Goal: Task Accomplishment & Management: Complete application form

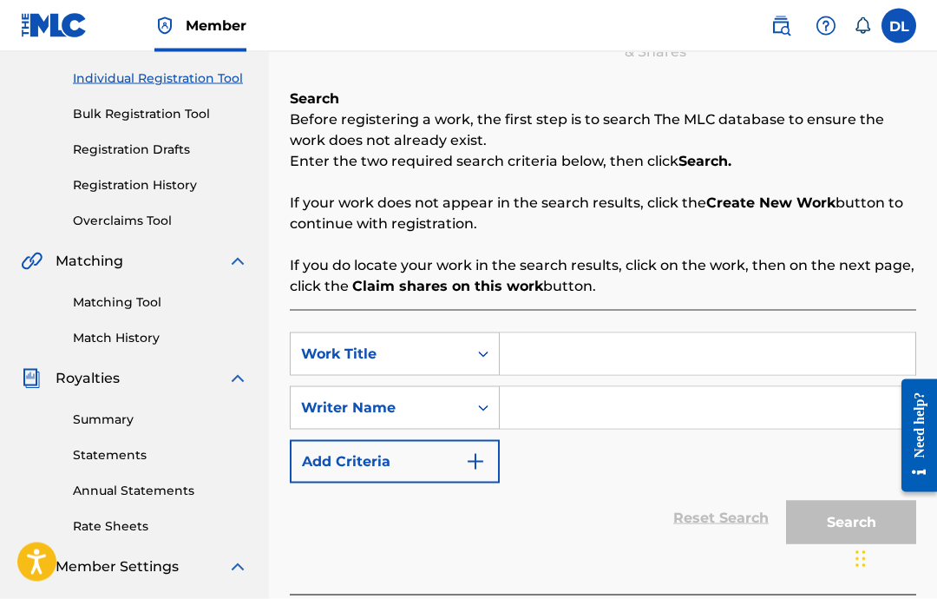
scroll to position [220, 0]
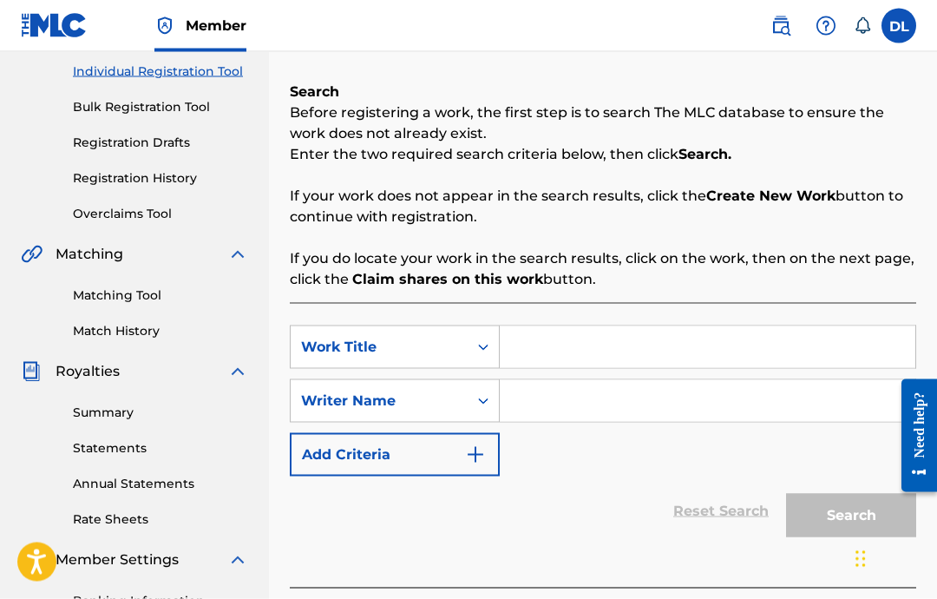
click at [597, 338] on input "Search Form" at bounding box center [708, 347] width 416 height 42
type input "All Alone"
click at [608, 402] on input "Search Form" at bounding box center [708, 401] width 416 height 42
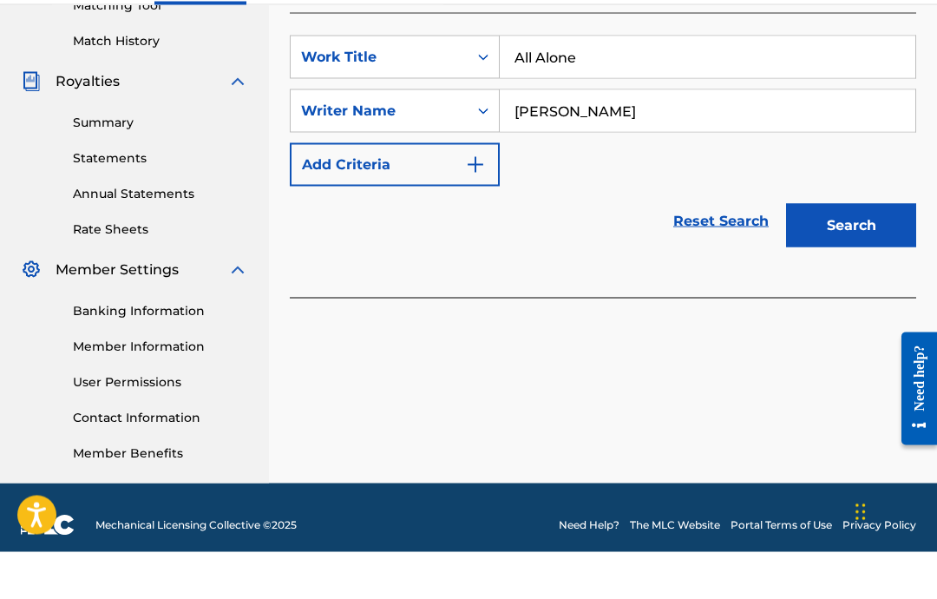
scroll to position [443, 0]
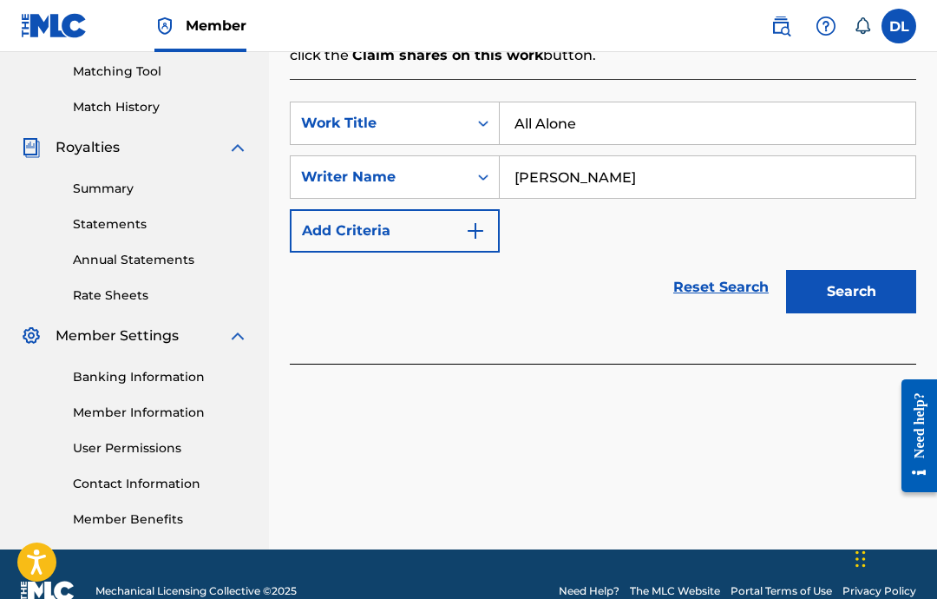
type input "Devon Lewis"
click at [852, 295] on button "Search" at bounding box center [851, 291] width 130 height 43
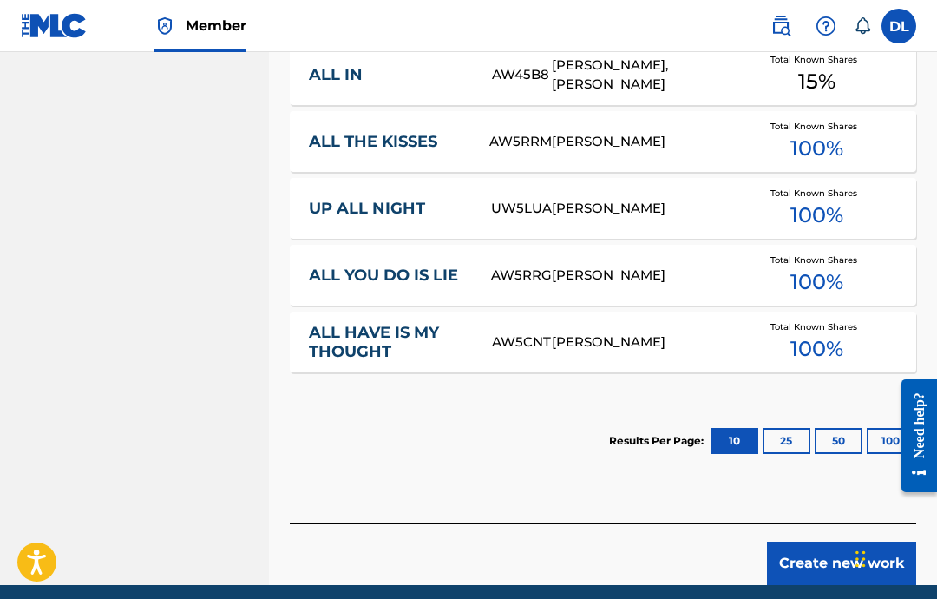
scroll to position [1109, 0]
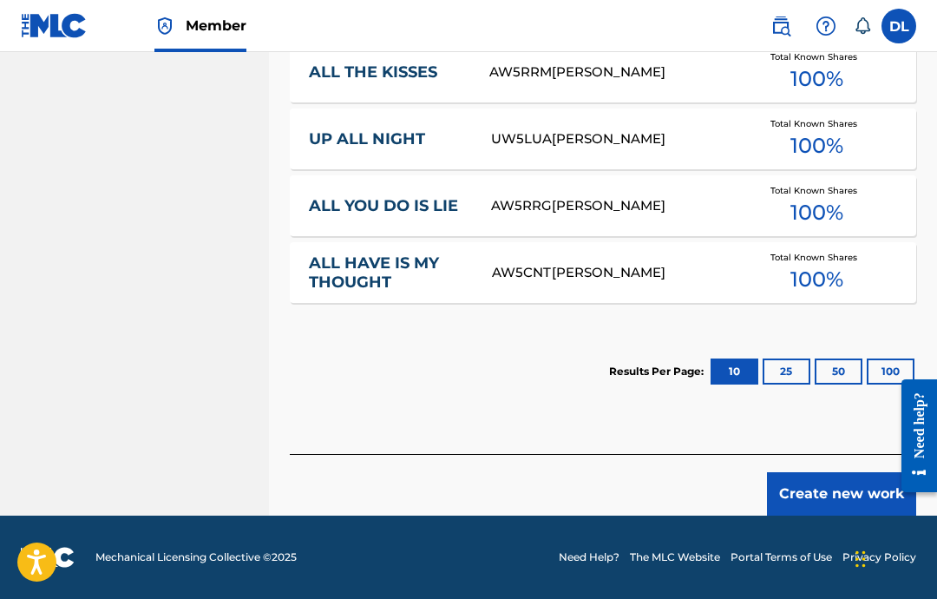
click at [869, 486] on button "Create new work" at bounding box center [841, 493] width 149 height 43
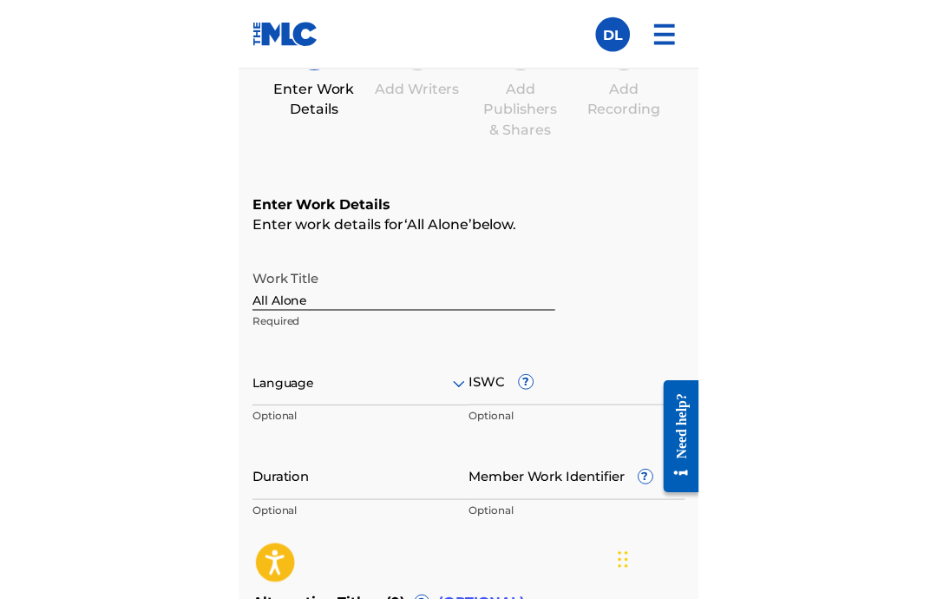
scroll to position [285, 0]
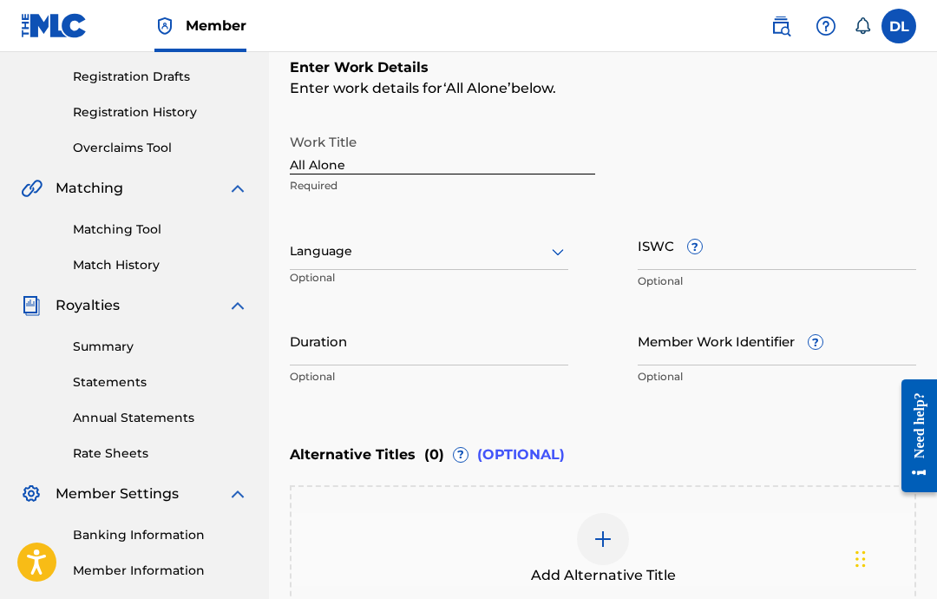
click at [526, 535] on div "Add Alternative Title" at bounding box center [603, 549] width 623 height 73
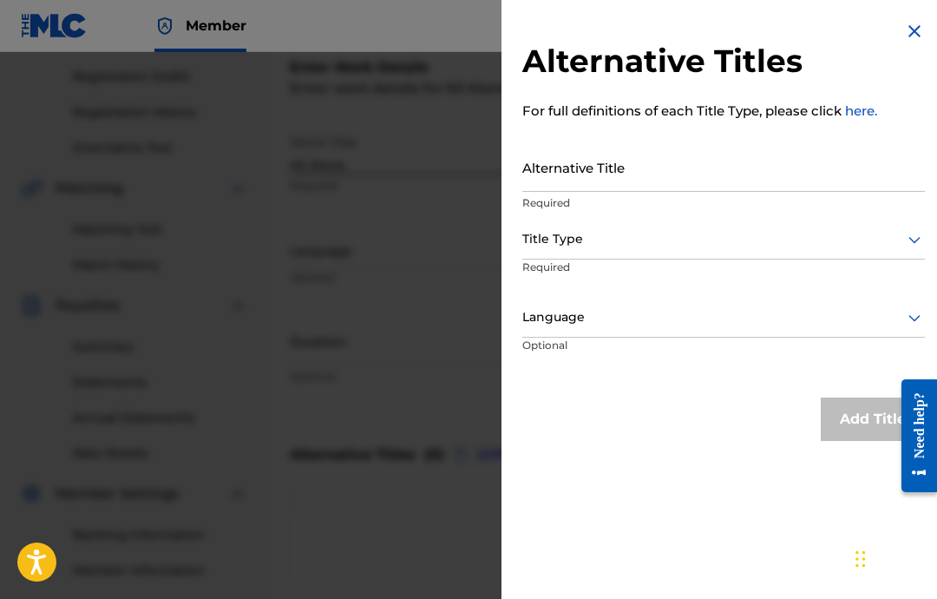
click at [891, 16] on div "Alternative Titles For full definitions of each Title Type, please click here. …" at bounding box center [723, 231] width 444 height 462
click at [910, 33] on img at bounding box center [914, 31] width 21 height 21
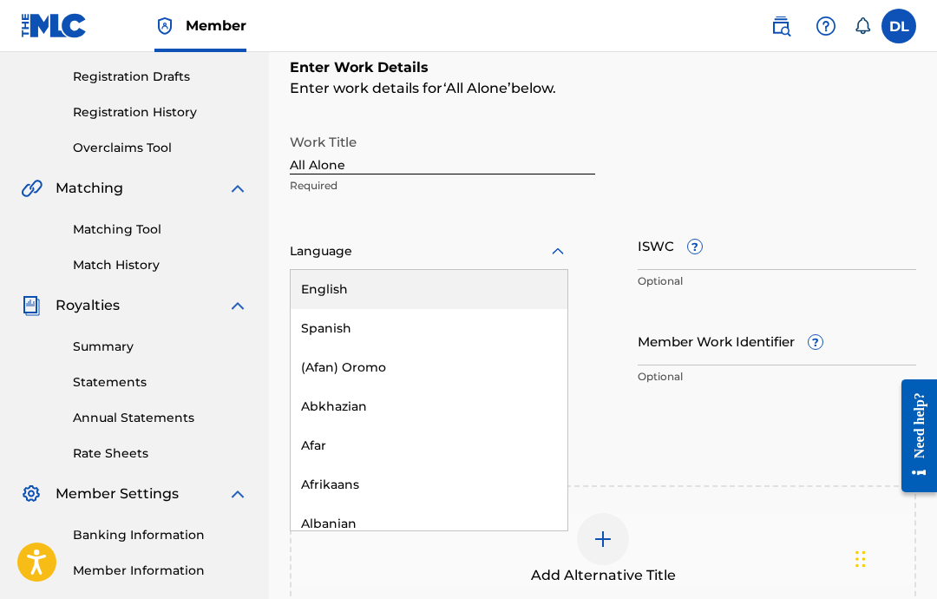
click at [416, 291] on div "English" at bounding box center [429, 289] width 277 height 39
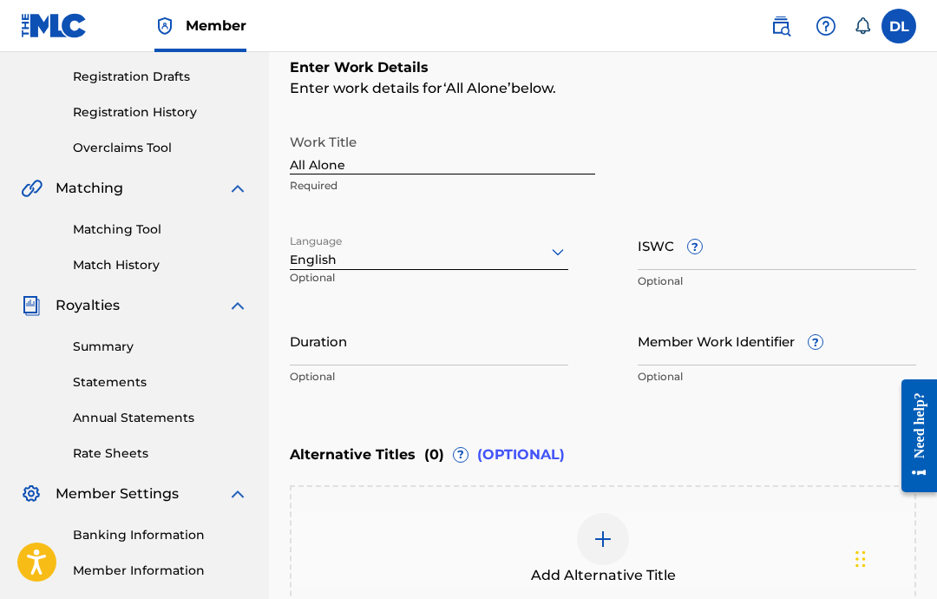
click at [403, 340] on input "Duration" at bounding box center [429, 340] width 279 height 49
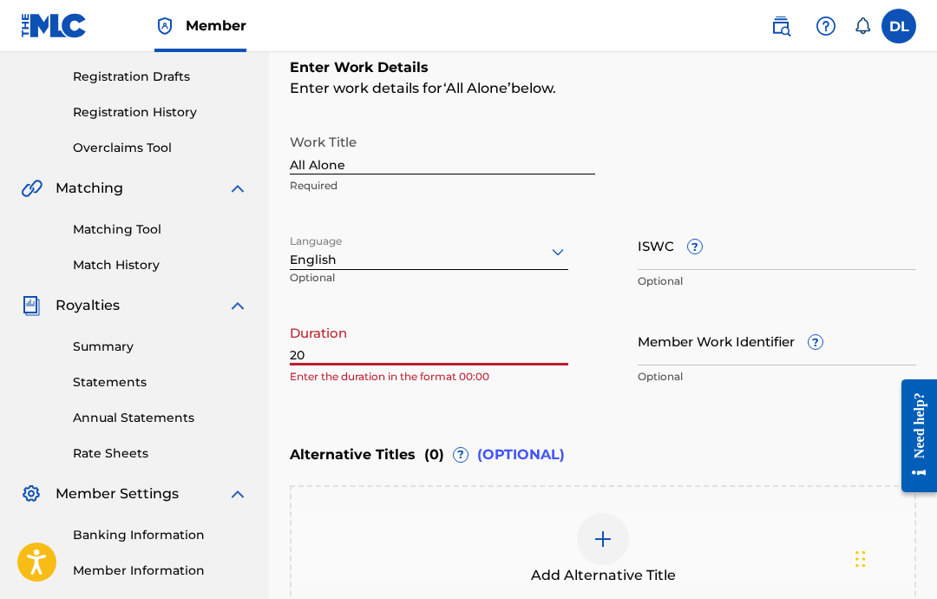
type input "2"
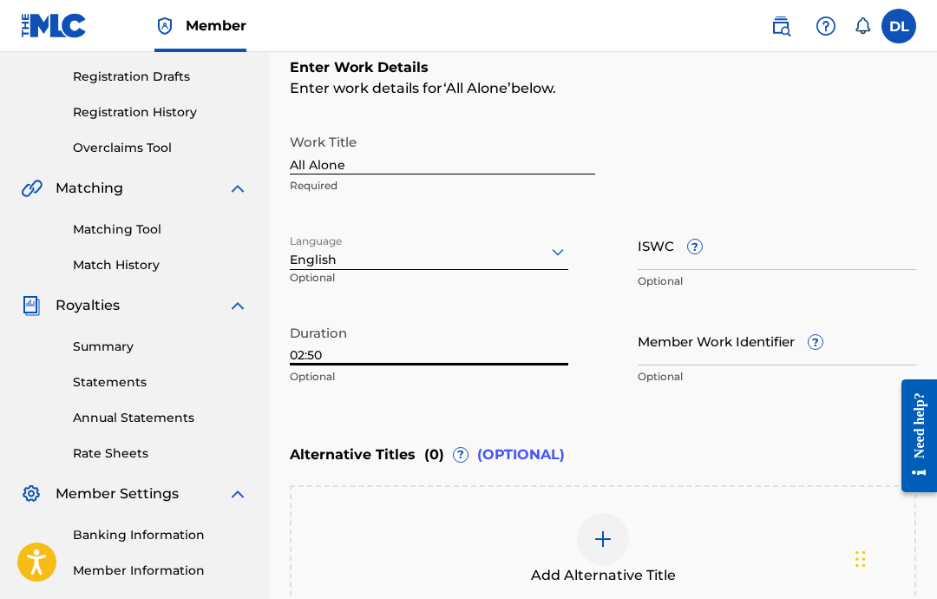
type input "02:50"
click at [765, 259] on input "ISWC ?" at bounding box center [777, 244] width 279 height 49
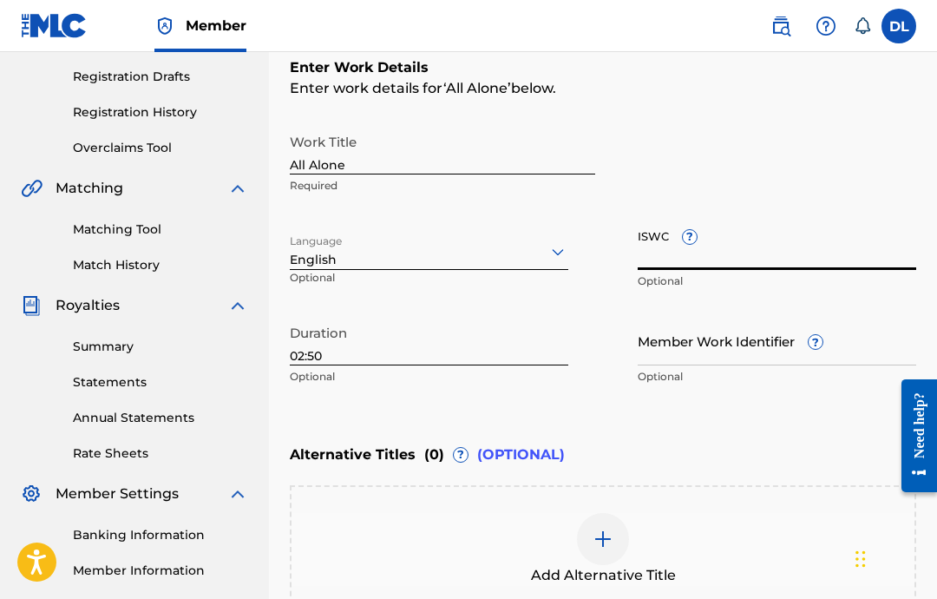
click at [780, 262] on input "ISWC ?" at bounding box center [777, 244] width 279 height 49
paste input "T-333.002.933-5"
type input "T-333.002.933-5"
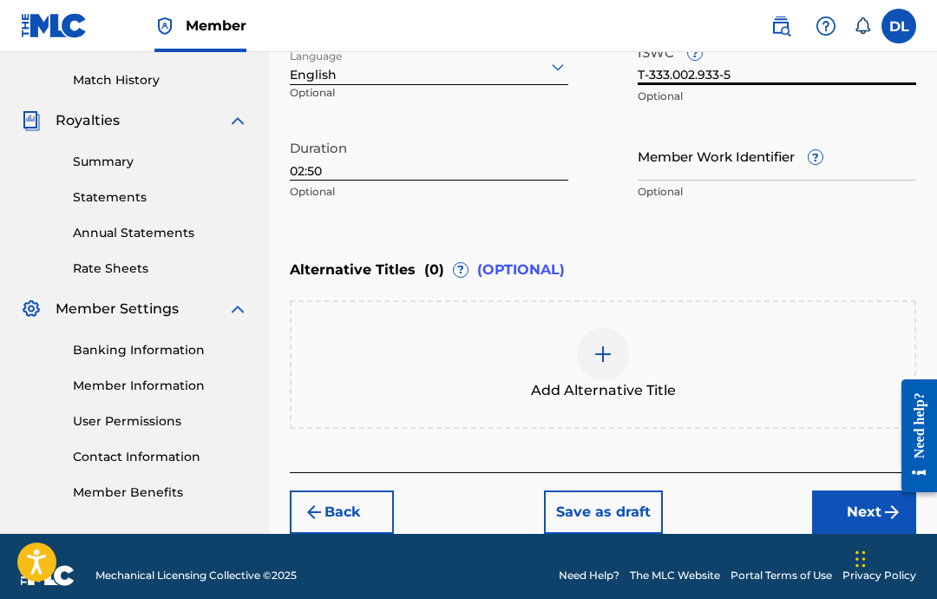
click at [844, 506] on button "Next" at bounding box center [864, 511] width 104 height 43
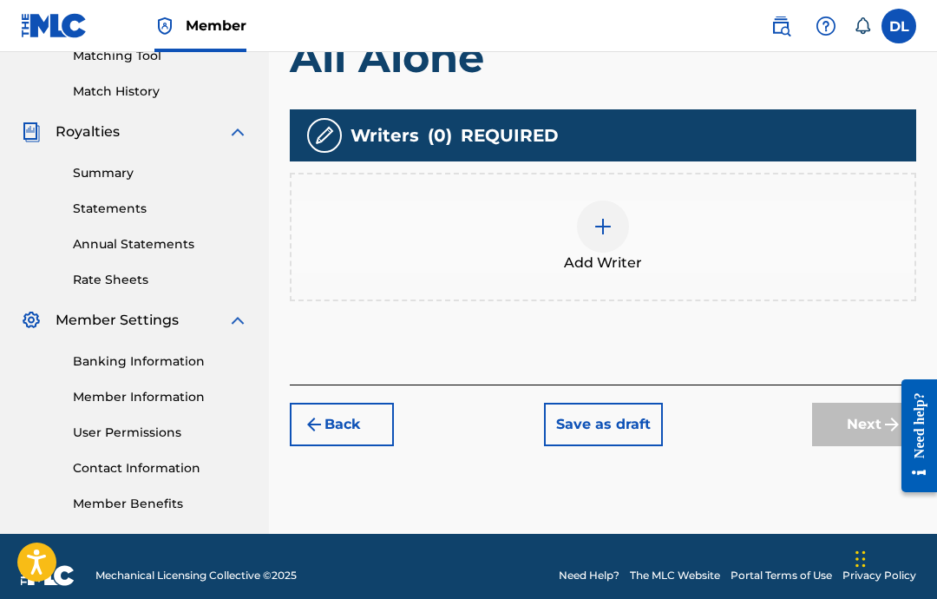
scroll to position [408, 0]
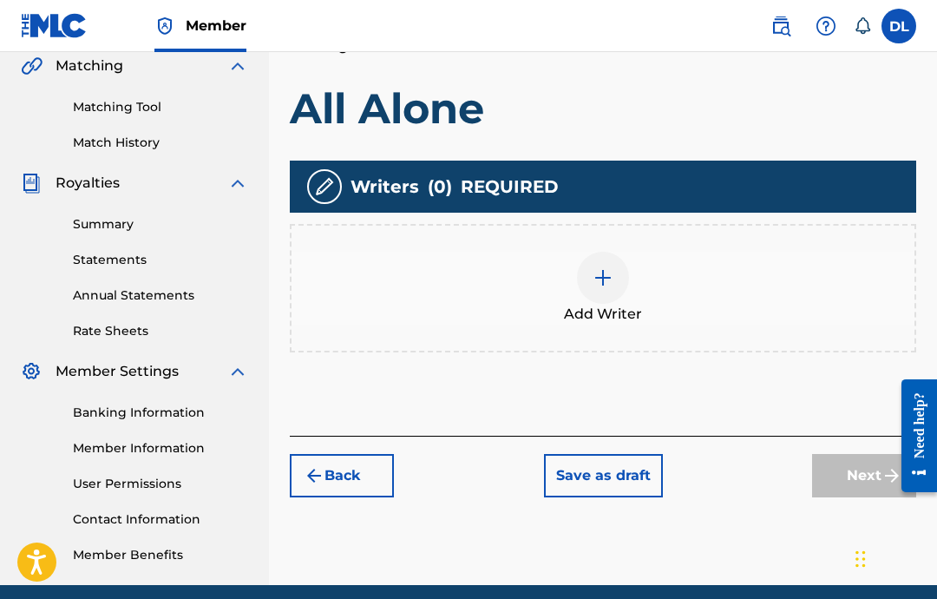
click at [606, 287] on img at bounding box center [603, 277] width 21 height 21
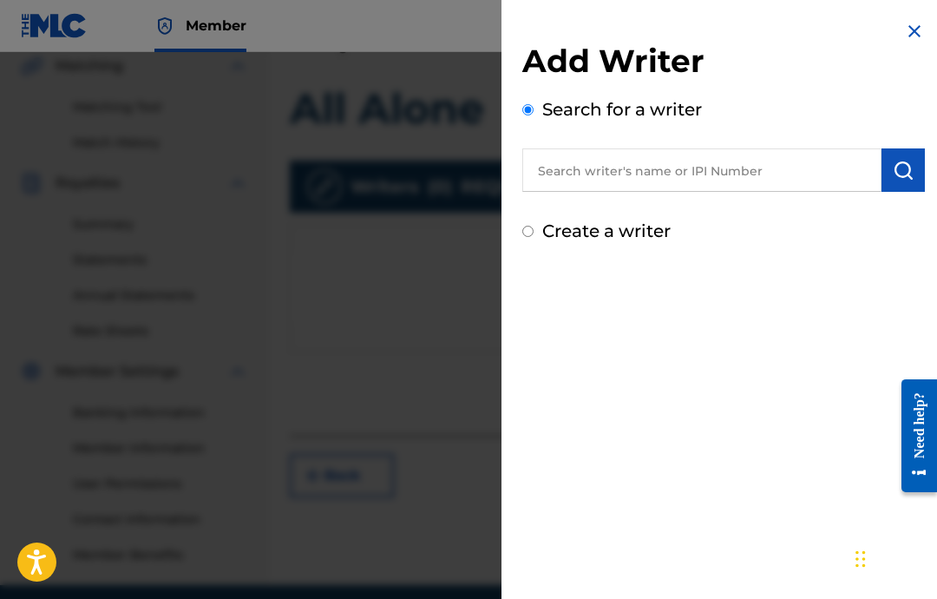
click at [757, 178] on input "text" at bounding box center [701, 169] width 359 height 43
paste input "00646434830"
type input "00646434830"
click at [909, 174] on img "submit" at bounding box center [903, 170] width 21 height 21
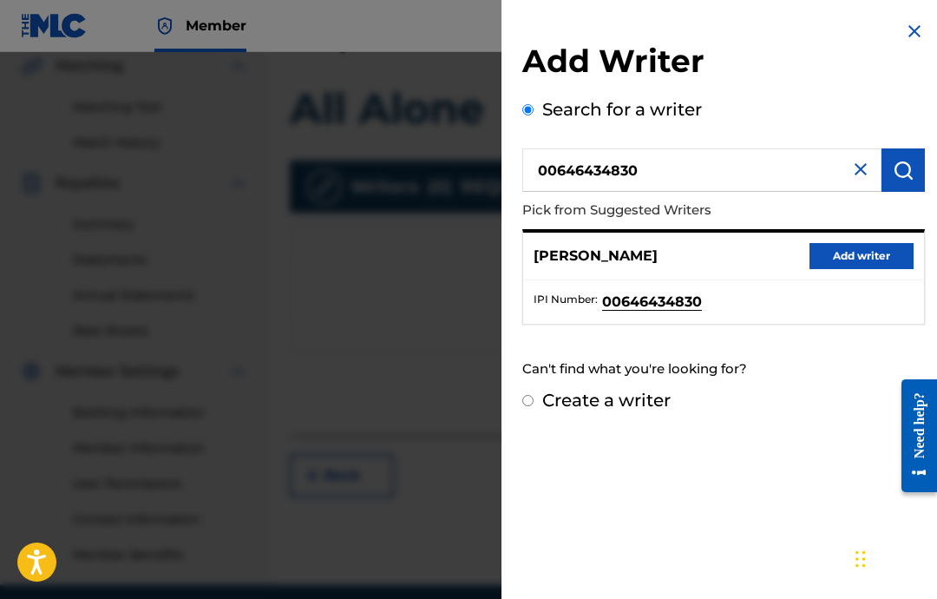
click at [877, 262] on button "Add writer" at bounding box center [862, 256] width 104 height 26
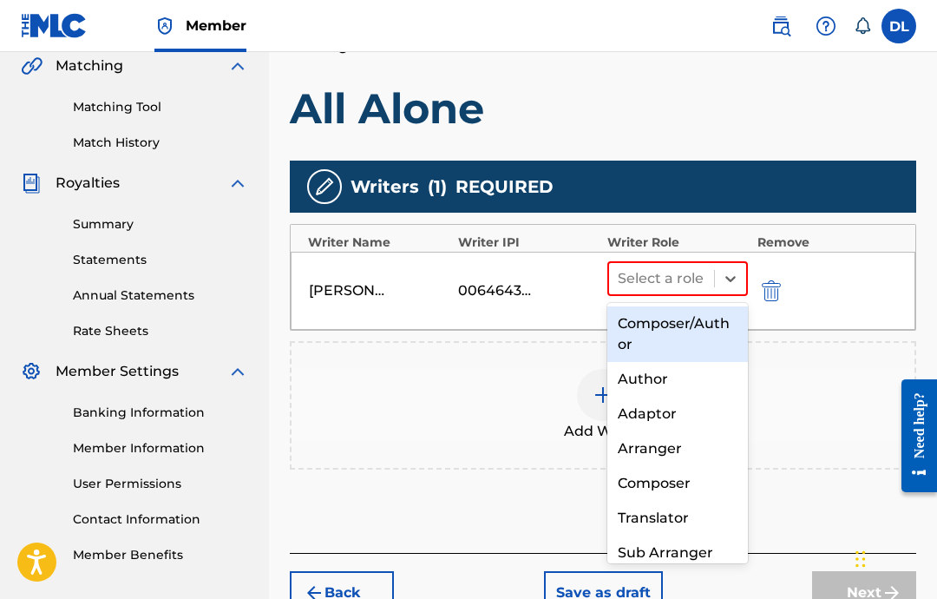
click at [711, 344] on div "Composer/Author" at bounding box center [677, 334] width 141 height 56
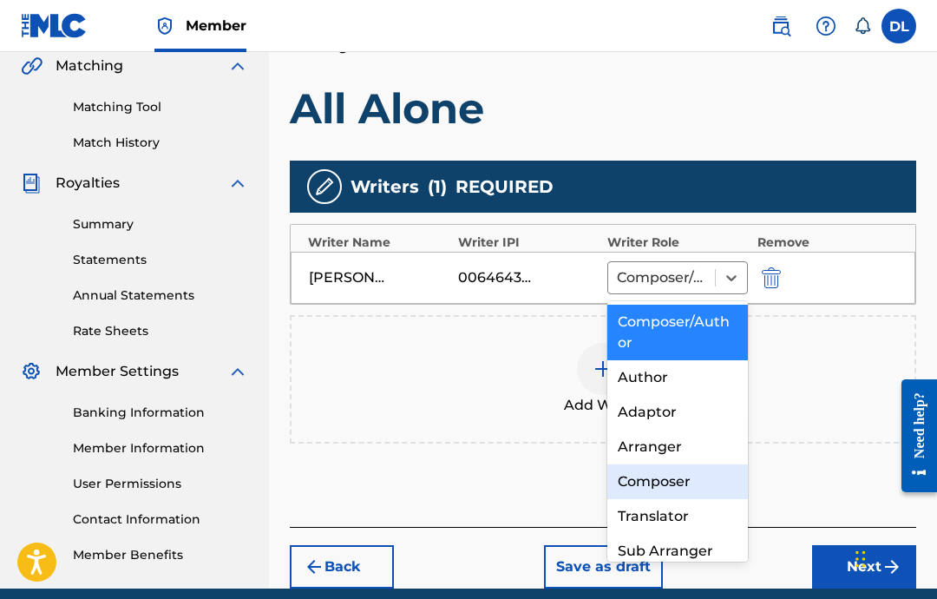
click at [692, 485] on div "Composer" at bounding box center [677, 481] width 141 height 35
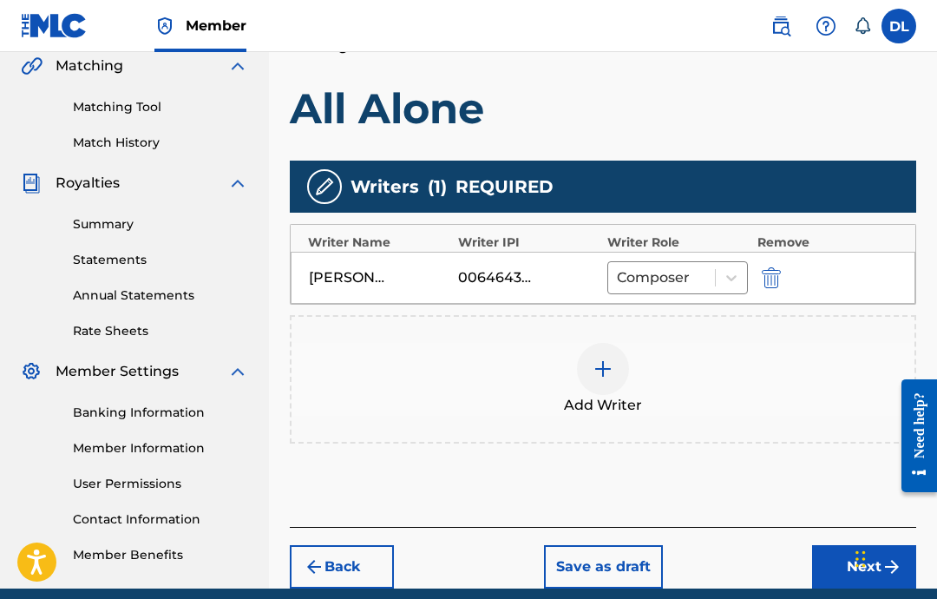
click at [869, 570] on button "Next" at bounding box center [864, 566] width 104 height 43
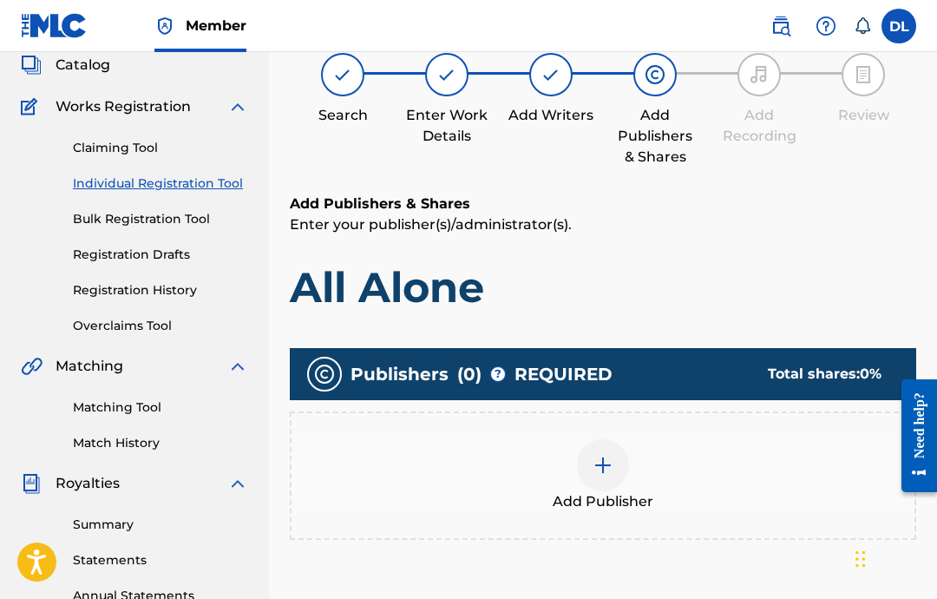
scroll to position [78, 0]
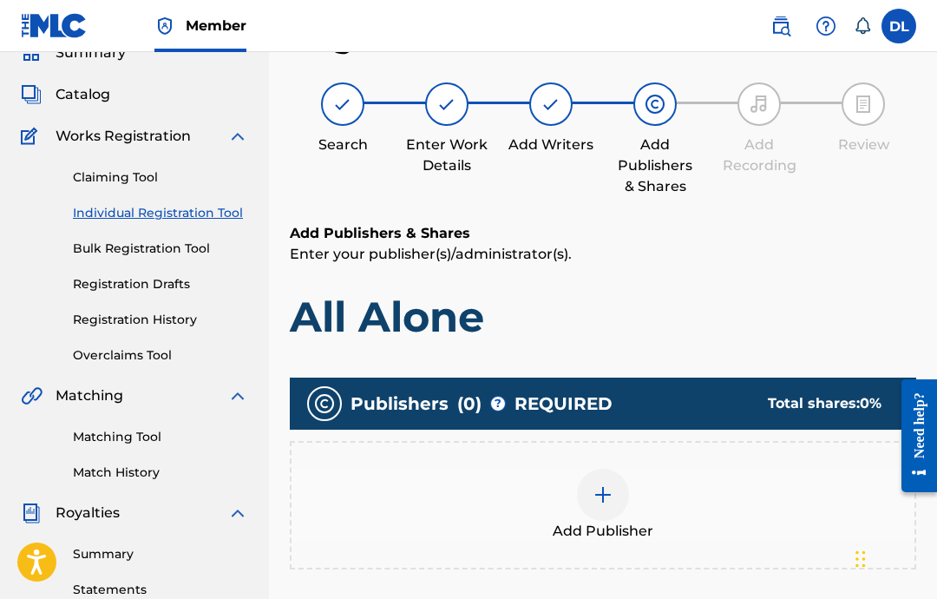
click at [609, 518] on div at bounding box center [603, 495] width 52 height 52
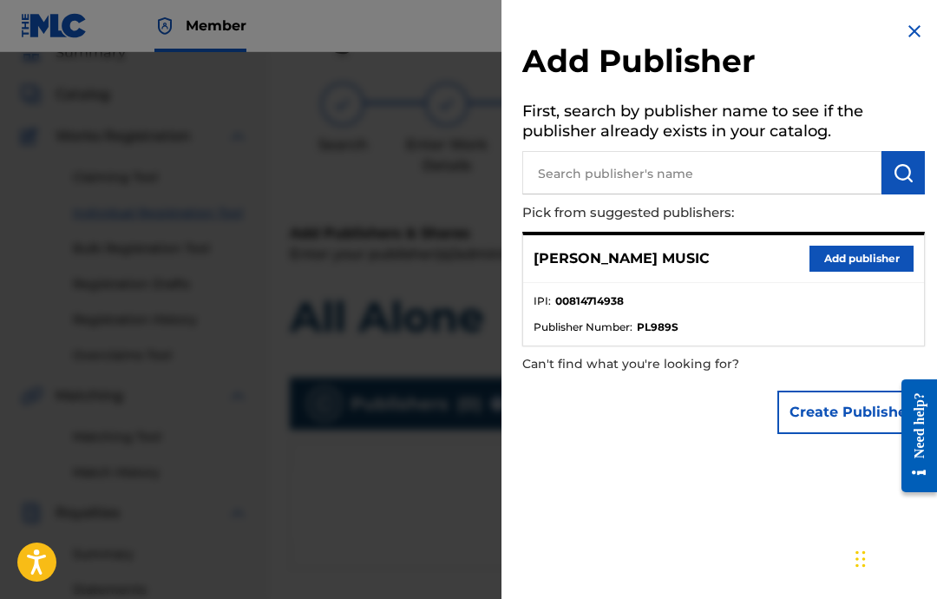
click at [751, 179] on input "text" at bounding box center [701, 172] width 359 height 43
click at [837, 268] on button "Add publisher" at bounding box center [862, 259] width 104 height 26
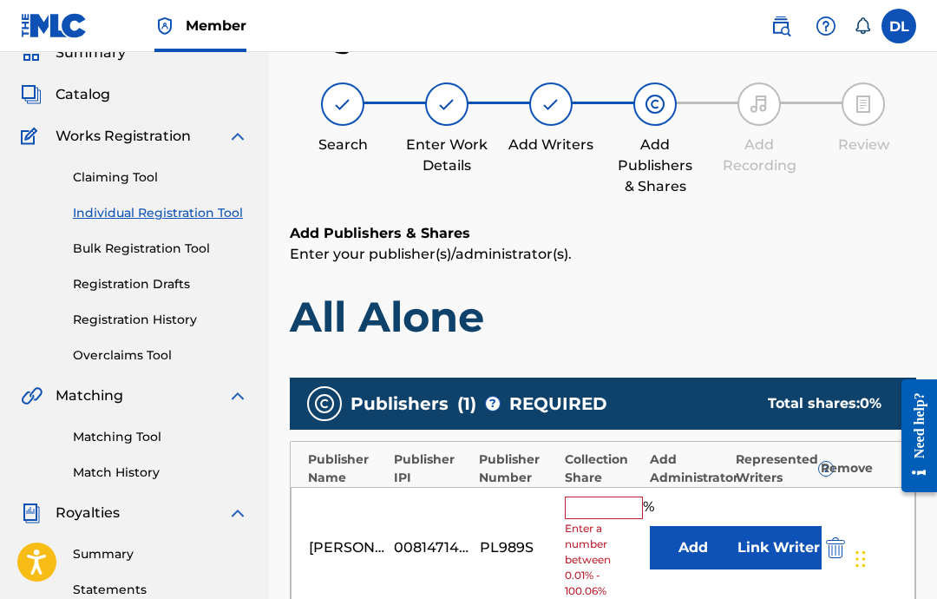
click at [601, 508] on input "text" at bounding box center [604, 507] width 78 height 23
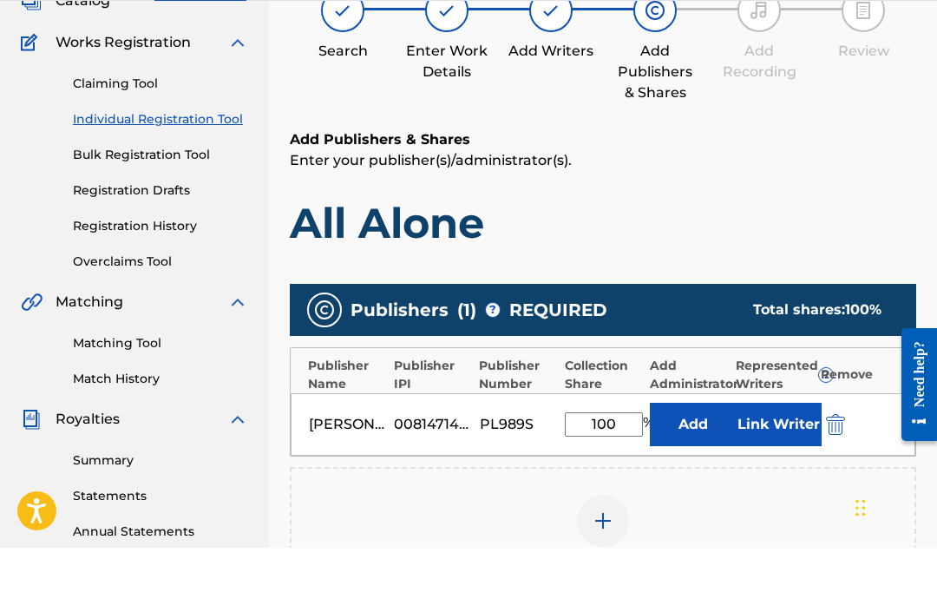
scroll to position [125, 0]
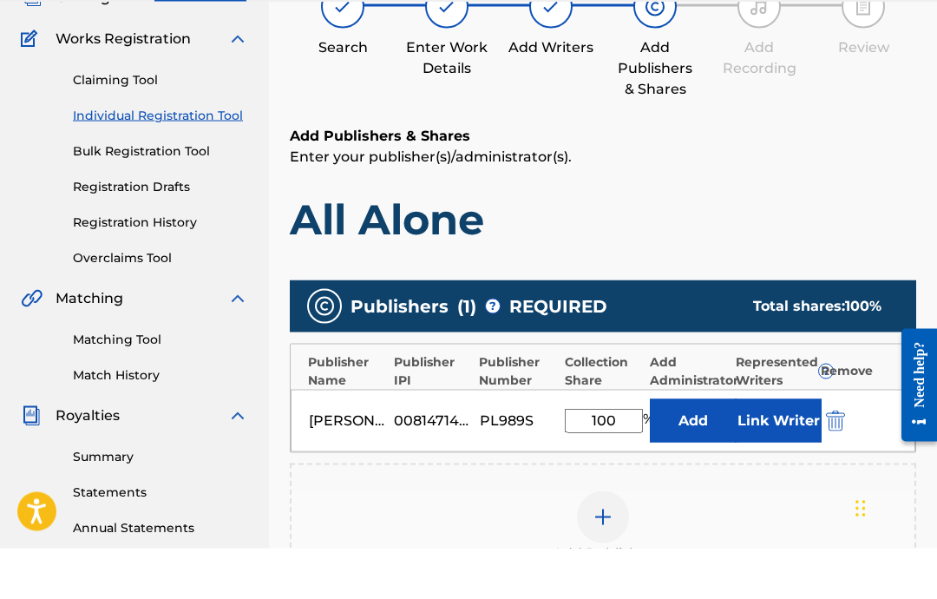
type input "100"
click at [773, 449] on button "Link Writer" at bounding box center [778, 470] width 87 height 43
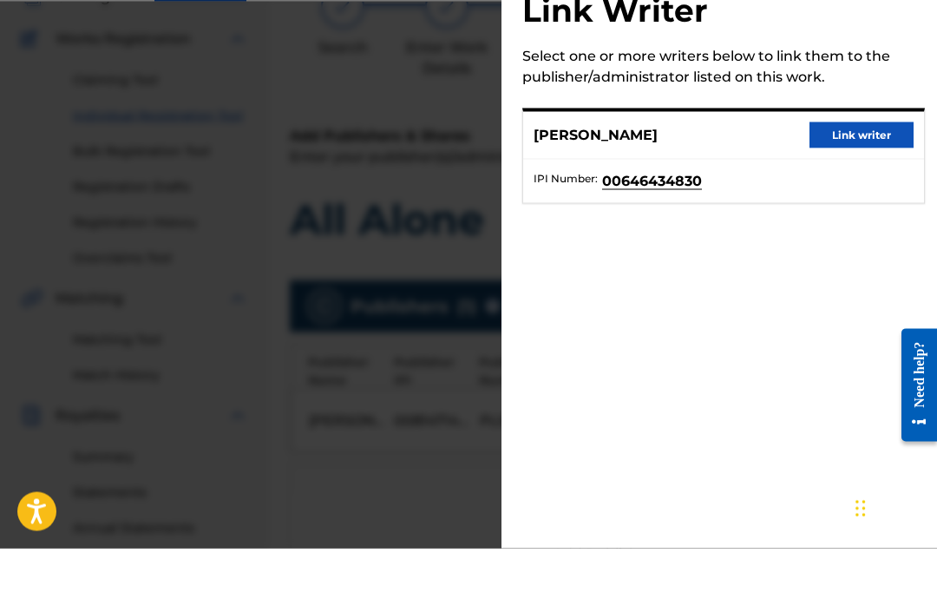
scroll to position [176, 0]
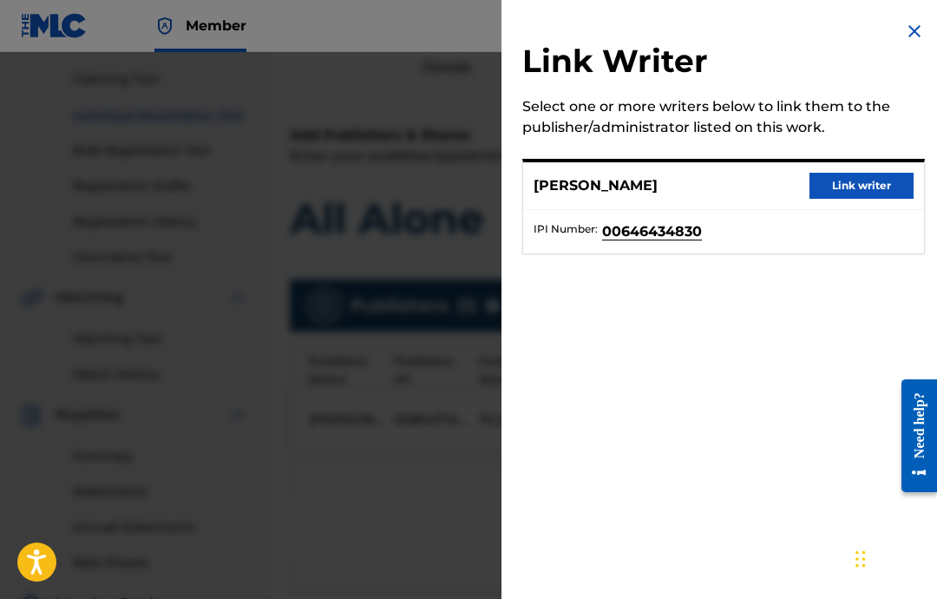
click at [861, 177] on button "Link writer" at bounding box center [862, 186] width 104 height 26
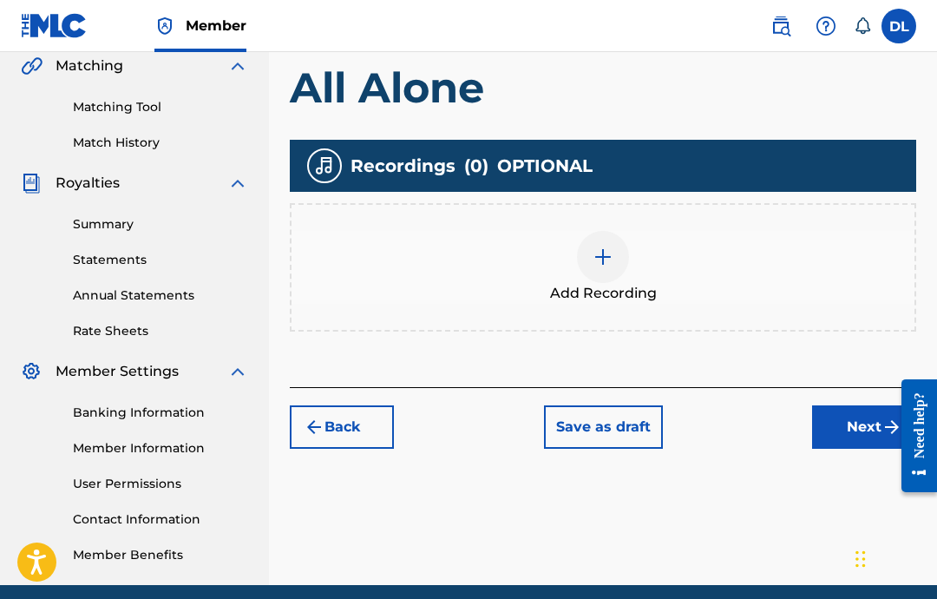
click at [607, 266] on img at bounding box center [603, 256] width 21 height 21
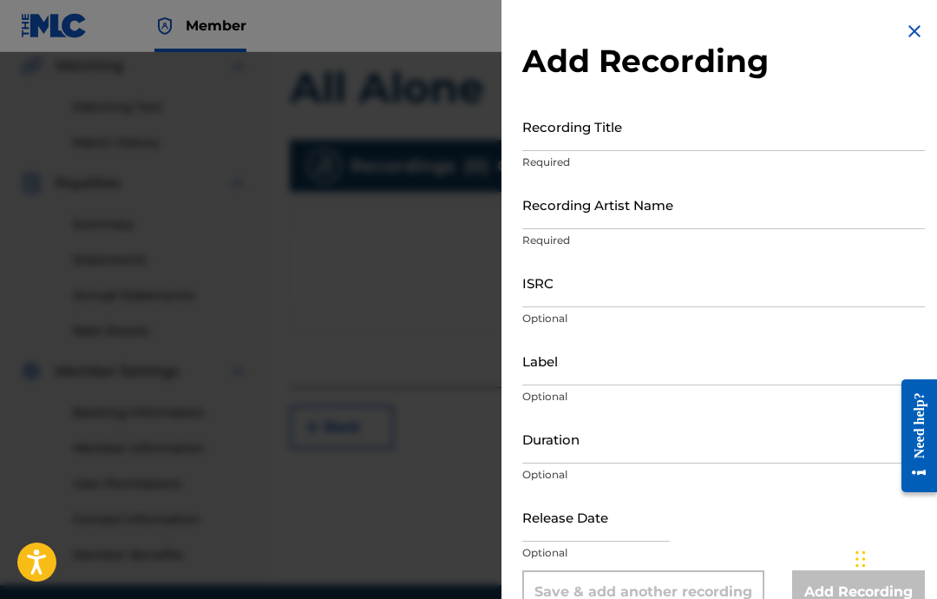
click at [731, 140] on input "Recording Title" at bounding box center [723, 126] width 403 height 49
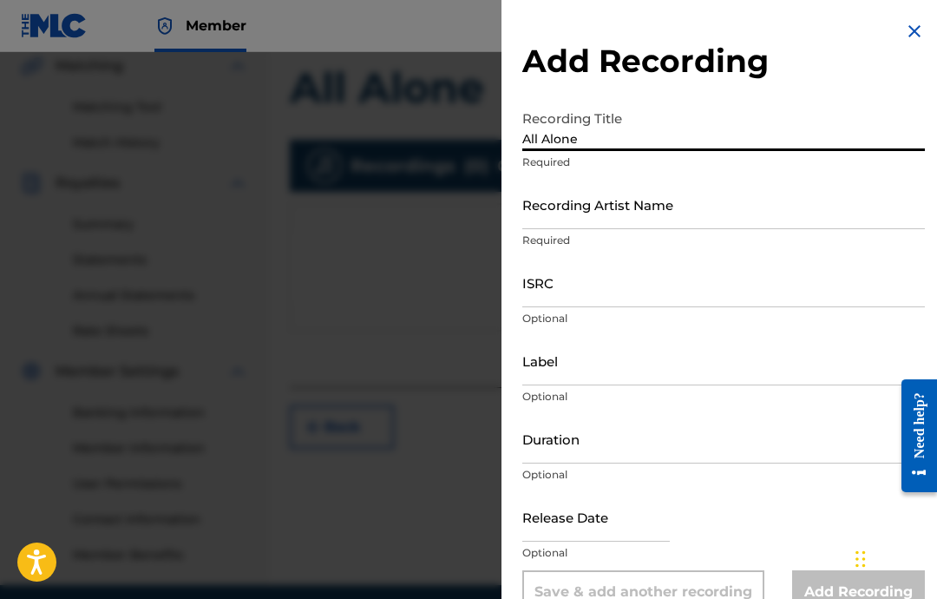
type input "All Alone"
click at [749, 204] on input "Recording Artist Name" at bounding box center [723, 204] width 403 height 49
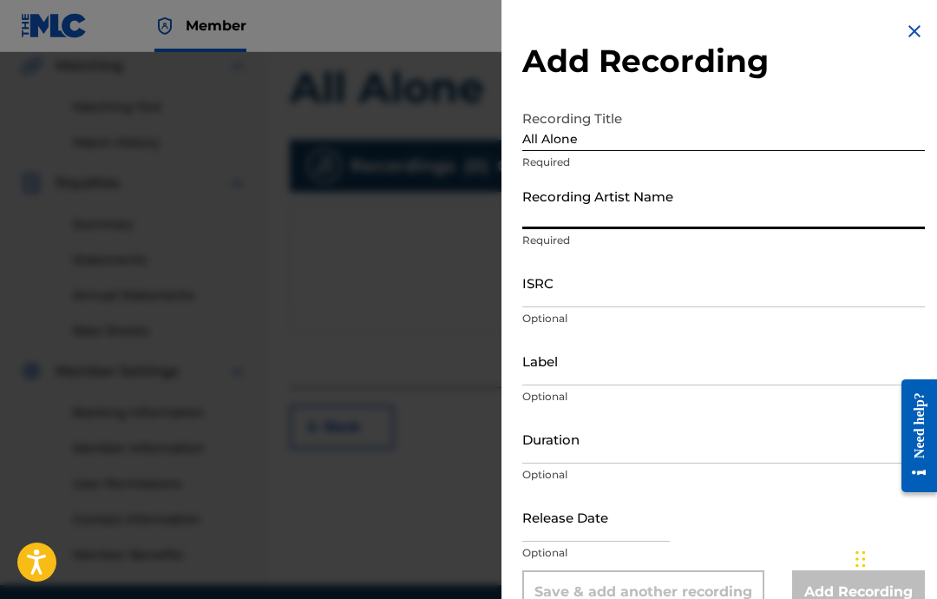
click at [429, 282] on div at bounding box center [468, 351] width 937 height 599
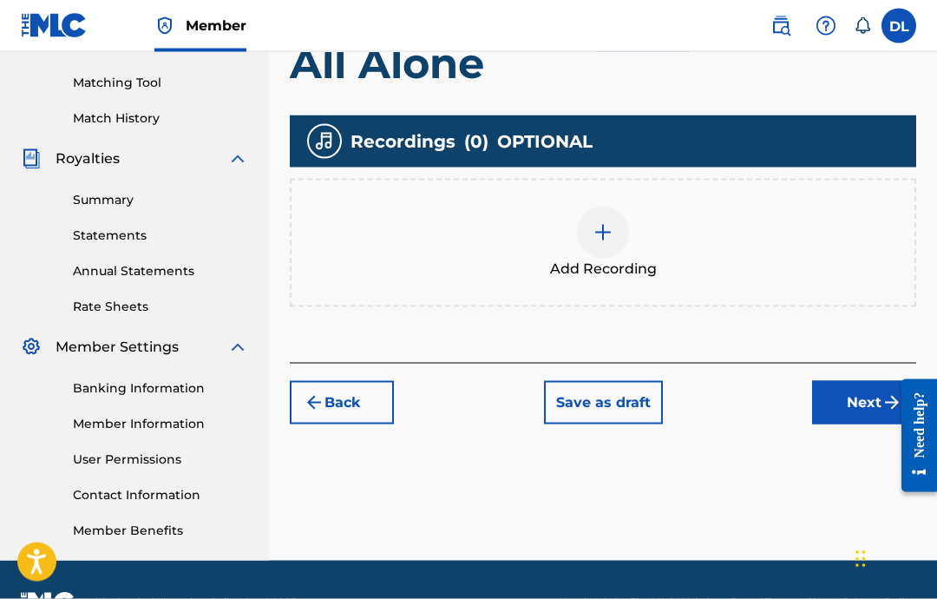
scroll to position [433, 0]
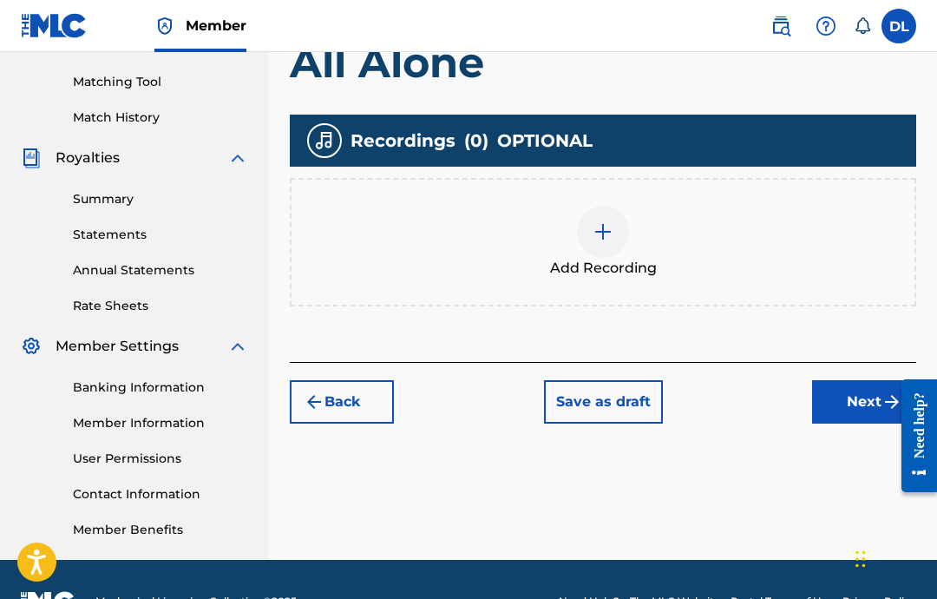
click at [608, 240] on img at bounding box center [603, 231] width 21 height 21
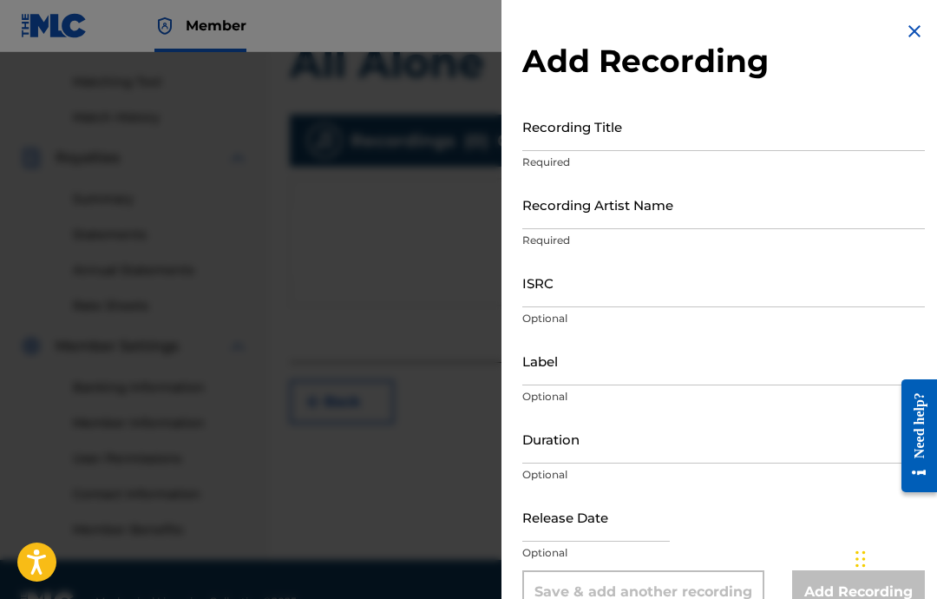
click at [661, 213] on input "Recording Artist Name" at bounding box center [723, 204] width 403 height 49
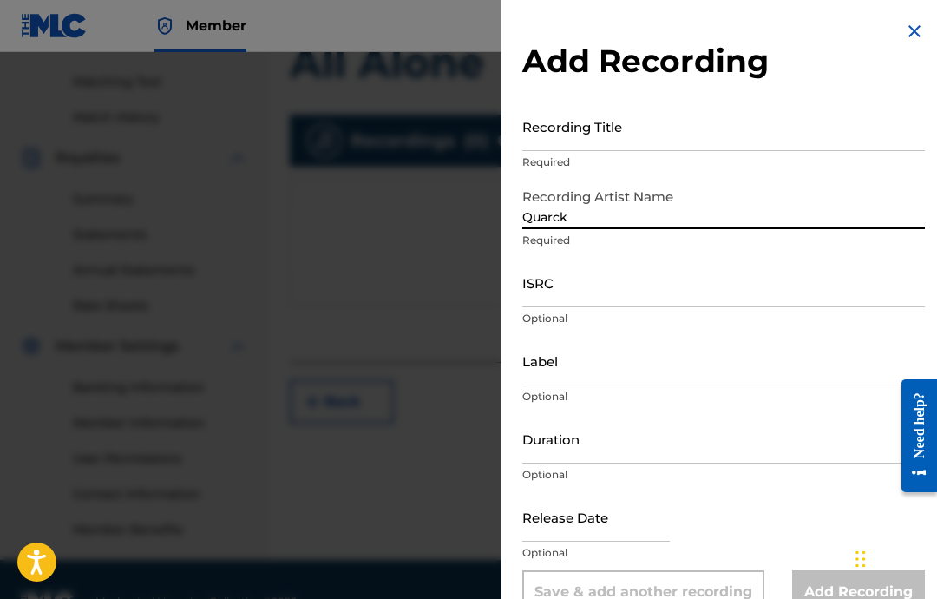
type input "Quarck"
click at [644, 280] on input "ISRC" at bounding box center [723, 282] width 403 height 49
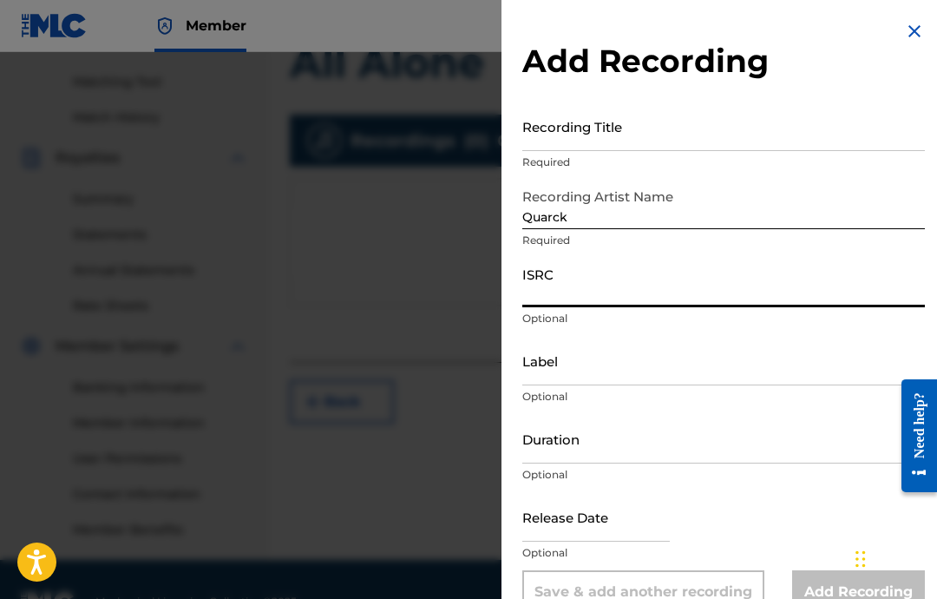
click at [687, 305] on input "ISRC" at bounding box center [723, 282] width 403 height 49
paste input "USA2P2512024"
type input "USA2P2512024"
click at [705, 383] on input "Label" at bounding box center [723, 360] width 403 height 49
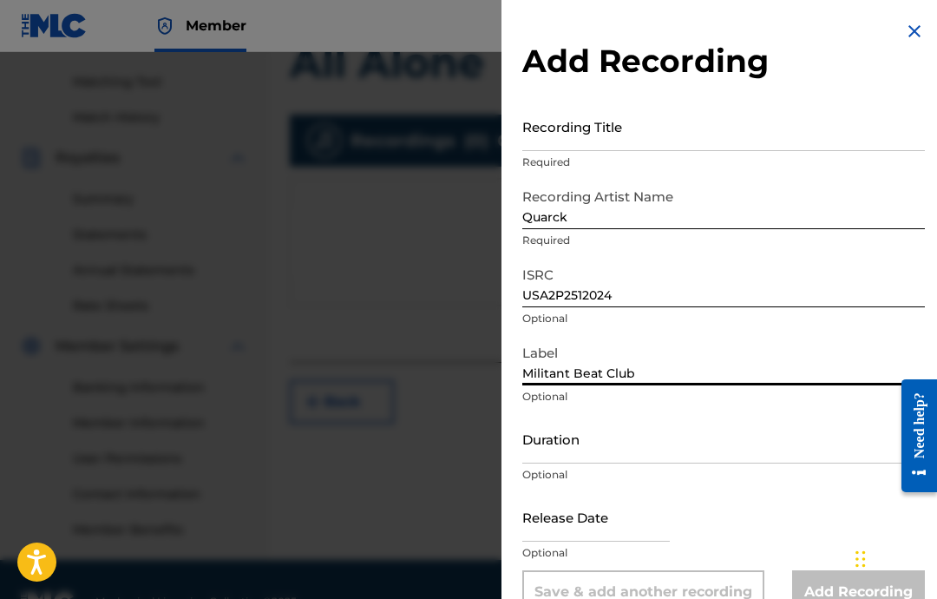
type input "Militant Beat Club"
click at [717, 442] on input "Duration" at bounding box center [723, 438] width 403 height 49
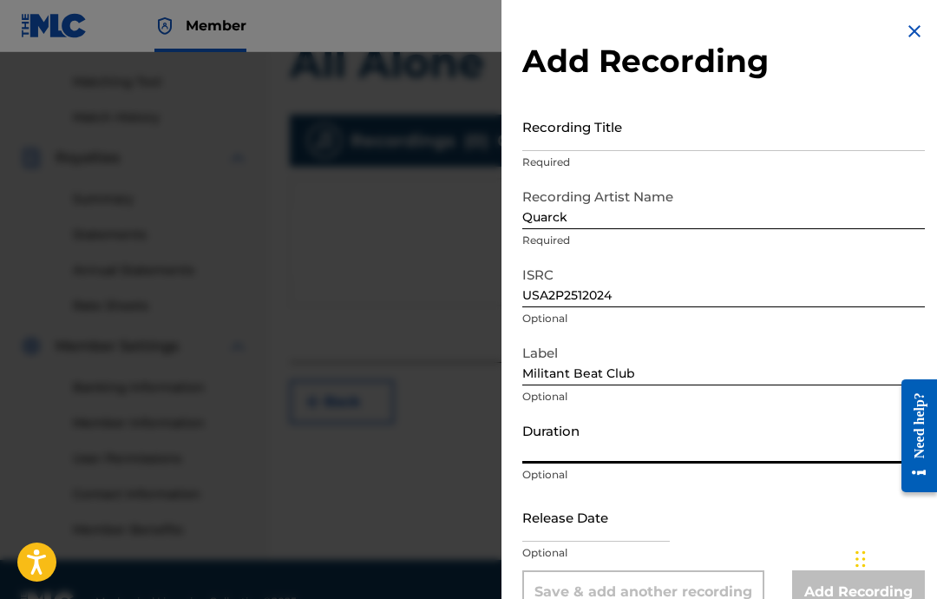
type input "2"
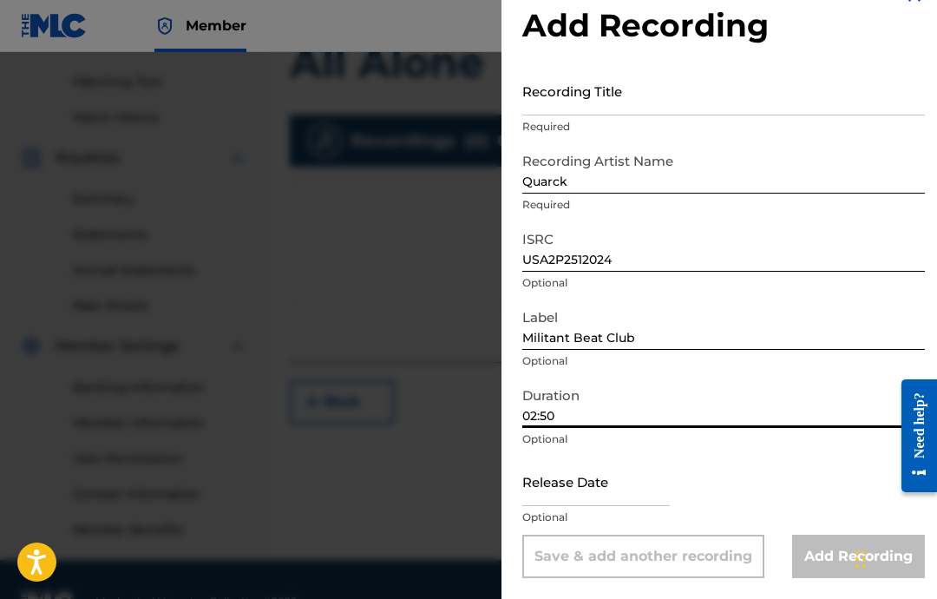
scroll to position [36, 0]
type input "02:50"
click at [595, 495] on input "text" at bounding box center [595, 480] width 147 height 49
select select "7"
select select "2025"
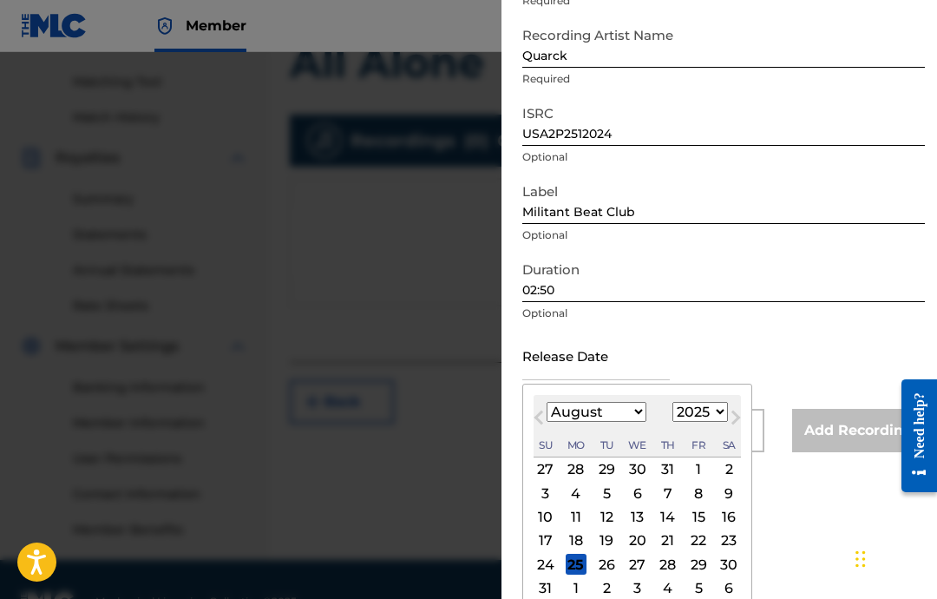
scroll to position [161, 0]
click at [614, 422] on select "January February March April May June July August September October November De…" at bounding box center [597, 413] width 100 height 20
click at [630, 407] on select "January February March April May June July August September October November De…" at bounding box center [597, 413] width 100 height 20
select select "1"
click at [616, 552] on div "18" at bounding box center [606, 541] width 21 height 21
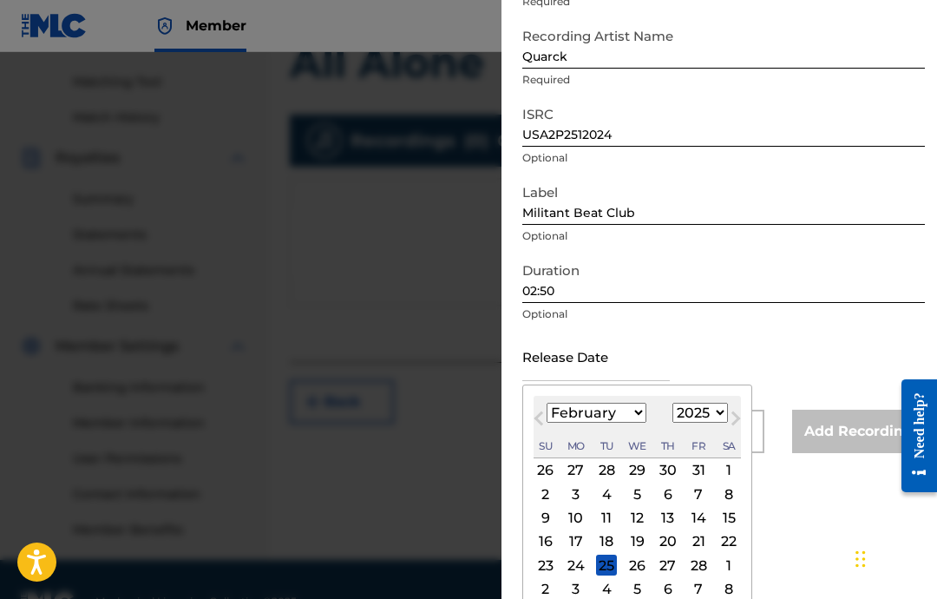
type input "February 18 2025"
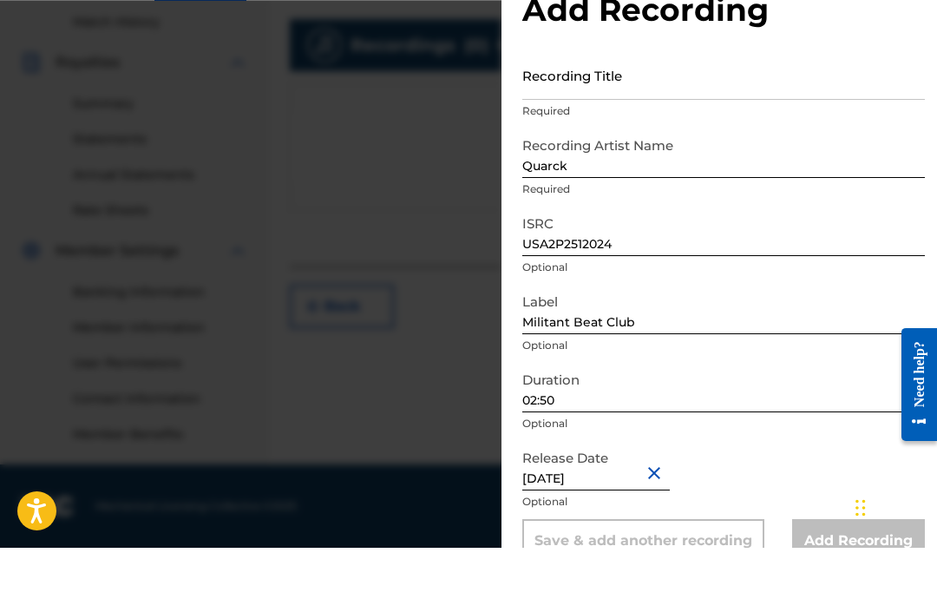
scroll to position [0, 0]
click at [742, 102] on input "Recording Title" at bounding box center [723, 126] width 403 height 49
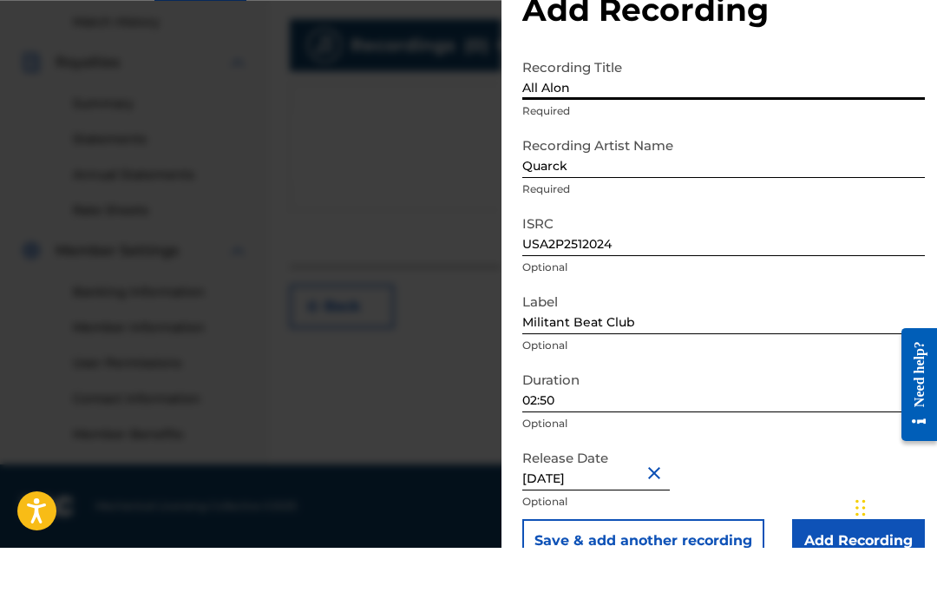
type input "All Alone"
click at [827, 570] on input "Add Recording" at bounding box center [858, 591] width 133 height 43
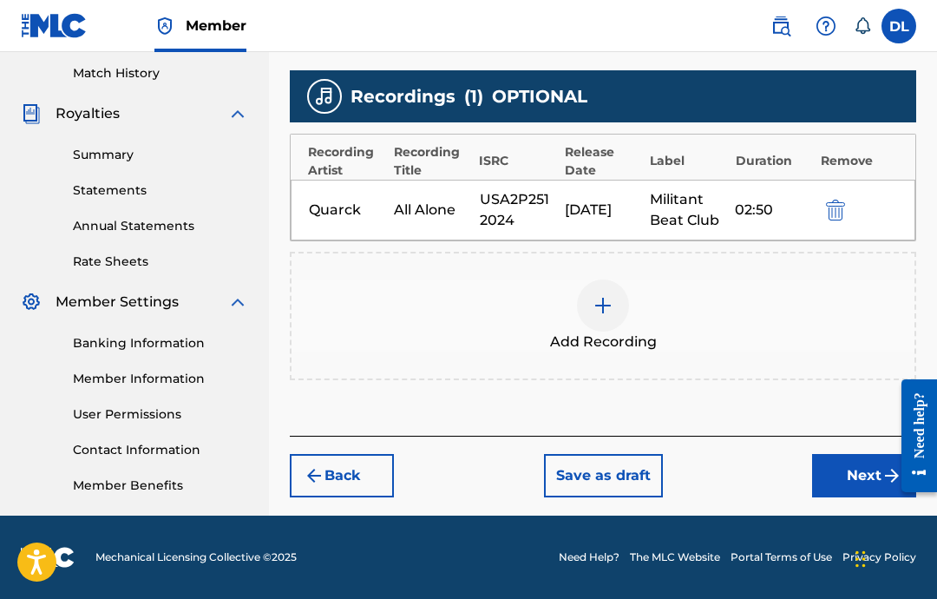
click at [843, 469] on button "Next" at bounding box center [864, 475] width 104 height 43
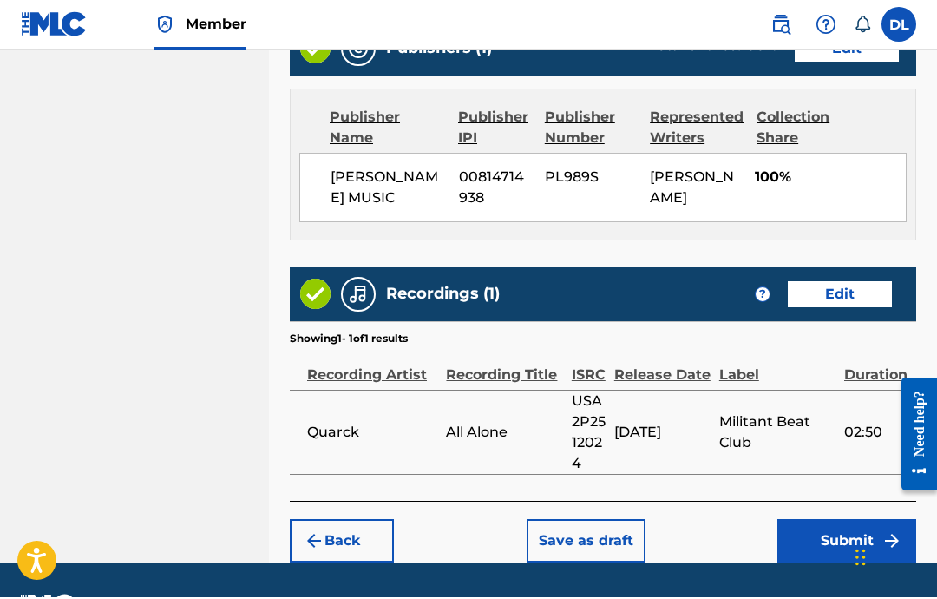
scroll to position [920, 0]
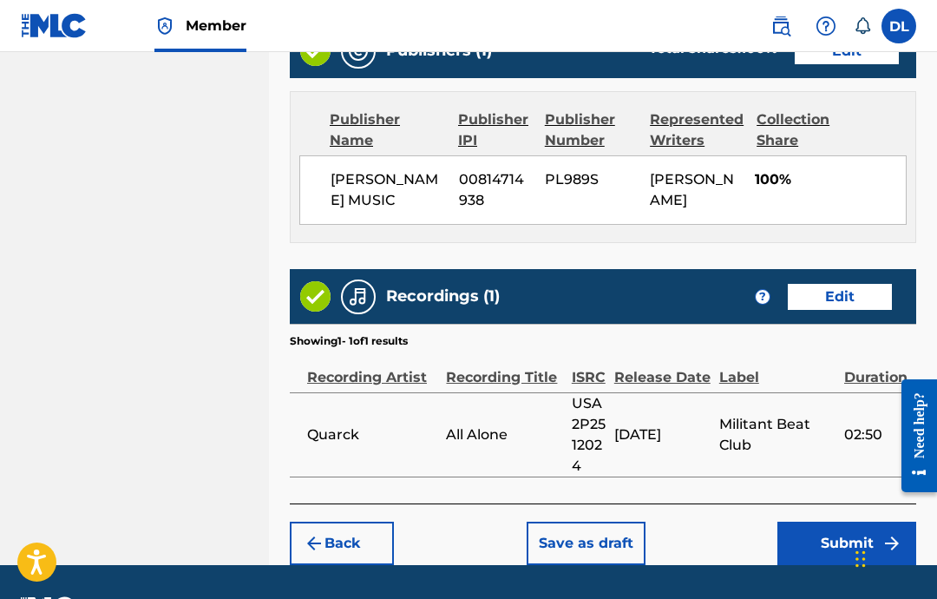
click at [829, 560] on button "Submit" at bounding box center [846, 542] width 139 height 43
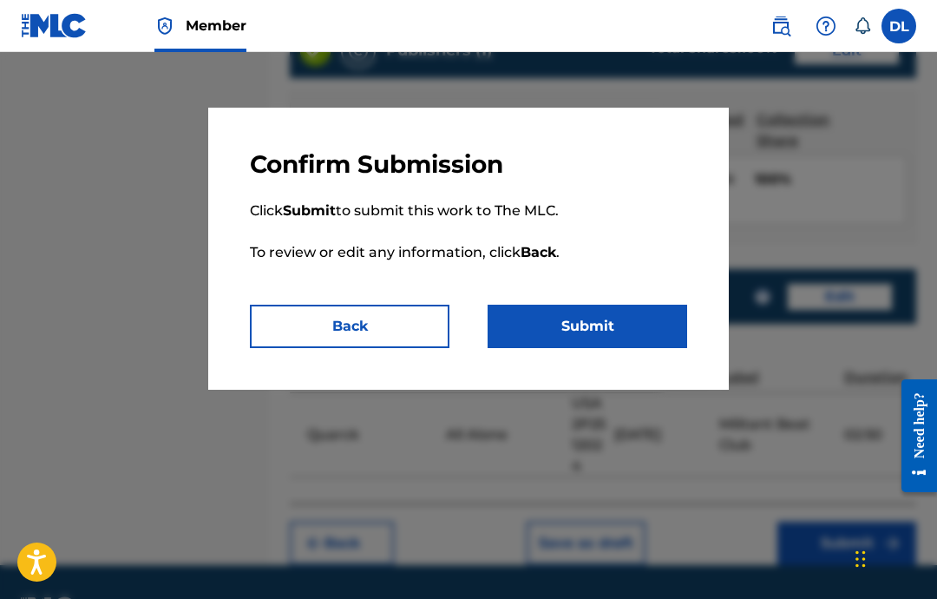
click at [633, 320] on button "Submit" at bounding box center [588, 326] width 200 height 43
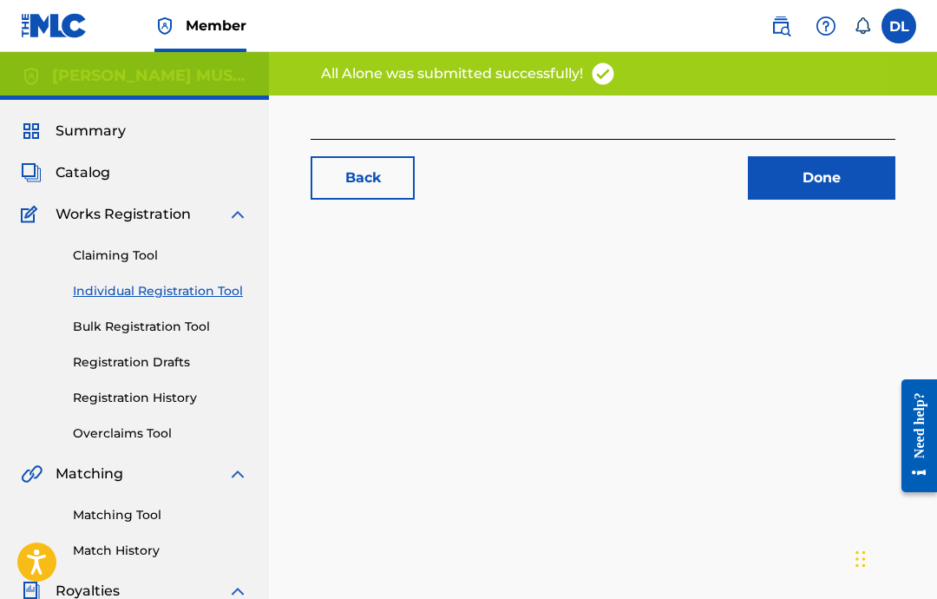
click at [629, 254] on div "Back Done" at bounding box center [603, 543] width 668 height 897
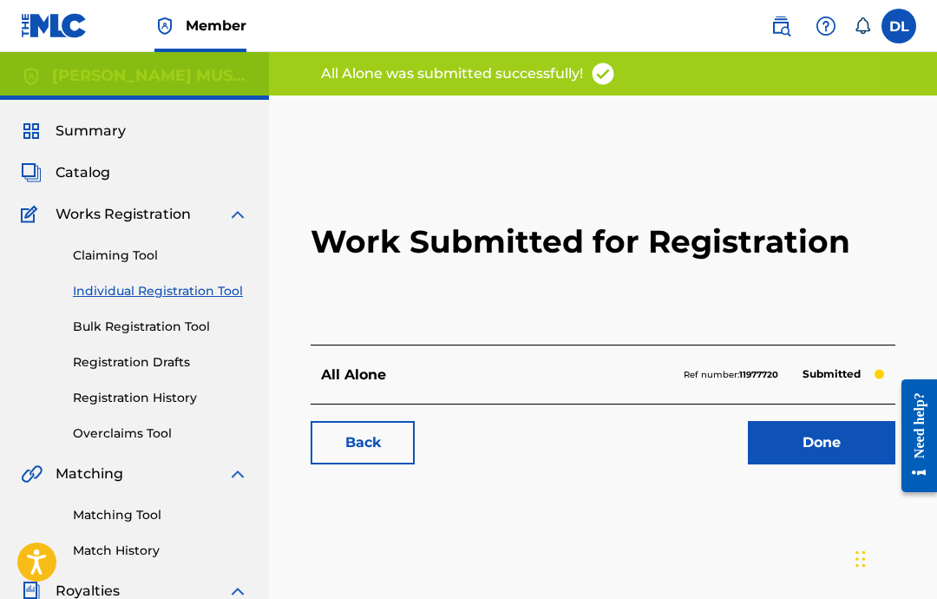
click at [792, 449] on link "Done" at bounding box center [821, 442] width 147 height 43
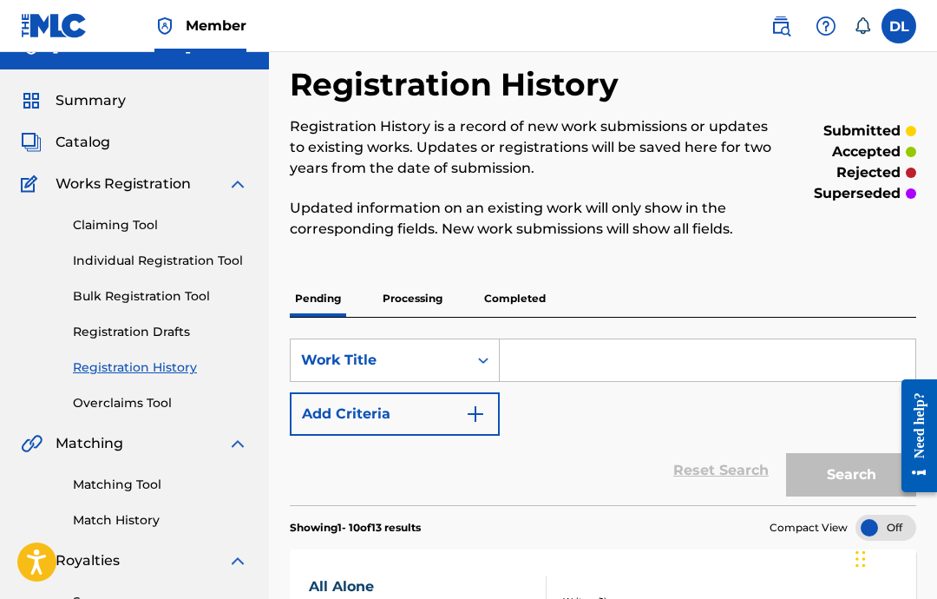
scroll to position [40, 0]
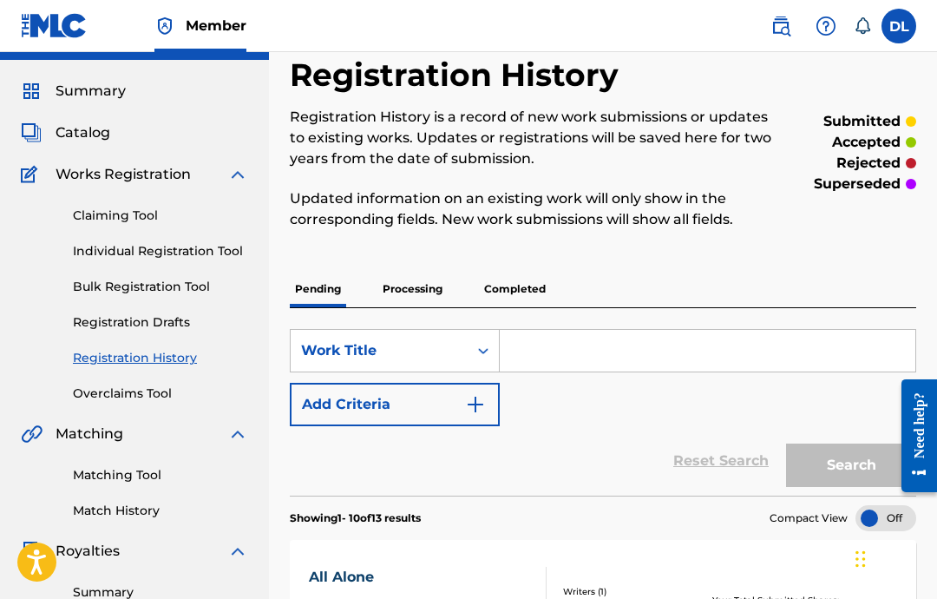
click at [222, 243] on link "Individual Registration Tool" at bounding box center [160, 251] width 175 height 18
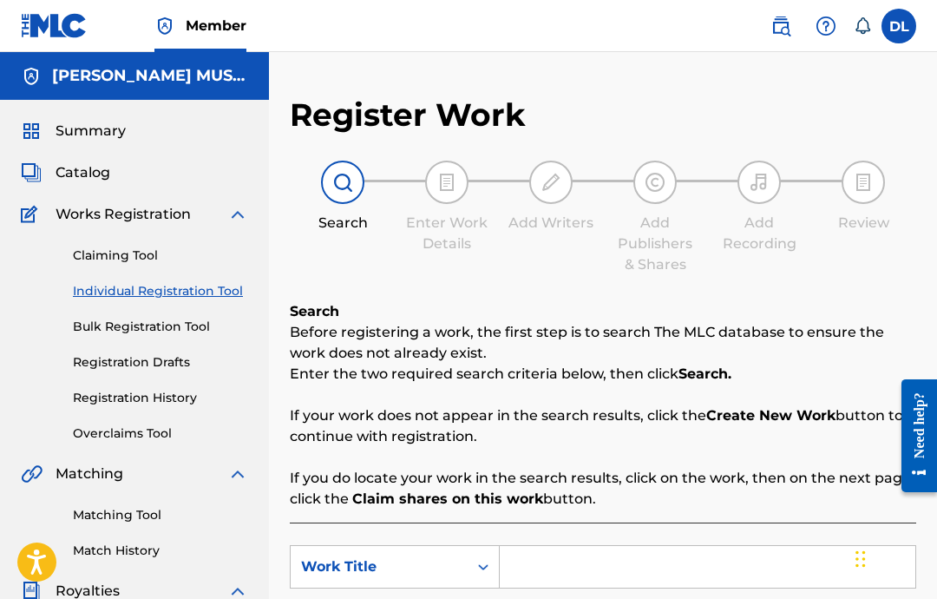
click at [473, 570] on div "Search Form" at bounding box center [483, 566] width 31 height 31
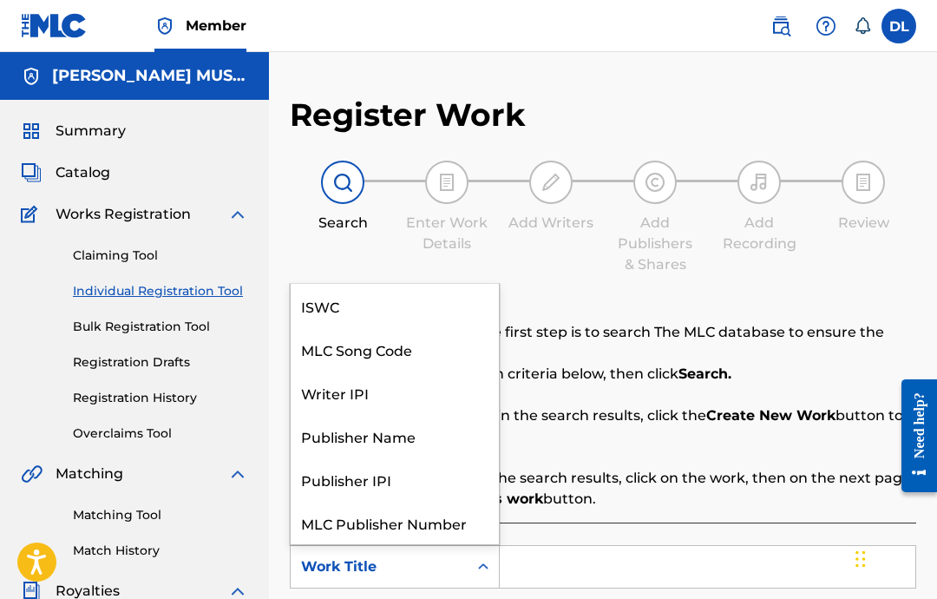
scroll to position [43, 0]
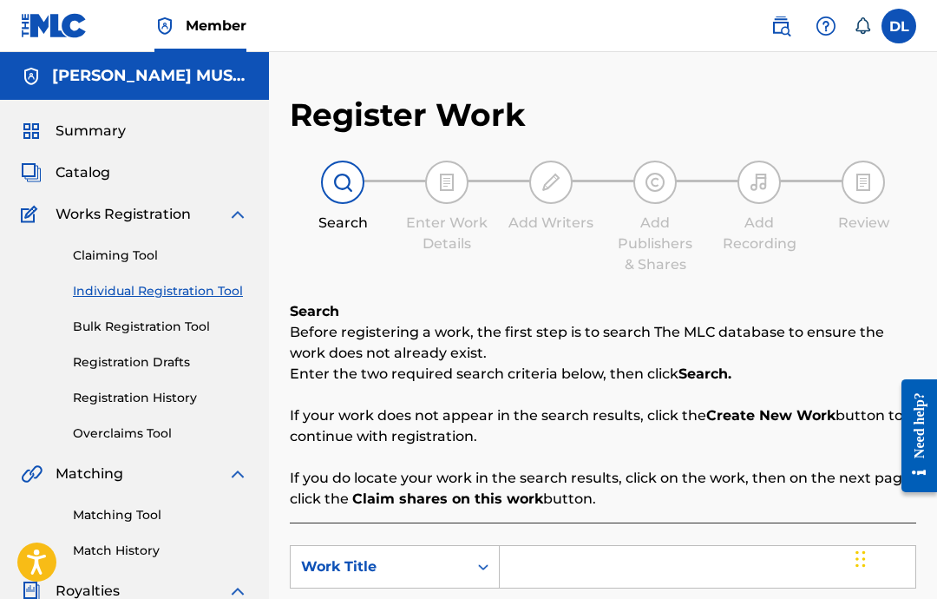
click at [698, 351] on p "Before registering a work, the first step is to search The MLC database to ensu…" at bounding box center [603, 343] width 626 height 42
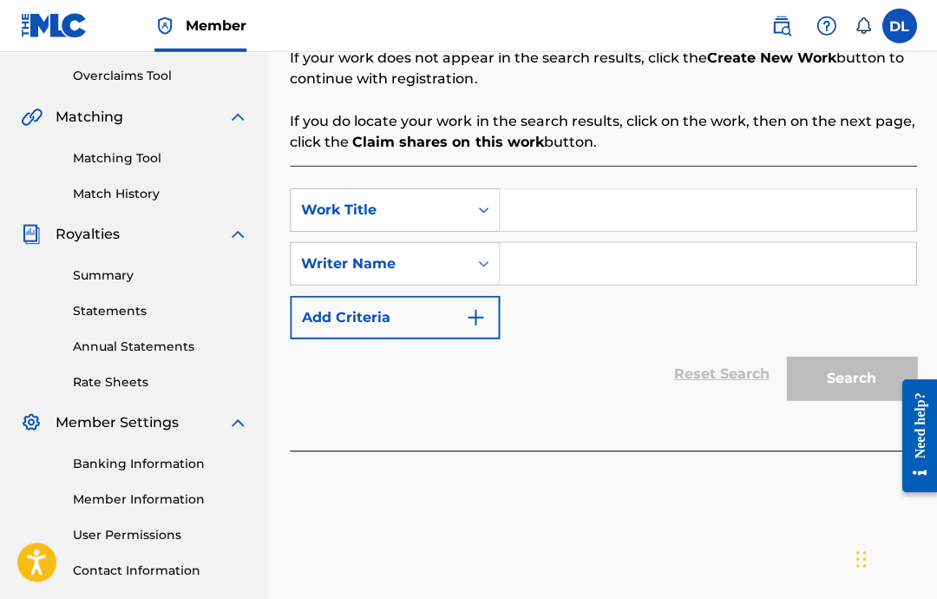
scroll to position [359, 0]
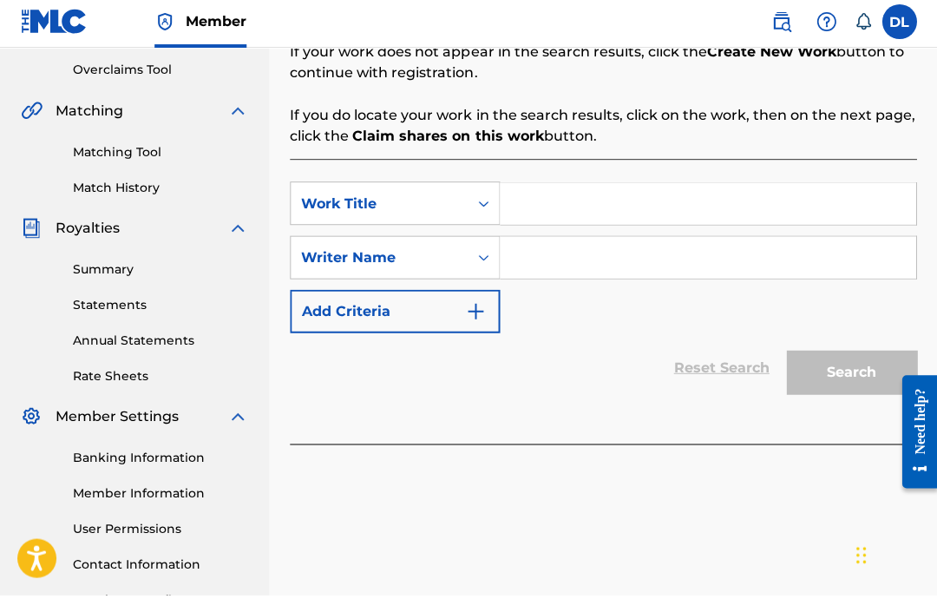
click at [751, 187] on input "Search Form" at bounding box center [708, 208] width 416 height 42
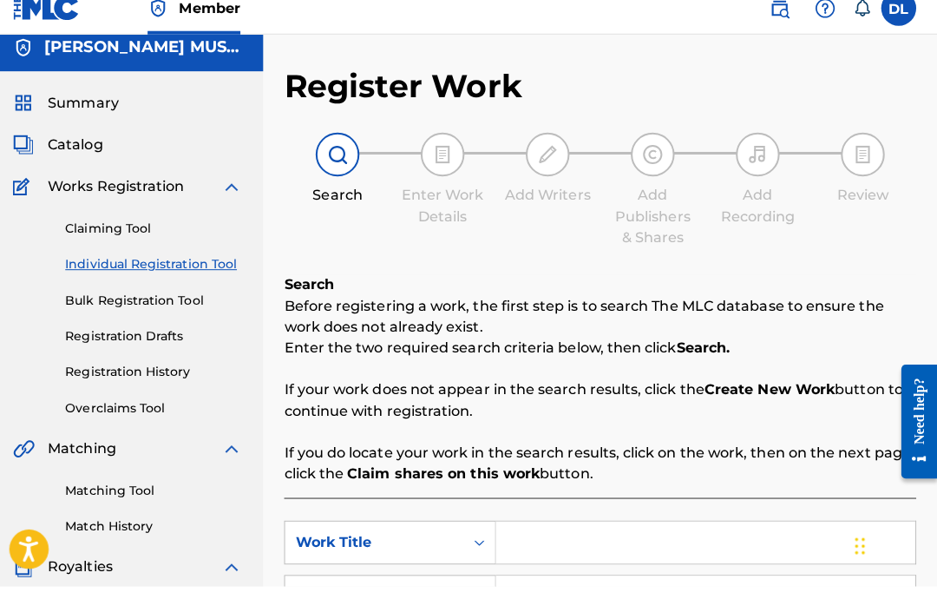
scroll to position [93, 0]
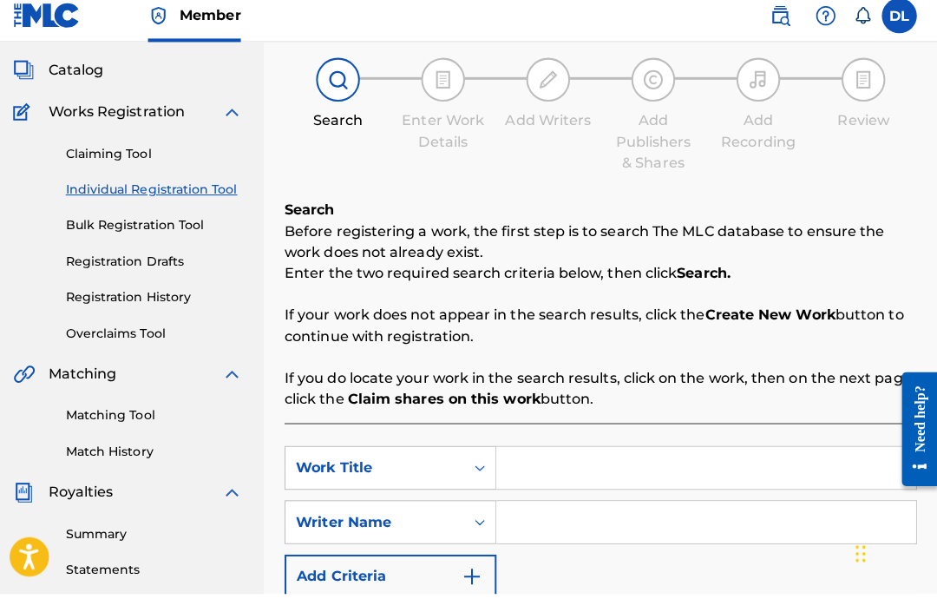
click at [603, 436] on div "SearchWithCriteriaeae79c50-0f03-460f-9f4c-d7d3d8df58c3 Work Title SearchWithCri…" at bounding box center [603, 571] width 626 height 285
click at [582, 472] on input "Search Form" at bounding box center [708, 474] width 416 height 42
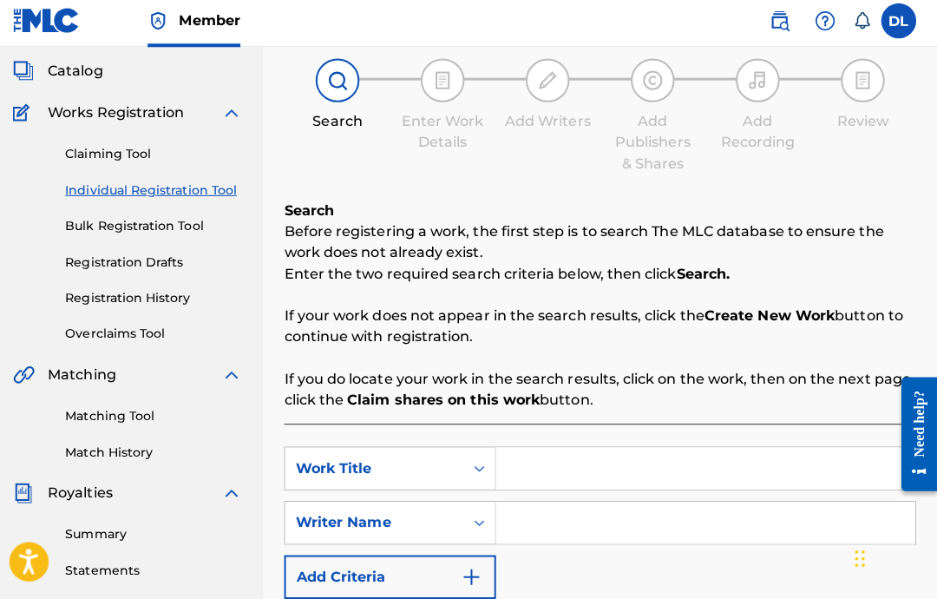
paste input "Back Me Down"
type input "Back Me Down"
click at [609, 502] on input "Search Form" at bounding box center [708, 523] width 416 height 42
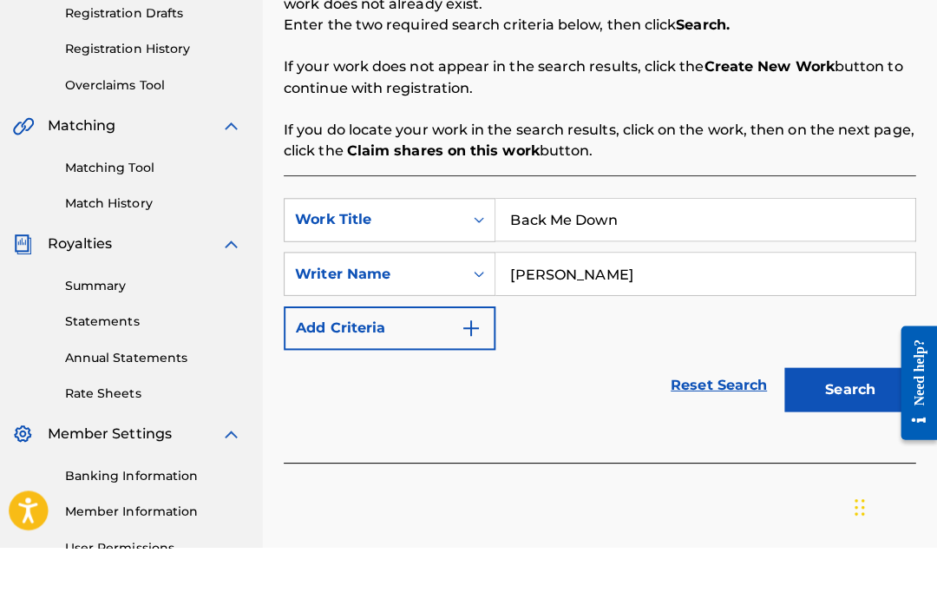
type input "[PERSON_NAME]"
click at [832, 421] on button "Search" at bounding box center [851, 442] width 130 height 43
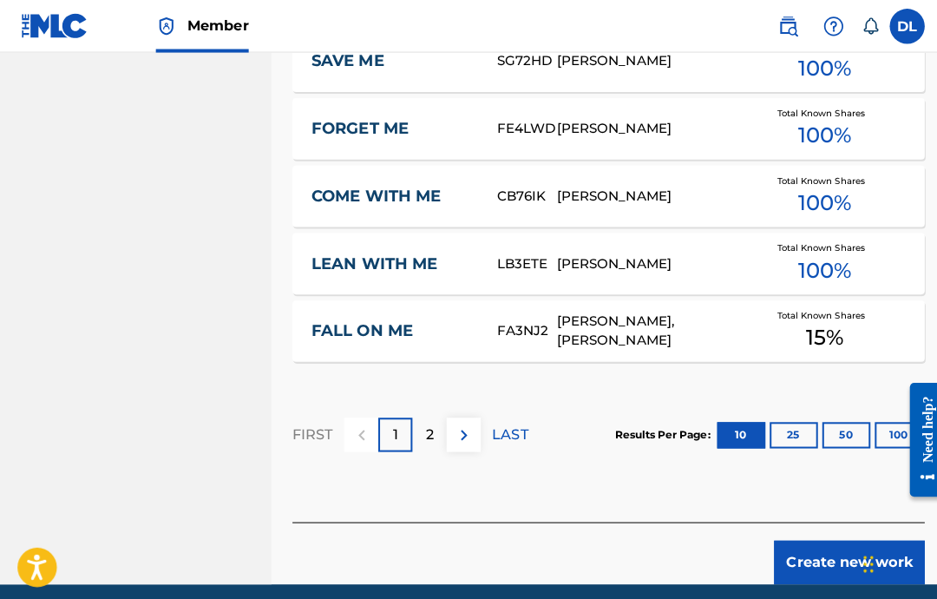
scroll to position [1249, 0]
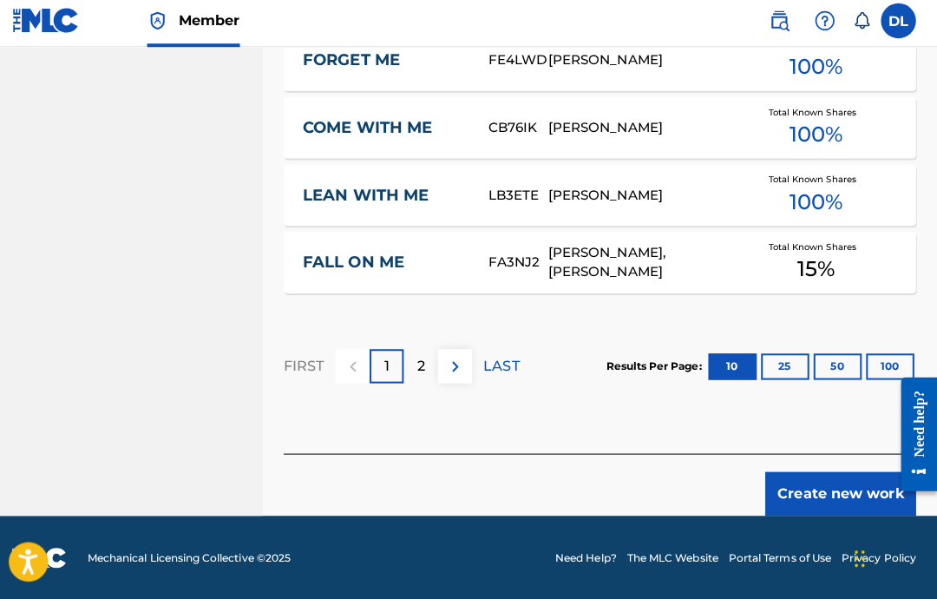
click at [819, 482] on button "Create new work" at bounding box center [841, 494] width 149 height 43
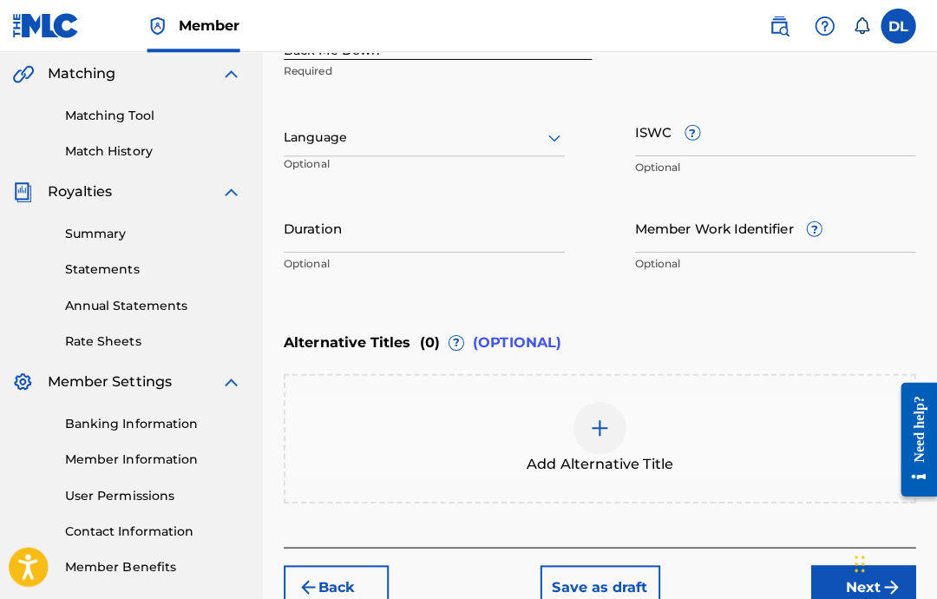
scroll to position [390, 0]
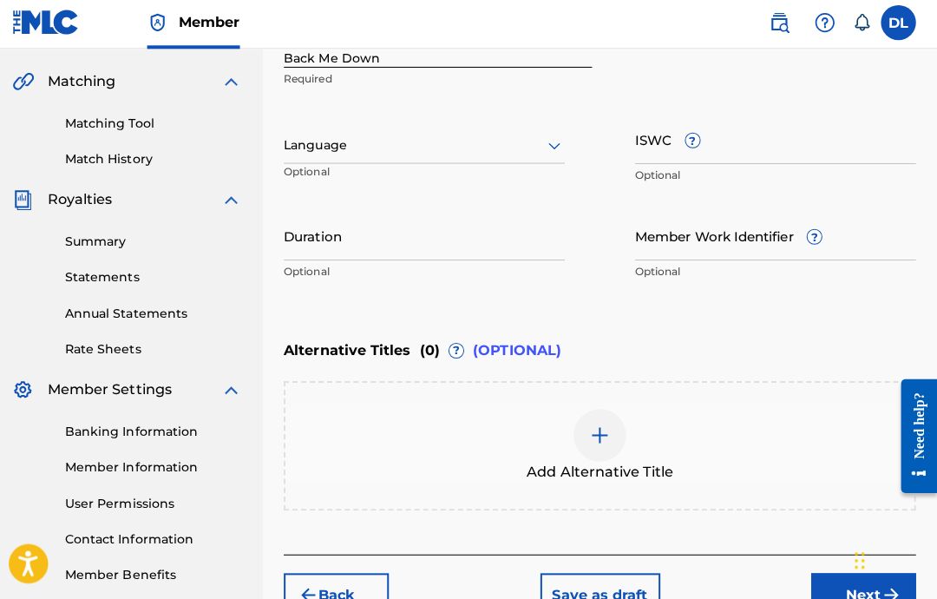
click at [417, 54] on input "Back Me Down" at bounding box center [442, 45] width 305 height 49
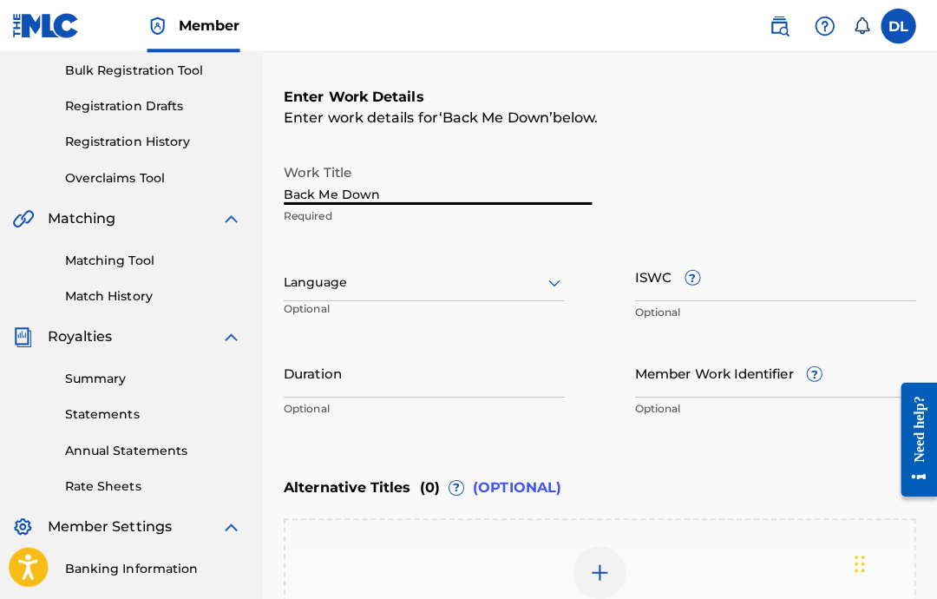
scroll to position [258, 0]
click at [802, 272] on input "ISWC ?" at bounding box center [777, 272] width 279 height 49
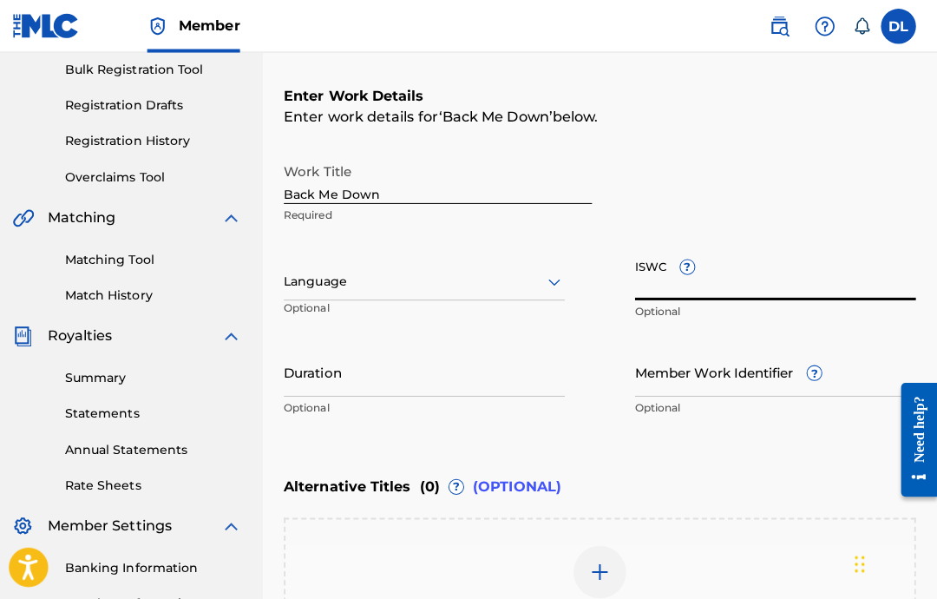
paste input "T-332.997.228-9"
type input "T-332.997.228-9"
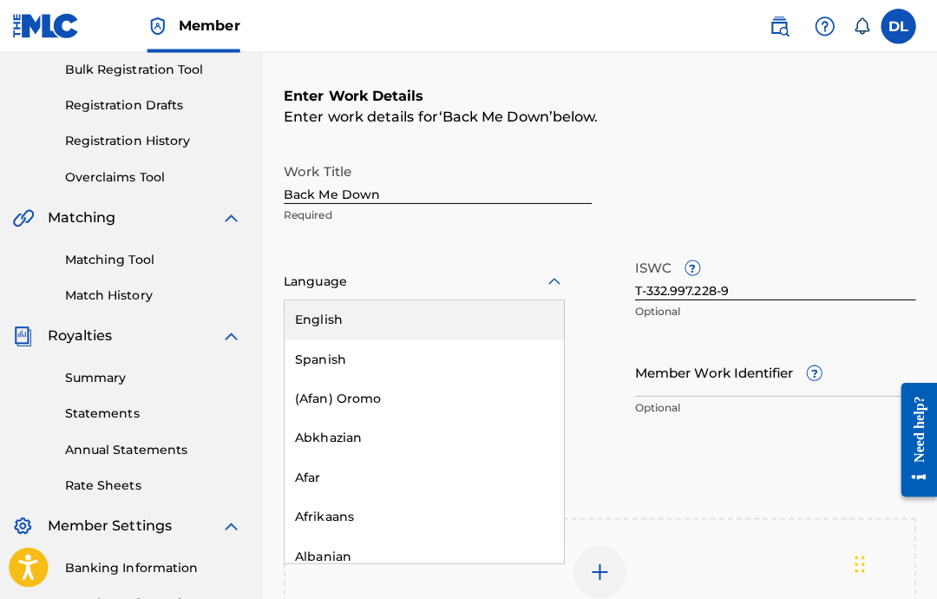
click at [496, 320] on div "English" at bounding box center [429, 317] width 277 height 39
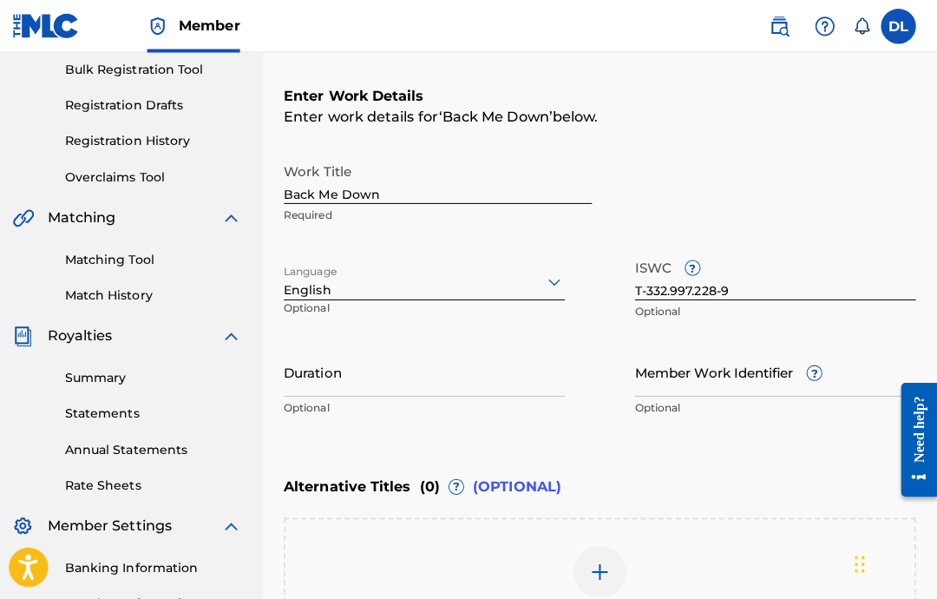
click at [475, 383] on input "Duration" at bounding box center [429, 368] width 279 height 49
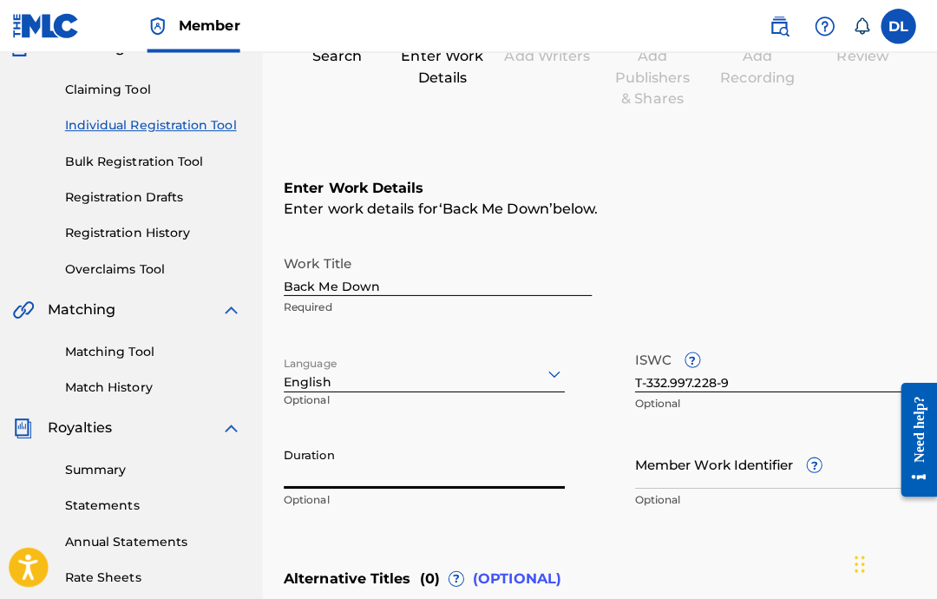
scroll to position [167, 0]
click at [359, 483] on input "Duration" at bounding box center [429, 459] width 279 height 49
type input ")"
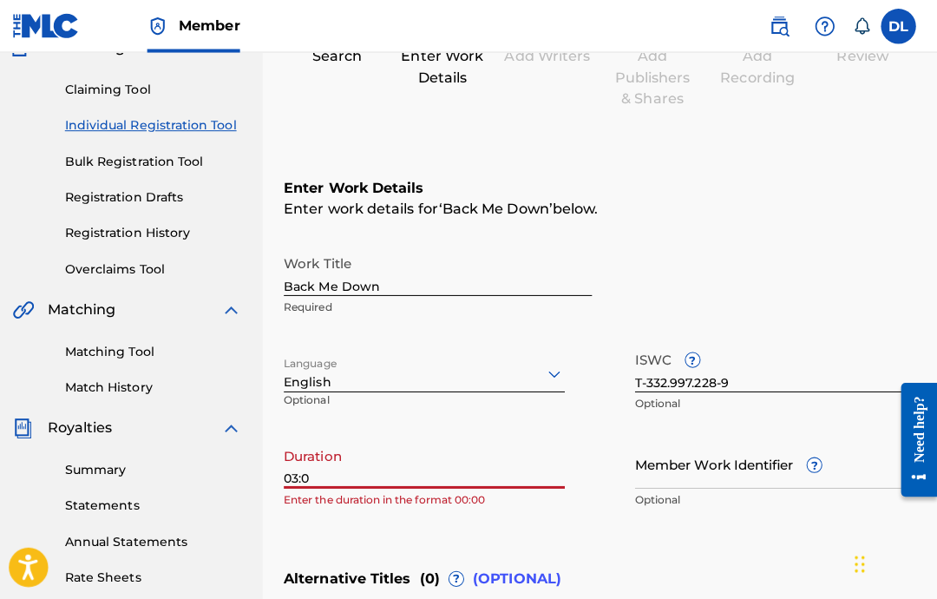
type input "03:06"
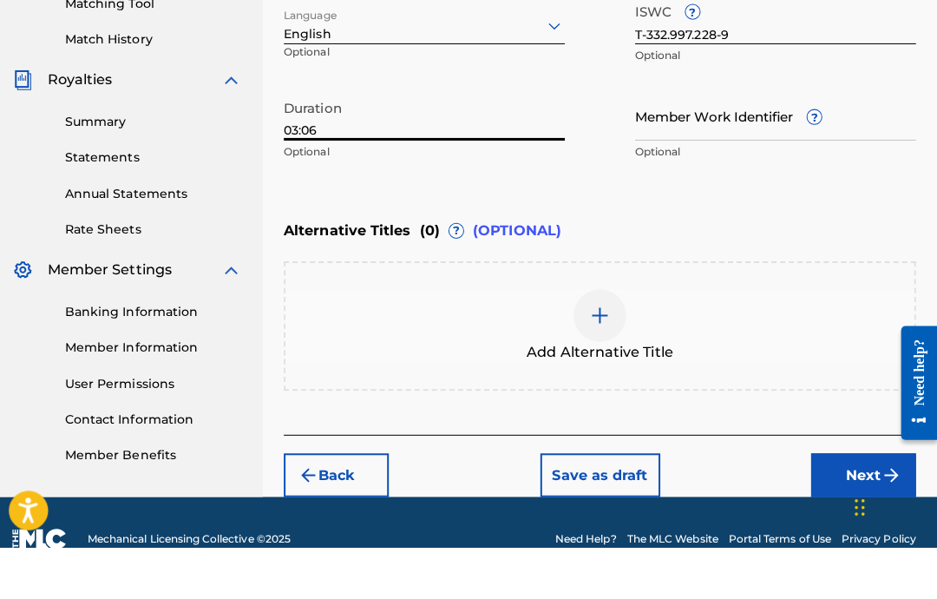
scroll to position [488, 0]
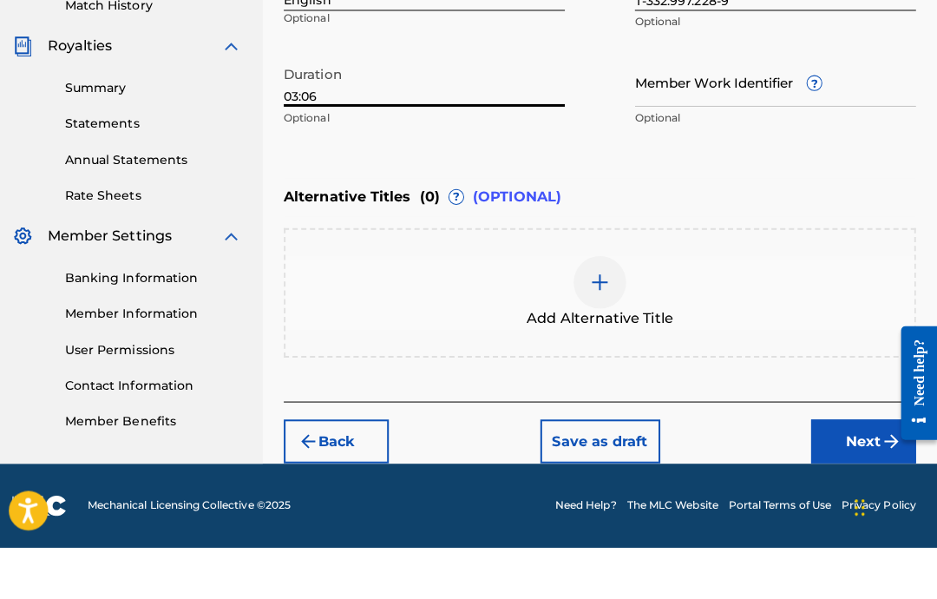
click at [839, 472] on button "Next" at bounding box center [864, 493] width 104 height 43
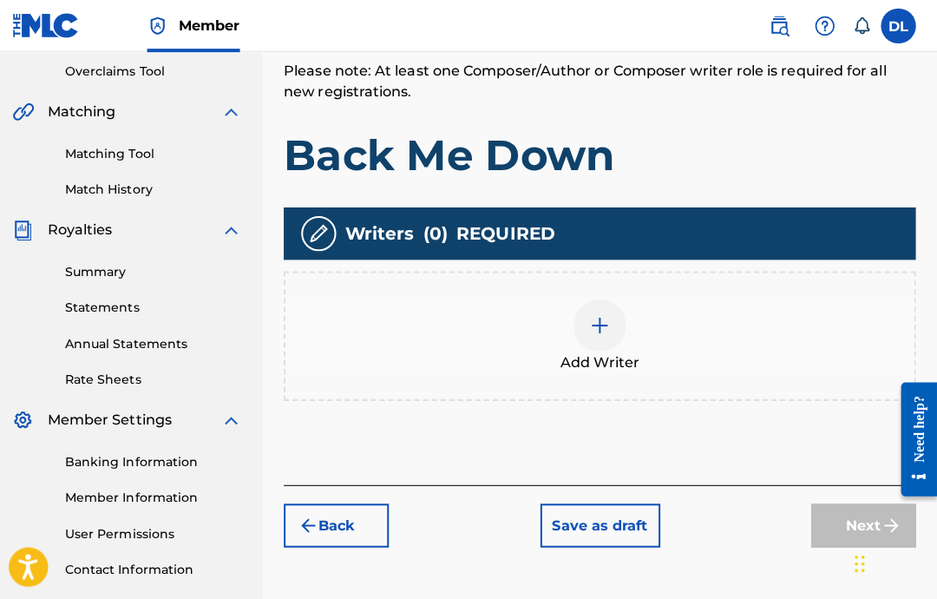
scroll to position [351, 0]
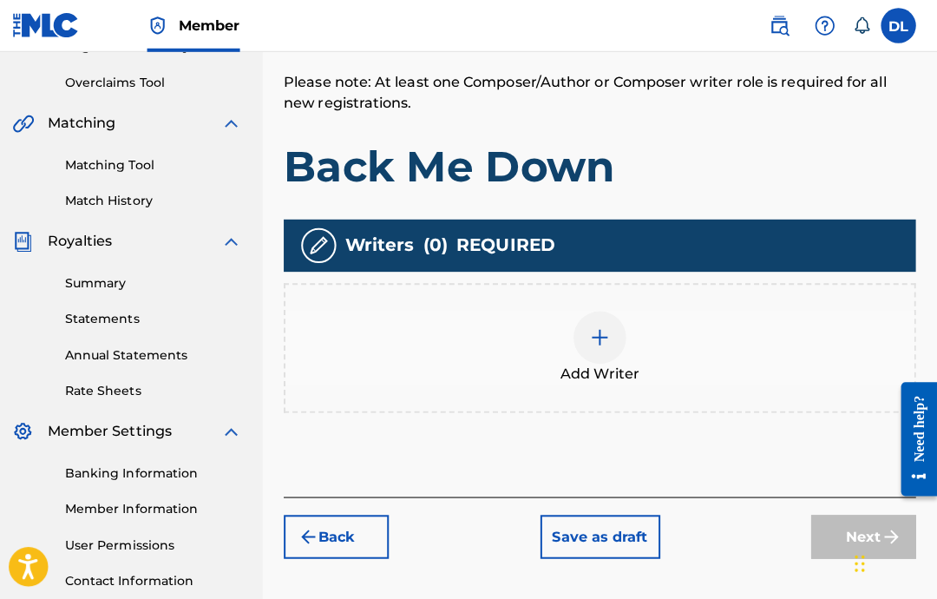
click at [593, 331] on img at bounding box center [603, 334] width 21 height 21
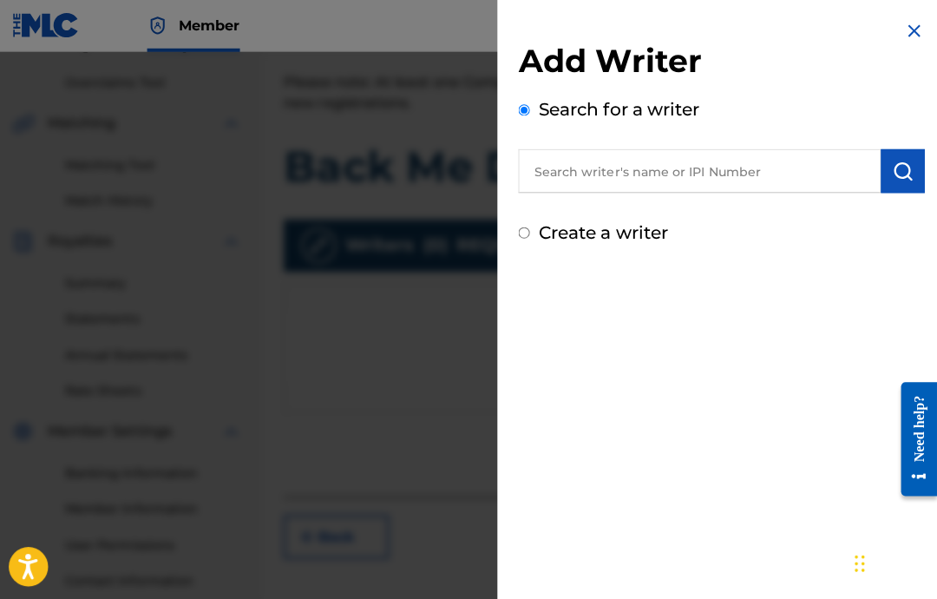
click at [793, 176] on input "text" at bounding box center [701, 169] width 359 height 43
paste input "00646434830"
type input "00646434830"
click at [902, 160] on img "submit" at bounding box center [903, 170] width 21 height 21
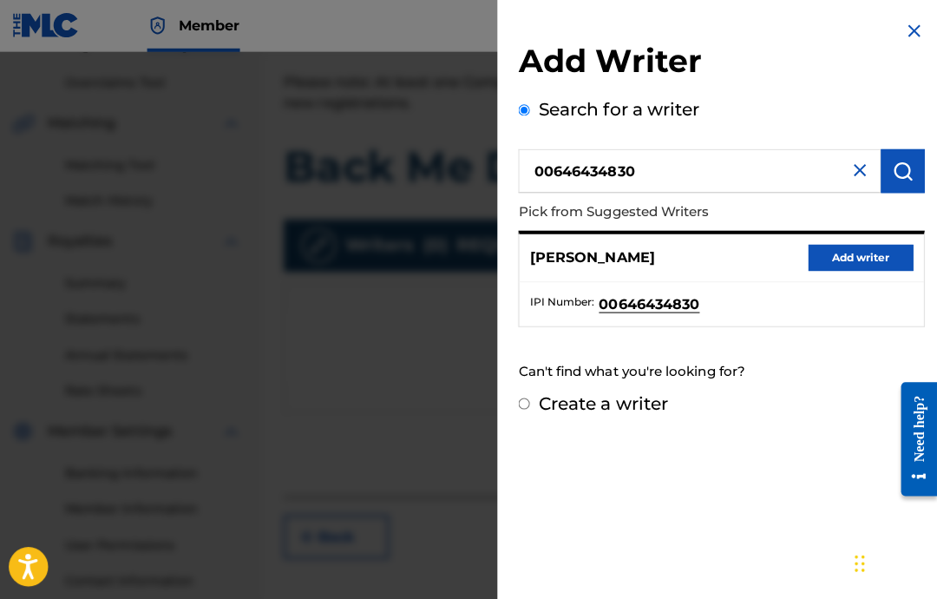
click at [847, 243] on button "Add writer" at bounding box center [862, 256] width 104 height 26
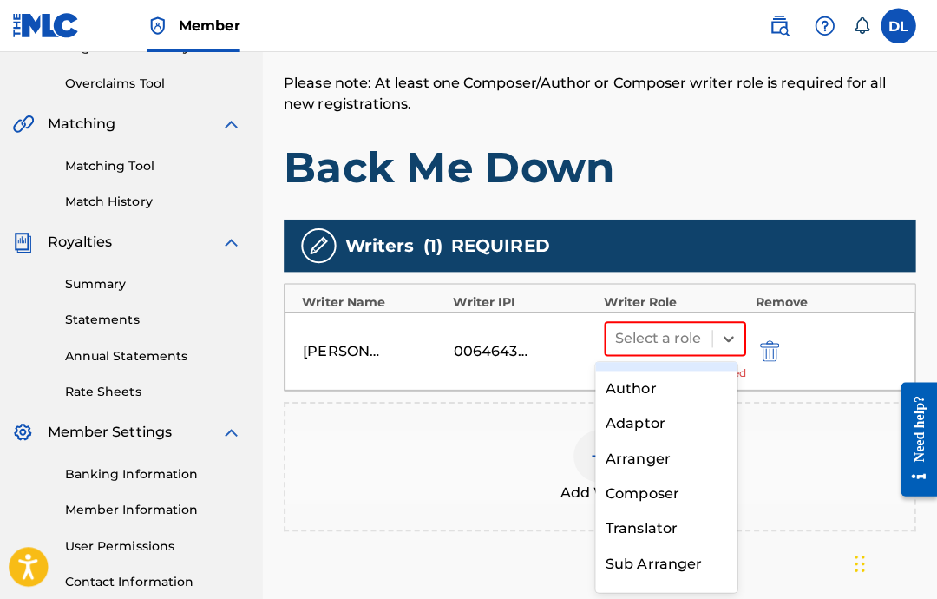
scroll to position [62, 0]
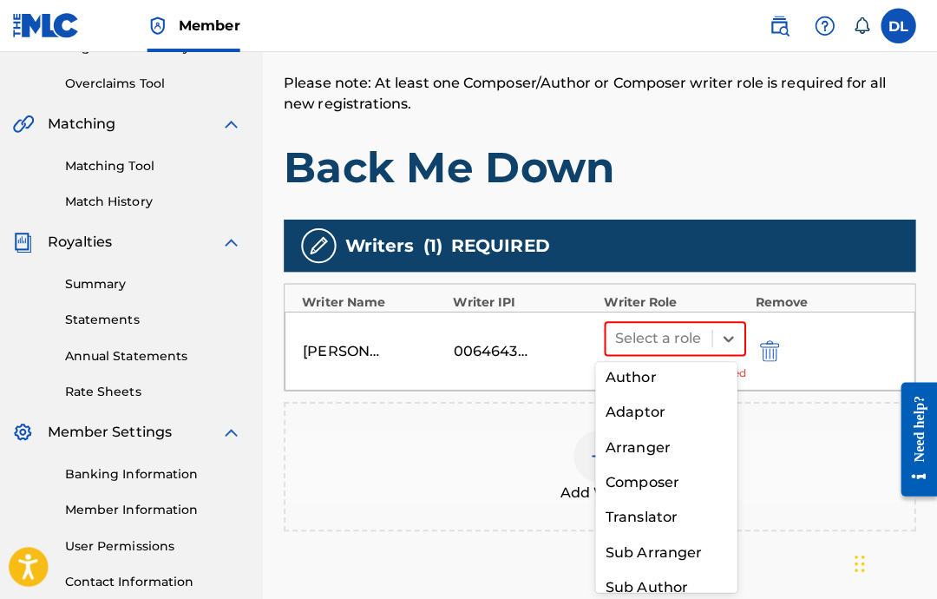
click at [677, 478] on div "Composer" at bounding box center [669, 478] width 141 height 35
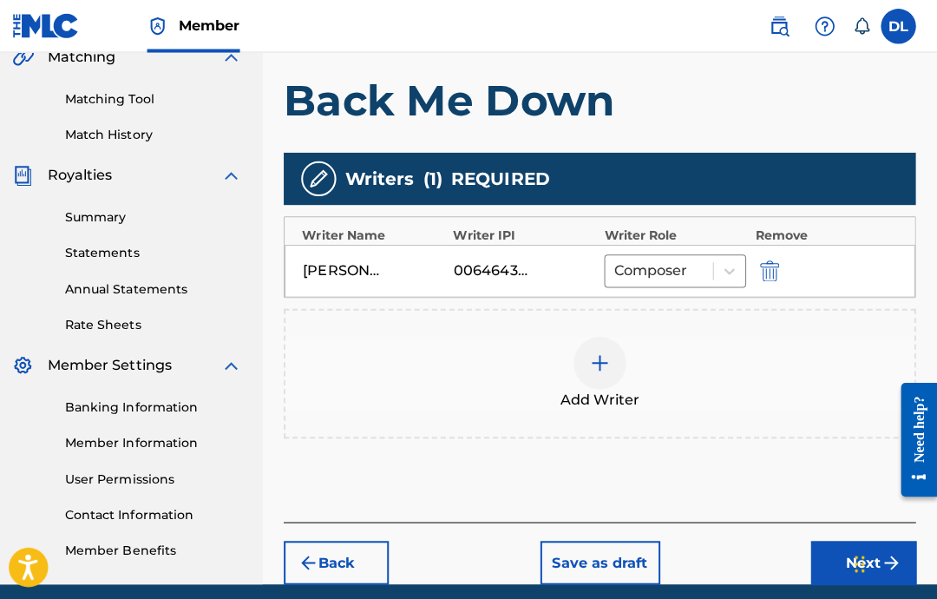
click at [837, 551] on button "Next" at bounding box center [864, 556] width 104 height 43
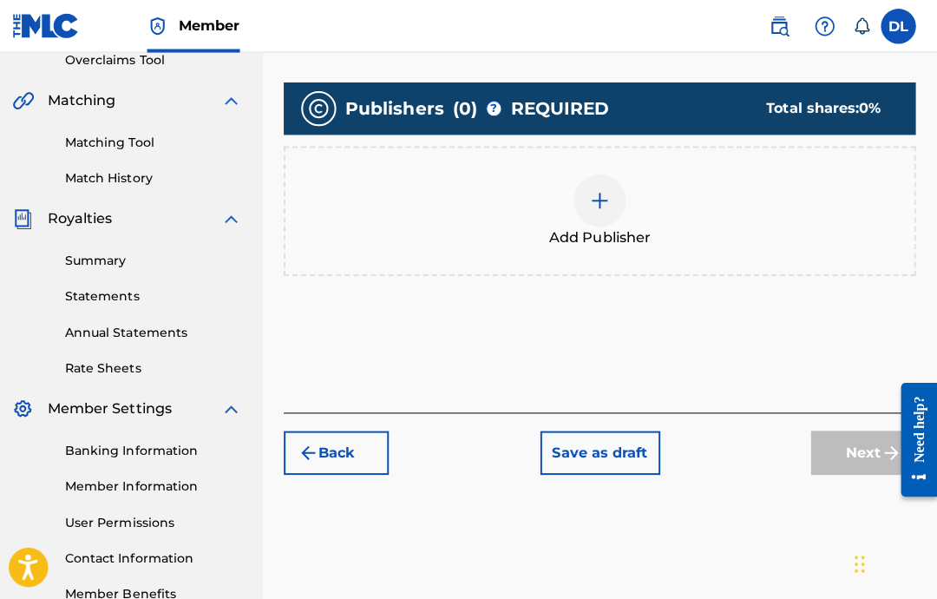
scroll to position [305, 0]
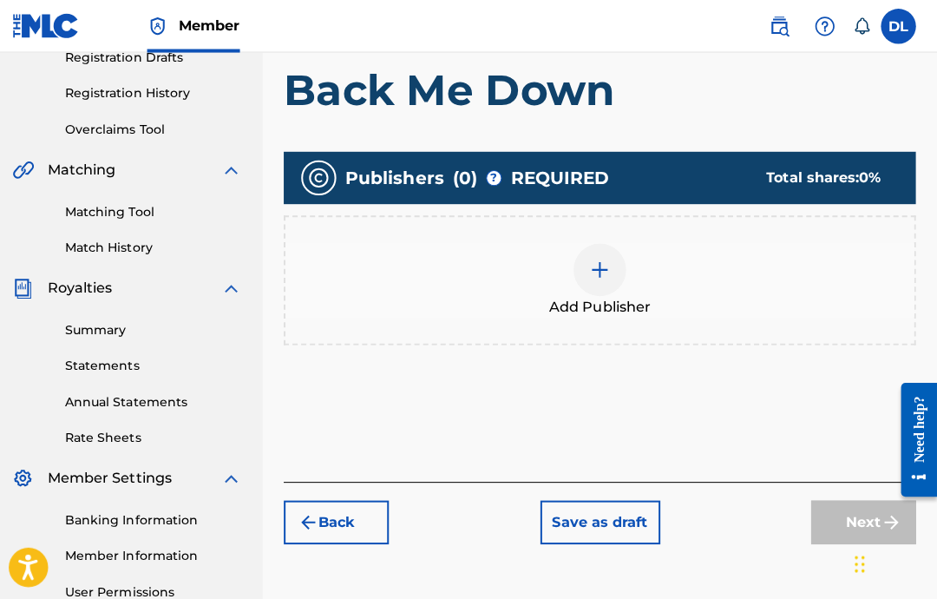
click at [598, 276] on img at bounding box center [603, 267] width 21 height 21
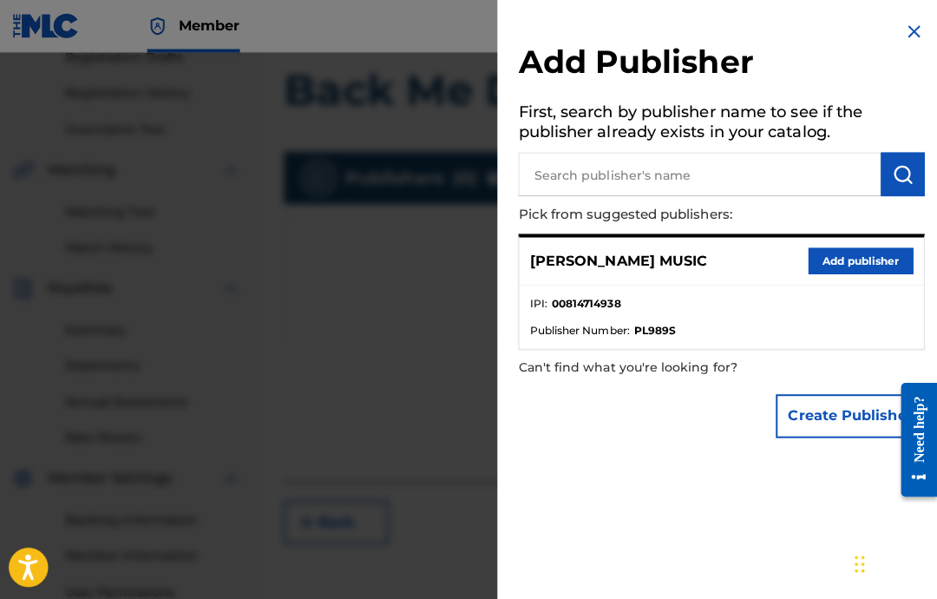
click at [875, 267] on button "Add publisher" at bounding box center [862, 259] width 104 height 26
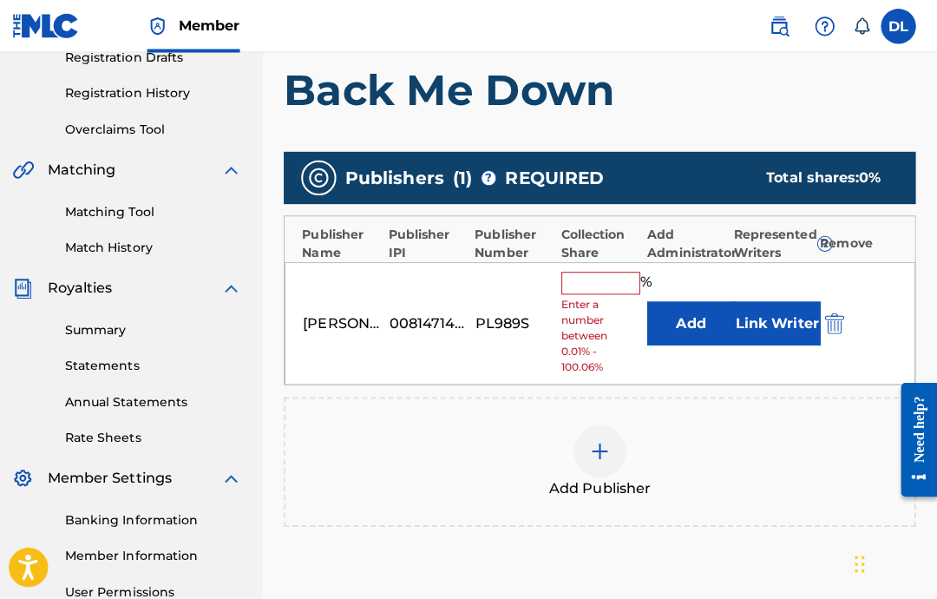
click at [578, 287] on input "text" at bounding box center [604, 280] width 78 height 23
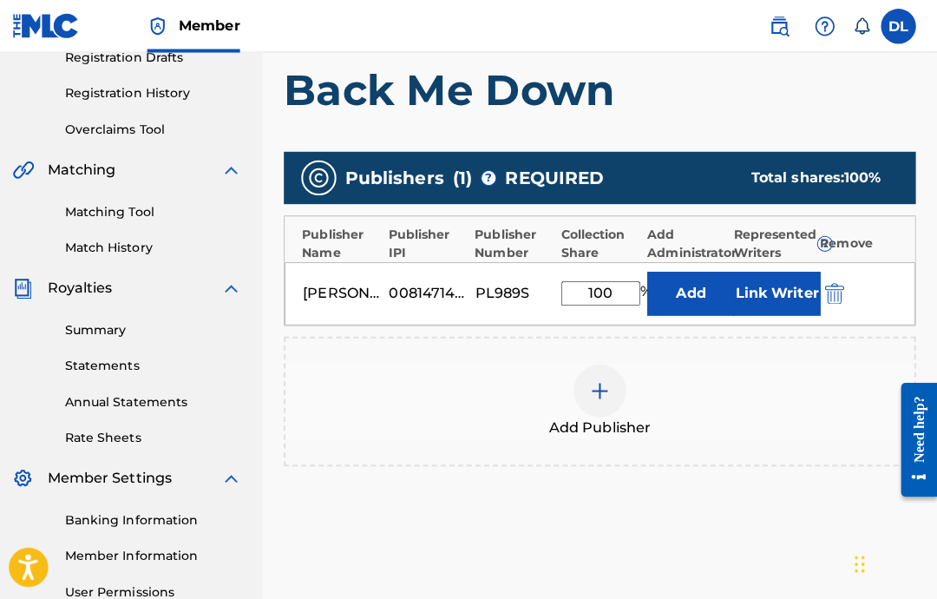
type input "100"
click at [781, 280] on button "Link Writer" at bounding box center [778, 290] width 87 height 43
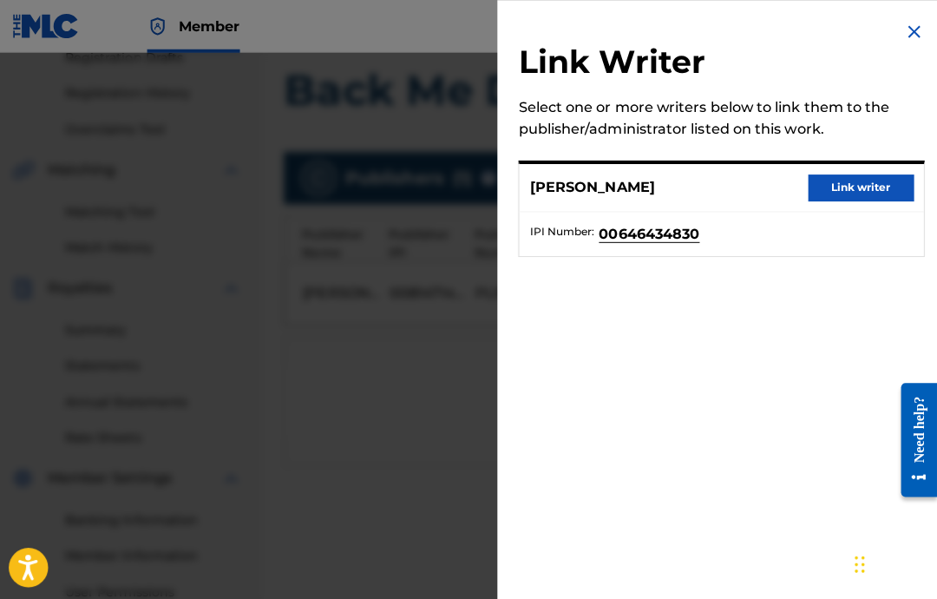
click at [869, 185] on button "Link writer" at bounding box center [862, 186] width 104 height 26
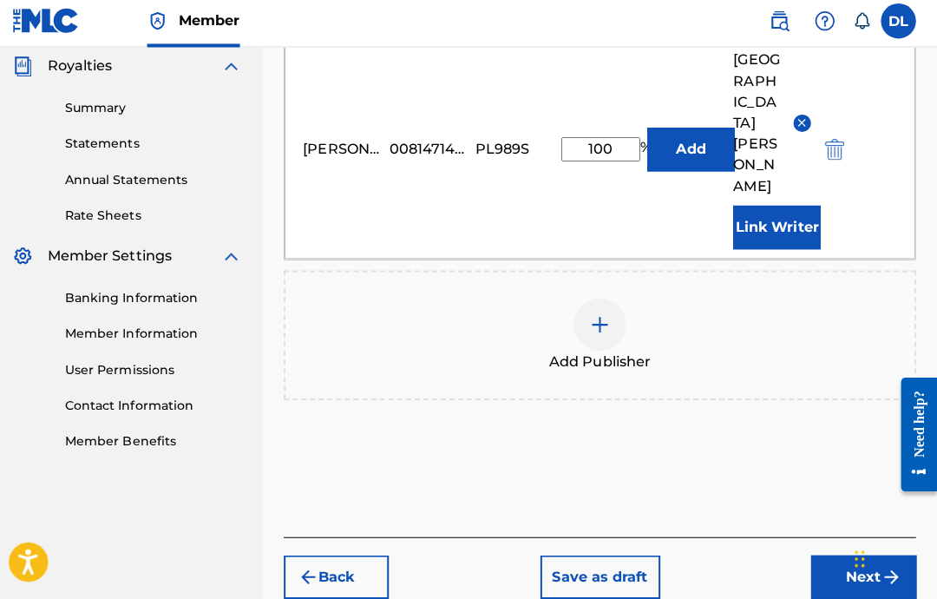
click at [830, 555] on button "Next" at bounding box center [864, 576] width 104 height 43
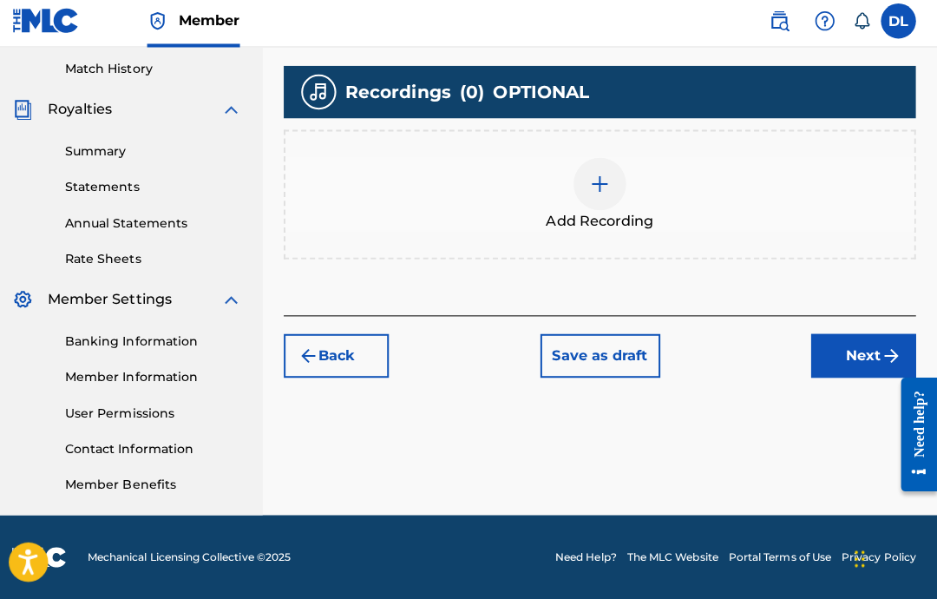
click at [584, 194] on div at bounding box center [603, 187] width 52 height 52
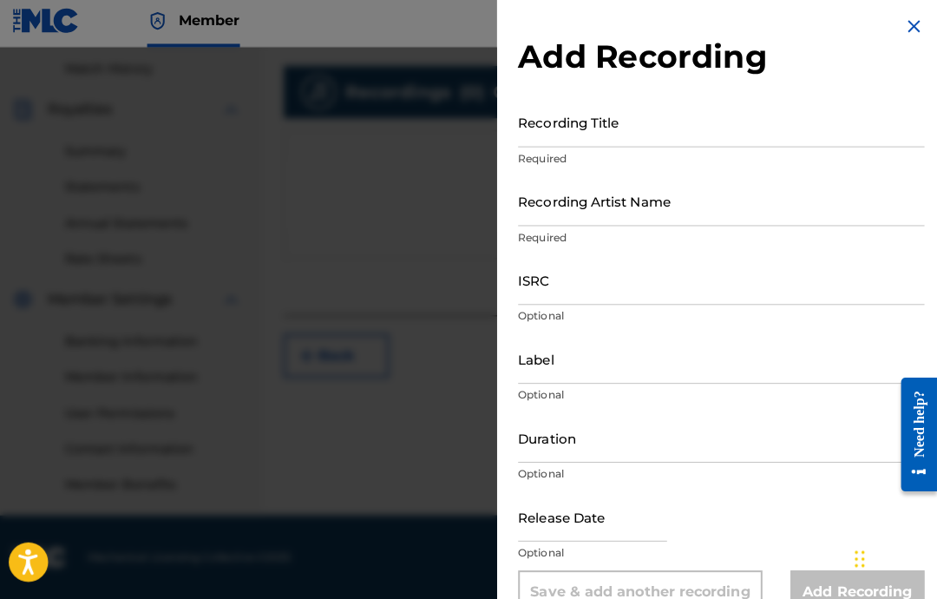
click at [421, 415] on div at bounding box center [468, 351] width 937 height 599
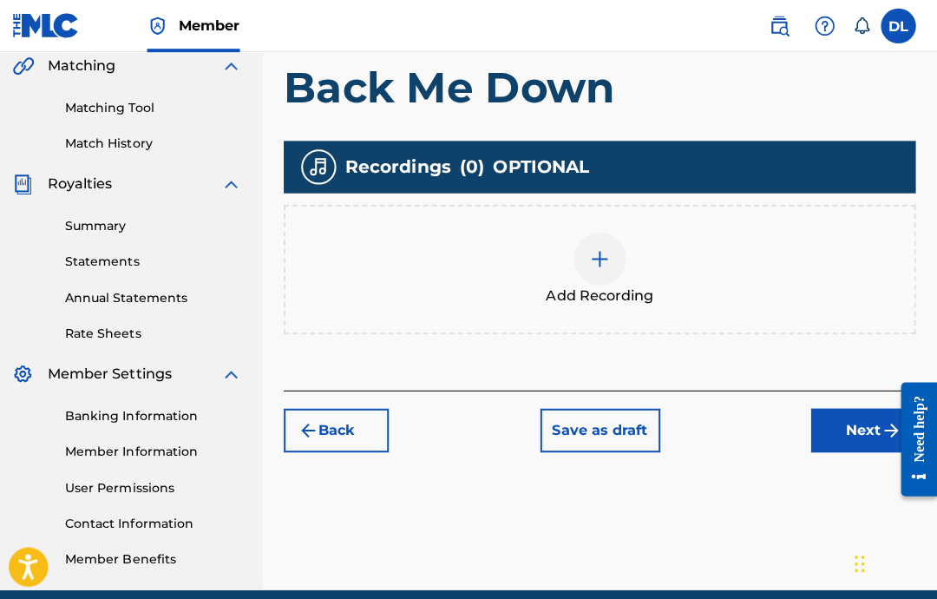
click at [819, 431] on button "Next" at bounding box center [864, 426] width 104 height 43
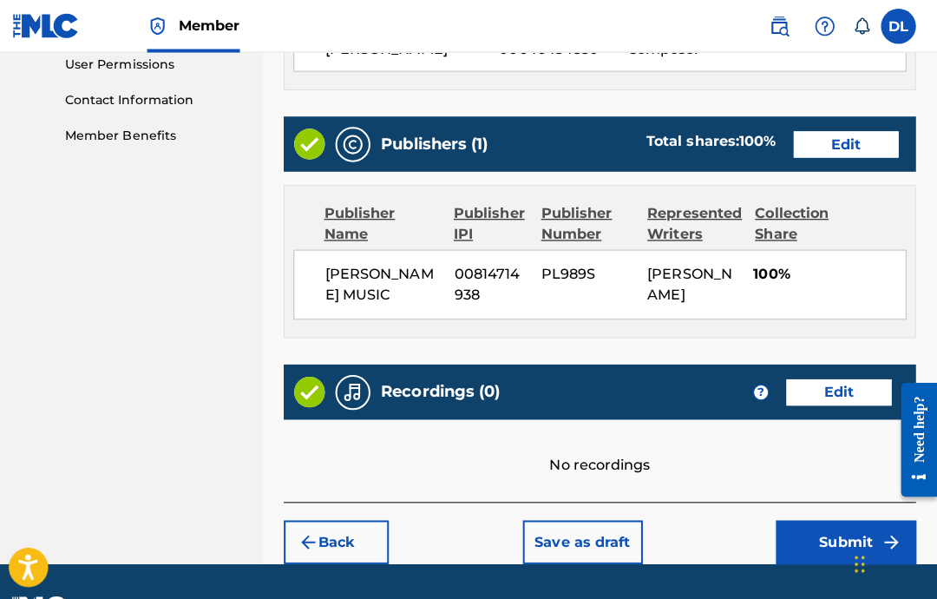
scroll to position [828, 0]
click at [808, 555] on button "Submit" at bounding box center [846, 536] width 139 height 43
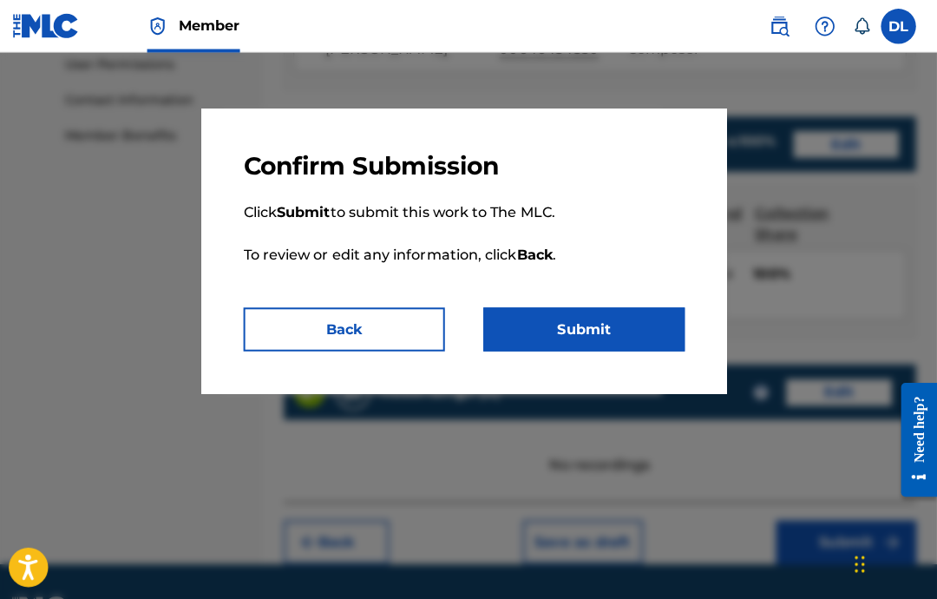
click at [591, 331] on button "Submit" at bounding box center [588, 326] width 200 height 43
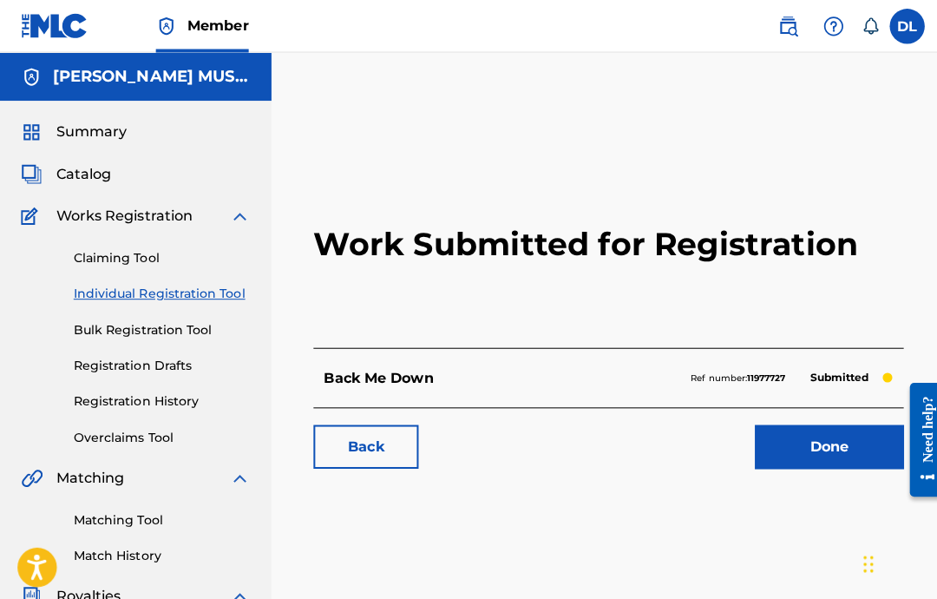
click at [810, 442] on link "Done" at bounding box center [821, 442] width 147 height 43
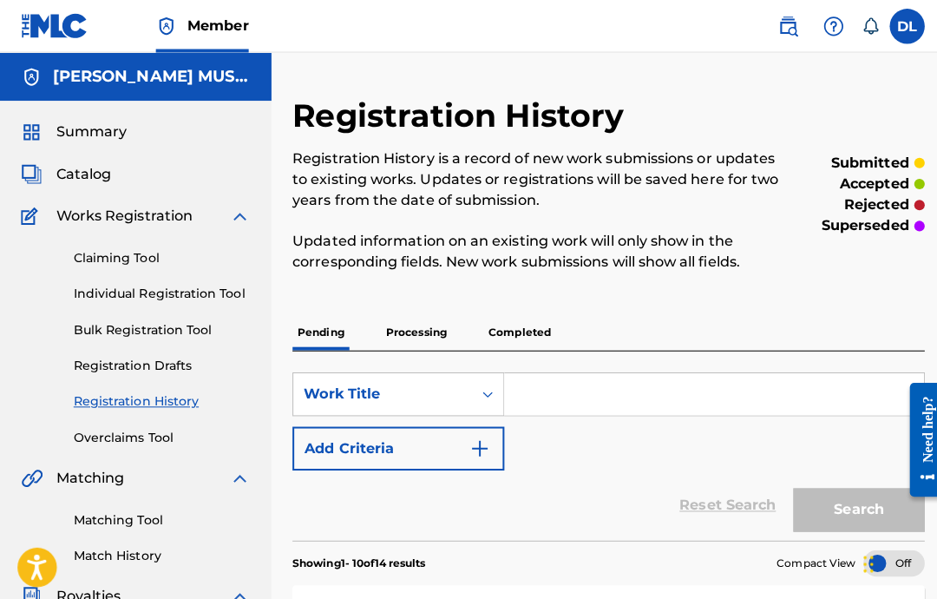
click at [224, 284] on link "Individual Registration Tool" at bounding box center [160, 291] width 175 height 18
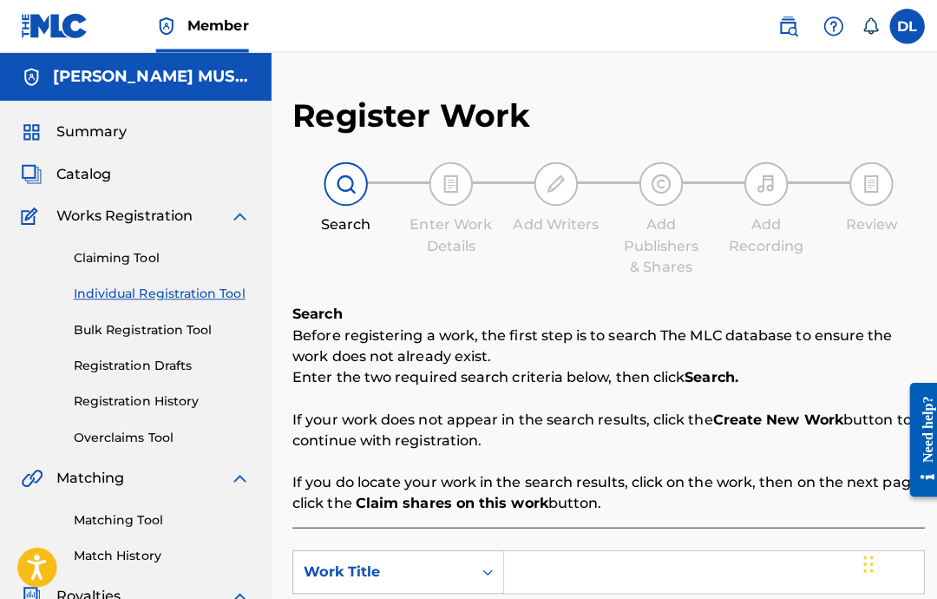
click at [220, 281] on div "Claiming Tool Individual Registration Tool Bulk Registration Tool Registration …" at bounding box center [134, 334] width 227 height 218
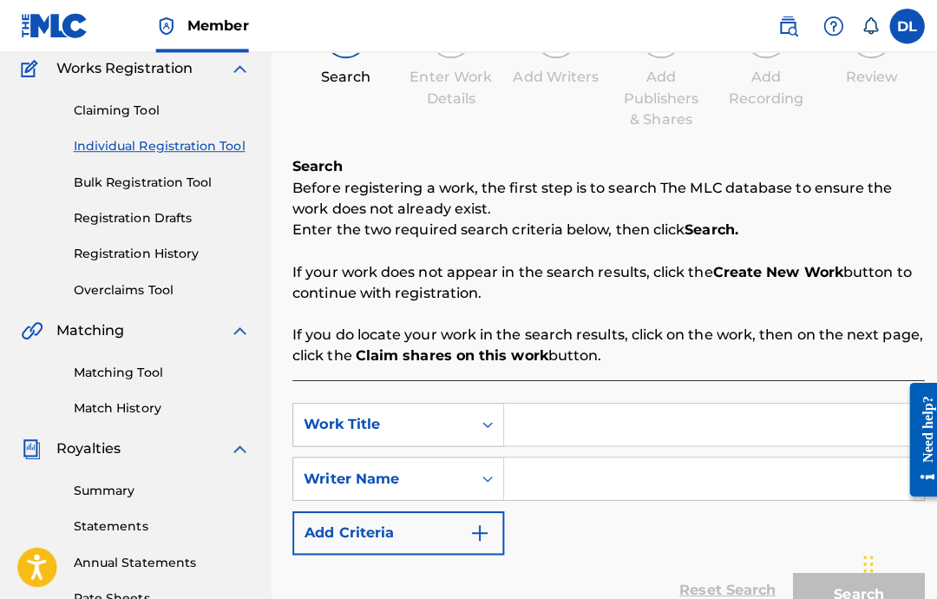
scroll to position [164, 0]
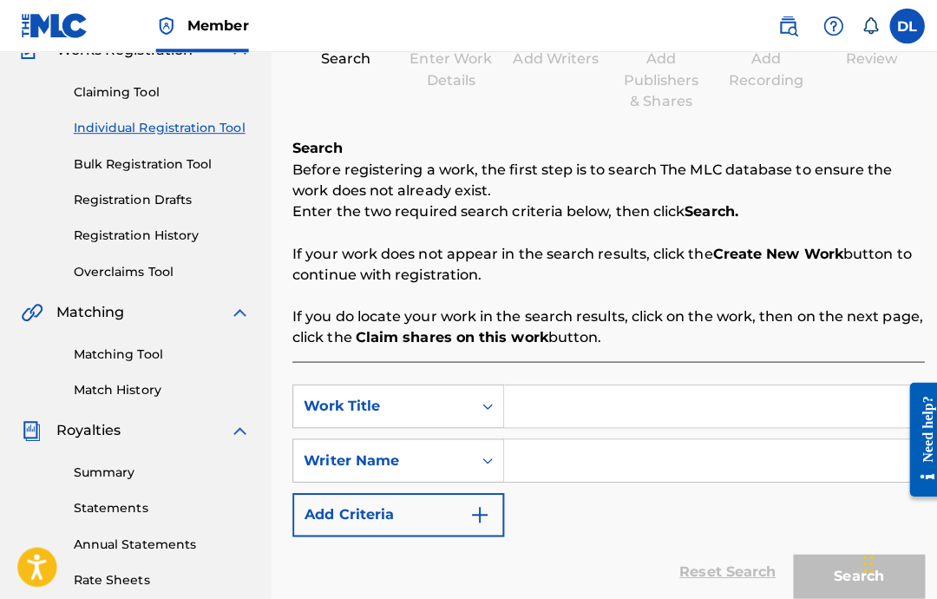
click at [712, 401] on input "Search Form" at bounding box center [708, 403] width 416 height 42
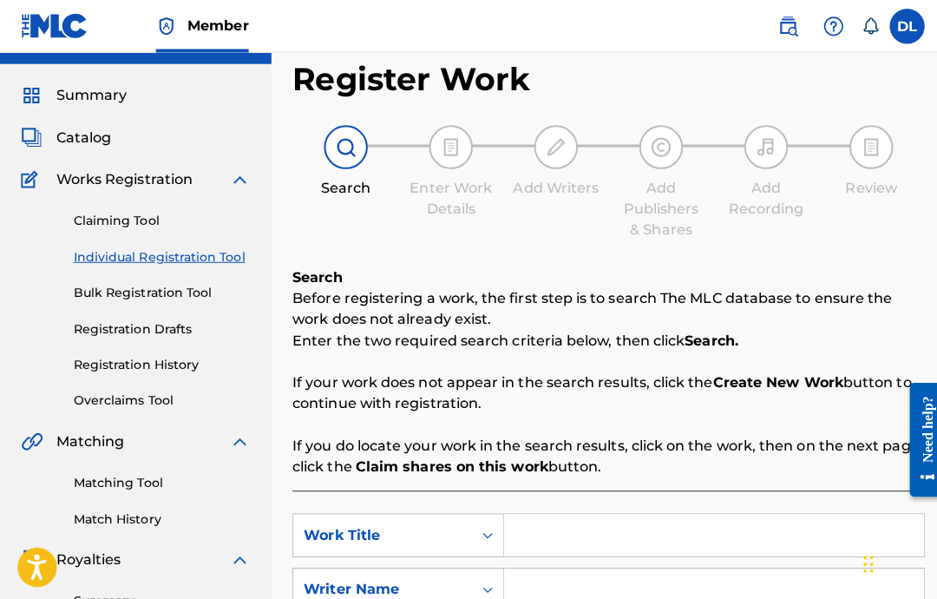
scroll to position [34, 0]
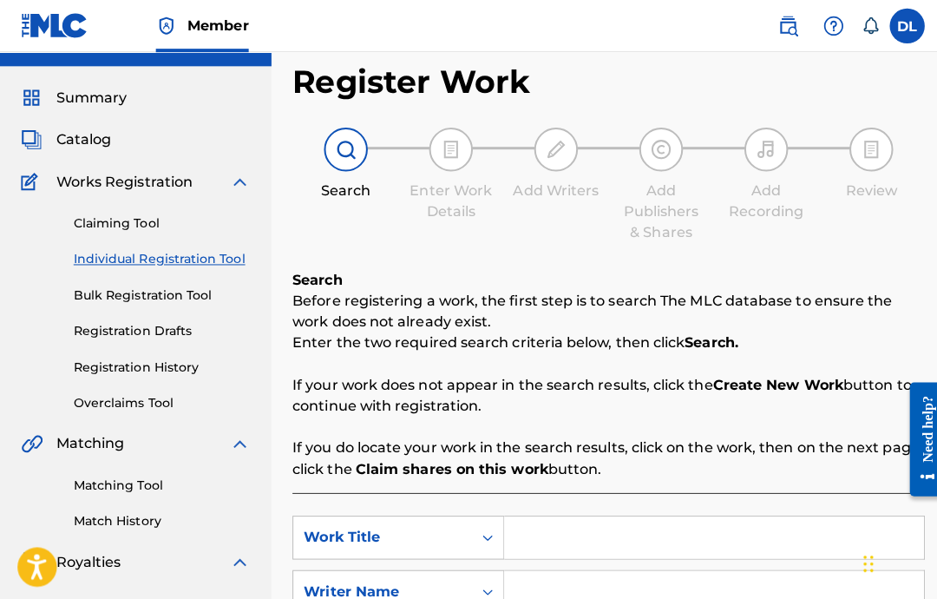
click at [583, 528] on input "Search Form" at bounding box center [708, 533] width 416 height 42
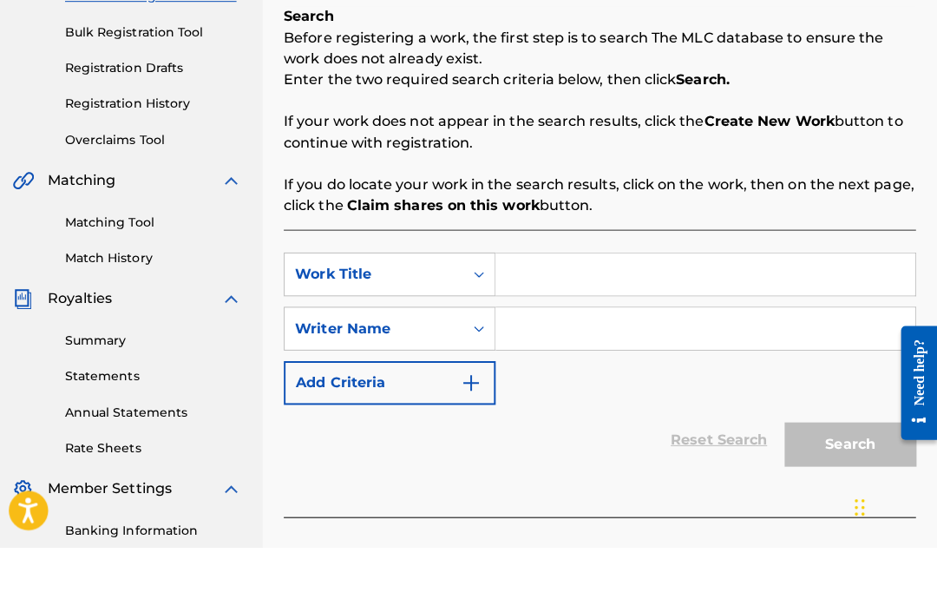
paste input "Call For Help"
type input "Call For Help"
click at [639, 361] on input "Search Form" at bounding box center [708, 382] width 416 height 42
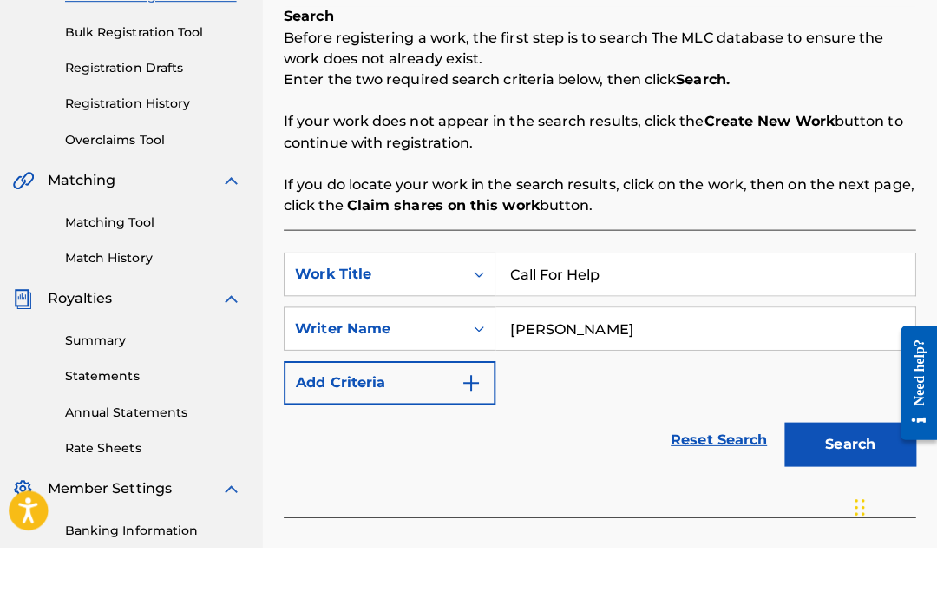
type input "[PERSON_NAME]"
click at [837, 475] on button "Search" at bounding box center [851, 496] width 130 height 43
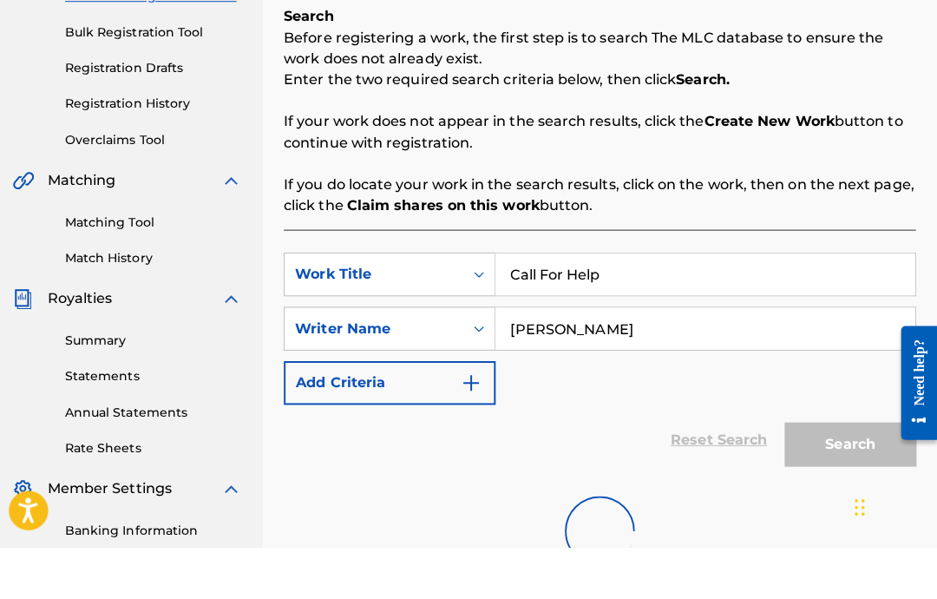
scroll to position [290, 0]
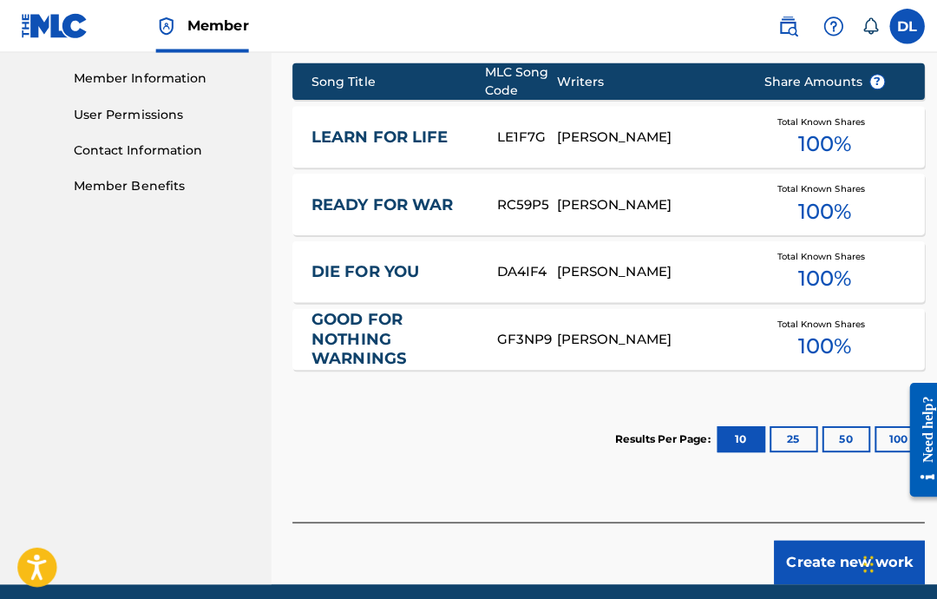
click at [810, 550] on button "Create new work" at bounding box center [841, 556] width 149 height 43
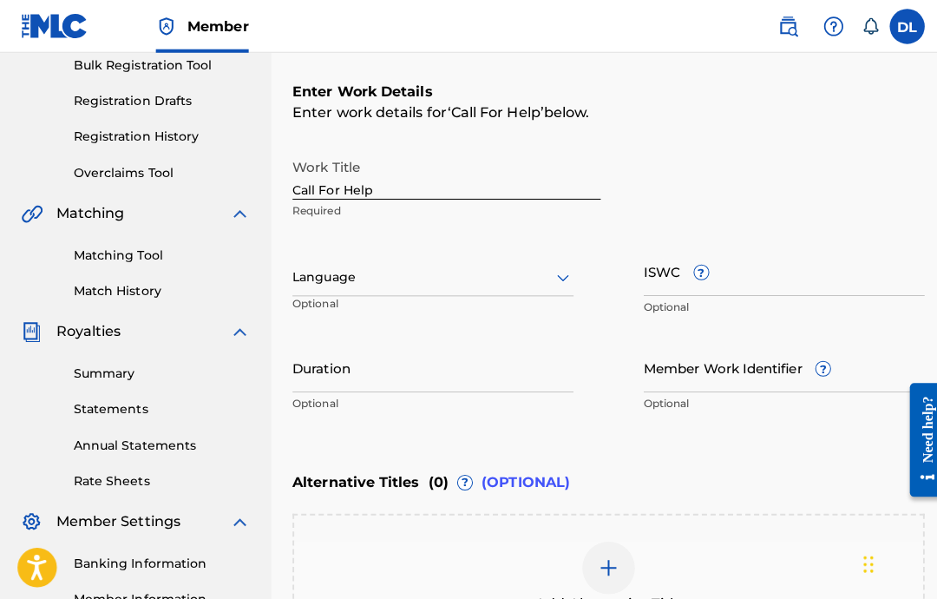
scroll to position [226, 0]
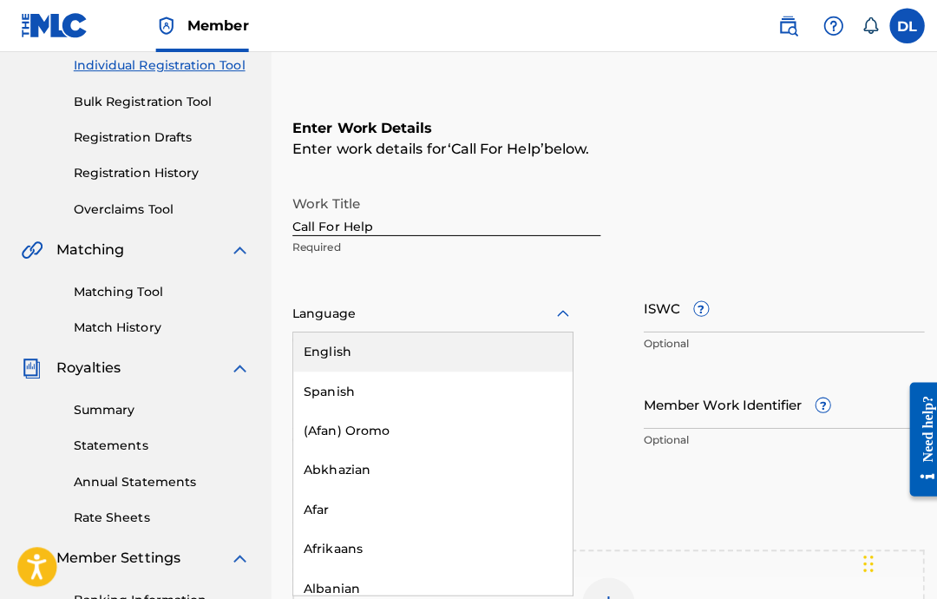
click at [477, 333] on div "English" at bounding box center [429, 349] width 277 height 39
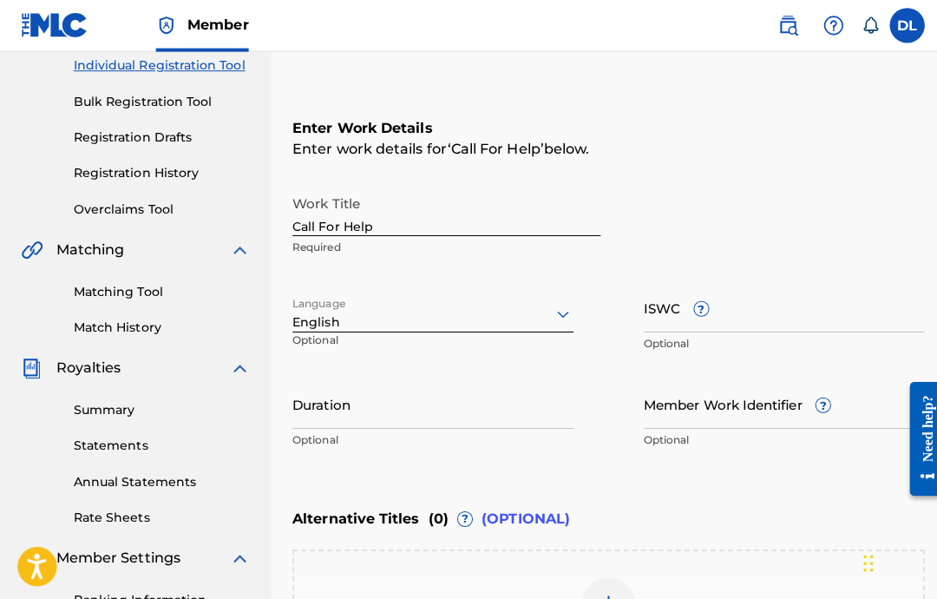
click at [786, 298] on input "ISWC ?" at bounding box center [777, 304] width 279 height 49
click at [423, 226] on input "Call For Help" at bounding box center [442, 209] width 305 height 49
click at [438, 406] on input "Duration" at bounding box center [429, 400] width 279 height 49
click at [757, 315] on input "ISWC ?" at bounding box center [777, 304] width 279 height 49
paste input "T-333.002.967-5"
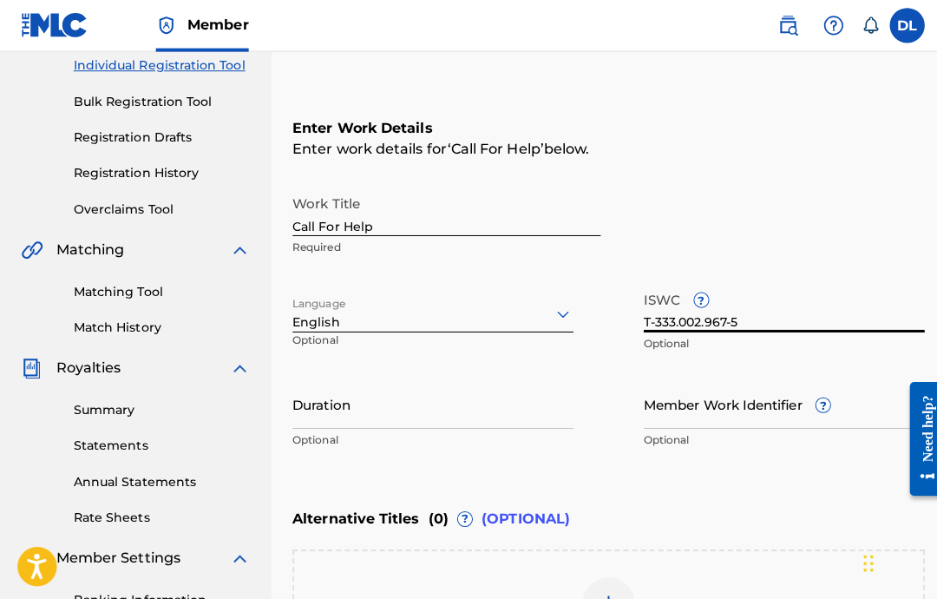
type input "T-333.002.967-5"
click at [399, 415] on input "Duration" at bounding box center [429, 400] width 279 height 49
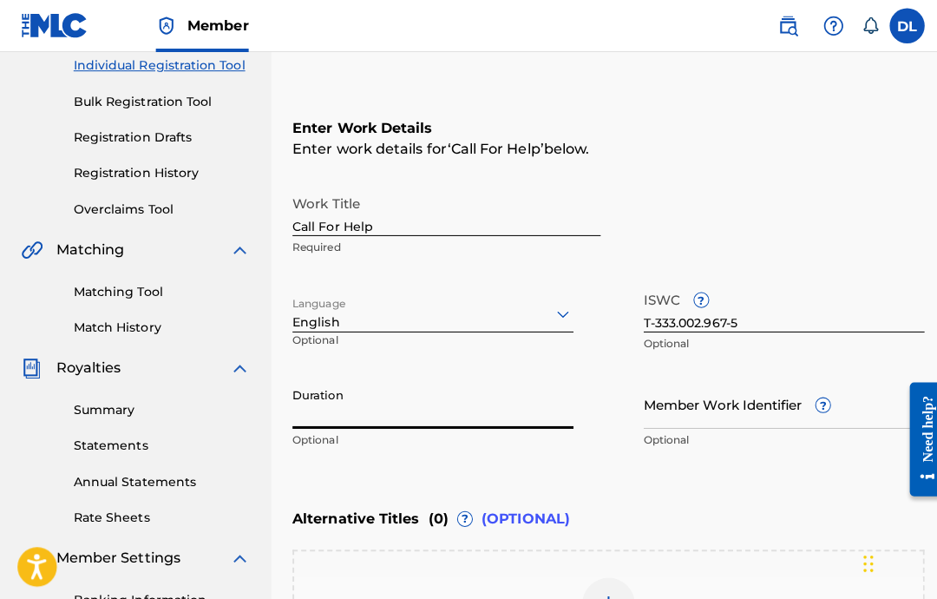
paste input "USA2P2512026"
type input "USA2P2512026"
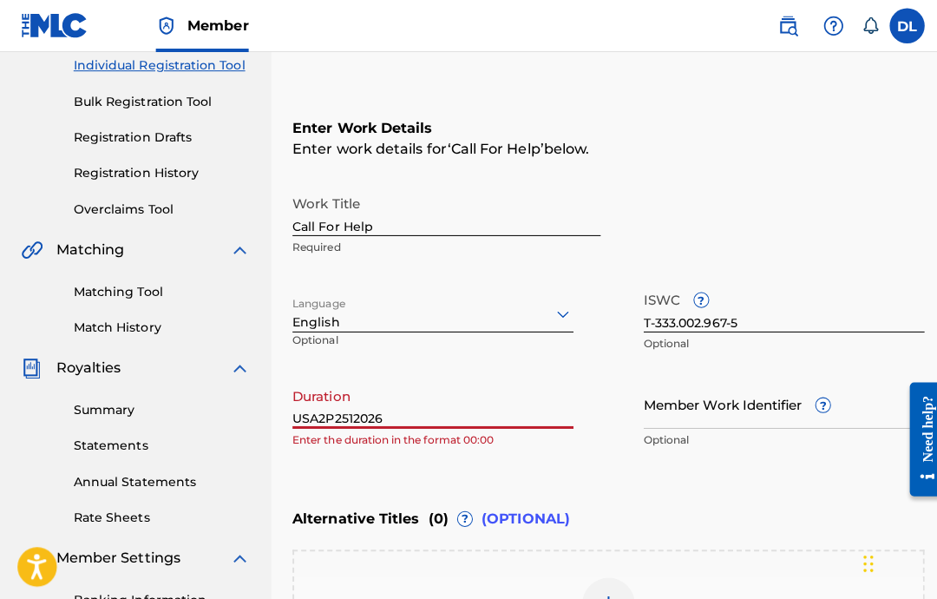
click at [351, 415] on input "USA2P2512026" at bounding box center [429, 400] width 279 height 49
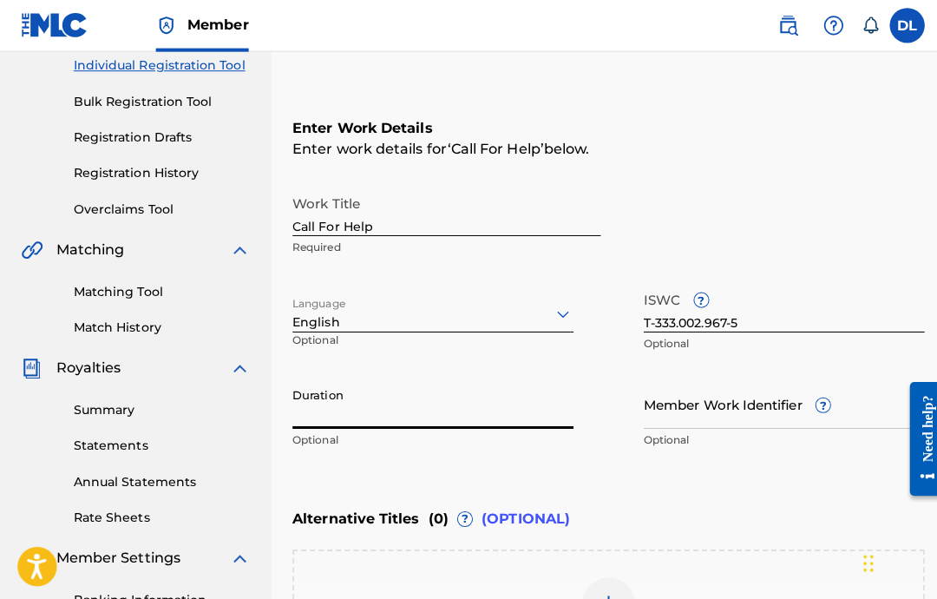
click at [412, 437] on p "Optional" at bounding box center [429, 437] width 279 height 16
click at [448, 399] on input "Duration" at bounding box center [429, 400] width 279 height 49
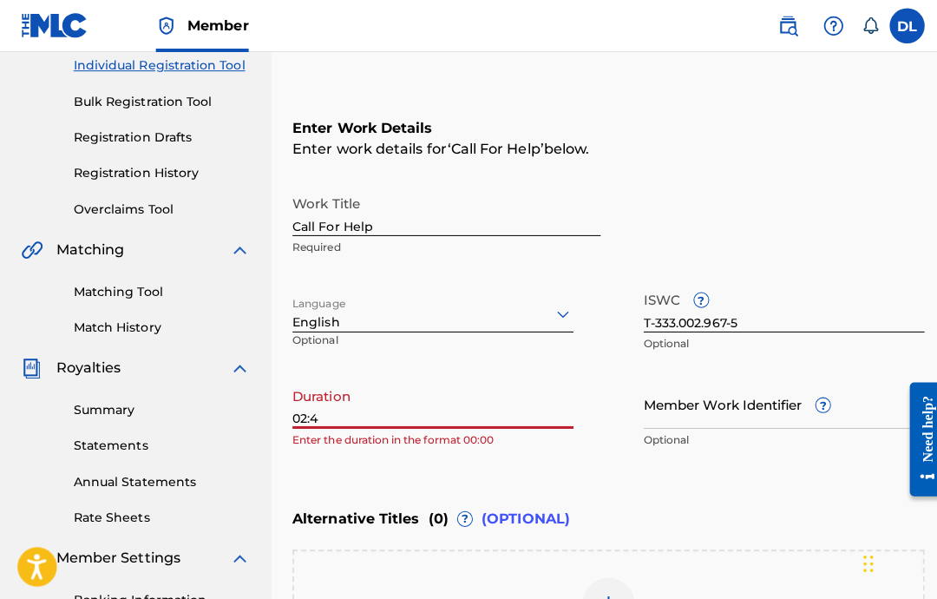
type input "02:44"
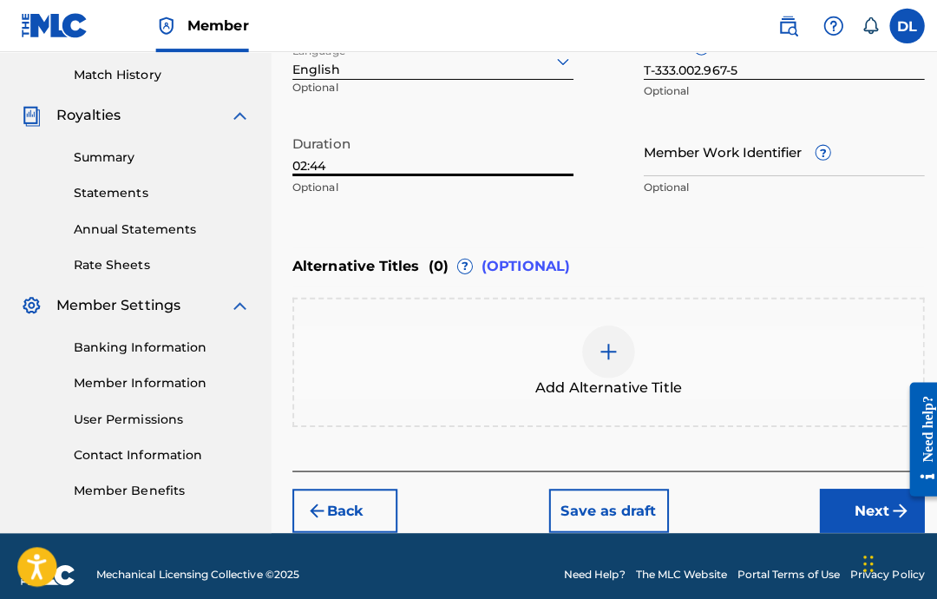
click at [829, 504] on button "Next" at bounding box center [864, 506] width 104 height 43
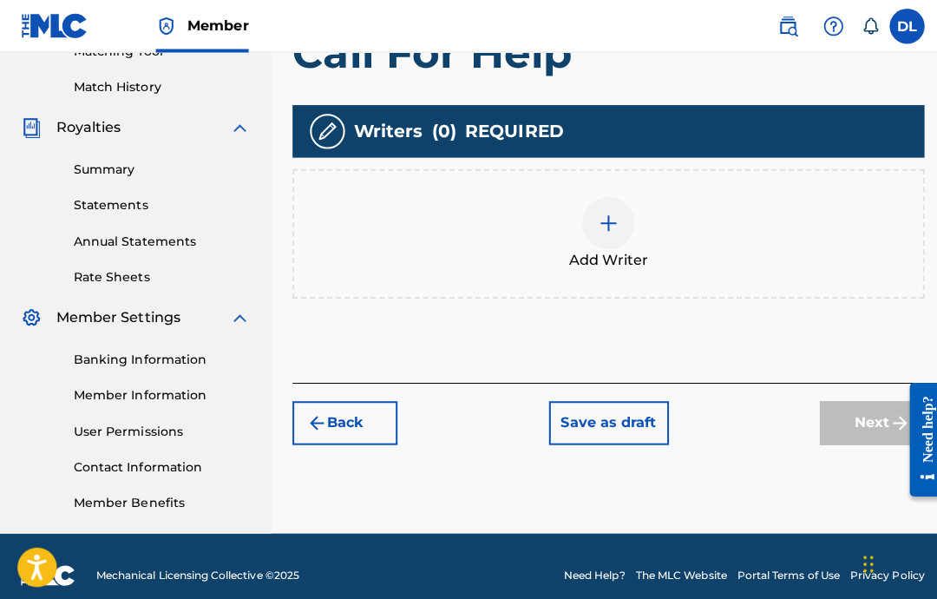
scroll to position [414, 0]
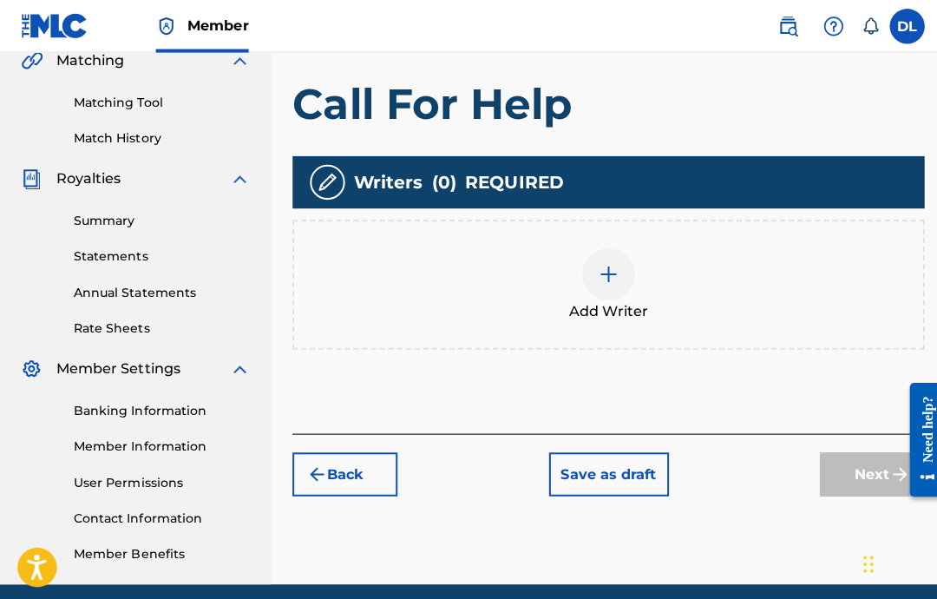
click at [592, 307] on span "Add Writer" at bounding box center [603, 308] width 78 height 21
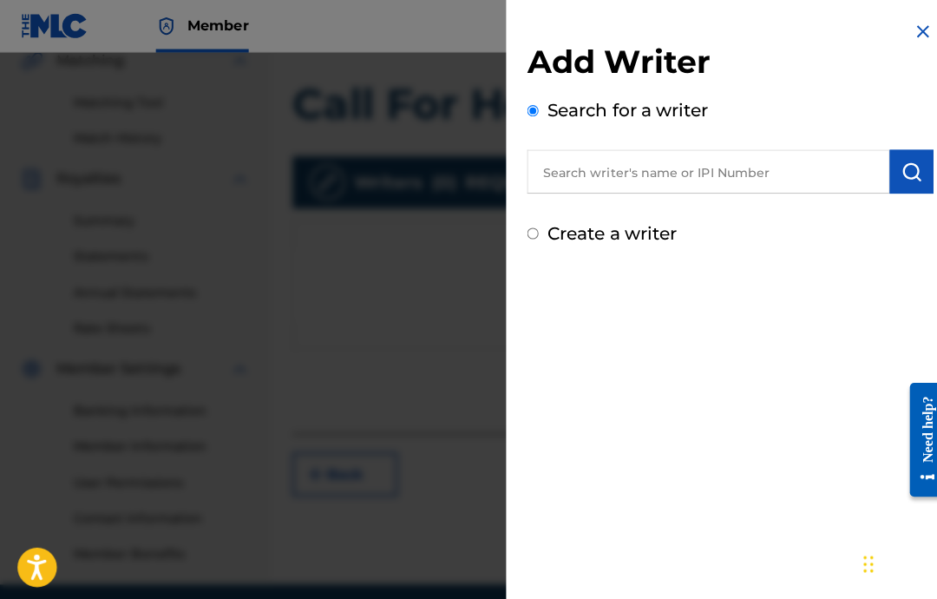
click at [778, 168] on input "text" at bounding box center [701, 169] width 359 height 43
paste input "00646434830"
type input "00646434830"
click at [882, 170] on button "submit" at bounding box center [903, 169] width 43 height 43
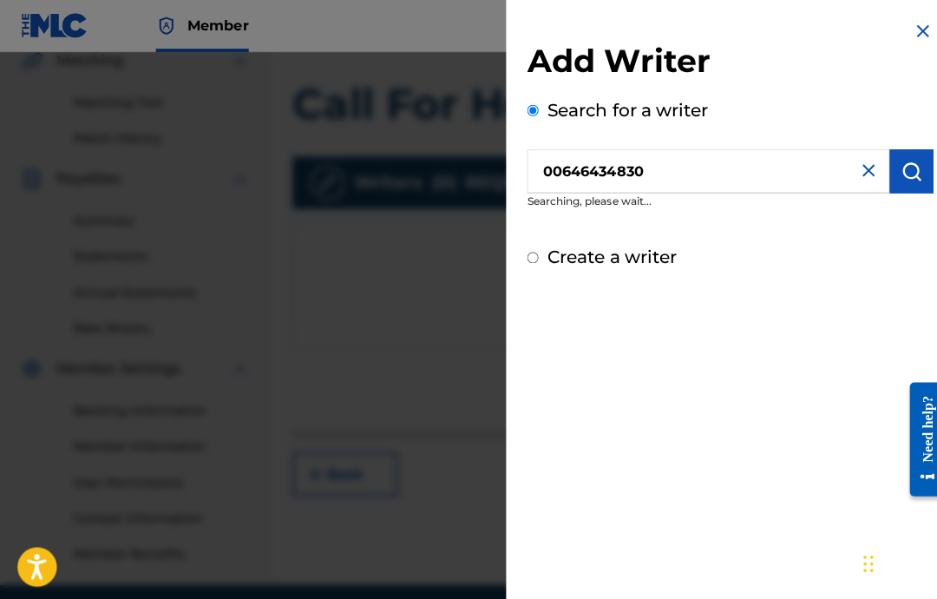
scroll to position [414, 0]
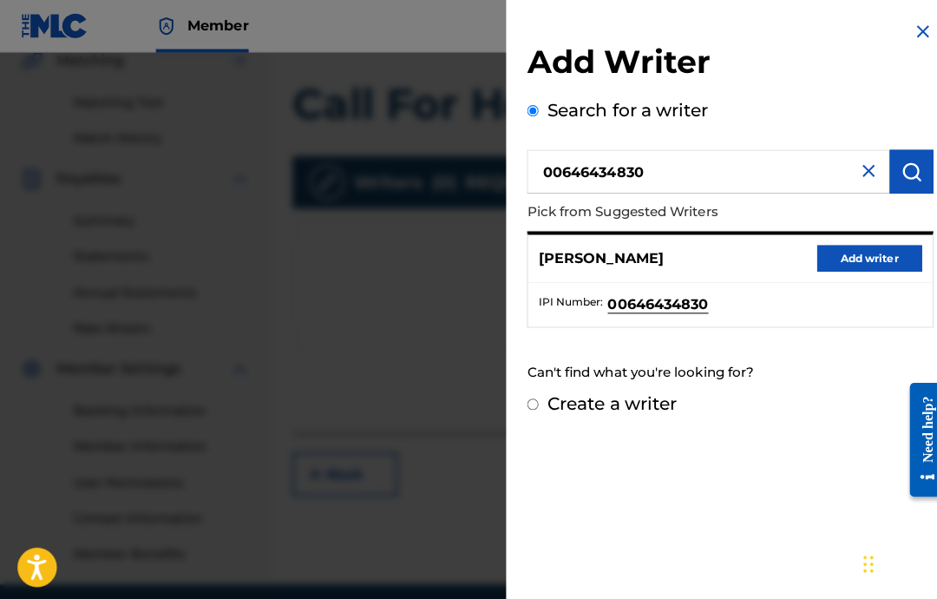
click at [851, 260] on button "Add writer" at bounding box center [862, 256] width 104 height 26
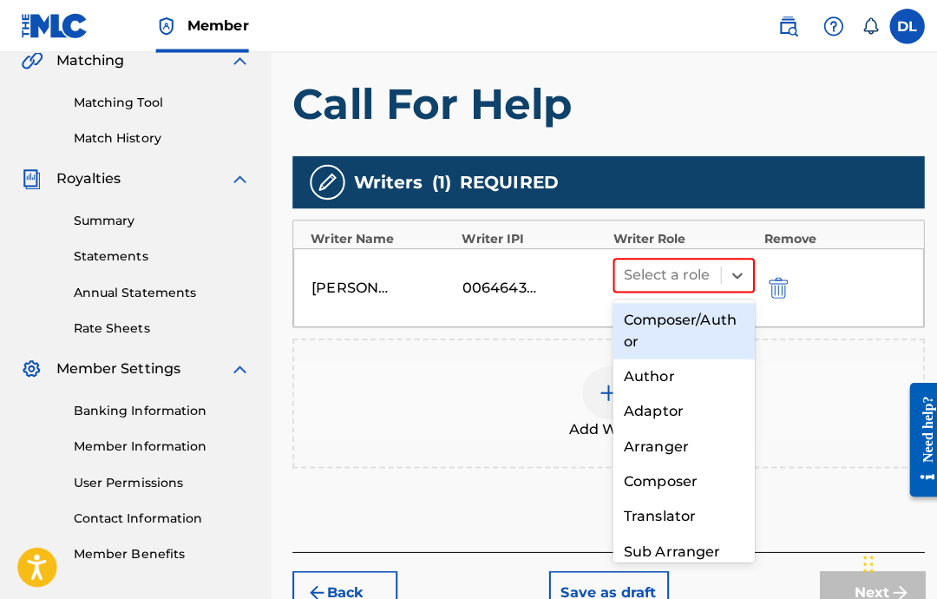
scroll to position [413, 0]
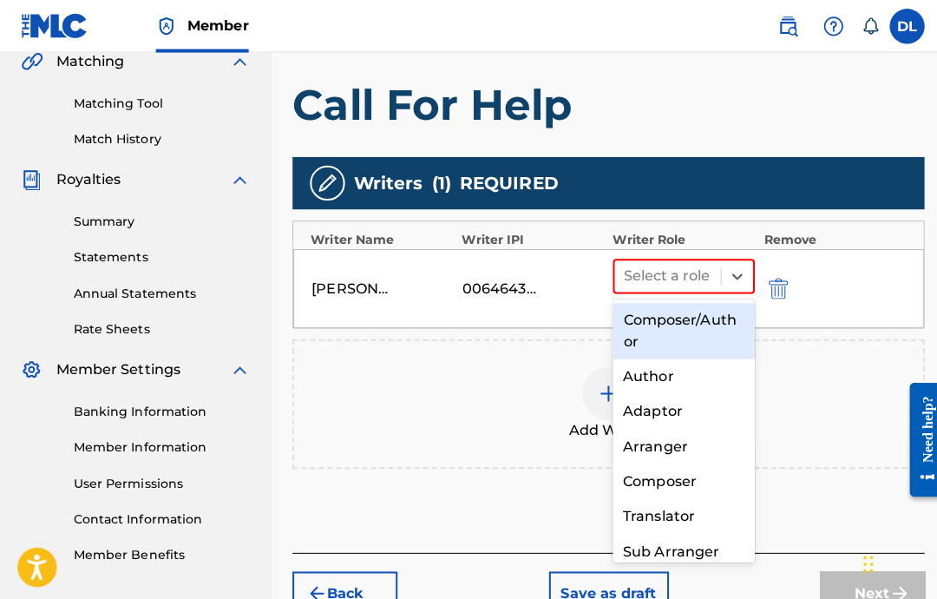
click at [698, 458] on div "Arranger" at bounding box center [677, 442] width 141 height 35
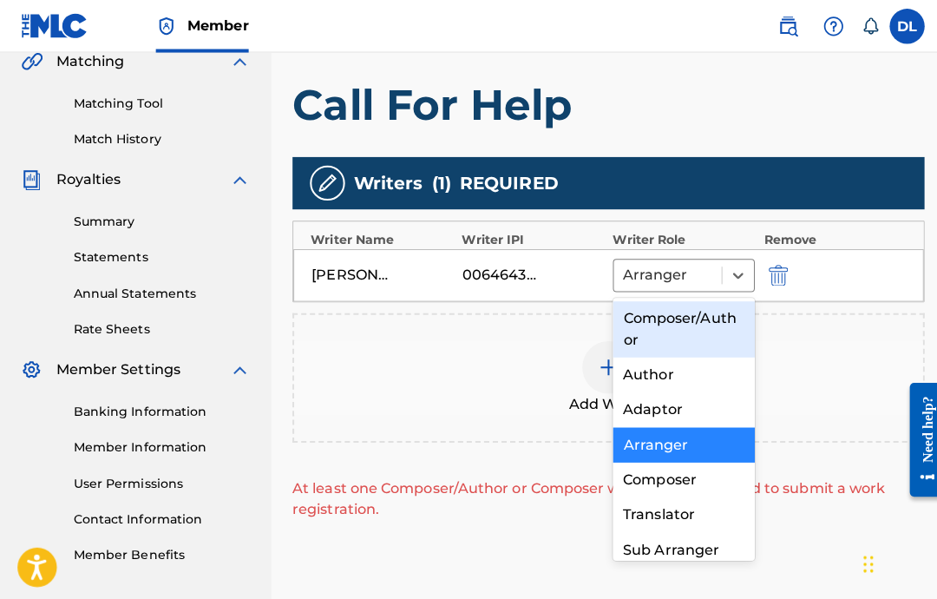
click at [670, 471] on div "Composer" at bounding box center [677, 475] width 141 height 35
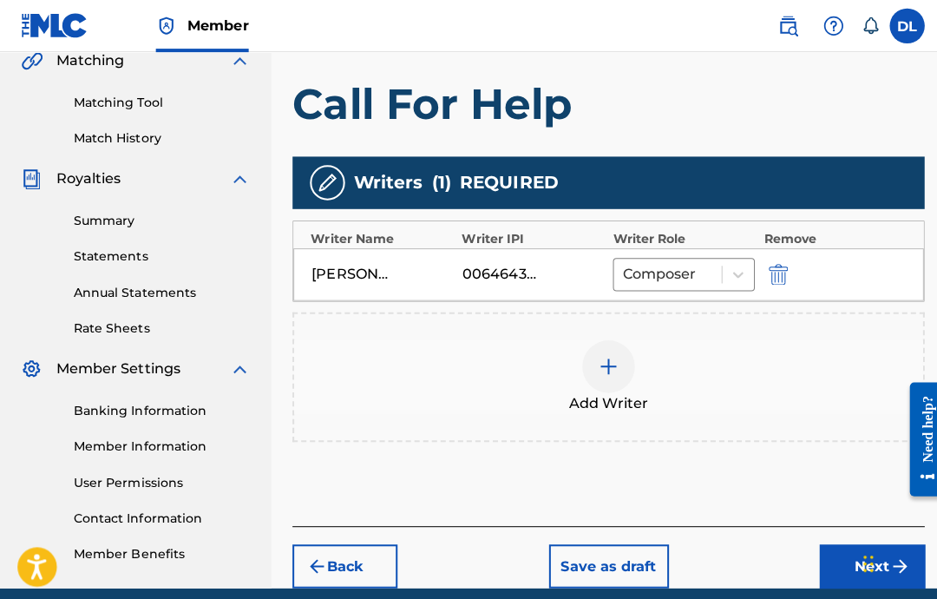
click at [855, 570] on button "Next" at bounding box center [864, 561] width 104 height 43
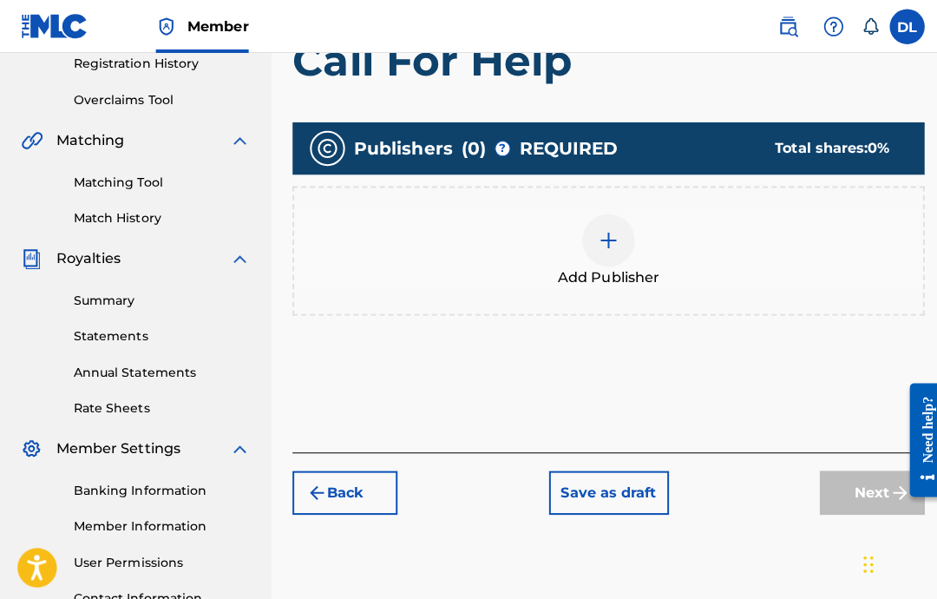
click at [600, 257] on div at bounding box center [603, 238] width 52 height 52
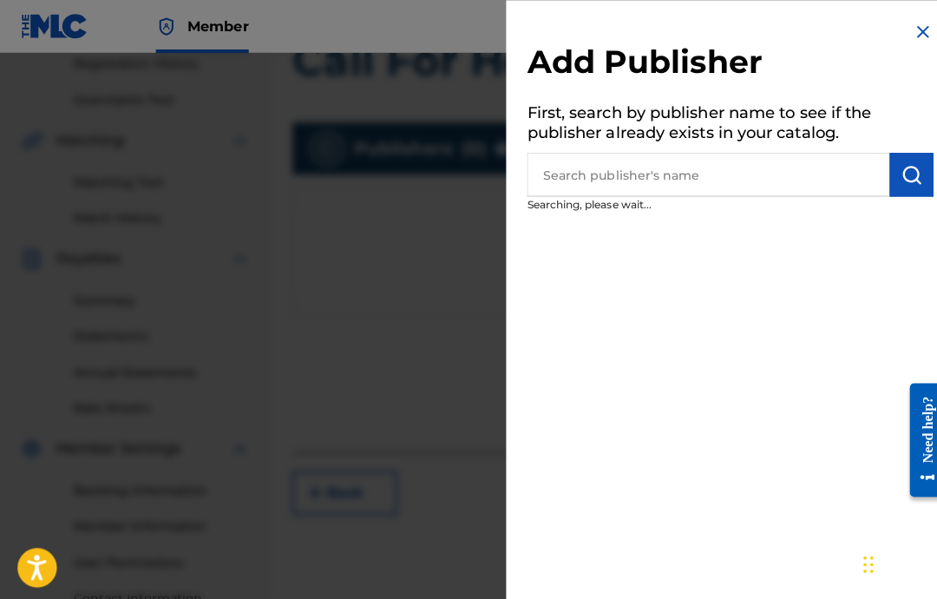
scroll to position [335, 0]
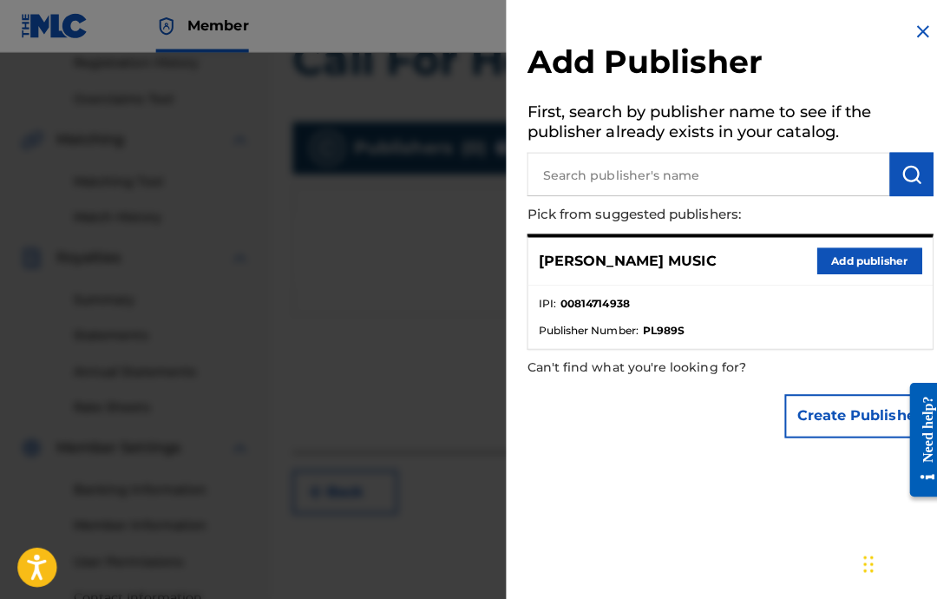
click at [845, 257] on button "Add publisher" at bounding box center [862, 259] width 104 height 26
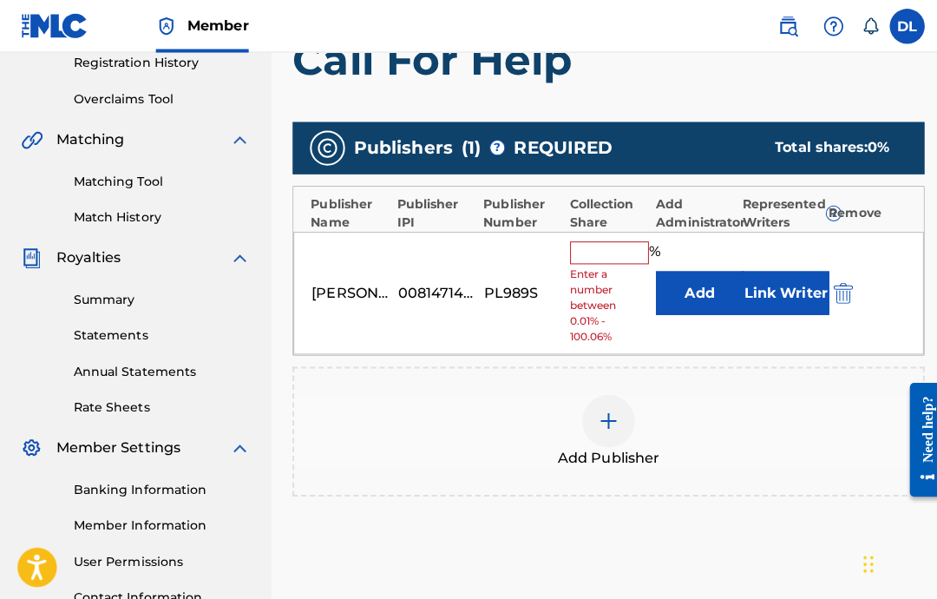
click at [609, 246] on input "text" at bounding box center [604, 250] width 78 height 23
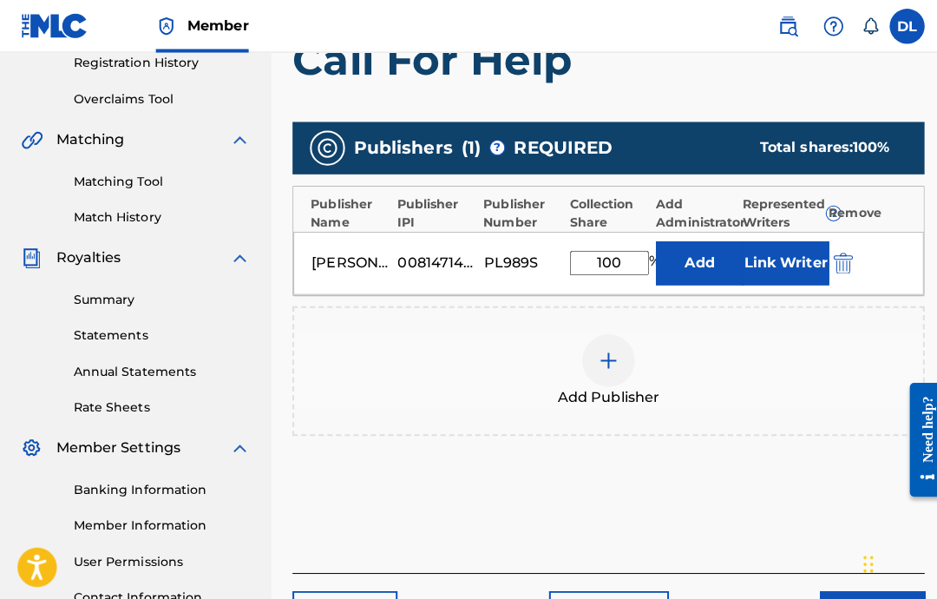
type input "100"
click at [781, 264] on button "Link Writer" at bounding box center [778, 260] width 87 height 43
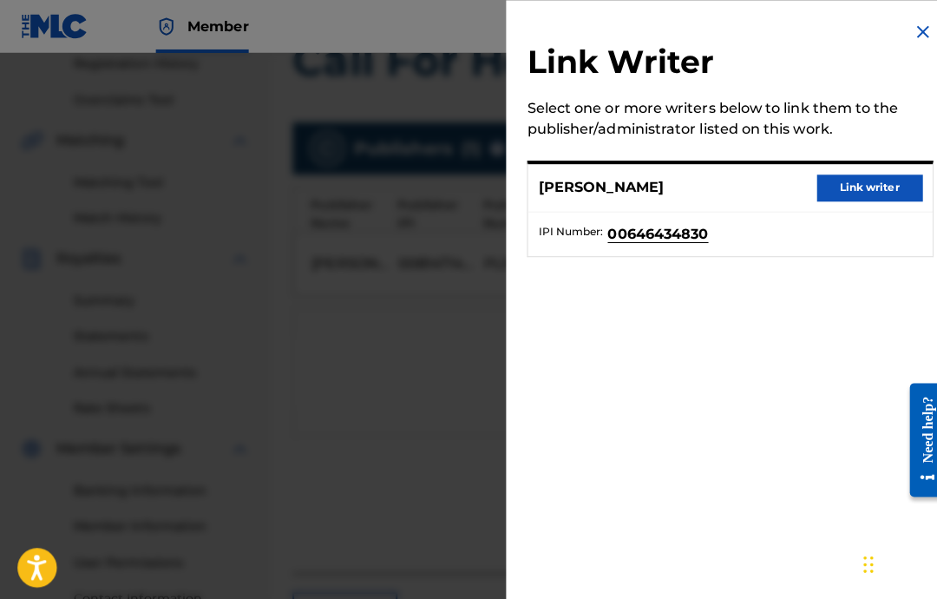
click at [857, 184] on button "Link writer" at bounding box center [862, 186] width 104 height 26
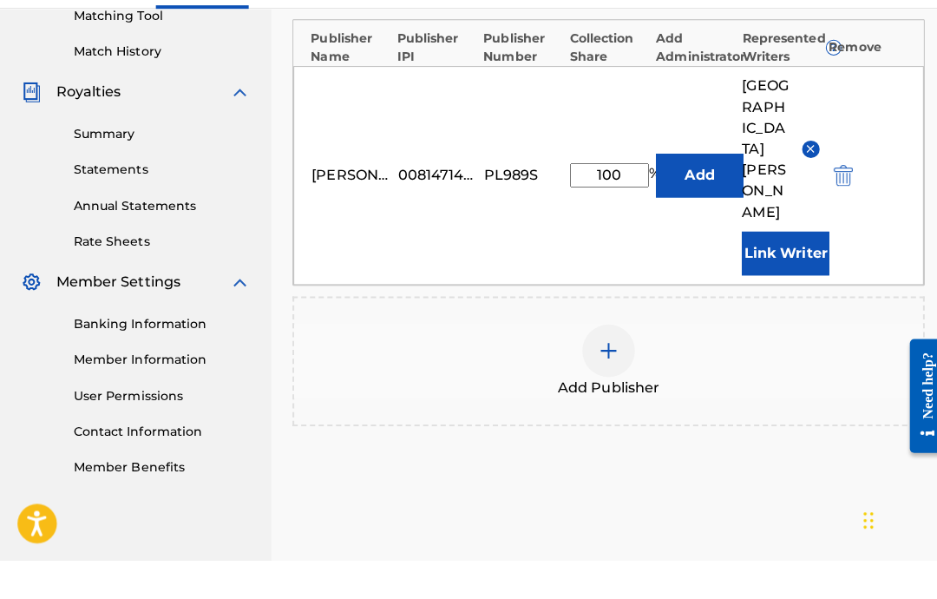
scroll to position [520, 0]
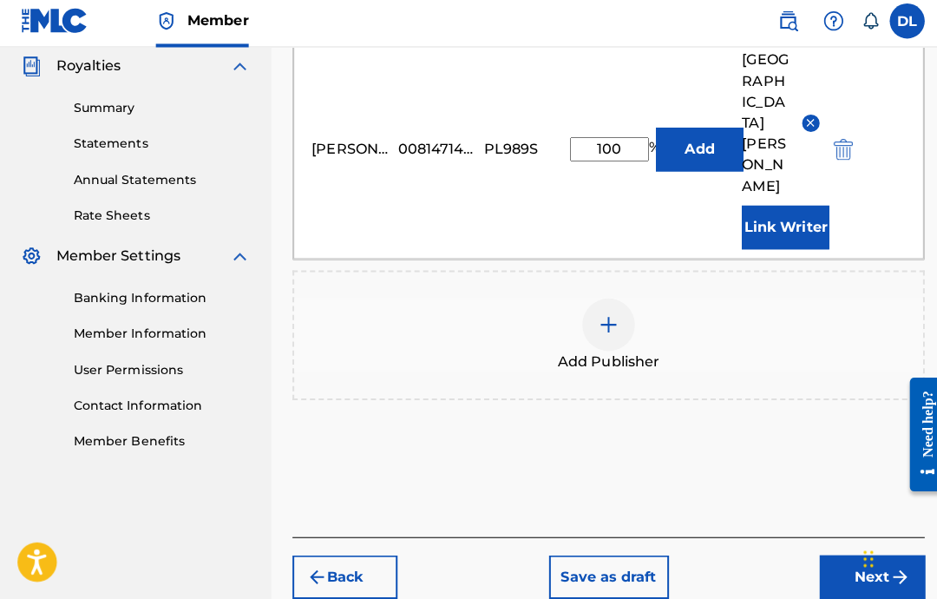
click at [861, 555] on button "Next" at bounding box center [864, 576] width 104 height 43
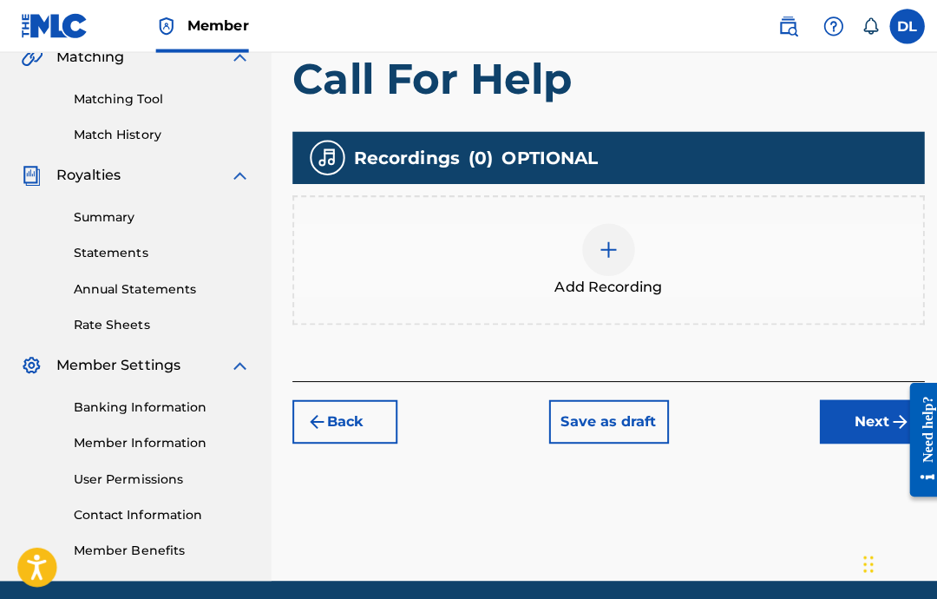
click at [640, 279] on span "Add Recording" at bounding box center [603, 283] width 107 height 21
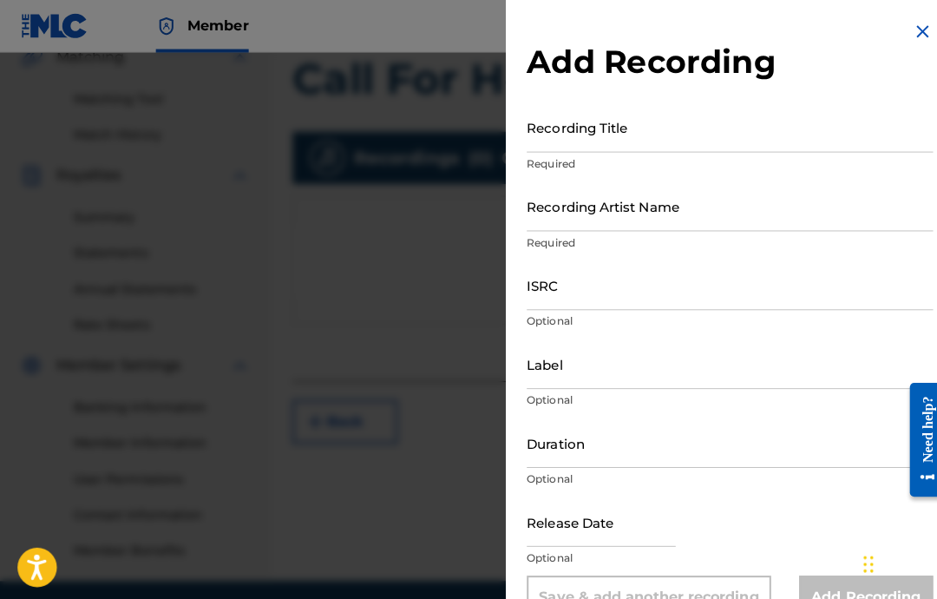
scroll to position [417, 0]
click at [796, 115] on input "Recording Title" at bounding box center [723, 126] width 403 height 49
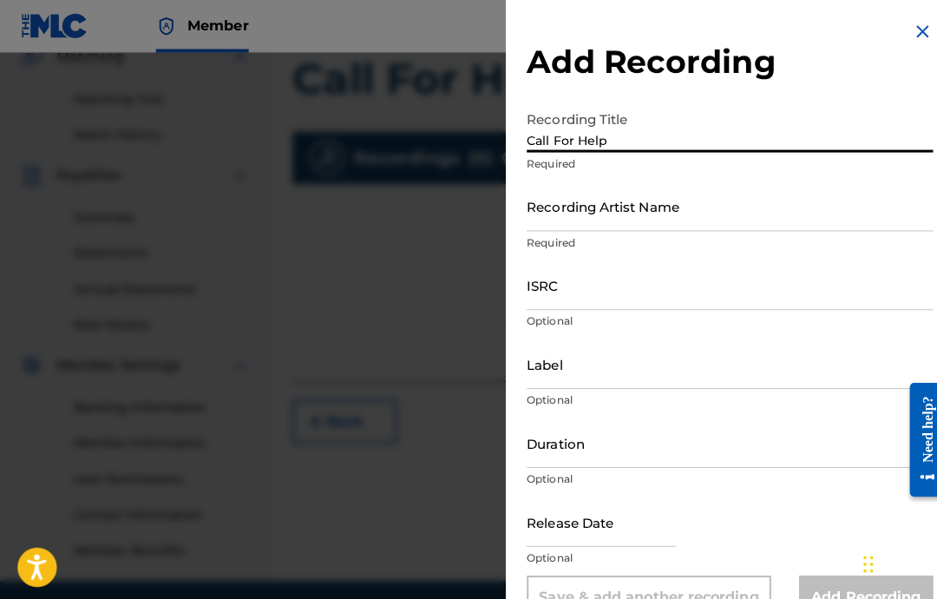
type input "Call For Help"
click at [712, 206] on input "Recording Artist Name" at bounding box center [723, 204] width 403 height 49
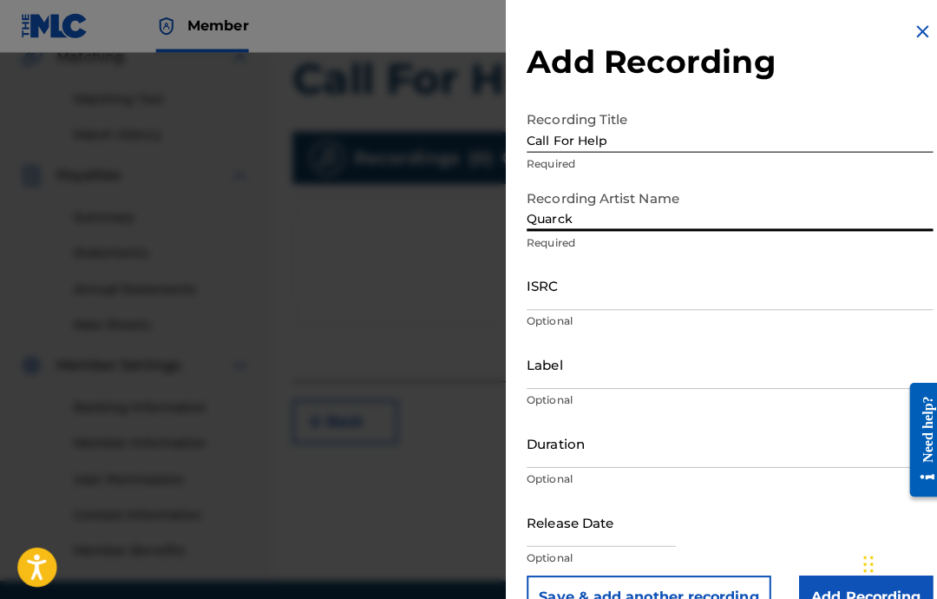
type input "Quarck"
click at [736, 267] on input "ISRC" at bounding box center [723, 282] width 403 height 49
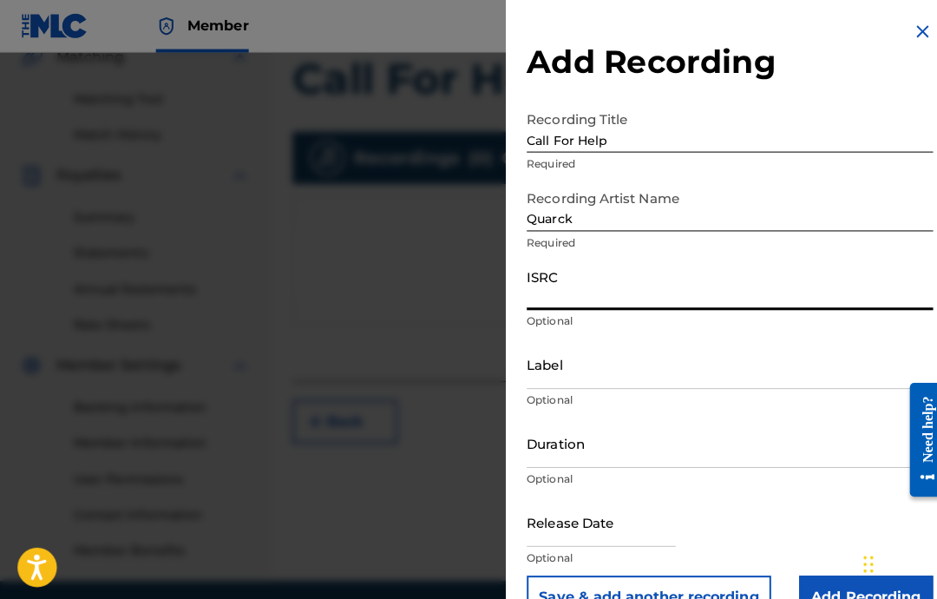
click at [648, 297] on input "ISRC" at bounding box center [723, 282] width 403 height 49
paste input "USA2P2512026"
type input "USA2P2512026"
click at [644, 363] on input "Label" at bounding box center [723, 360] width 403 height 49
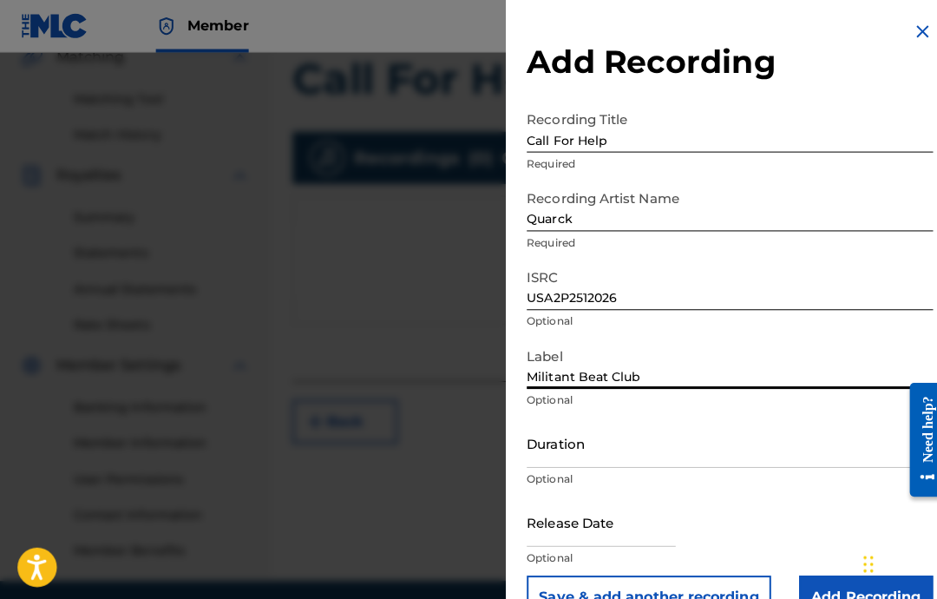
type input "Militant Beat Club"
click at [668, 441] on input "Duration" at bounding box center [723, 438] width 403 height 49
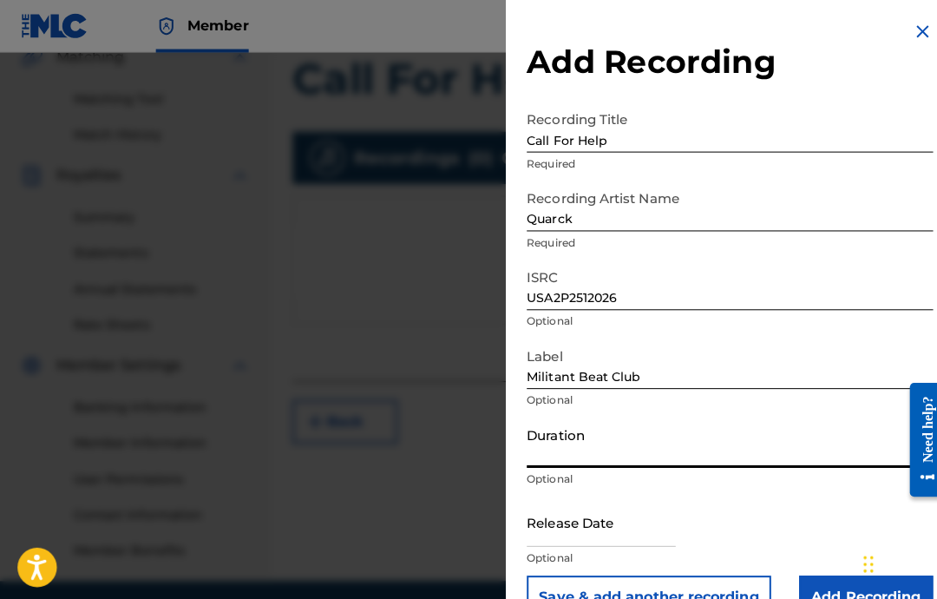
click at [611, 449] on input "Duration" at bounding box center [723, 438] width 403 height 49
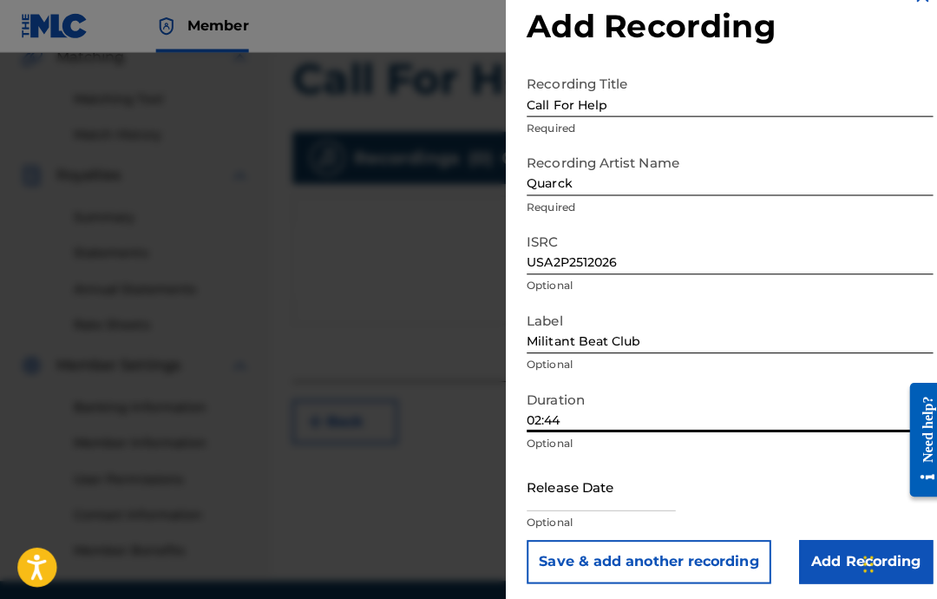
type input "02:44"
click at [617, 487] on input "text" at bounding box center [595, 480] width 147 height 49
select select "7"
select select "2025"
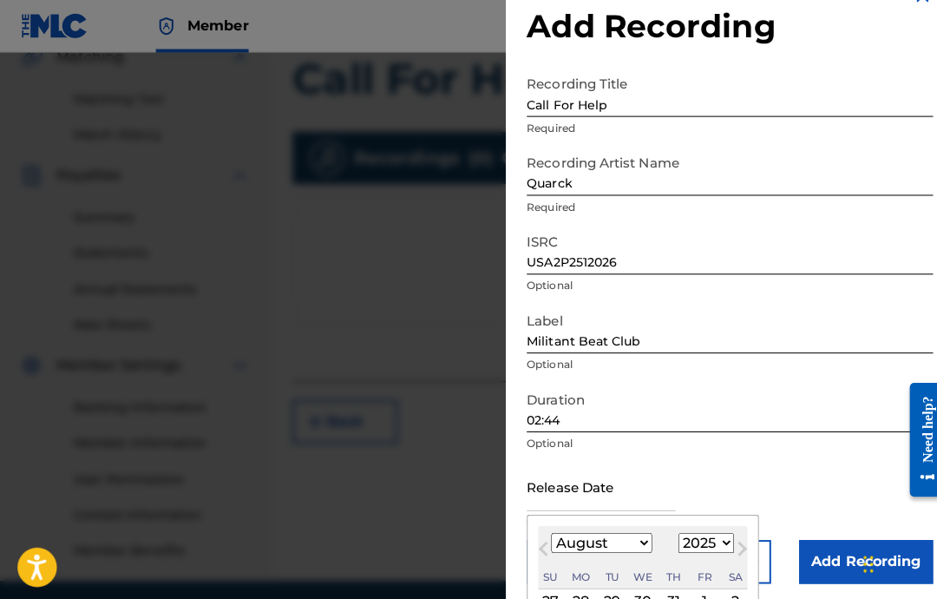
click at [620, 534] on select "January February March April May June July August September October November De…" at bounding box center [597, 538] width 100 height 20
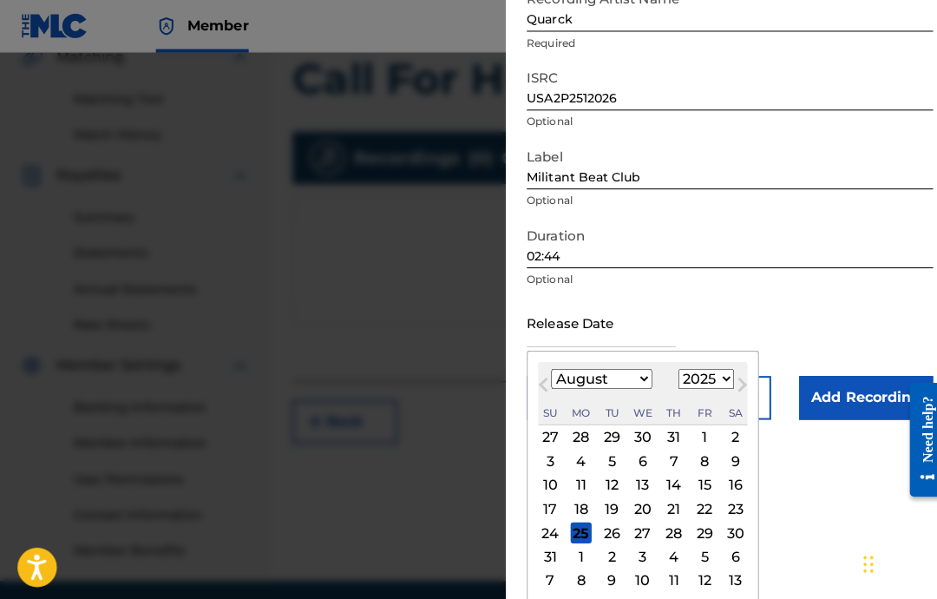
scroll to position [202, 0]
click at [628, 370] on select "January February March April May June July August September October November De…" at bounding box center [597, 375] width 100 height 20
select select "1"
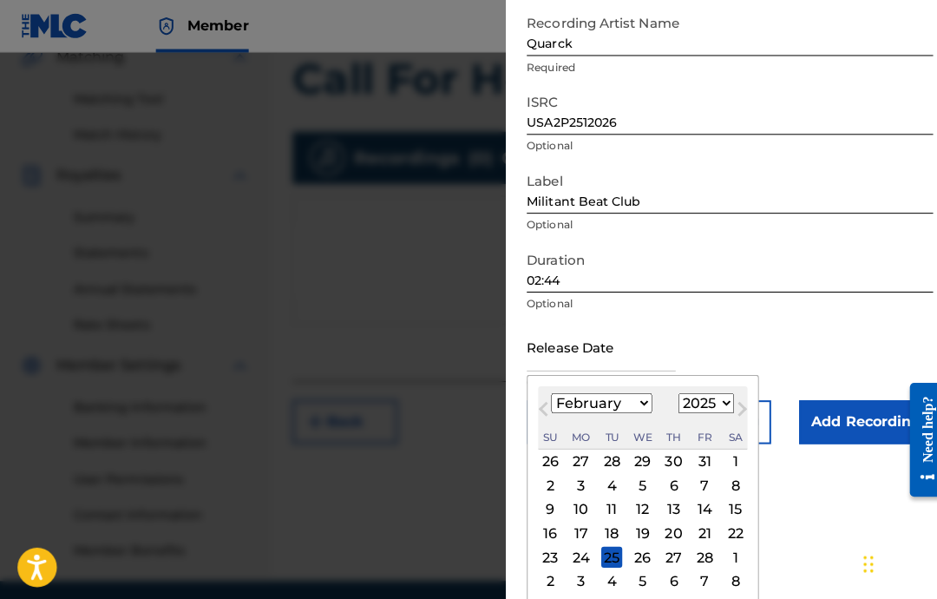
click at [617, 528] on div "18" at bounding box center [606, 528] width 21 height 21
type input "February 18 2025"
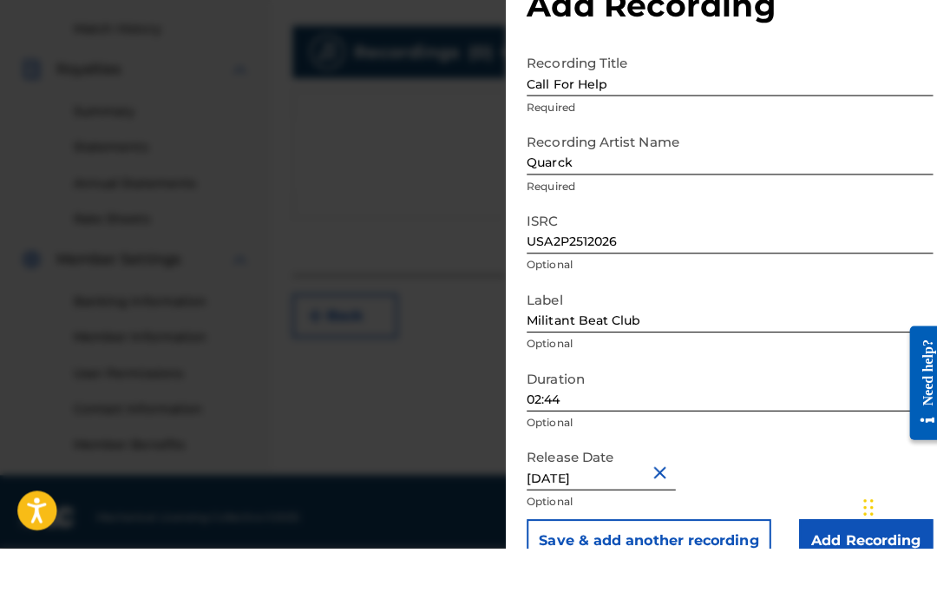
scroll to position [477, 0]
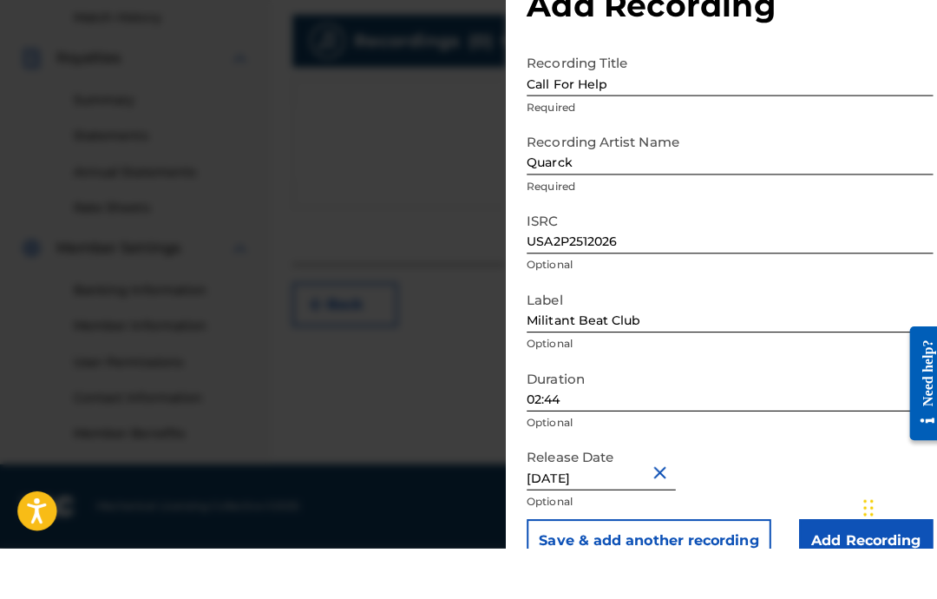
click at [817, 570] on input "Add Recording" at bounding box center [858, 591] width 133 height 43
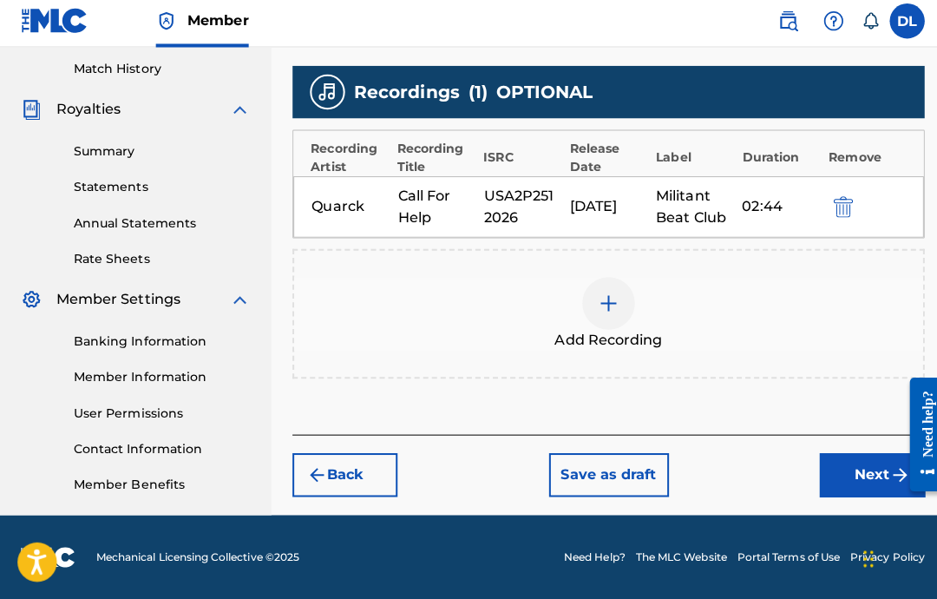
click at [839, 475] on button "Next" at bounding box center [864, 475] width 104 height 43
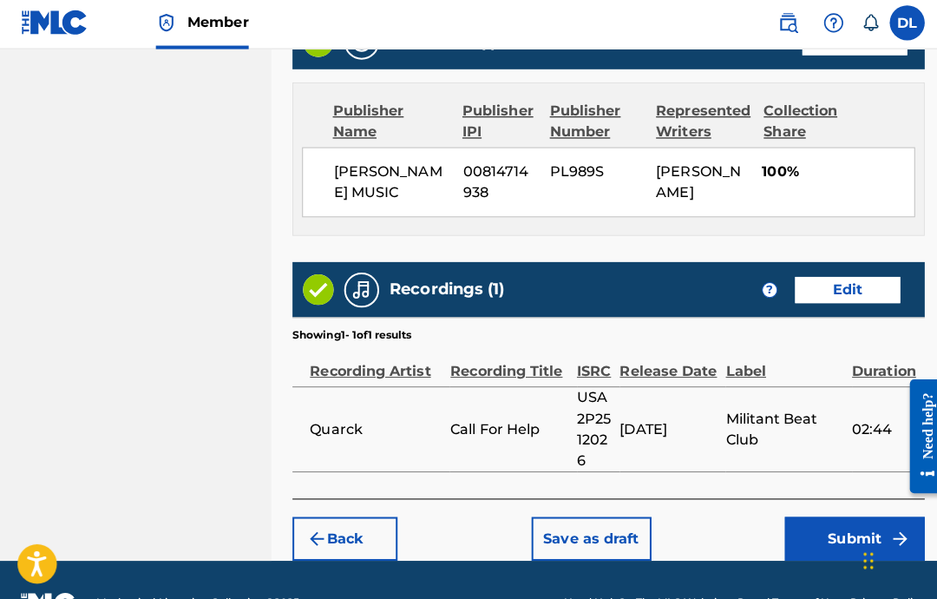
scroll to position [926, 0]
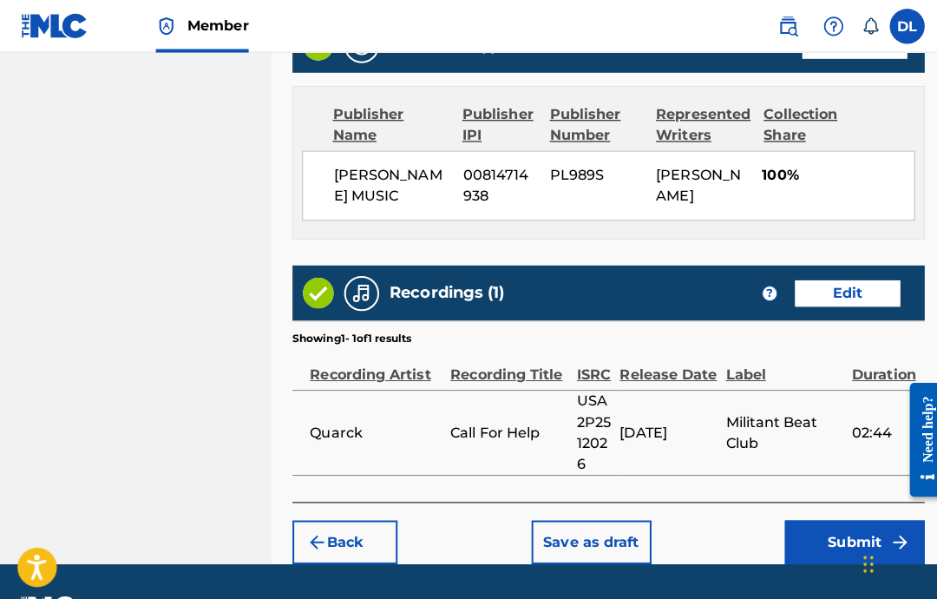
click at [821, 555] on button "Submit" at bounding box center [846, 536] width 139 height 43
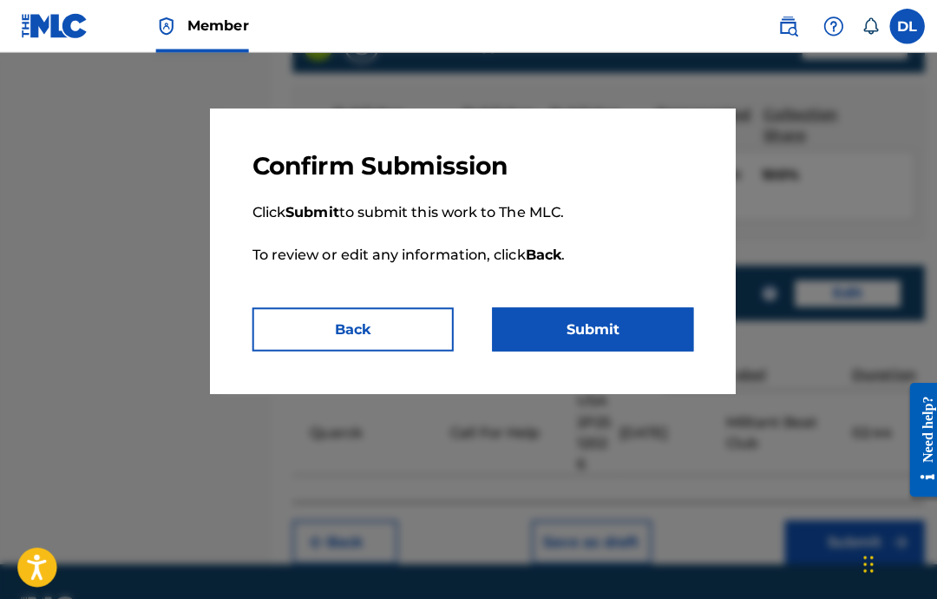
click at [625, 315] on button "Submit" at bounding box center [588, 326] width 200 height 43
click at [644, 328] on button "Submit" at bounding box center [588, 326] width 200 height 43
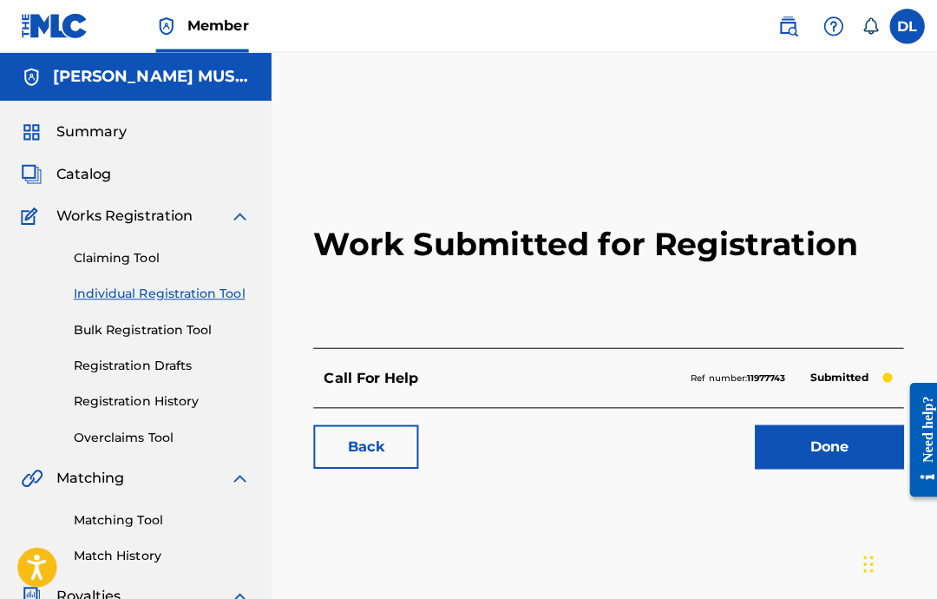
click at [855, 413] on div "Back Done" at bounding box center [603, 433] width 585 height 61
click at [817, 438] on link "Done" at bounding box center [821, 442] width 147 height 43
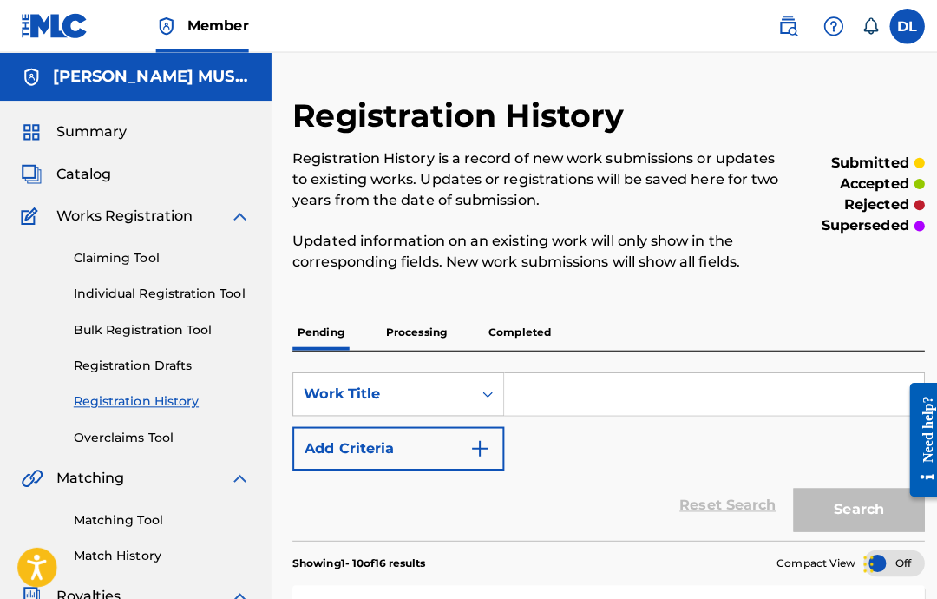
click at [179, 298] on link "Individual Registration Tool" at bounding box center [160, 291] width 175 height 18
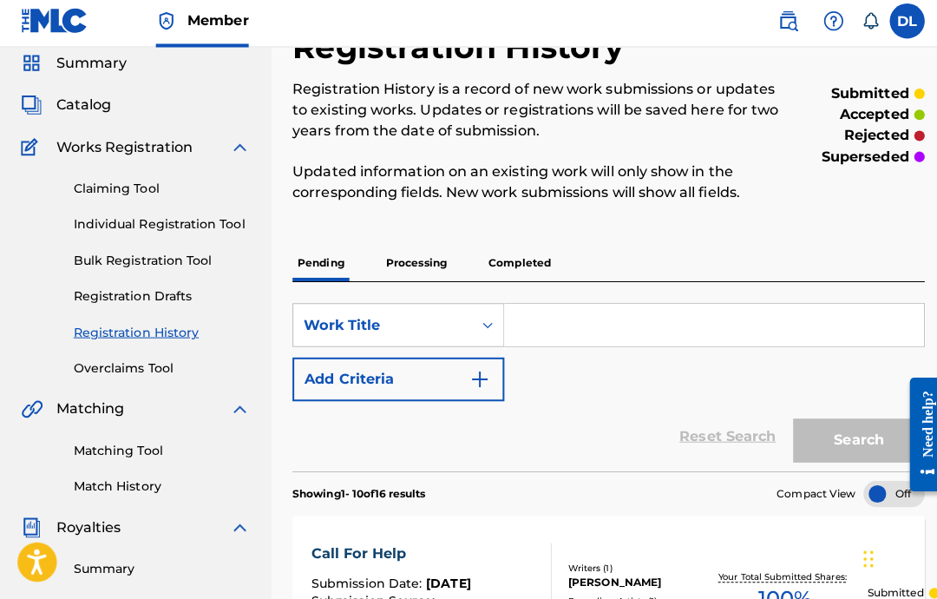
click at [187, 239] on div "Claiming Tool Individual Registration Tool Bulk Registration Tool Registration …" at bounding box center [134, 270] width 227 height 218
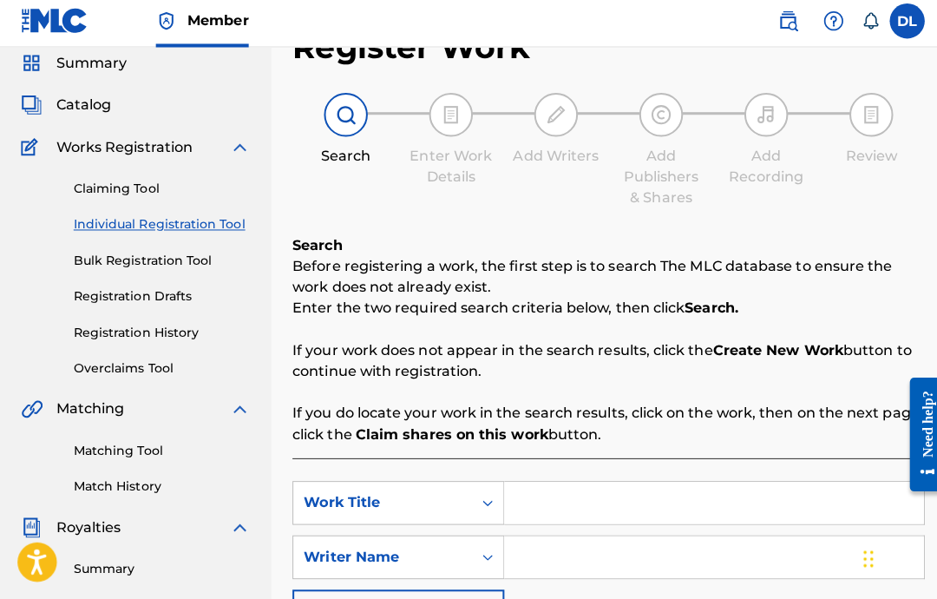
click at [654, 516] on input "Search Form" at bounding box center [708, 503] width 416 height 42
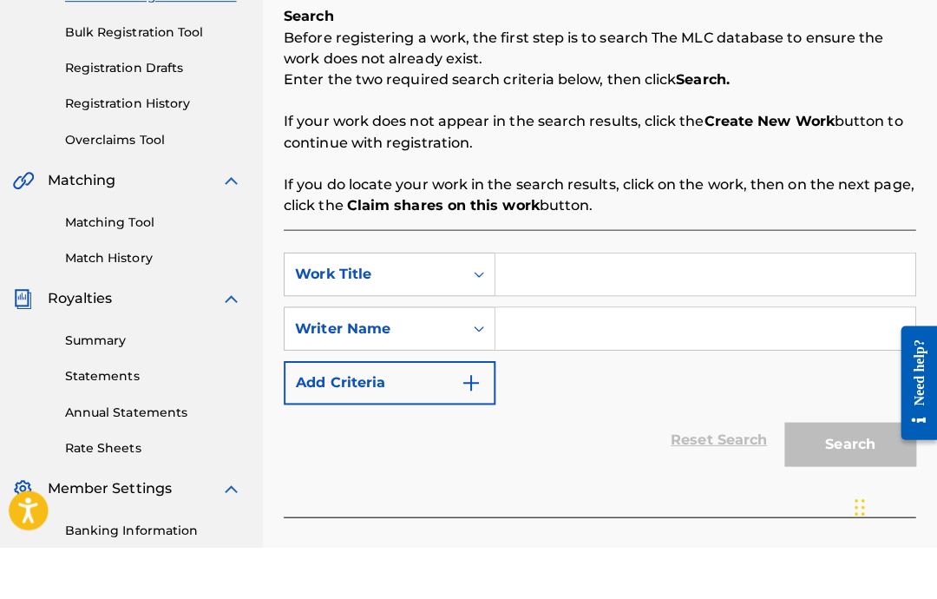
scroll to position [290, 0]
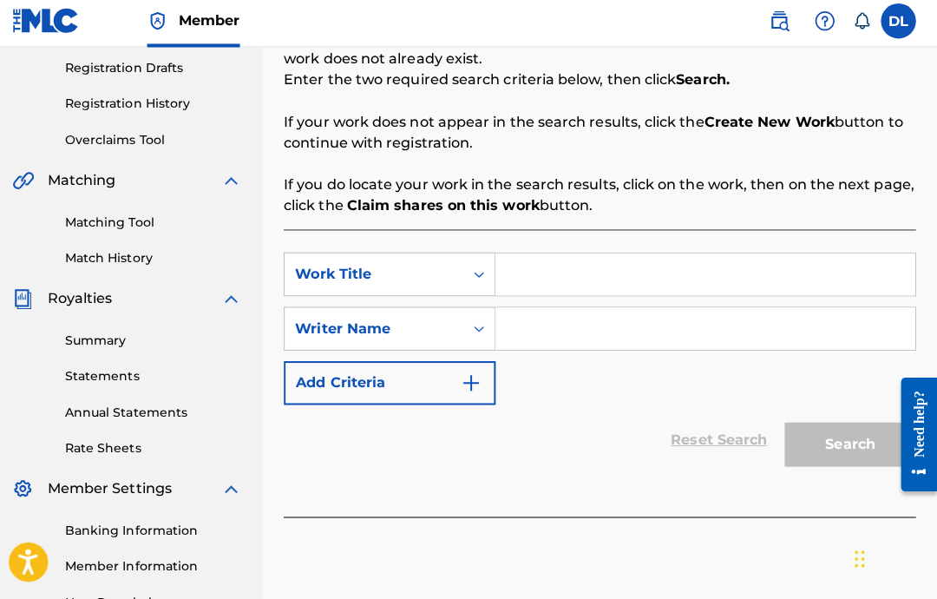
click at [576, 258] on input "Search Form" at bounding box center [708, 277] width 416 height 42
click at [10, 272] on div "Summary Catalog Works Registration Claiming Tool Individual Registration Tool B…" at bounding box center [134, 256] width 269 height 893
click at [704, 268] on input "Search Form" at bounding box center [708, 277] width 416 height 42
paste input "Come Hither"
type input "Come Hither"
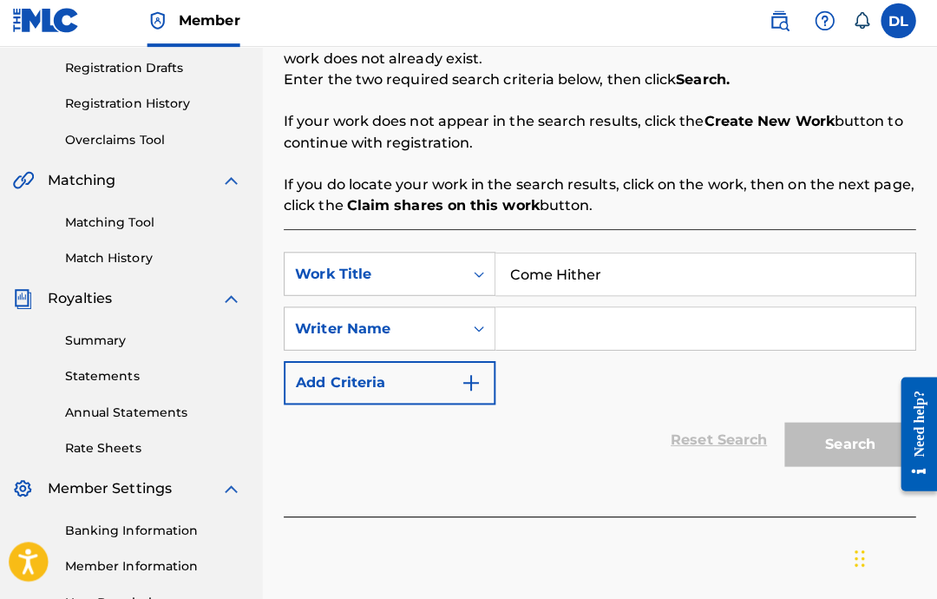
click at [678, 331] on input "Search Form" at bounding box center [708, 331] width 416 height 42
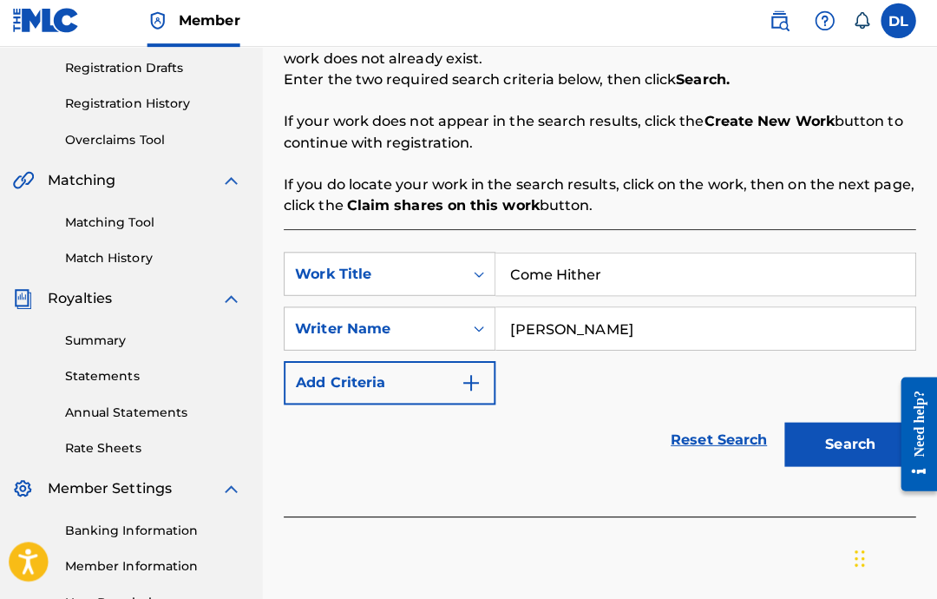
type input "[PERSON_NAME]"
click at [818, 442] on button "Search" at bounding box center [851, 444] width 130 height 43
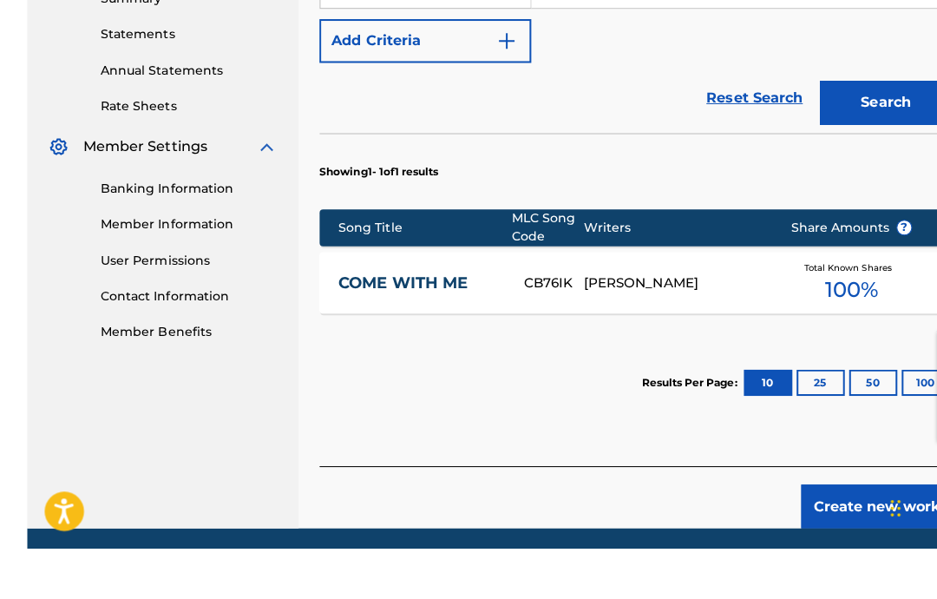
scroll to position [641, 0]
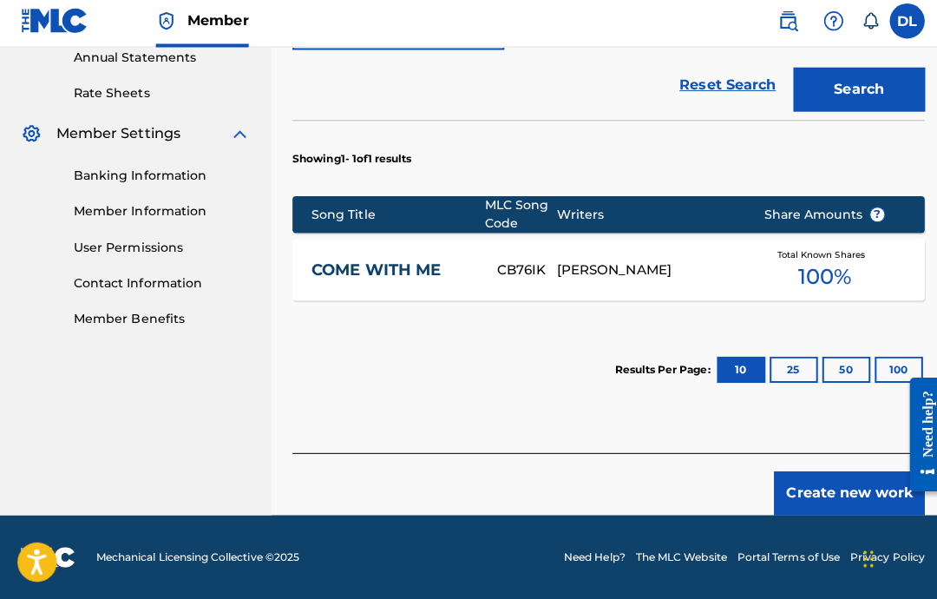
click at [817, 472] on button "Create new work" at bounding box center [841, 493] width 149 height 43
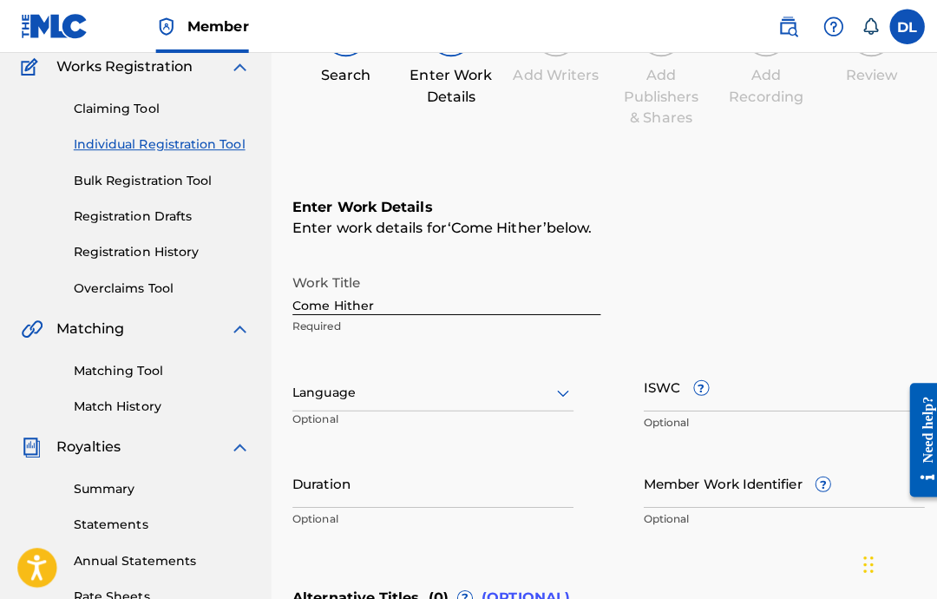
scroll to position [148, 0]
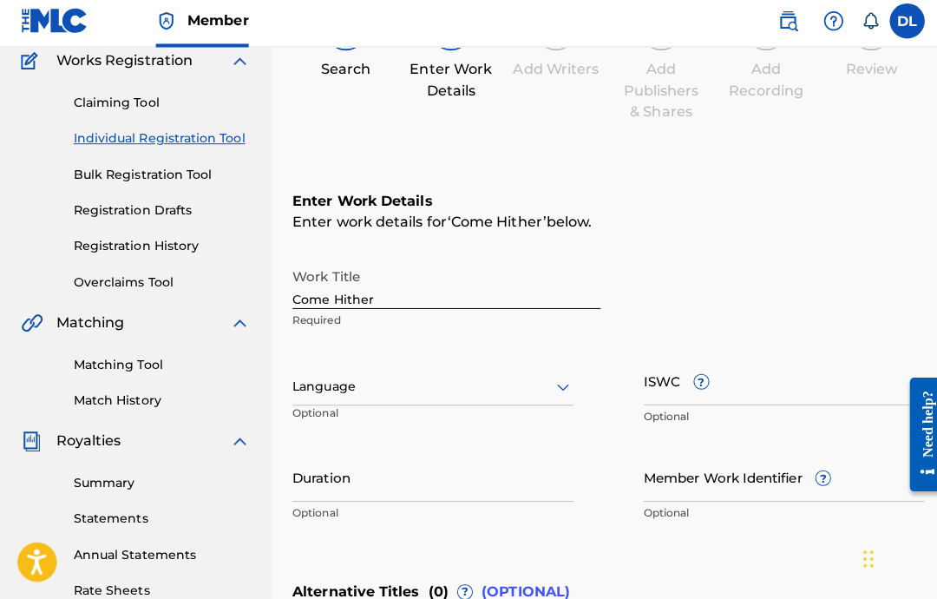
click at [362, 469] on input "Duration" at bounding box center [429, 477] width 279 height 49
type input "01:52"
click at [639, 380] on input "ISWC ?" at bounding box center [777, 381] width 279 height 49
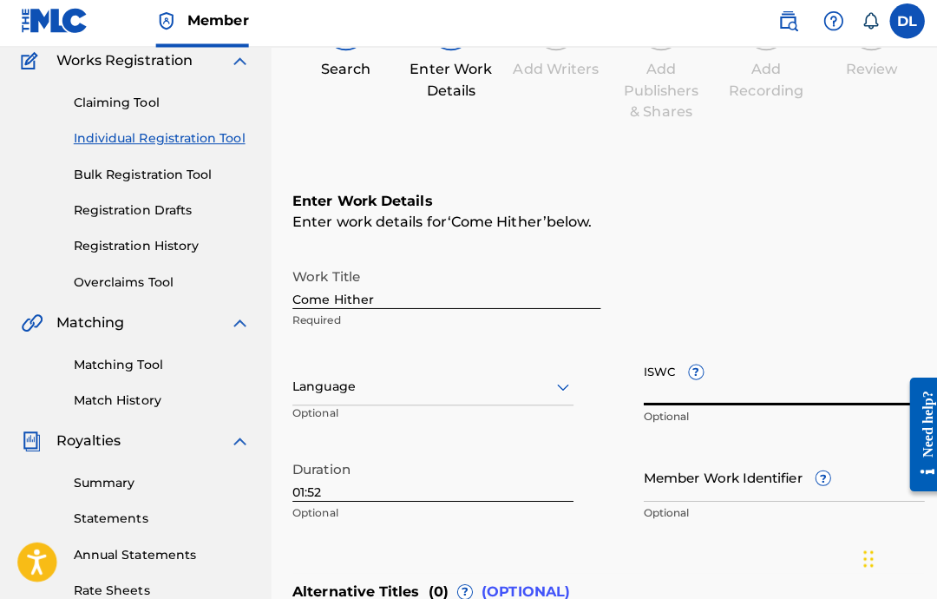
click at [727, 390] on input "ISWC ?" at bounding box center [777, 381] width 279 height 49
paste input "USA2P2512027"
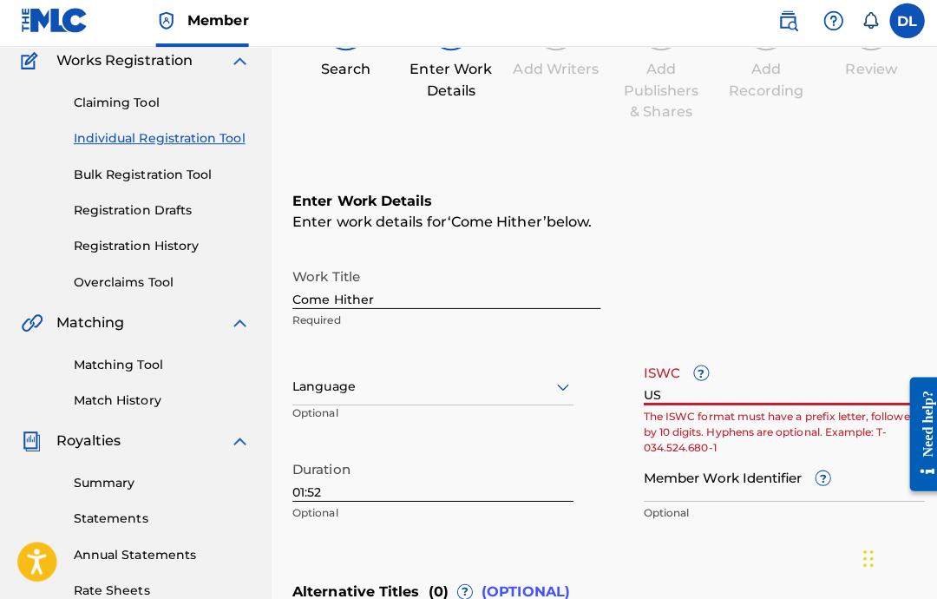
type input "U"
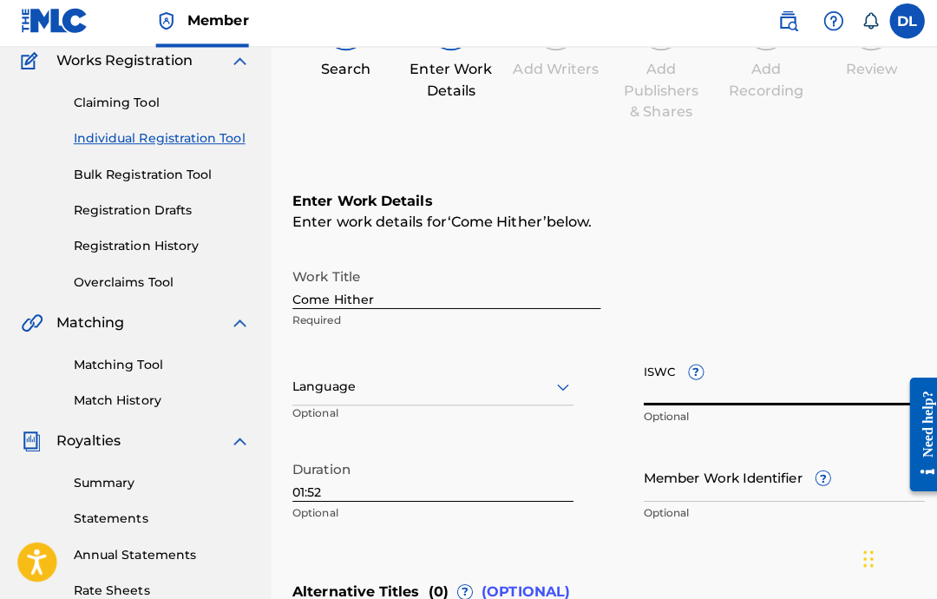
click at [509, 296] on input "Come Hither" at bounding box center [442, 286] width 305 height 49
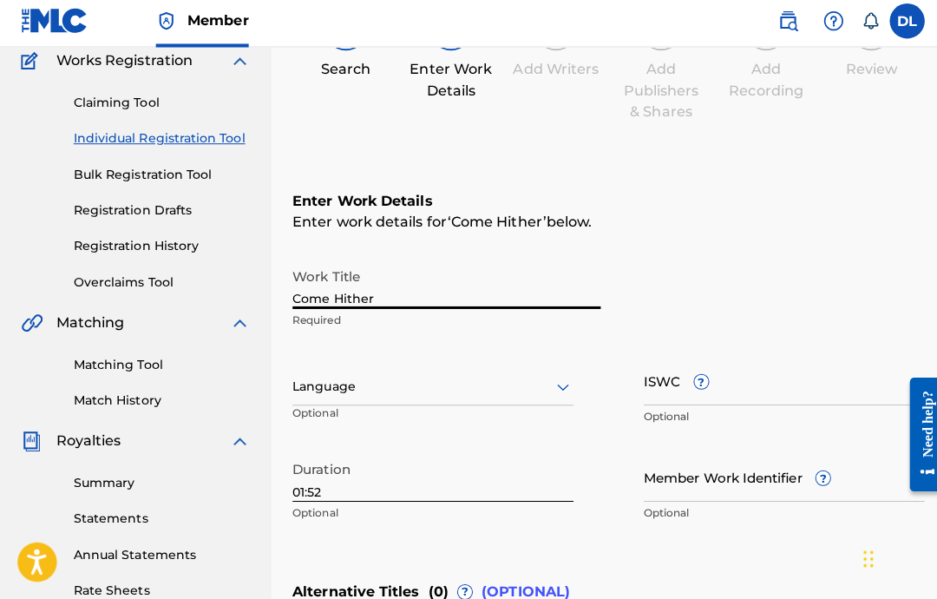
click at [520, 370] on div "Language" at bounding box center [429, 388] width 279 height 36
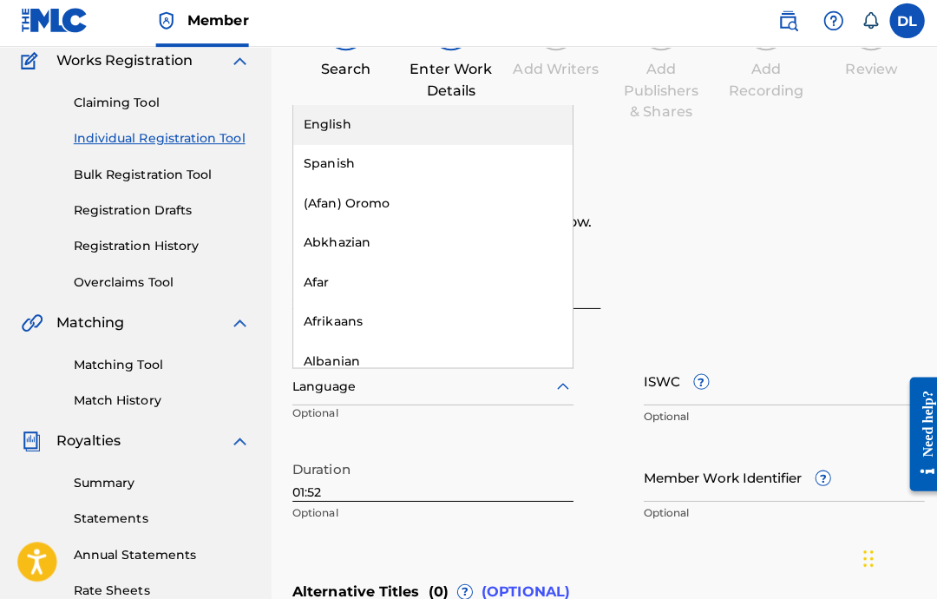
click at [511, 128] on div "English" at bounding box center [429, 128] width 277 height 39
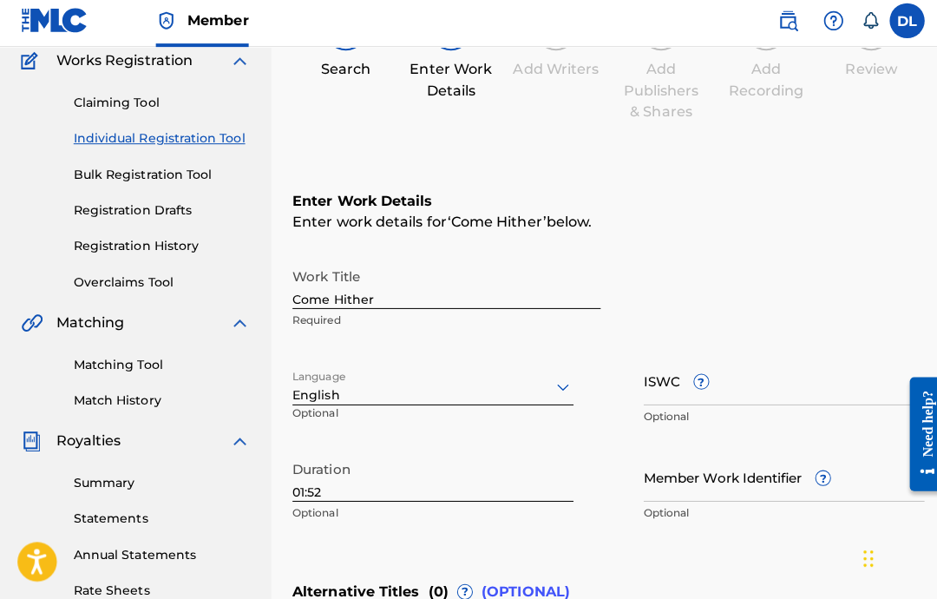
click at [757, 380] on input "ISWC ?" at bounding box center [777, 381] width 279 height 49
paste input "T-332.997.197-9"
type input "T-332.997.197-9"
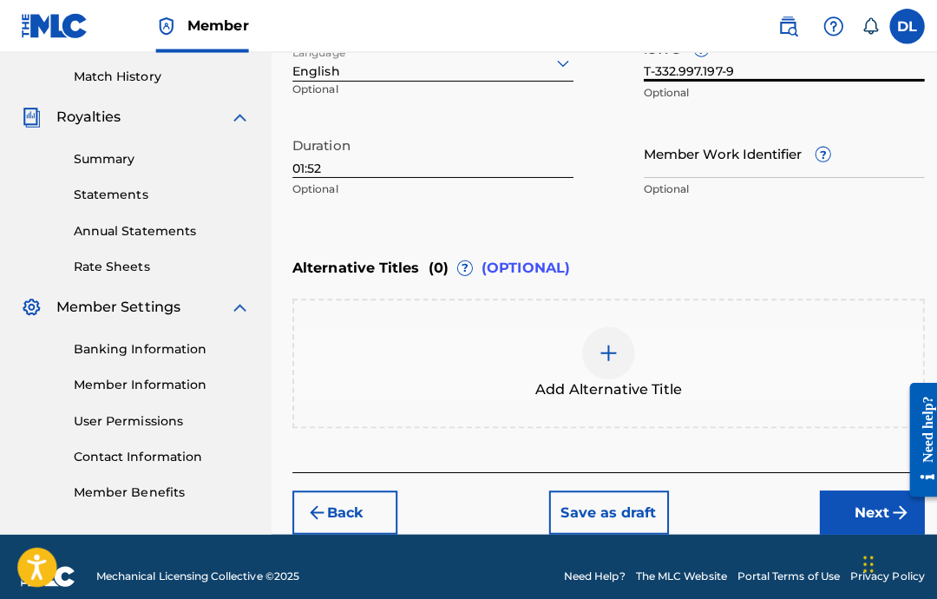
click at [843, 522] on button "Next" at bounding box center [864, 507] width 104 height 43
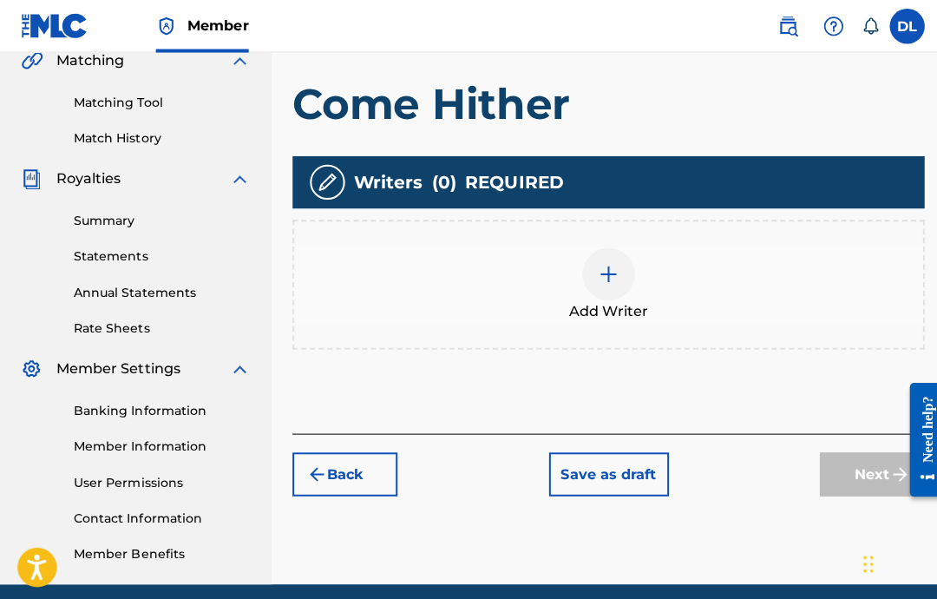
scroll to position [414, 0]
click at [593, 305] on span "Add Writer" at bounding box center [603, 308] width 78 height 21
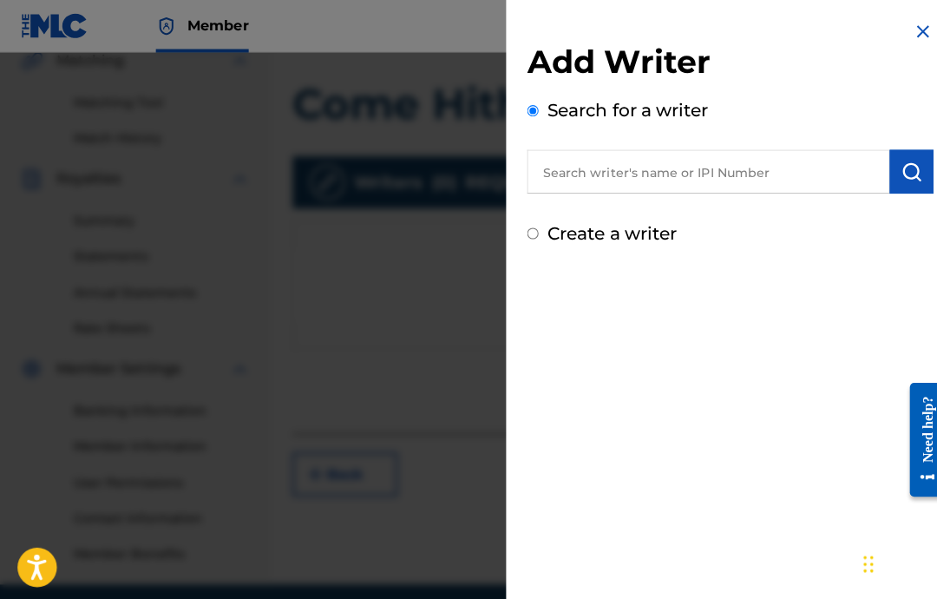
click at [823, 180] on input "text" at bounding box center [701, 169] width 359 height 43
paste input "00646434830"
type input "00646434830"
click at [895, 187] on button "submit" at bounding box center [903, 169] width 43 height 43
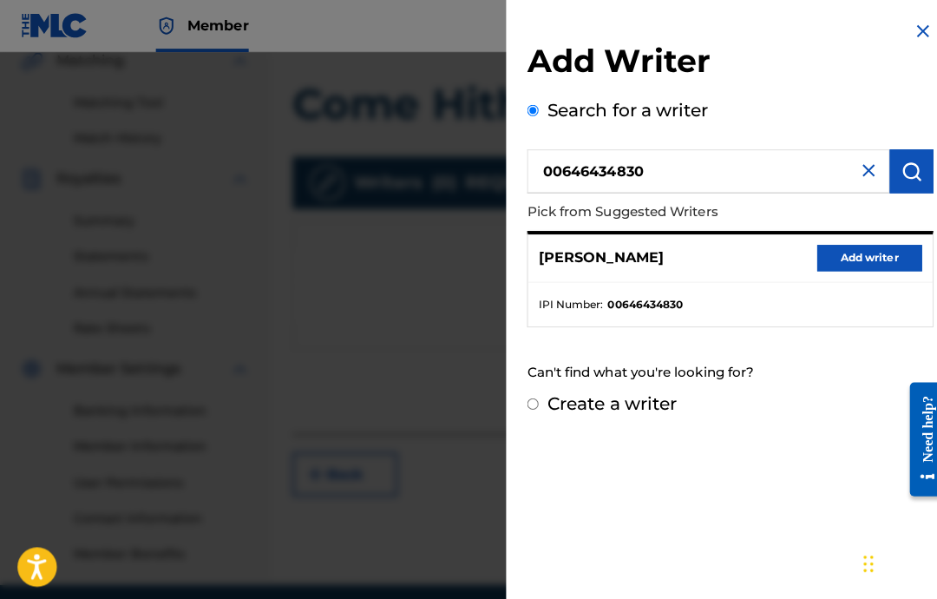
scroll to position [414, 0]
click at [849, 260] on button "Add writer" at bounding box center [862, 256] width 104 height 26
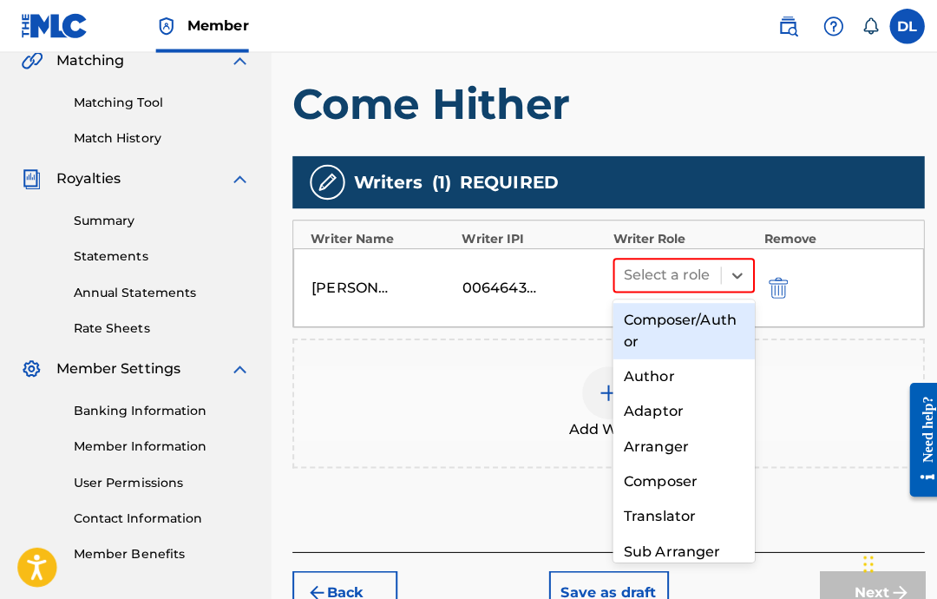
scroll to position [413, 0]
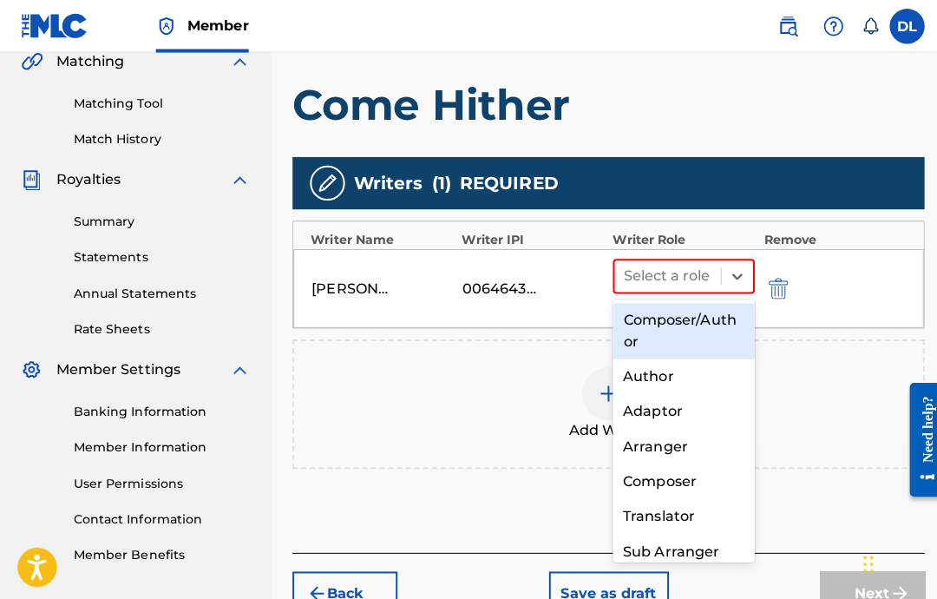
click at [672, 475] on div "Composer" at bounding box center [677, 477] width 141 height 35
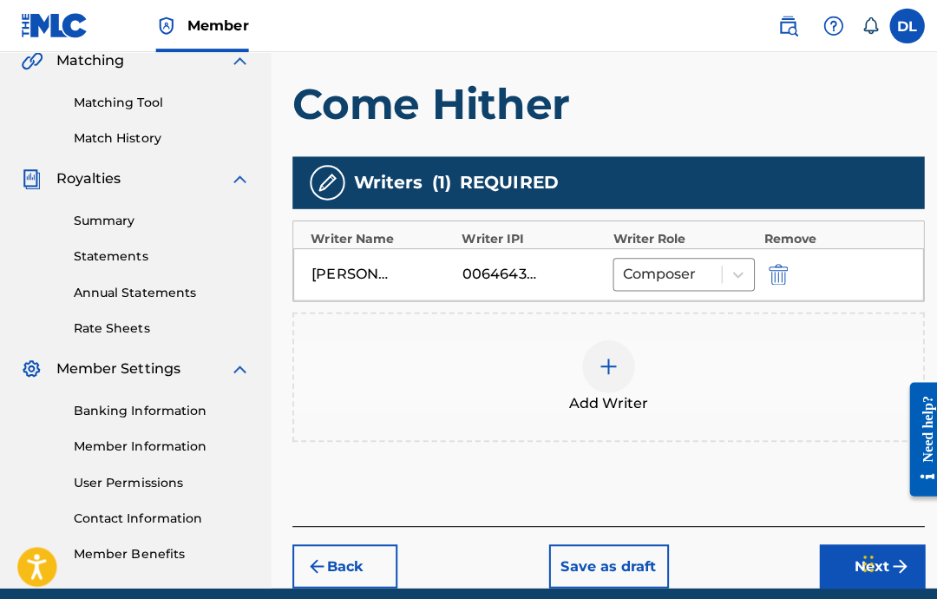
click at [824, 571] on button "Next" at bounding box center [864, 561] width 104 height 43
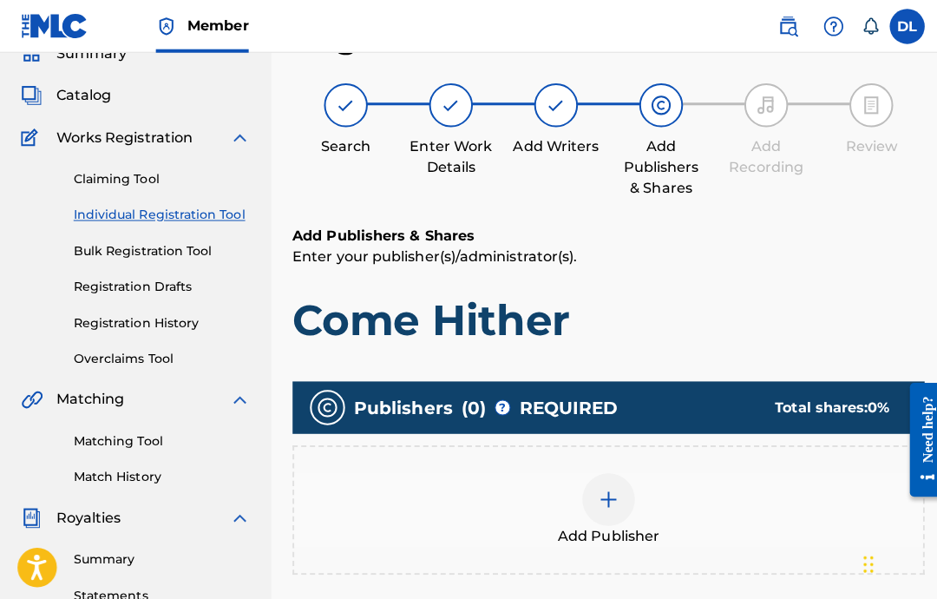
click at [603, 499] on img at bounding box center [603, 494] width 21 height 21
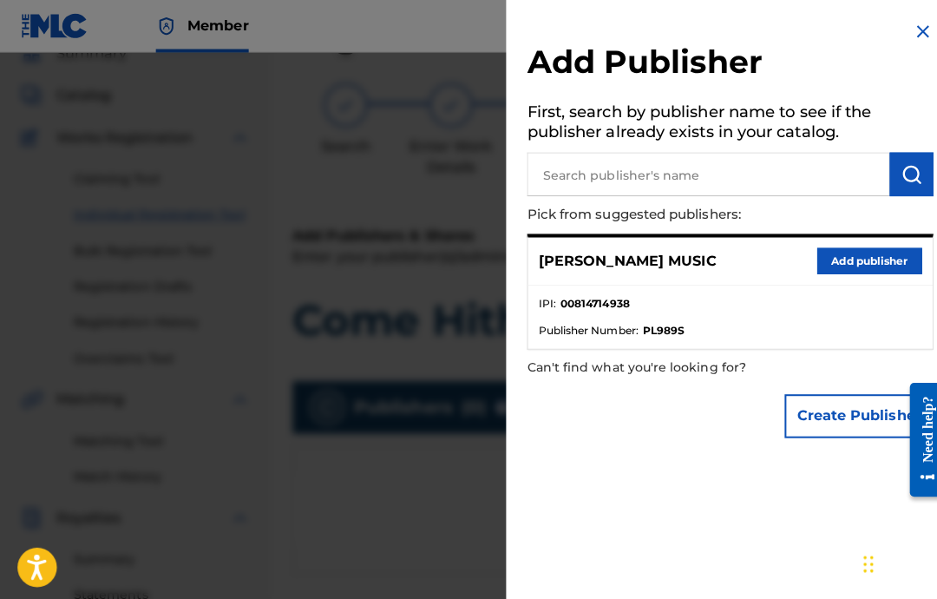
click at [866, 262] on button "Add publisher" at bounding box center [862, 259] width 104 height 26
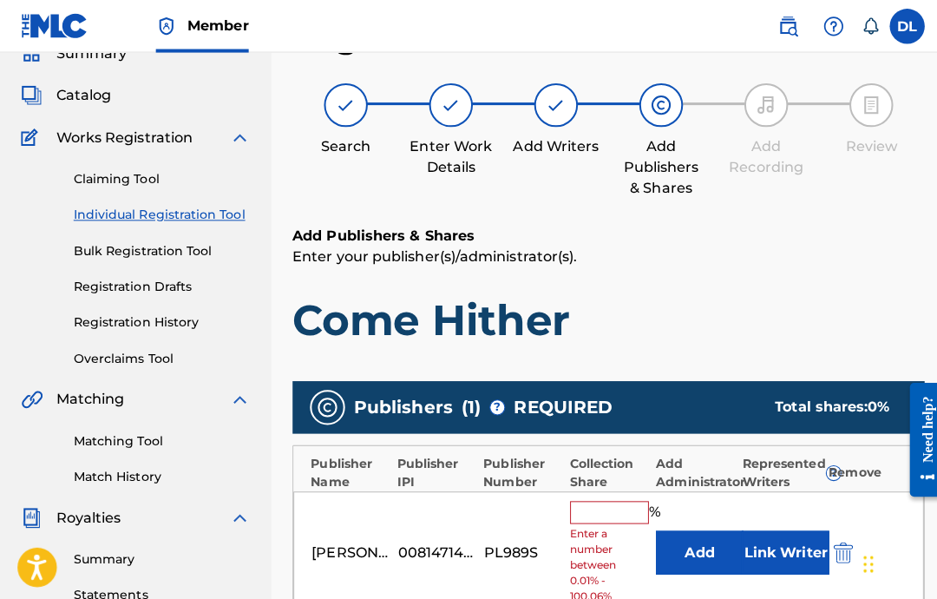
click at [615, 509] on input "text" at bounding box center [604, 507] width 78 height 23
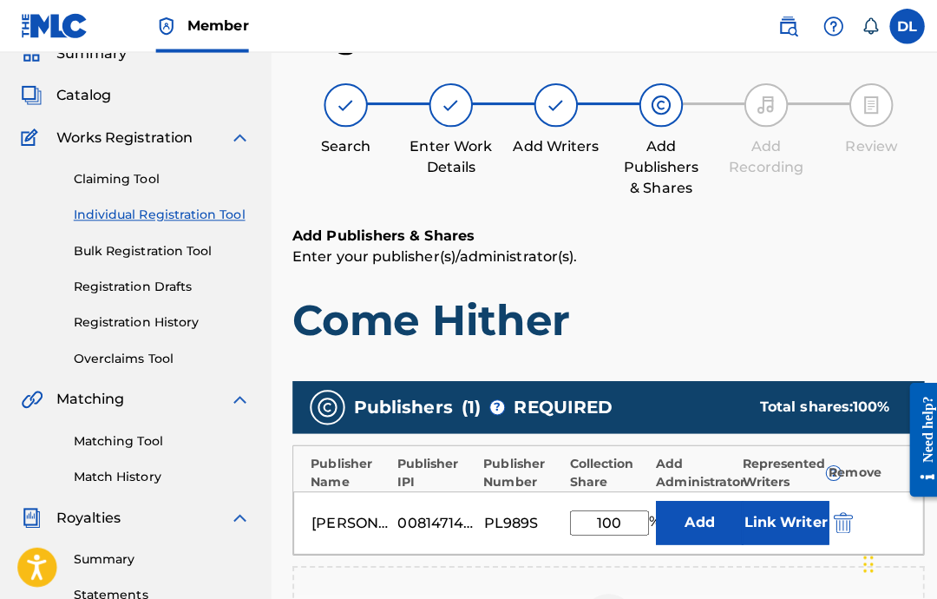
type input "100"
click at [771, 526] on button "Link Writer" at bounding box center [778, 517] width 87 height 43
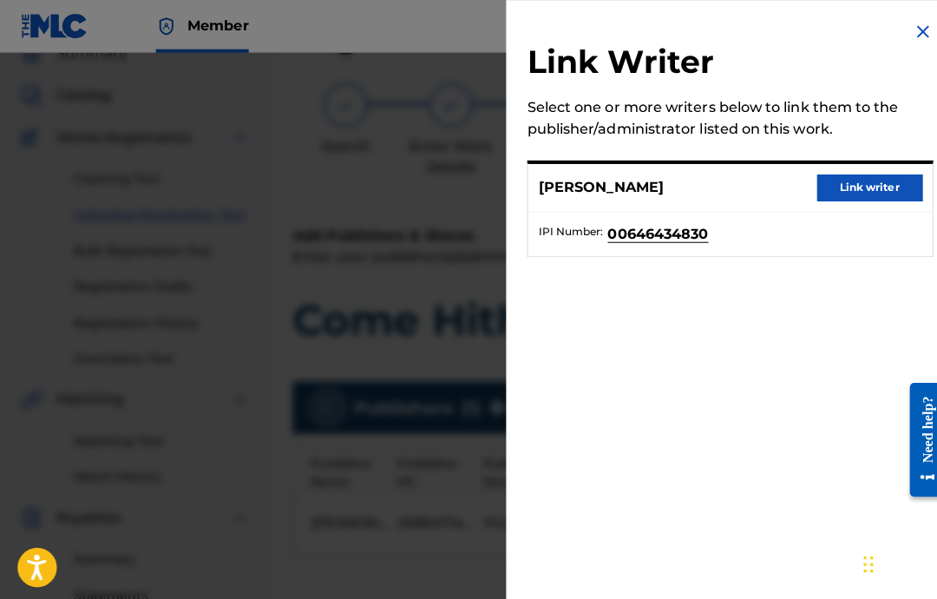
click at [881, 186] on button "Link writer" at bounding box center [862, 186] width 104 height 26
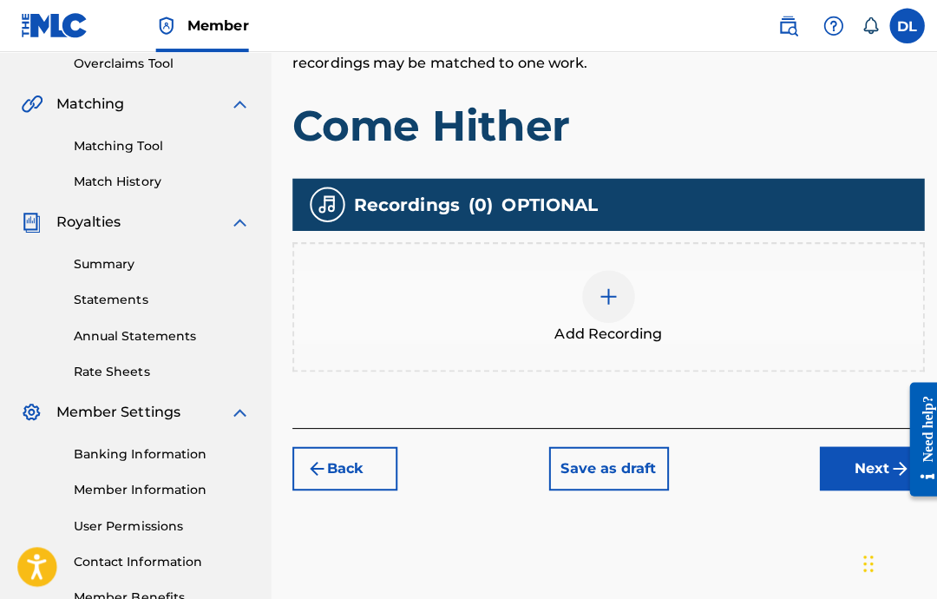
scroll to position [367, 0]
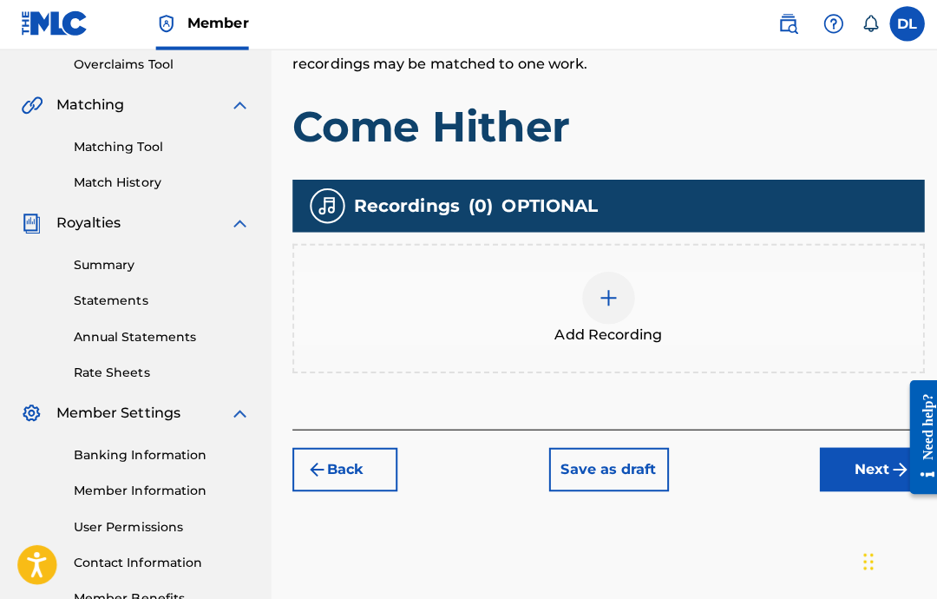
click at [606, 301] on img at bounding box center [603, 297] width 21 height 21
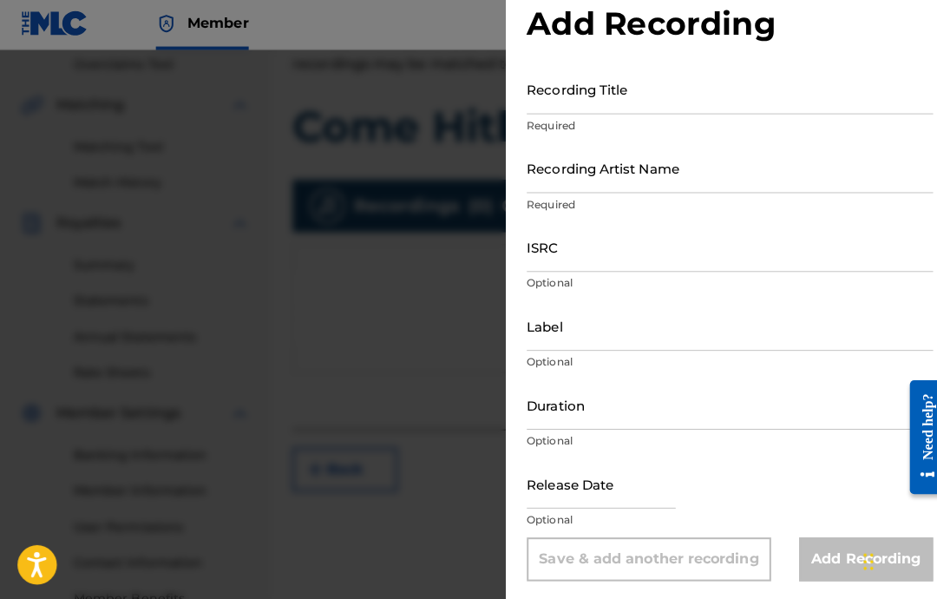
scroll to position [36, 0]
click at [648, 243] on input "ISRC" at bounding box center [723, 246] width 403 height 49
click at [701, 259] on input "ISRC" at bounding box center [723, 246] width 403 height 49
paste input "USA2P2512027"
type input "USA2P2512027"
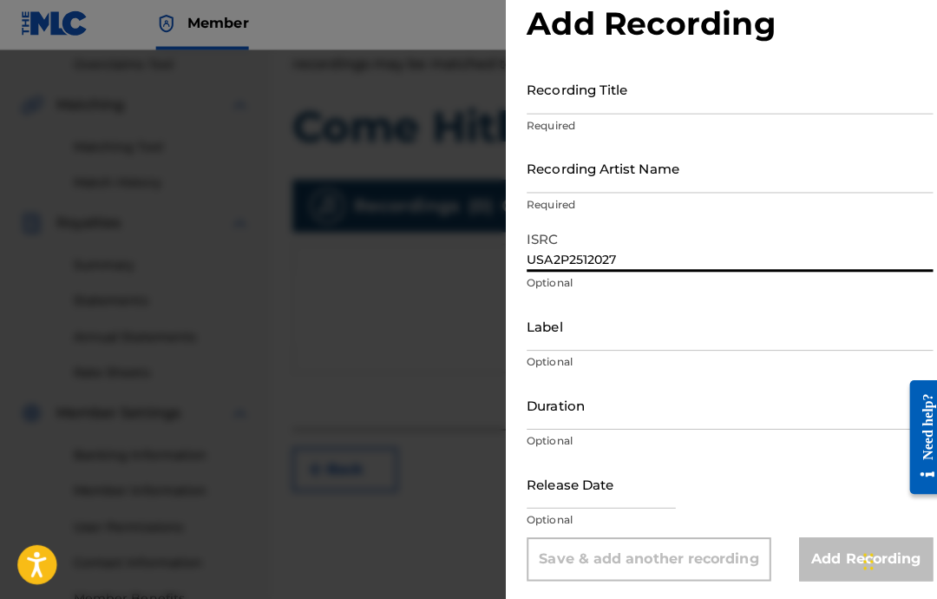
click at [648, 341] on input "Label" at bounding box center [723, 324] width 403 height 49
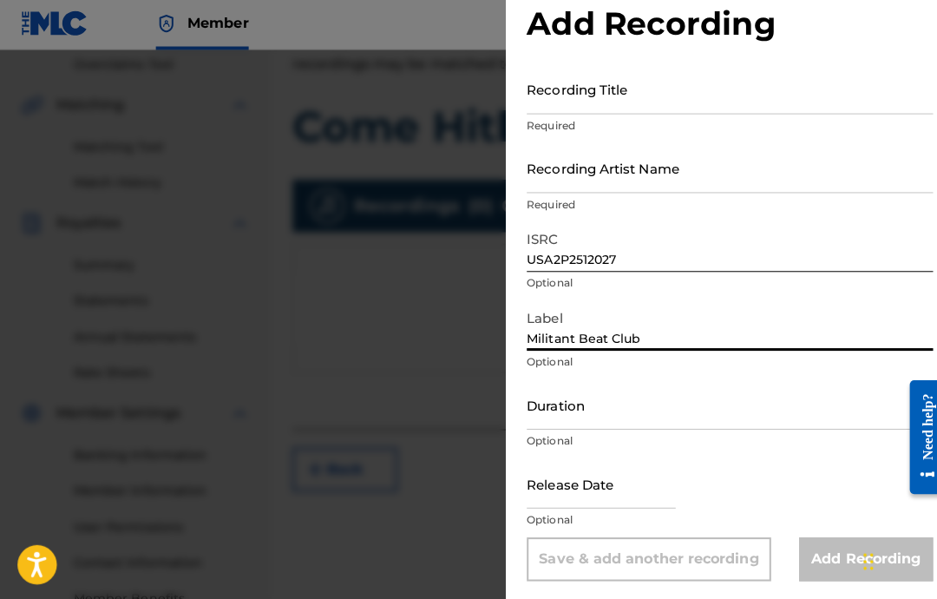
type input "Militant Beat Club"
click at [681, 399] on input "Duration" at bounding box center [723, 402] width 403 height 49
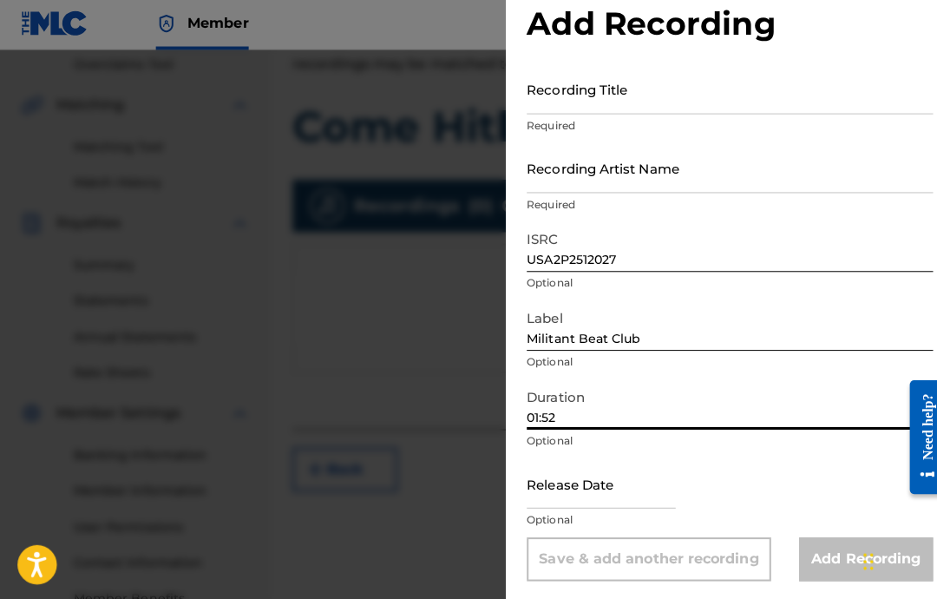
scroll to position [0, 0]
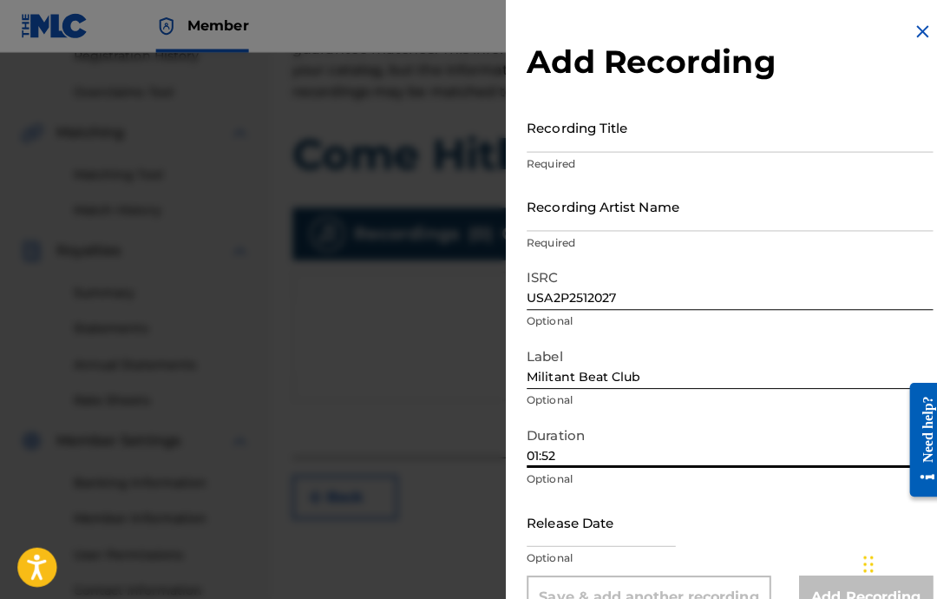
type input "01:52"
click at [587, 499] on input "text" at bounding box center [595, 516] width 147 height 49
select select "7"
select select "2025"
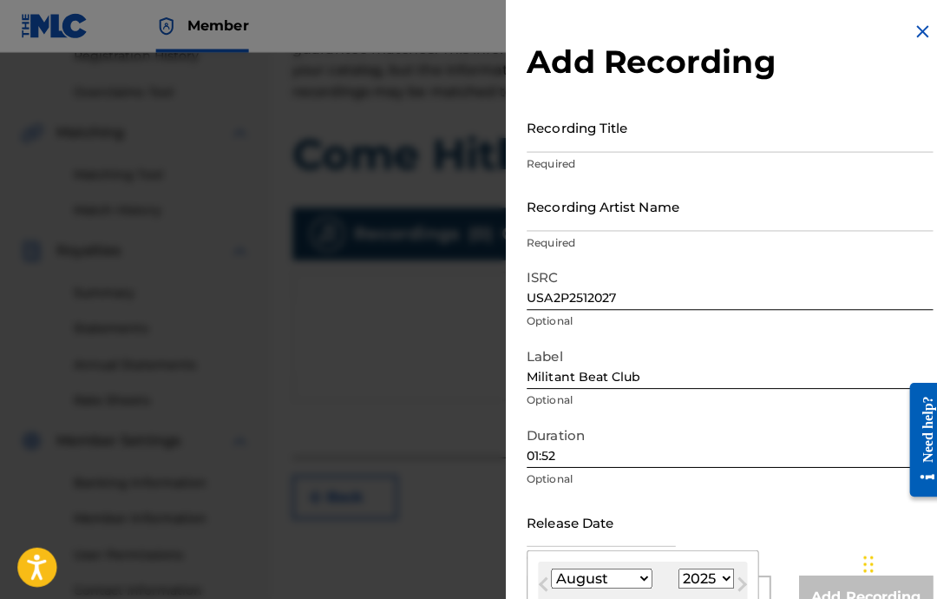
click at [621, 570] on select "January February March April May June July August September October November De…" at bounding box center [597, 573] width 100 height 20
click at [619, 568] on select "January February March April May June July August September October November De…" at bounding box center [597, 573] width 100 height 20
select select "1"
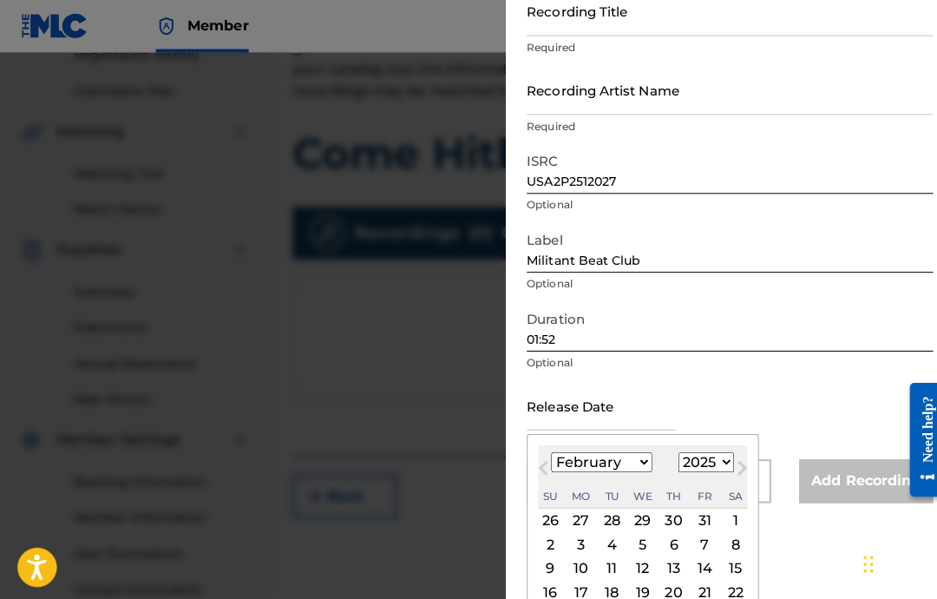
scroll to position [115, 0]
click at [614, 587] on div "18" at bounding box center [606, 587] width 21 height 21
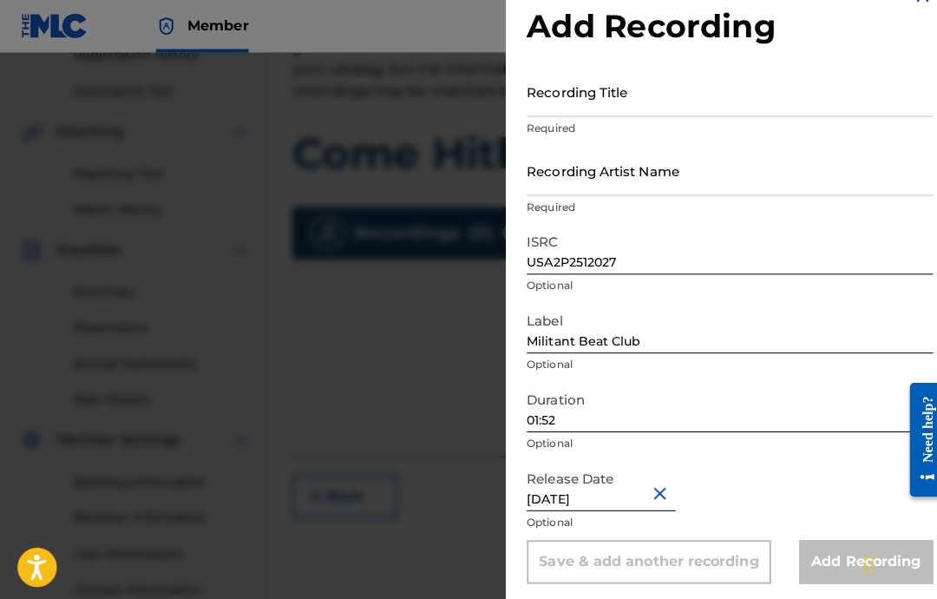
type input "February 18 2025"
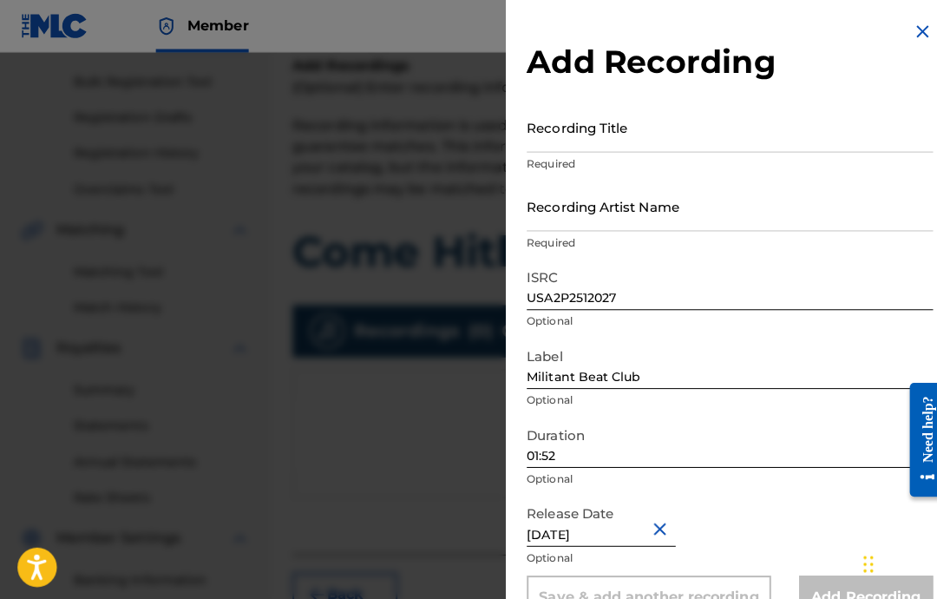
scroll to position [237, 0]
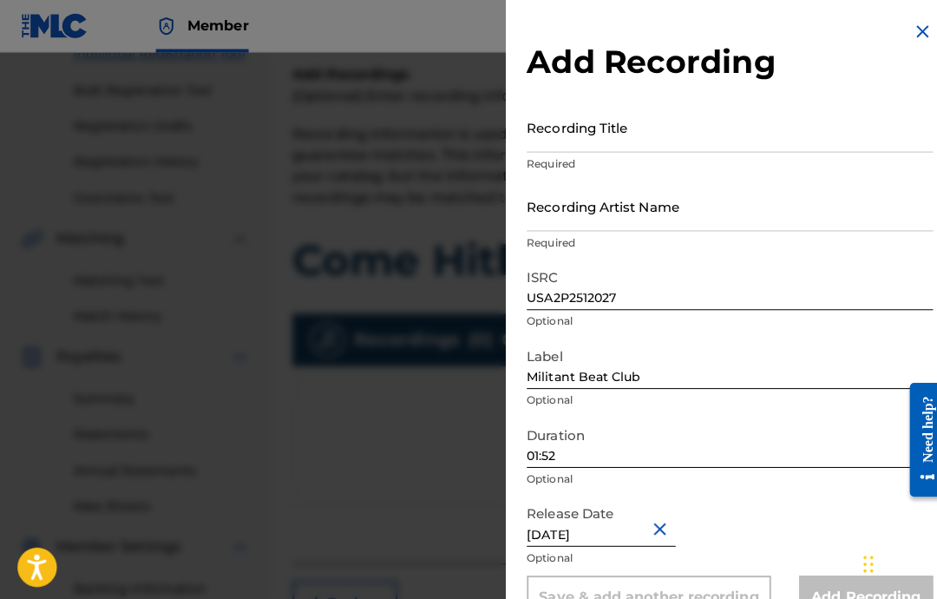
click at [663, 206] on input "Recording Artist Name" at bounding box center [723, 204] width 403 height 49
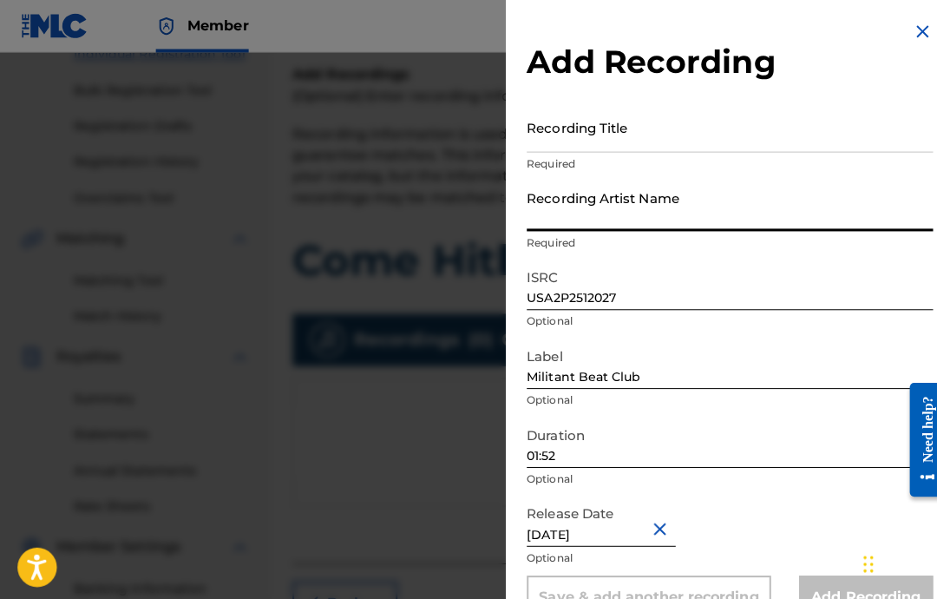
type input "D"
click at [660, 141] on input "Recording Title" at bounding box center [723, 126] width 403 height 49
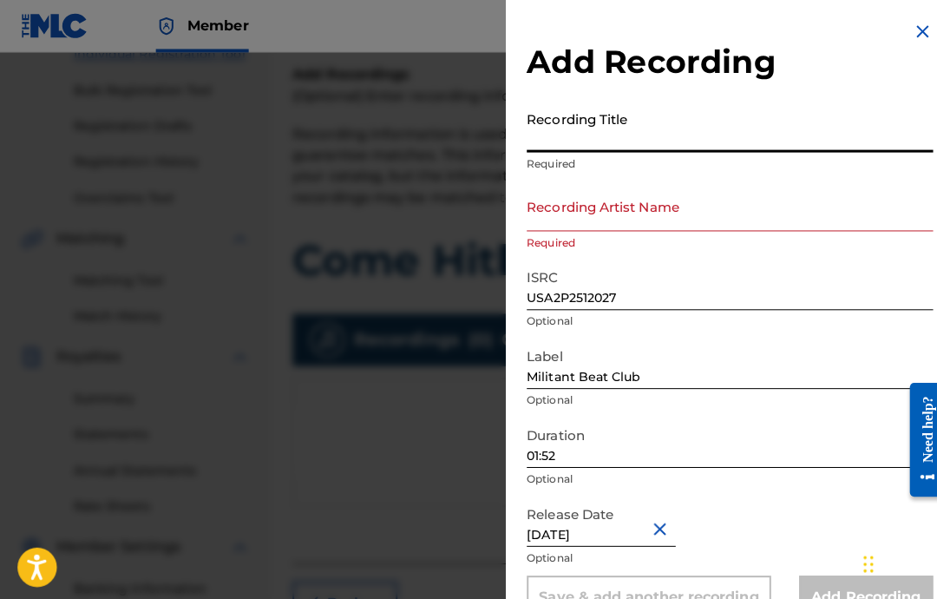
click at [648, 134] on input "Recording Title" at bounding box center [723, 126] width 403 height 49
paste input "COME HITHER"
click at [613, 227] on input "Recording Artist Name" at bounding box center [723, 204] width 403 height 49
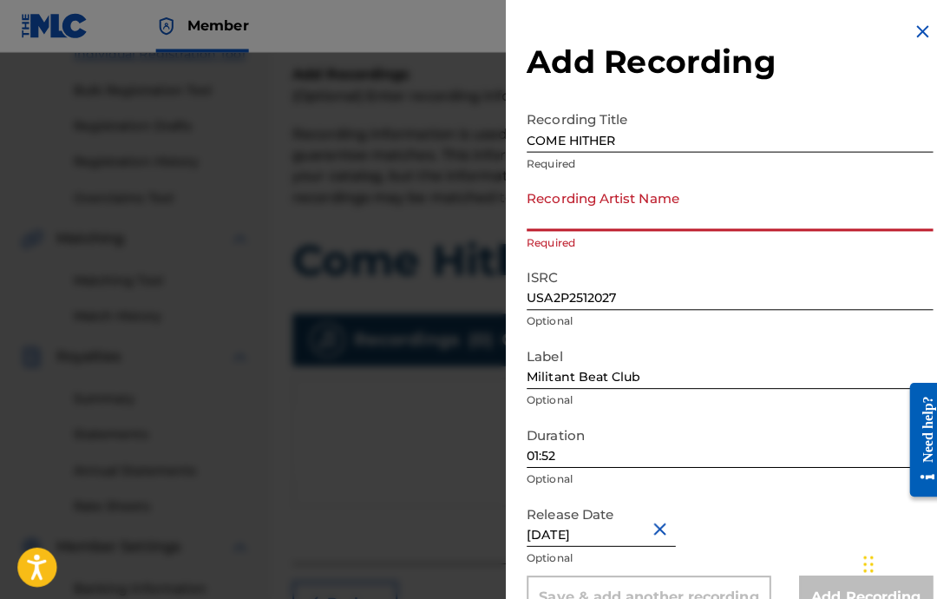
click at [646, 143] on input "COME HITHER" at bounding box center [723, 126] width 403 height 49
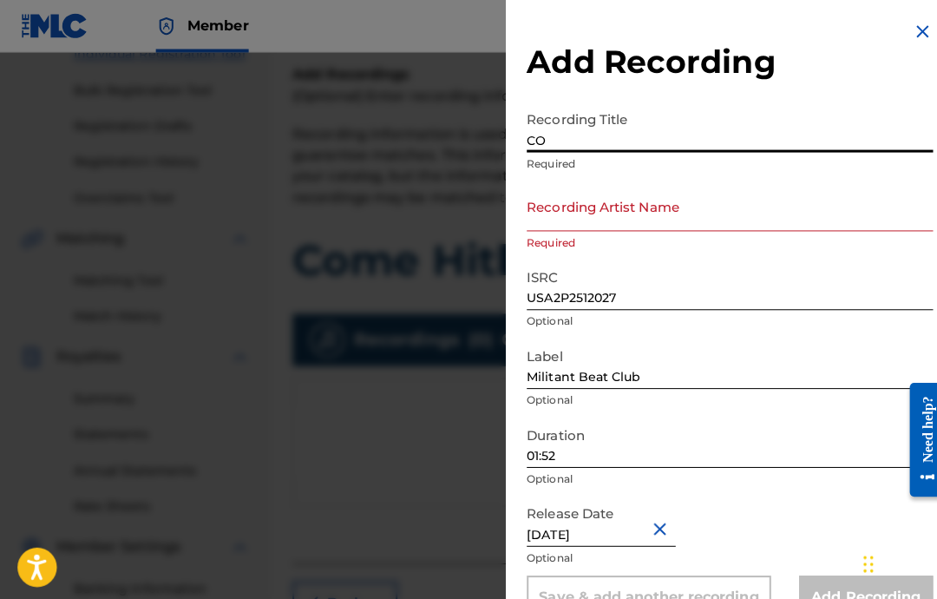
type input "C"
type input "Come Hither"
click at [700, 203] on input "Recording Artist Name" at bounding box center [723, 204] width 403 height 49
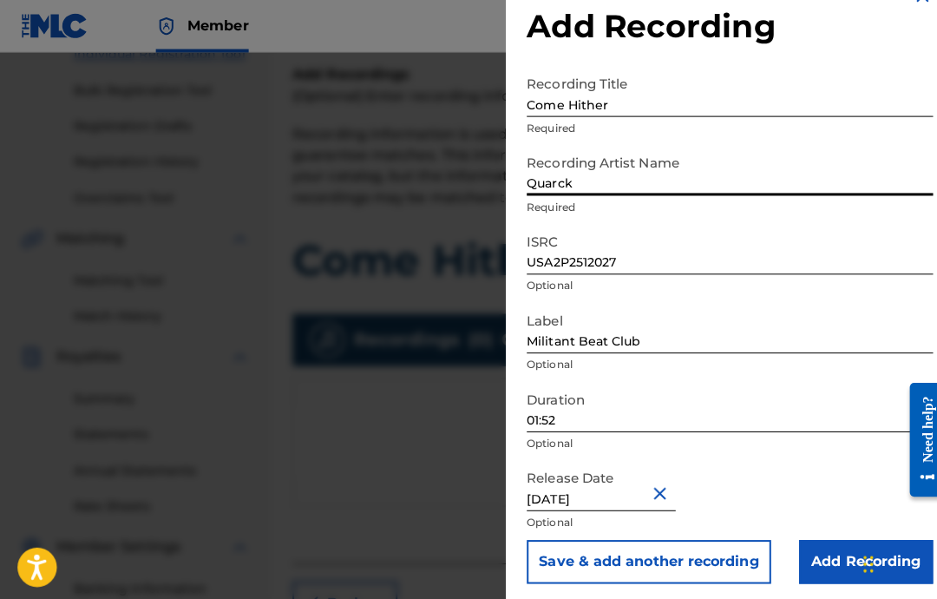
scroll to position [36, 0]
type input "Quarck"
click at [829, 528] on div "Release Date February 18 2025 Optional" at bounding box center [723, 495] width 403 height 78
click at [832, 542] on input "Add Recording" at bounding box center [858, 555] width 133 height 43
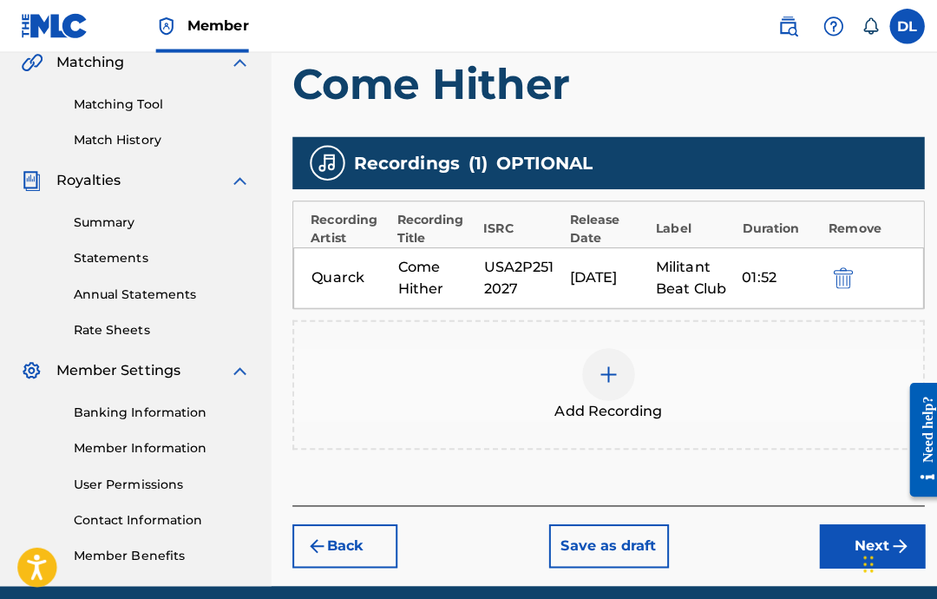
click at [852, 519] on button "Next" at bounding box center [864, 540] width 104 height 43
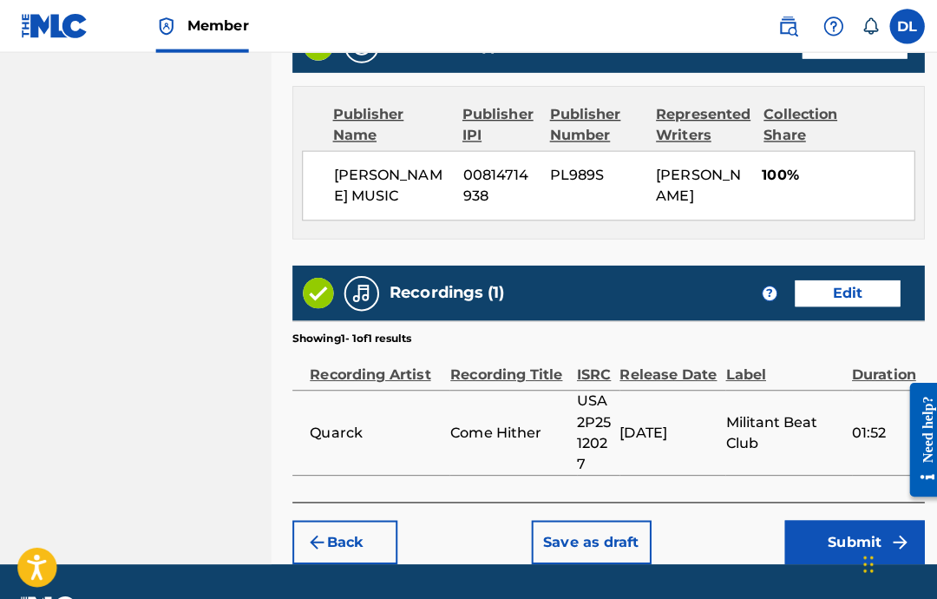
scroll to position [926, 0]
click at [819, 559] on button "Submit" at bounding box center [846, 536] width 139 height 43
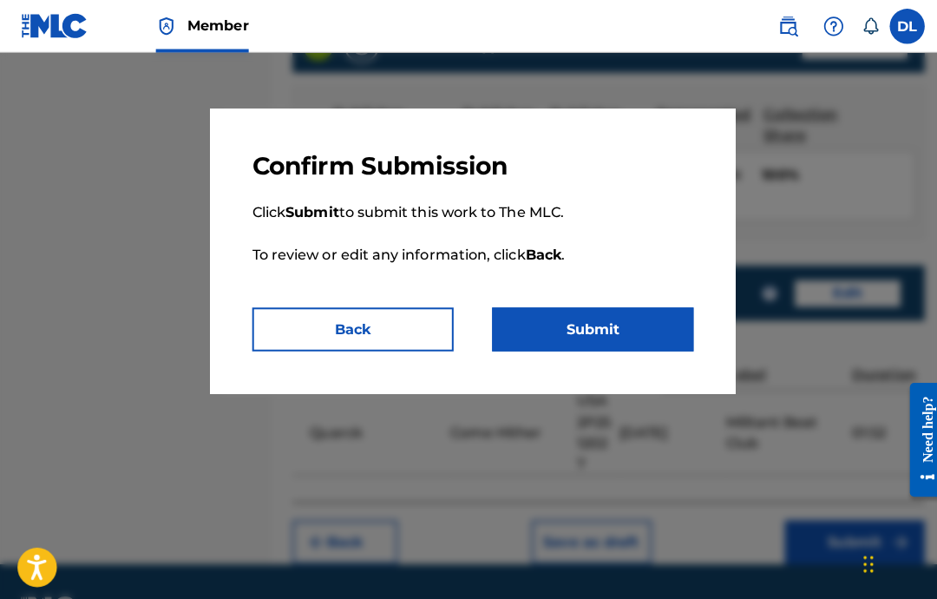
click at [632, 333] on button "Submit" at bounding box center [588, 326] width 200 height 43
click at [587, 330] on button "Submit" at bounding box center [588, 326] width 200 height 43
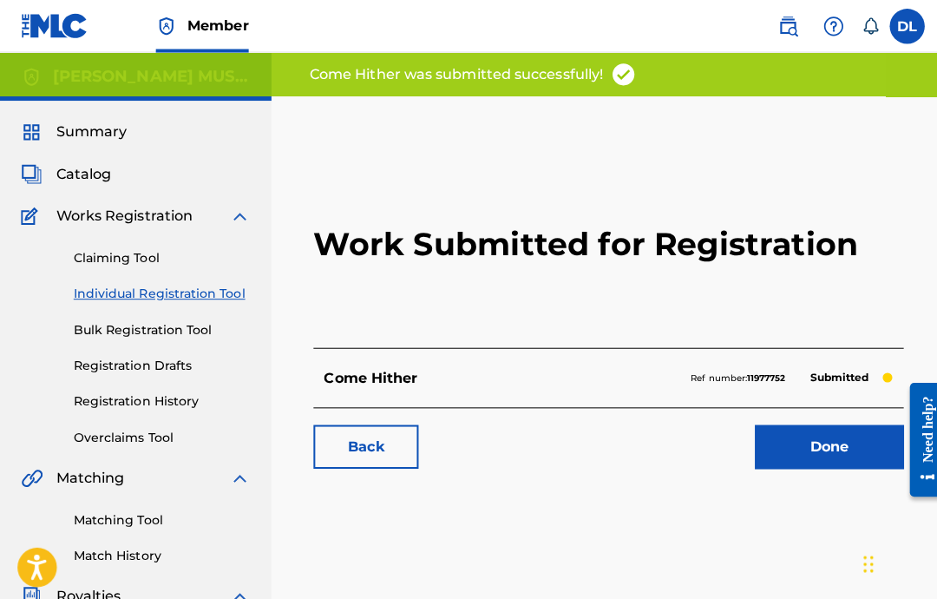
click at [796, 434] on link "Done" at bounding box center [821, 442] width 147 height 43
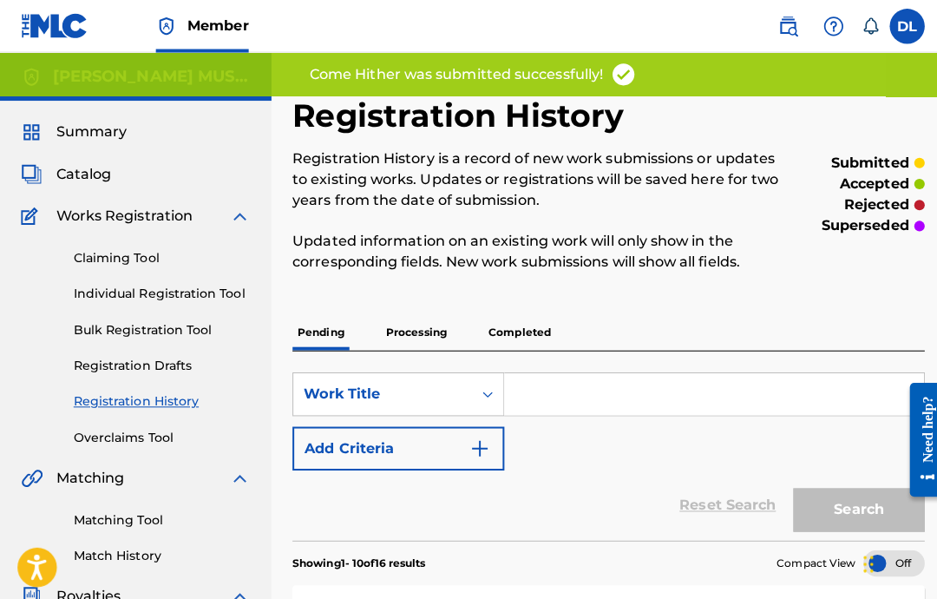
click at [205, 299] on link "Individual Registration Tool" at bounding box center [160, 291] width 175 height 18
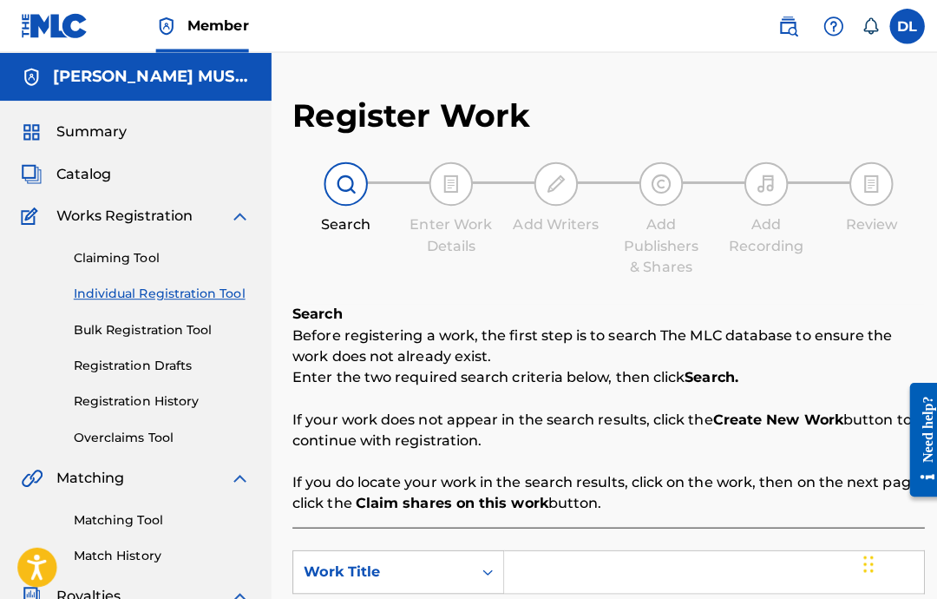
scroll to position [318, 0]
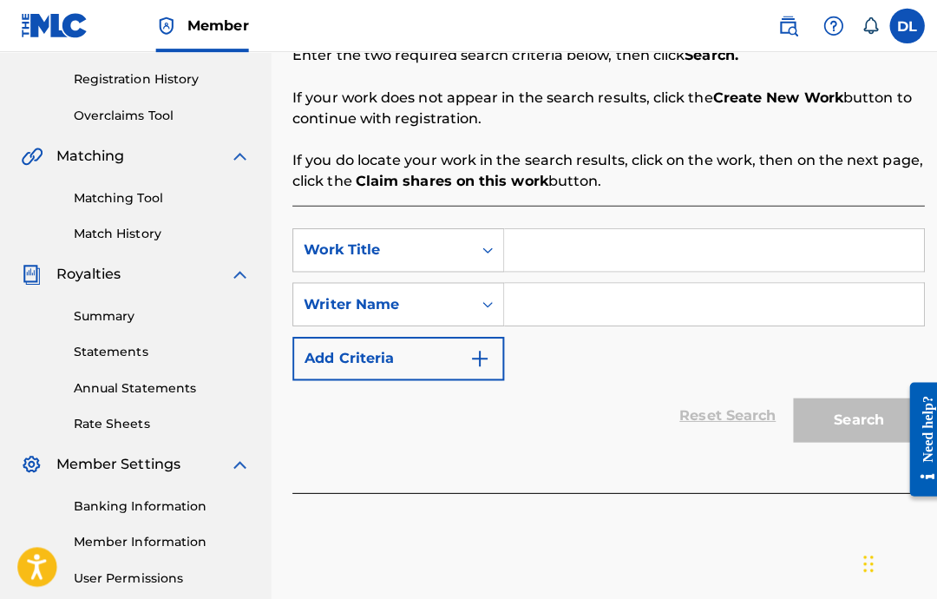
click at [685, 243] on input "Search Form" at bounding box center [708, 248] width 416 height 42
type input "Don’t Be"
click at [725, 310] on input "Search Form" at bounding box center [708, 302] width 416 height 42
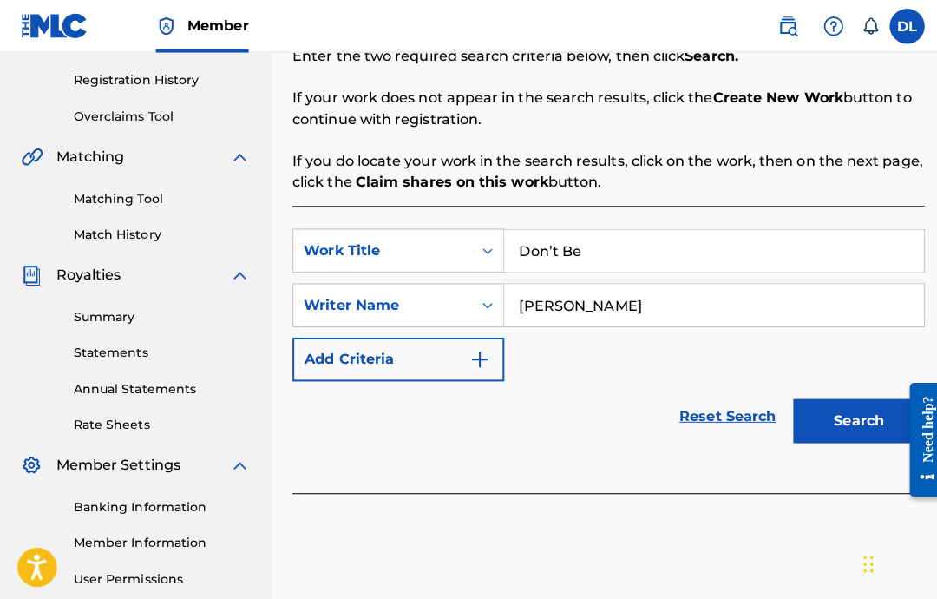
type input "[PERSON_NAME]"
click at [846, 410] on button "Search" at bounding box center [851, 416] width 130 height 43
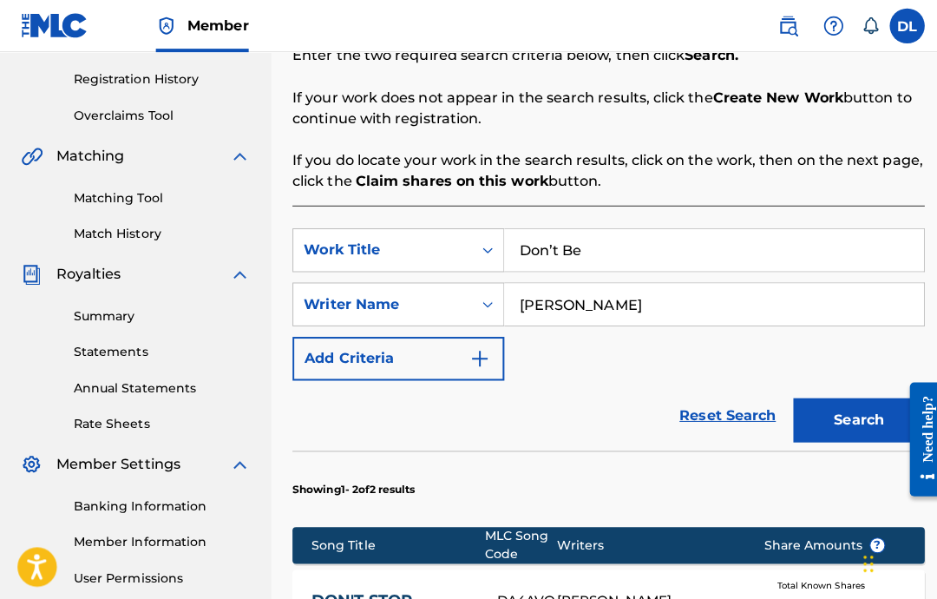
scroll to position [319, 0]
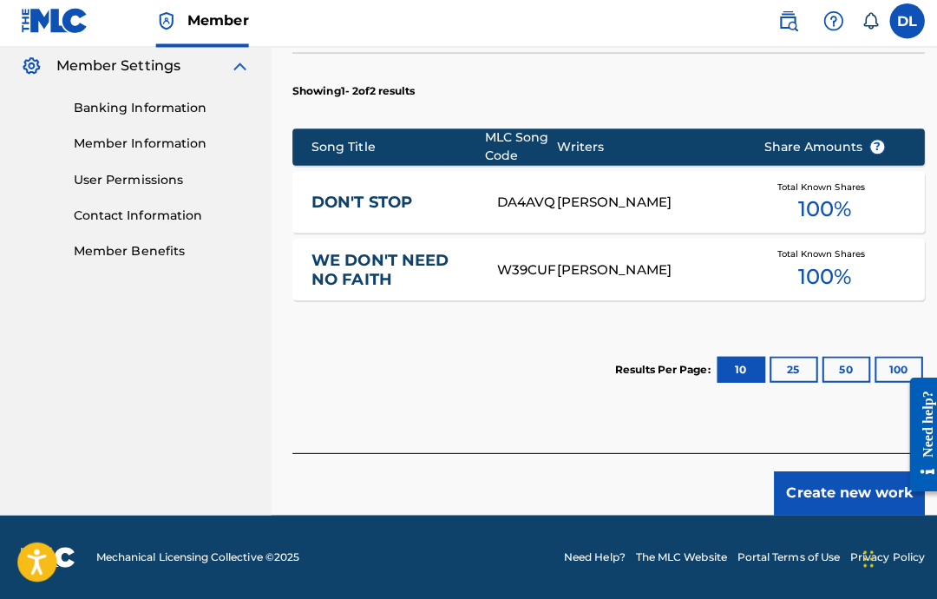
click at [816, 502] on button "Create new work" at bounding box center [841, 493] width 149 height 43
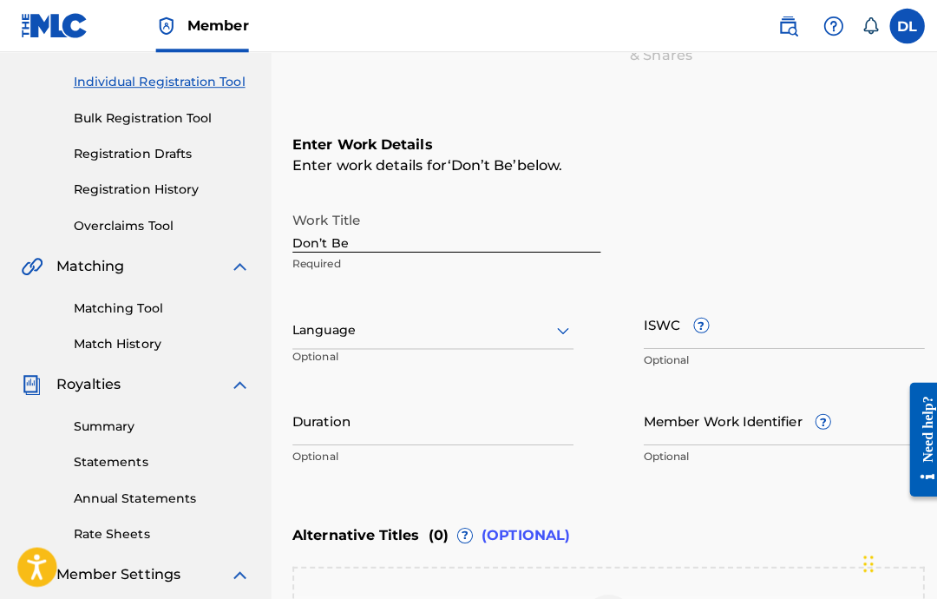
scroll to position [197, 0]
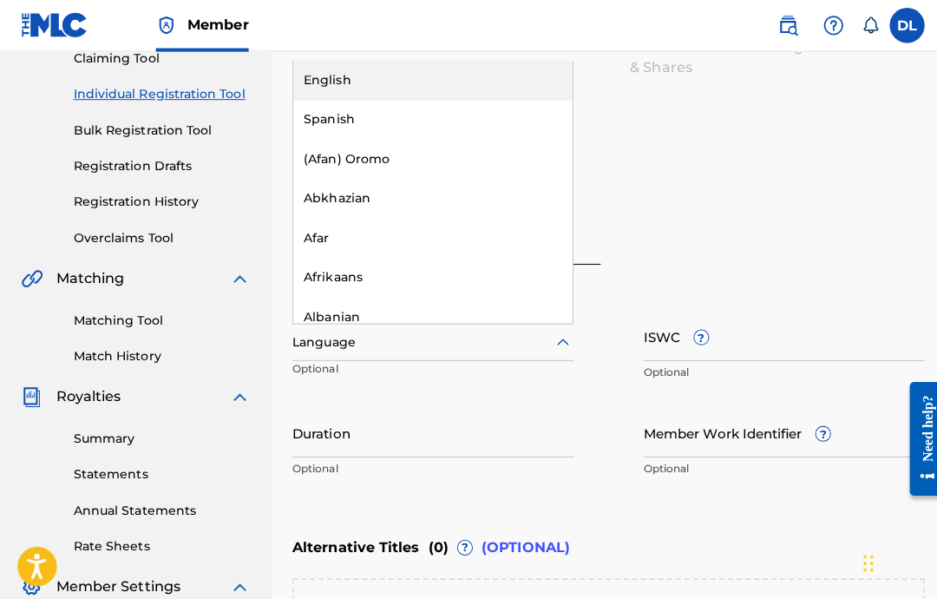
click at [513, 88] on div "English" at bounding box center [429, 80] width 277 height 39
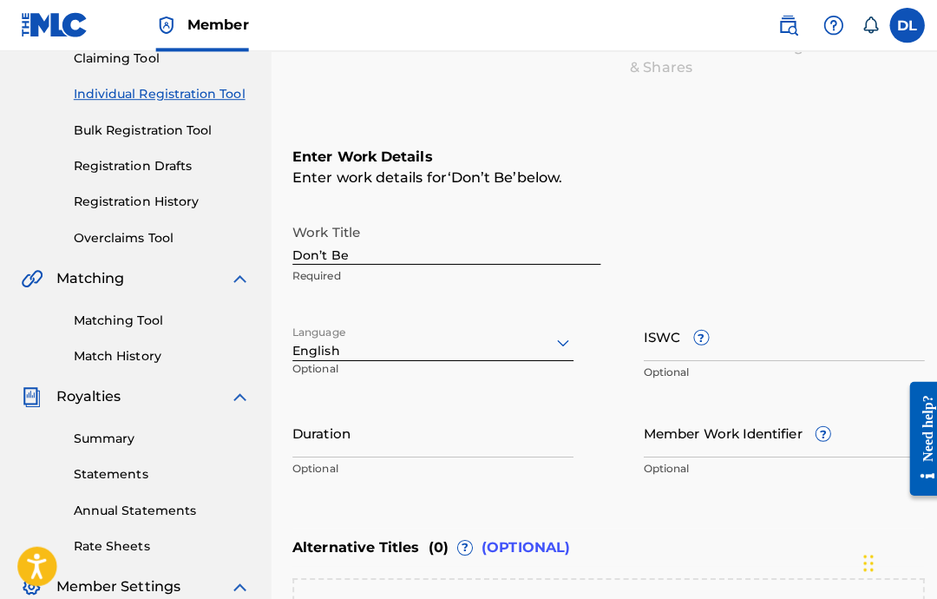
click at [758, 335] on input "ISWC ?" at bounding box center [777, 333] width 279 height 49
click at [673, 349] on input "ISWC ?" at bounding box center [777, 333] width 279 height 49
paste input "T-332.997.197-9"
type input "T-332.997.197-9"
click at [440, 449] on input "Duration" at bounding box center [429, 428] width 279 height 49
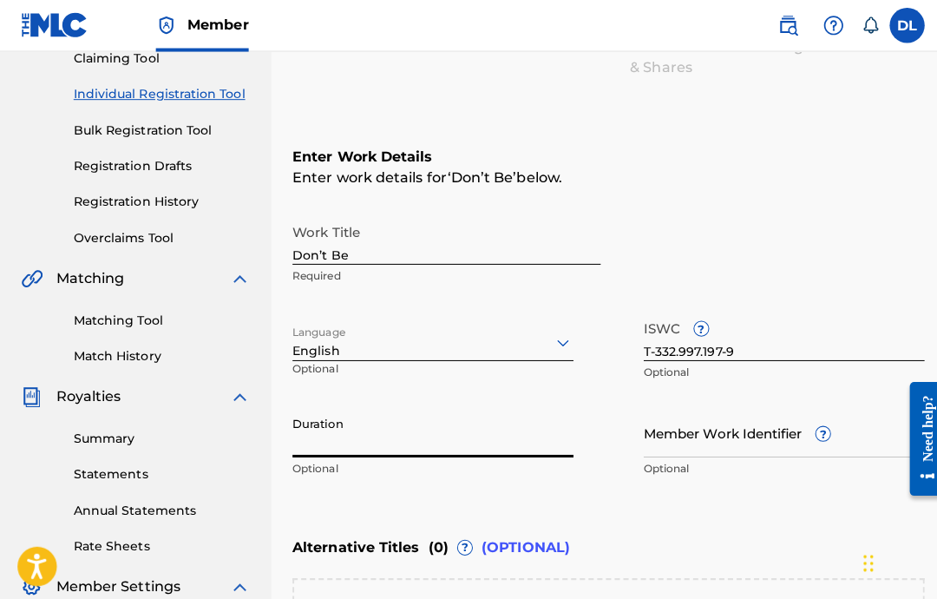
type input "0"
click at [433, 449] on input "Duration" at bounding box center [429, 428] width 279 height 49
type input "03:16"
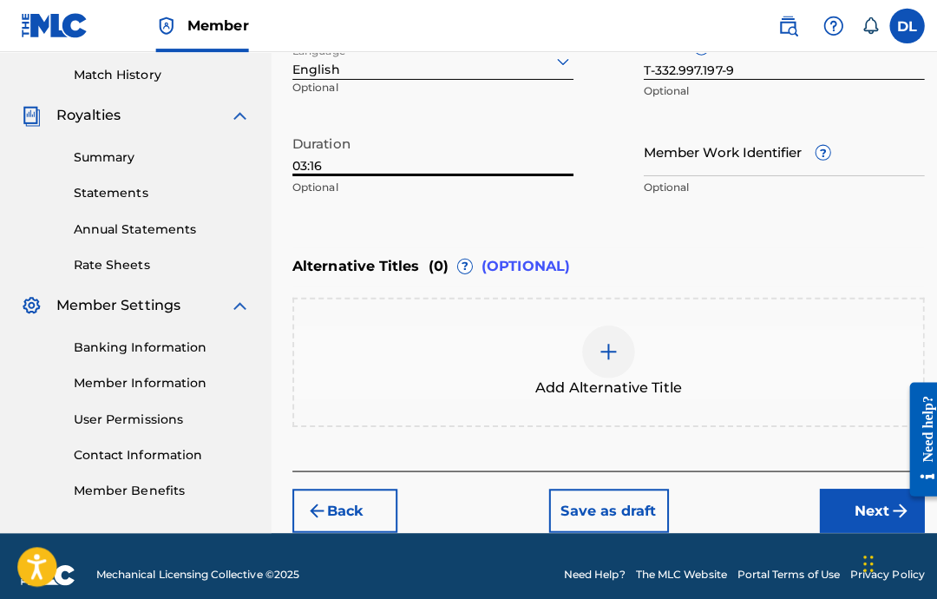
click at [862, 493] on button "Next" at bounding box center [864, 506] width 104 height 43
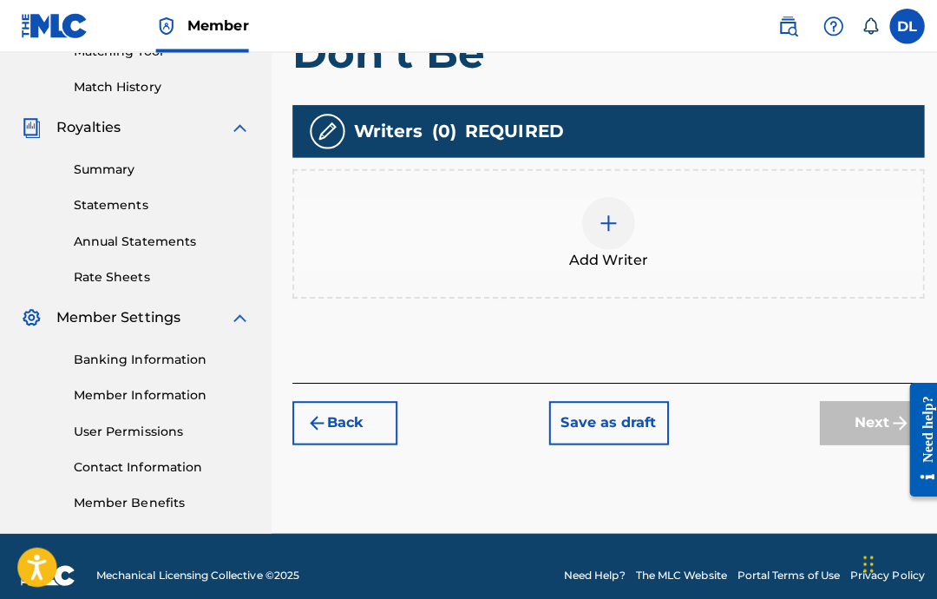
scroll to position [414, 0]
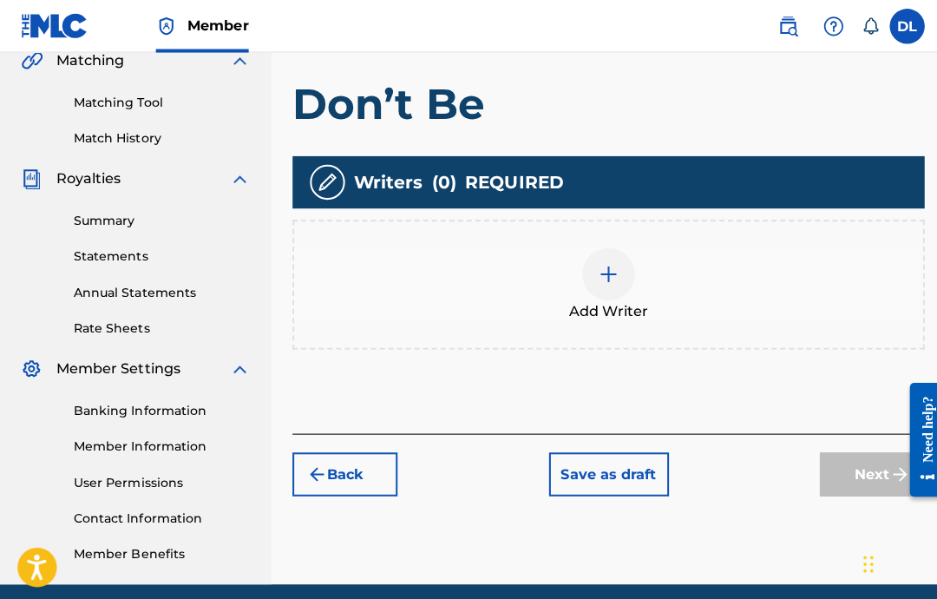
click at [597, 281] on img at bounding box center [603, 271] width 21 height 21
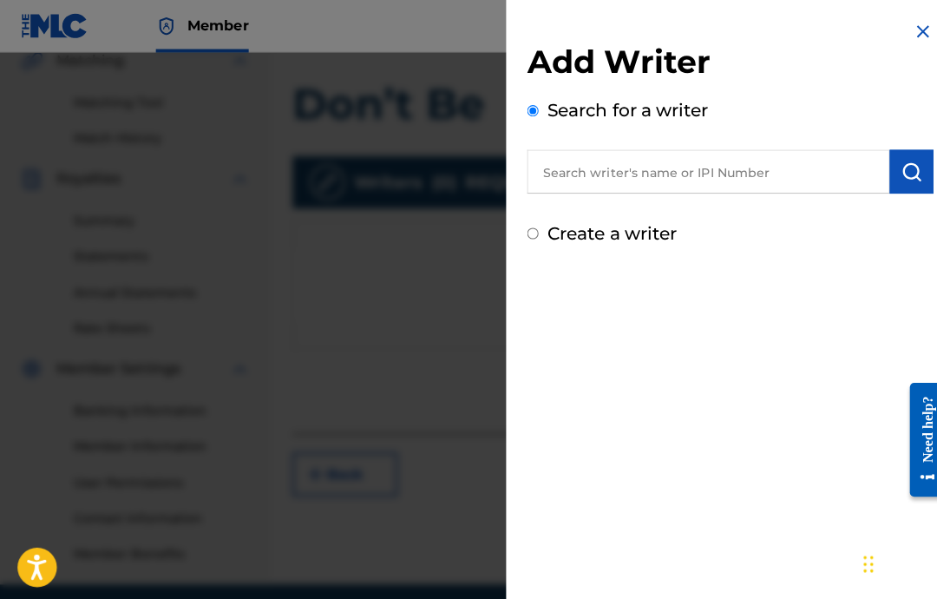
click at [783, 171] on input "text" at bounding box center [701, 169] width 359 height 43
paste input "00646434830"
type input "00646434830"
click at [913, 164] on img "submit" at bounding box center [903, 170] width 21 height 21
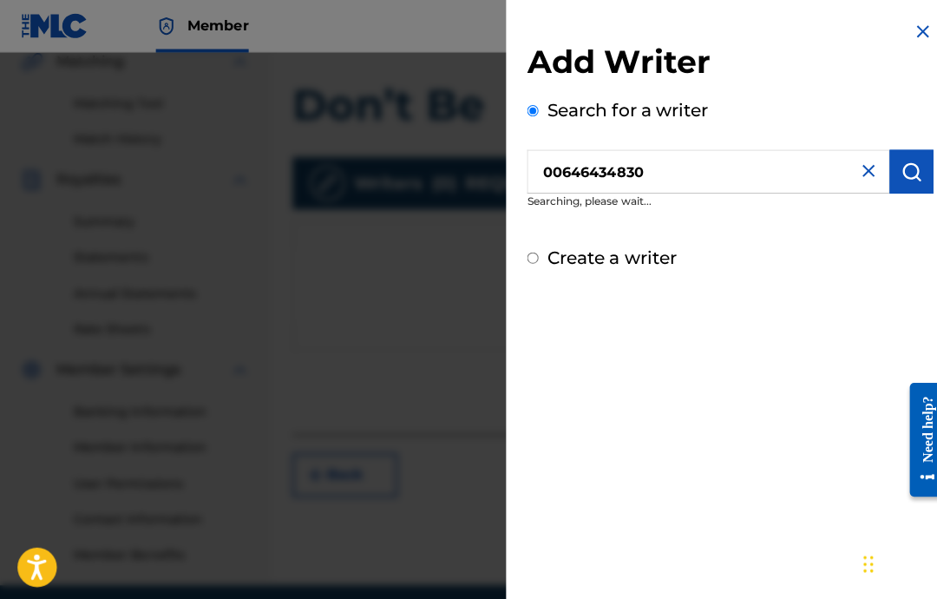
scroll to position [414, 0]
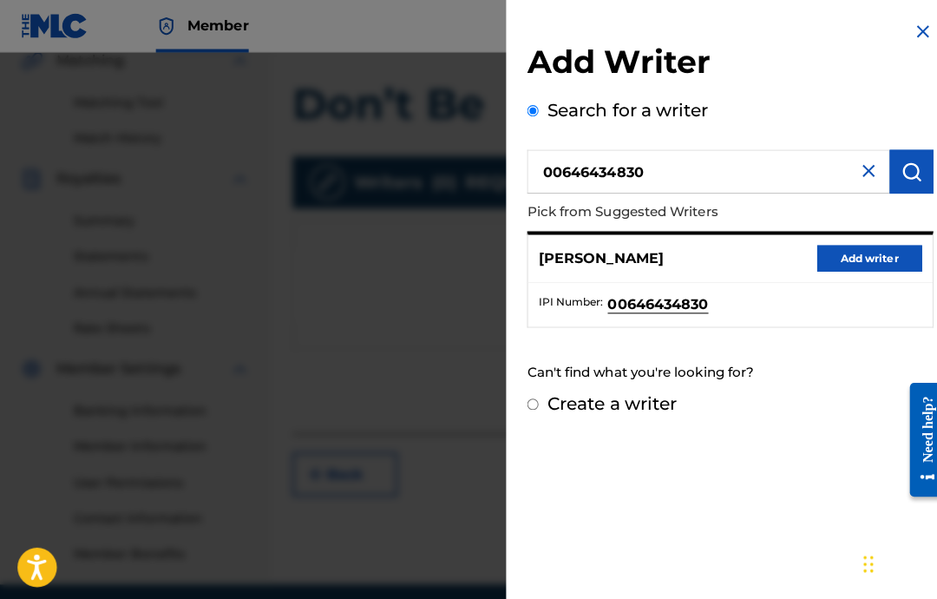
click at [844, 252] on button "Add writer" at bounding box center [862, 256] width 104 height 26
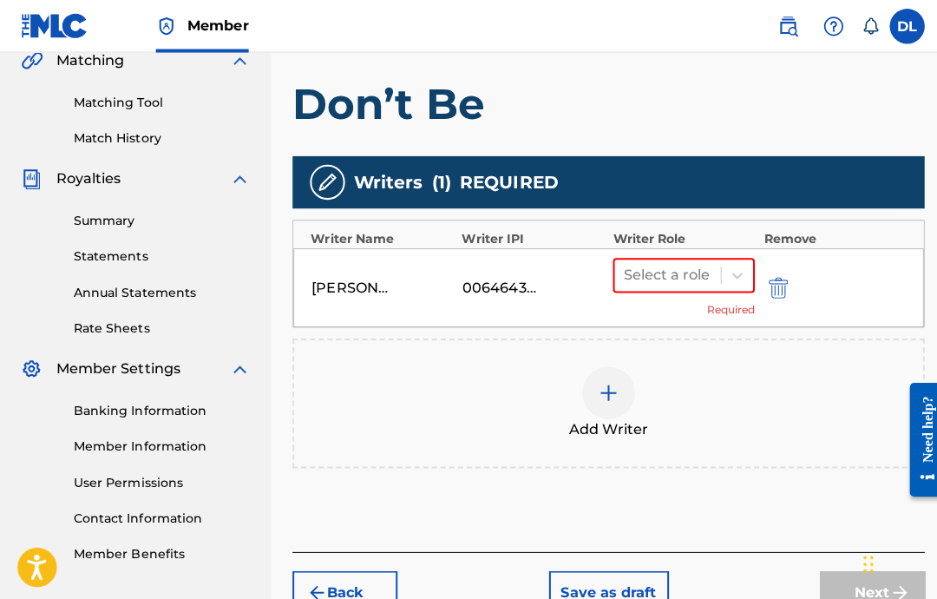
click at [643, 291] on div "Select a role Required" at bounding box center [677, 284] width 141 height 59
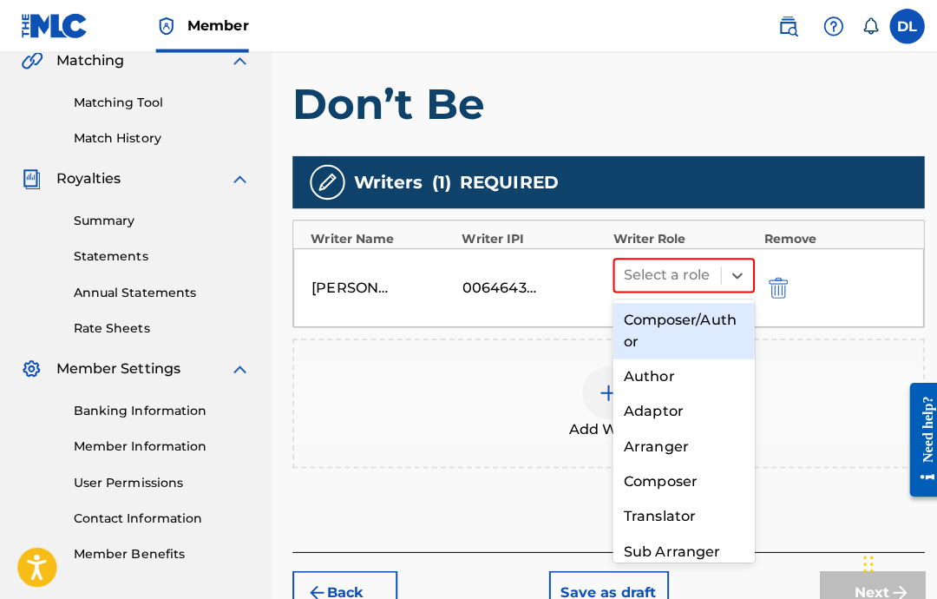
scroll to position [413, 0]
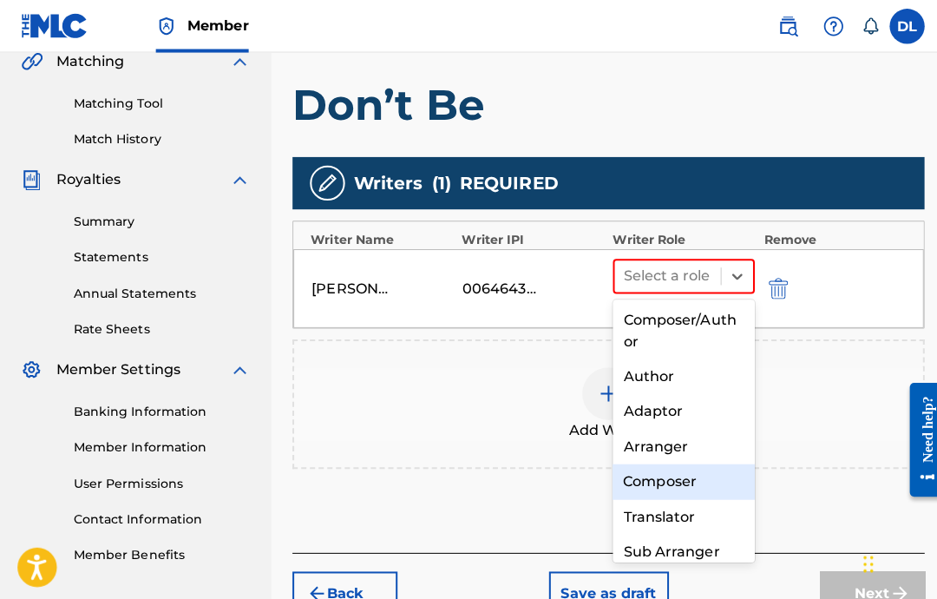
click at [694, 473] on div "Composer" at bounding box center [677, 477] width 141 height 35
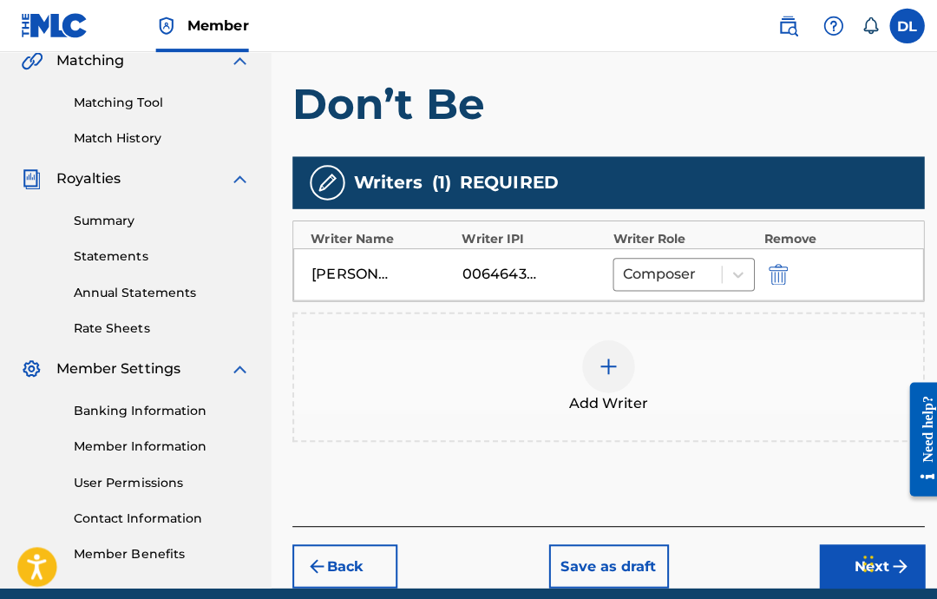
click at [836, 559] on button "Next" at bounding box center [864, 561] width 104 height 43
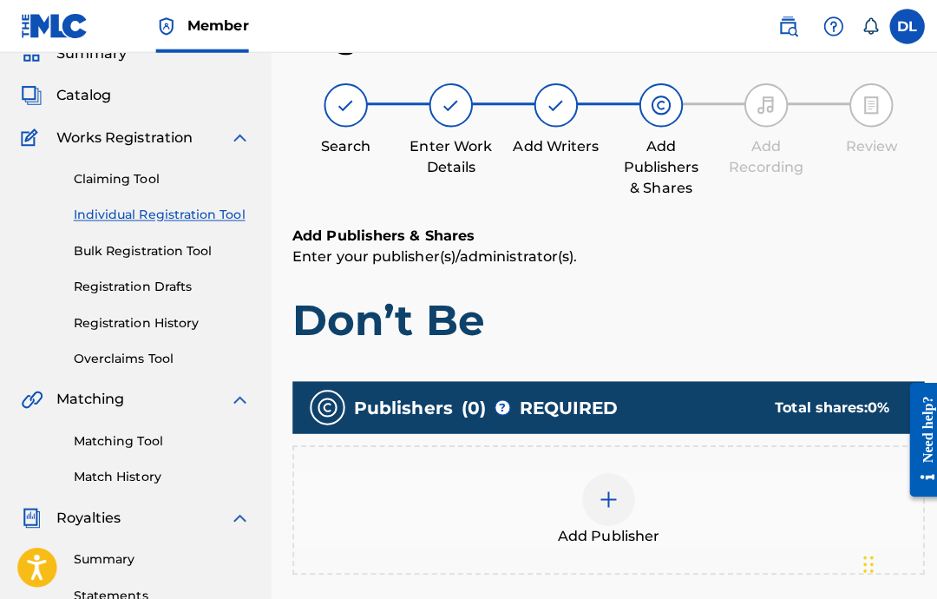
click at [626, 515] on div "Add Publisher" at bounding box center [603, 505] width 623 height 73
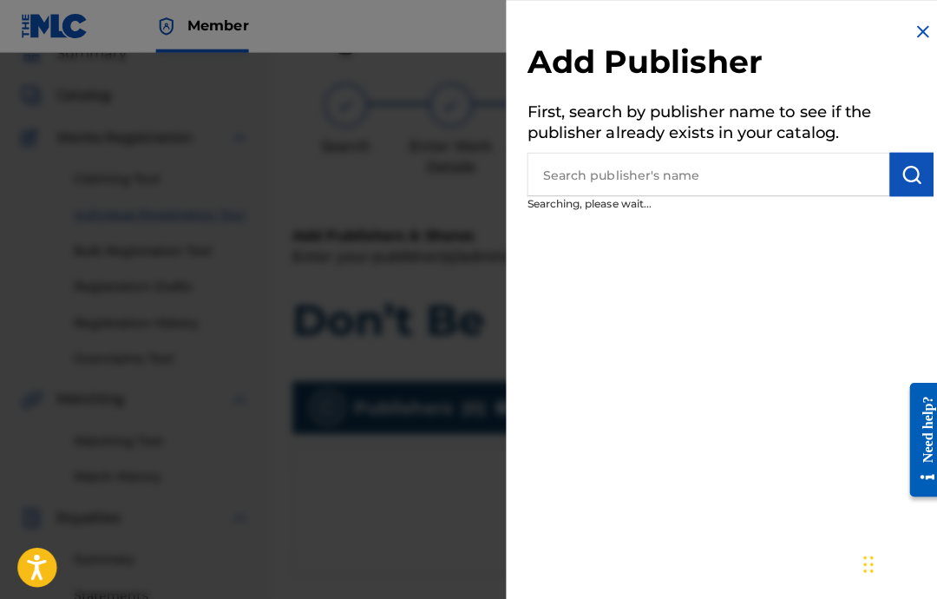
scroll to position [78, 0]
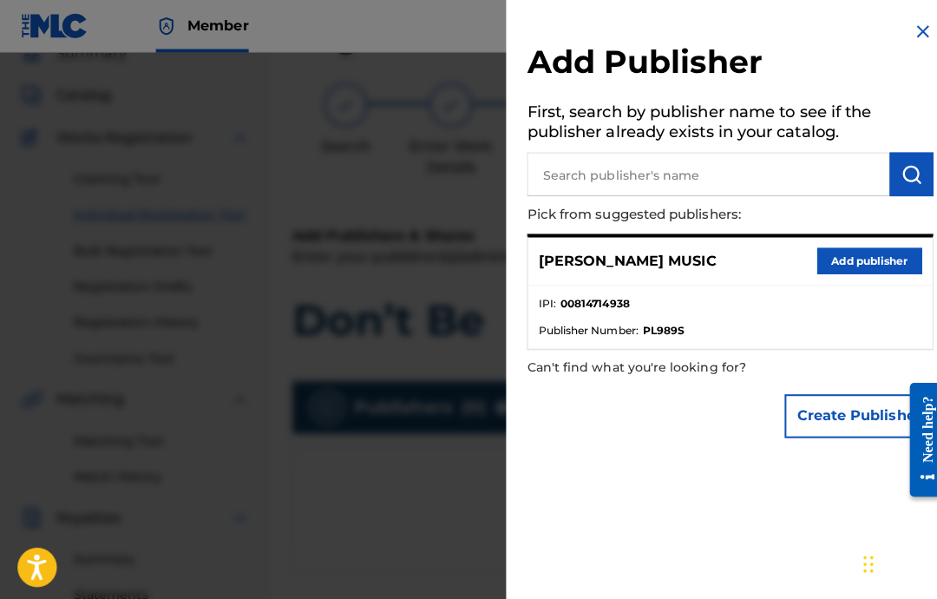
click at [799, 184] on input "text" at bounding box center [701, 172] width 359 height 43
click at [849, 252] on button "Add publisher" at bounding box center [862, 259] width 104 height 26
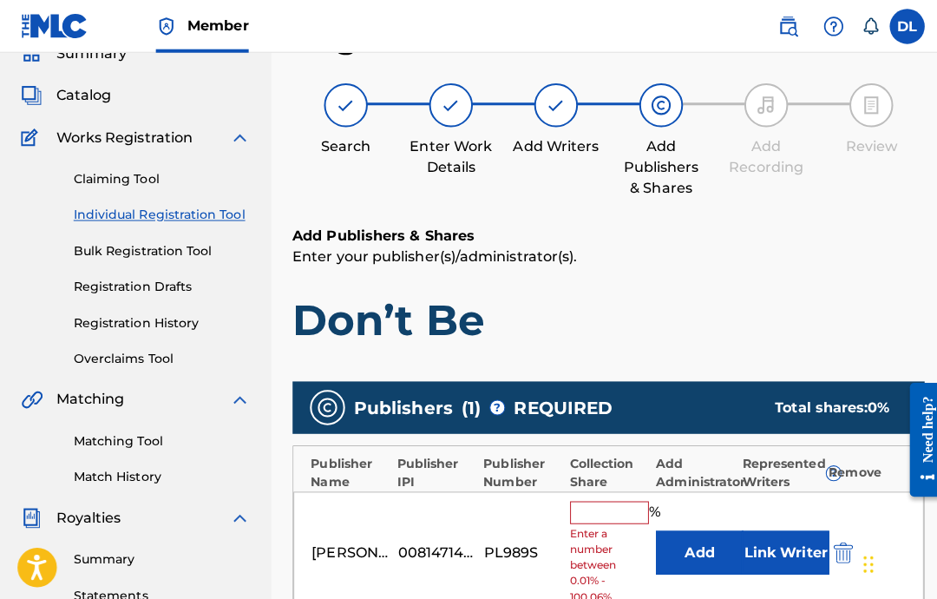
click at [607, 503] on input "text" at bounding box center [604, 507] width 78 height 23
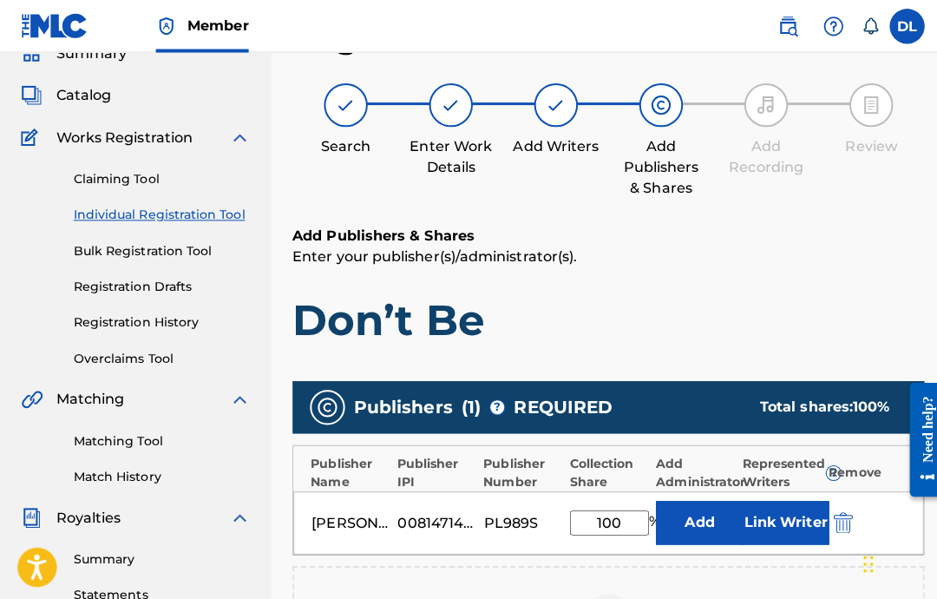
type input "100"
click at [768, 516] on button "Link Writer" at bounding box center [778, 517] width 87 height 43
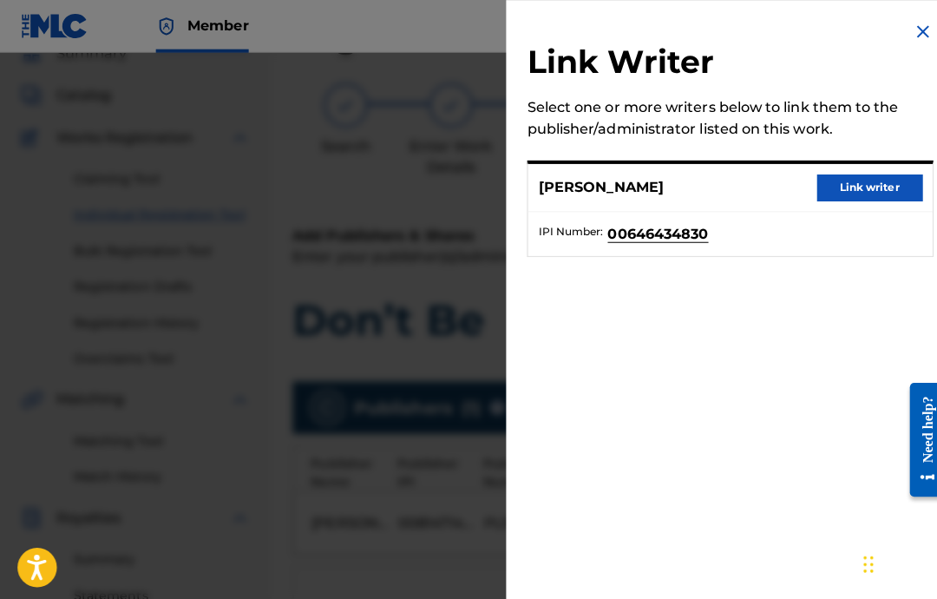
click at [878, 169] on div "DEVON LEWIS Link writer" at bounding box center [723, 186] width 401 height 48
click at [873, 183] on button "Link writer" at bounding box center [862, 186] width 104 height 26
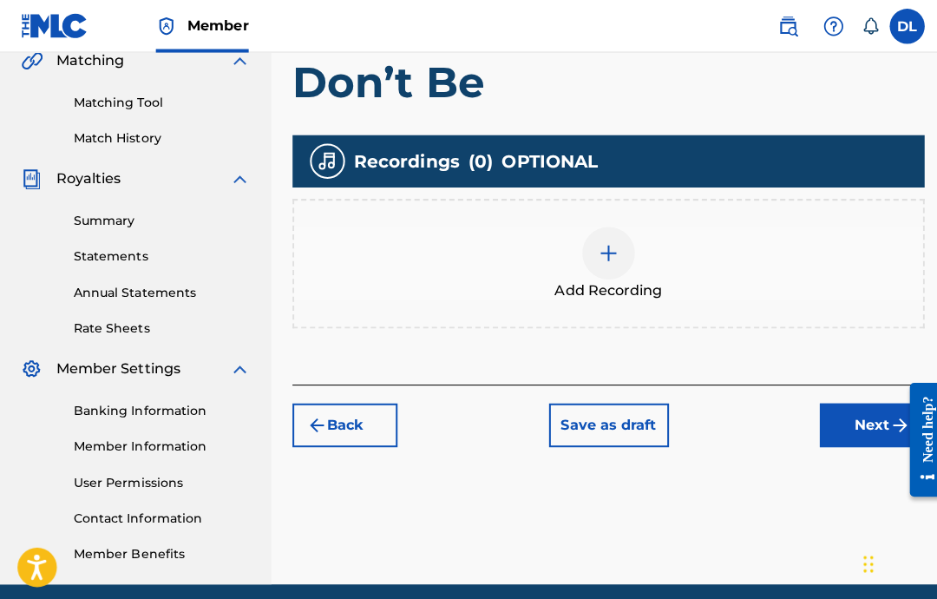
click at [735, 303] on div "Add Recording" at bounding box center [603, 261] width 626 height 128
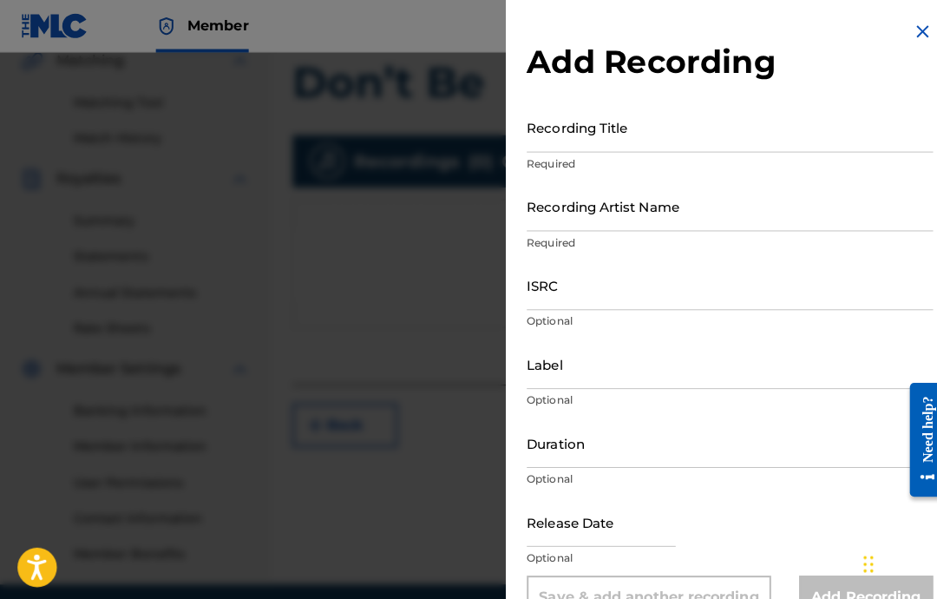
click at [829, 133] on input "Recording Title" at bounding box center [723, 126] width 403 height 49
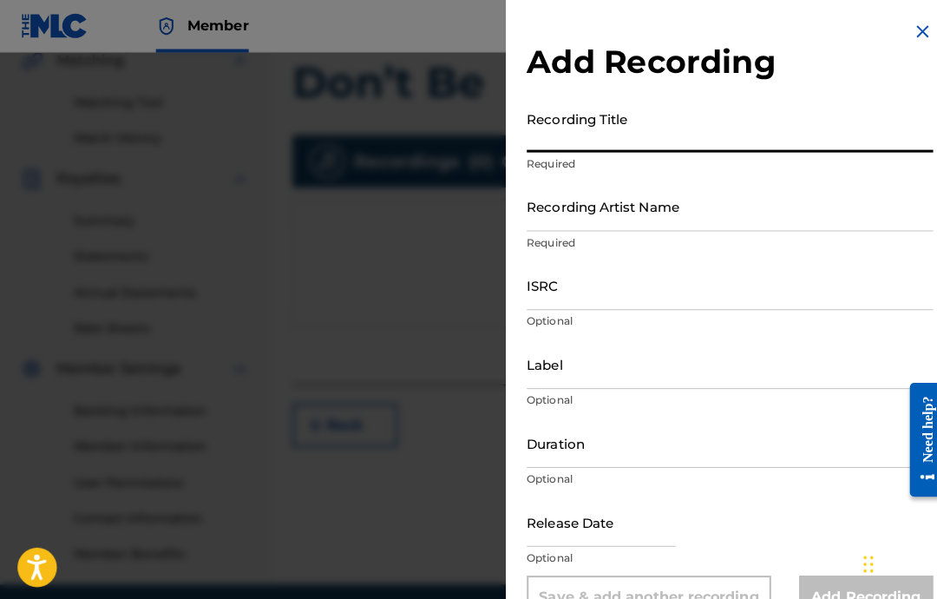
scroll to position [413, 0]
type input "Don"
click at [407, 314] on div at bounding box center [468, 351] width 937 height 599
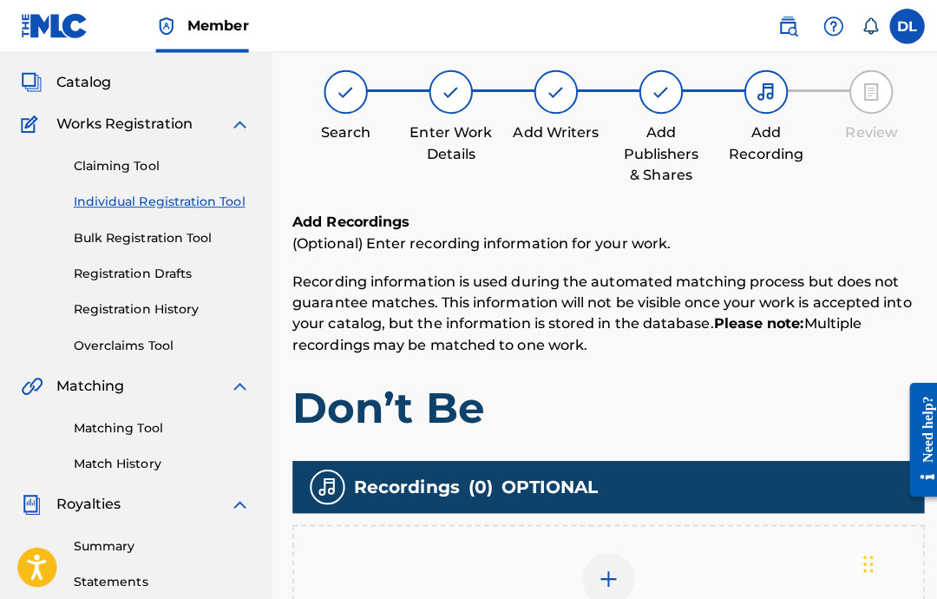
scroll to position [0, 0]
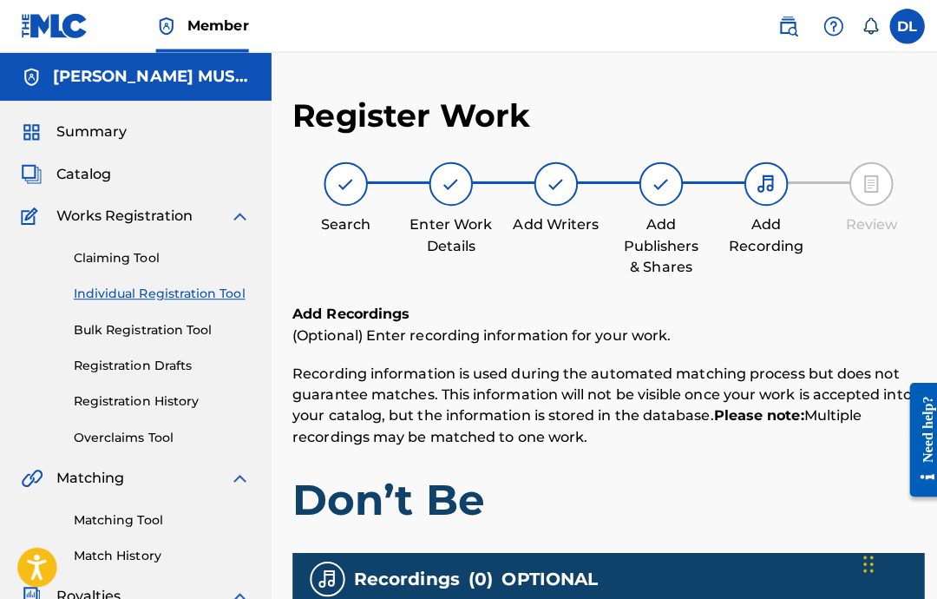
click at [438, 204] on div "Enter Work Details" at bounding box center [446, 208] width 87 height 94
click at [461, 198] on div at bounding box center [446, 182] width 43 height 43
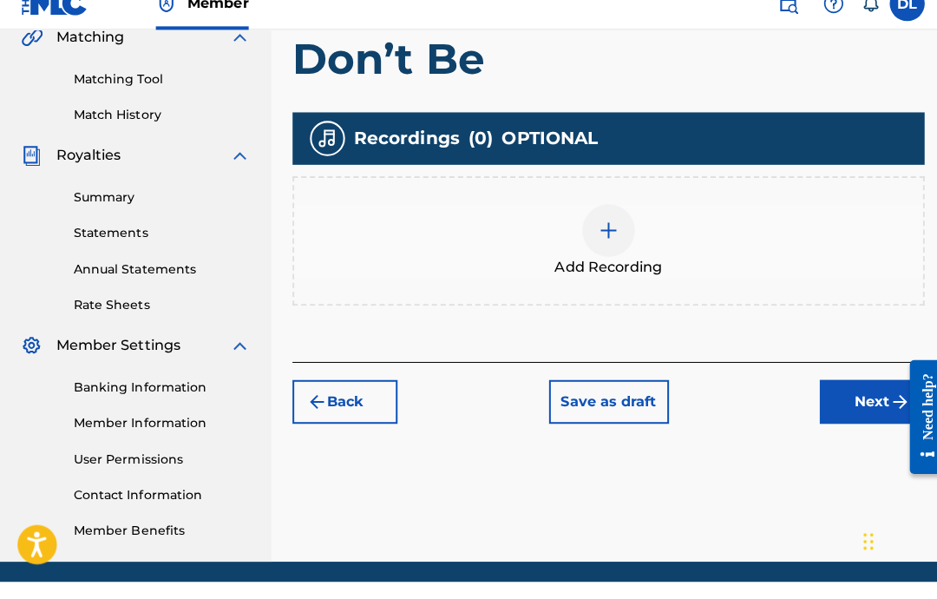
scroll to position [413, 0]
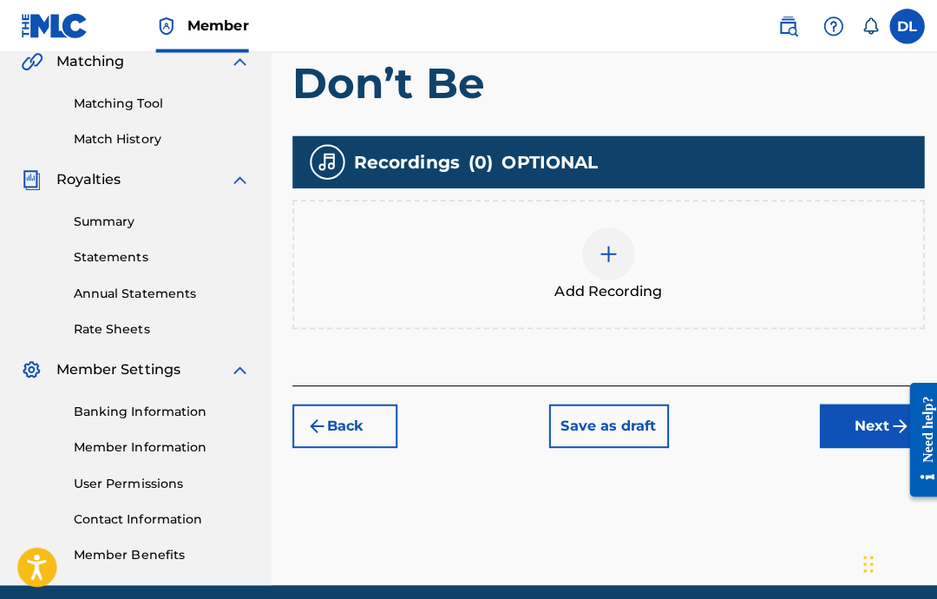
click at [355, 442] on button "Back" at bounding box center [342, 421] width 104 height 43
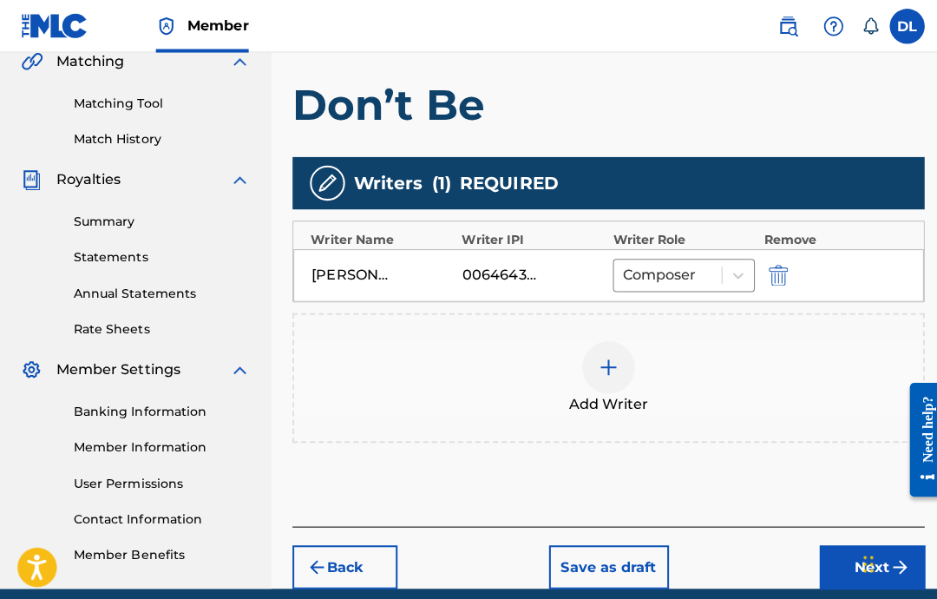
click at [370, 560] on button "Back" at bounding box center [342, 561] width 104 height 43
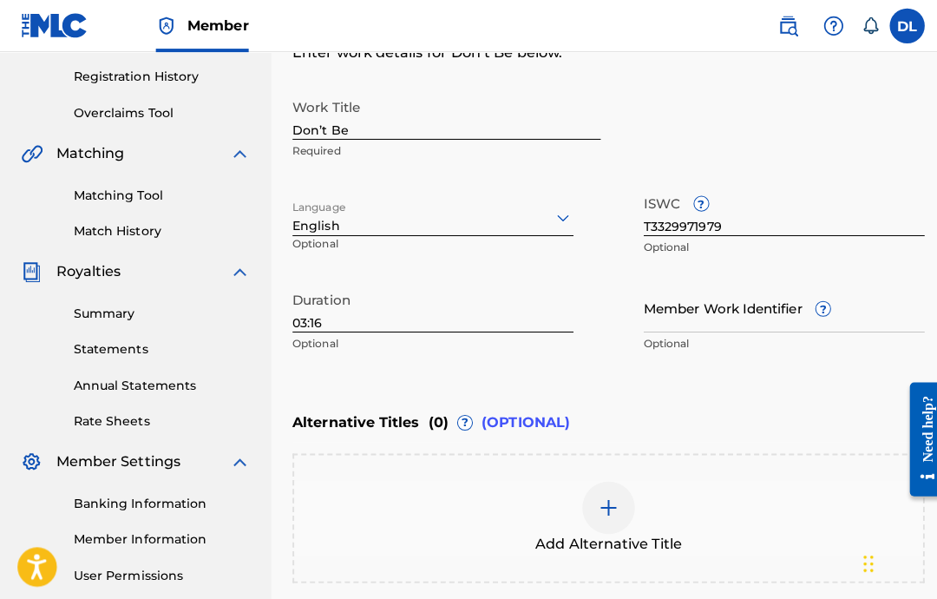
scroll to position [320, 0]
click at [751, 216] on input "T3329971979" at bounding box center [777, 210] width 279 height 49
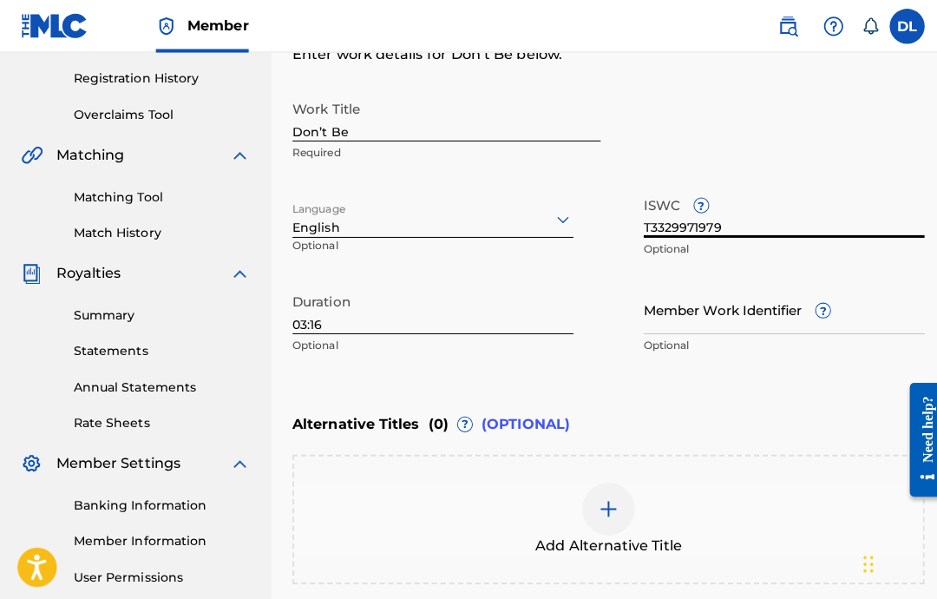
click at [408, 124] on input "Don’t Be" at bounding box center [442, 114] width 305 height 49
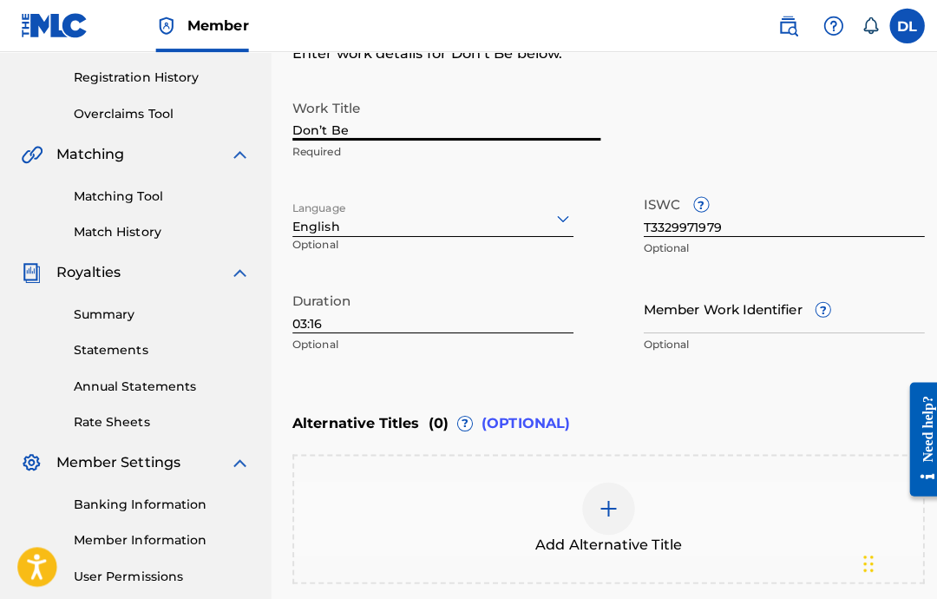
click at [735, 218] on input "T3329971979" at bounding box center [777, 210] width 279 height 49
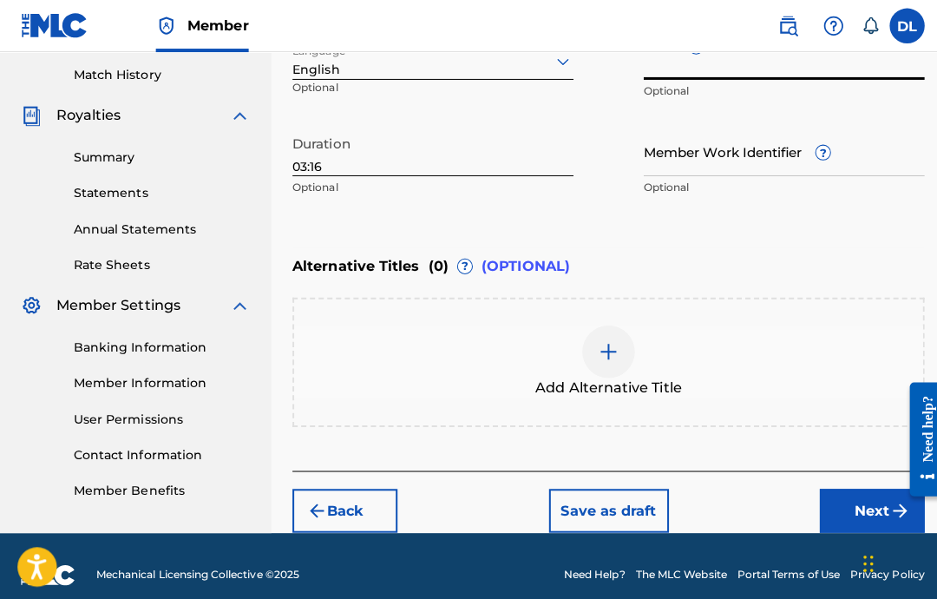
click at [836, 524] on button "Next" at bounding box center [864, 506] width 104 height 43
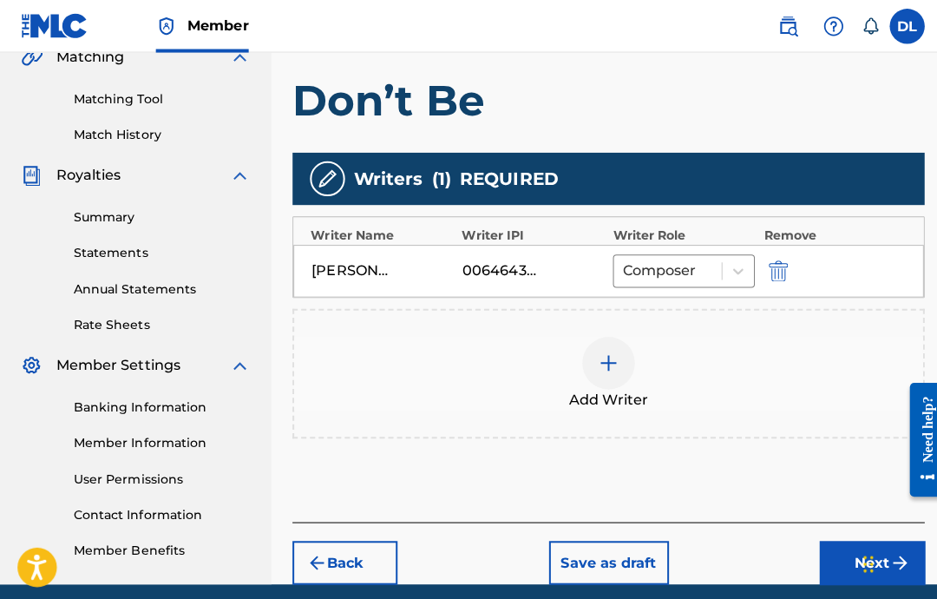
click at [839, 551] on button "Next" at bounding box center [864, 556] width 104 height 43
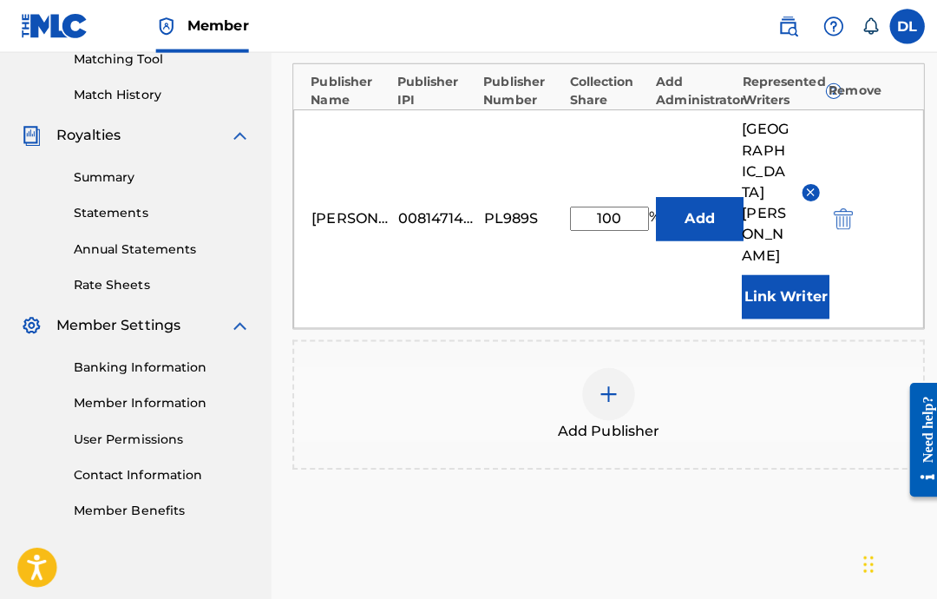
scroll to position [520, 0]
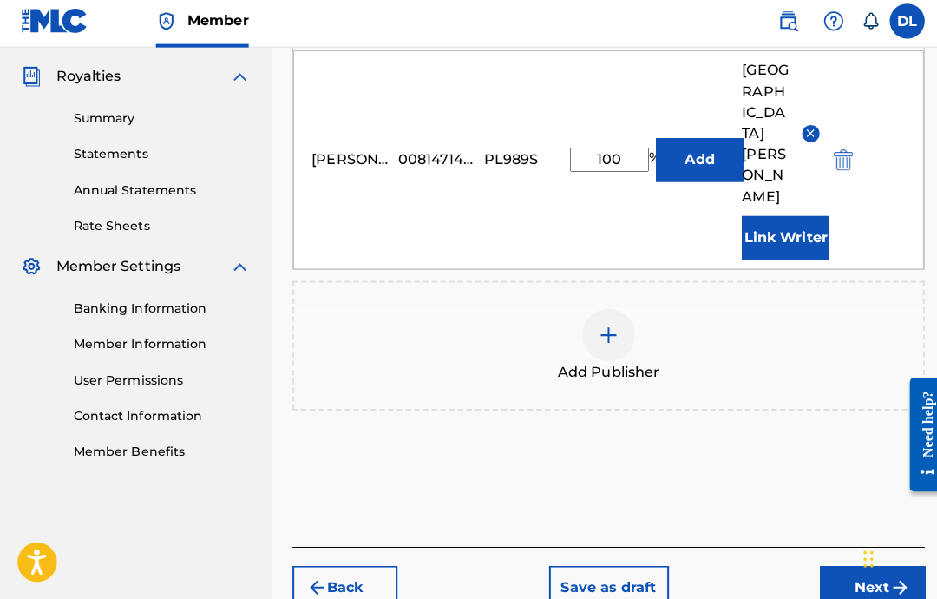
click at [851, 565] on button "Next" at bounding box center [864, 586] width 104 height 43
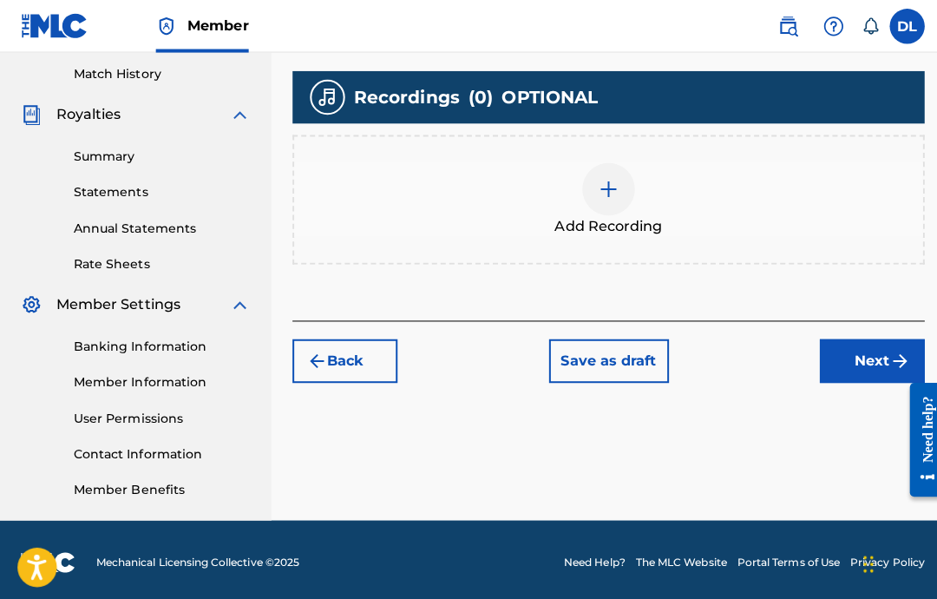
scroll to position [477, 0]
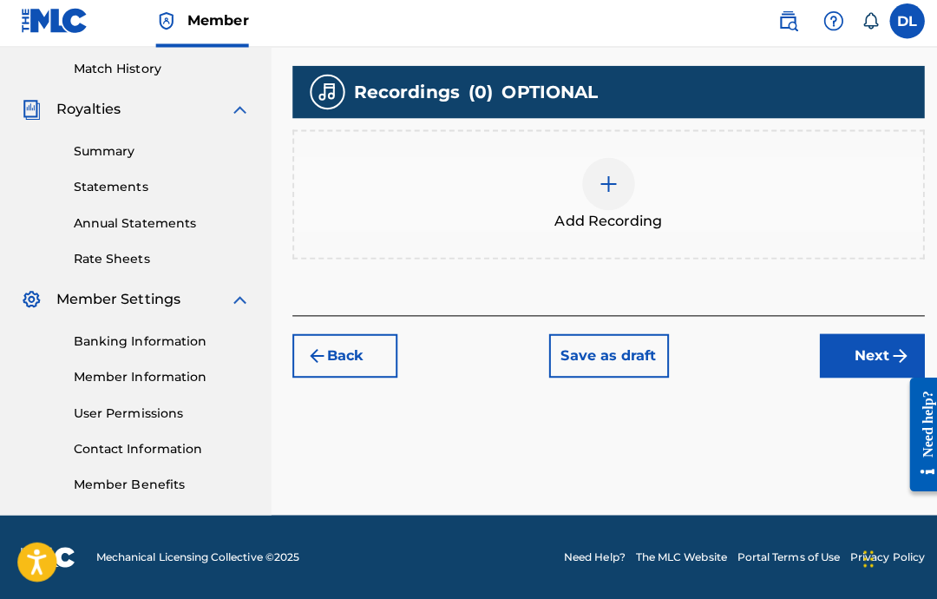
click at [590, 213] on span "Add Recording" at bounding box center [603, 223] width 107 height 21
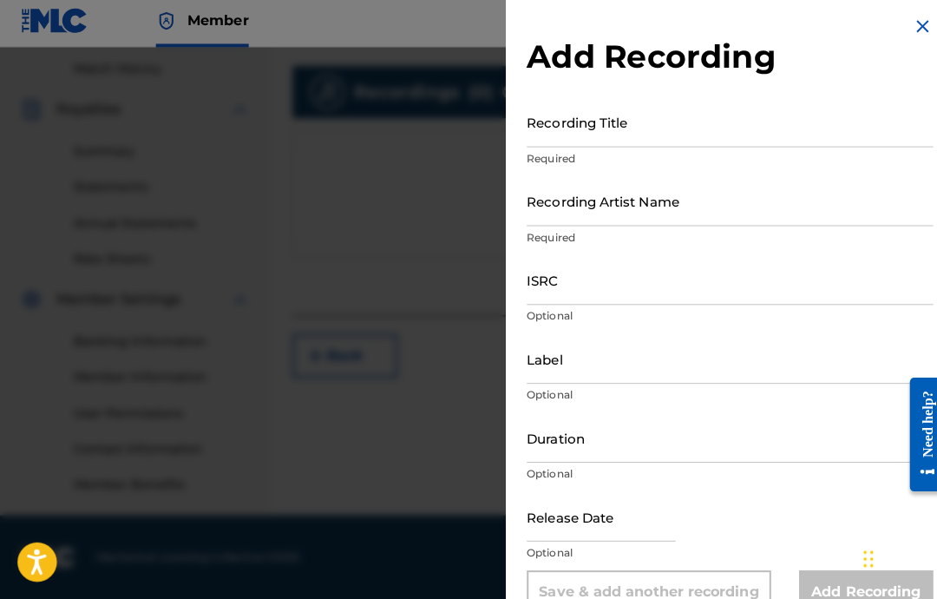
click at [801, 126] on input "Recording Title" at bounding box center [723, 126] width 403 height 49
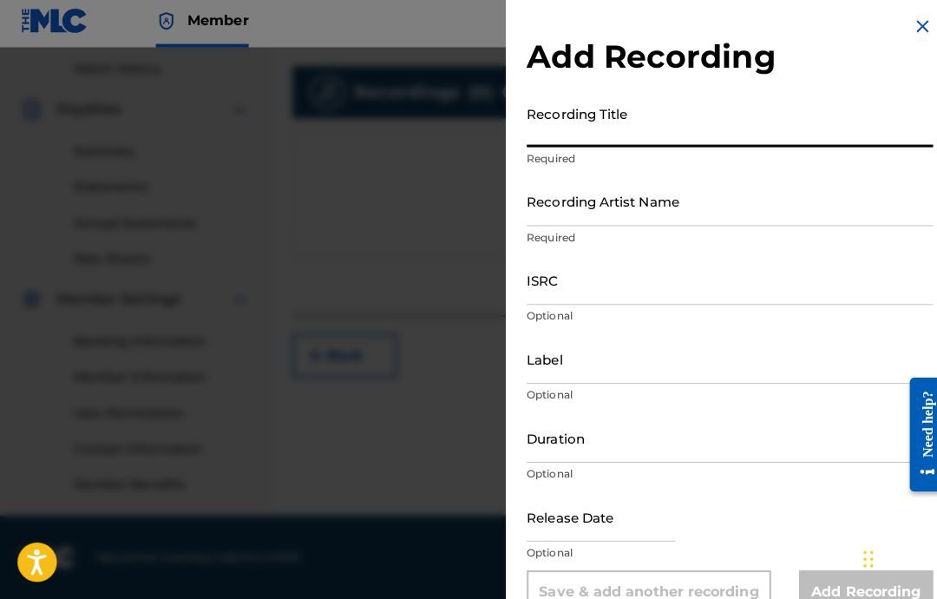
paste input "Don't Be"
type input "Don't Be"
click at [711, 205] on input "Recording Artist Name" at bounding box center [723, 204] width 403 height 49
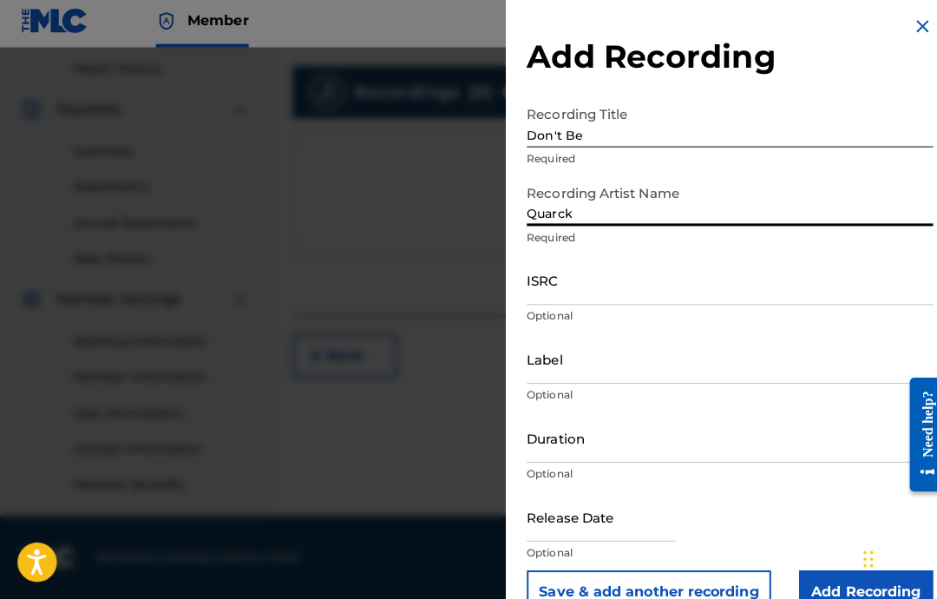
type input "Quarck"
click at [659, 277] on input "ISRC" at bounding box center [723, 282] width 403 height 49
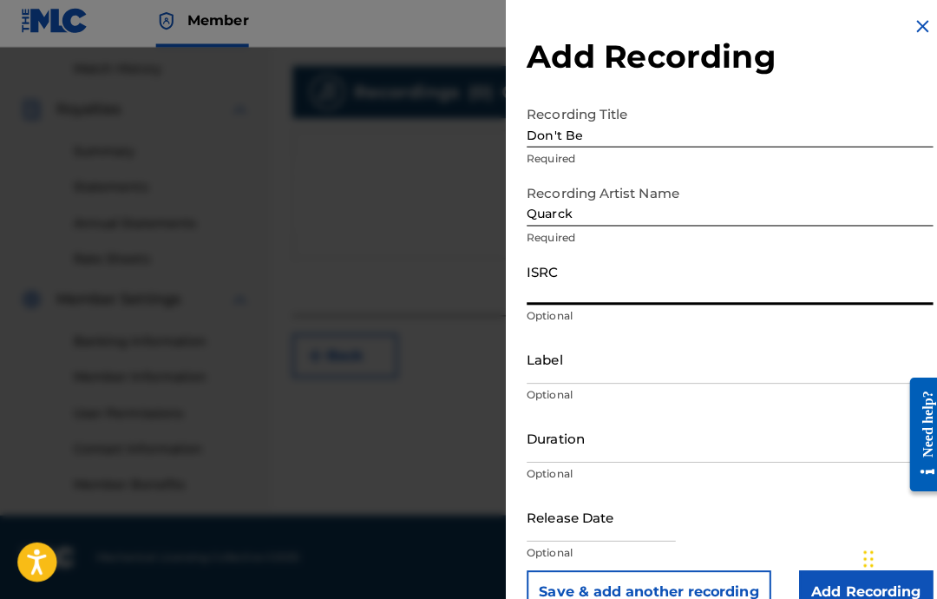
click at [613, 283] on input "ISRC" at bounding box center [723, 282] width 403 height 49
paste input "USA2P2512028"
type input "USA2P2512028"
click at [679, 347] on input "Label" at bounding box center [723, 360] width 403 height 49
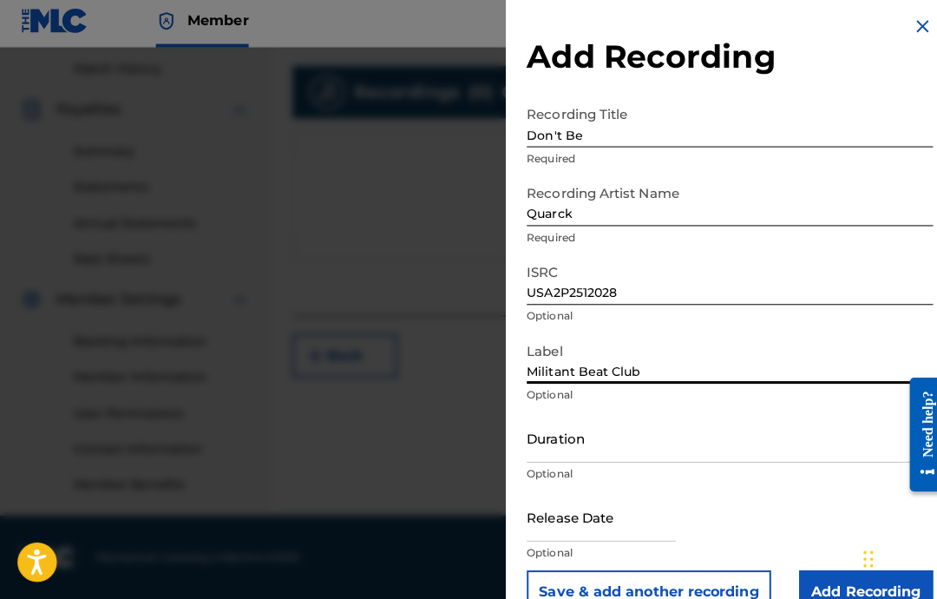
type input "Militant Beat Club"
click at [719, 438] on input "Duration" at bounding box center [723, 438] width 403 height 49
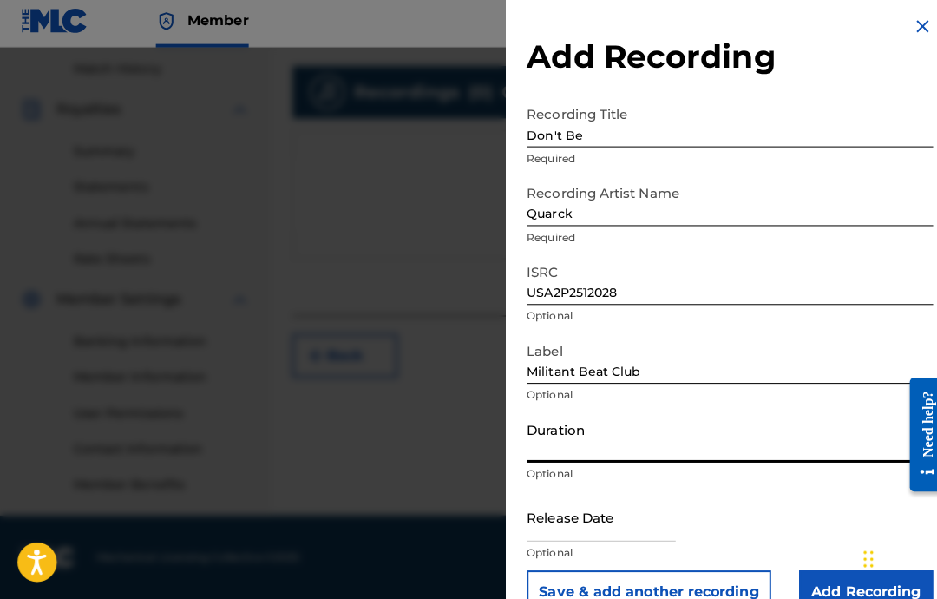
type input "0"
type input "03:16"
click at [592, 517] on input "text" at bounding box center [595, 516] width 147 height 49
select select "7"
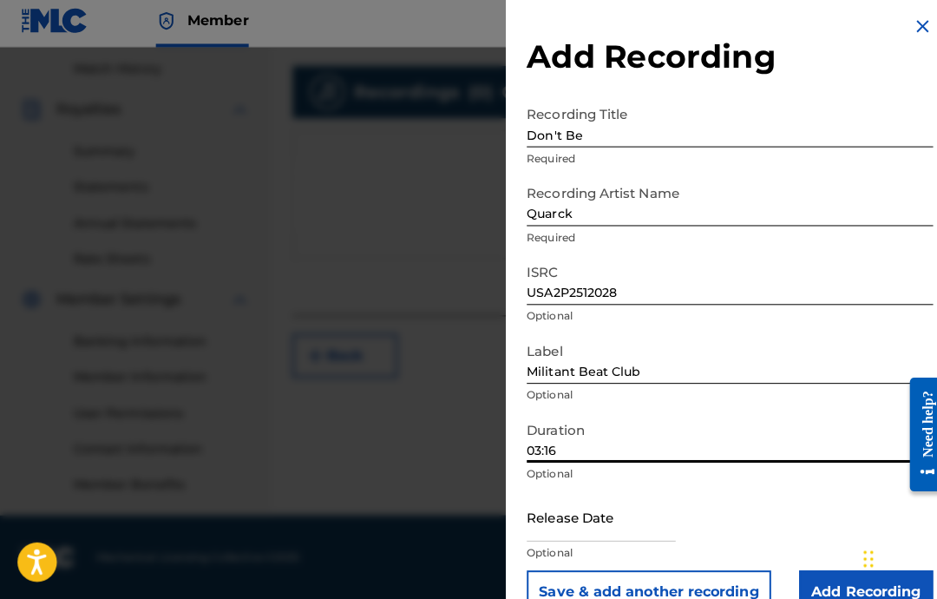
select select "2025"
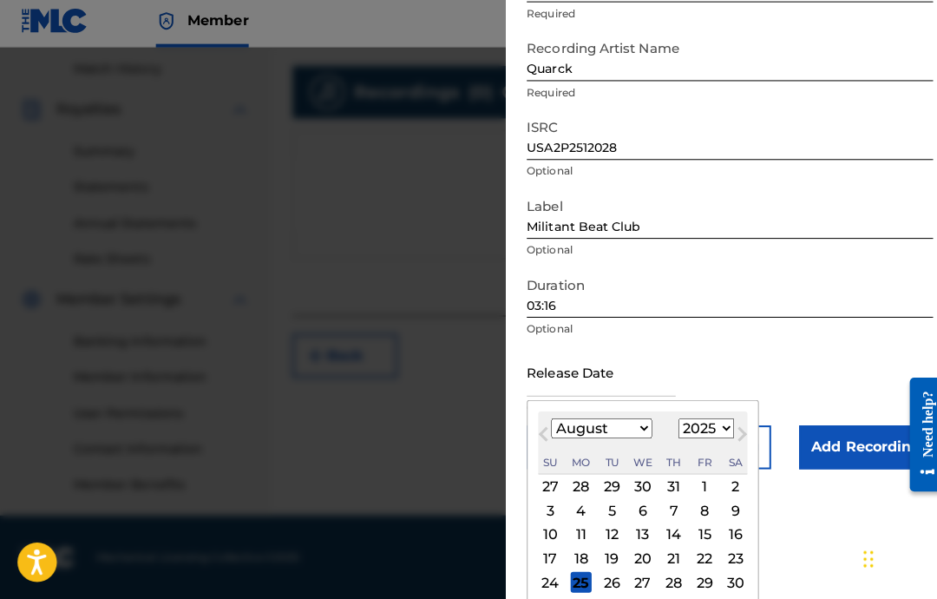
scroll to position [147, 0]
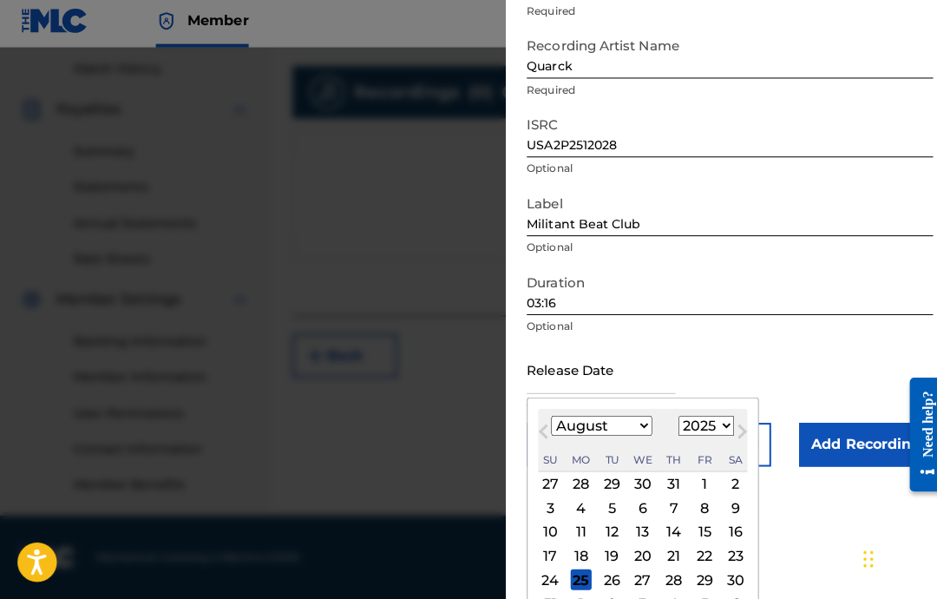
click at [612, 426] on select "January February March April May June July August September October November De…" at bounding box center [597, 426] width 100 height 20
click at [623, 430] on select "January February March April May June July August September October November De…" at bounding box center [597, 426] width 100 height 20
select select "1"
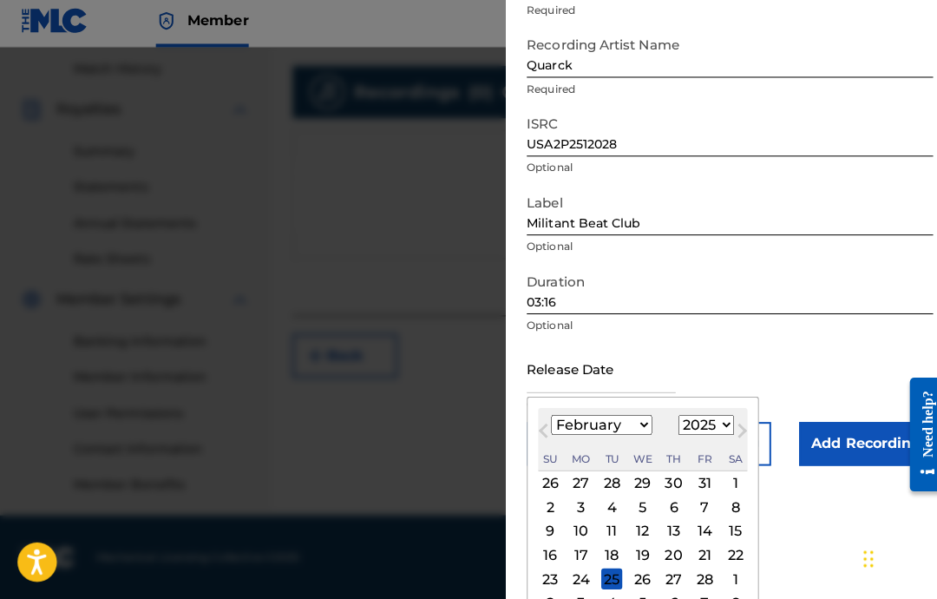
click at [615, 548] on div "18" at bounding box center [606, 555] width 21 height 21
type input "February 18 2025"
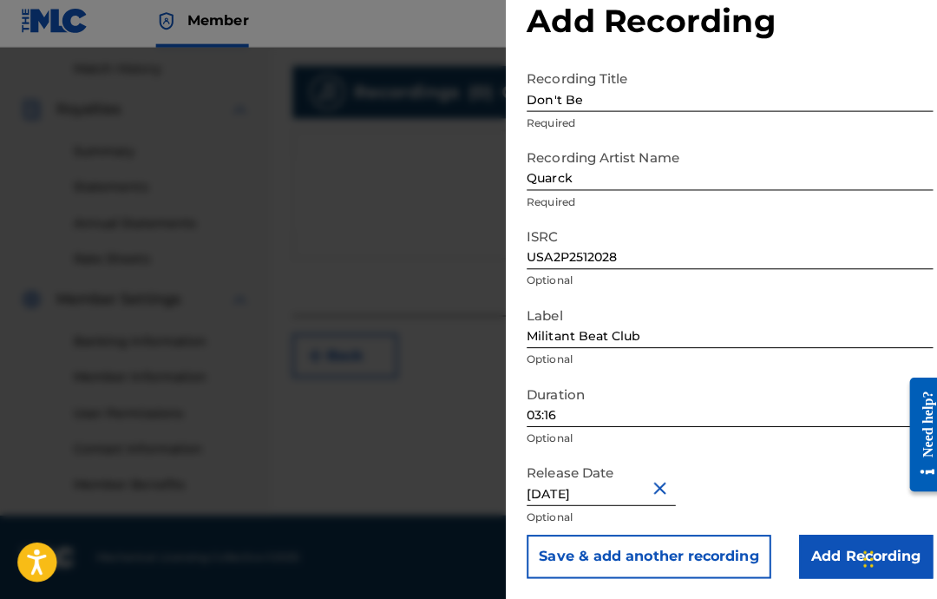
click at [829, 539] on input "Add Recording" at bounding box center [858, 555] width 133 height 43
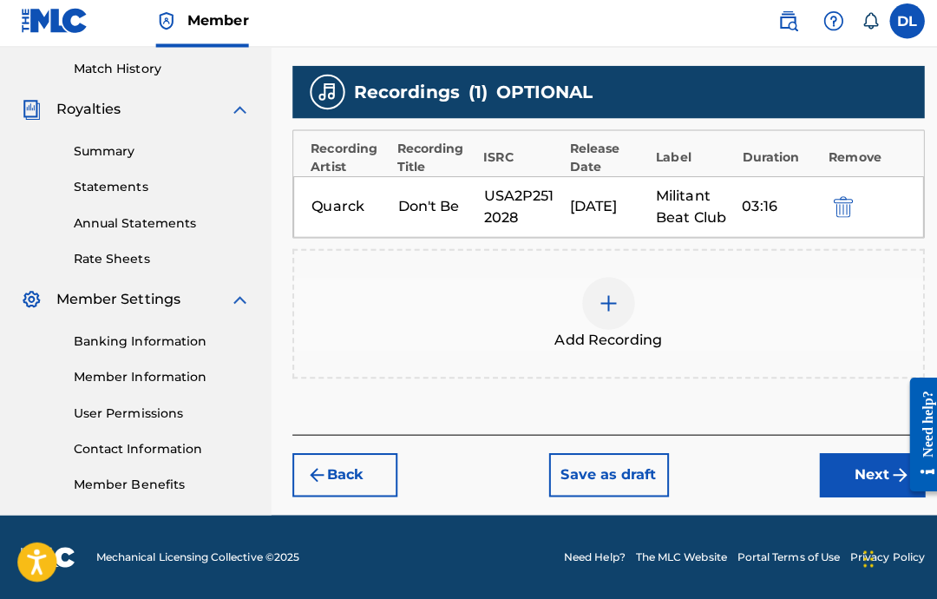
click at [823, 455] on button "Next" at bounding box center [864, 475] width 104 height 43
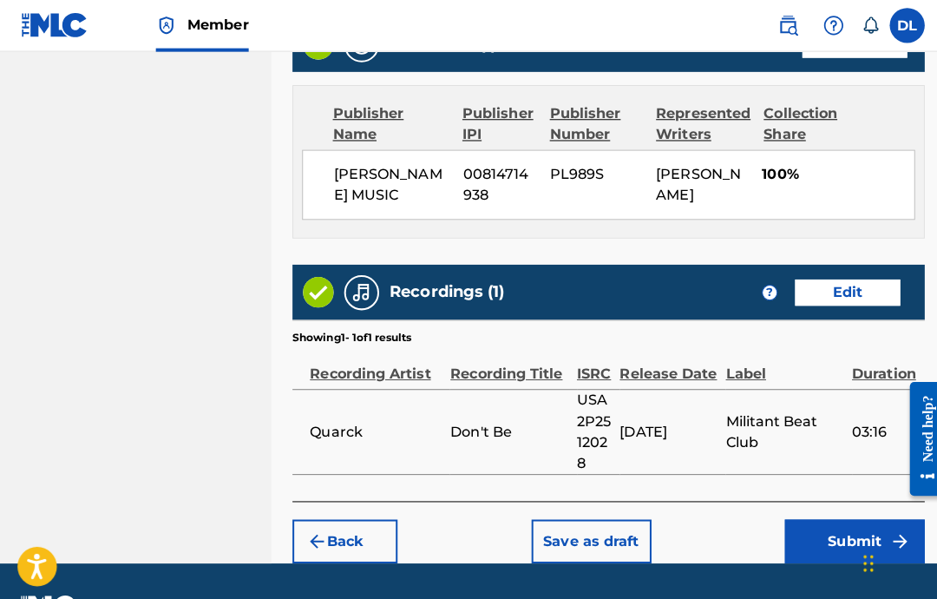
scroll to position [989, 0]
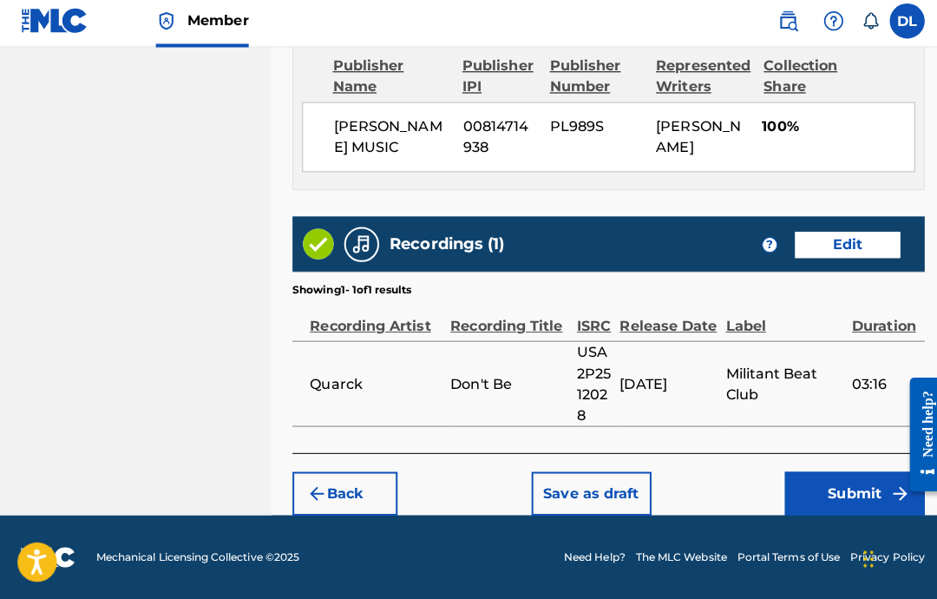
click at [821, 479] on button "Submit" at bounding box center [846, 493] width 139 height 43
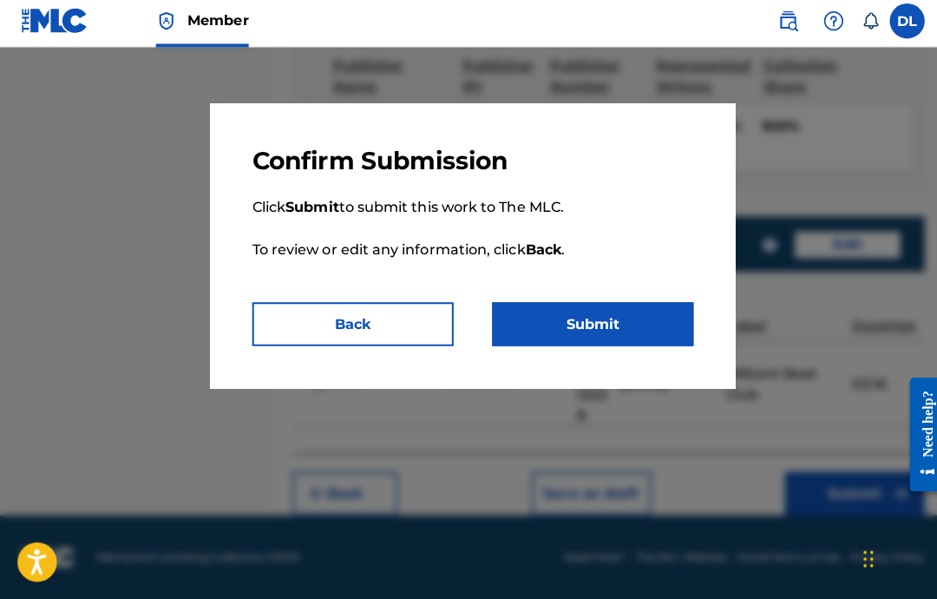
click at [621, 325] on button "Submit" at bounding box center [588, 326] width 200 height 43
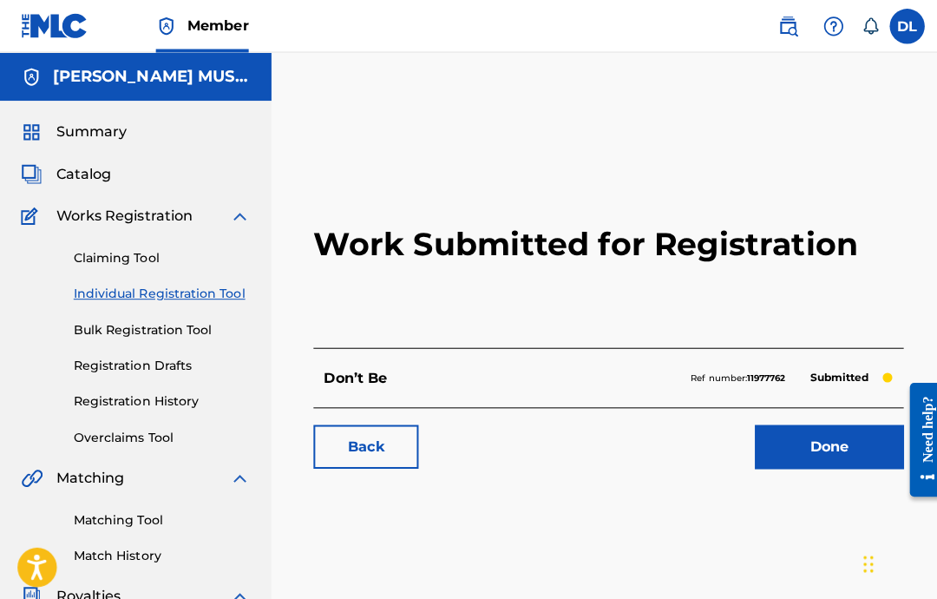
click at [830, 440] on link "Done" at bounding box center [821, 442] width 147 height 43
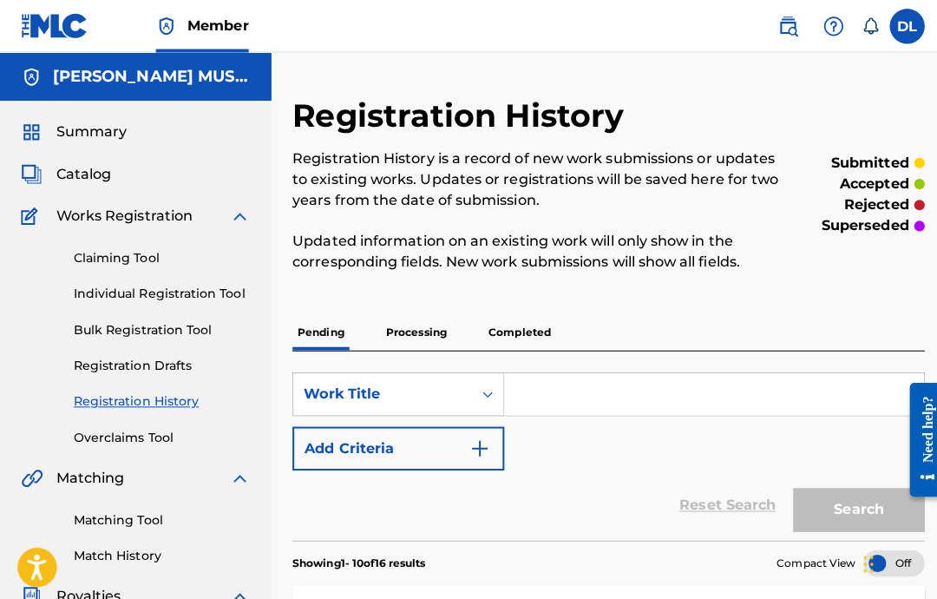
click at [633, 456] on div "SearchWithCriteria20b9815d-ddc0-4065-86f7-28db6a7c5cba Work Title Add Criteria" at bounding box center [603, 417] width 626 height 97
click at [630, 391] on input "Search Form" at bounding box center [708, 391] width 416 height 42
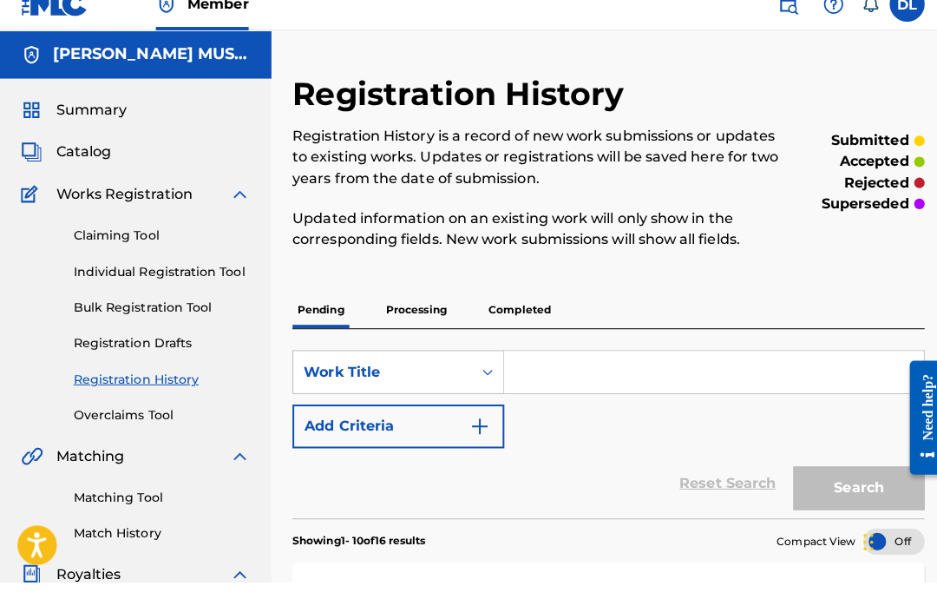
click at [205, 282] on link "Individual Registration Tool" at bounding box center [160, 291] width 175 height 18
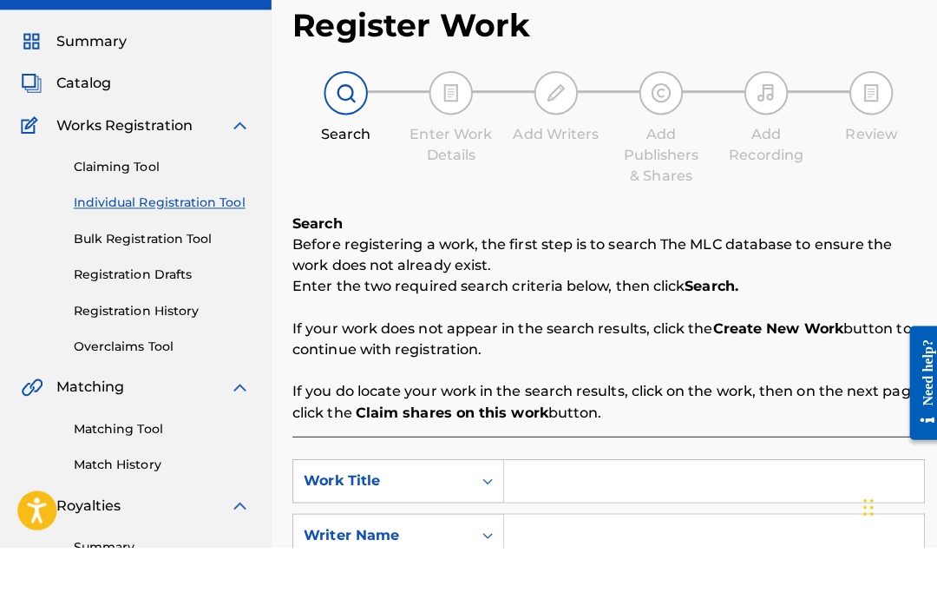
scroll to position [86, 0]
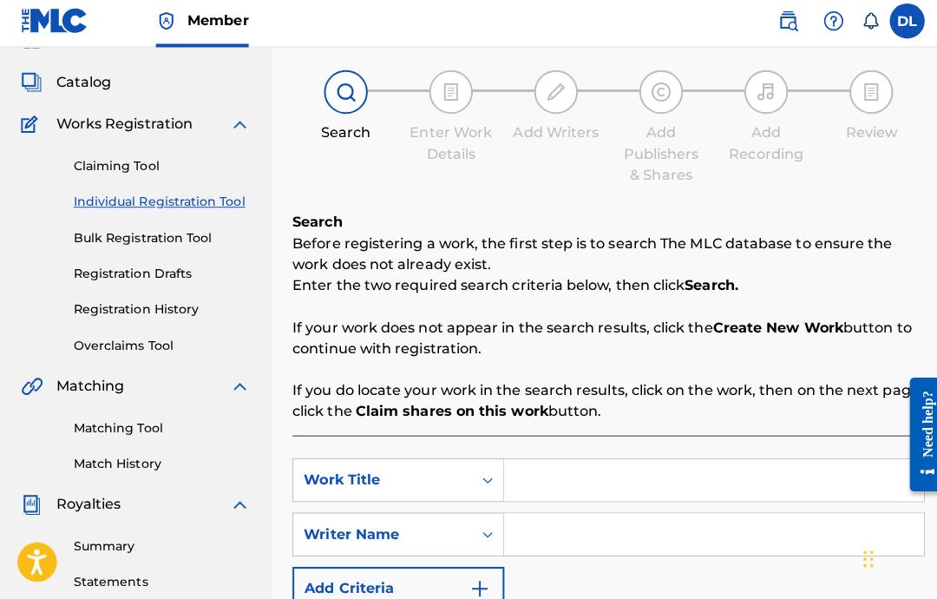
click at [176, 243] on link "Bulk Registration Tool" at bounding box center [160, 241] width 175 height 18
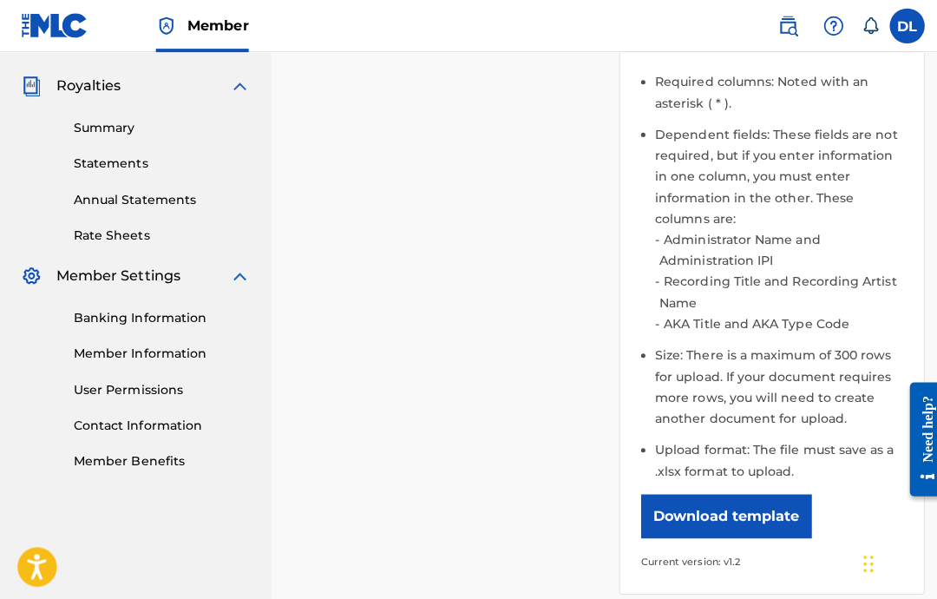
scroll to position [508, 0]
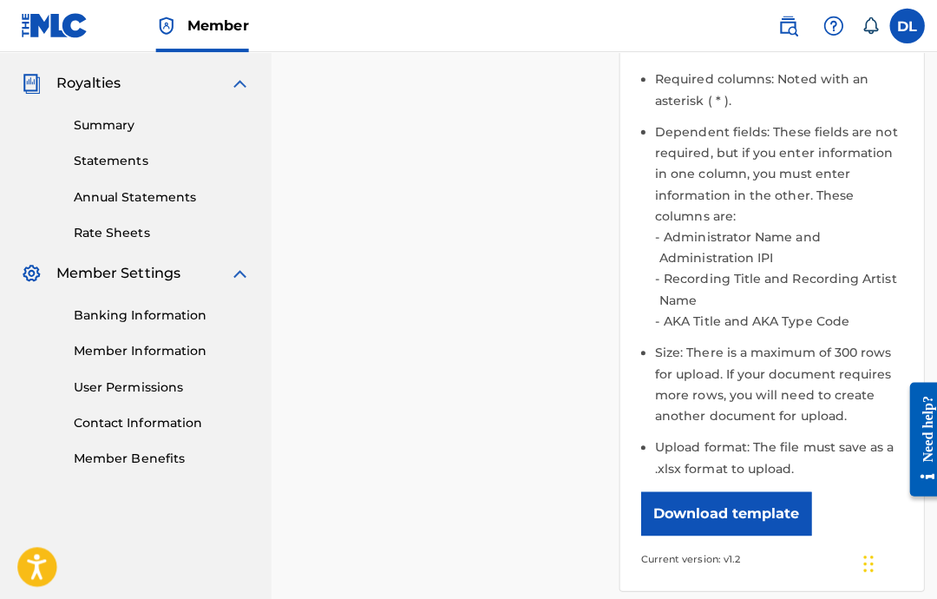
click at [764, 501] on button "Download template" at bounding box center [719, 509] width 169 height 43
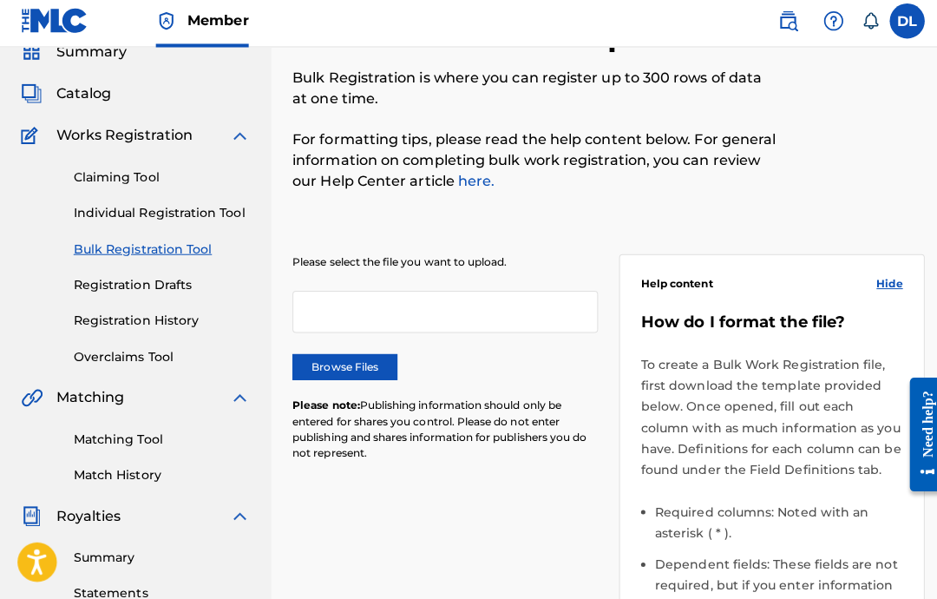
click at [193, 213] on link "Individual Registration Tool" at bounding box center [160, 216] width 175 height 18
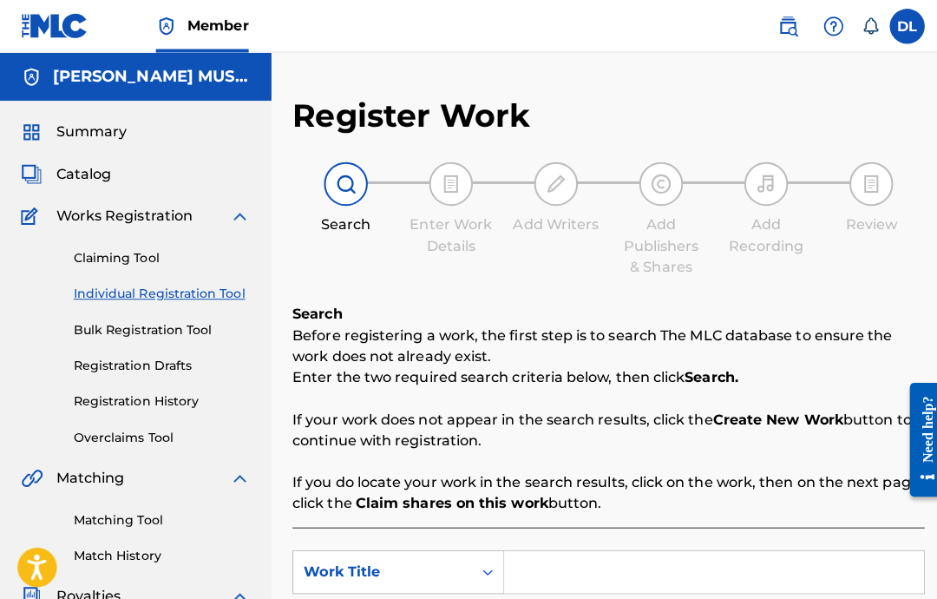
click at [155, 329] on link "Bulk Registration Tool" at bounding box center [160, 327] width 175 height 18
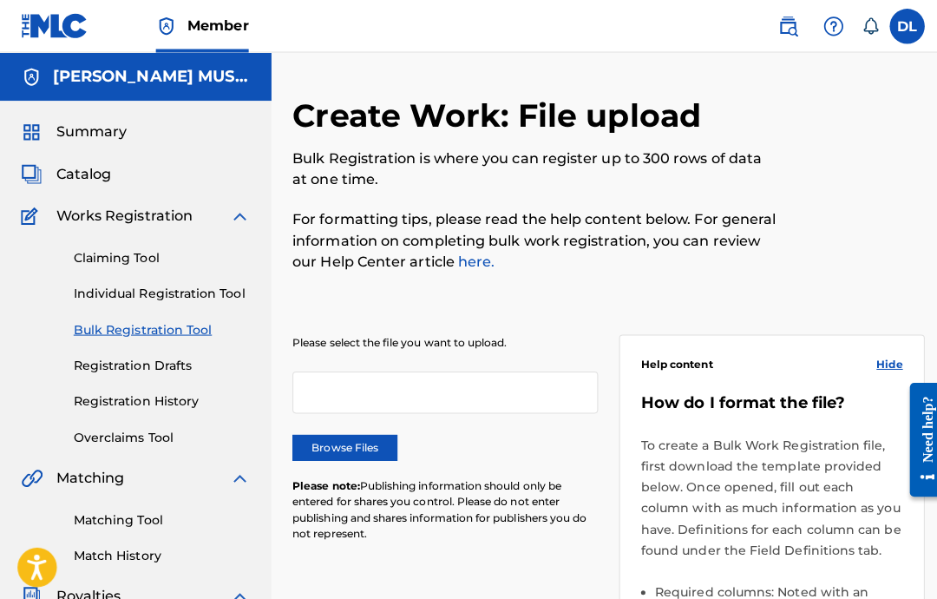
click at [159, 322] on link "Bulk Registration Tool" at bounding box center [160, 327] width 175 height 18
click at [346, 454] on label "Browse Files" at bounding box center [342, 443] width 104 height 26
click at [0, 0] on input "Browse Files" at bounding box center [0, 0] width 0 height 0
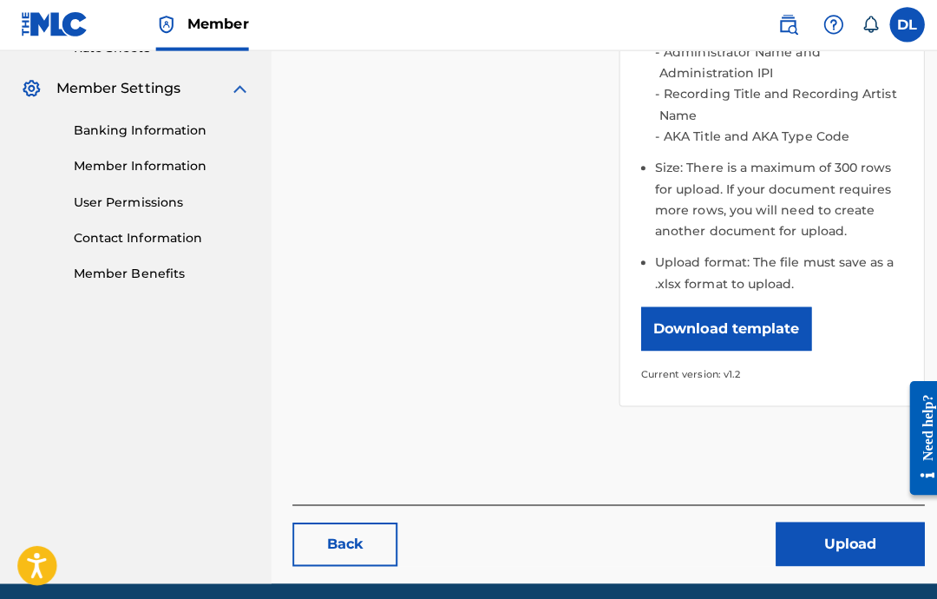
scroll to position [690, 0]
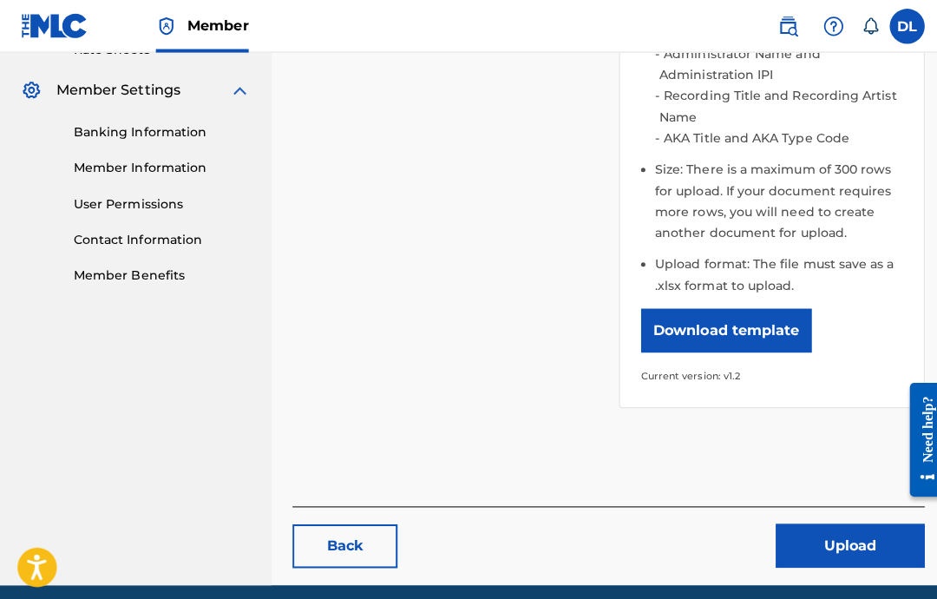
click at [839, 538] on button "Upload" at bounding box center [842, 540] width 147 height 43
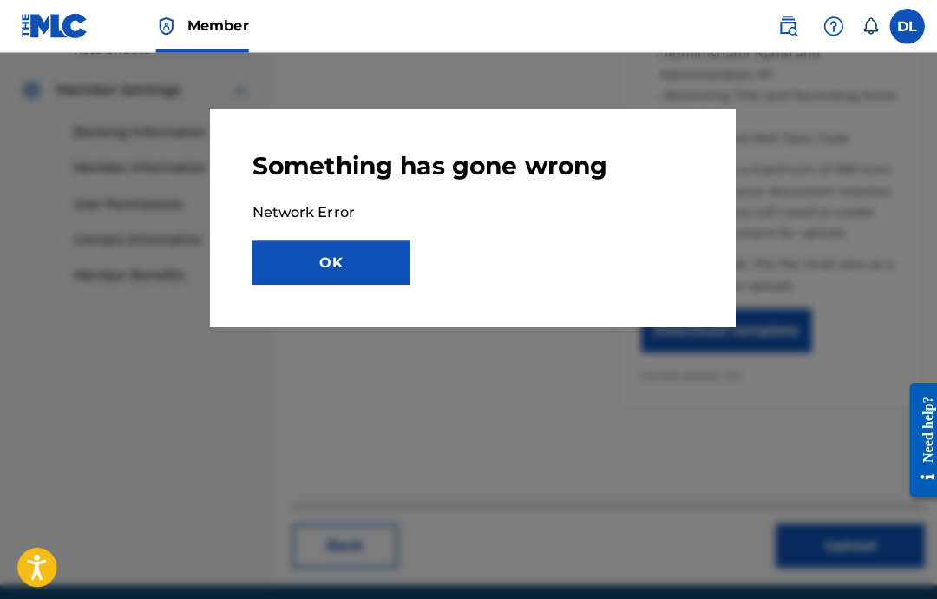
click at [386, 246] on button "OK" at bounding box center [328, 260] width 156 height 43
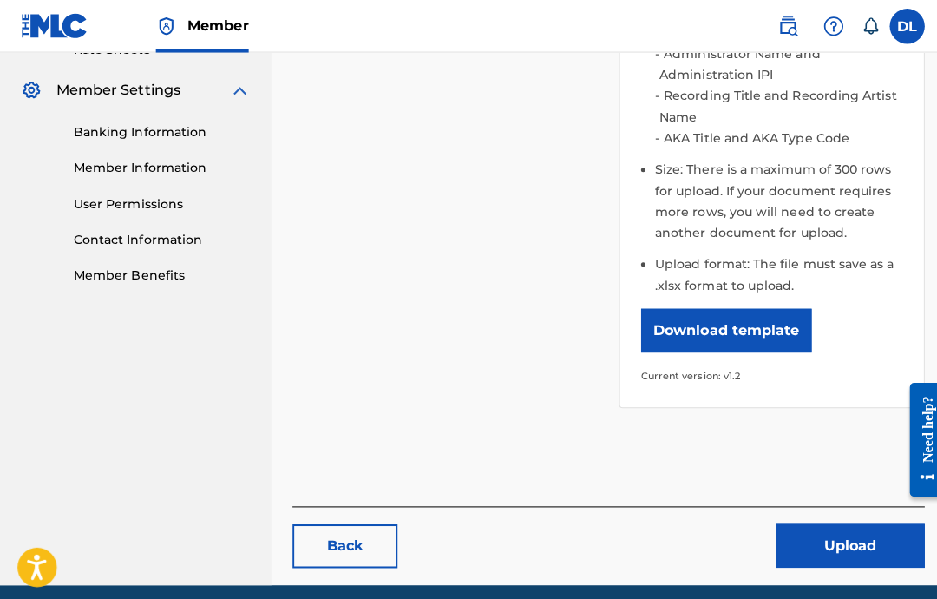
click at [838, 550] on button "Upload" at bounding box center [842, 540] width 147 height 43
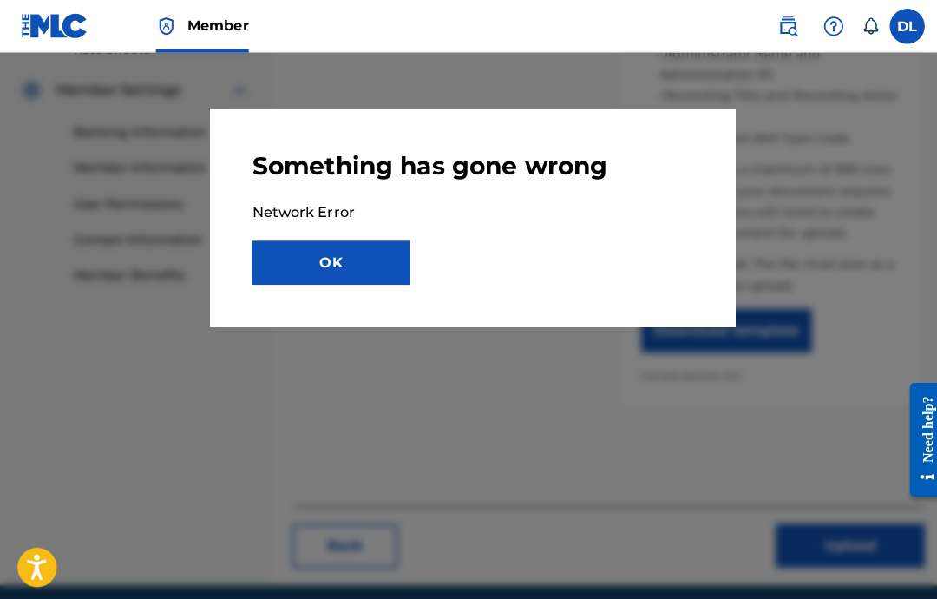
click at [362, 251] on button "OK" at bounding box center [328, 260] width 156 height 43
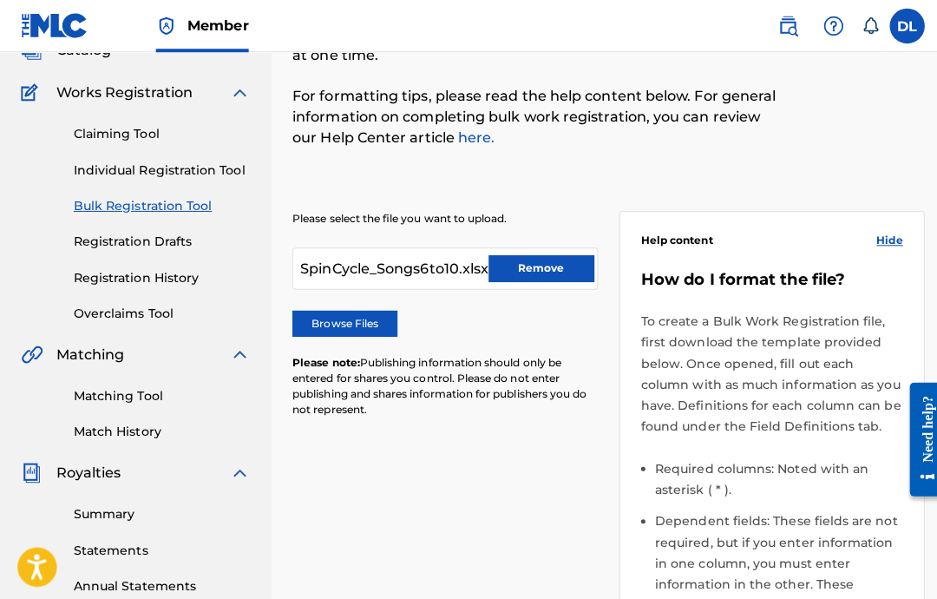
scroll to position [0, 0]
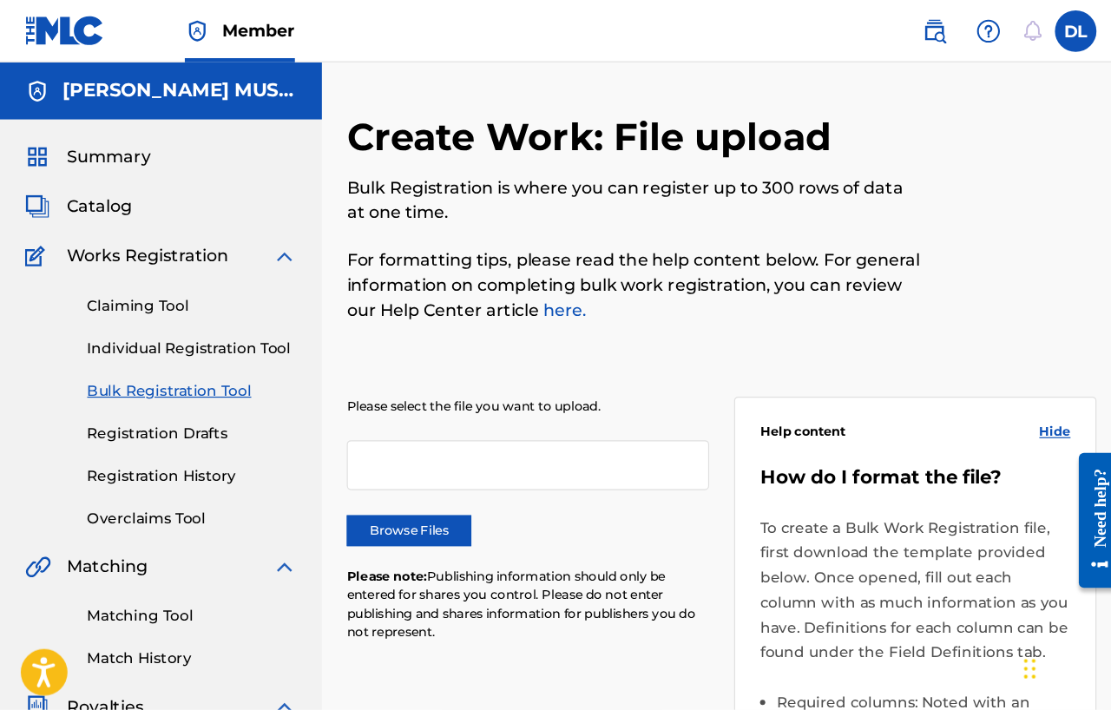
scroll to position [20, 0]
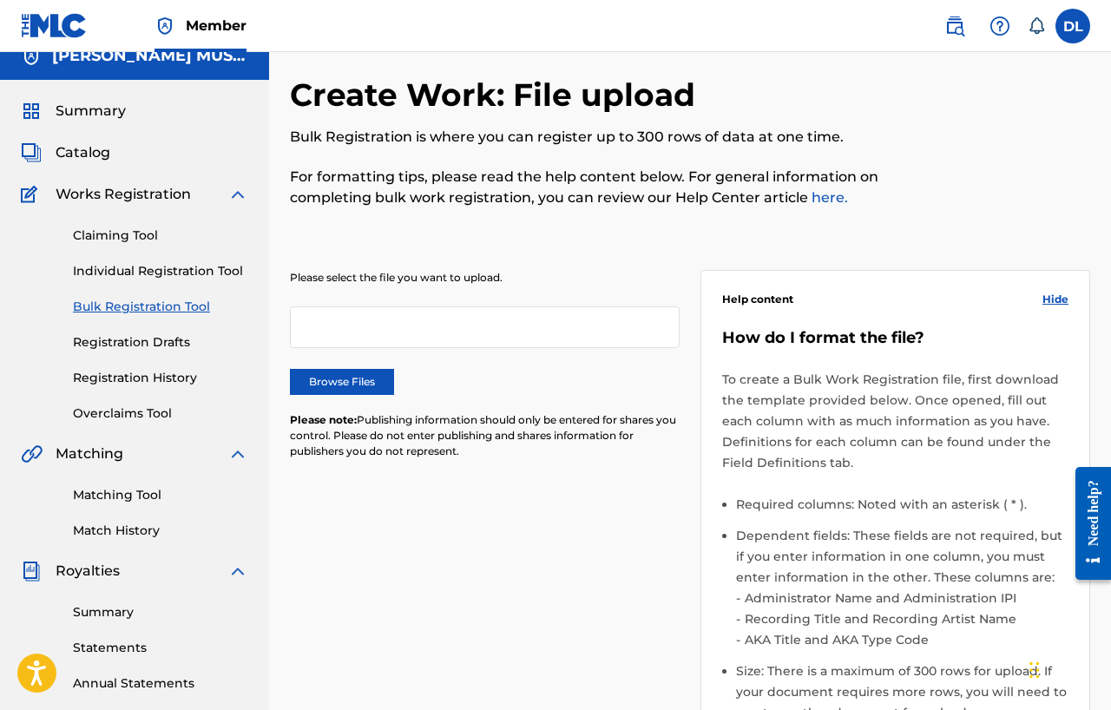
click at [381, 376] on label "Browse Files" at bounding box center [342, 382] width 104 height 26
click at [0, 0] on input "Browse Files" at bounding box center [0, 0] width 0 height 0
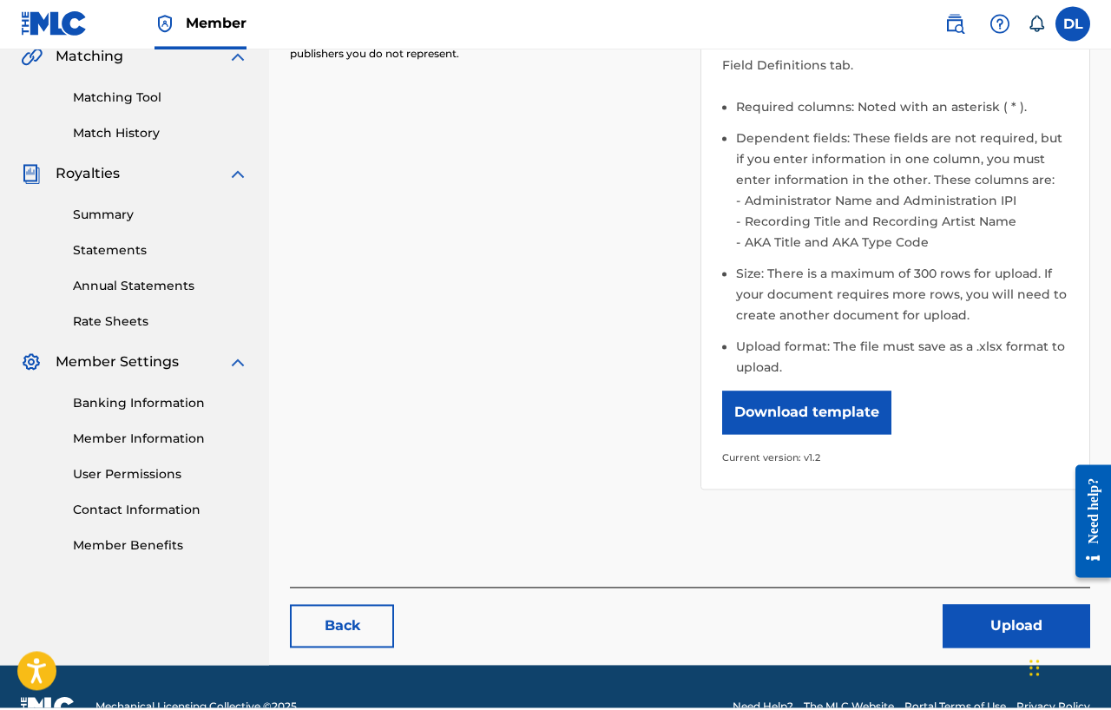
scroll to position [415, 0]
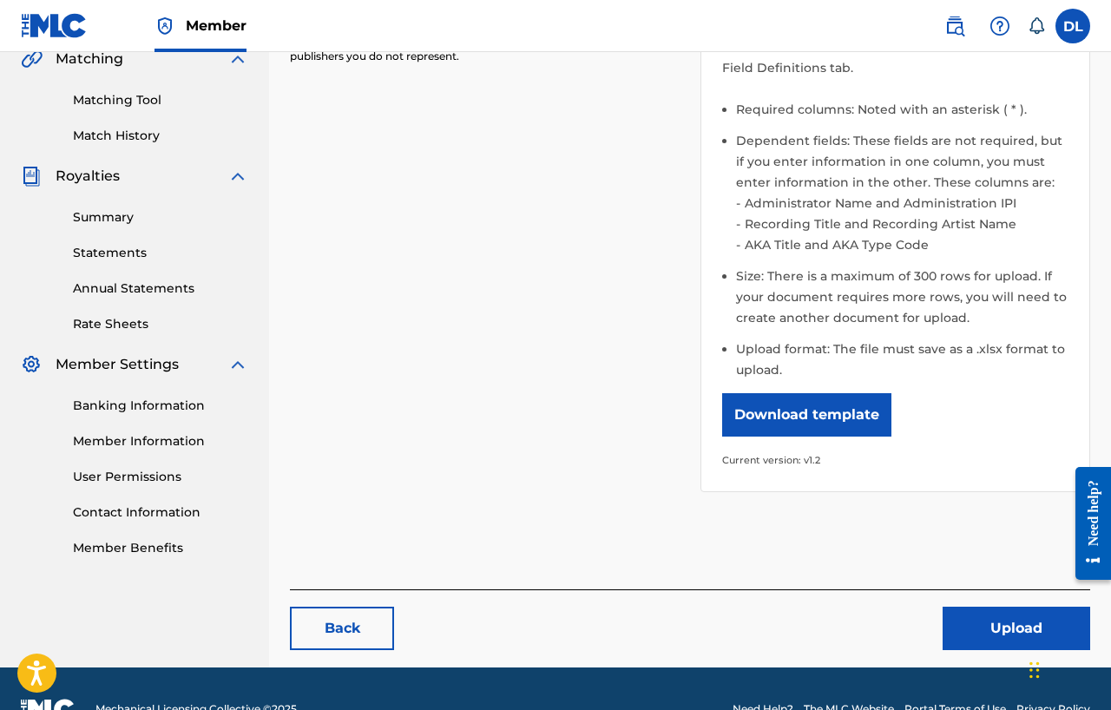
click at [936, 598] on button "Upload" at bounding box center [1015, 627] width 147 height 43
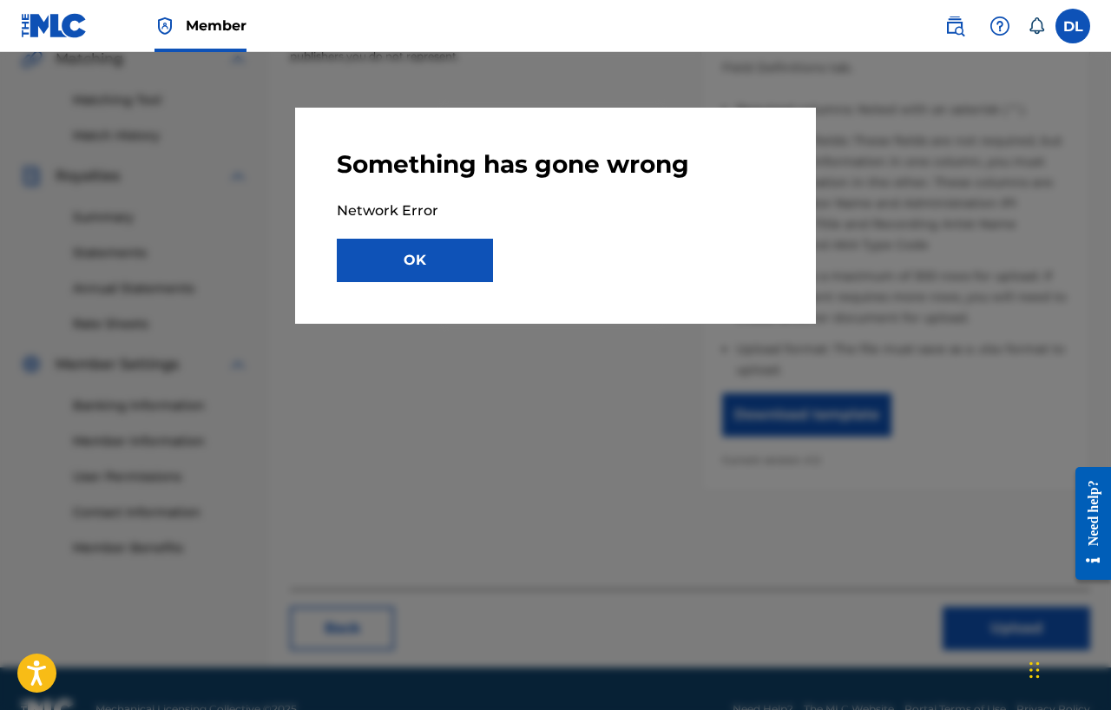
click at [390, 259] on button "OK" at bounding box center [415, 260] width 156 height 43
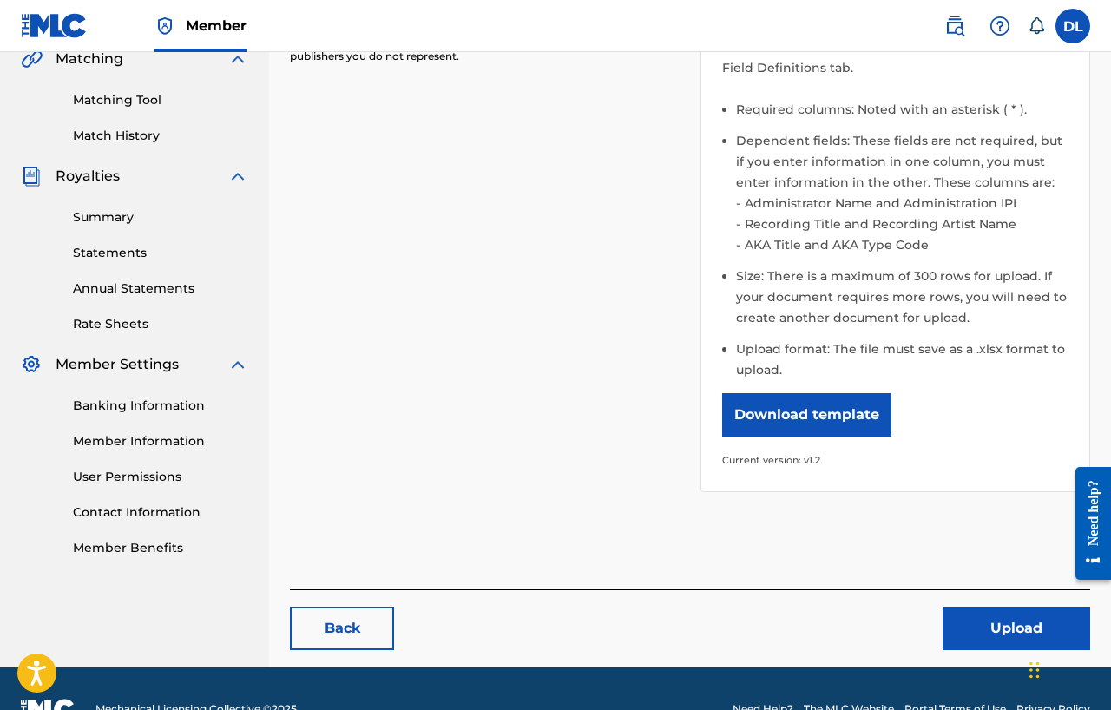
click at [936, 598] on button "Upload" at bounding box center [1015, 627] width 147 height 43
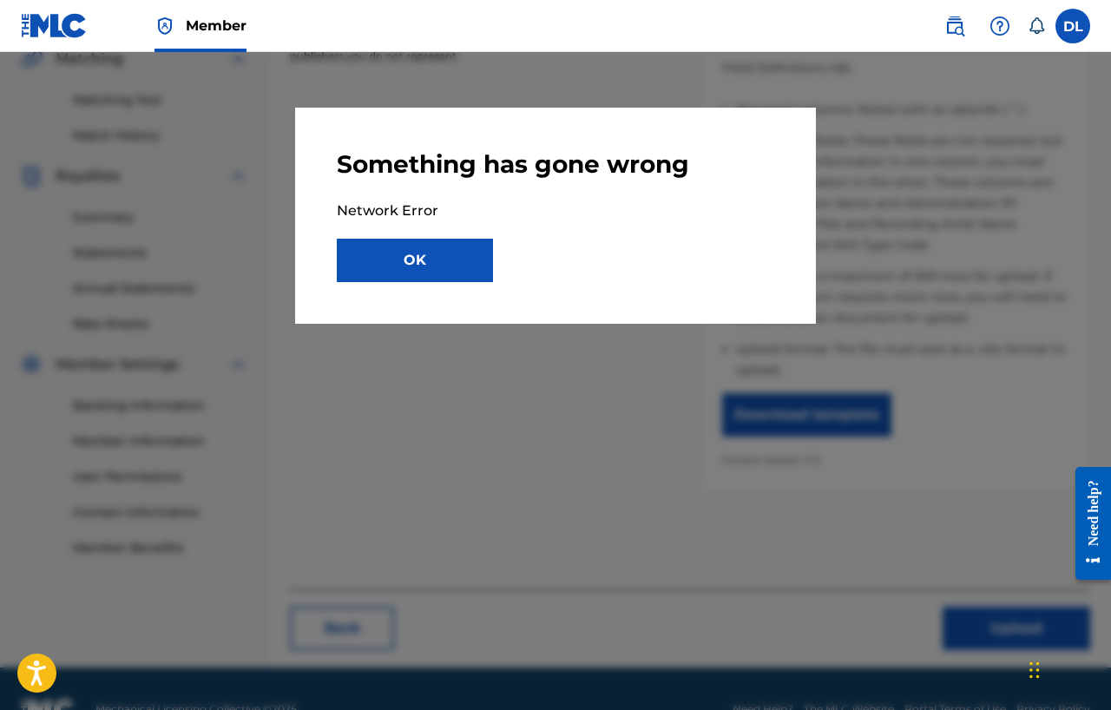
click at [436, 244] on button "OK" at bounding box center [415, 260] width 156 height 43
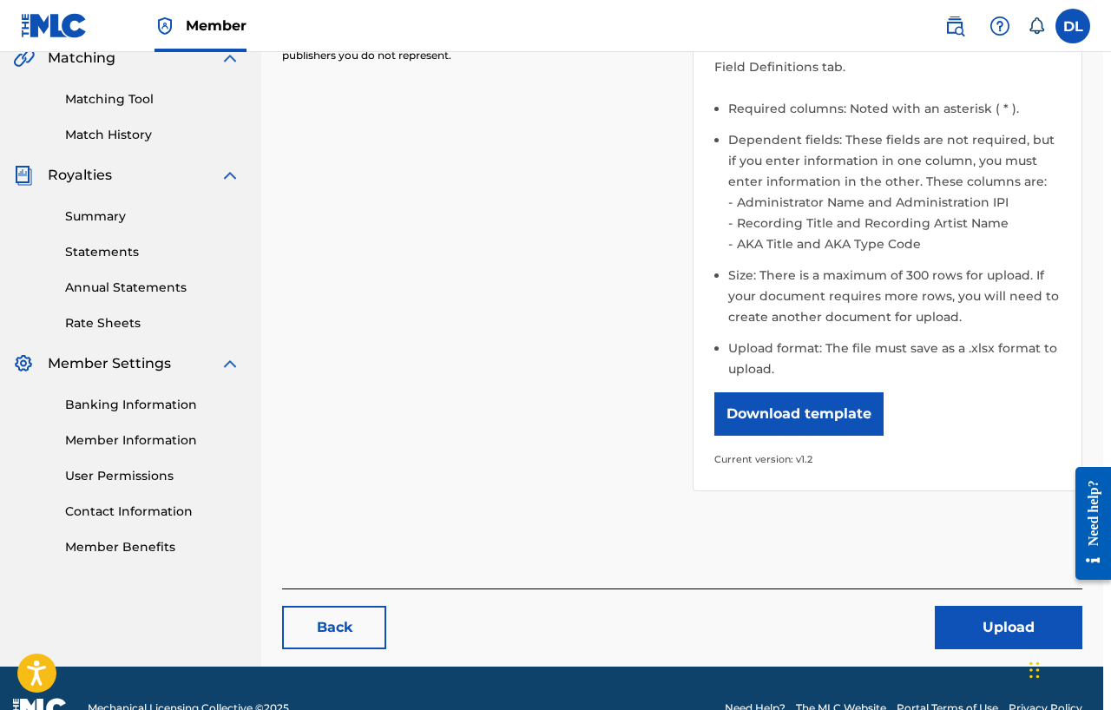
scroll to position [415, 8]
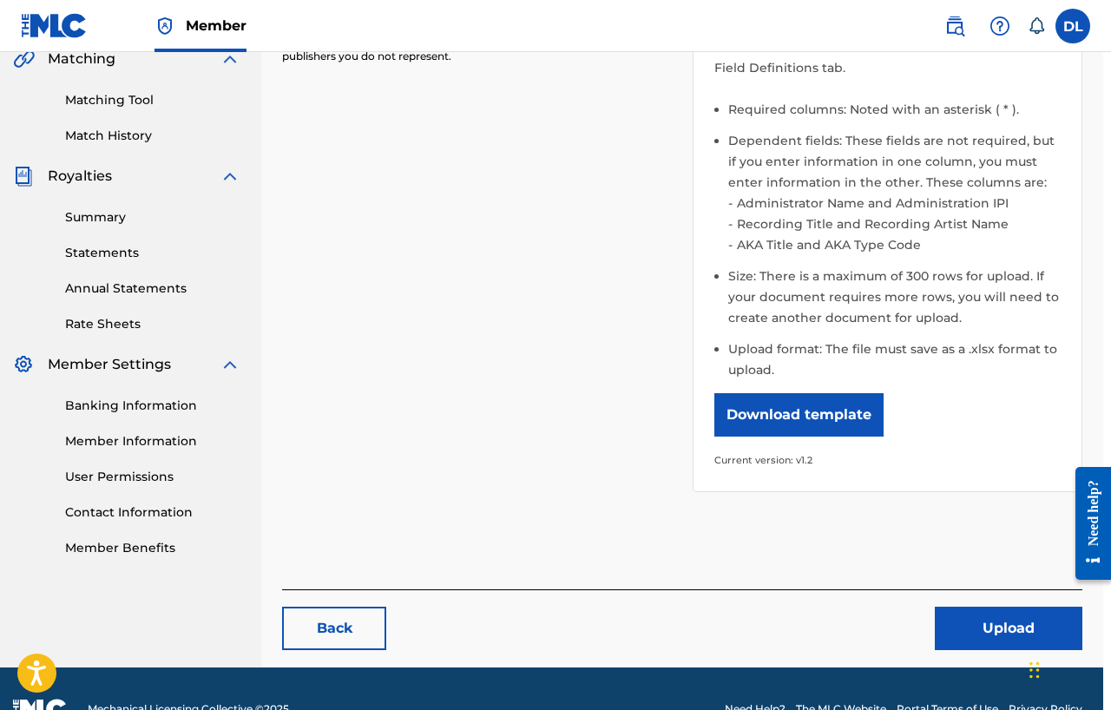
click at [936, 598] on button "Upload" at bounding box center [1007, 627] width 147 height 43
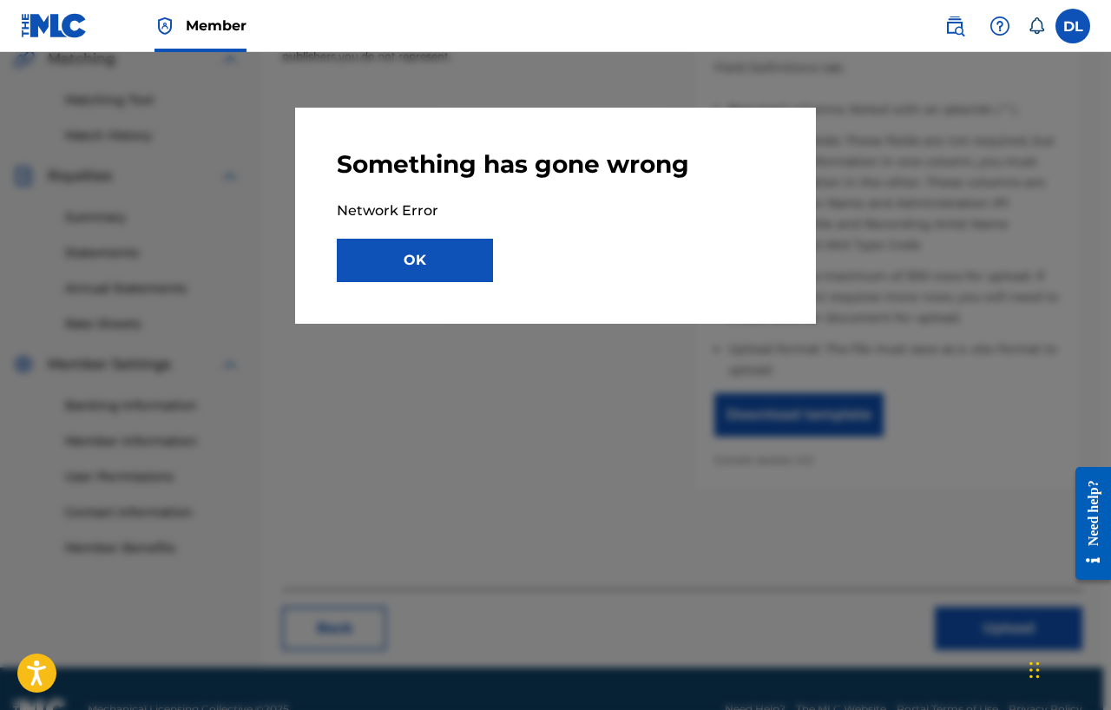
click at [460, 272] on button "OK" at bounding box center [415, 260] width 156 height 43
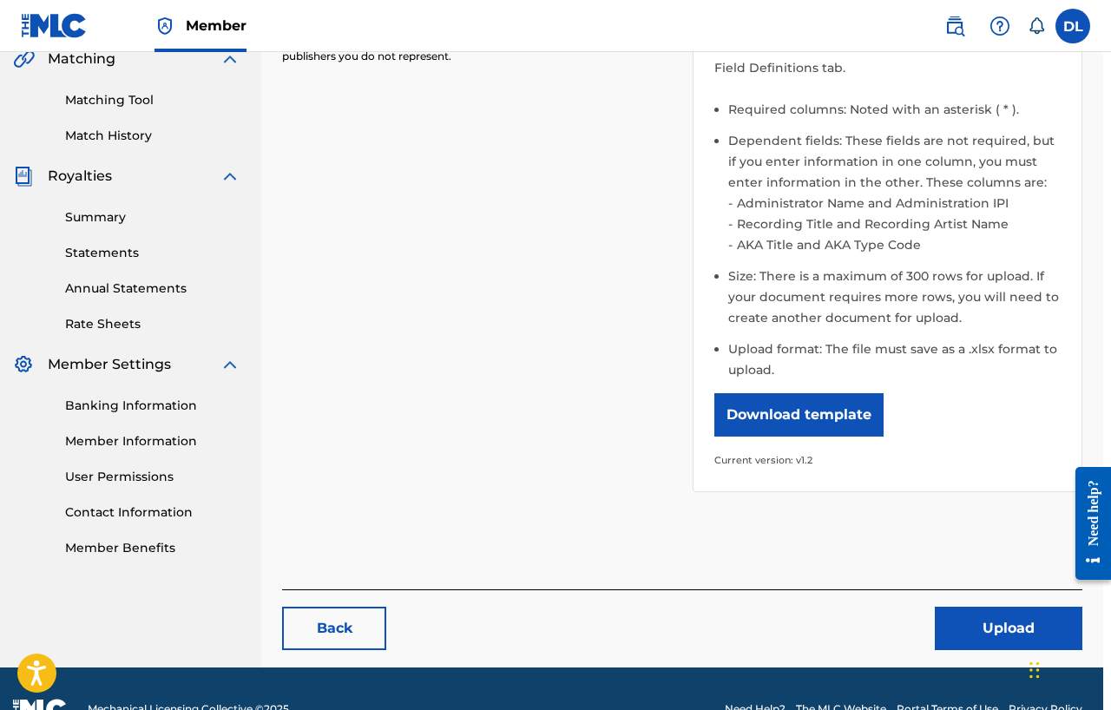
click at [936, 598] on button "Upload" at bounding box center [1007, 627] width 147 height 43
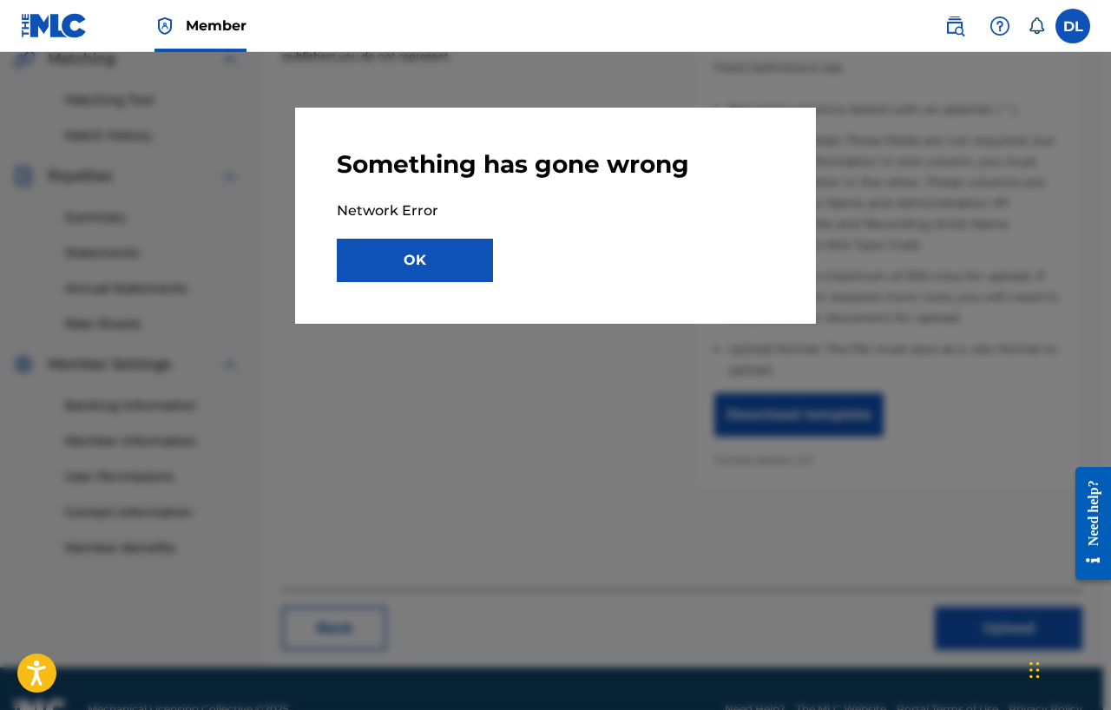
click at [442, 244] on button "OK" at bounding box center [415, 260] width 156 height 43
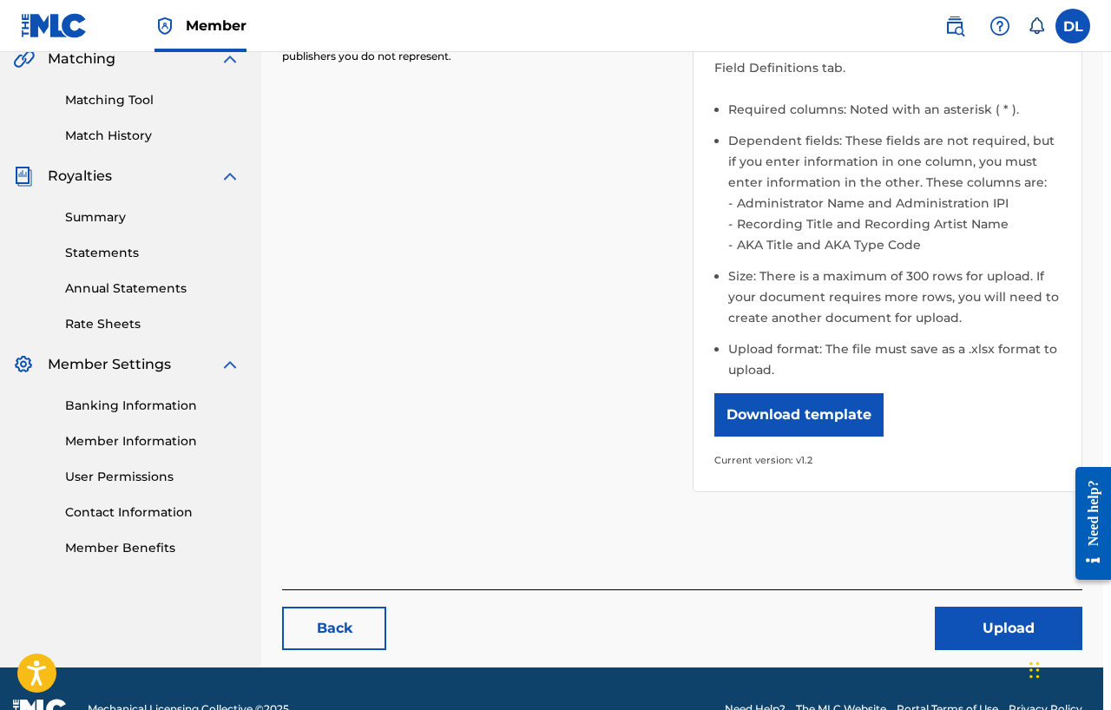
click at [936, 598] on button "Upload" at bounding box center [1007, 627] width 147 height 43
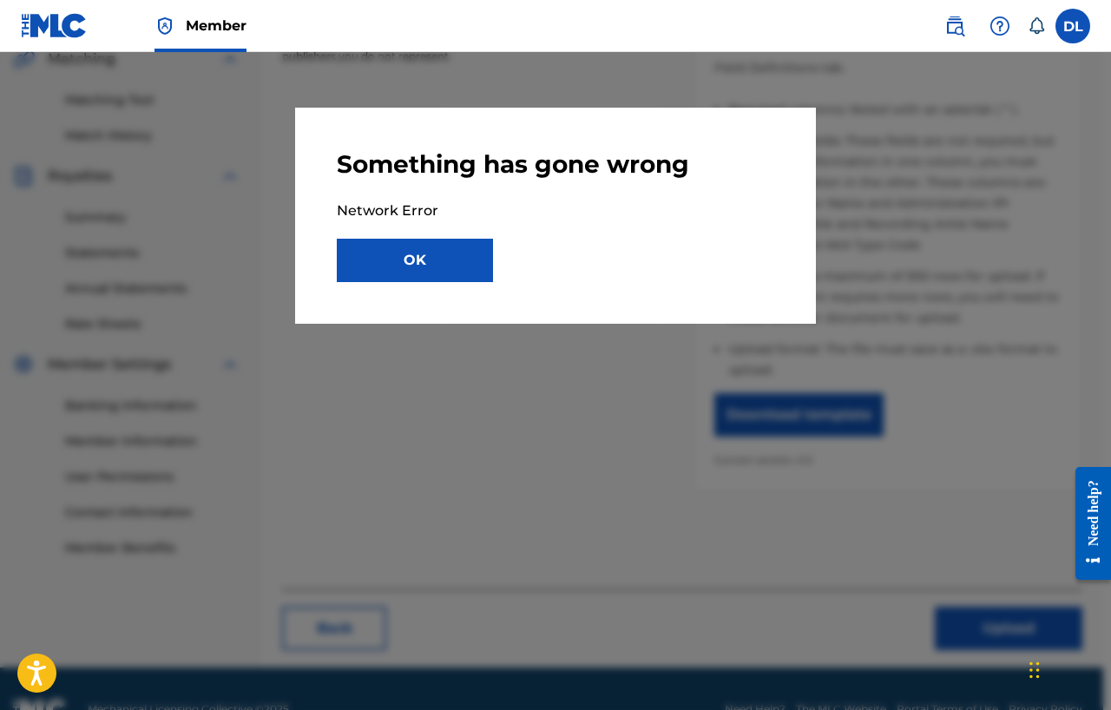
click at [449, 279] on button "OK" at bounding box center [415, 260] width 156 height 43
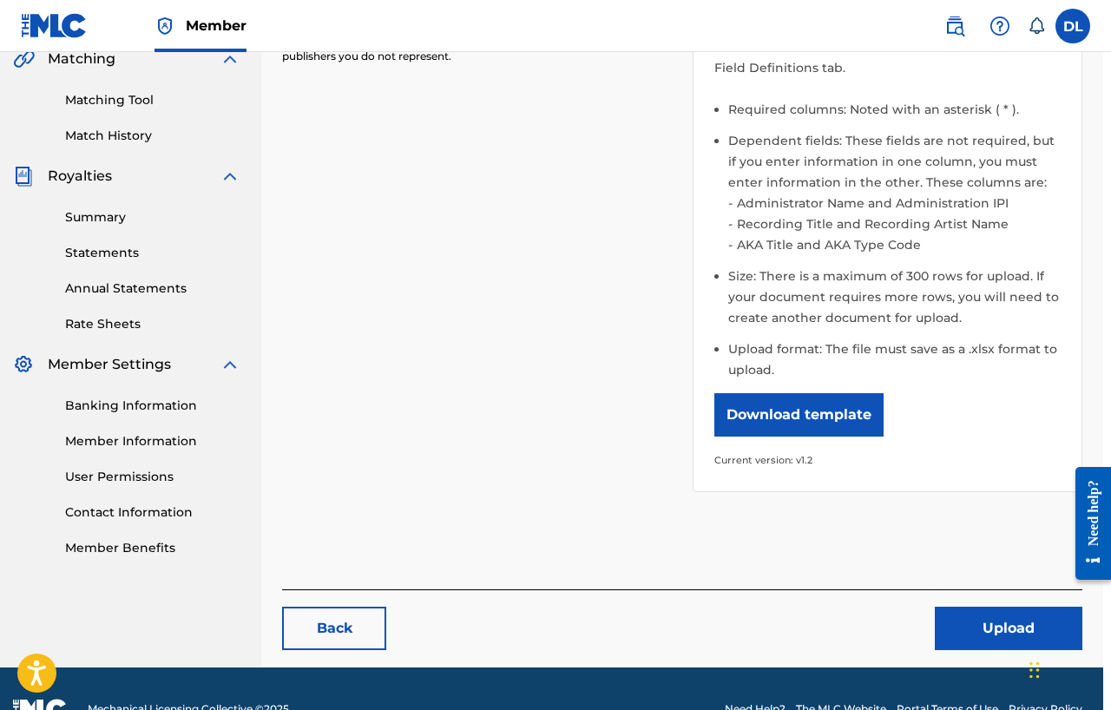
click at [460, 288] on div "Please select the file you want to upload. SpinCycle_Songs6to10.xlsx Remove Bro…" at bounding box center [682, 172] width 800 height 679
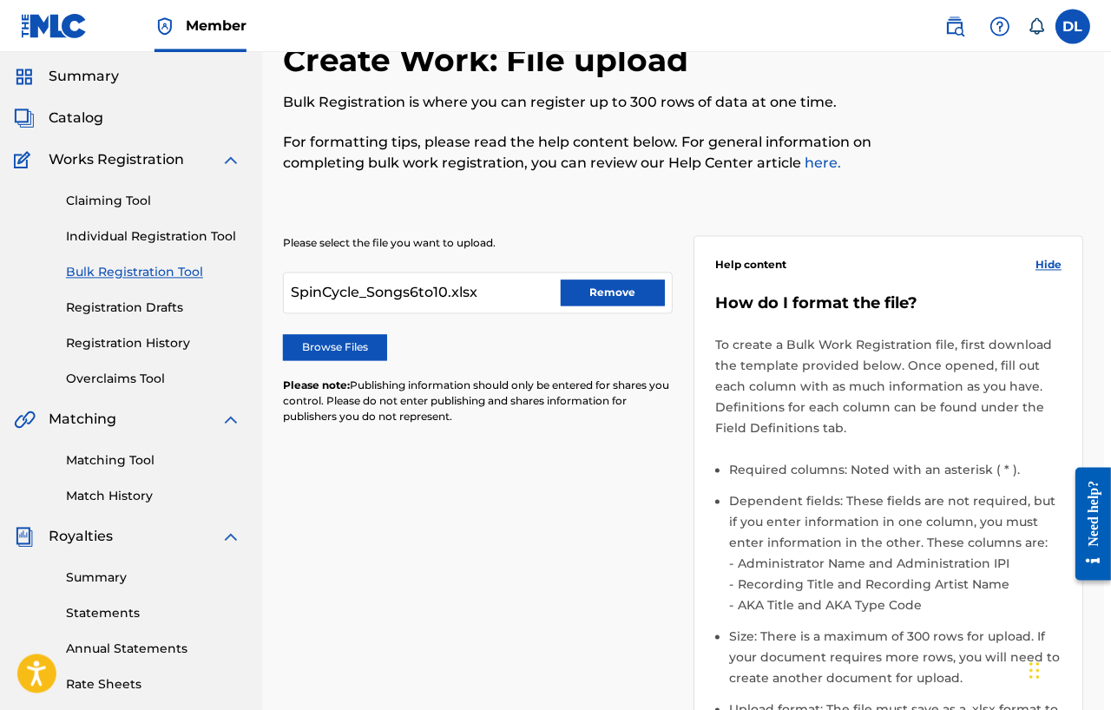
click at [614, 299] on button "Remove" at bounding box center [612, 292] width 104 height 26
click at [573, 297] on div at bounding box center [477, 293] width 390 height 42
click at [361, 352] on label "Browse Files" at bounding box center [334, 347] width 104 height 26
click at [0, 0] on input "Browse Files" at bounding box center [0, 0] width 0 height 0
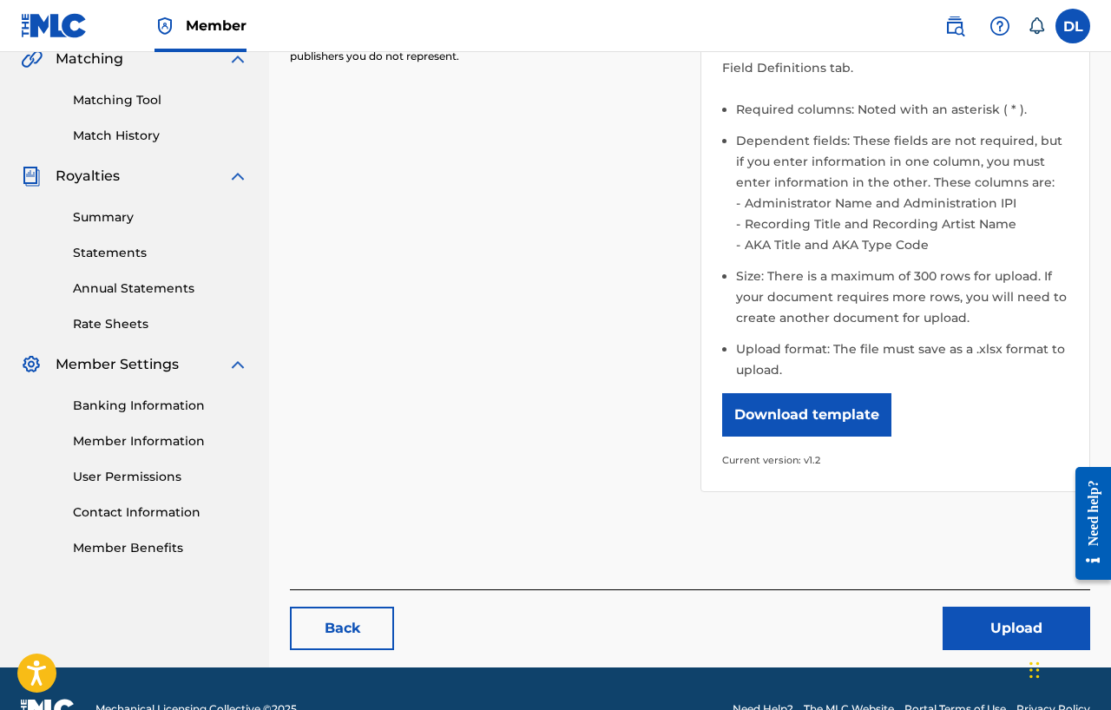
scroll to position [415, 0]
click at [936, 598] on button "Upload" at bounding box center [1015, 627] width 147 height 43
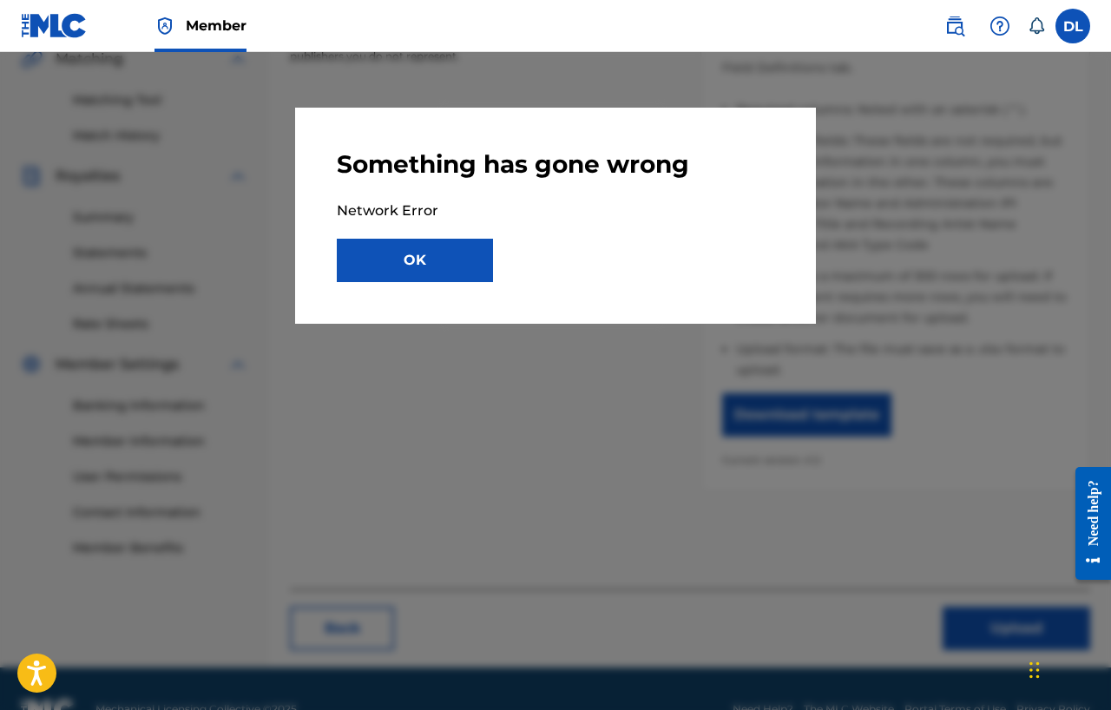
click at [442, 265] on button "OK" at bounding box center [415, 260] width 156 height 43
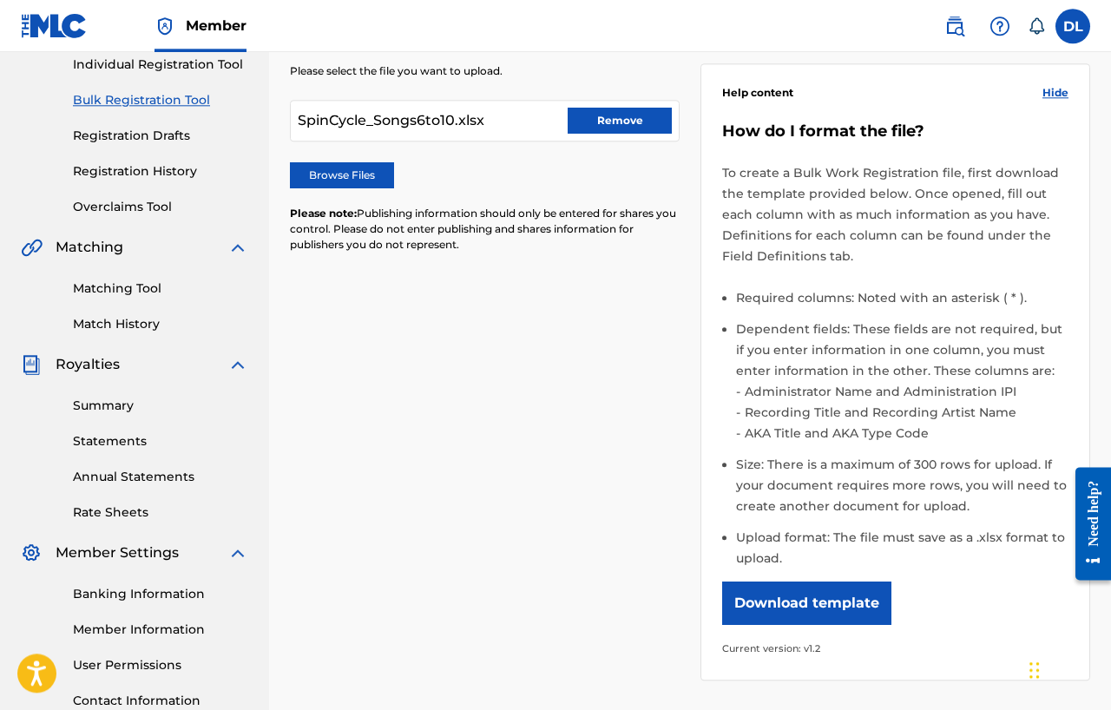
scroll to position [0, 0]
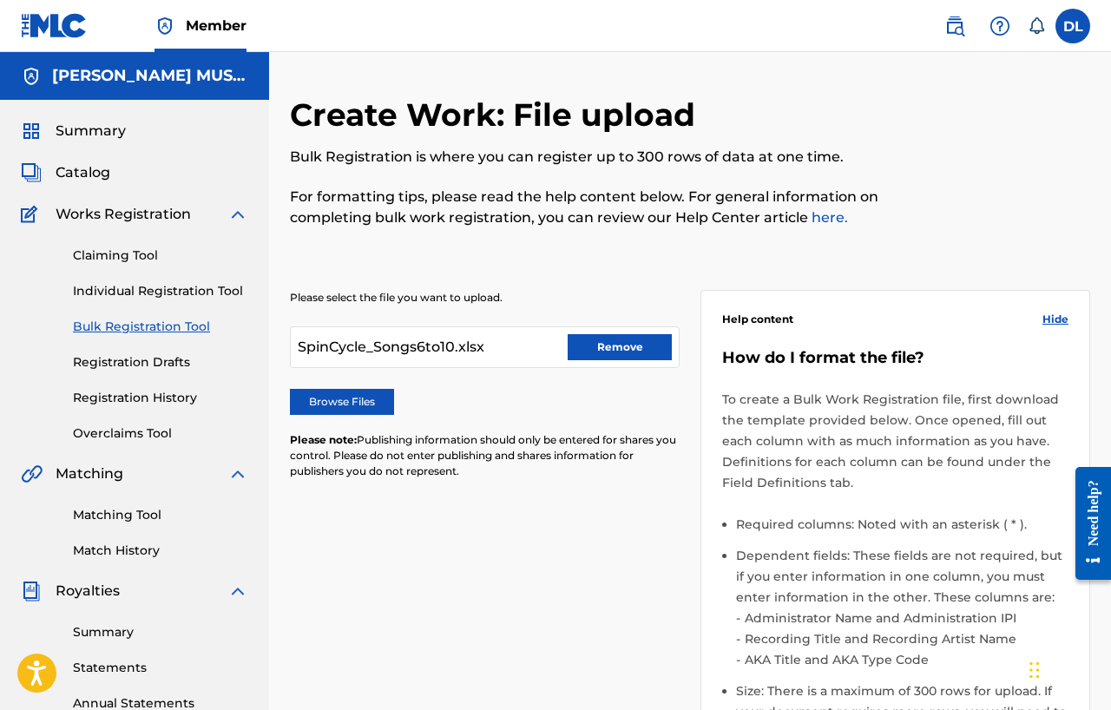
click at [174, 292] on link "Individual Registration Tool" at bounding box center [160, 291] width 175 height 18
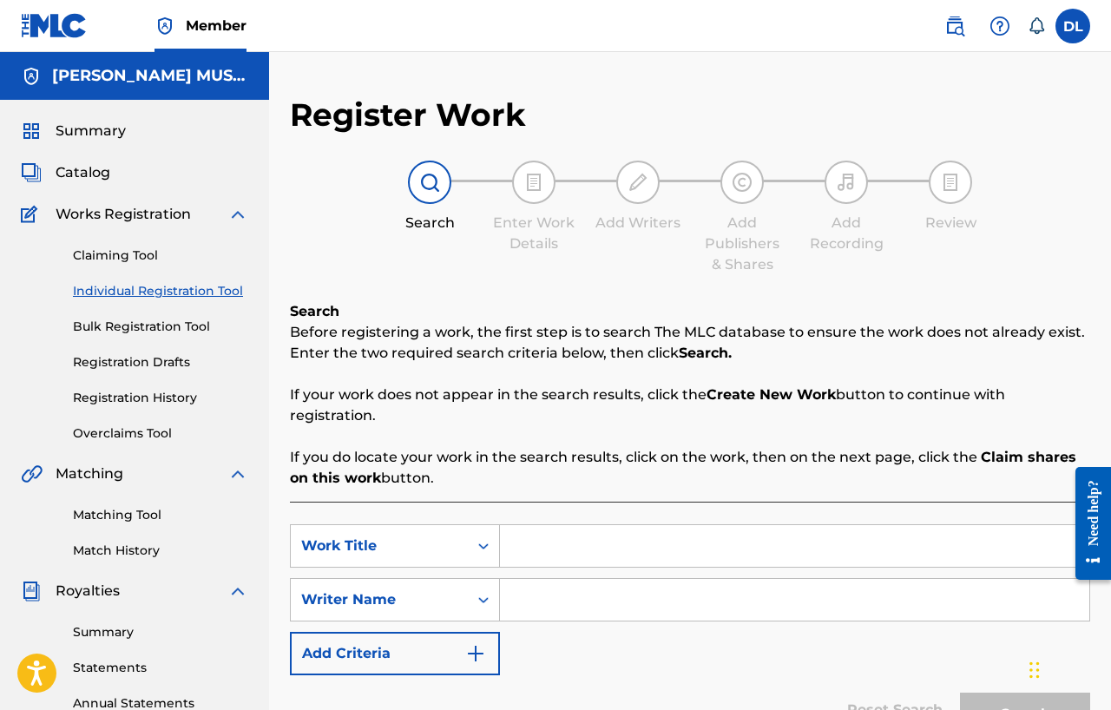
click at [157, 298] on link "Individual Registration Tool" at bounding box center [160, 291] width 175 height 18
click at [567, 553] on input "Search Form" at bounding box center [794, 546] width 589 height 42
click at [616, 531] on input "Search Form" at bounding box center [794, 546] width 589 height 42
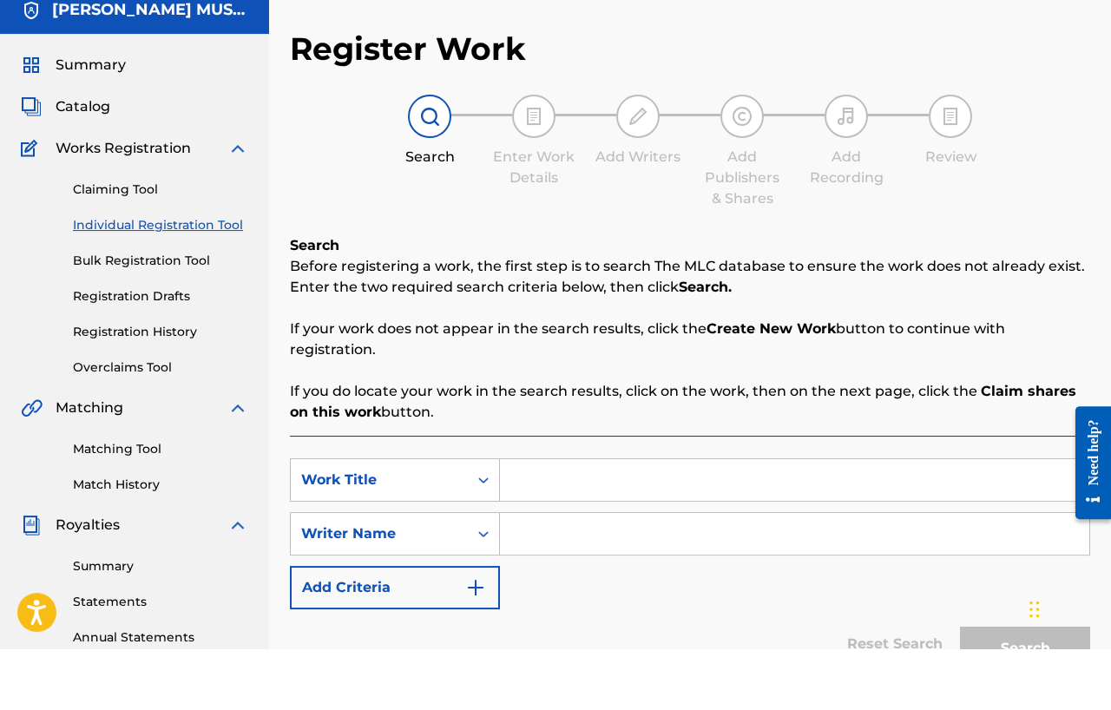
scroll to position [4, 0]
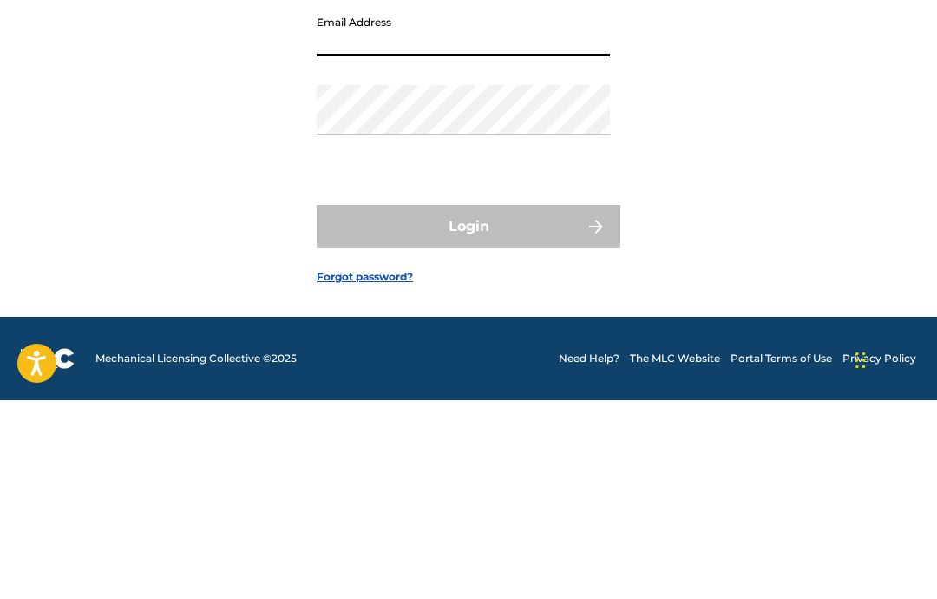
scroll to position [130, 0]
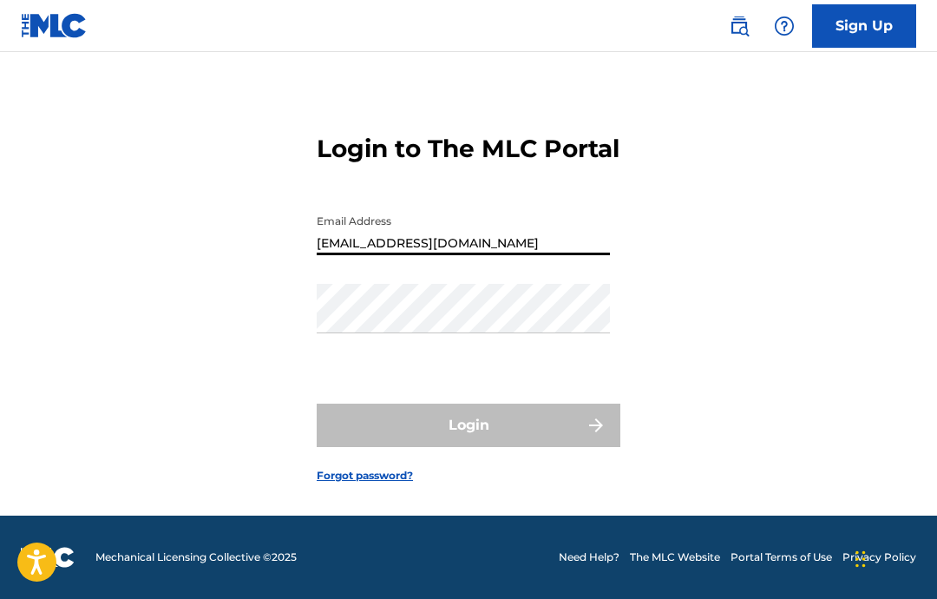
type input "[EMAIL_ADDRESS][DOMAIN_NAME]"
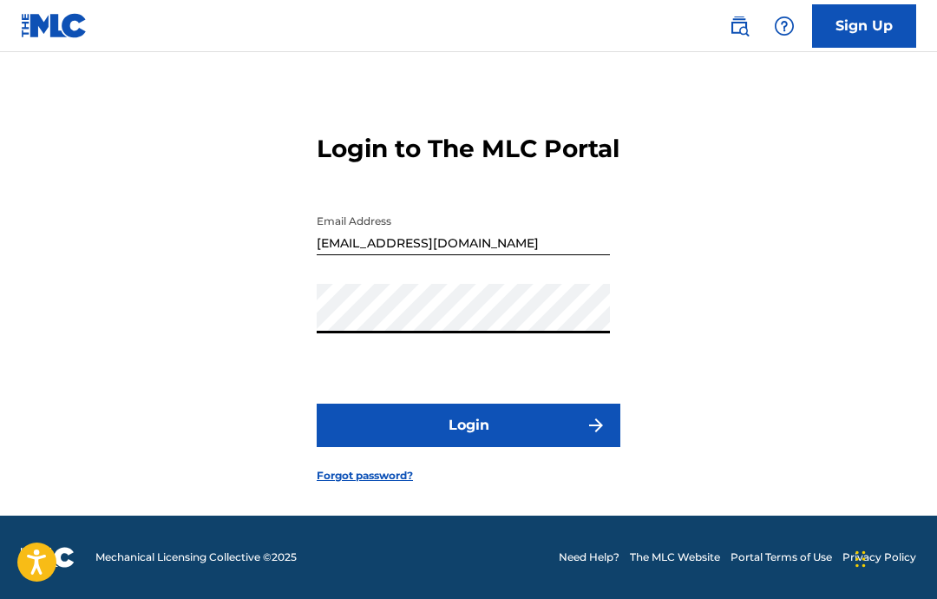
click at [560, 403] on button "Login" at bounding box center [469, 424] width 304 height 43
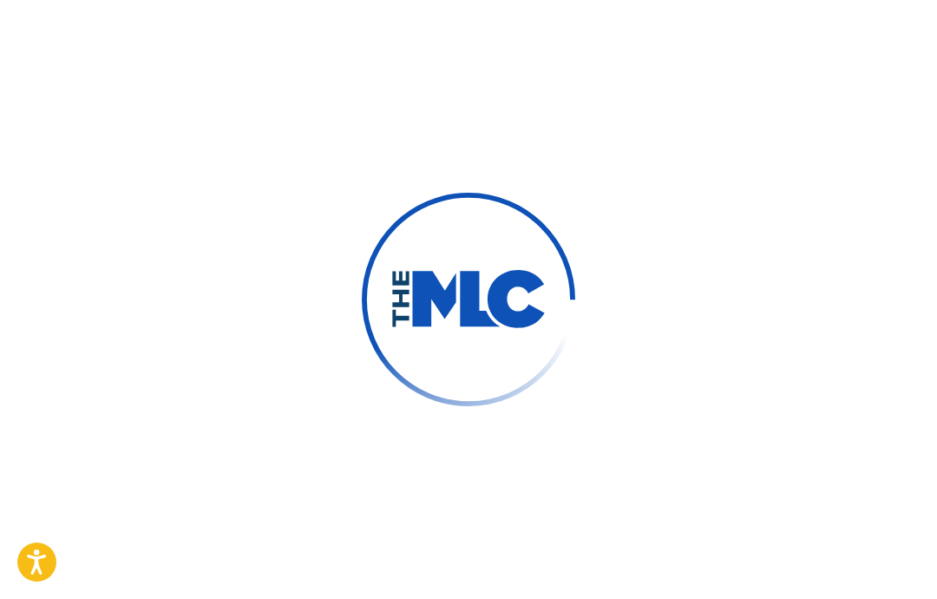
scroll to position [92, 0]
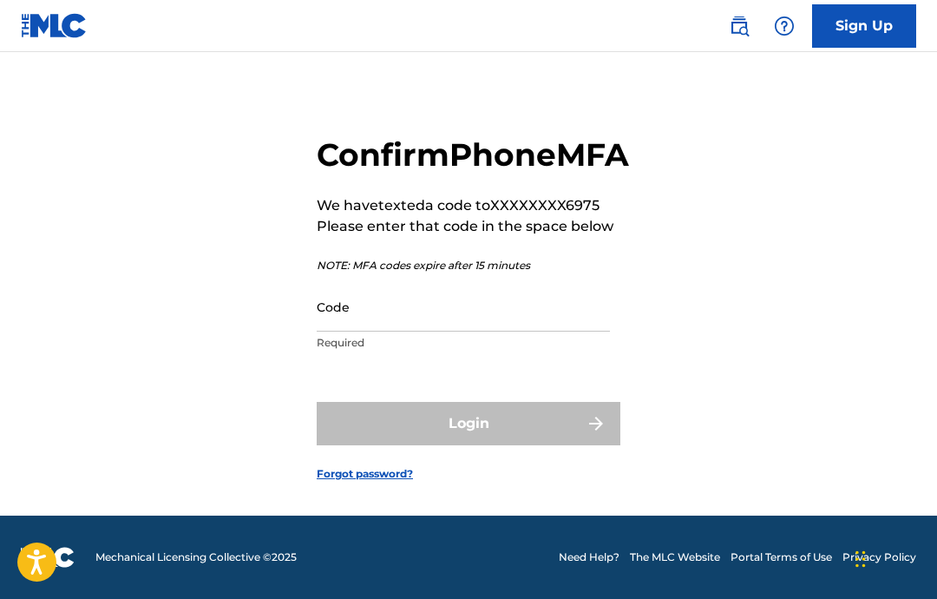
click at [498, 300] on input "Code" at bounding box center [463, 306] width 293 height 49
click at [460, 304] on input "Code" at bounding box center [463, 306] width 293 height 49
paste input "CanOfTuna1! CanOfTuna1!"
type input "C"
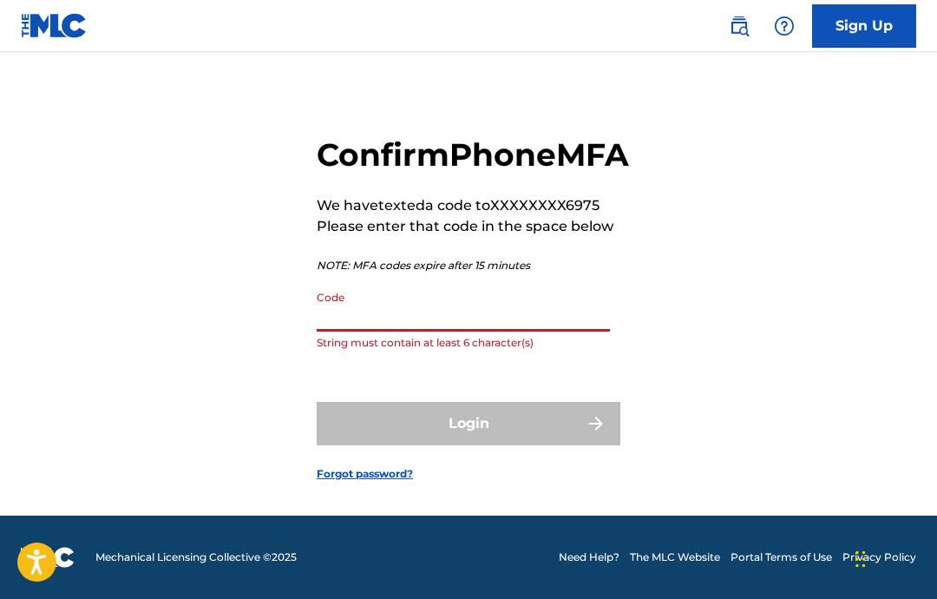
paste input "CanOfTuna1! CanOfTuna1!"
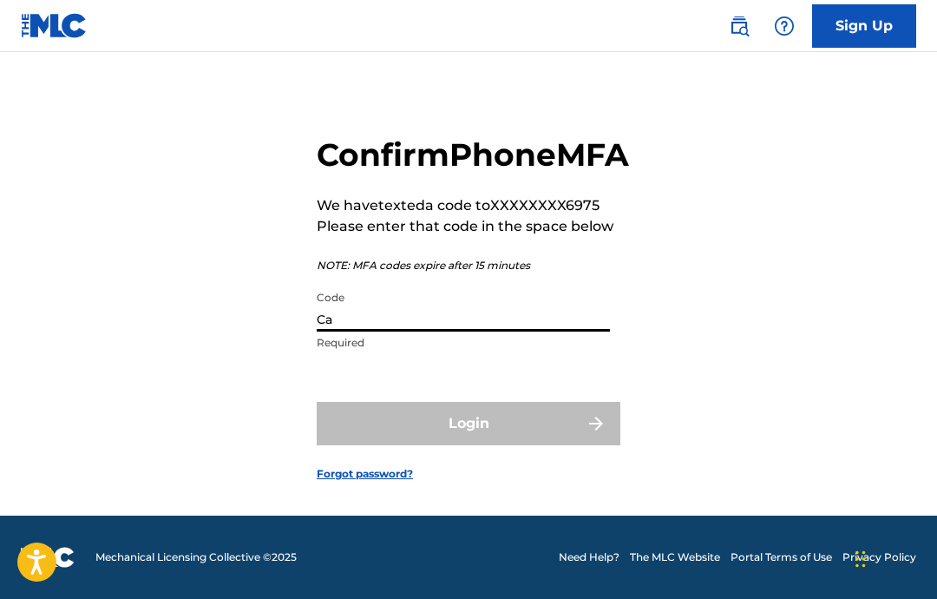
type input "C"
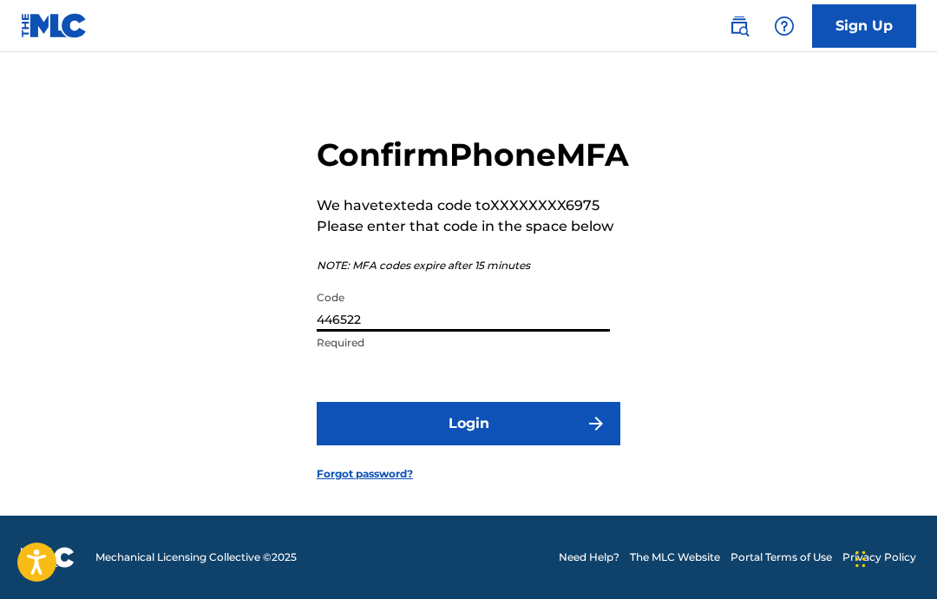
type input "446522"
click at [546, 422] on button "Login" at bounding box center [469, 423] width 304 height 43
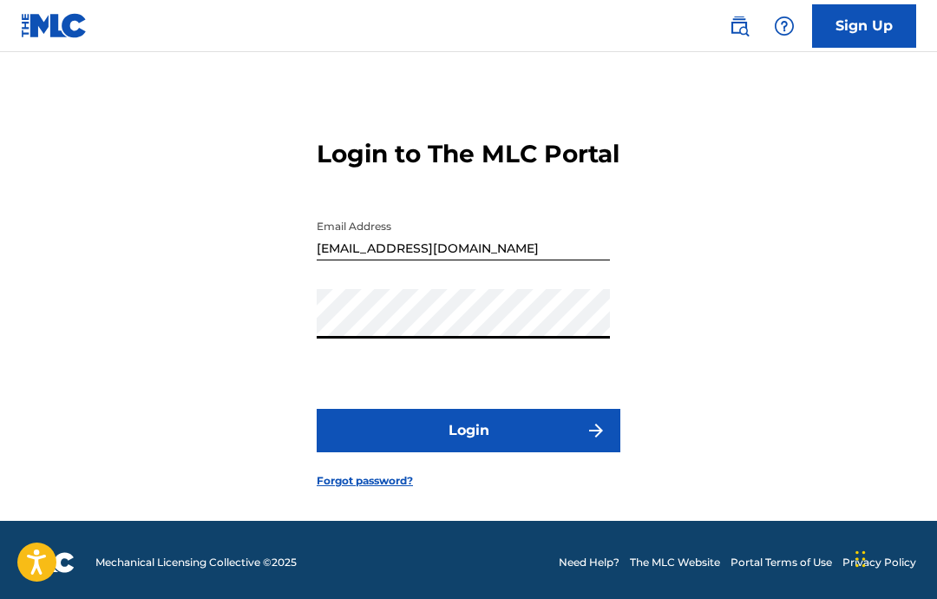
scroll to position [16, 0]
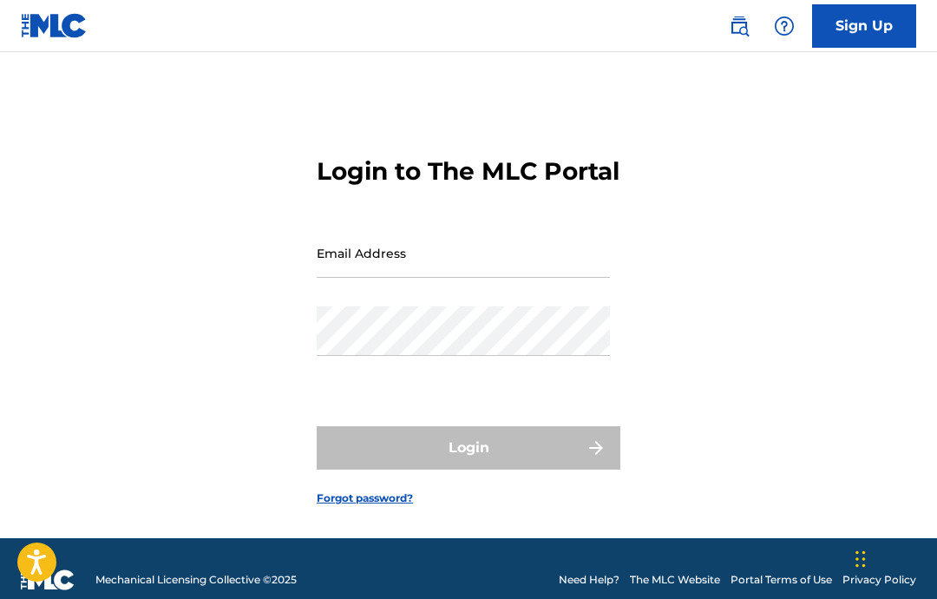
click at [464, 306] on div "Email Address" at bounding box center [463, 267] width 293 height 78
click at [499, 278] on input "Email Address" at bounding box center [463, 252] width 293 height 49
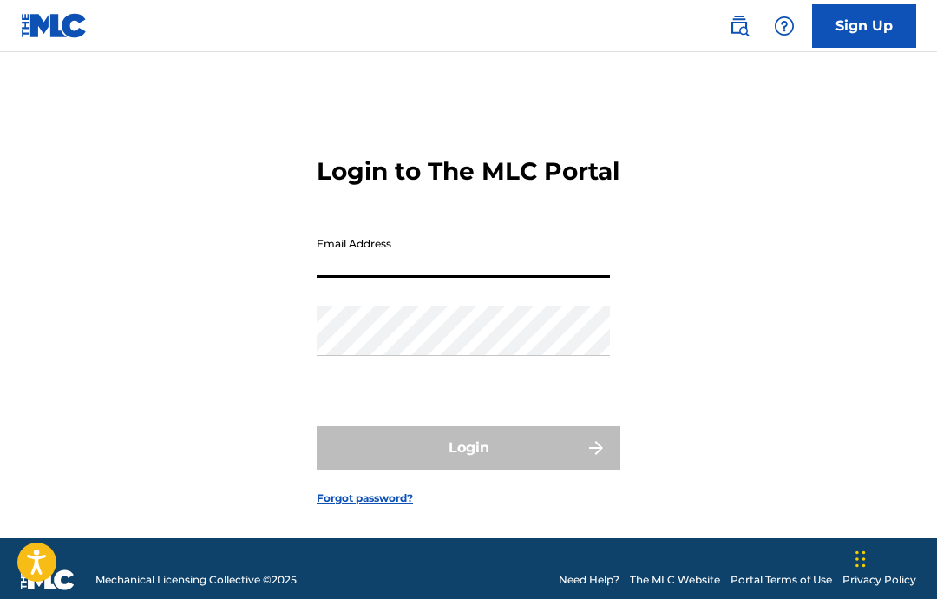
paste input "CanOfTuna1! CanOfTuna1!"
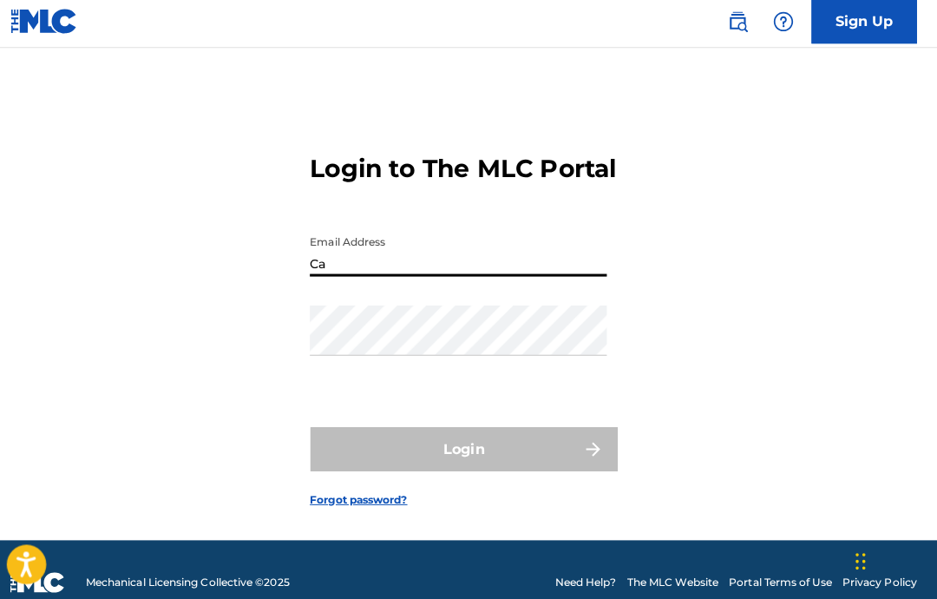
type input "C"
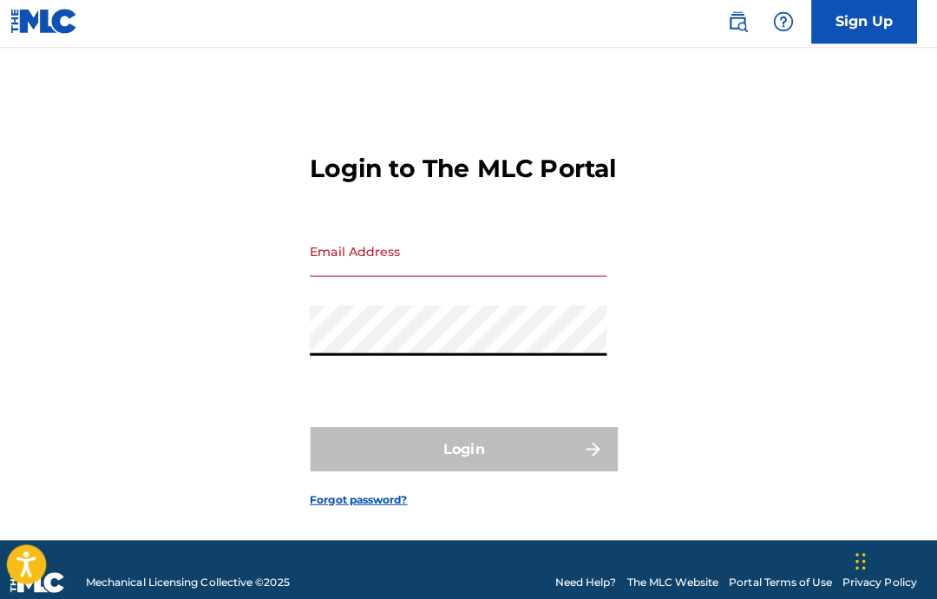
click at [494, 278] on input "Email Address" at bounding box center [463, 252] width 293 height 49
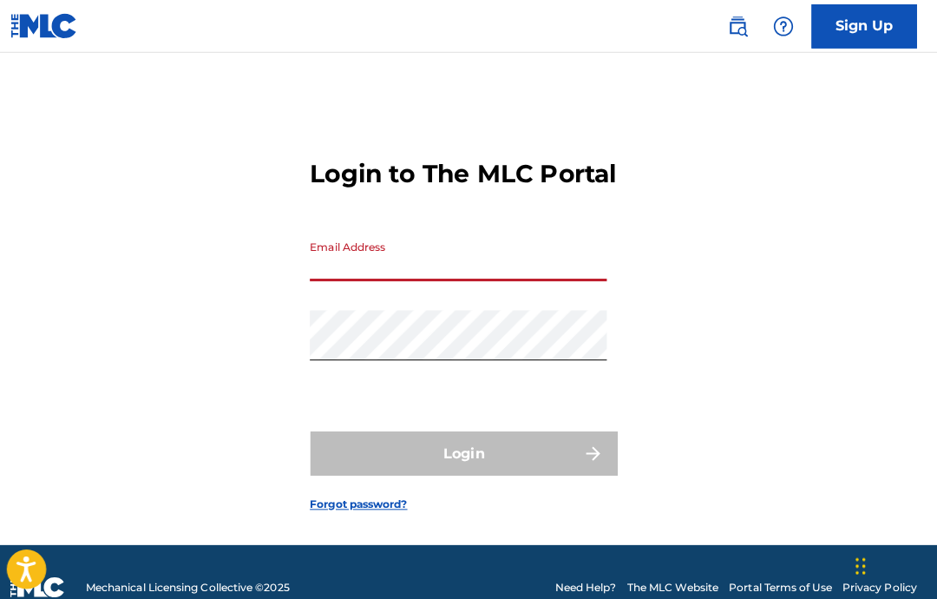
paste input "[EMAIL_ADDRESS][DOMAIN_NAME]"
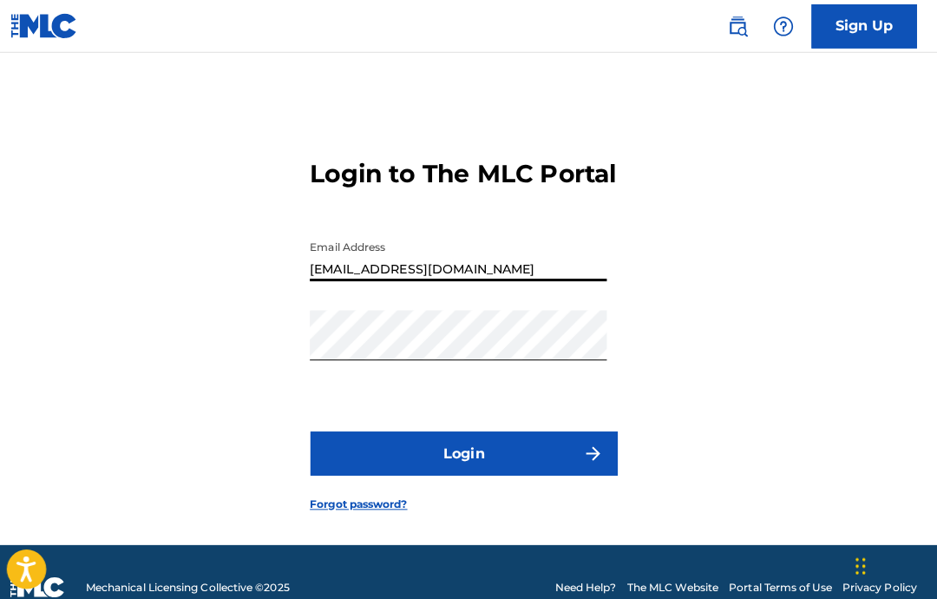
type input "[EMAIL_ADDRESS][DOMAIN_NAME]"
click at [556, 469] on button "Login" at bounding box center [469, 447] width 304 height 43
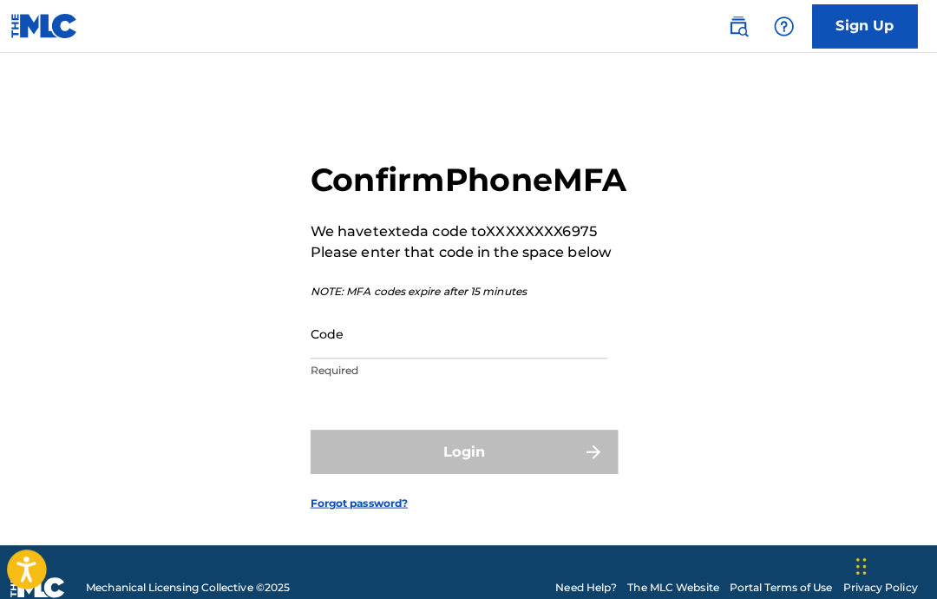
click at [503, 354] on input "Code" at bounding box center [463, 329] width 293 height 49
paste input "148947"
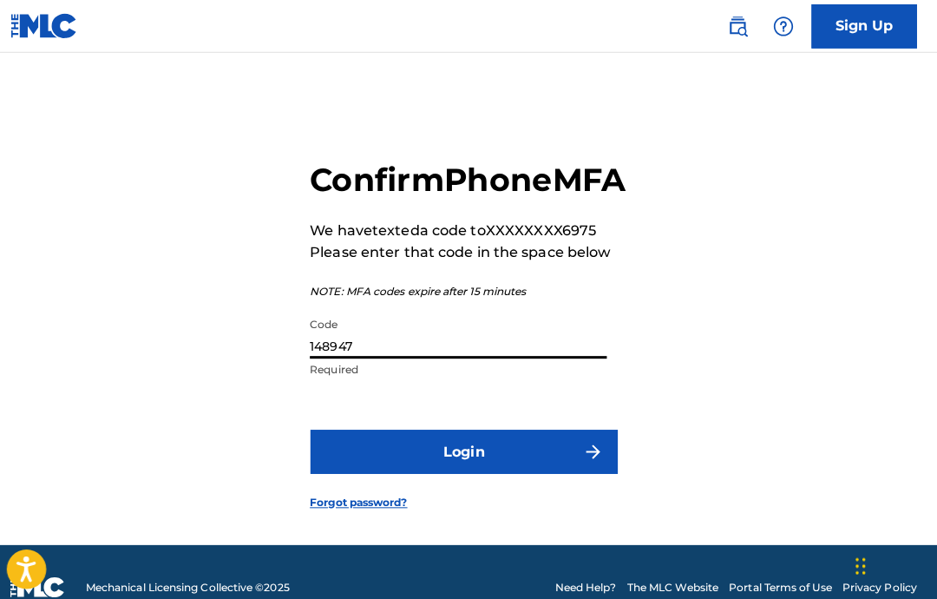
type input "148947"
click at [528, 468] on button "Login" at bounding box center [469, 445] width 304 height 43
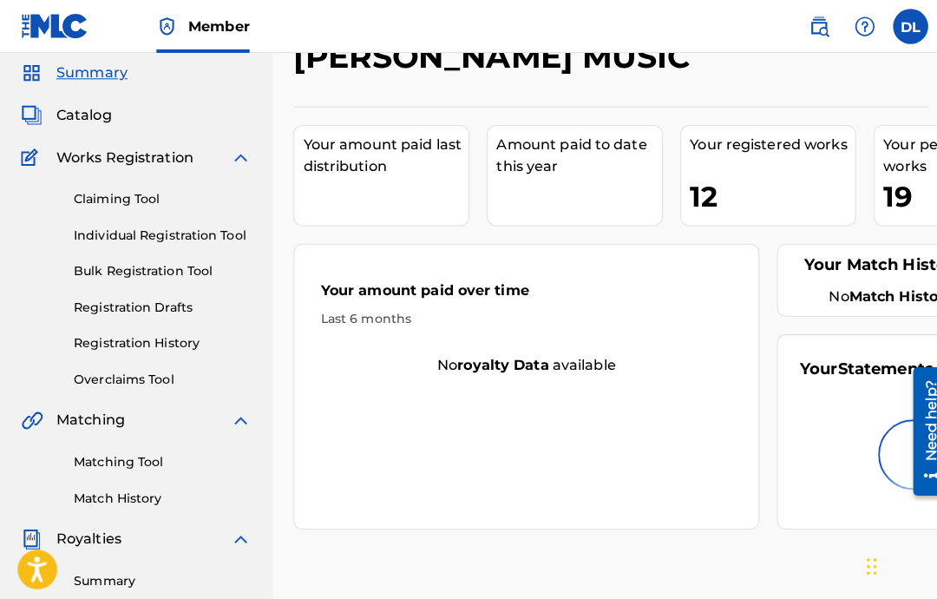
scroll to position [59, 0]
click at [191, 238] on link "Individual Registration Tool" at bounding box center [160, 232] width 175 height 18
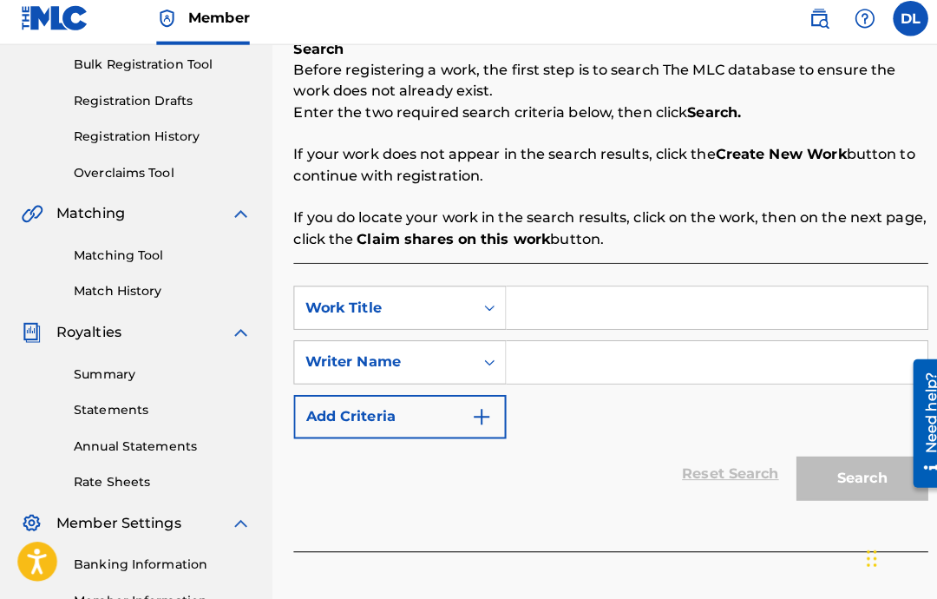
scroll to position [282, 0]
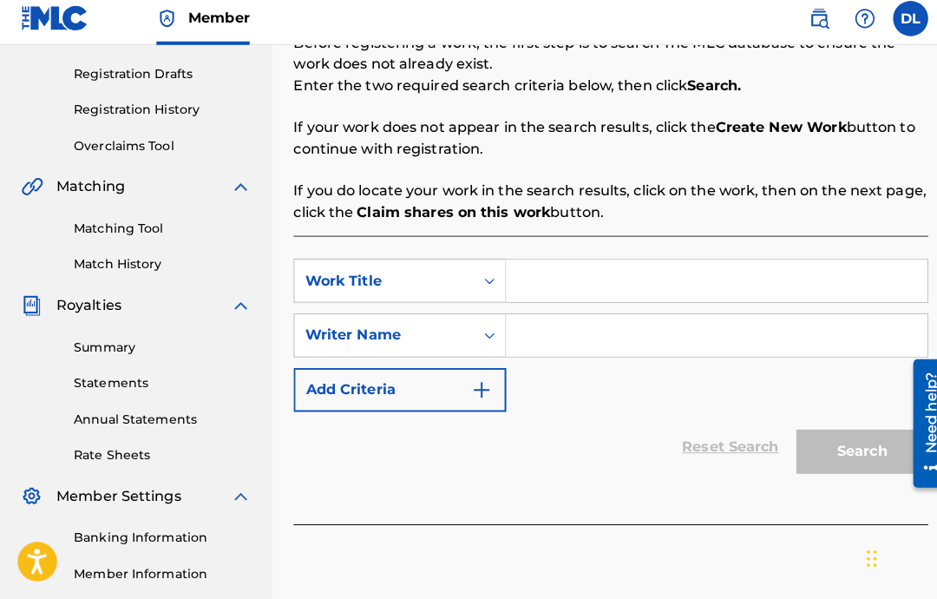
click at [691, 264] on input "Search Form" at bounding box center [708, 285] width 416 height 42
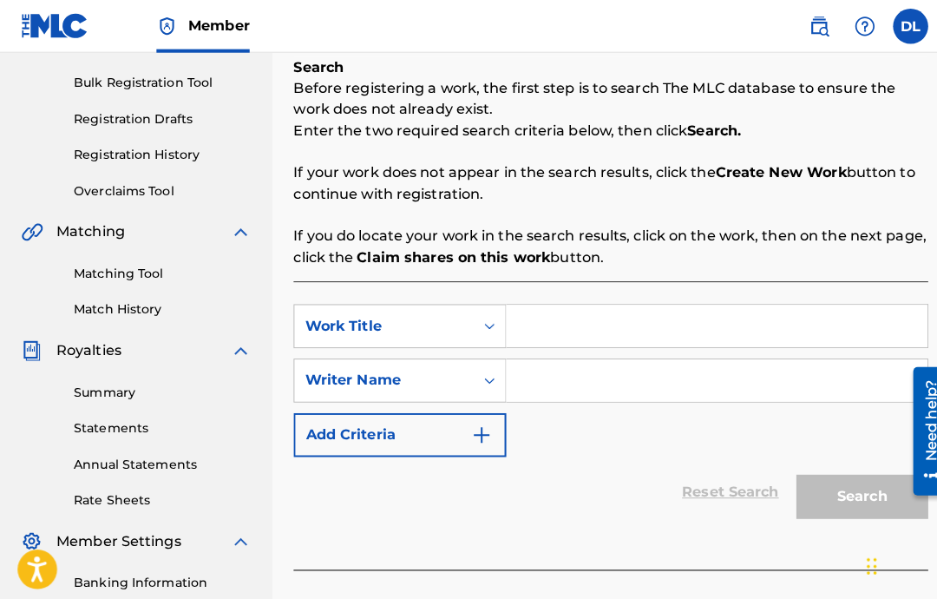
scroll to position [245, 0]
click at [633, 316] on input "Search Form" at bounding box center [708, 322] width 416 height 42
paste input "Driving Force"
type input "Driving Force"
click at [678, 364] on input "Search Form" at bounding box center [708, 376] width 416 height 42
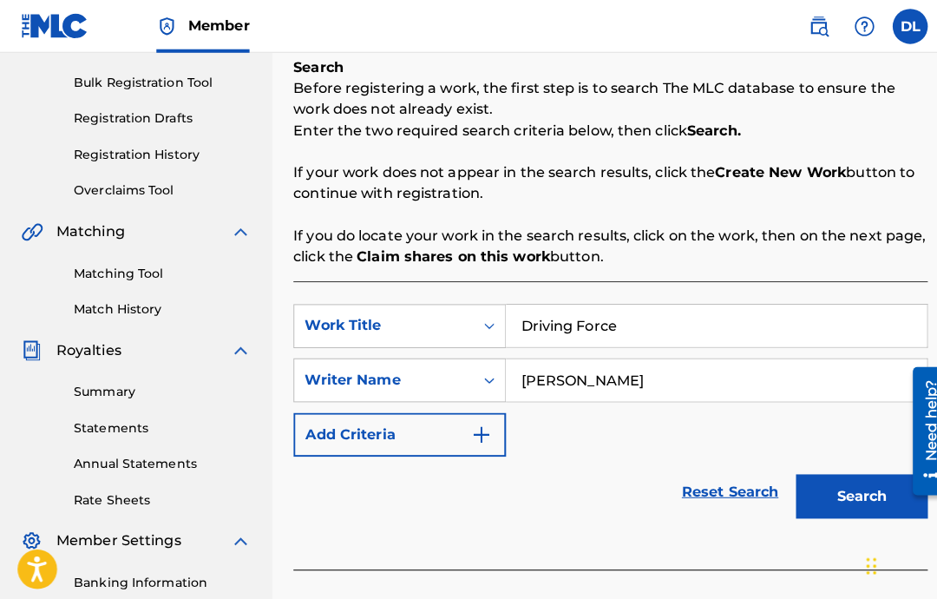
type input "[PERSON_NAME]"
click at [848, 490] on button "Search" at bounding box center [851, 490] width 130 height 43
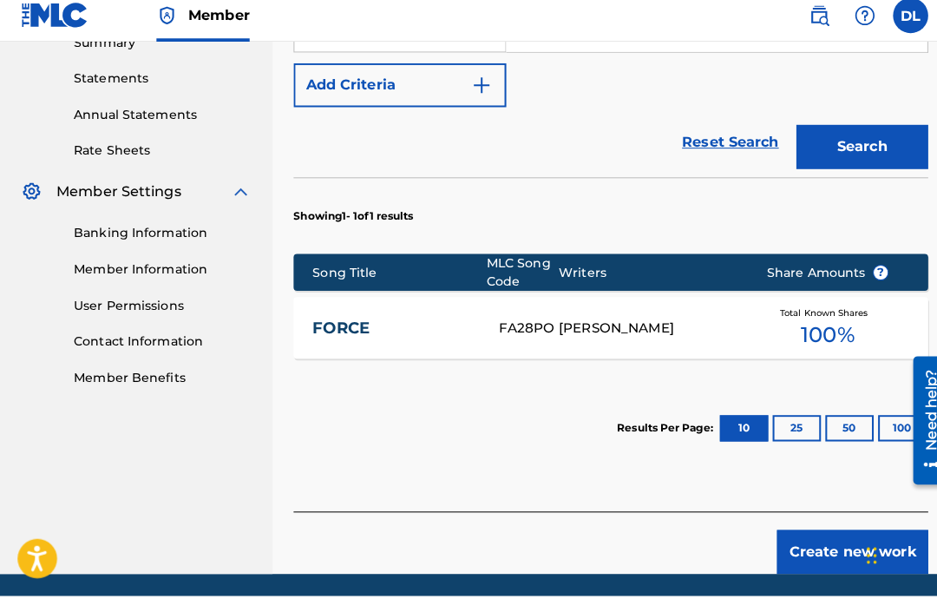
scroll to position [641, 0]
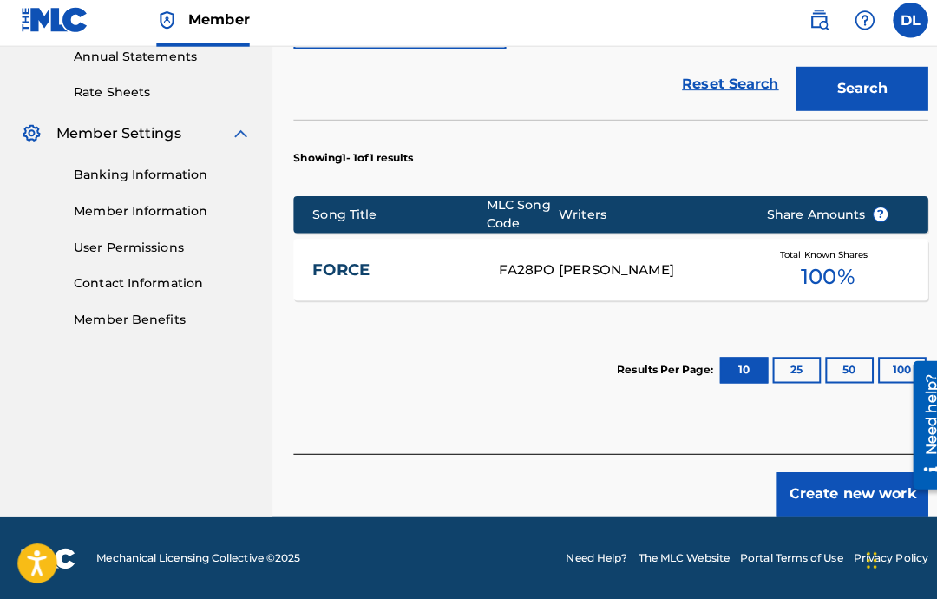
click at [819, 472] on button "Create new work" at bounding box center [841, 493] width 149 height 43
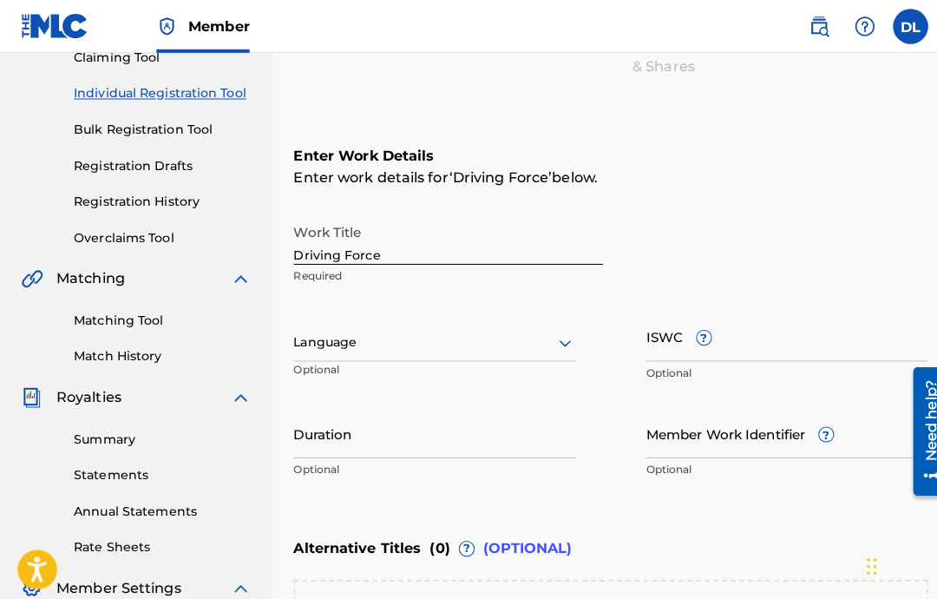
click at [457, 430] on input "Duration" at bounding box center [429, 427] width 279 height 49
type input "0"
type input ")"
type input "0"
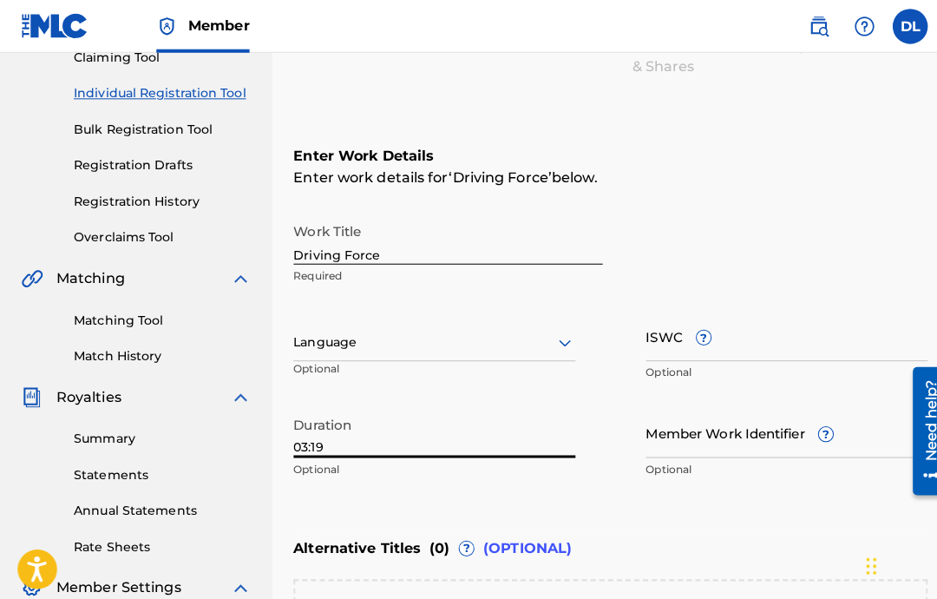
type input "03:19"
click at [779, 344] on input "ISWC ?" at bounding box center [777, 331] width 279 height 49
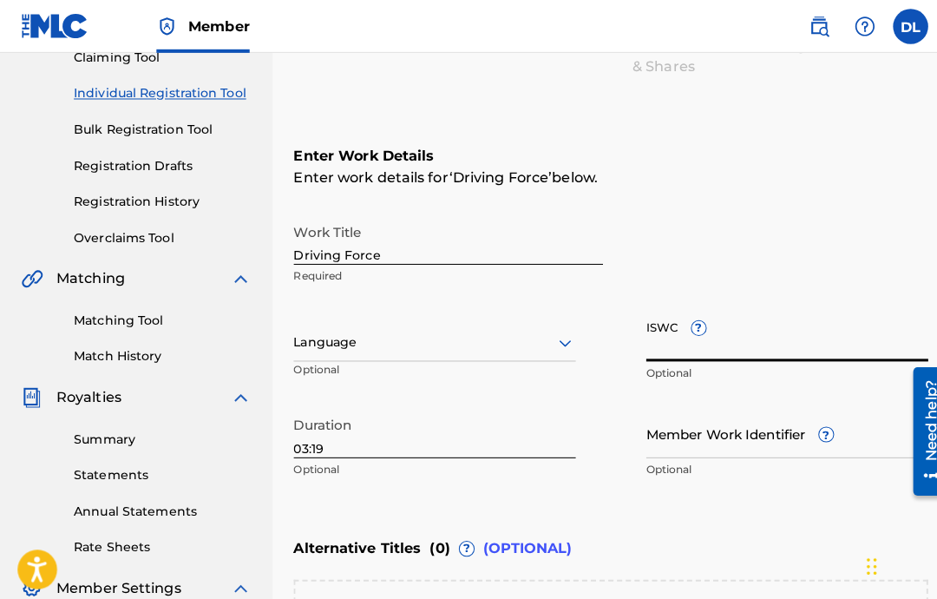
click at [813, 347] on input "ISWC ?" at bounding box center [777, 331] width 279 height 49
paste input "T-332.997.191-3"
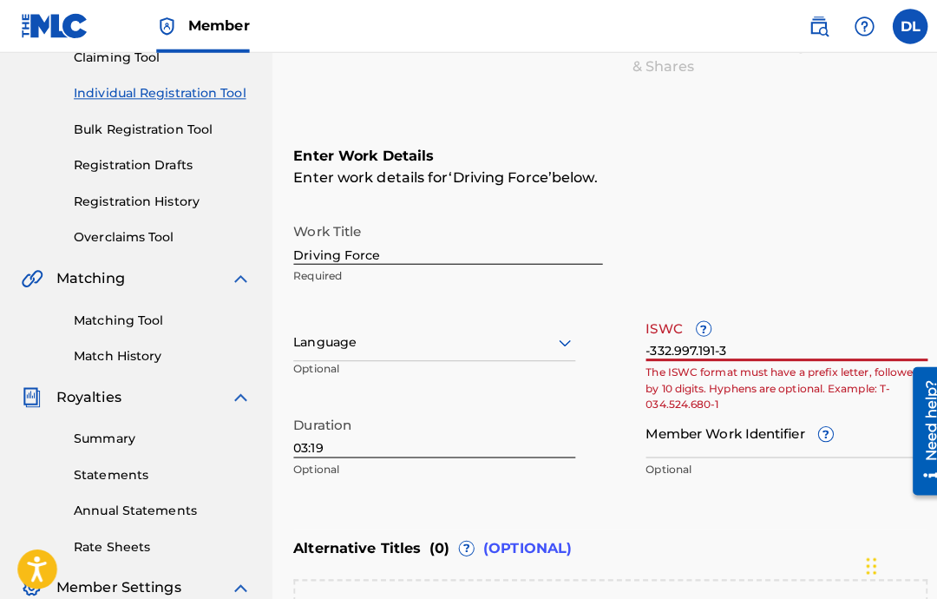
type input "T-332.997.191-3"
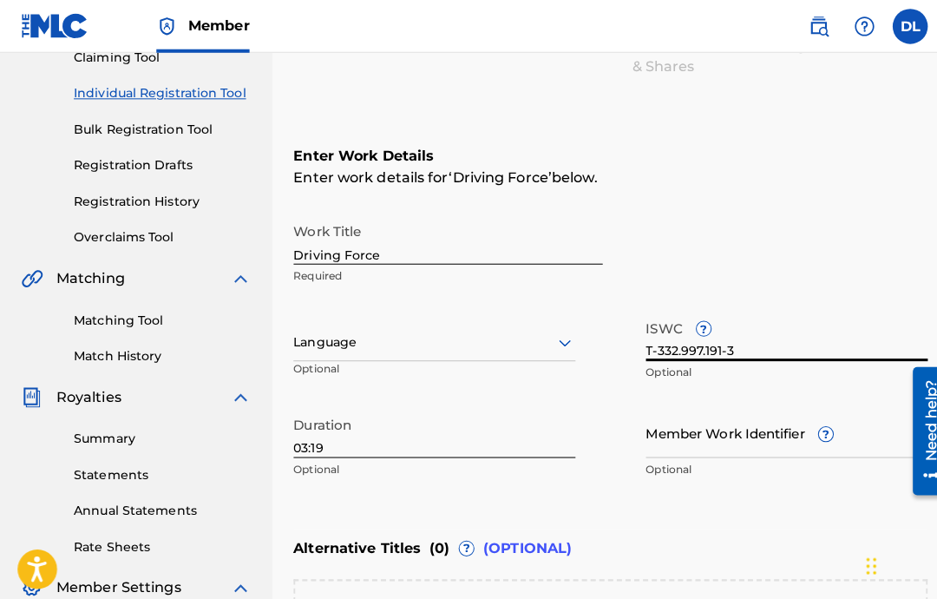
click at [567, 317] on div "Language Optional" at bounding box center [429, 346] width 279 height 78
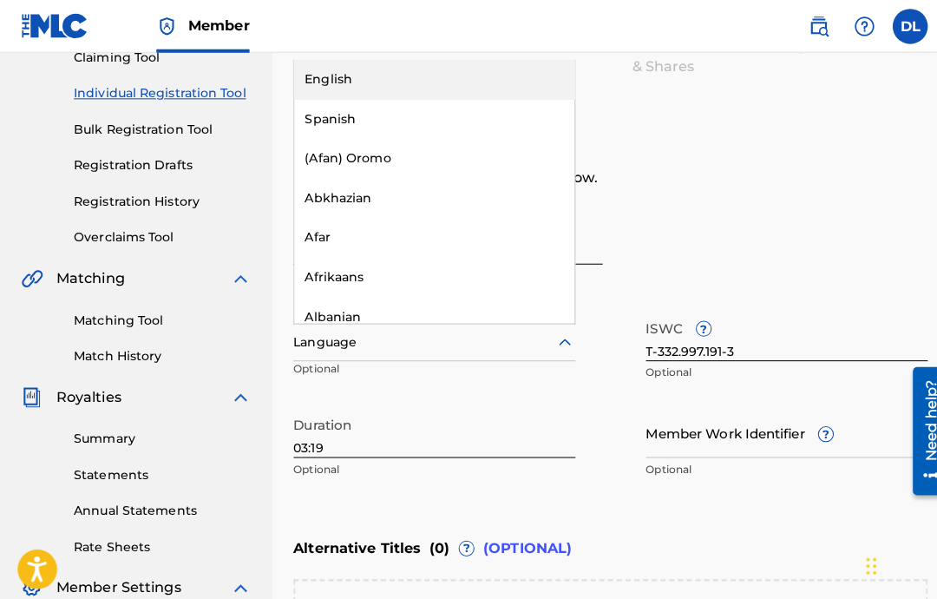
click at [497, 94] on div "English" at bounding box center [429, 78] width 277 height 39
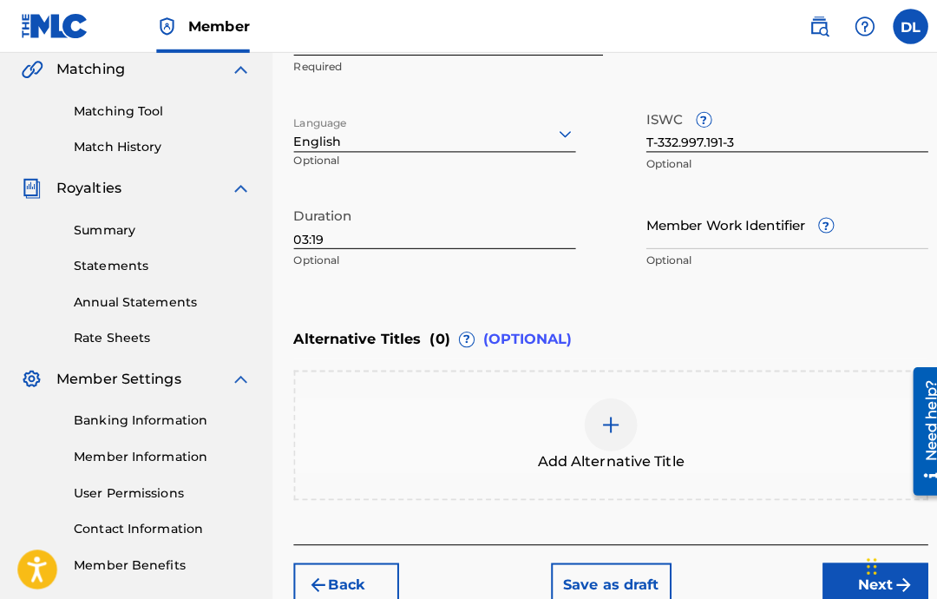
click at [833, 570] on button "Next" at bounding box center [864, 576] width 104 height 43
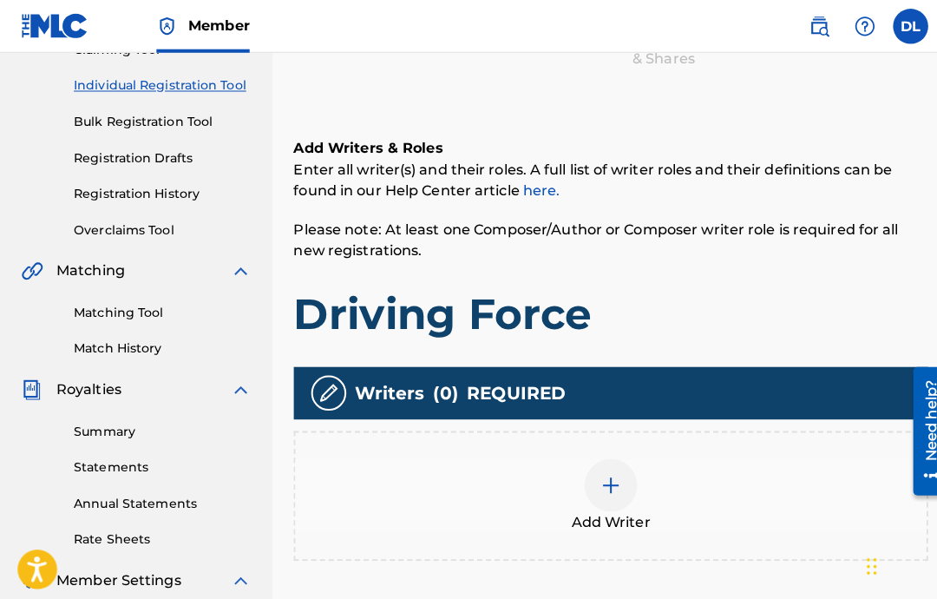
scroll to position [215, 0]
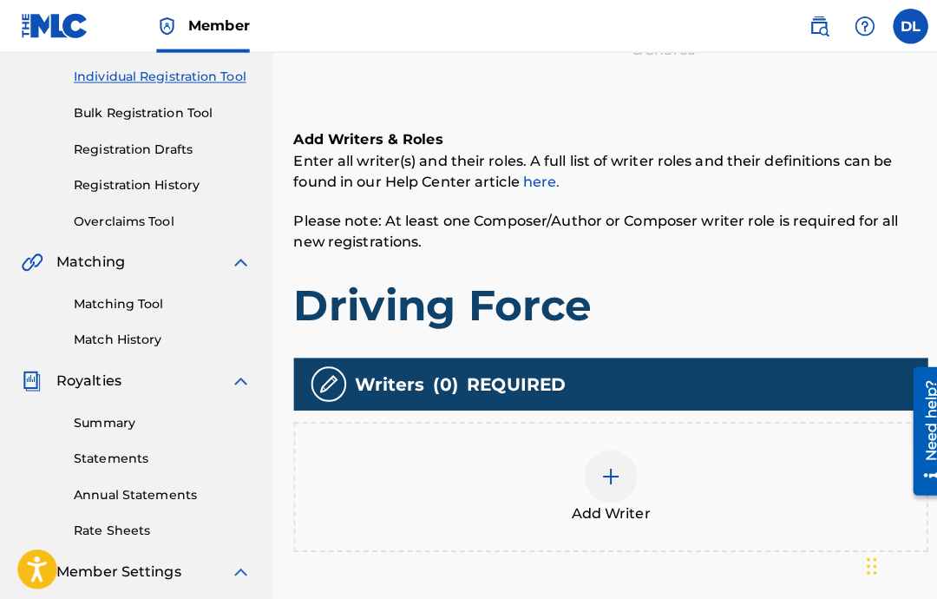
click at [605, 465] on img at bounding box center [603, 470] width 21 height 21
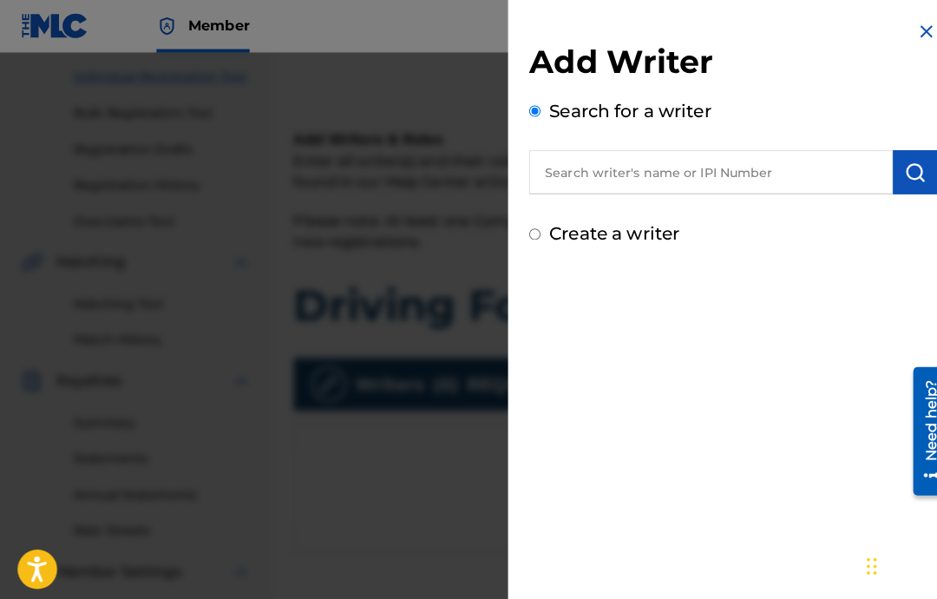
click at [803, 174] on input "text" at bounding box center [701, 169] width 359 height 43
paste input "00646434830"
type input "00646434830"
click at [913, 178] on img "submit" at bounding box center [903, 170] width 21 height 21
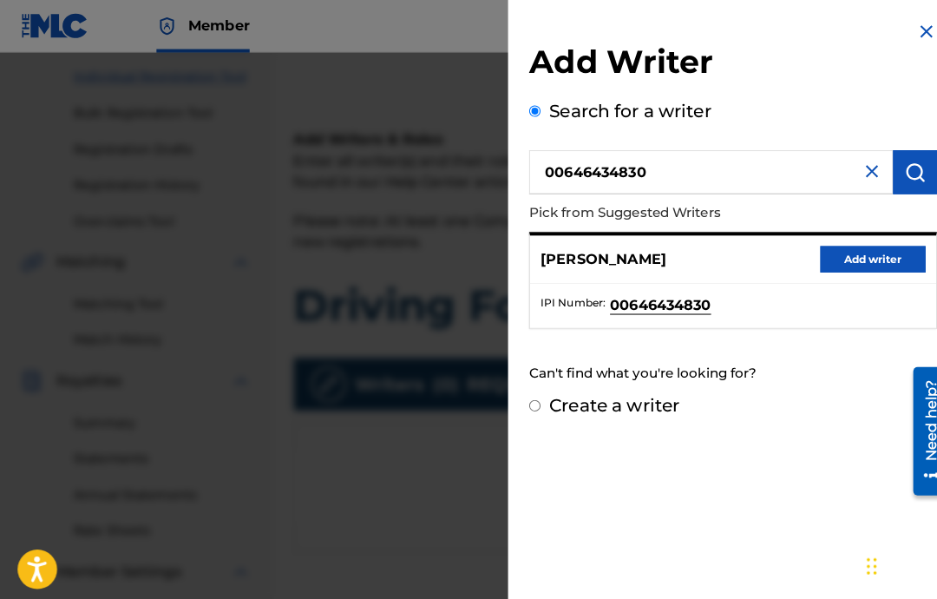
click at [862, 251] on button "Add writer" at bounding box center [862, 256] width 104 height 26
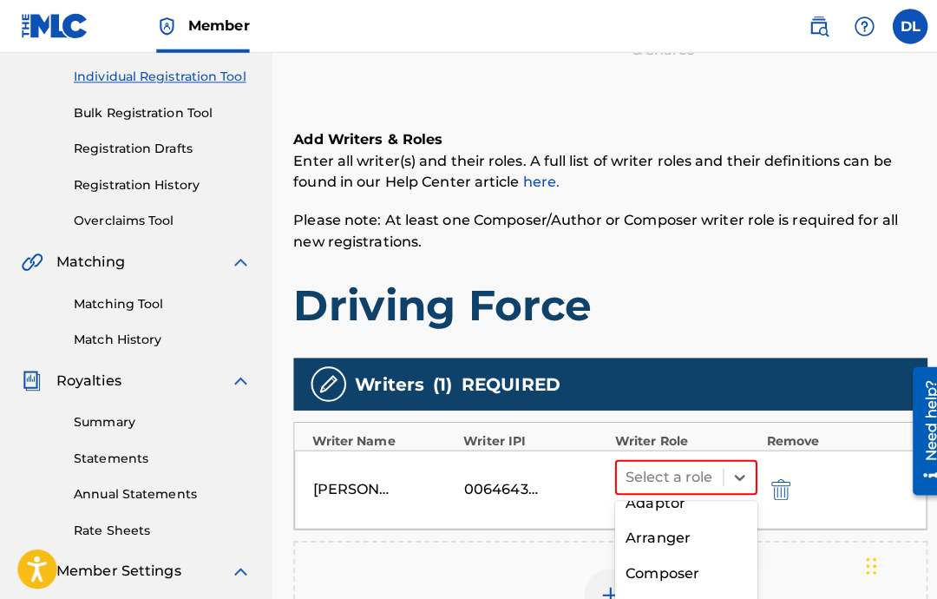
scroll to position [110, 0]
click at [681, 565] on div "Composer" at bounding box center [677, 564] width 141 height 35
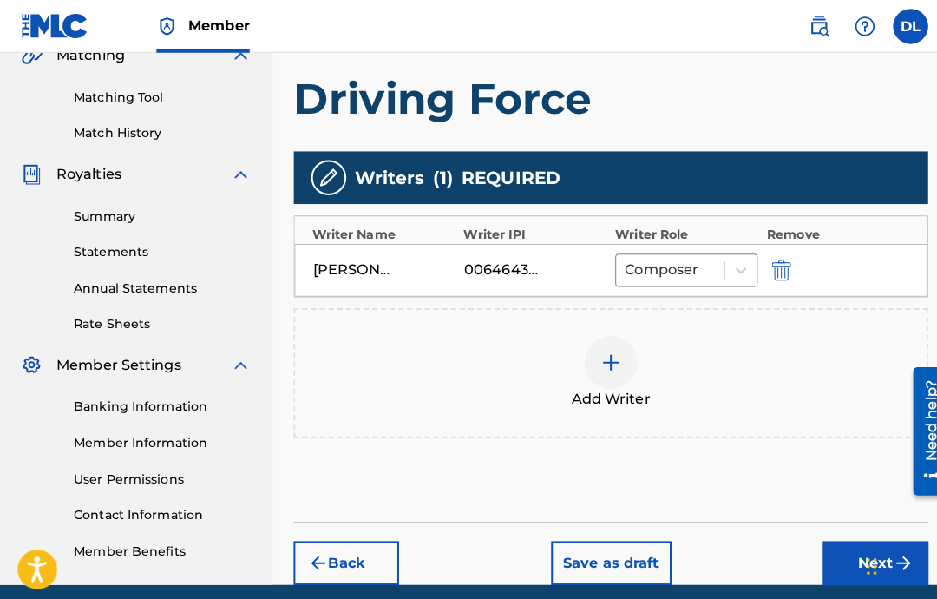
click at [842, 555] on button "Next" at bounding box center [864, 555] width 104 height 43
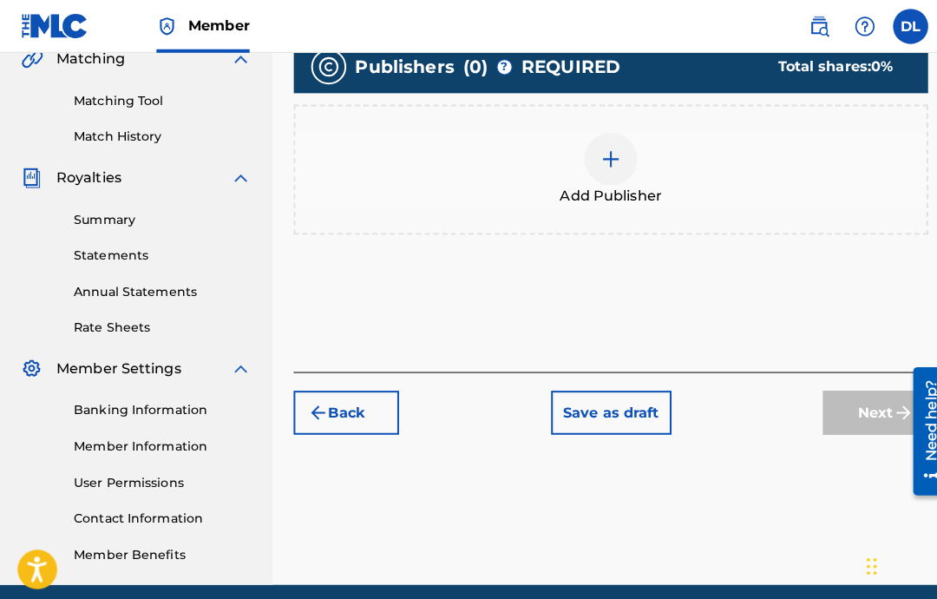
click at [785, 189] on div "Add Publisher" at bounding box center [603, 167] width 623 height 73
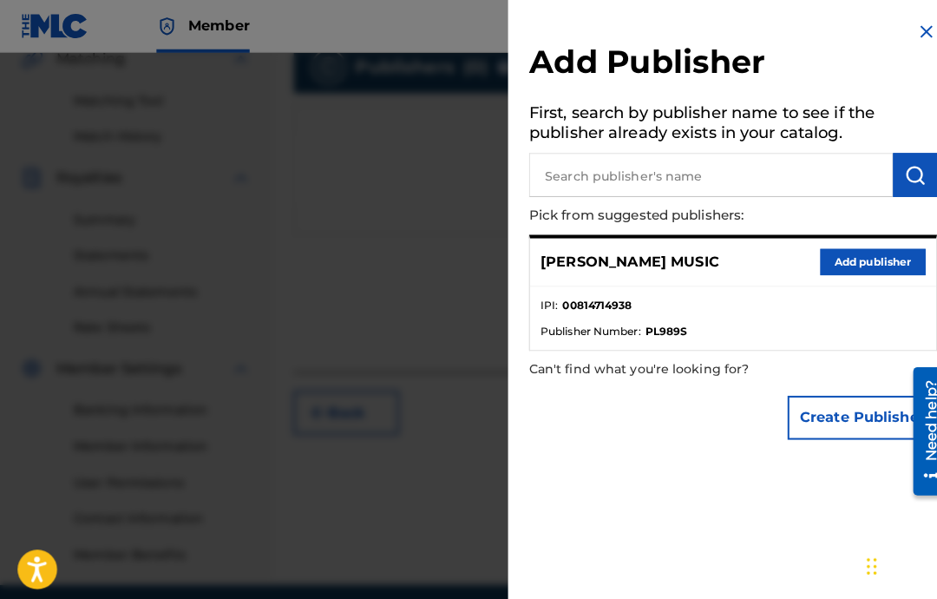
click at [834, 269] on button "Add publisher" at bounding box center [862, 259] width 104 height 26
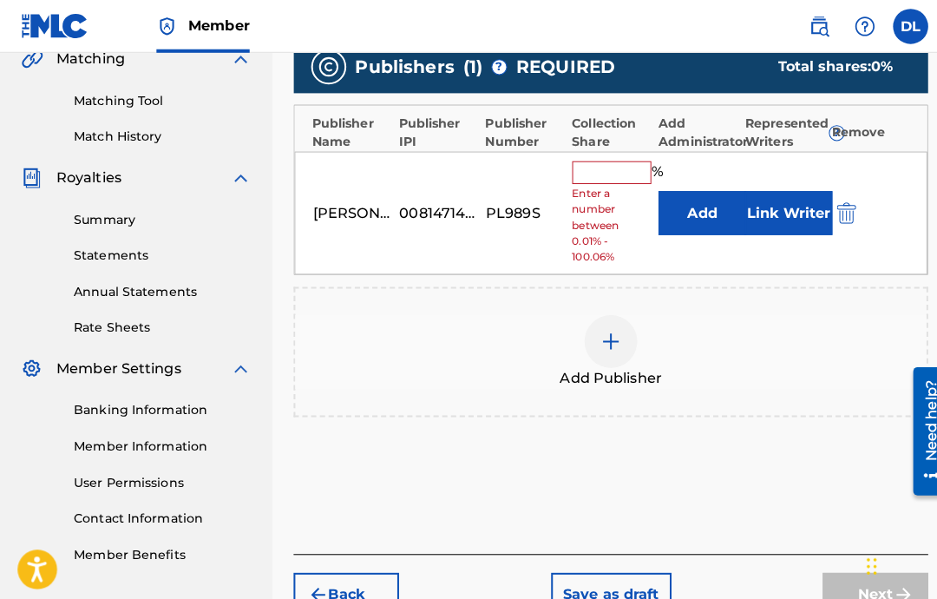
click at [780, 207] on button "Link Writer" at bounding box center [778, 209] width 87 height 43
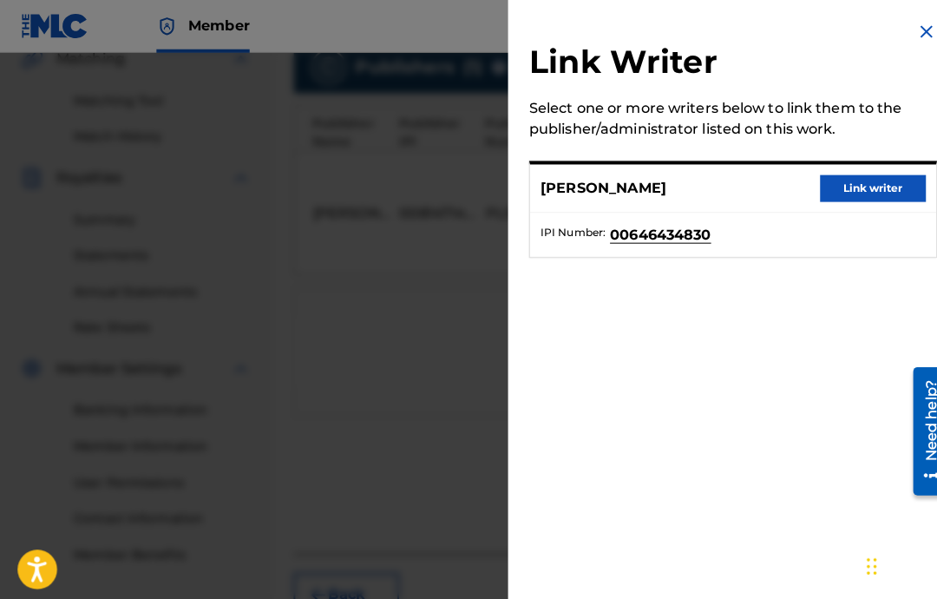
click at [847, 187] on button "Link writer" at bounding box center [862, 186] width 104 height 26
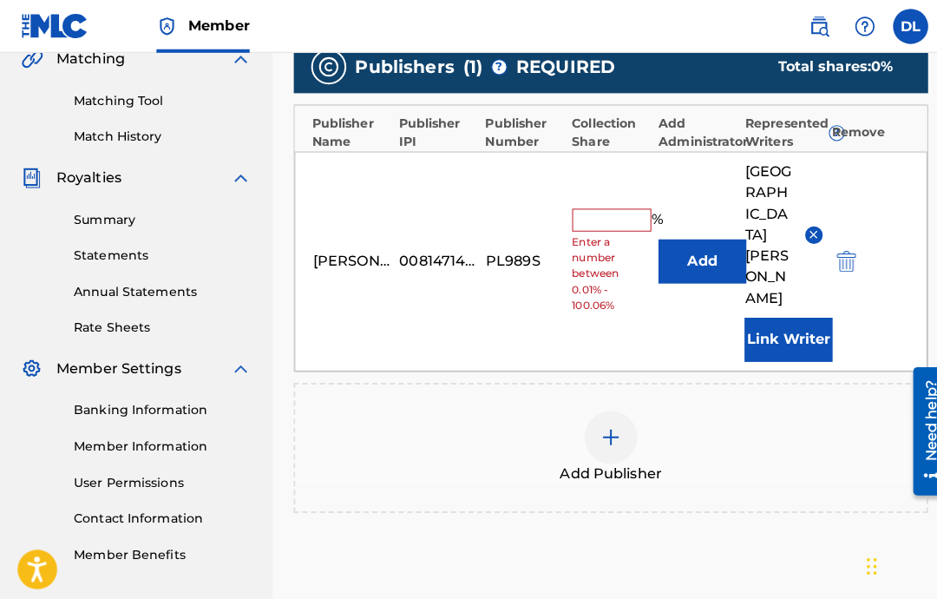
click at [600, 206] on input "text" at bounding box center [604, 217] width 78 height 23
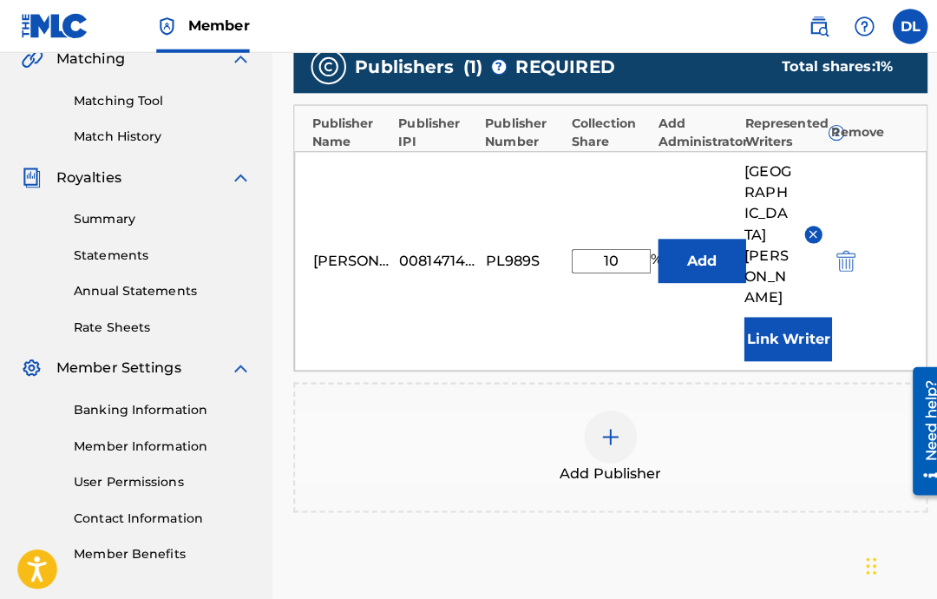
type input "100"
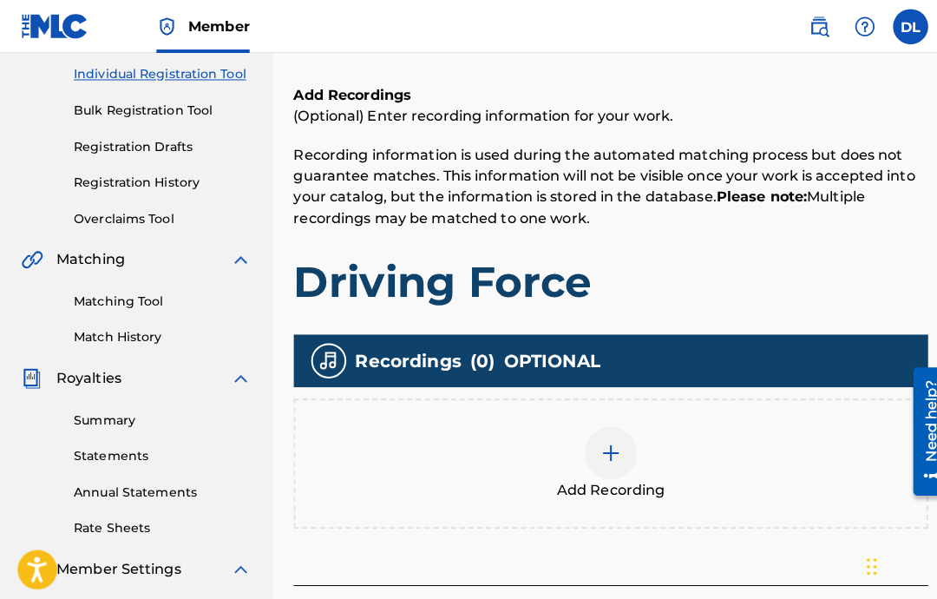
click at [593, 439] on img at bounding box center [603, 446] width 21 height 21
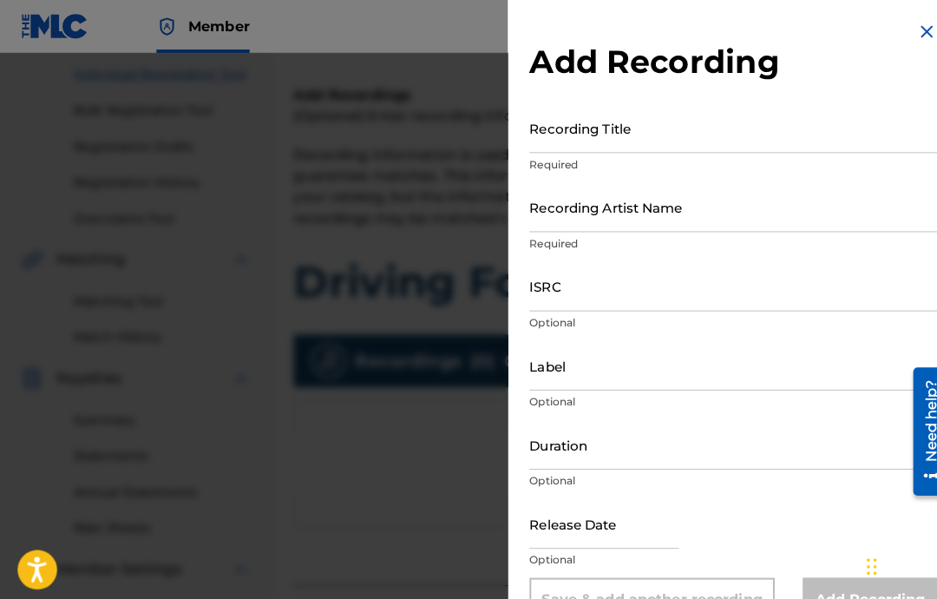
scroll to position [218, 0]
click at [810, 117] on input "Recording Title" at bounding box center [723, 126] width 403 height 49
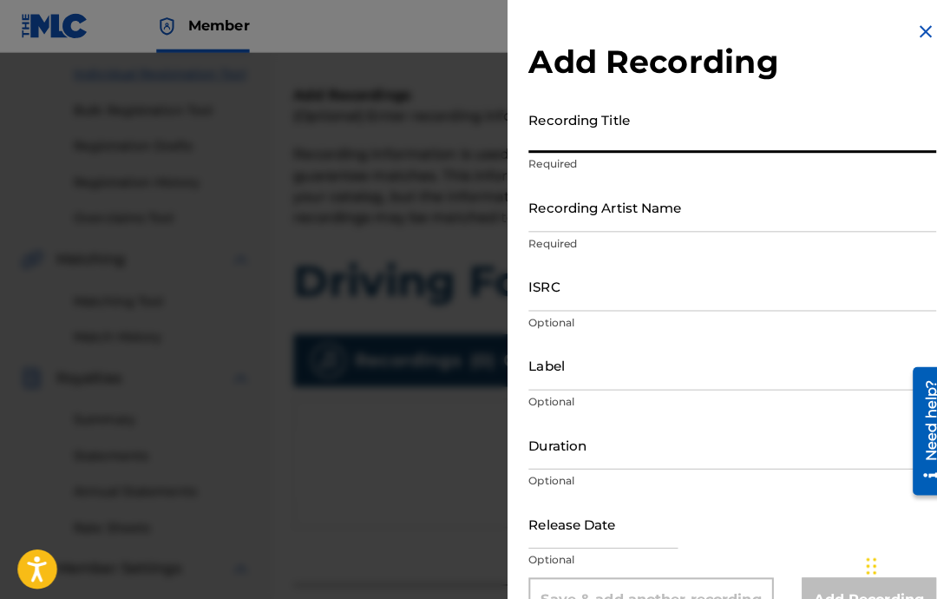
paste input "Driving Force"
type input "Driving Force"
click at [724, 209] on input "Recording Artist Name" at bounding box center [723, 204] width 403 height 49
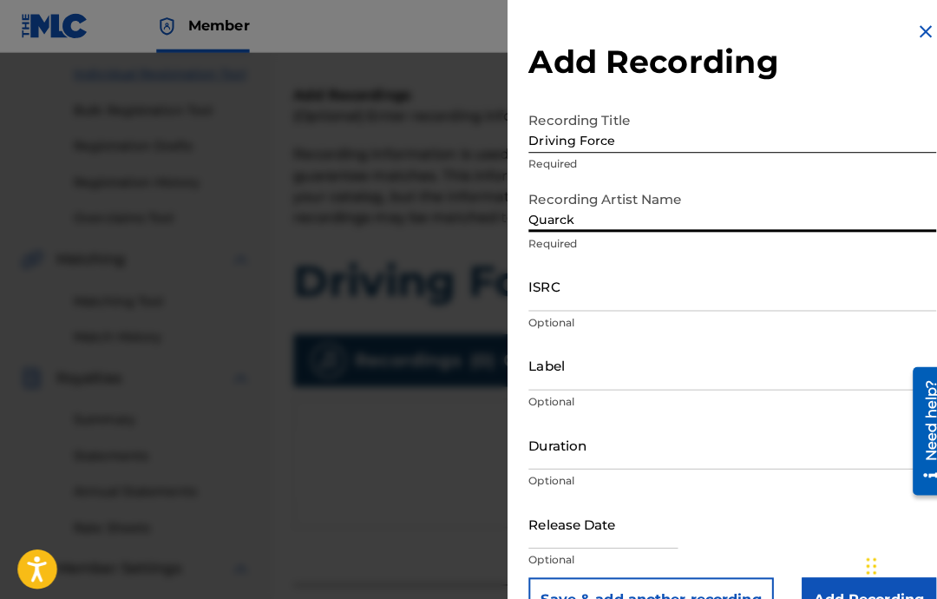
type input "Quarck"
click at [705, 282] on input "ISRC" at bounding box center [723, 282] width 403 height 49
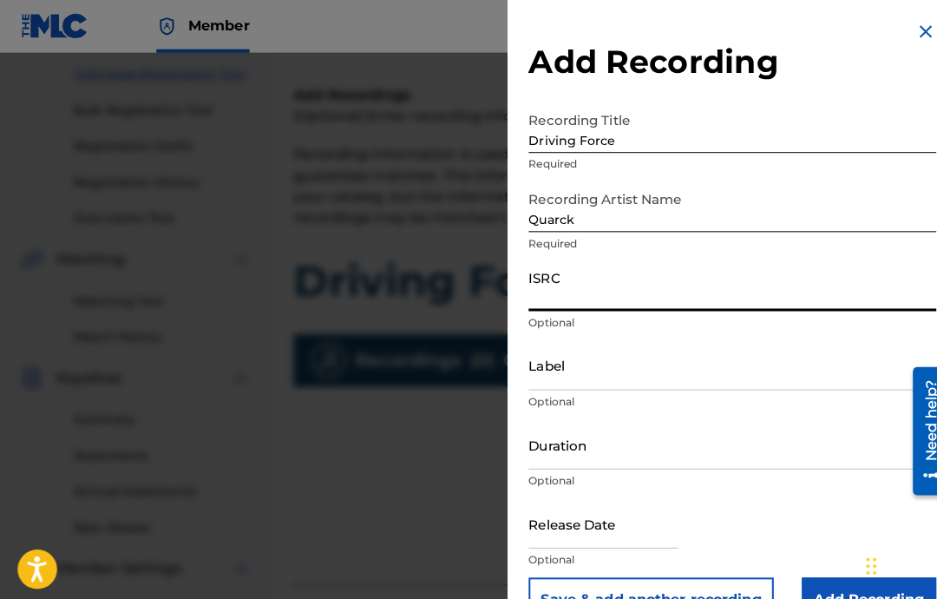
paste input "USA2P2512029"
type input "USA2P2512029"
click at [628, 385] on input "Label" at bounding box center [723, 360] width 403 height 49
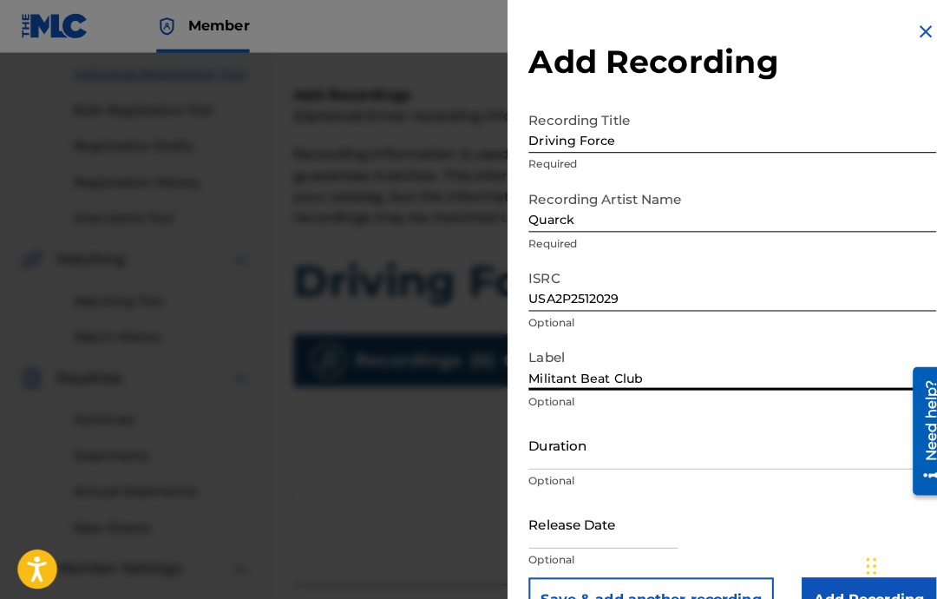
type input "Militant Beat Club"
click at [714, 434] on input "Duration" at bounding box center [723, 438] width 403 height 49
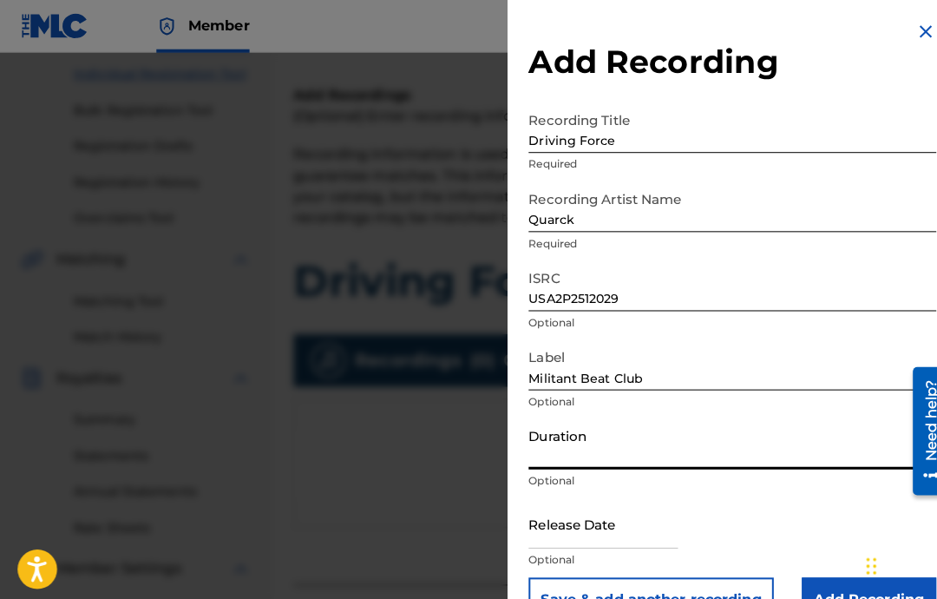
type input ")"
type input "03:19"
click at [631, 526] on input "text" at bounding box center [595, 516] width 147 height 49
select select "7"
select select "2025"
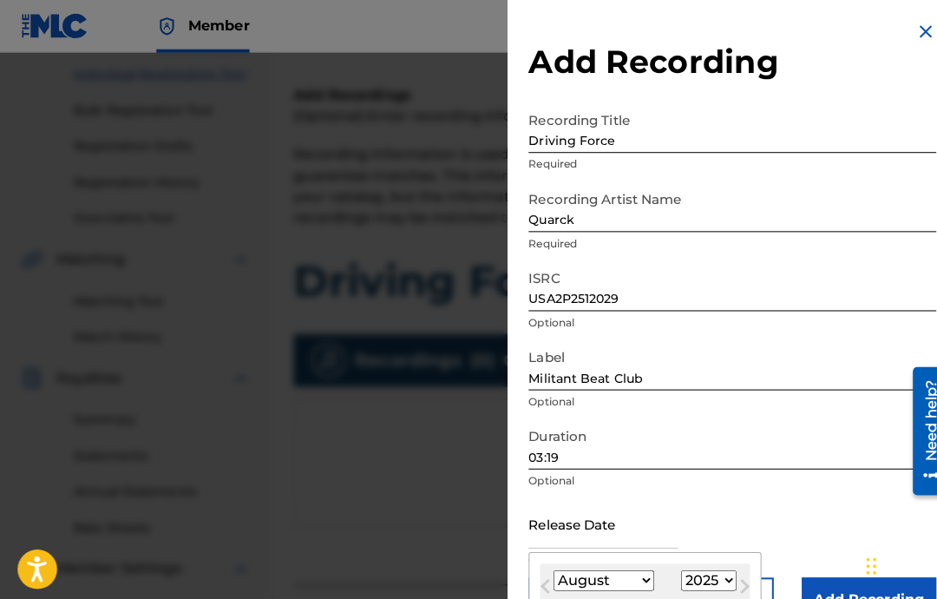
click at [605, 573] on select "January February March April May June July August September October November De…" at bounding box center [597, 573] width 100 height 20
click at [604, 568] on select "January February March April May June July August September October November De…" at bounding box center [597, 573] width 100 height 20
select select "1"
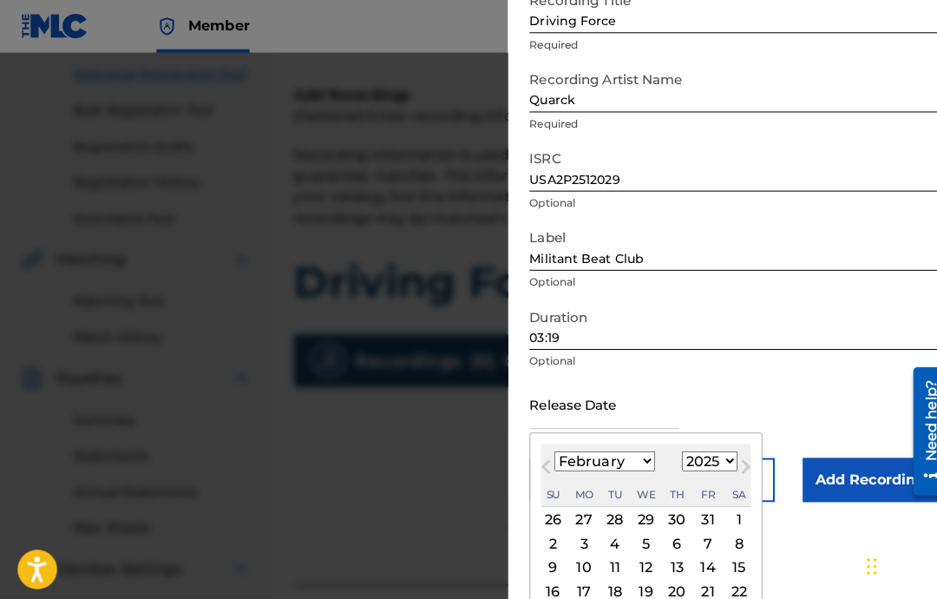
scroll to position [117, 0]
click at [613, 595] on div "18" at bounding box center [606, 584] width 21 height 21
type input "February 18 2025"
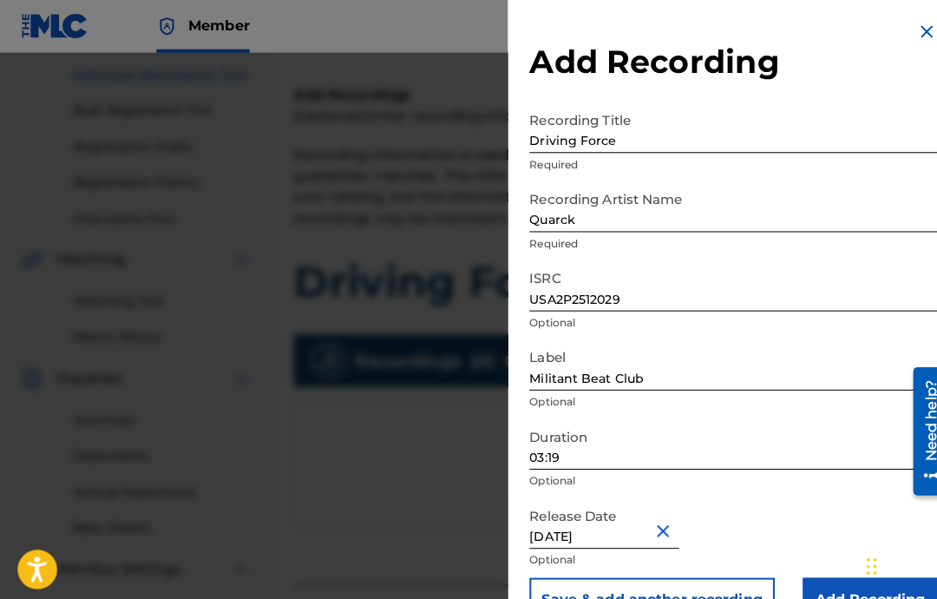
scroll to position [218, 0]
click at [819, 591] on input "Add Recording" at bounding box center [858, 591] width 133 height 43
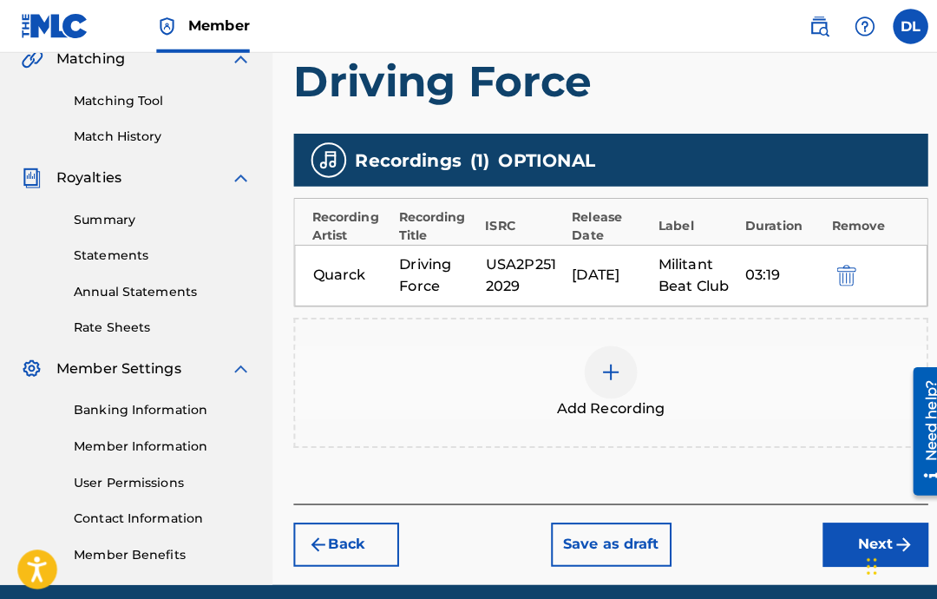
click at [843, 530] on button "Next" at bounding box center [864, 536] width 104 height 43
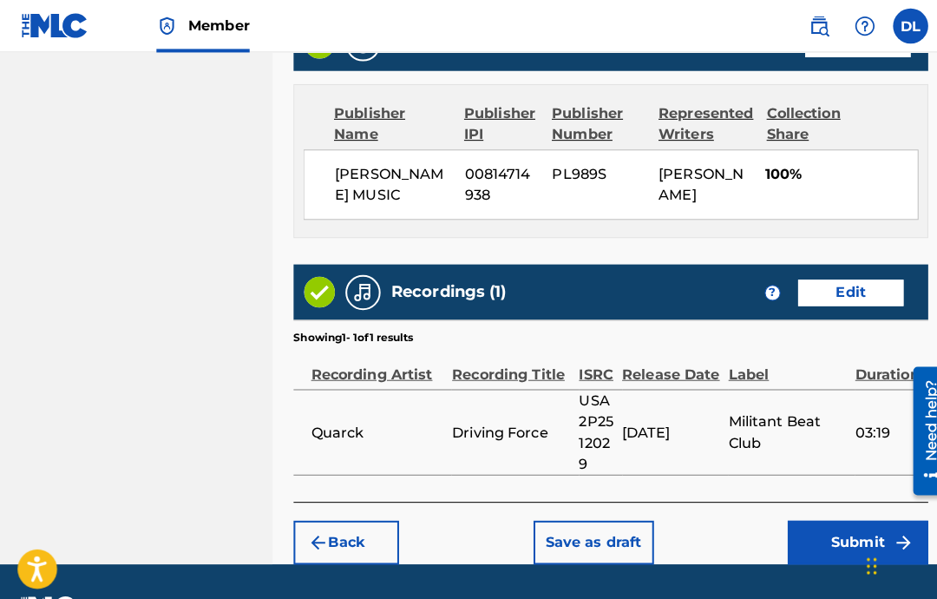
scroll to position [928, 0]
click at [825, 553] on button "Submit" at bounding box center [846, 535] width 139 height 43
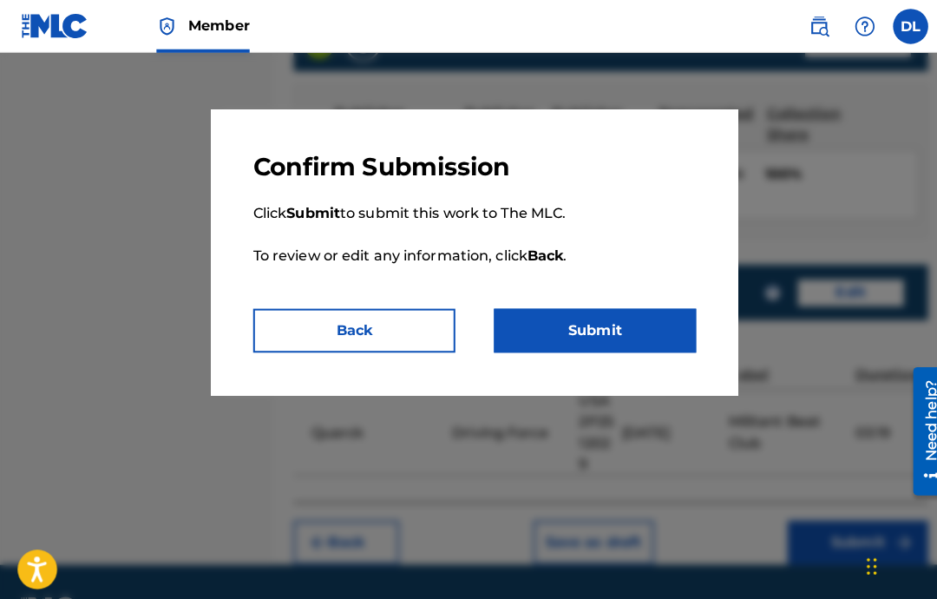
click at [631, 322] on button "Submit" at bounding box center [588, 326] width 200 height 43
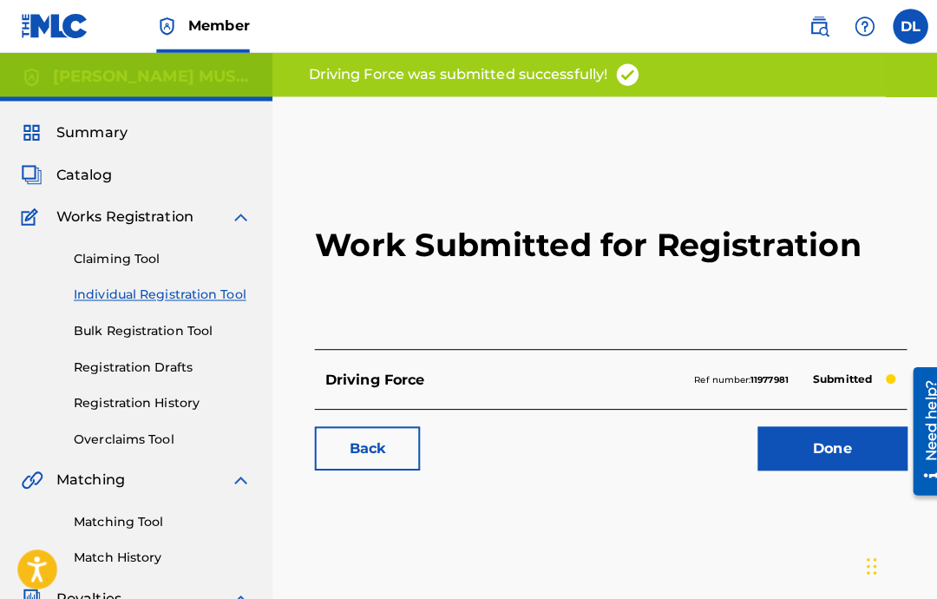
click at [827, 445] on link "Done" at bounding box center [821, 442] width 147 height 43
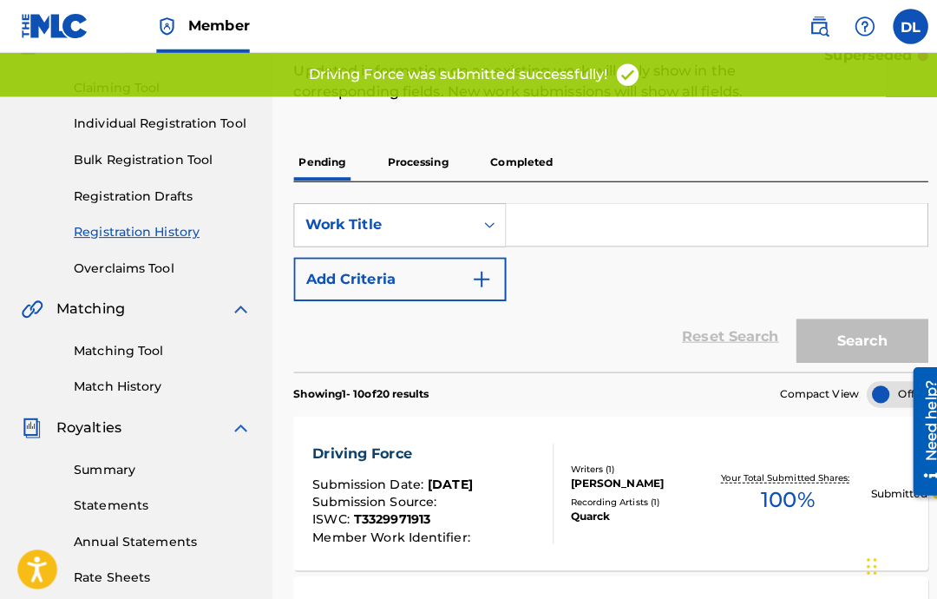
scroll to position [167, 0]
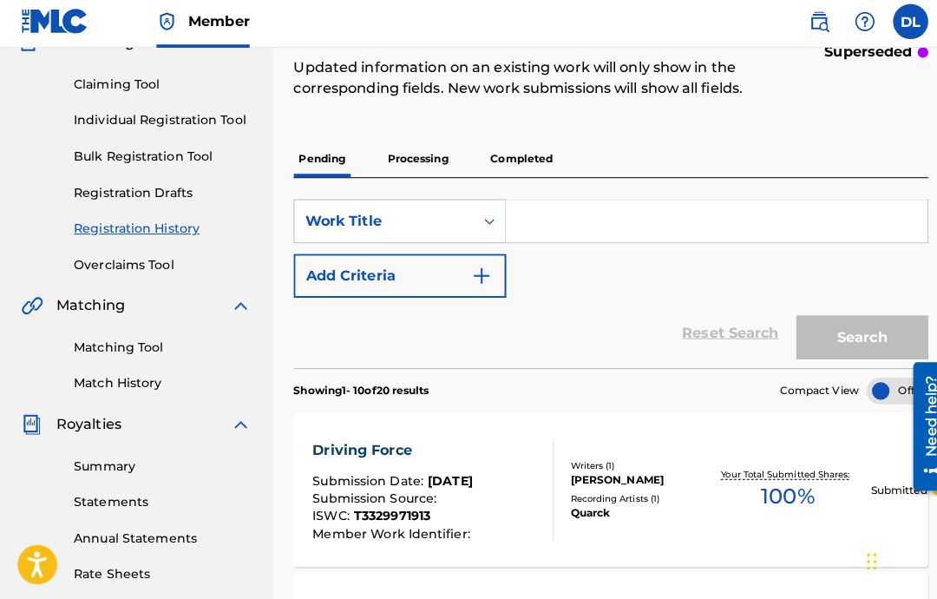
click at [213, 139] on div "Claiming Tool Individual Registration Tool Bulk Registration Tool Registration …" at bounding box center [134, 166] width 227 height 218
click at [224, 115] on link "Individual Registration Tool" at bounding box center [160, 124] width 175 height 18
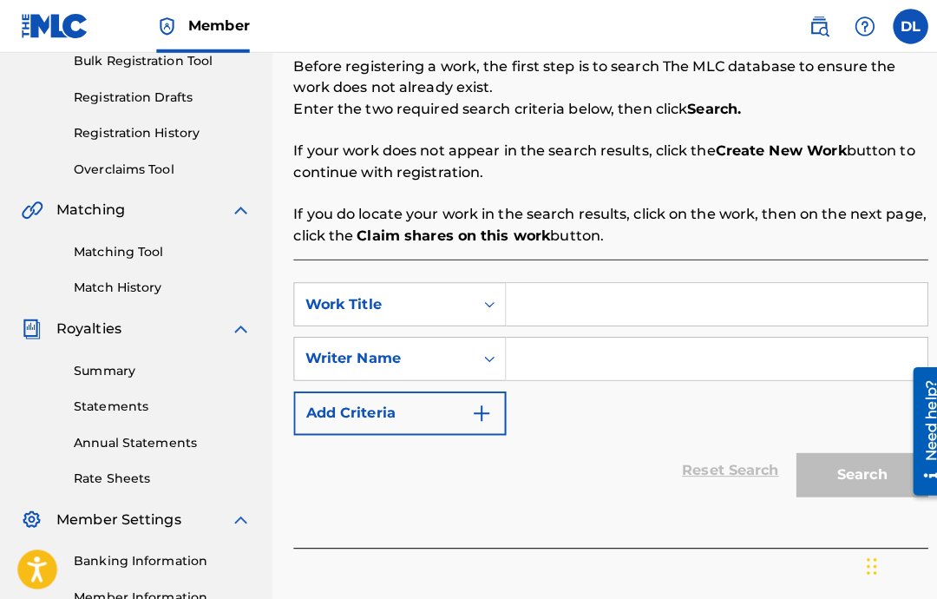
scroll to position [261, 0]
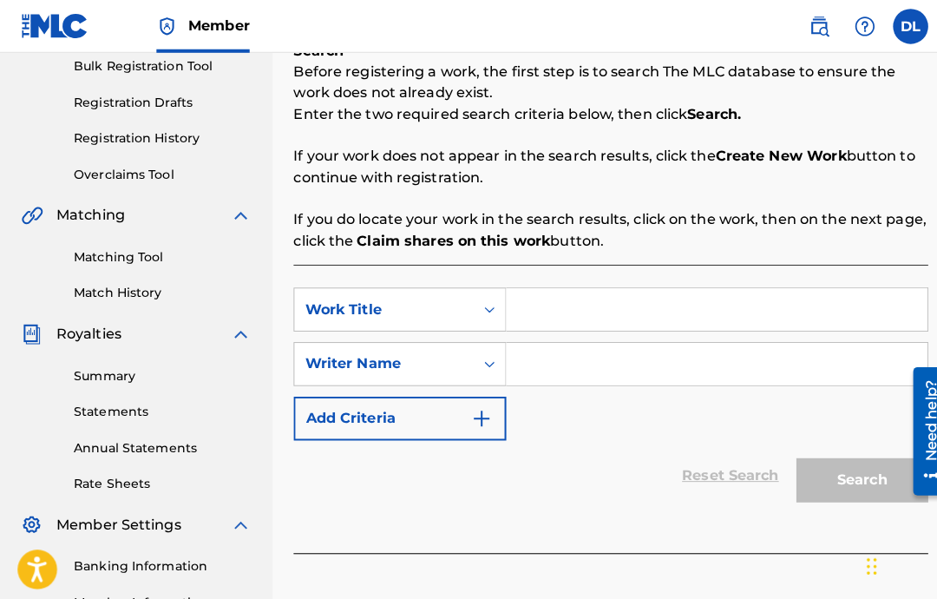
click at [547, 301] on input "Search Form" at bounding box center [708, 306] width 416 height 42
paste input "Egregious"
type input "Egregious"
click at [692, 366] on input "Search Form" at bounding box center [708, 359] width 416 height 42
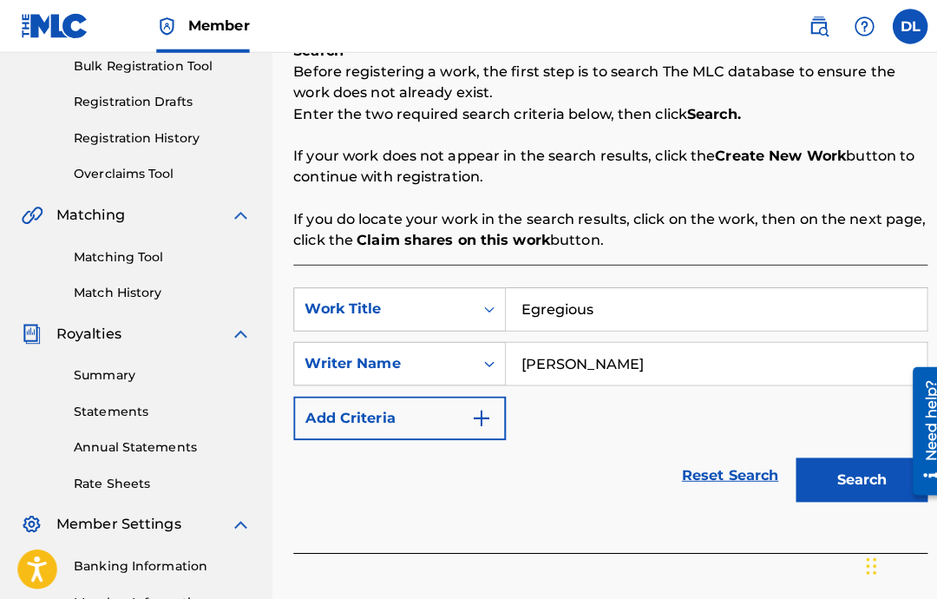
type input "[PERSON_NAME]"
click at [838, 495] on button "Search" at bounding box center [851, 473] width 130 height 43
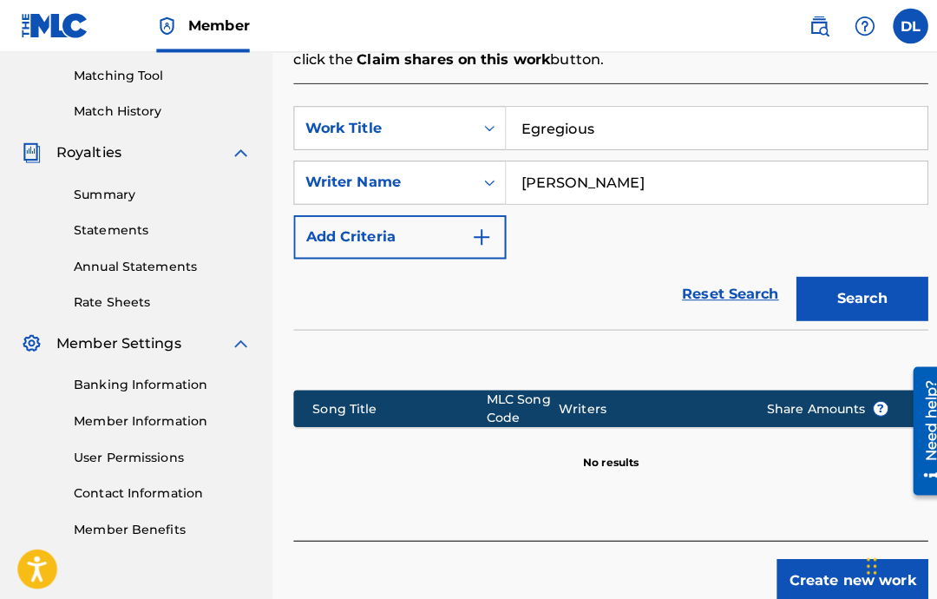
click at [804, 560] on button "Create new work" at bounding box center [841, 573] width 149 height 43
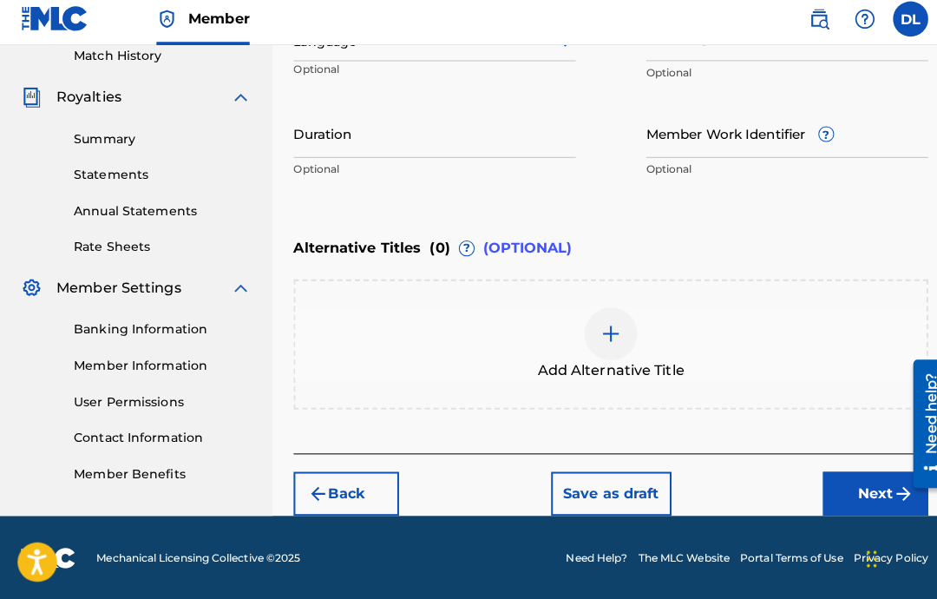
scroll to position [299, 0]
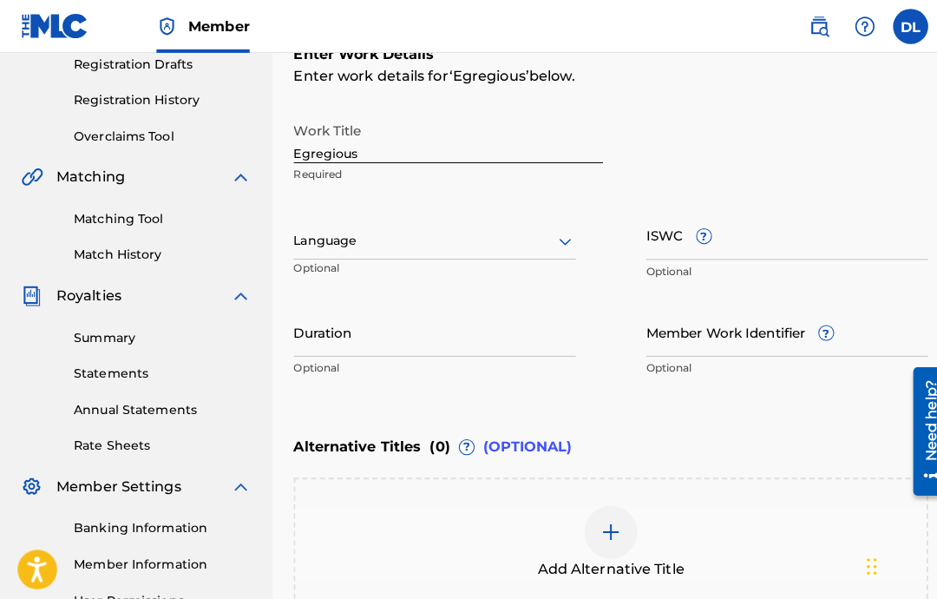
click at [513, 262] on div "Language Optional" at bounding box center [429, 245] width 279 height 78
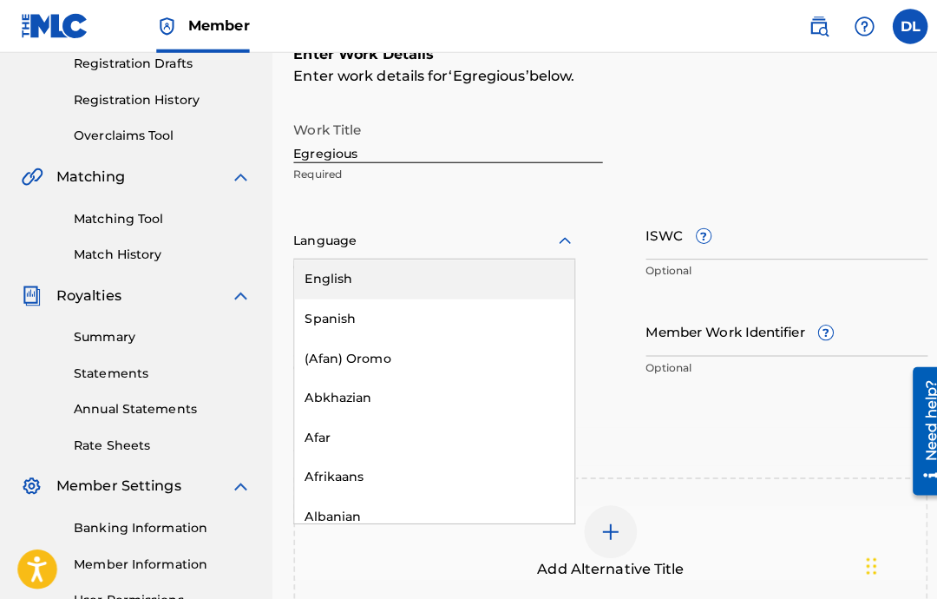
click at [497, 262] on div "English" at bounding box center [429, 275] width 277 height 39
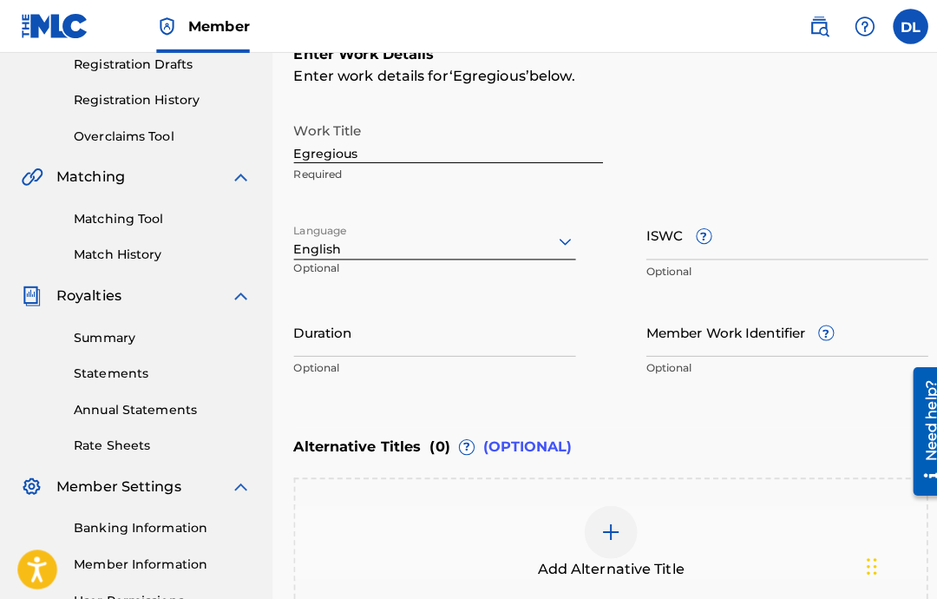
click at [769, 237] on input "ISWC ?" at bounding box center [777, 230] width 279 height 49
click at [385, 329] on input "Duration" at bounding box center [429, 326] width 279 height 49
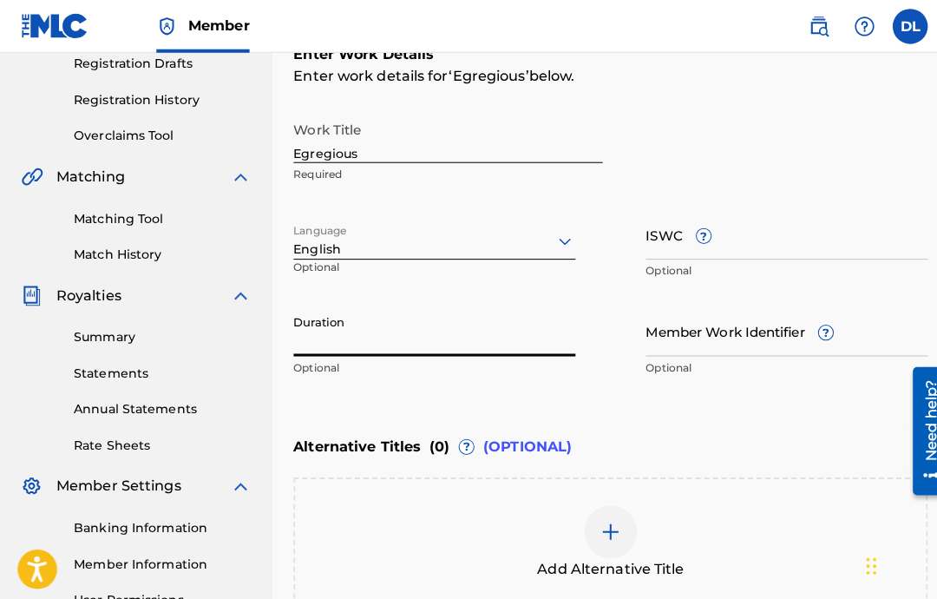
click at [811, 236] on input "ISWC ?" at bounding box center [777, 230] width 279 height 49
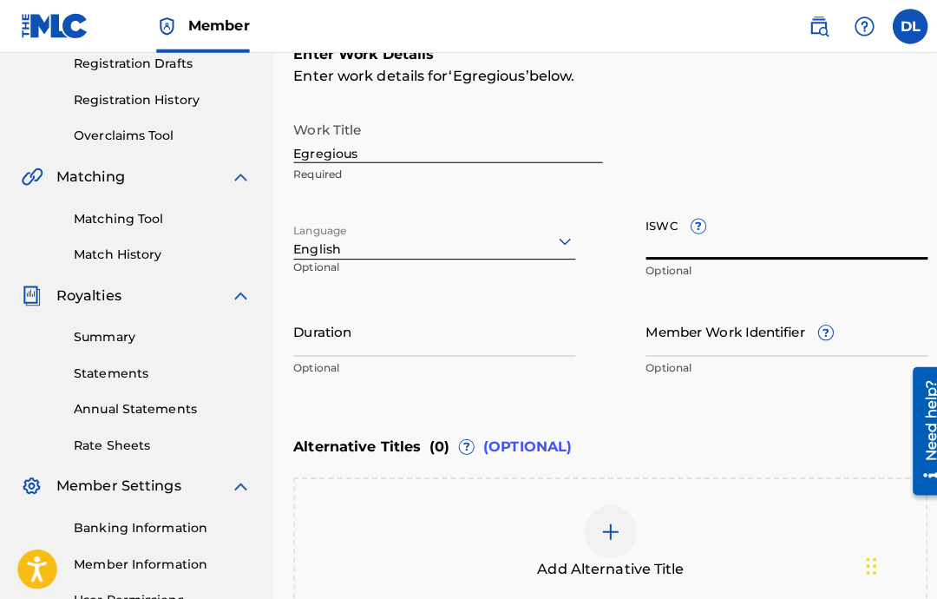
paste input "T-333.141.861-8"
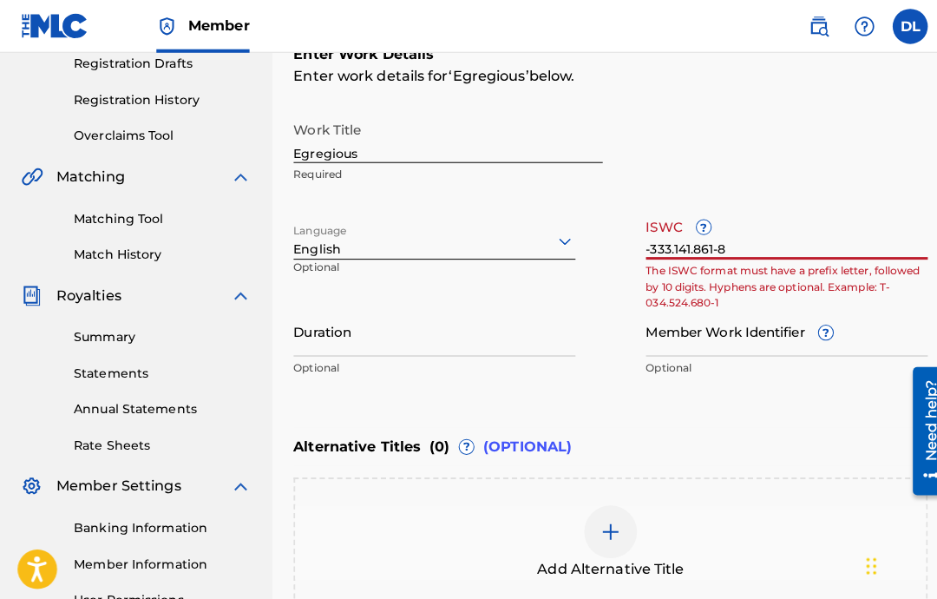
type input "T-333.141.861-8"
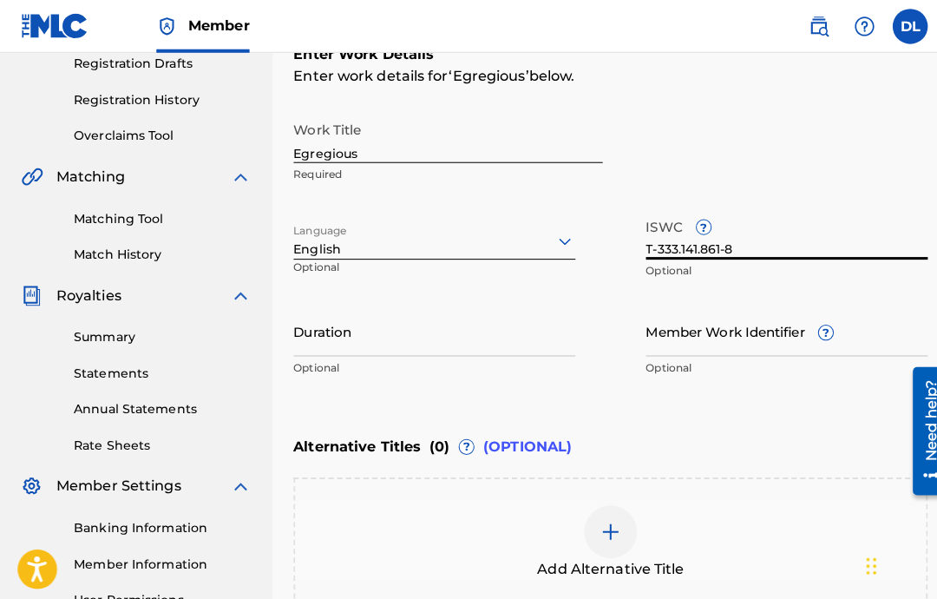
click at [493, 342] on input "Duration" at bounding box center [429, 326] width 279 height 49
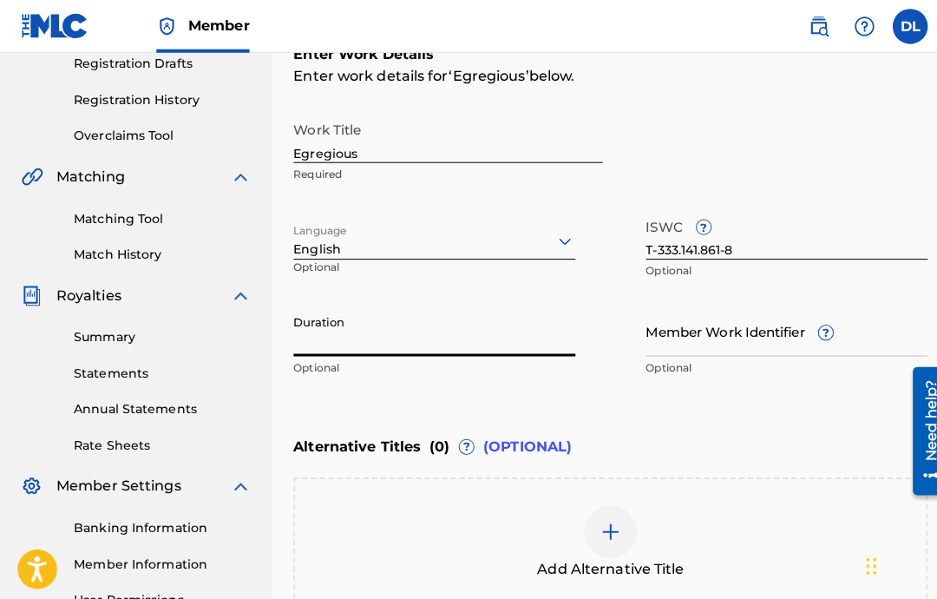
type input ")"
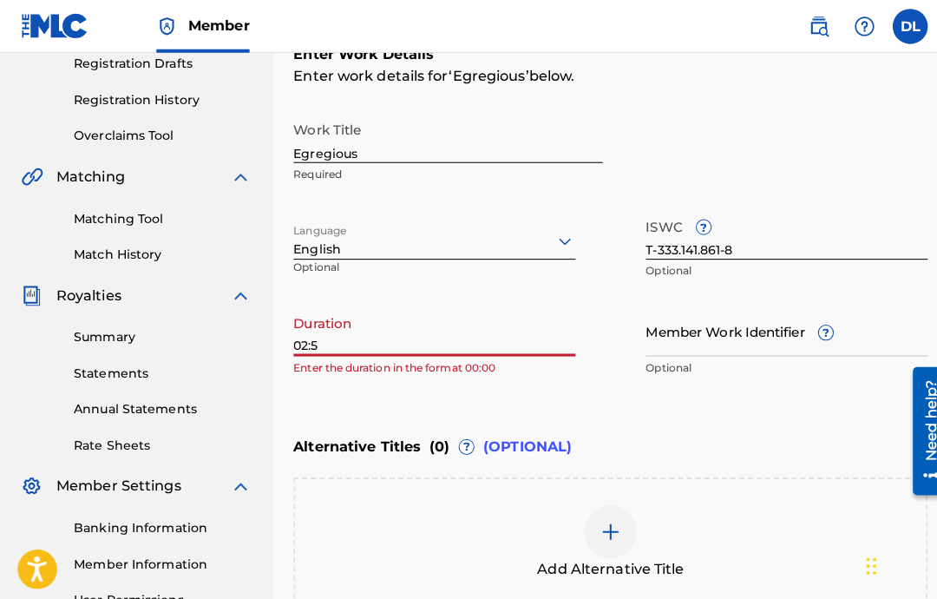
type input "02:54"
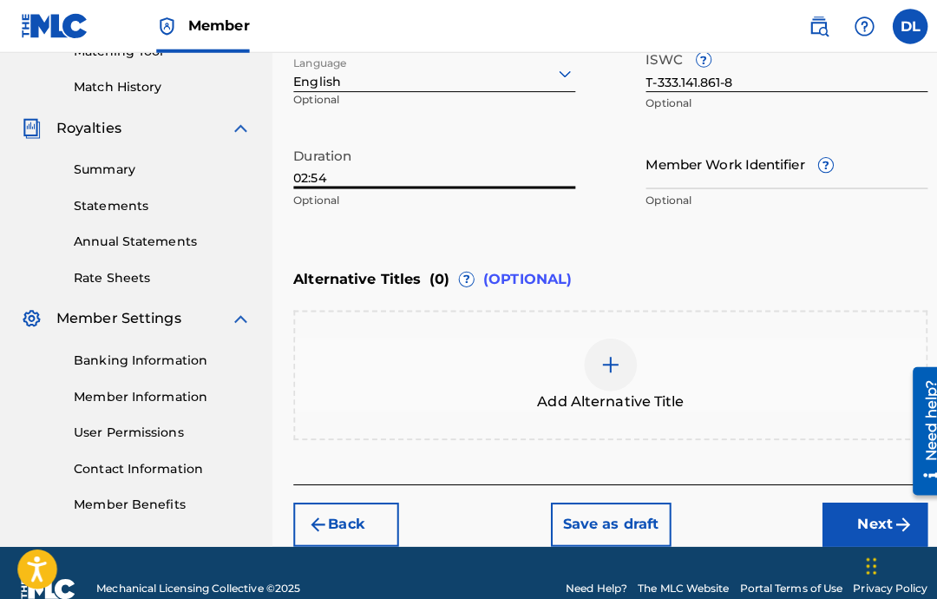
click at [832, 496] on button "Next" at bounding box center [864, 517] width 104 height 43
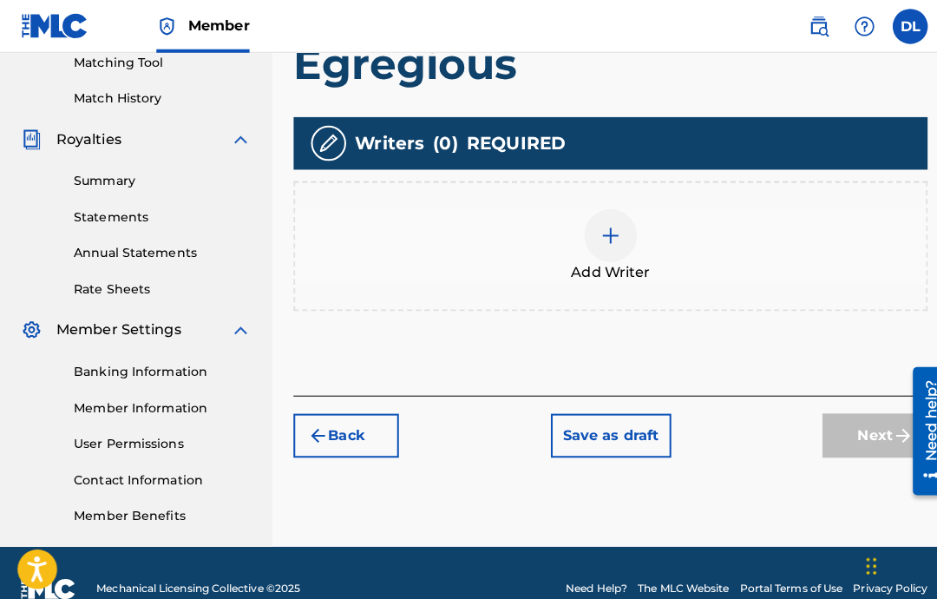
scroll to position [416, 0]
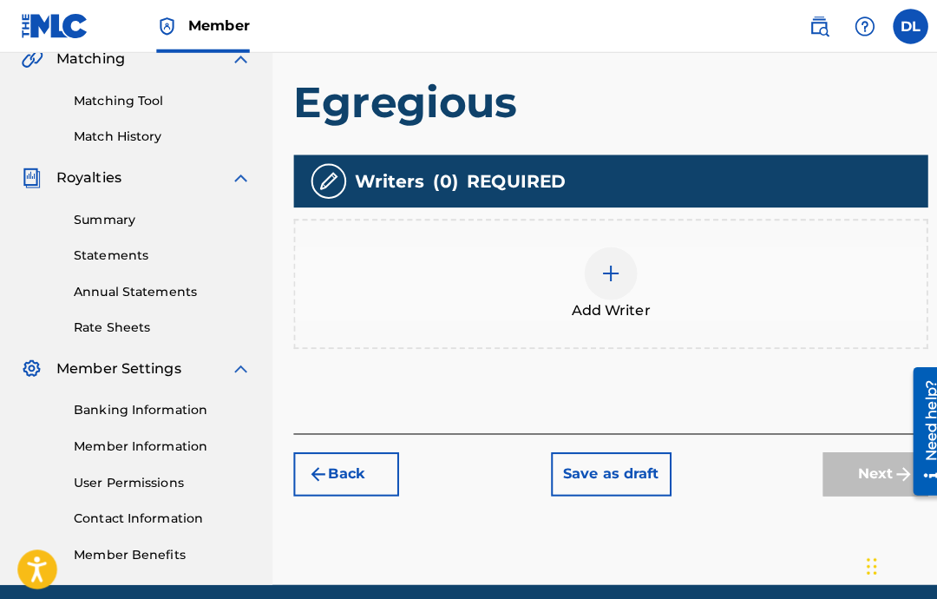
click at [606, 296] on span "Add Writer" at bounding box center [603, 306] width 78 height 21
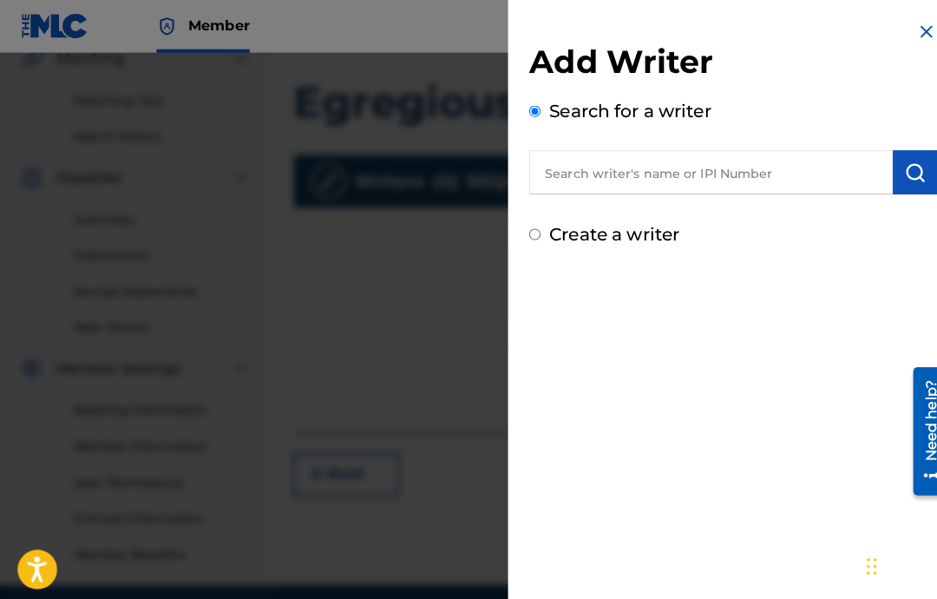
click at [718, 159] on input "text" at bounding box center [701, 169] width 359 height 43
paste input "00646434830"
type input "00646434830"
click at [900, 177] on img "submit" at bounding box center [903, 170] width 21 height 21
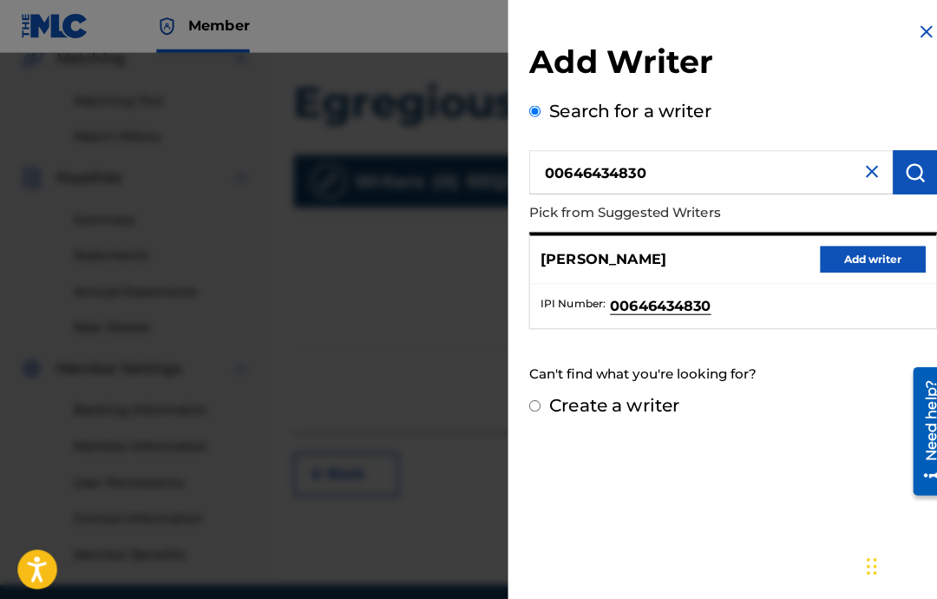
click at [873, 253] on button "Add writer" at bounding box center [862, 256] width 104 height 26
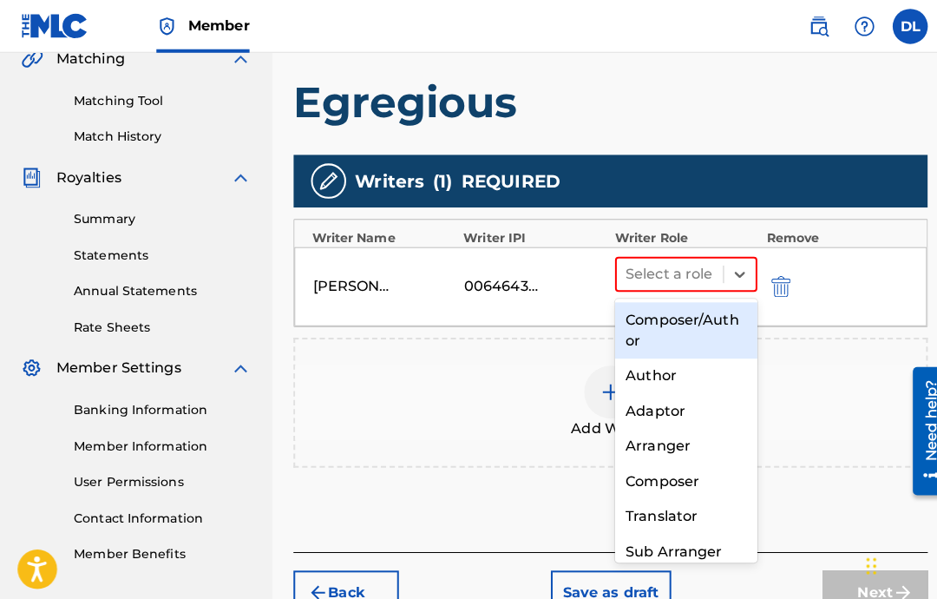
click at [698, 480] on div "Composer" at bounding box center [677, 475] width 141 height 35
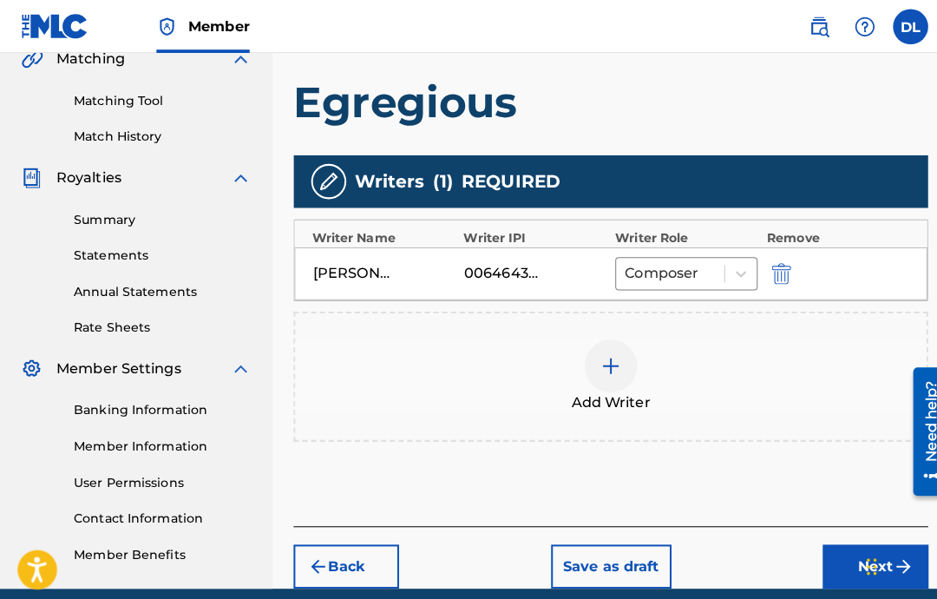
click at [844, 539] on button "Next" at bounding box center [864, 558] width 104 height 43
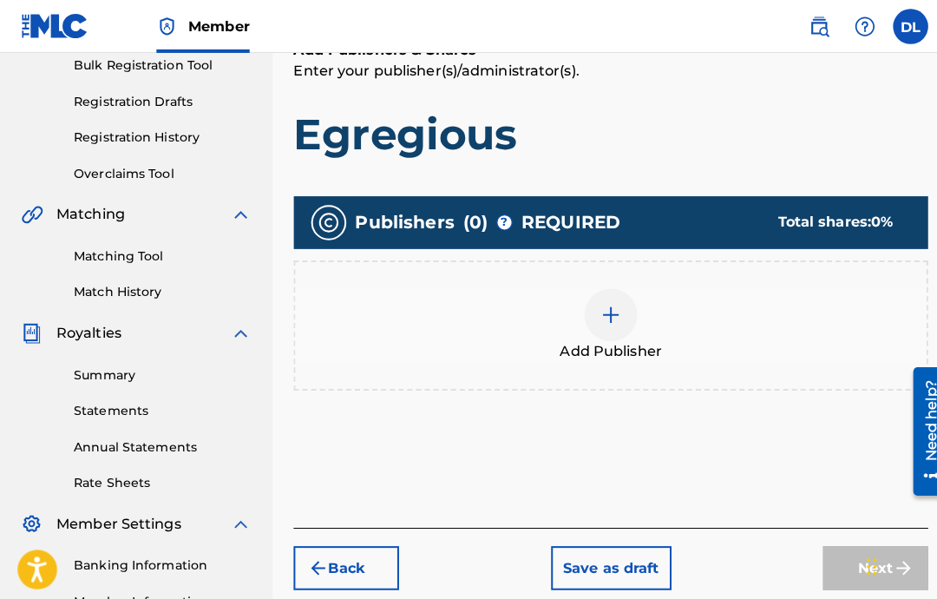
scroll to position [77, 0]
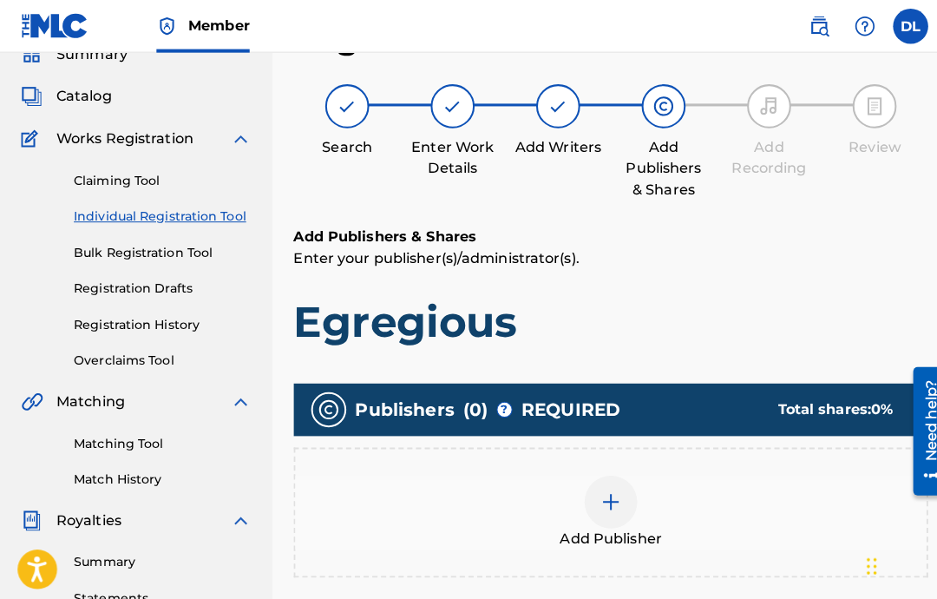
click at [593, 497] on img at bounding box center [603, 495] width 21 height 21
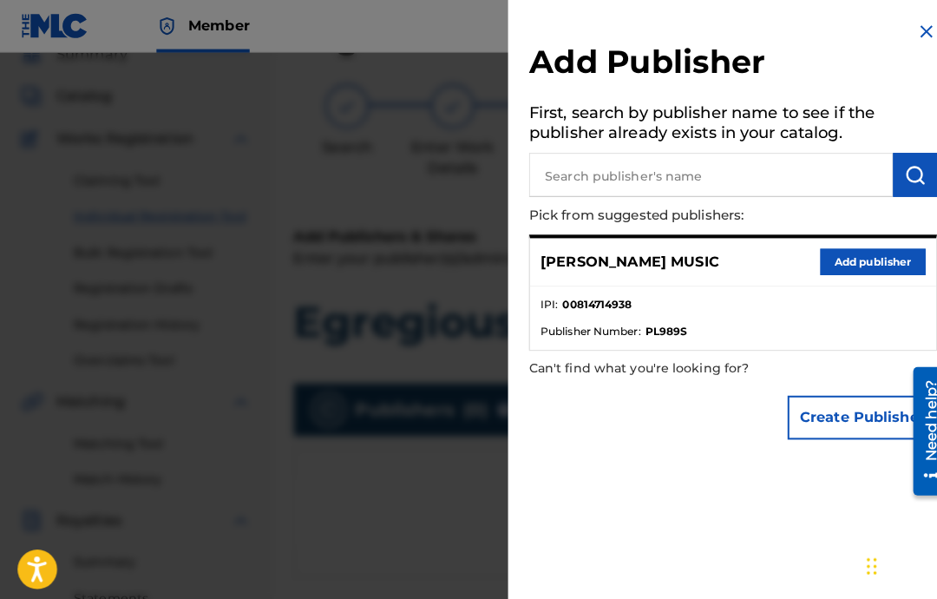
click at [856, 255] on button "Add publisher" at bounding box center [862, 259] width 104 height 26
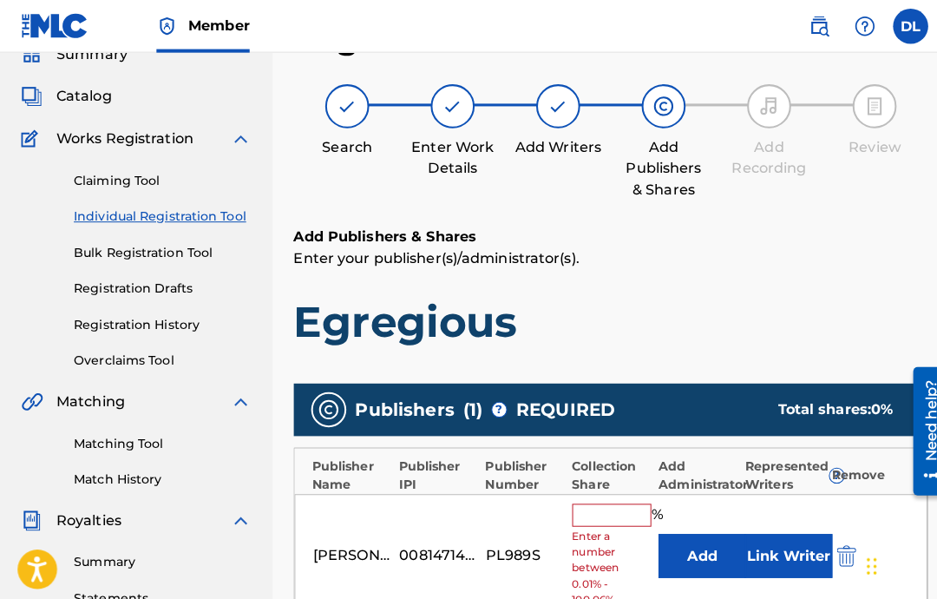
click at [619, 514] on input "text" at bounding box center [604, 508] width 78 height 23
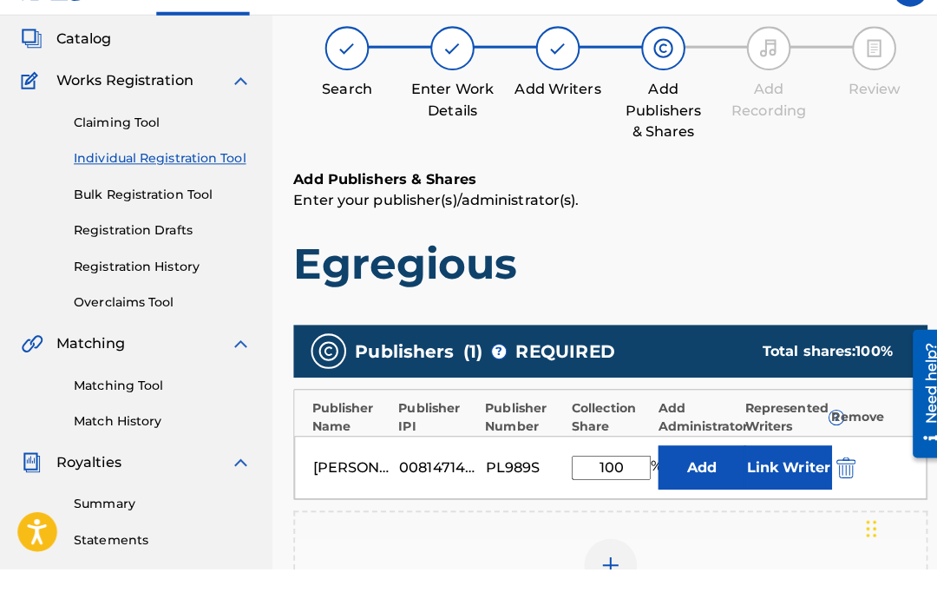
type input "100"
click at [776, 476] on button "Link Writer" at bounding box center [778, 497] width 87 height 43
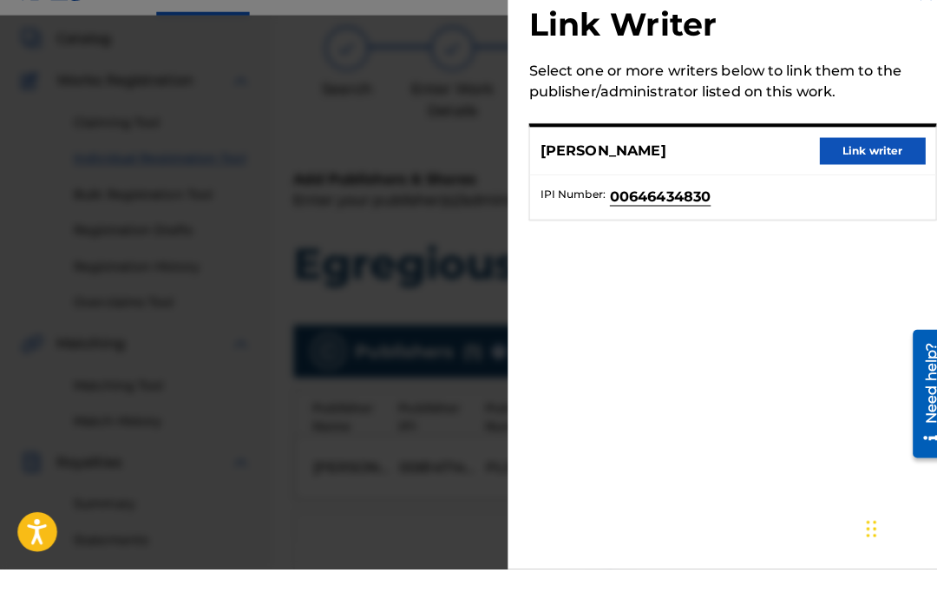
scroll to position [135, 0]
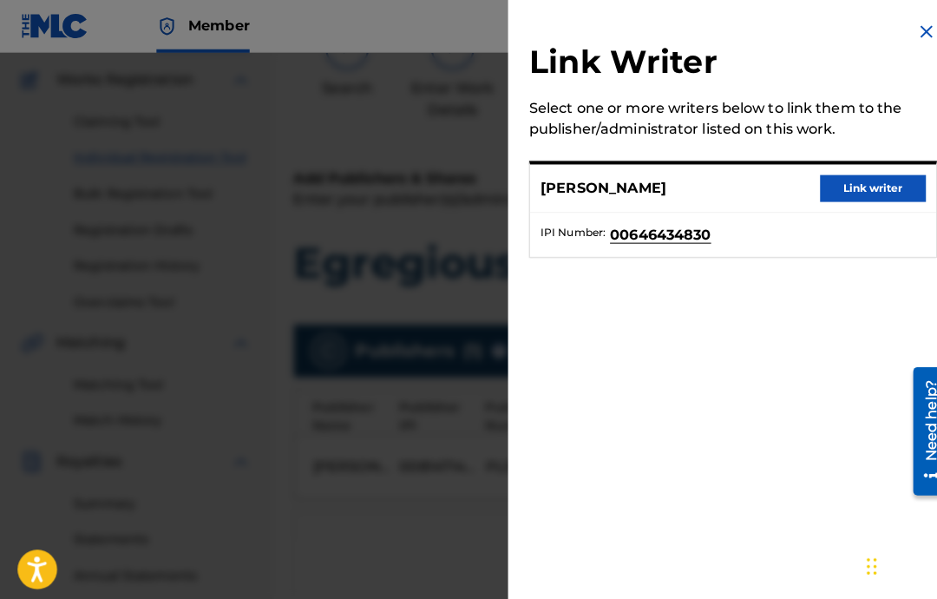
click at [875, 175] on button "Link writer" at bounding box center [862, 186] width 104 height 26
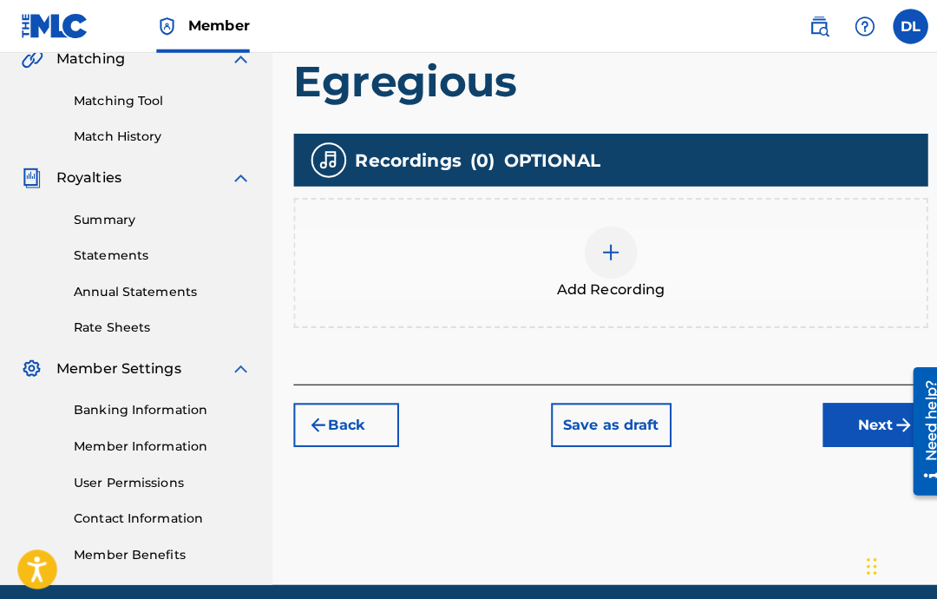
click at [768, 277] on div "Add Recording" at bounding box center [603, 259] width 623 height 73
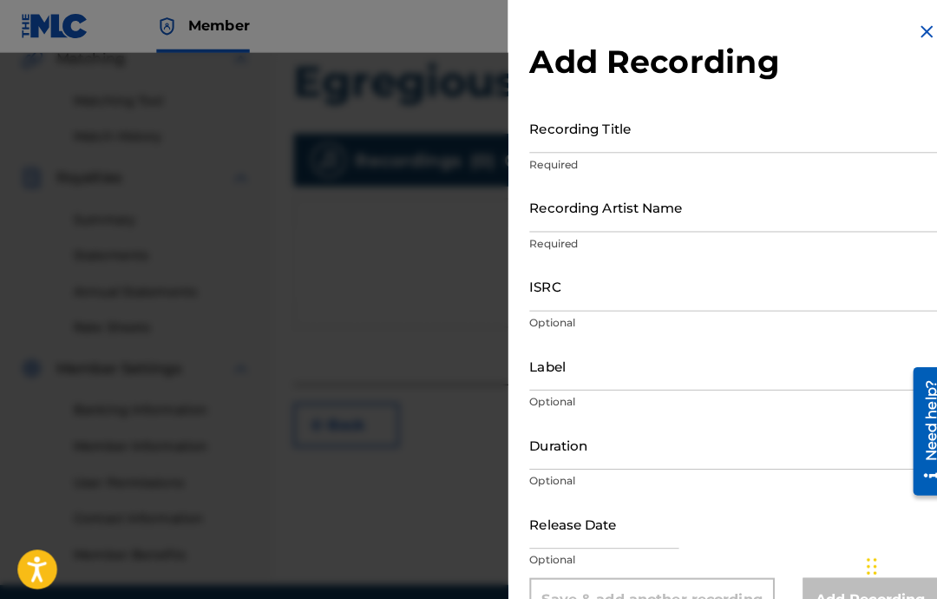
click at [845, 136] on input "Recording Title" at bounding box center [723, 126] width 403 height 49
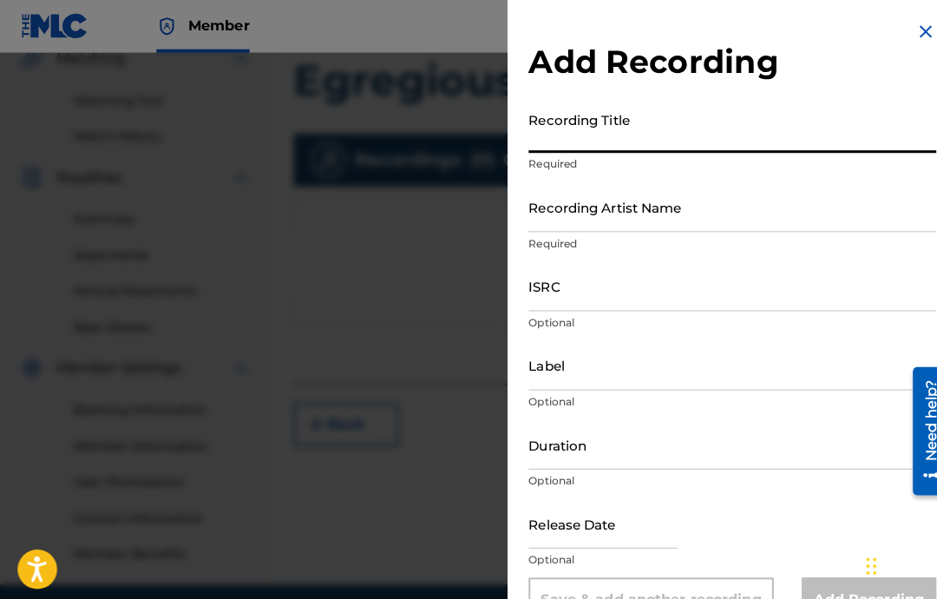
paste input "Egregious"
type input "Egregious"
click at [803, 204] on input "Recording Artist Name" at bounding box center [723, 204] width 403 height 49
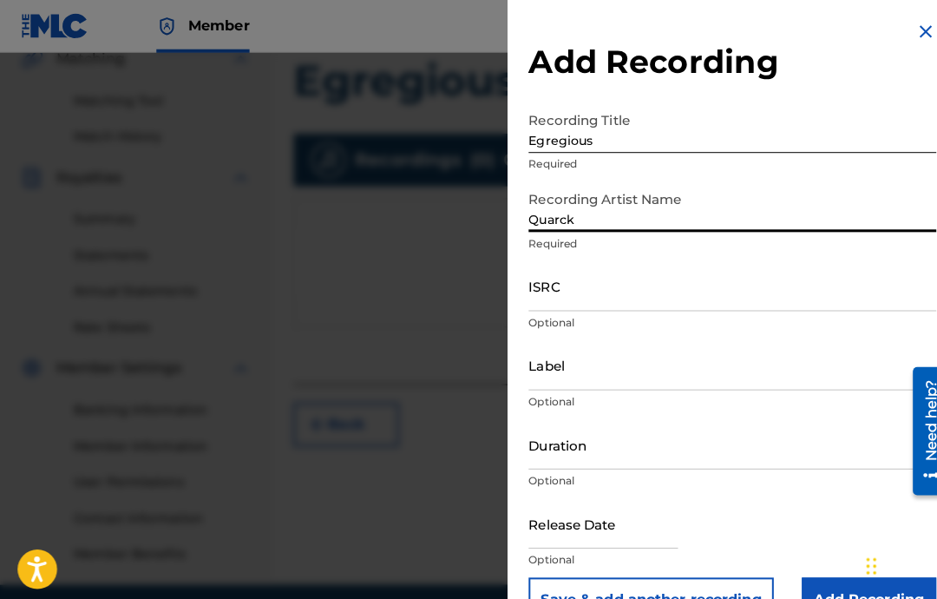
type input "Quarck"
click at [711, 290] on input "ISRC" at bounding box center [723, 282] width 403 height 49
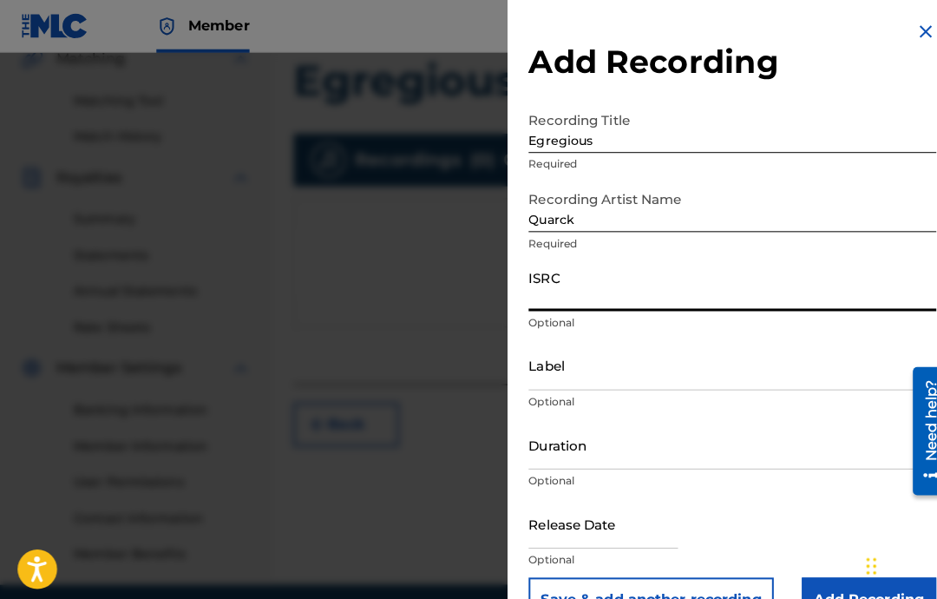
paste input "USA2P2512030"
type input "USA2P2512030"
click at [723, 383] on input "Label" at bounding box center [723, 360] width 403 height 49
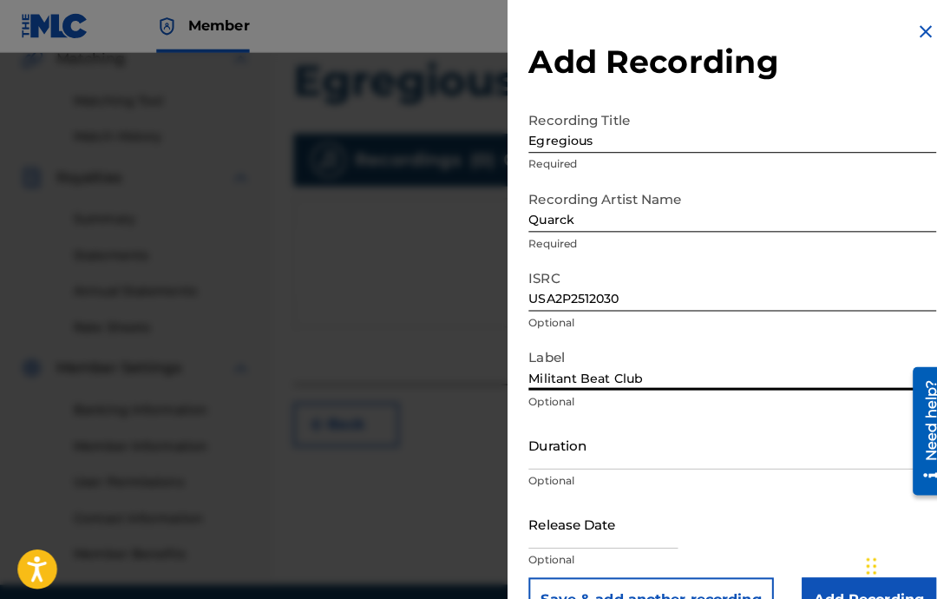
type input "Militant Beat Club"
click at [643, 442] on input "Duration" at bounding box center [723, 438] width 403 height 49
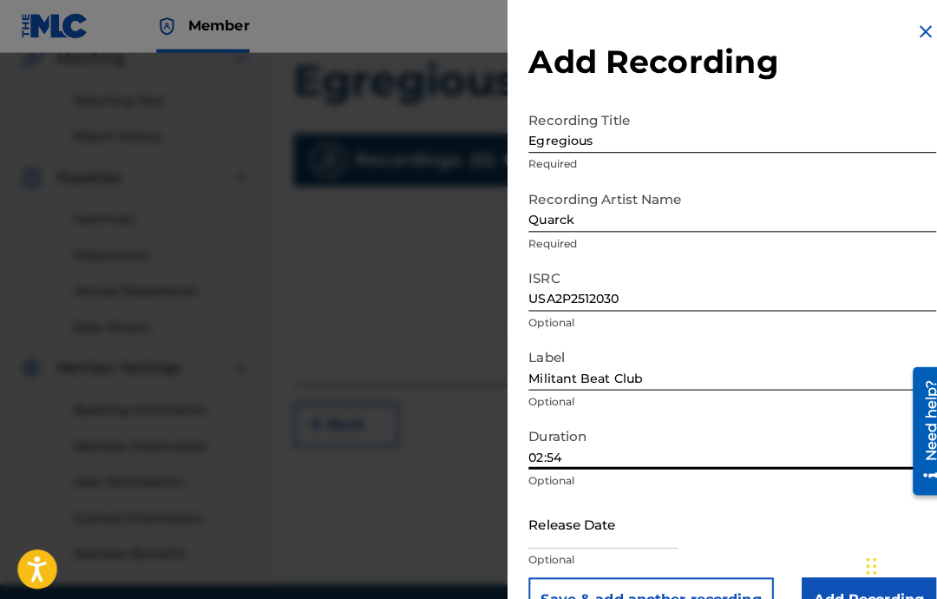
type input "02:54"
click at [599, 518] on input "text" at bounding box center [595, 516] width 147 height 49
select select "7"
select select "2025"
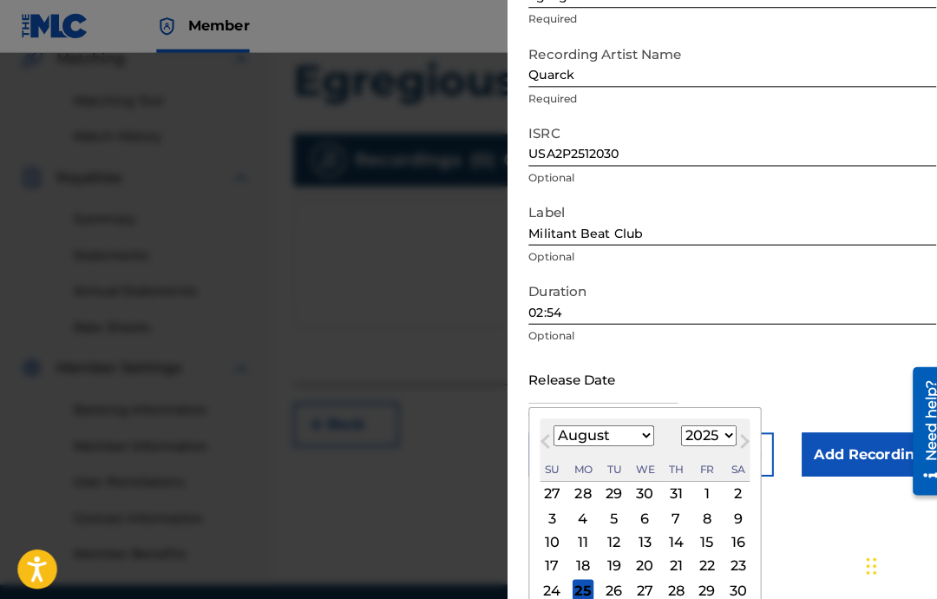
scroll to position [141, 0]
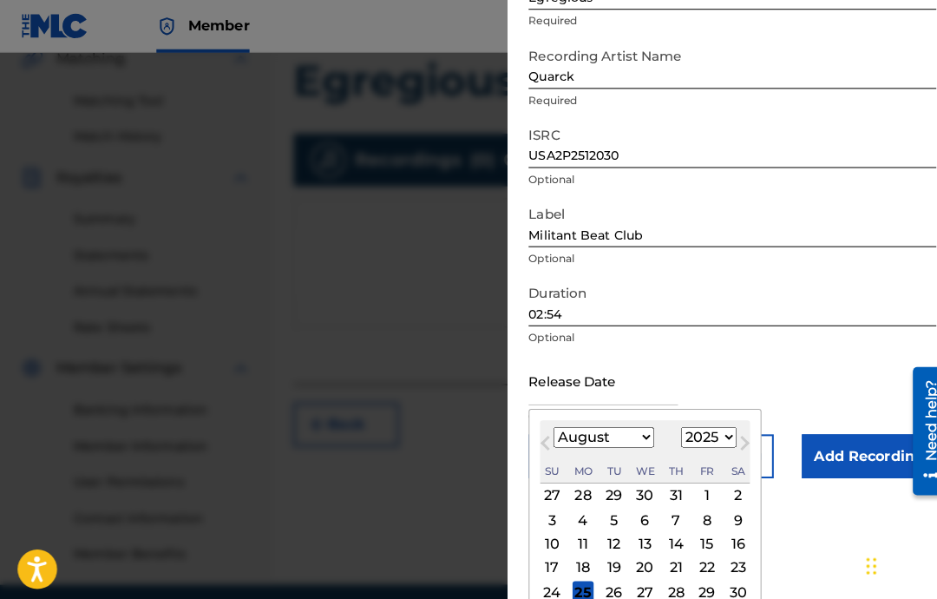
click at [635, 431] on select "January February March April May June July August September October November De…" at bounding box center [597, 432] width 100 height 20
click at [634, 436] on select "January February March April May June July August September October November De…" at bounding box center [597, 432] width 100 height 20
select select "1"
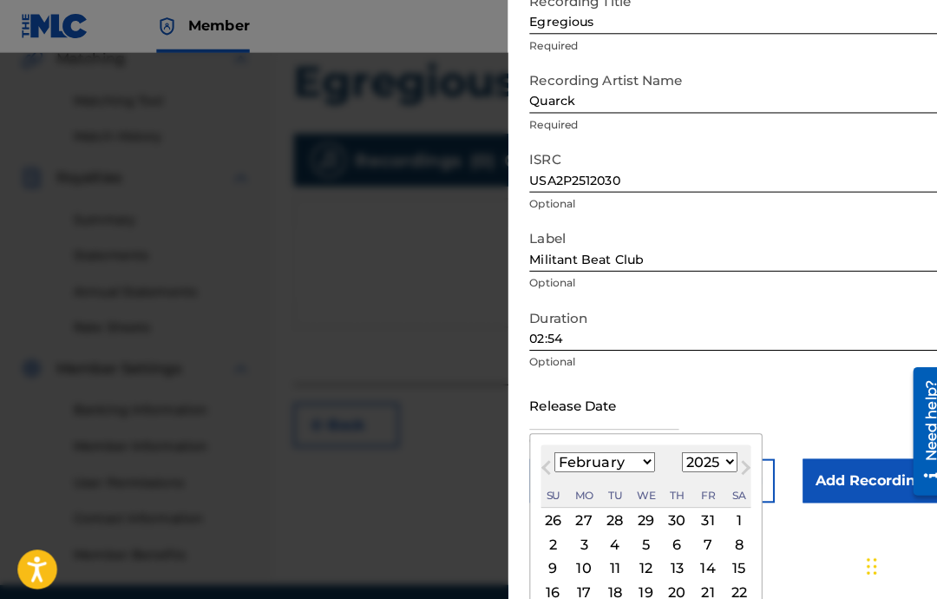
click at [617, 572] on div "11" at bounding box center [606, 561] width 21 height 21
type input "February 11 2025"
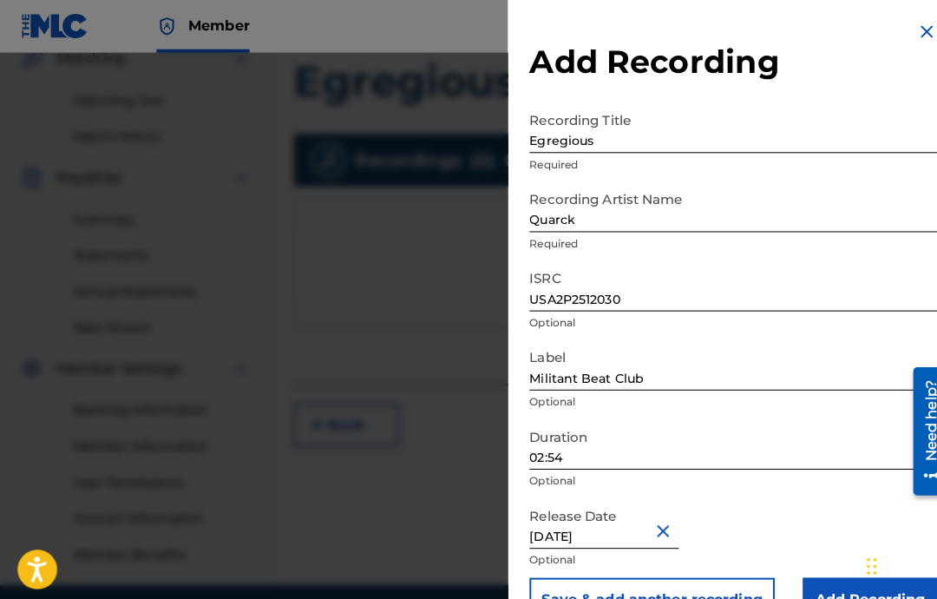
scroll to position [416, 0]
click at [610, 534] on input "February 11 2025" at bounding box center [595, 516] width 147 height 49
select select "1"
select select "2025"
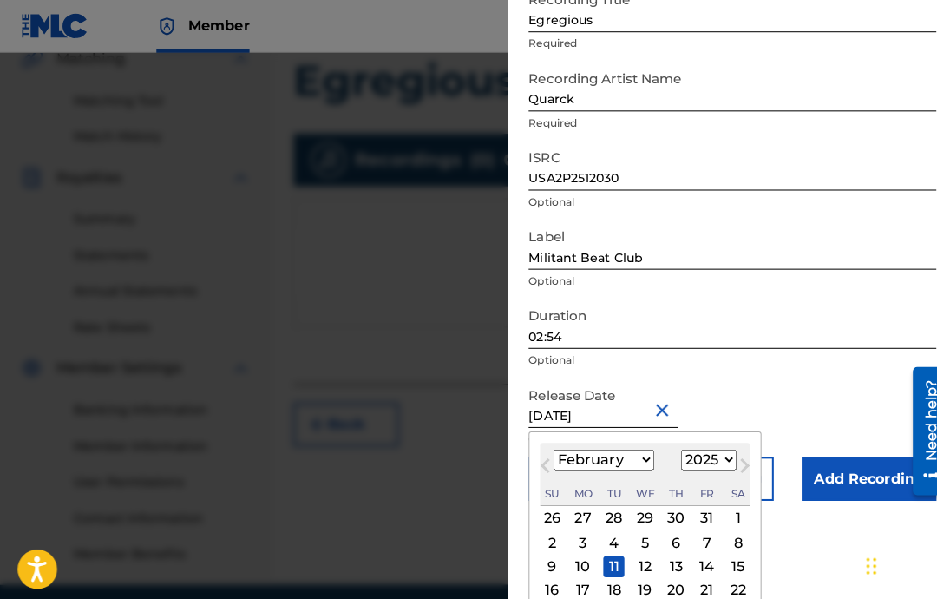
scroll to position [117, 0]
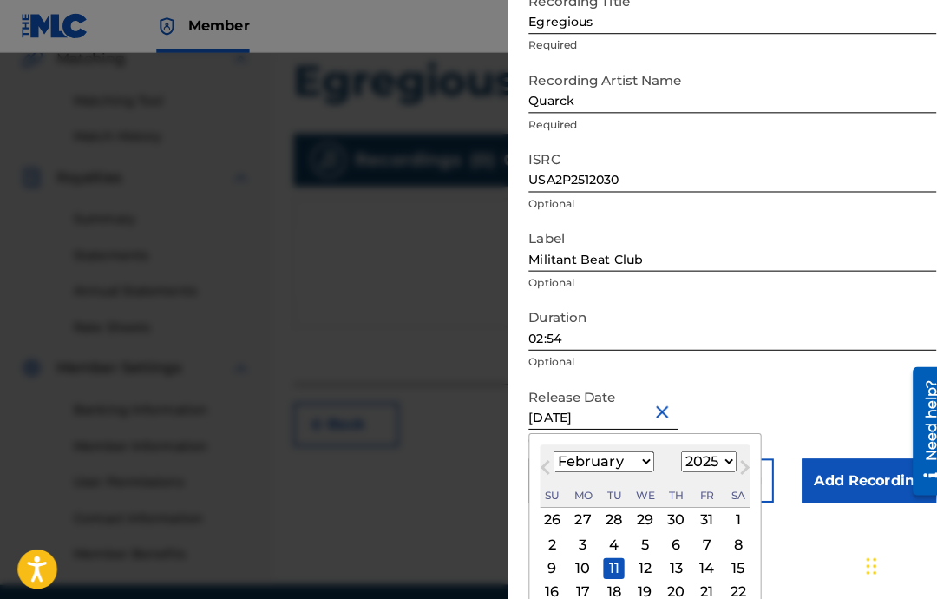
click at [617, 580] on div "18" at bounding box center [606, 584] width 21 height 21
type input "February 18 2025"
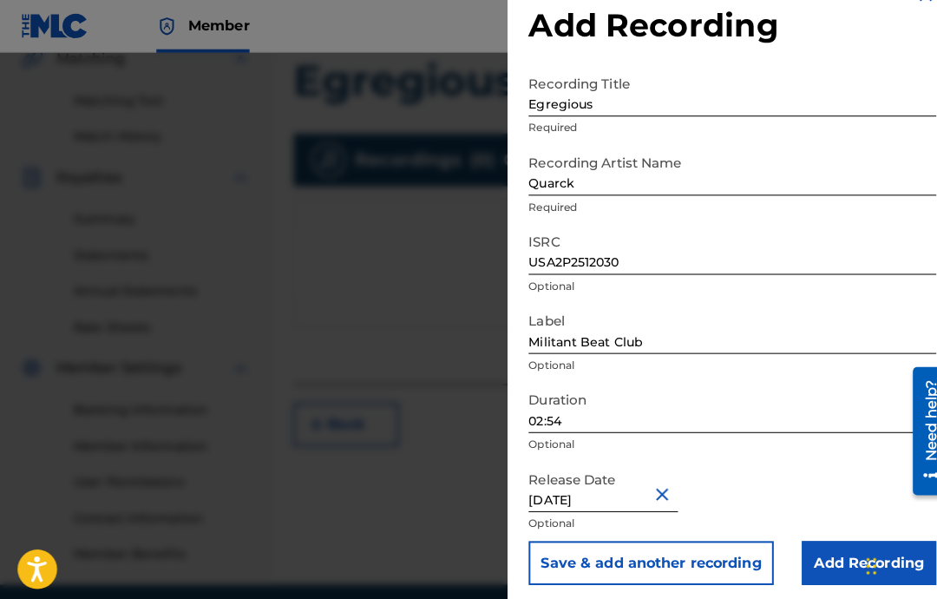
scroll to position [0, 0]
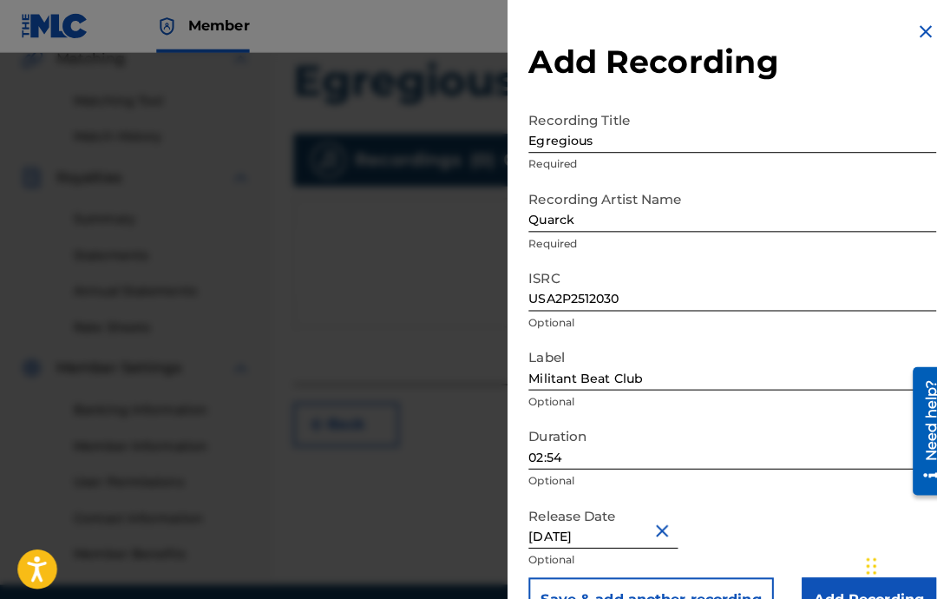
click at [817, 595] on input "Add Recording" at bounding box center [858, 591] width 133 height 43
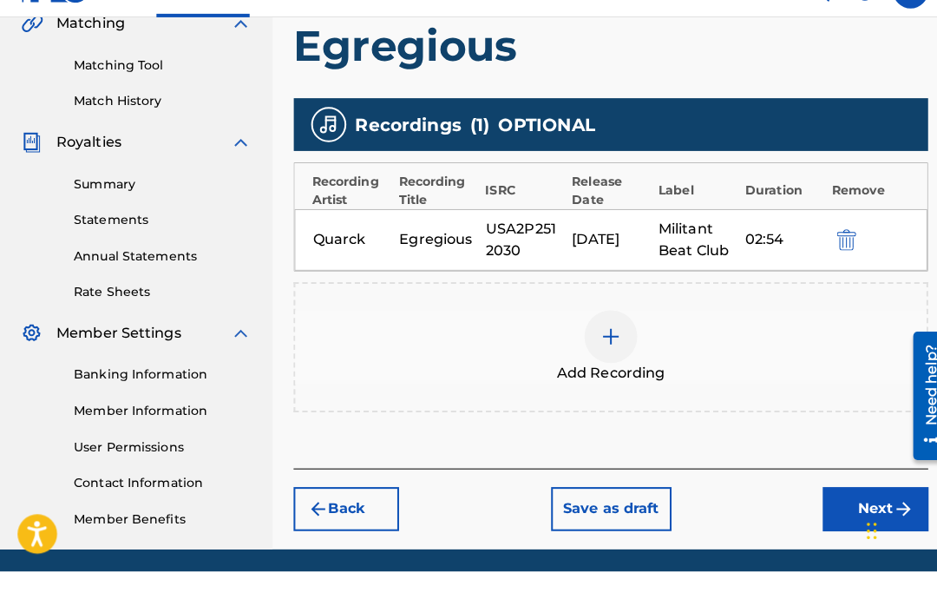
scroll to position [477, 0]
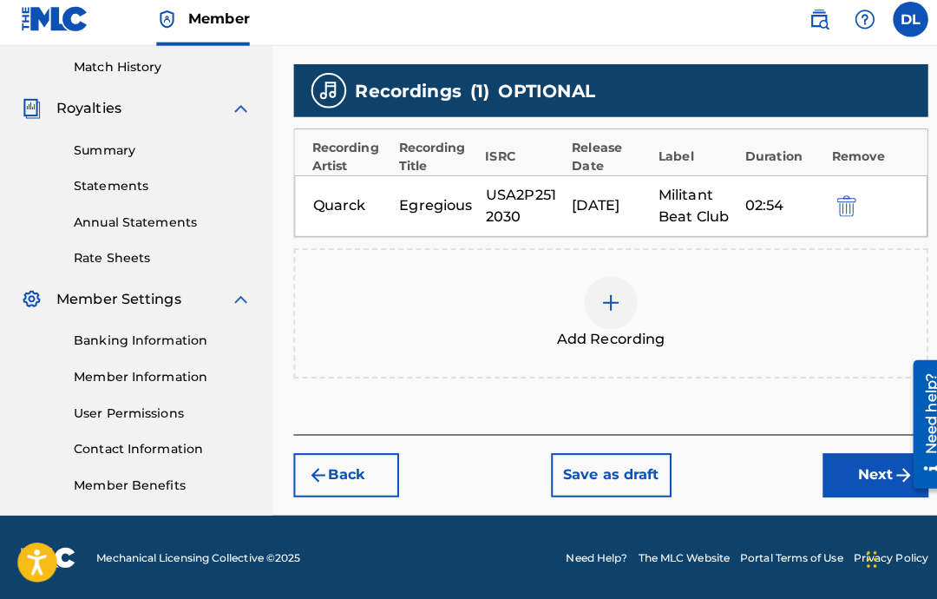
click at [537, 195] on div "USA2P2512030" at bounding box center [518, 210] width 76 height 42
click at [443, 225] on div "Quarck Egregious USA2P2512030 02/17/2025 Militant Beat Club 02:54" at bounding box center [603, 210] width 625 height 61
click at [854, 160] on div "Remove" at bounding box center [860, 161] width 78 height 18
click at [810, 213] on div "Quarck Egregious USA2P2512030 02/17/2025 Militant Beat Club 02:54" at bounding box center [603, 210] width 625 height 61
click at [592, 203] on div "02/17/2025" at bounding box center [603, 210] width 76 height 21
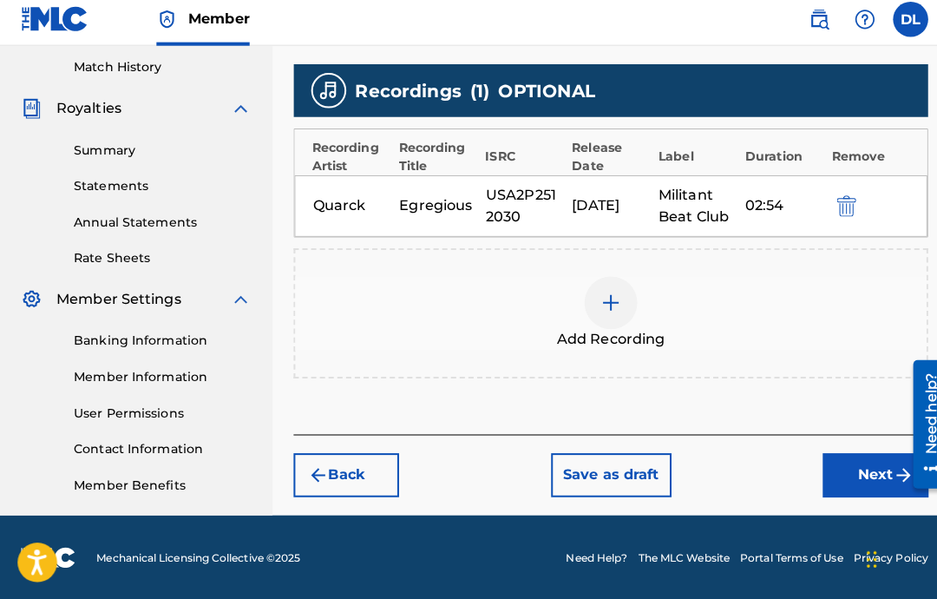
click at [833, 212] on img "submit" at bounding box center [835, 210] width 19 height 21
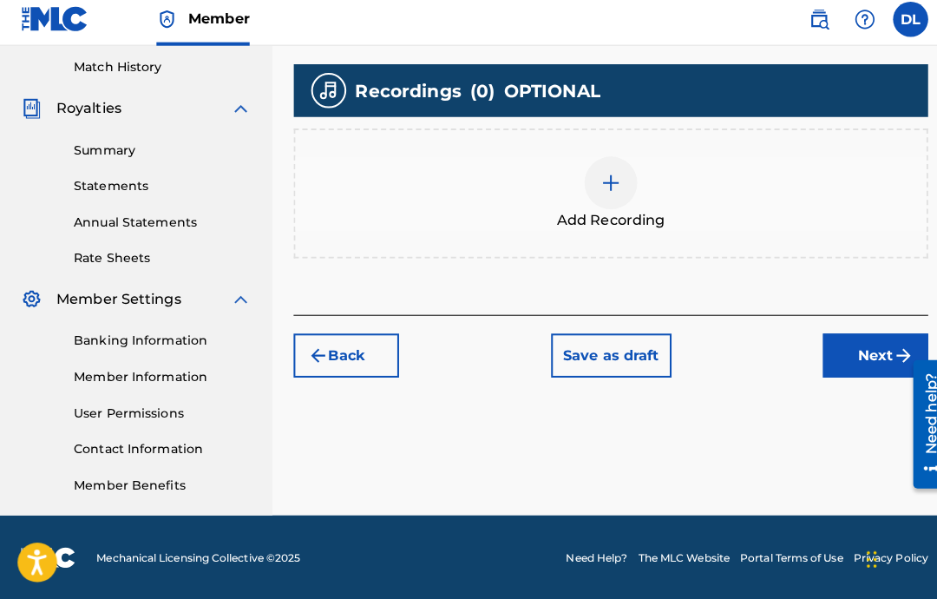
click at [593, 180] on img at bounding box center [603, 187] width 21 height 21
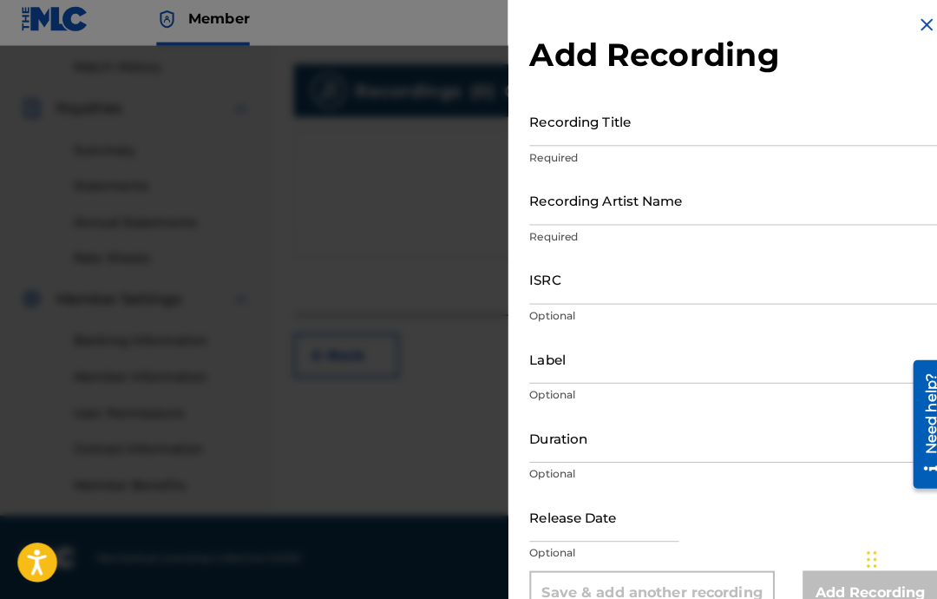
click at [726, 131] on input "Recording Title" at bounding box center [723, 126] width 403 height 49
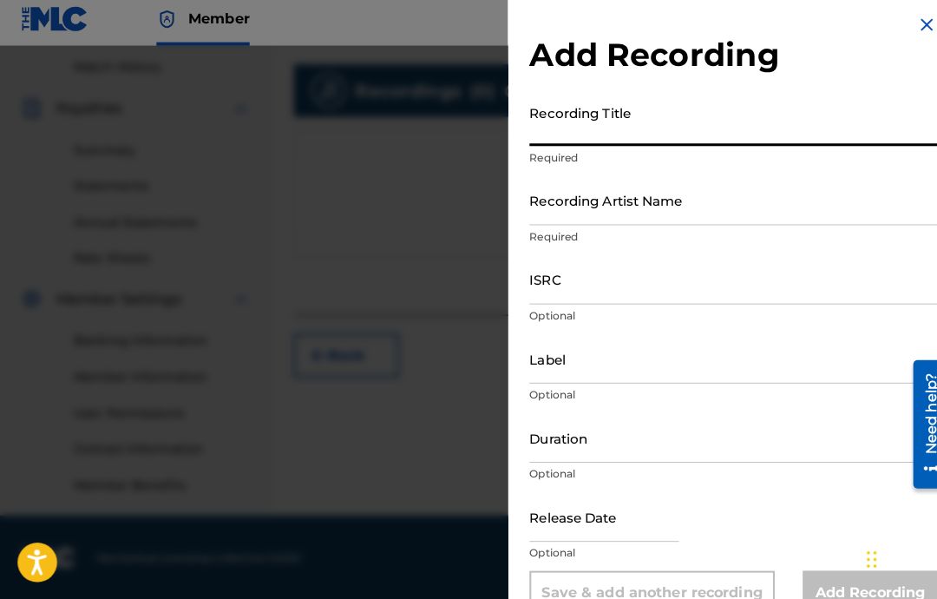
click at [736, 129] on input "Recording Title" at bounding box center [723, 126] width 403 height 49
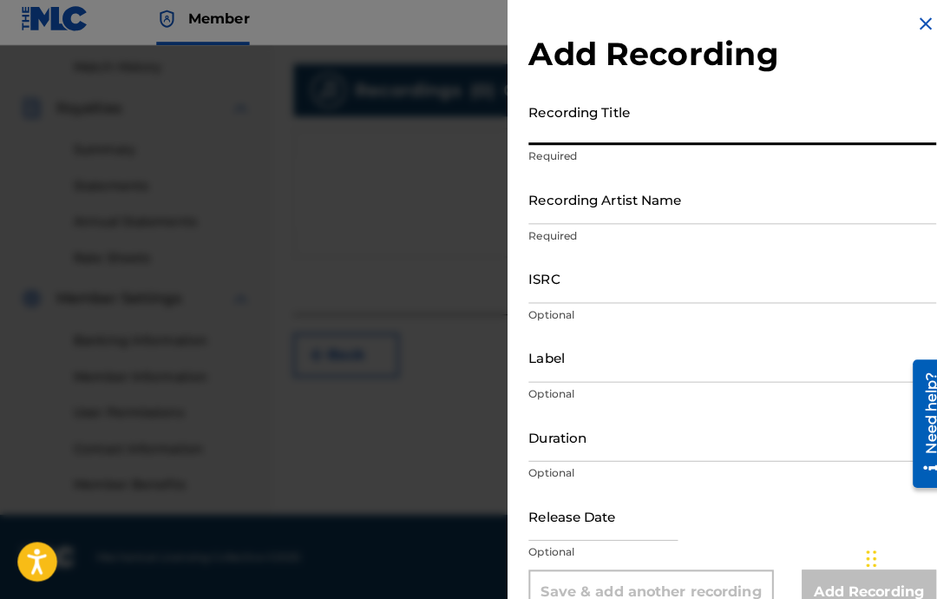
paste input "Egregious"
type input "Egregious"
click at [764, 220] on input "Recording Artist Name" at bounding box center [723, 204] width 403 height 49
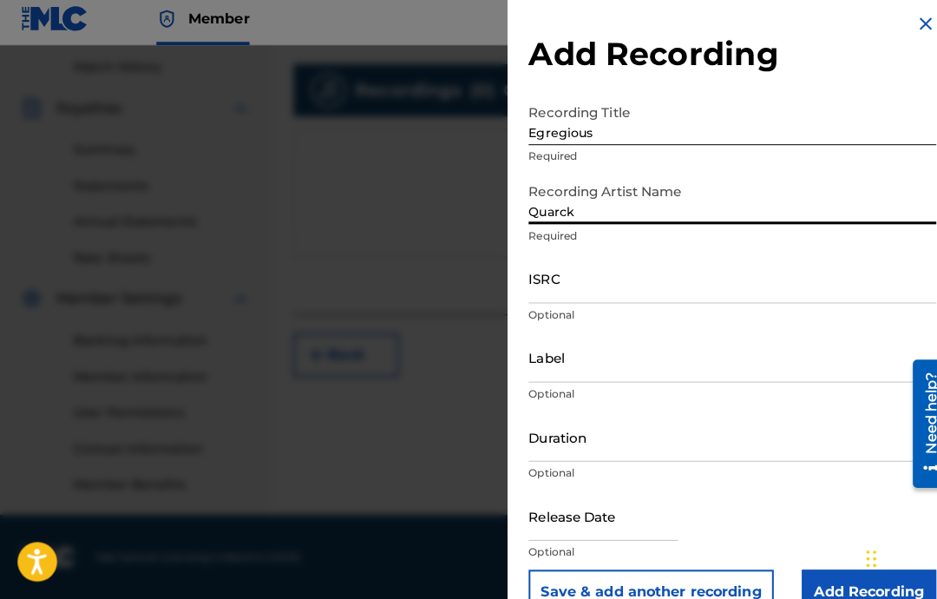
type input "Quarck"
click at [675, 281] on input "ISRC" at bounding box center [723, 282] width 403 height 49
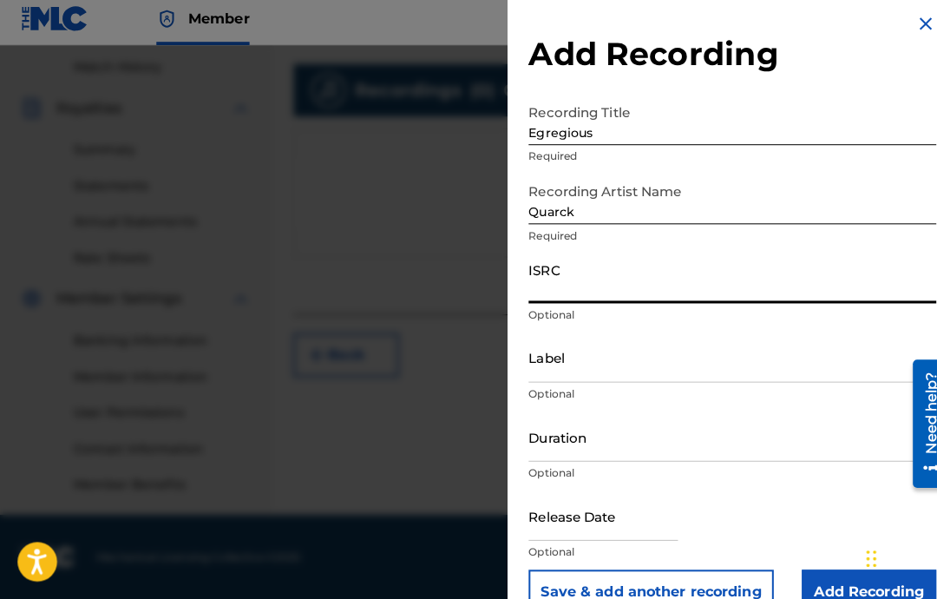
paste input "USA2P2512030"
type input "USA2P2512030"
click at [738, 377] on input "Label" at bounding box center [723, 360] width 403 height 49
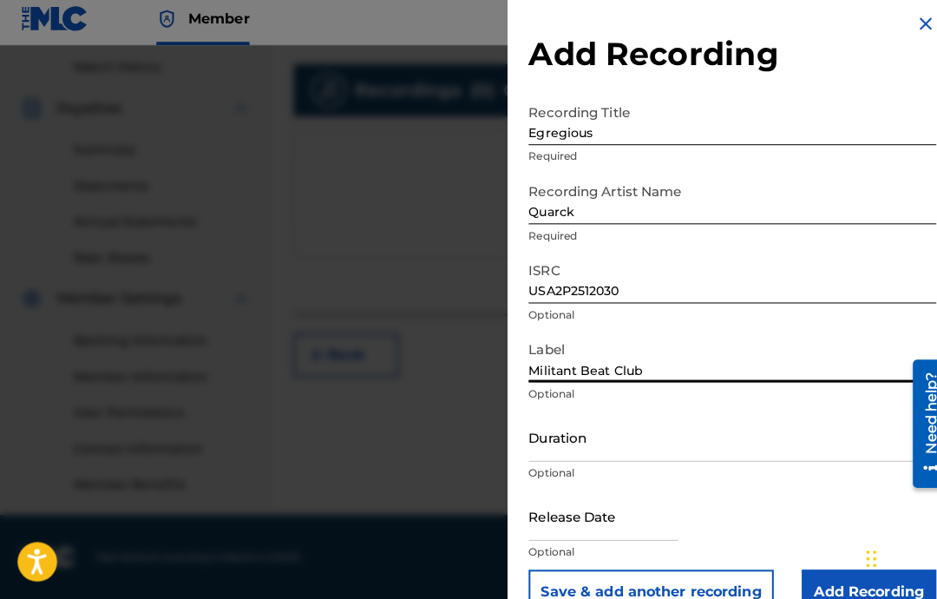
type input "Militant Beat Club"
click at [655, 452] on input "Duration" at bounding box center [723, 438] width 403 height 49
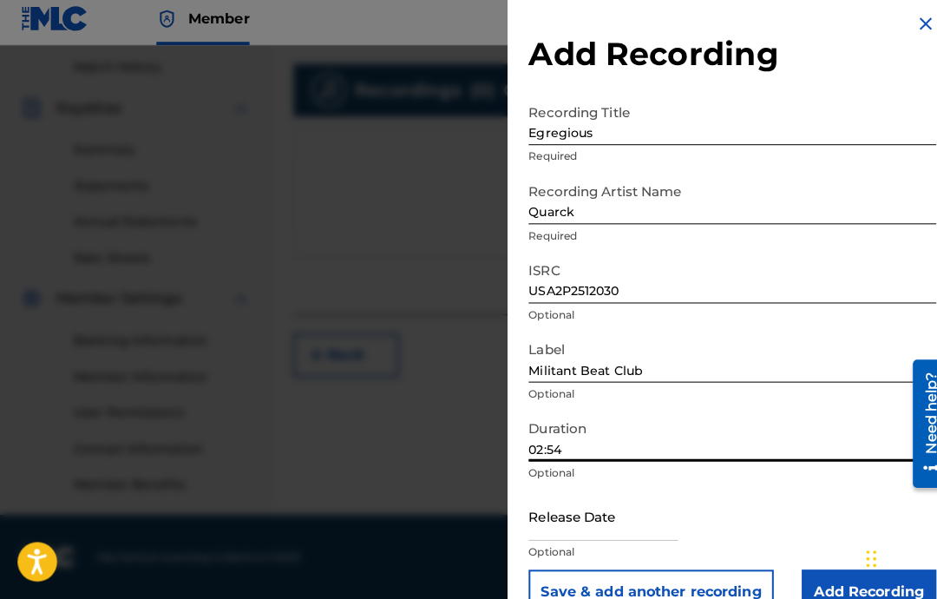
type input "02:54"
click at [580, 521] on input "text" at bounding box center [595, 516] width 147 height 49
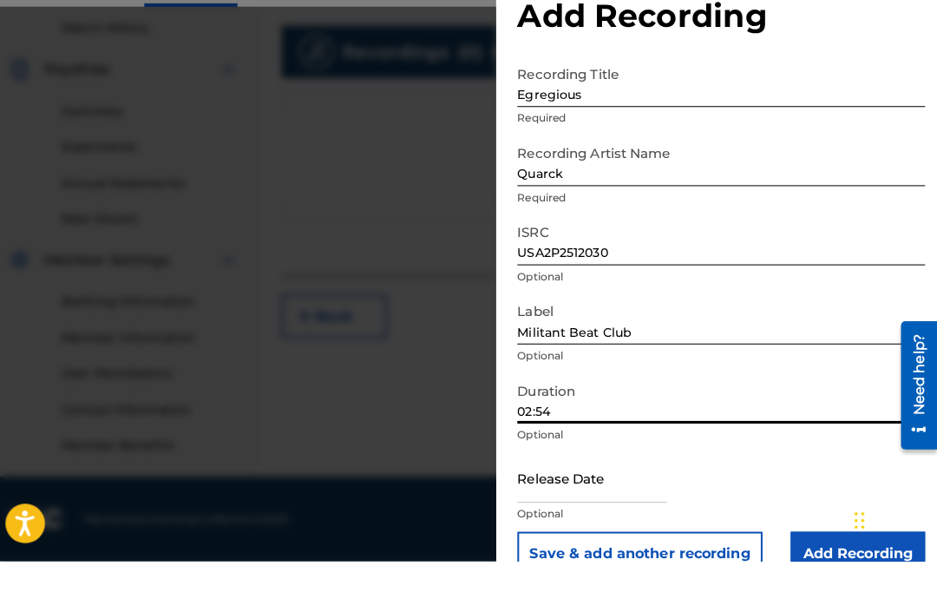
select select "7"
select select "2025"
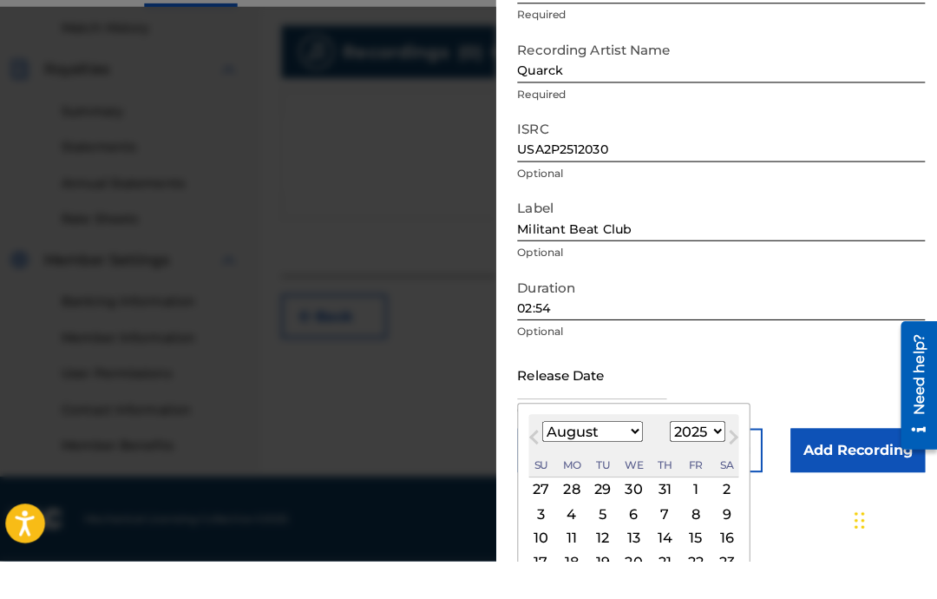
scroll to position [118, 0]
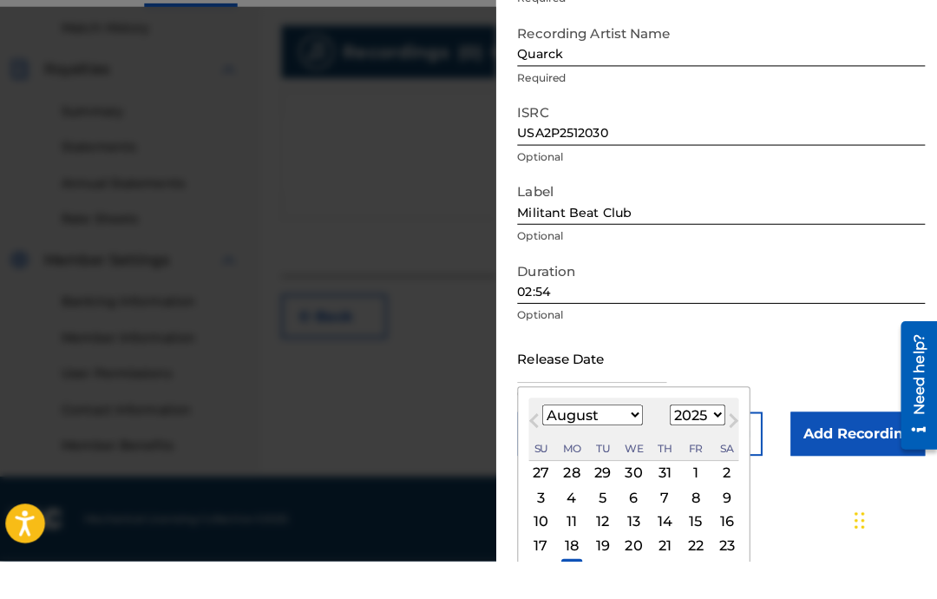
click at [617, 445] on select "January February March April May June July August September October November De…" at bounding box center [597, 455] width 100 height 20
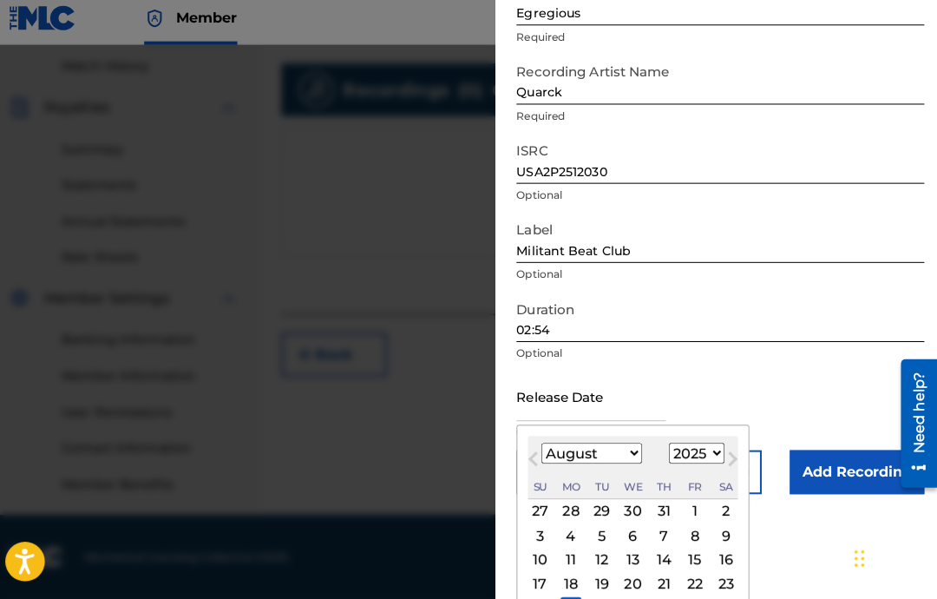
click at [601, 415] on input "text" at bounding box center [595, 398] width 147 height 49
click at [605, 445] on select "January February March April May June July August September October November De…" at bounding box center [597, 455] width 100 height 20
click at [607, 445] on select "January February March April May June July August September October November De…" at bounding box center [597, 455] width 100 height 20
select select "2"
click at [697, 453] on select "1900 1901 1902 1903 1904 1905 1906 1907 1908 1909 1910 1911 1912 1913 1914 1915…" at bounding box center [700, 455] width 56 height 20
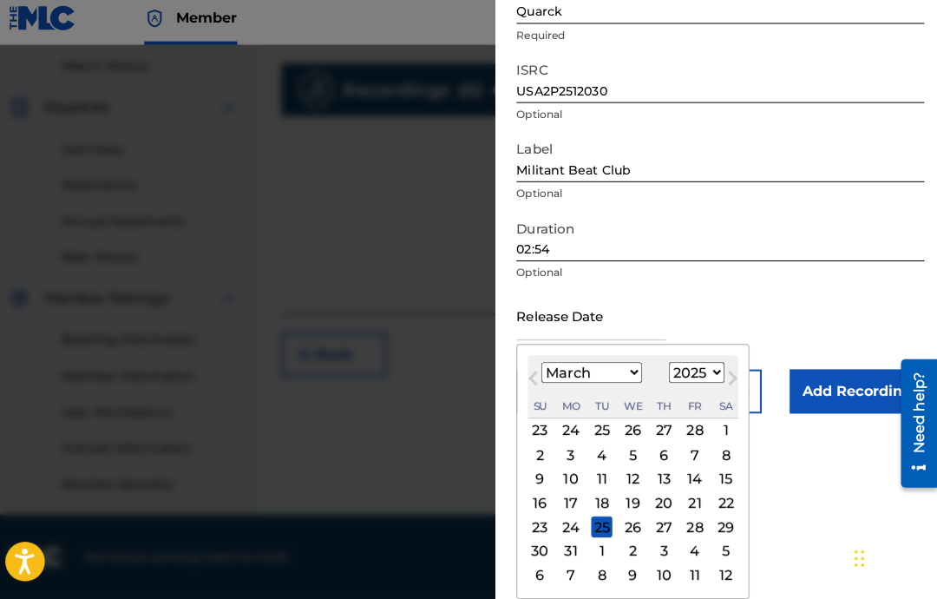
click at [602, 494] on div "18" at bounding box center [606, 504] width 21 height 21
type input "March 18 2025"
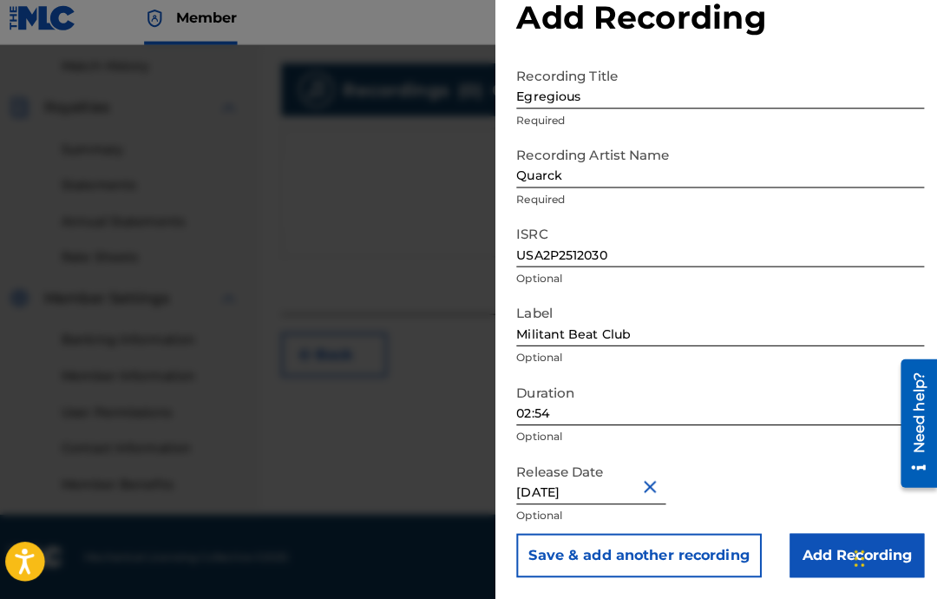
scroll to position [36, 0]
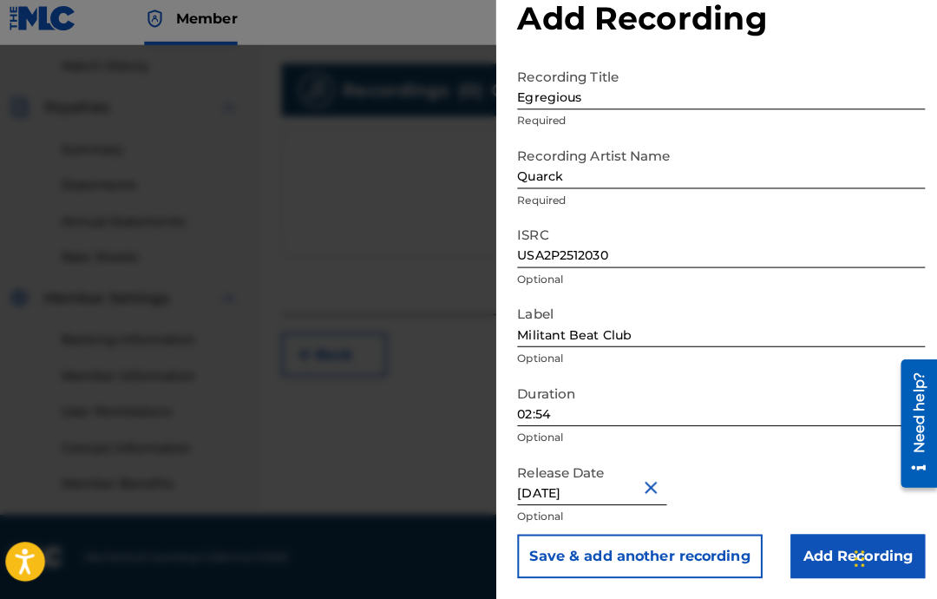
click at [784, 490] on div "Release Date March 18 2025 Optional" at bounding box center [723, 495] width 403 height 78
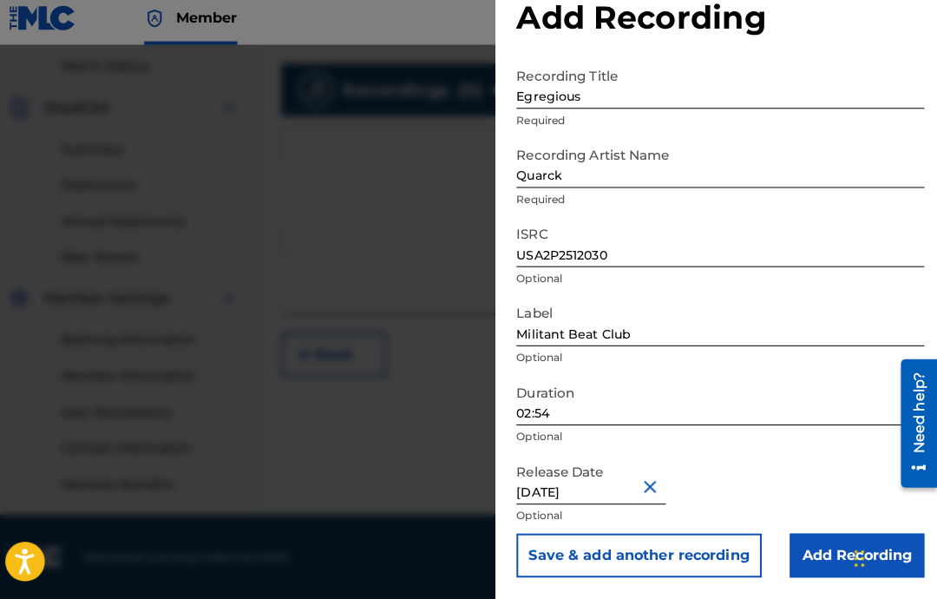
click at [819, 541] on input "Add Recording" at bounding box center [858, 555] width 133 height 43
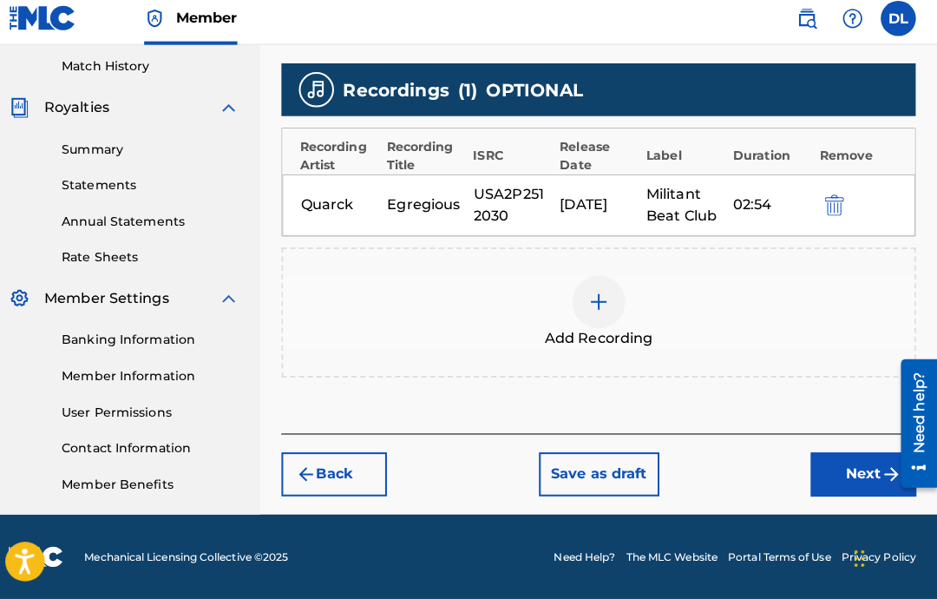
click at [665, 201] on div "Militant Beat Club" at bounding box center [688, 210] width 76 height 42
click at [580, 200] on div "03/17/2025" at bounding box center [603, 210] width 76 height 21
click at [364, 180] on div "Quarck Egregious USA2P2512030 03/17/2025 Militant Beat Club 02:54" at bounding box center [603, 210] width 625 height 61
click at [372, 180] on div "Quarck Egregious USA2P2512030 03/17/2025 Militant Beat Club 02:54" at bounding box center [603, 210] width 625 height 61
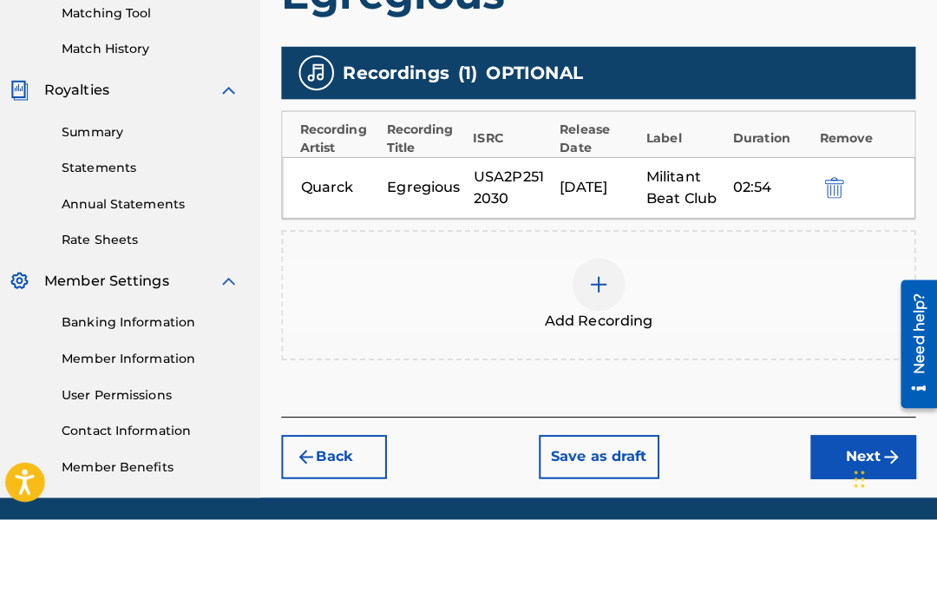
scroll to position [485, 0]
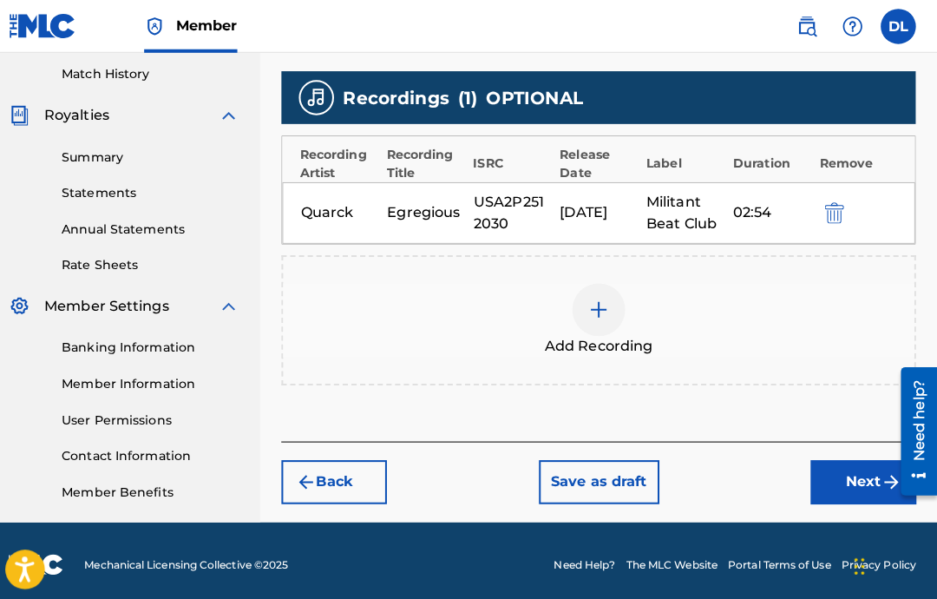
click at [735, 203] on div "02:54" at bounding box center [773, 210] width 76 height 21
click at [593, 200] on div "03/17/2025" at bounding box center [603, 210] width 76 height 21
click at [565, 205] on div "03/17/2025" at bounding box center [603, 210] width 76 height 21
click at [580, 207] on div "03/17/2025" at bounding box center [603, 210] width 76 height 21
click at [517, 212] on div "USA2P2512030" at bounding box center [518, 210] width 76 height 42
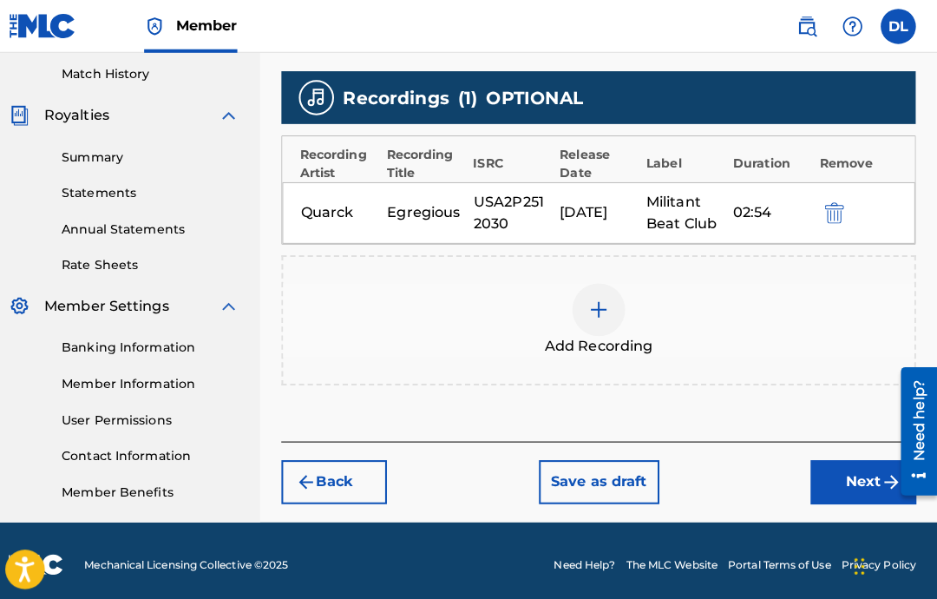
click at [480, 220] on div "USA2P2512030" at bounding box center [518, 210] width 76 height 42
click at [401, 213] on div "Quarck Egregious USA2P2512030 03/17/2025 Militant Beat Club 02:54" at bounding box center [603, 210] width 625 height 61
click at [311, 200] on div "Quarck" at bounding box center [347, 210] width 76 height 21
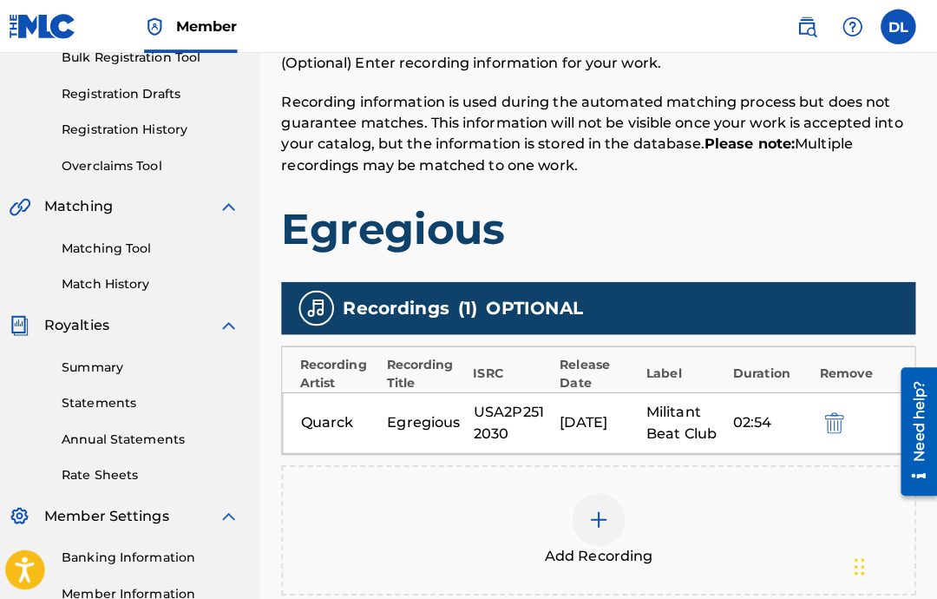
scroll to position [269, 0]
click at [826, 416] on img "submit" at bounding box center [835, 418] width 19 height 21
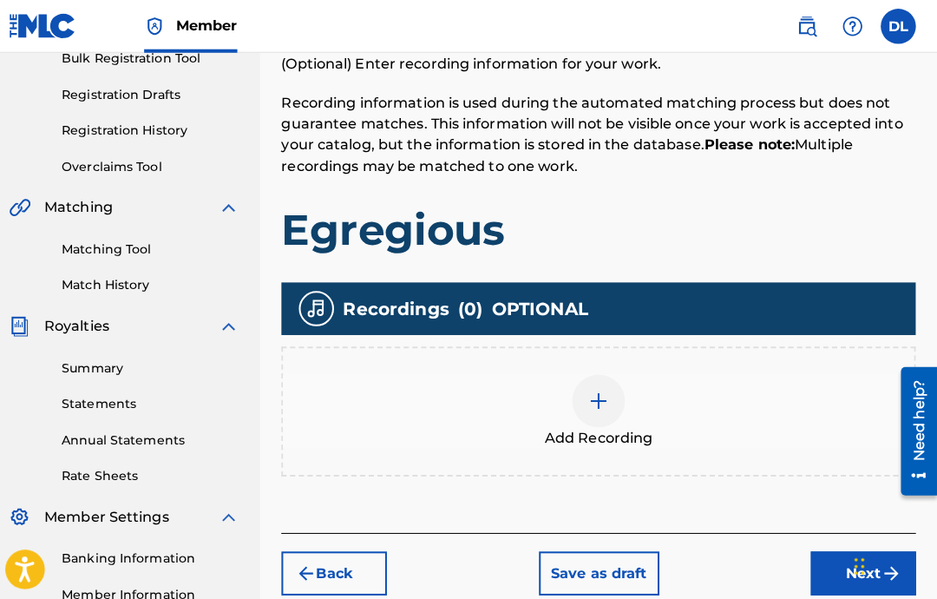
click at [582, 414] on div at bounding box center [603, 396] width 52 height 52
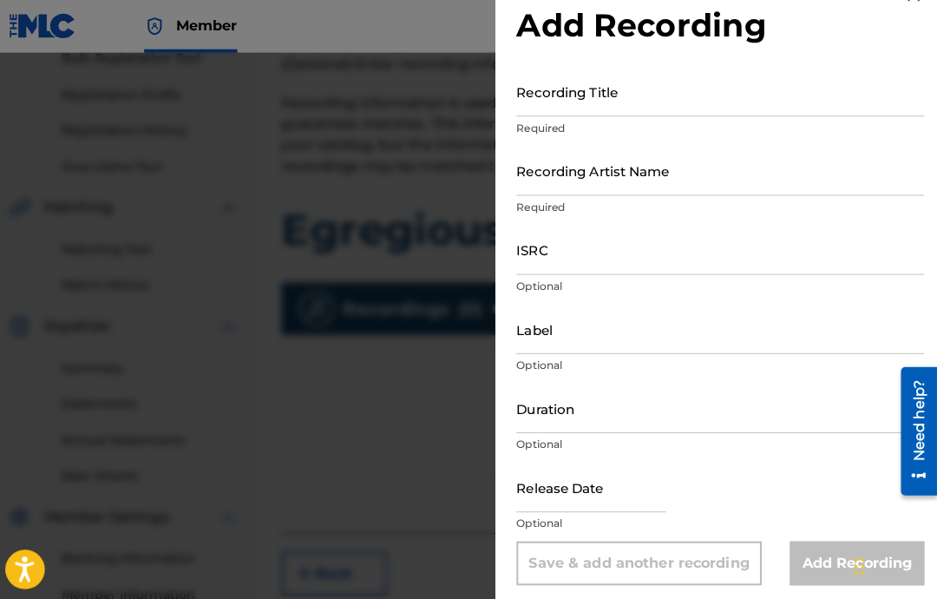
scroll to position [36, 0]
click at [582, 484] on input "text" at bounding box center [595, 480] width 147 height 49
select select "7"
select select "2025"
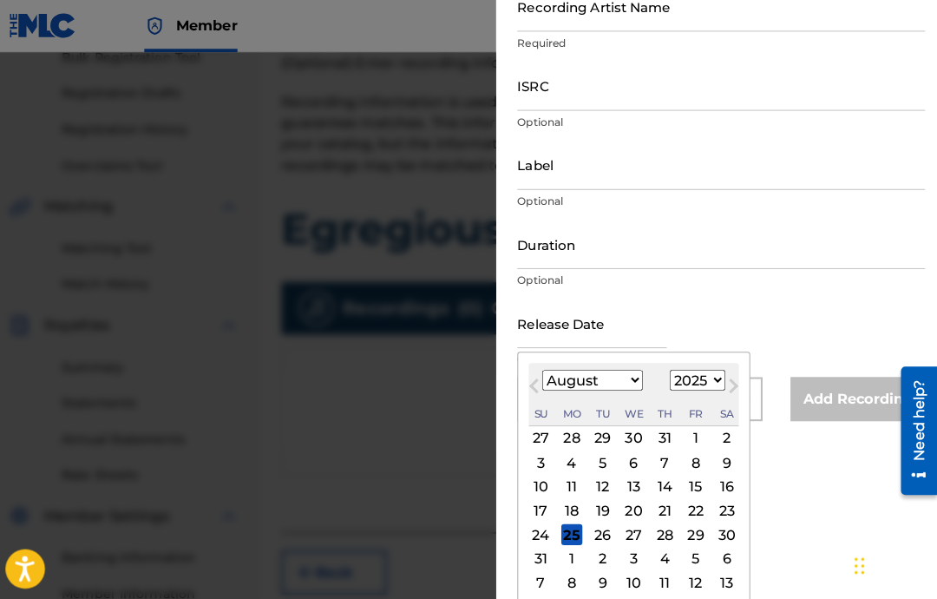
scroll to position [202, 0]
click at [610, 385] on select "January February March April May June July August September October November De…" at bounding box center [597, 375] width 100 height 20
click at [602, 374] on select "January February March April May June July August September October November De…" at bounding box center [597, 375] width 100 height 20
select select "2"
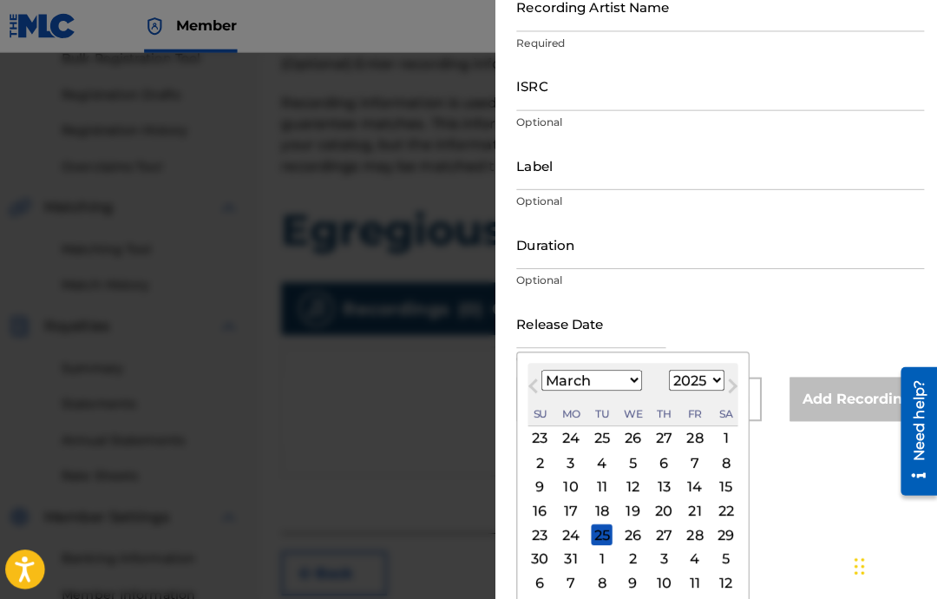
click at [739, 529] on div "29" at bounding box center [728, 527] width 21 height 21
type input "[DATE]"
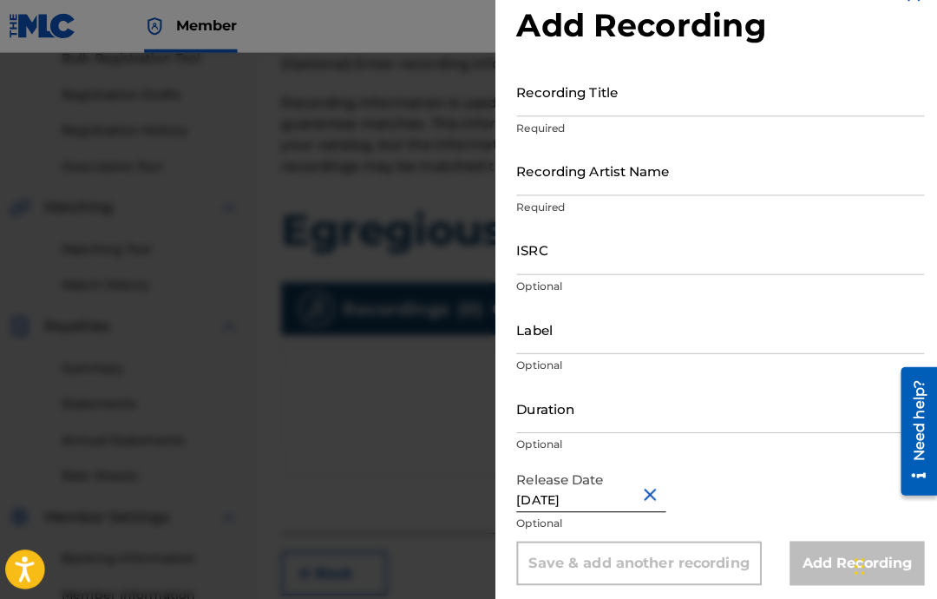
scroll to position [36, 0]
click at [693, 423] on input "Duration" at bounding box center [723, 402] width 403 height 49
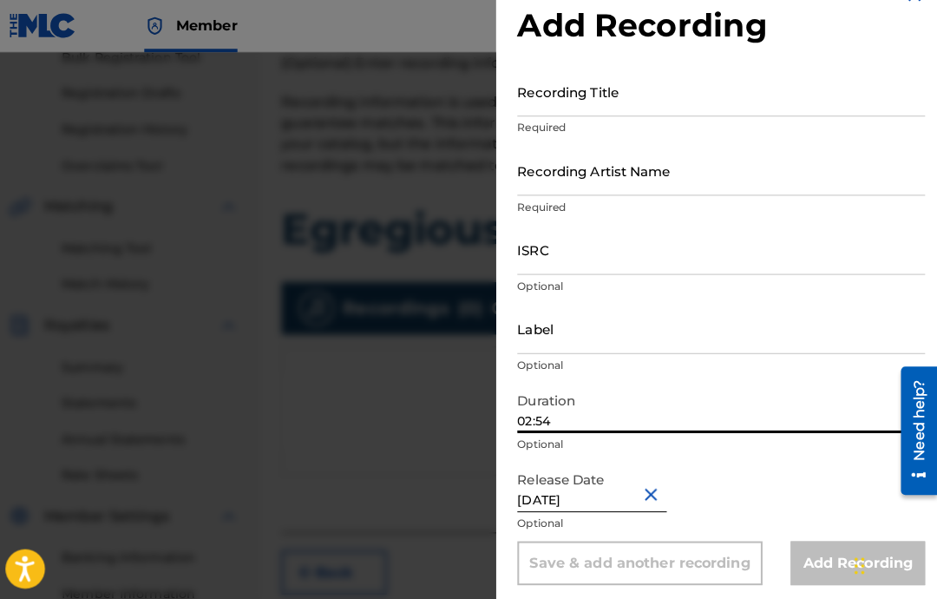
type input "02:54"
click at [705, 320] on input "Label" at bounding box center [723, 324] width 403 height 49
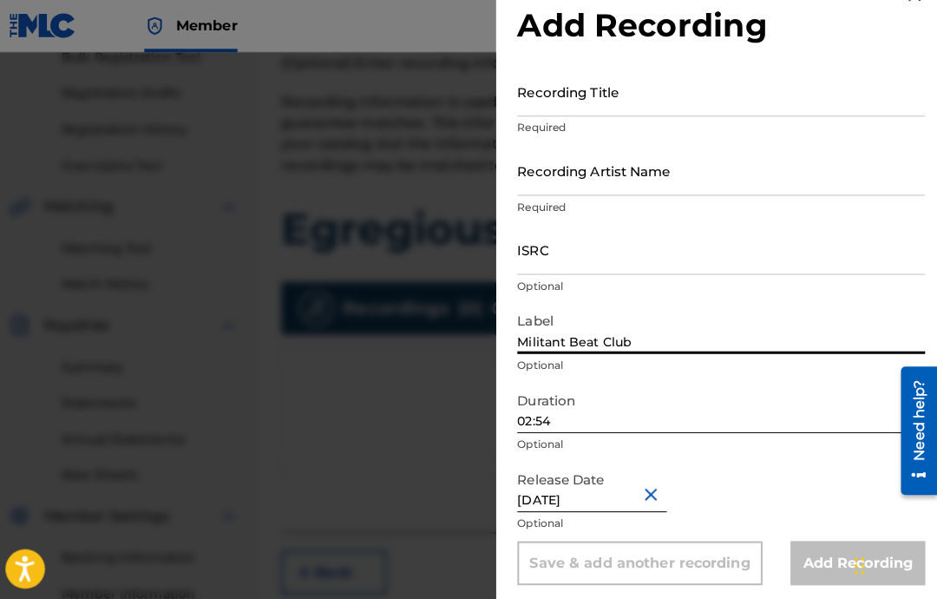
type input "Militant Beat Club"
click at [718, 249] on input "ISRC" at bounding box center [723, 246] width 403 height 49
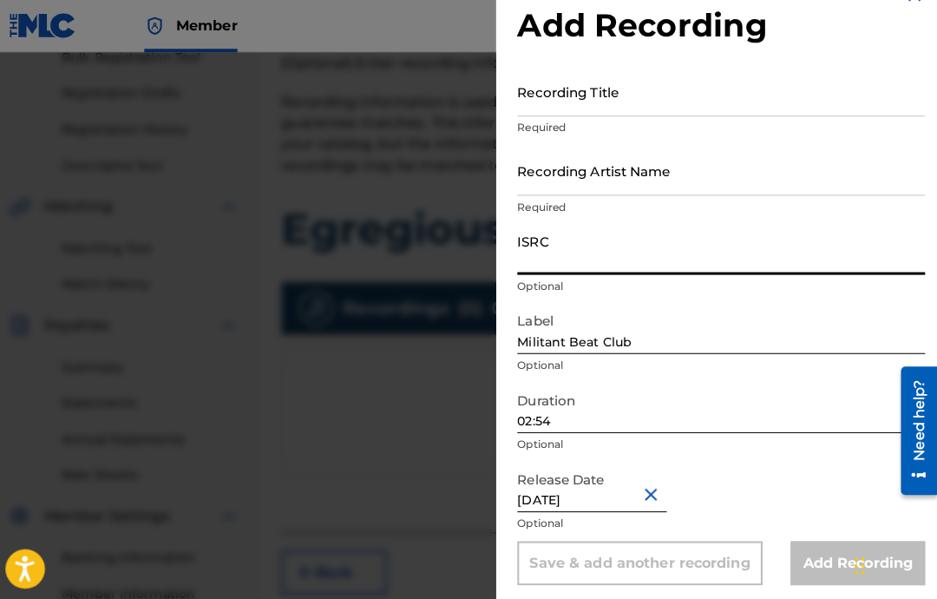
paste input "USA2P2512030"
type input "USA2P2512030"
click at [790, 192] on input "Recording Artist Name" at bounding box center [723, 168] width 403 height 49
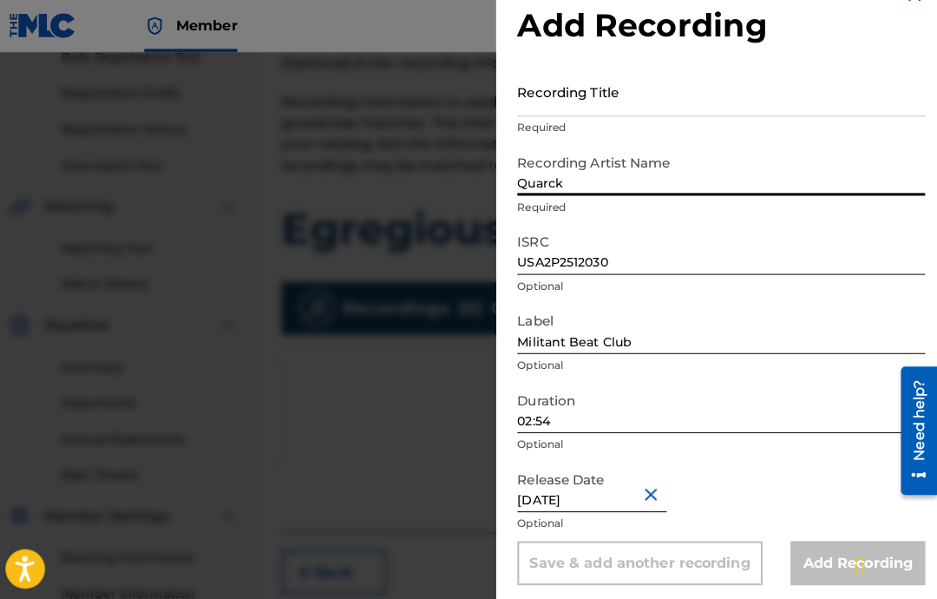
type input "Quarck"
click at [765, 91] on input "Recording Title" at bounding box center [723, 90] width 403 height 49
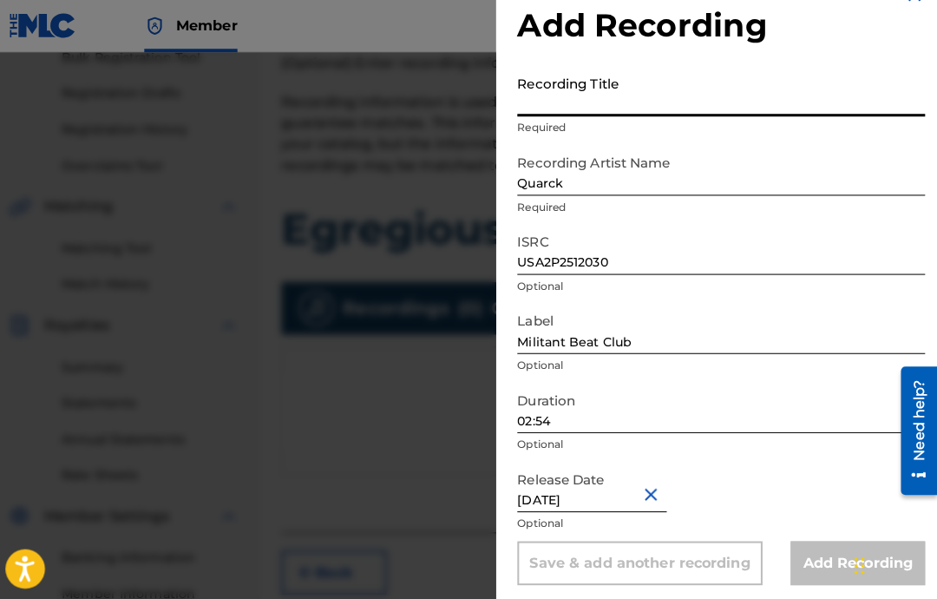
type input "F"
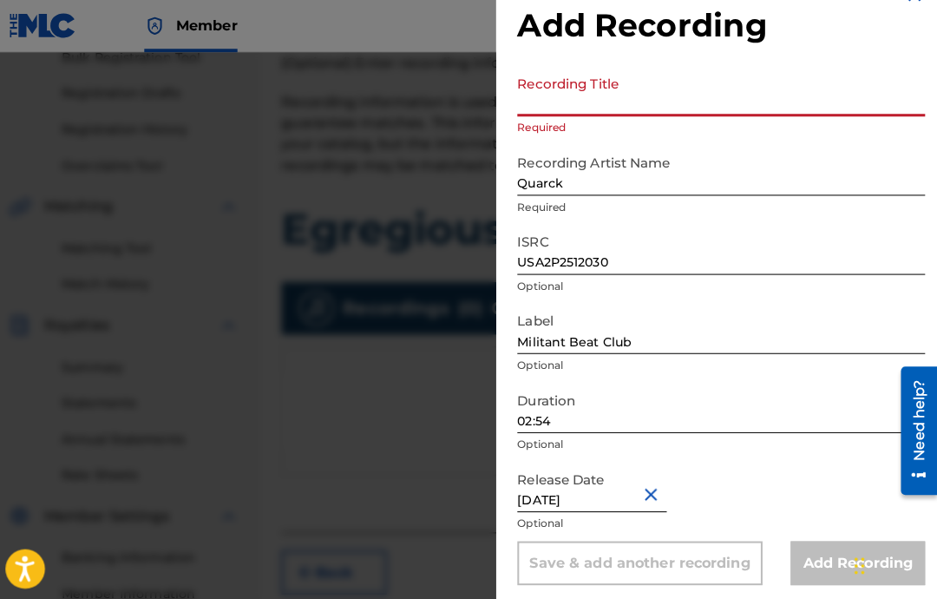
paste input "Egregious"
type input "Egregious"
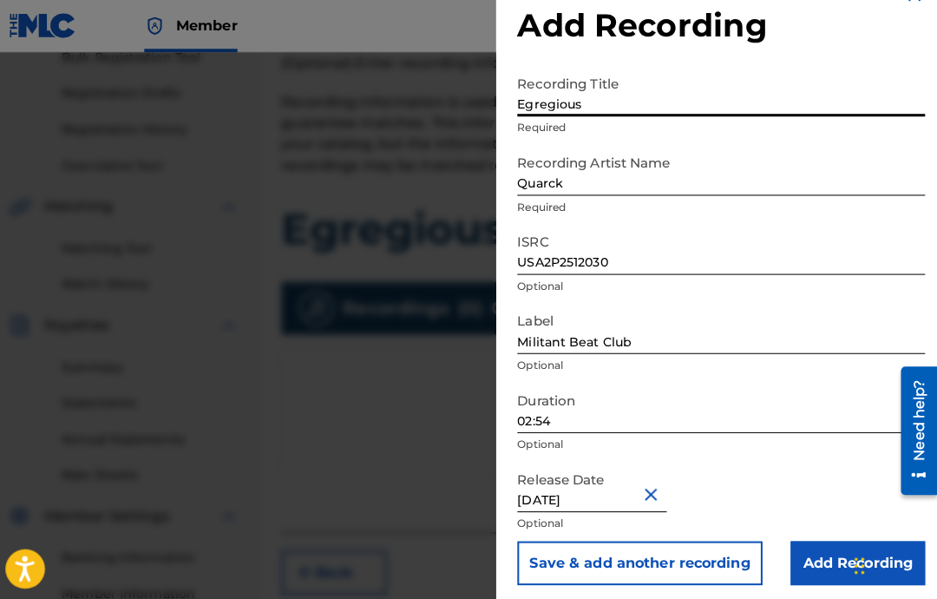
click at [810, 552] on input "Add Recording" at bounding box center [858, 555] width 133 height 43
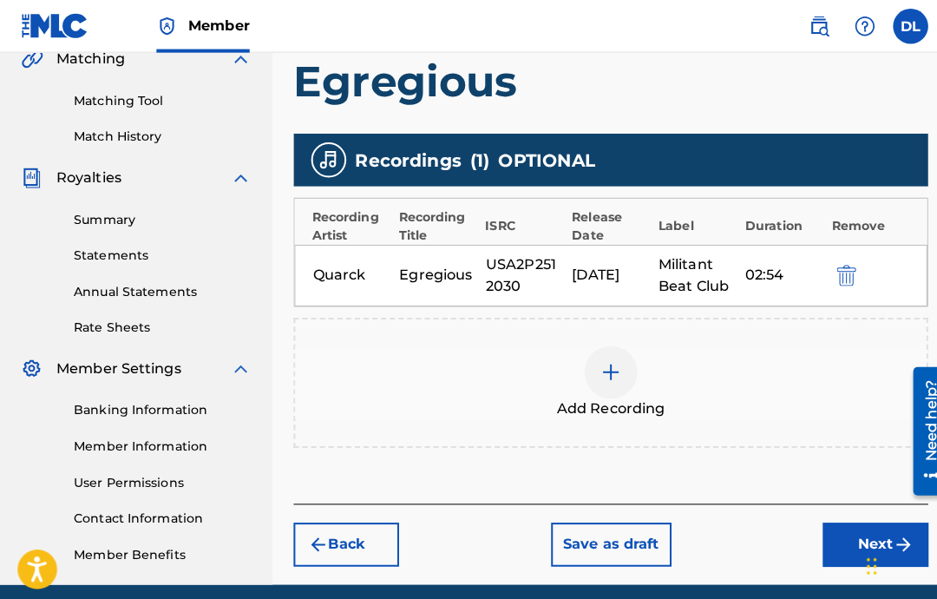
click at [829, 540] on button "Next" at bounding box center [864, 536] width 104 height 43
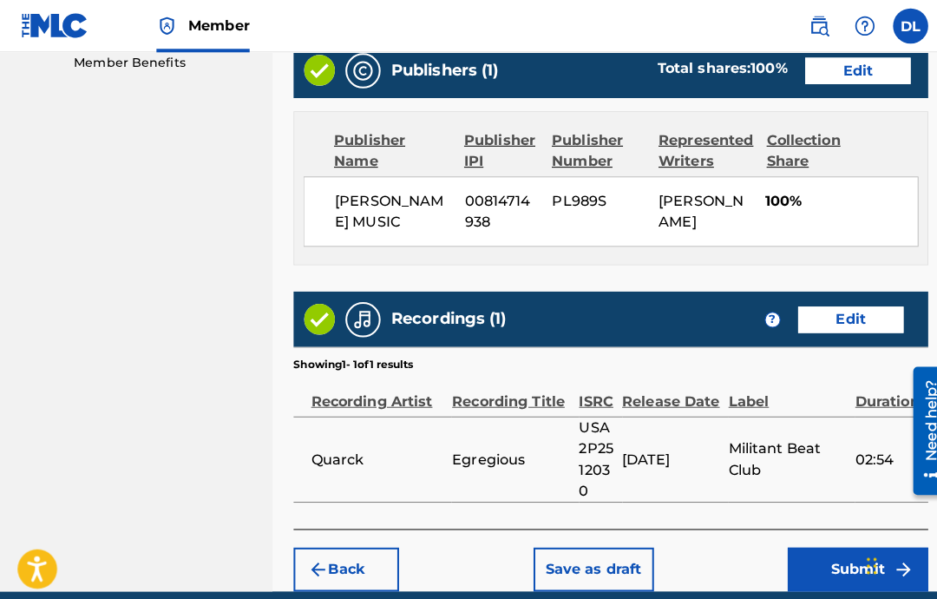
scroll to position [928, 0]
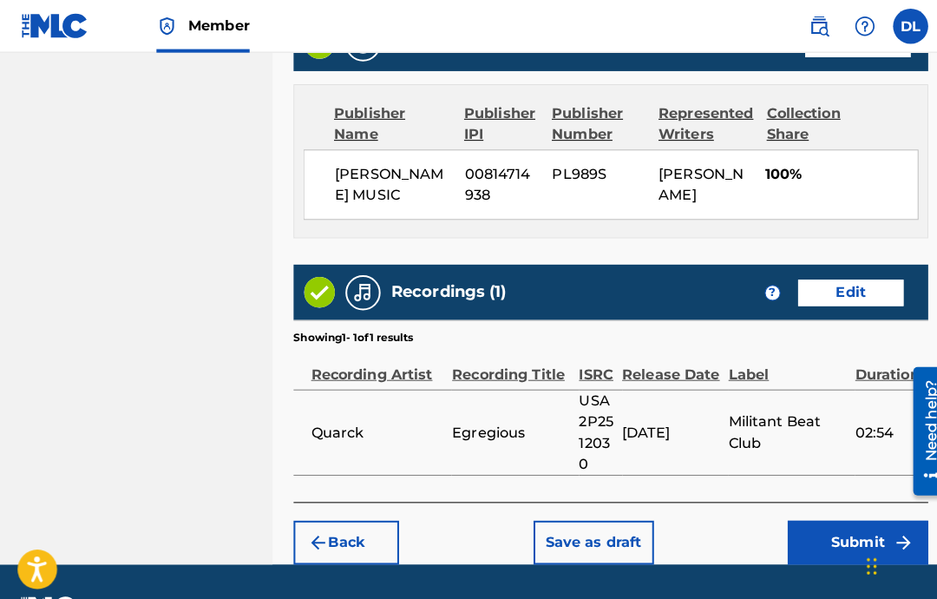
click at [823, 557] on button "Submit" at bounding box center [846, 535] width 139 height 43
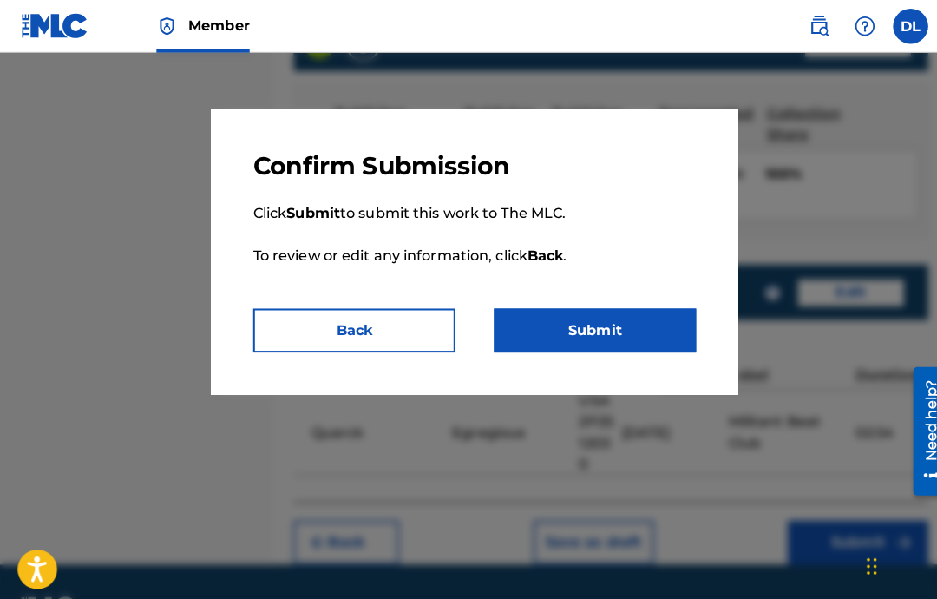
click at [633, 311] on button "Submit" at bounding box center [588, 326] width 200 height 43
click at [639, 340] on button "Submit" at bounding box center [588, 326] width 200 height 43
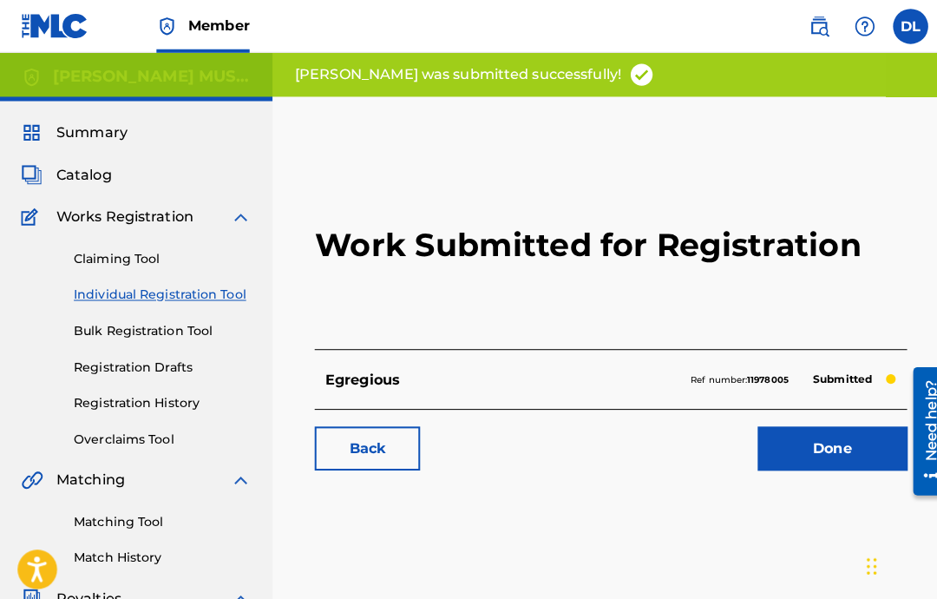
click at [801, 455] on link "Done" at bounding box center [821, 442] width 147 height 43
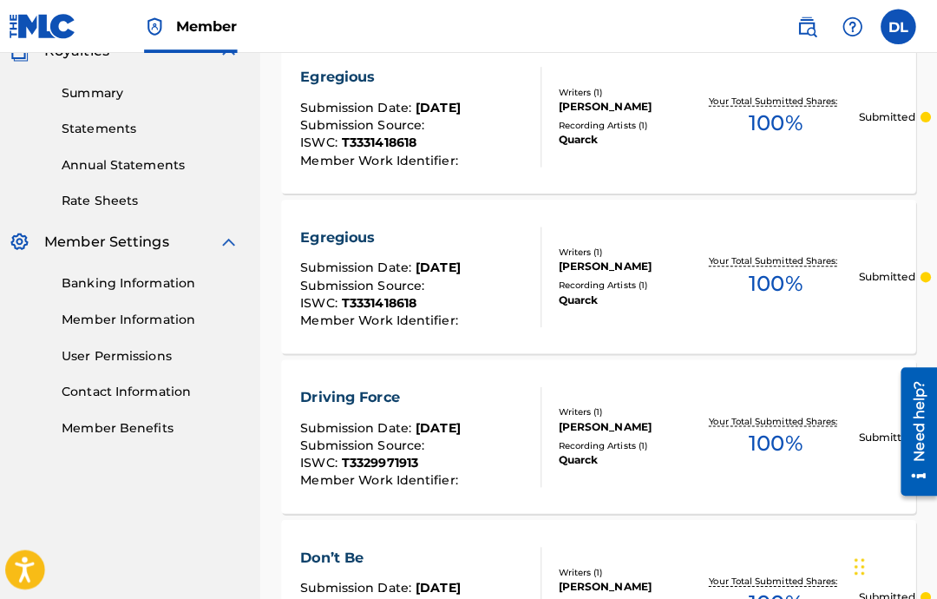
scroll to position [541, 0]
click at [659, 442] on div "Recording Artists ( 1 )" at bounding box center [629, 439] width 132 height 13
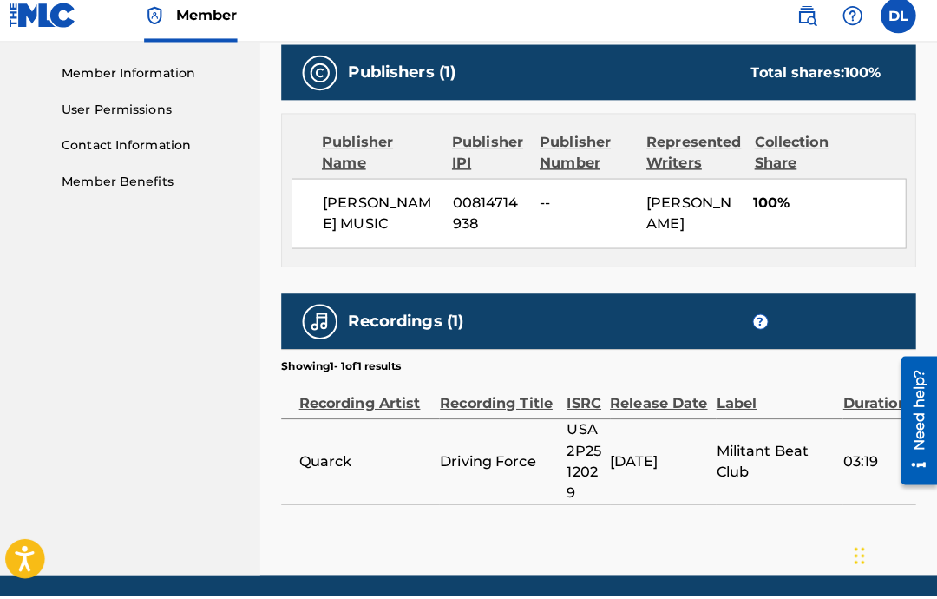
scroll to position [835, 0]
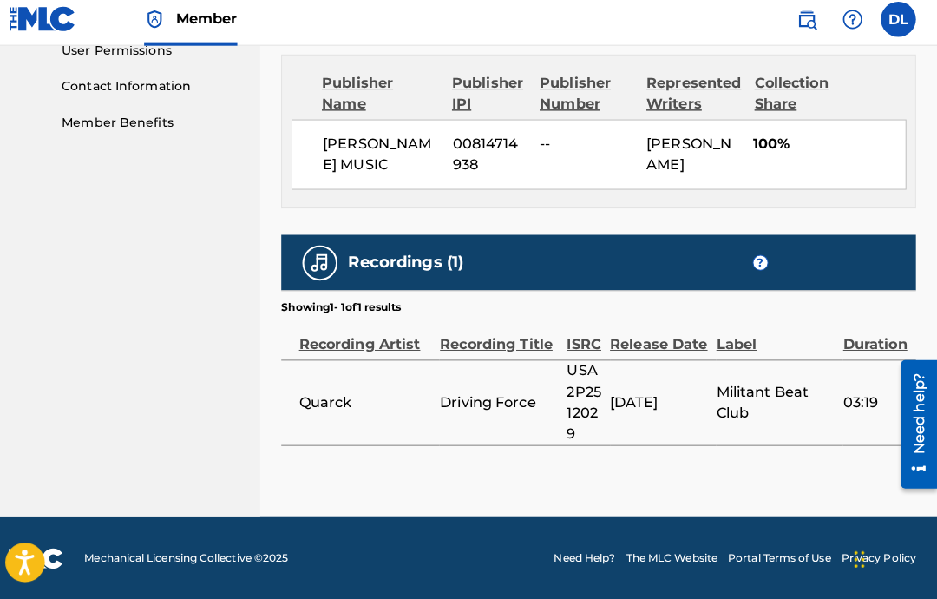
click at [443, 263] on h5 "Recordings (1)" at bounding box center [413, 266] width 114 height 20
click at [443, 262] on h5 "Recordings (1)" at bounding box center [413, 266] width 114 height 20
click at [455, 270] on div "Recordings (1) ?" at bounding box center [603, 266] width 626 height 55
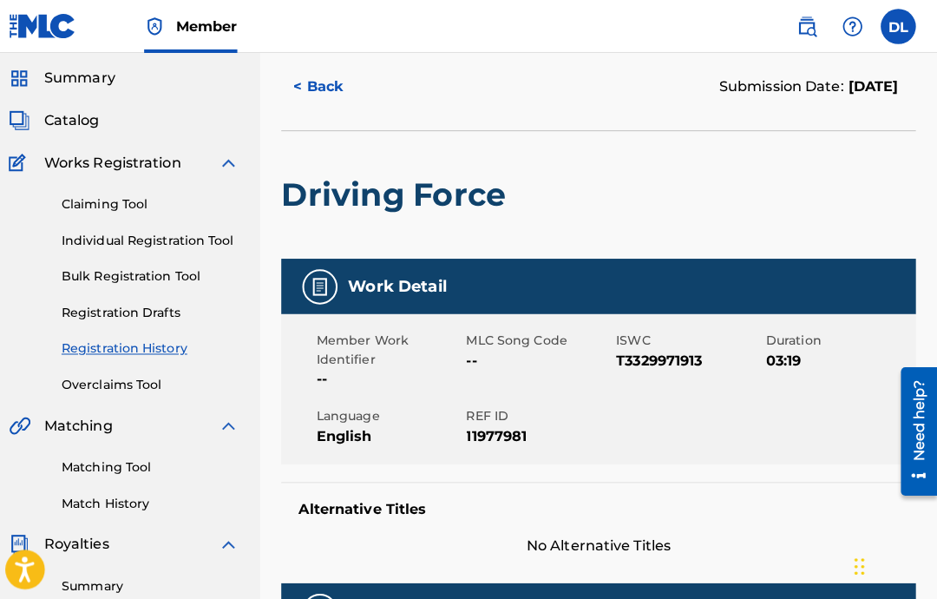
scroll to position [0, 0]
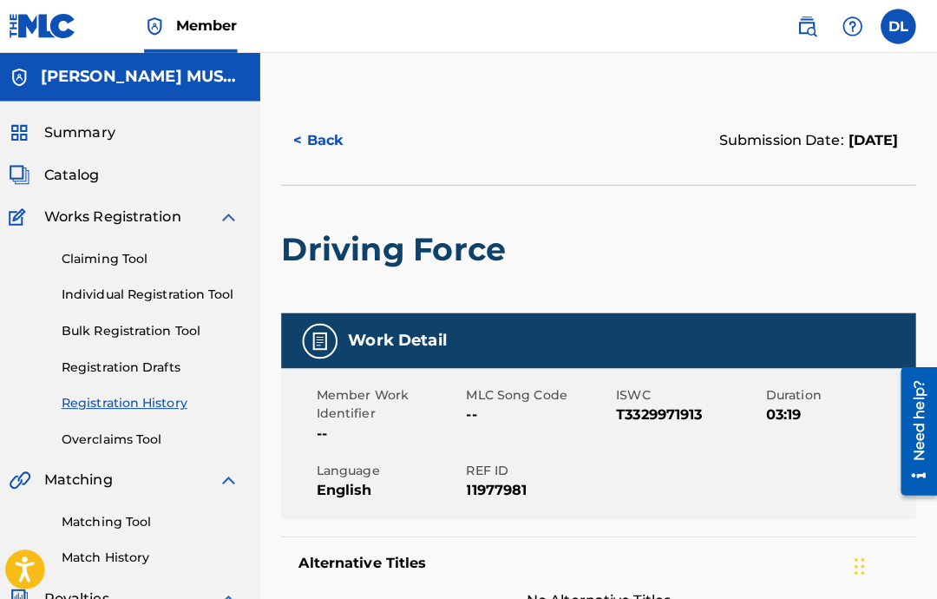
click at [302, 152] on button "< Back" at bounding box center [342, 138] width 104 height 43
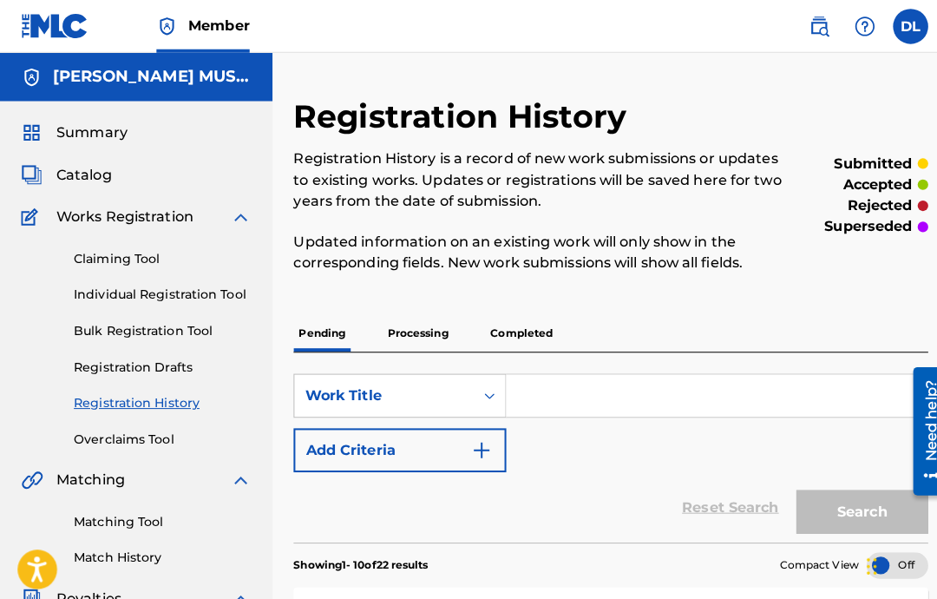
click at [214, 298] on link "Individual Registration Tool" at bounding box center [160, 291] width 175 height 18
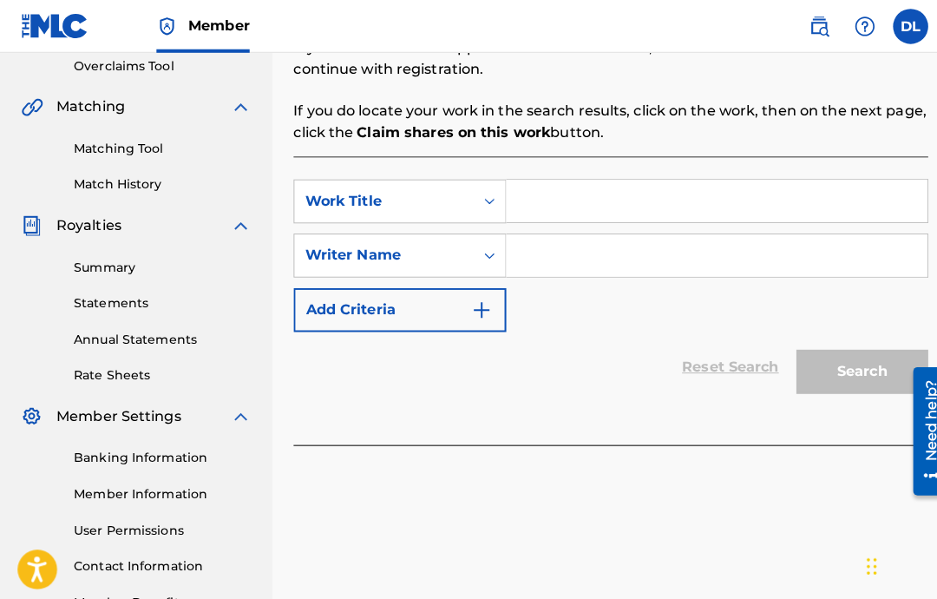
scroll to position [368, 0]
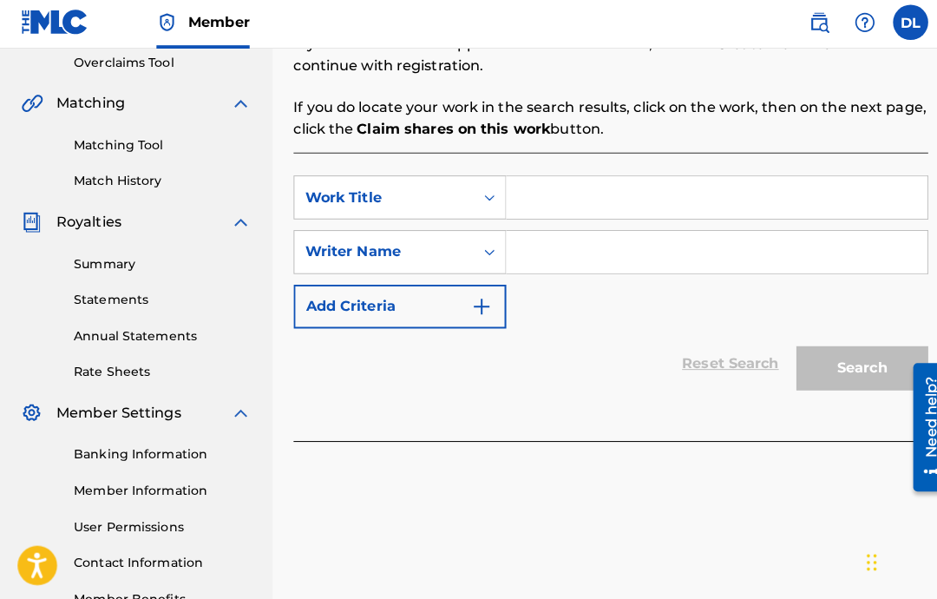
click at [685, 203] on input "Search Form" at bounding box center [708, 199] width 416 height 42
paste input "Fell Away"
type input "Fell Away"
click at [778, 255] on input "Search Form" at bounding box center [708, 253] width 416 height 42
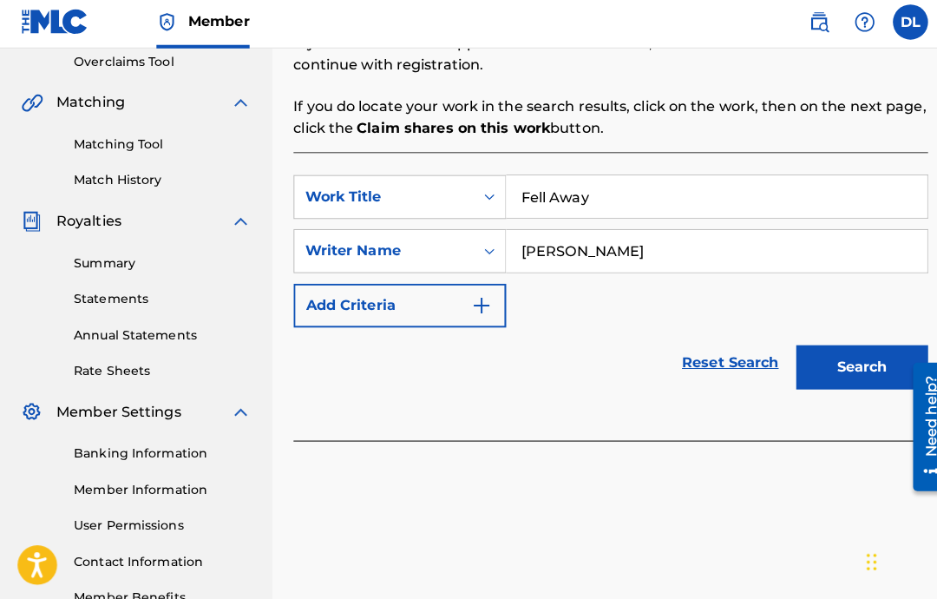
type input "[PERSON_NAME]"
click at [855, 375] on button "Search" at bounding box center [851, 366] width 130 height 43
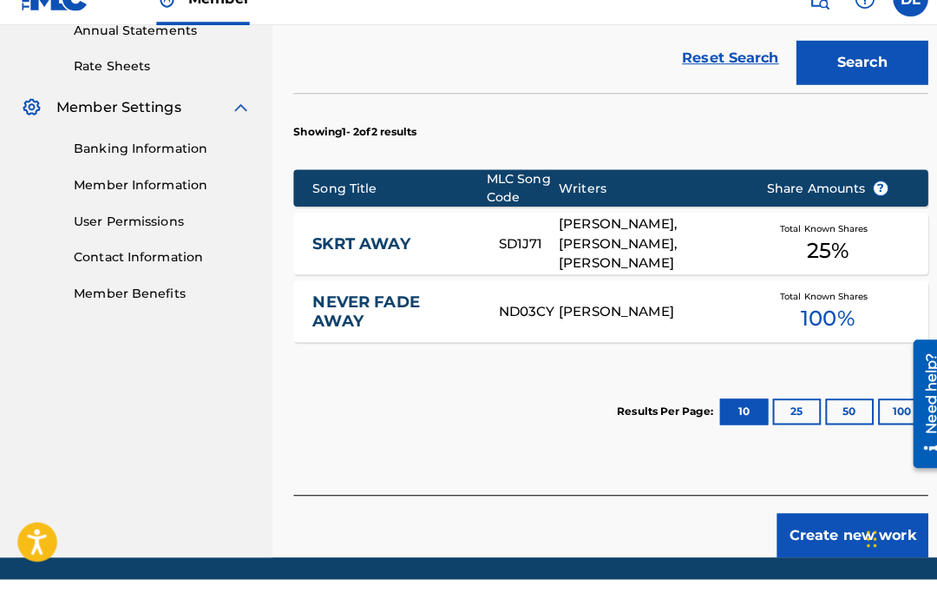
scroll to position [708, 0]
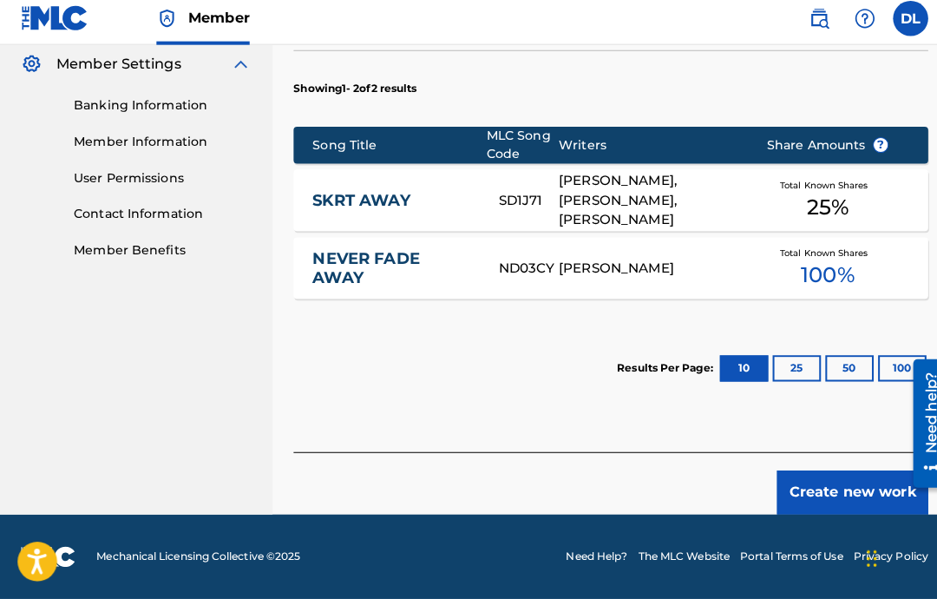
click at [841, 481] on button "Create new work" at bounding box center [841, 493] width 149 height 43
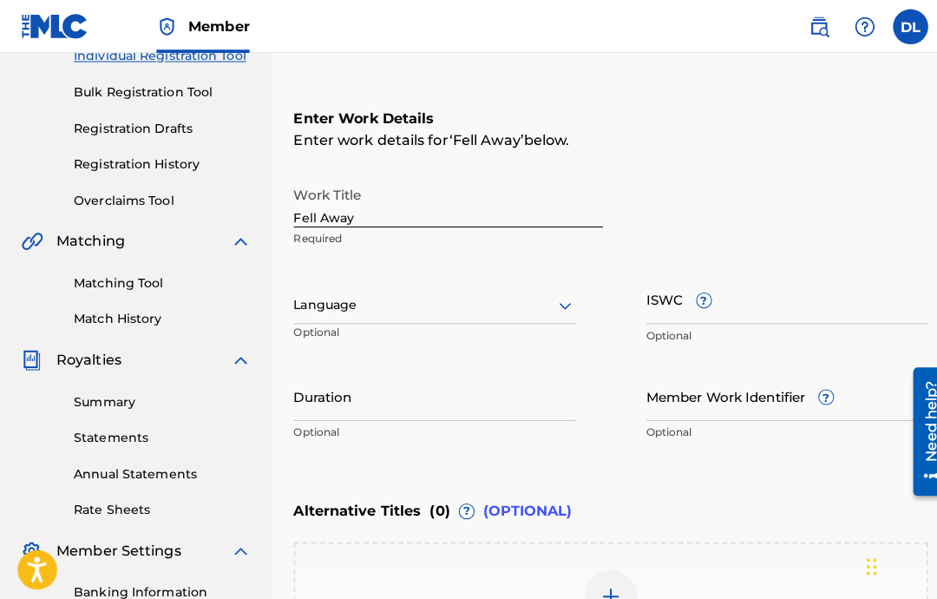
scroll to position [226, 0]
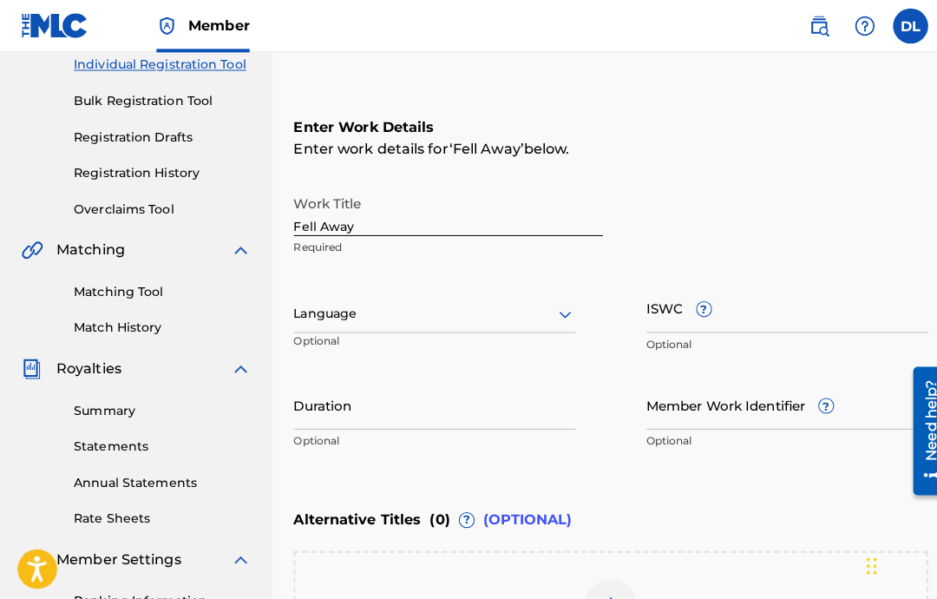
click at [852, 318] on input "ISWC ?" at bounding box center [777, 303] width 279 height 49
click at [536, 315] on div at bounding box center [429, 310] width 279 height 22
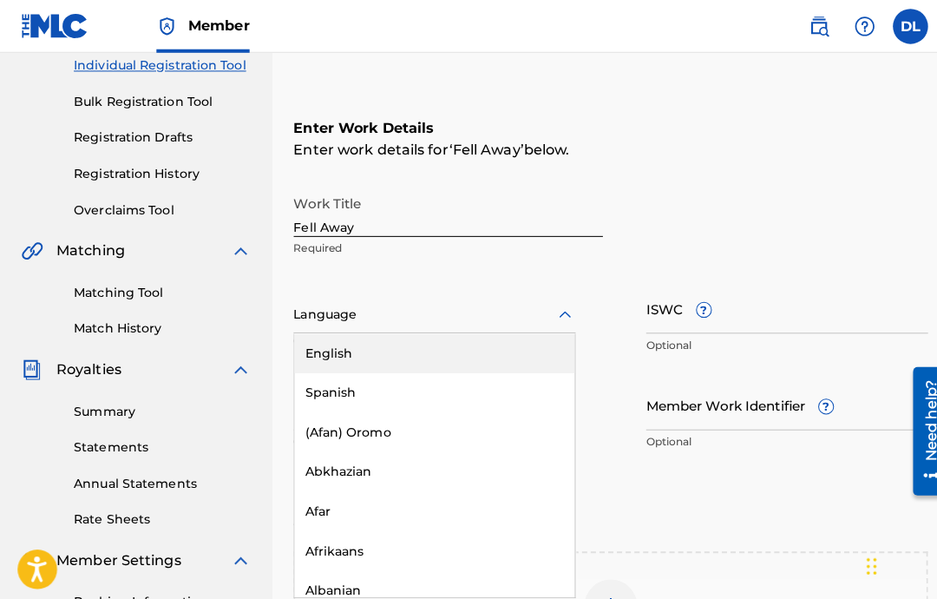
click at [484, 355] on div "English" at bounding box center [429, 348] width 277 height 39
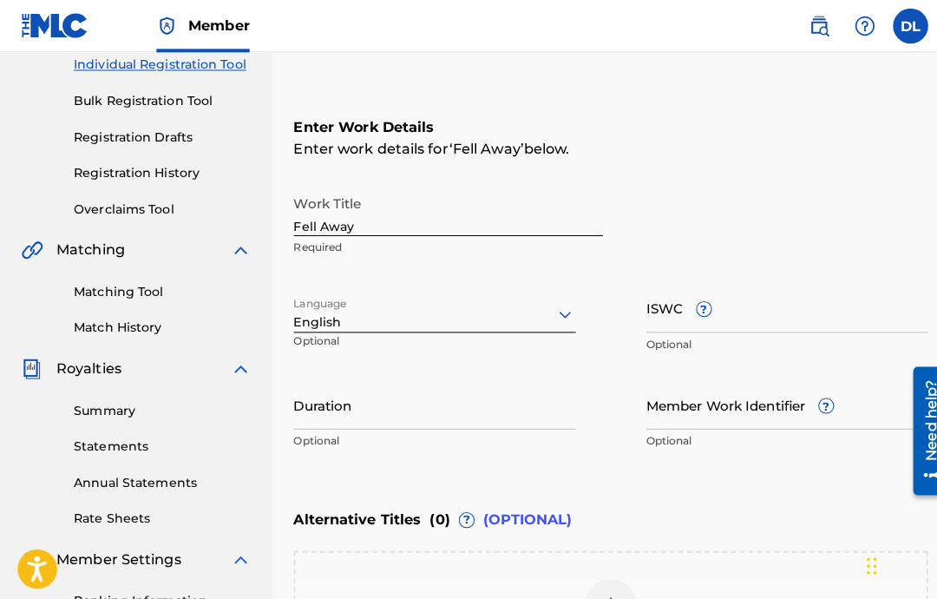
click at [449, 410] on input "Duration" at bounding box center [429, 399] width 279 height 49
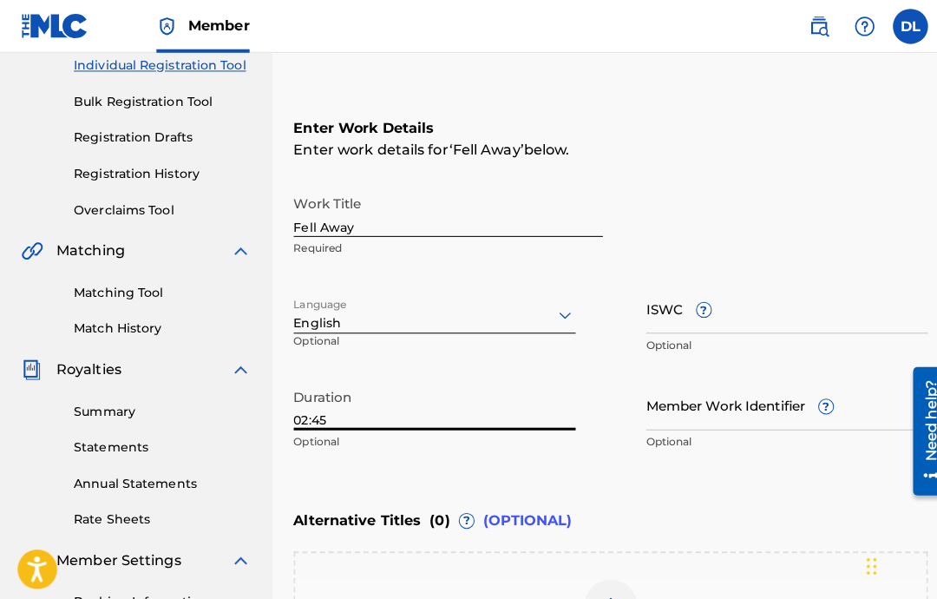
type input "02:45"
click at [761, 325] on input "ISWC ?" at bounding box center [777, 303] width 279 height 49
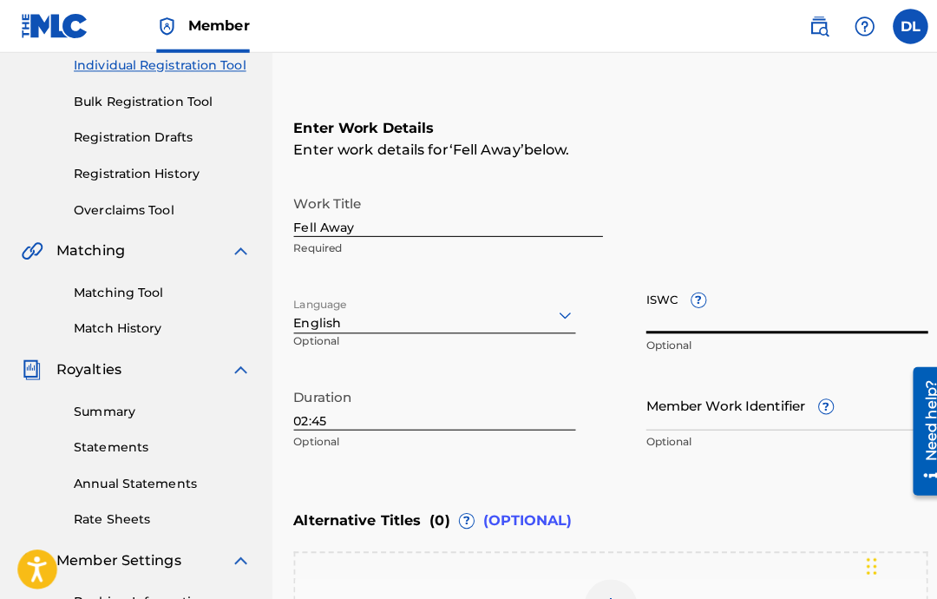
paste input "USA2P2512031"
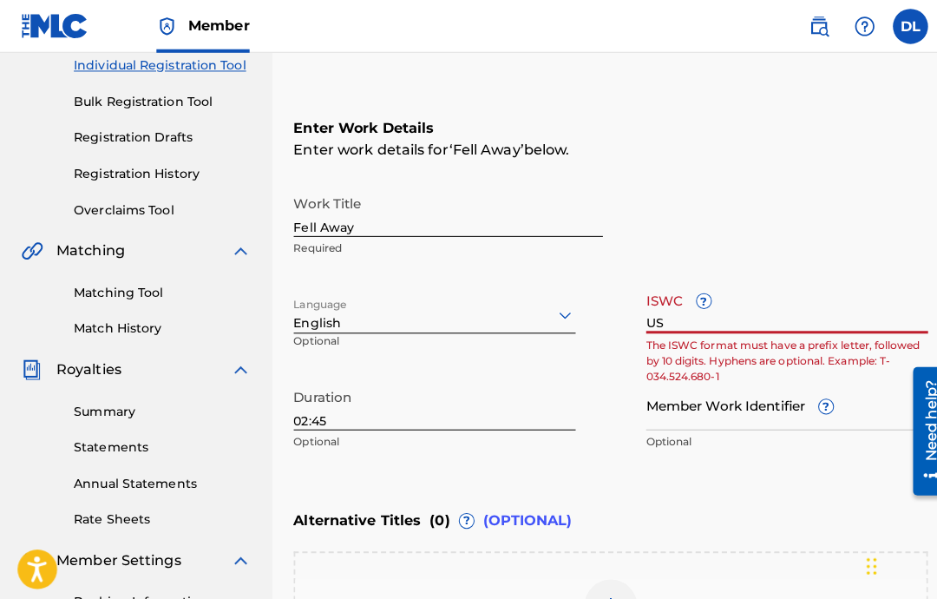
type input "U"
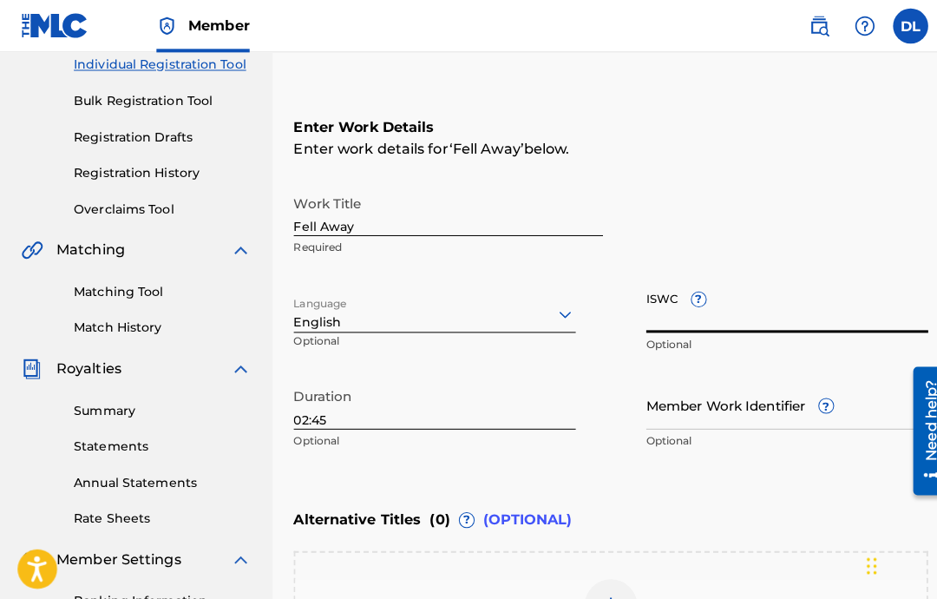
click at [754, 323] on input "ISWC ?" at bounding box center [777, 303] width 279 height 49
paste input "T-333.002.960-8"
type input "T-333.002.960-8"
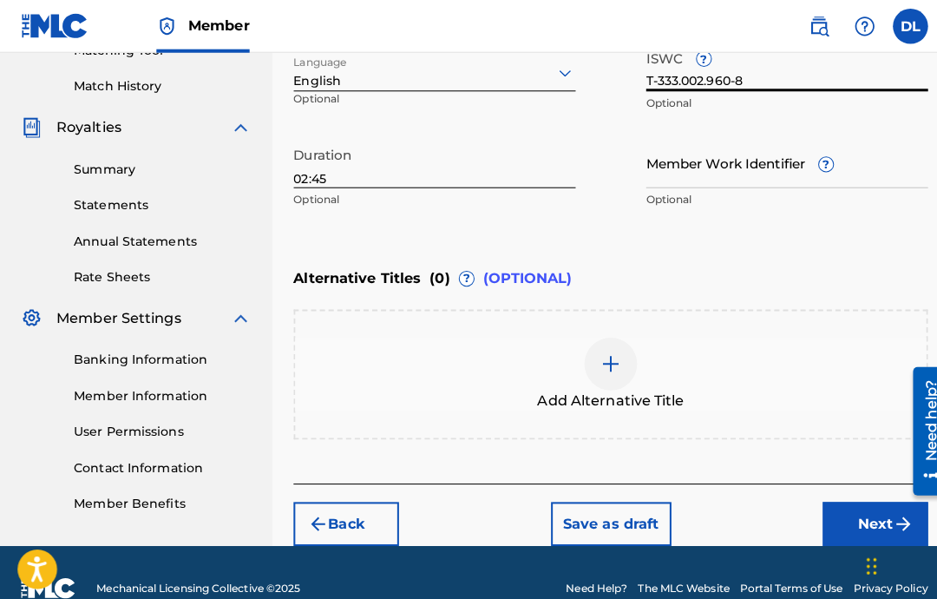
click at [845, 522] on button "Next" at bounding box center [864, 516] width 104 height 43
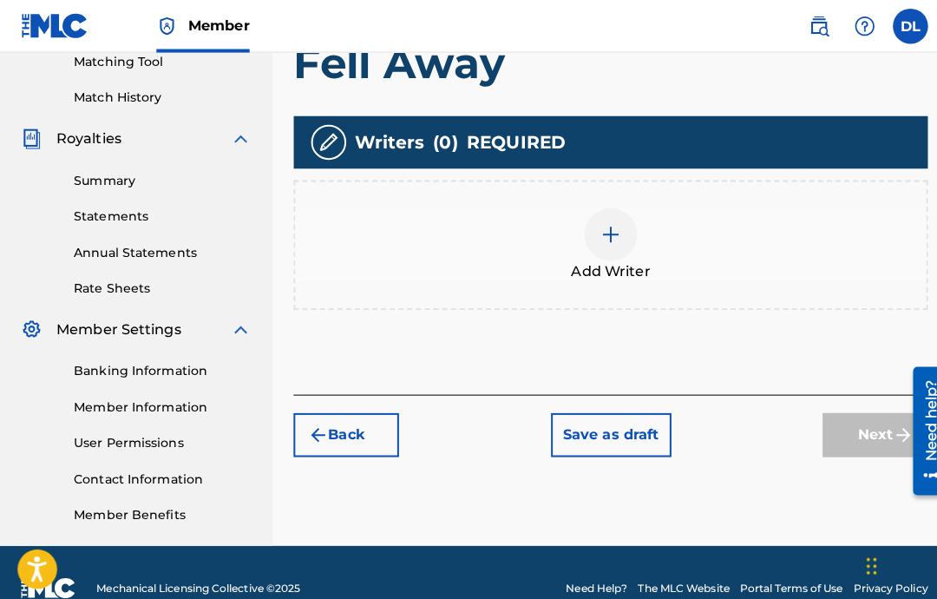
scroll to position [416, 0]
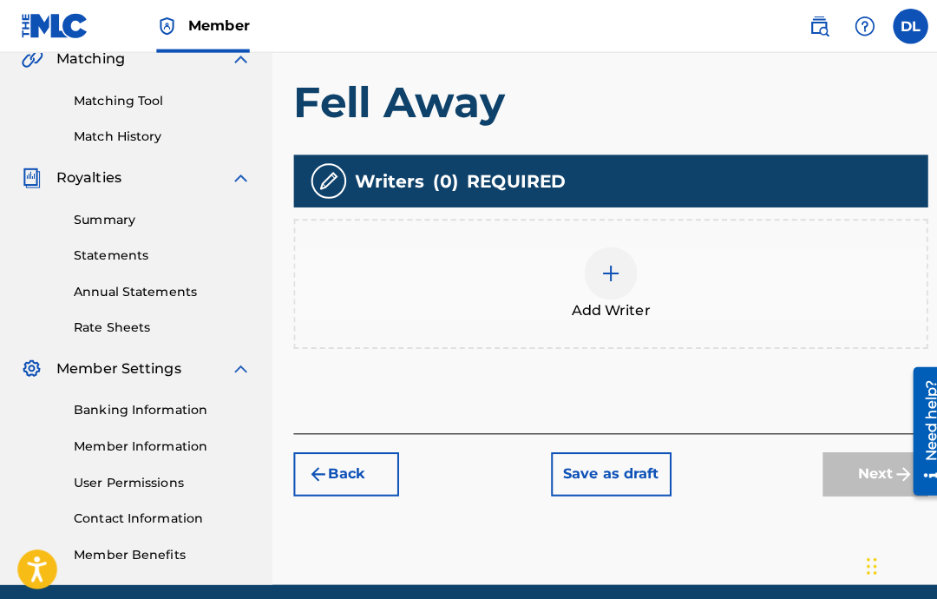
click at [770, 296] on div "Add Writer" at bounding box center [603, 280] width 623 height 73
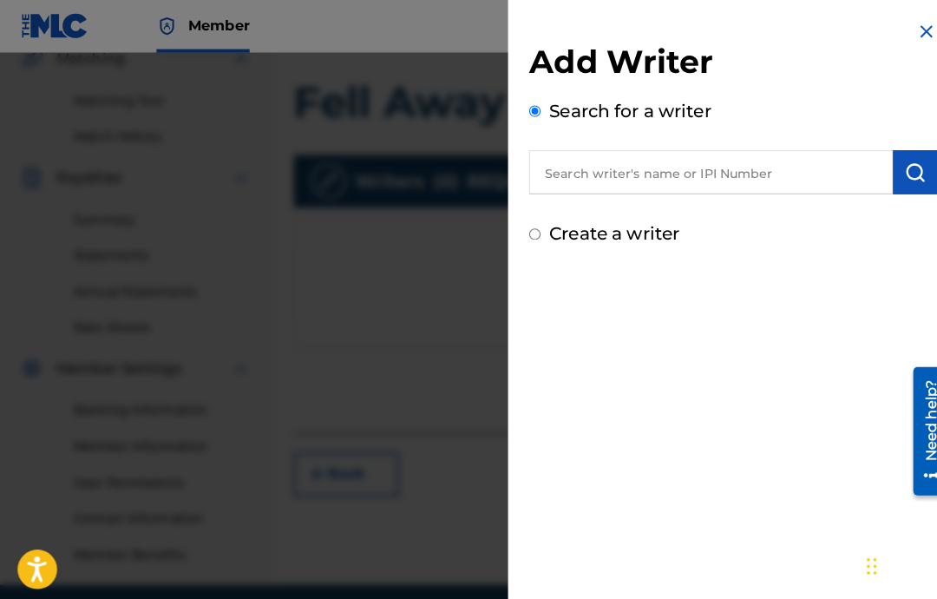
click at [779, 172] on input "text" at bounding box center [701, 169] width 359 height 43
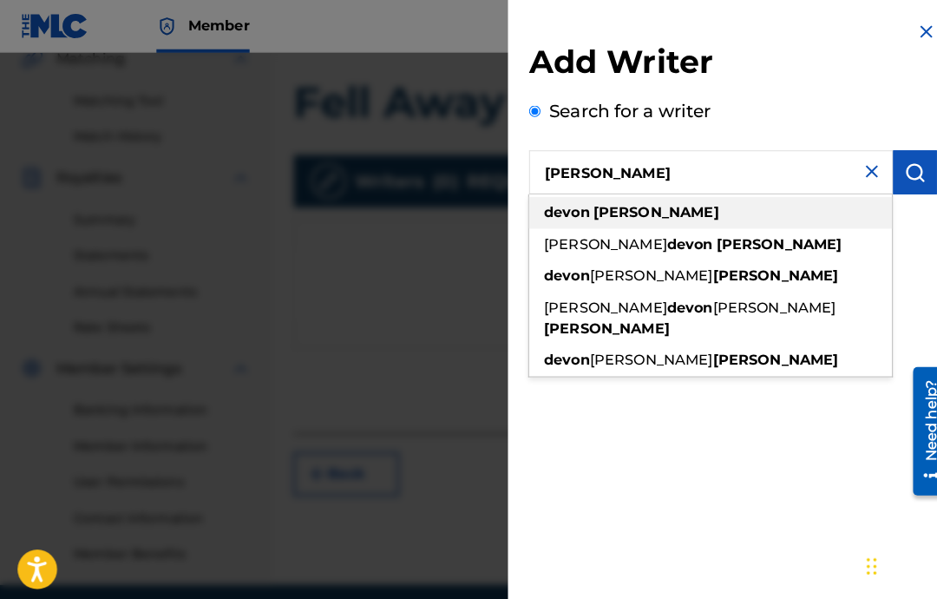
click at [744, 211] on div "[PERSON_NAME]" at bounding box center [701, 209] width 358 height 31
type input "[PERSON_NAME]"
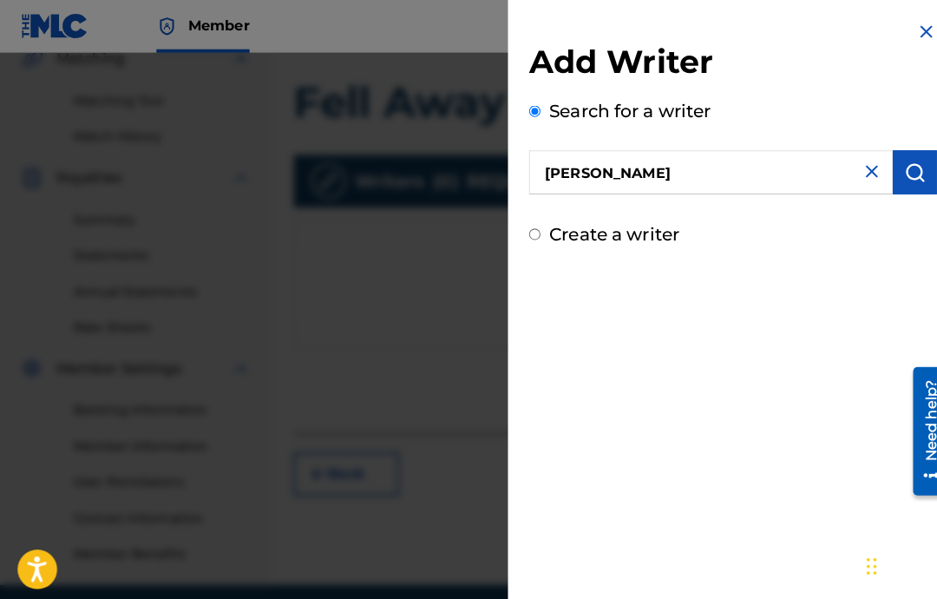
click at [902, 178] on img "submit" at bounding box center [903, 170] width 21 height 21
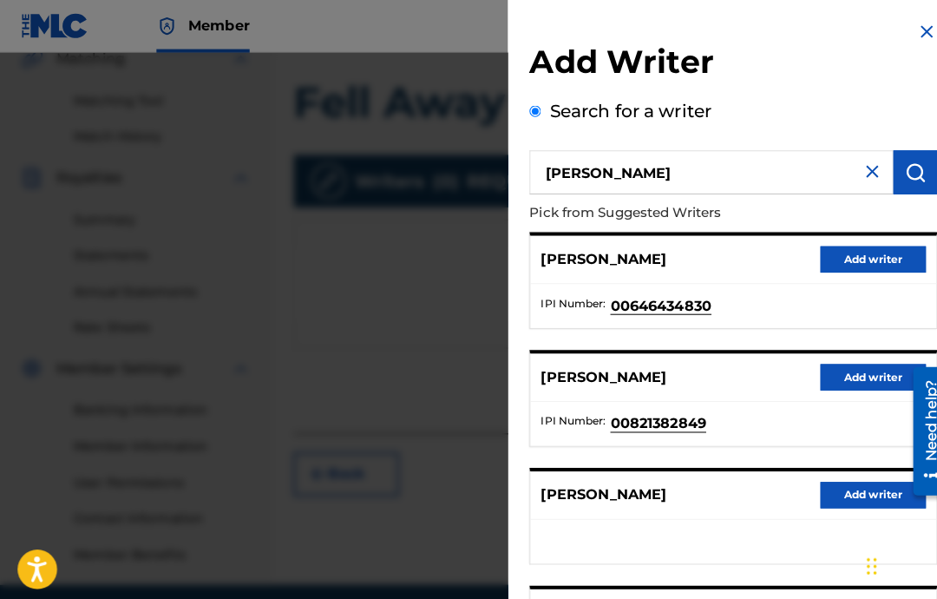
scroll to position [0, 0]
click at [888, 254] on button "Add writer" at bounding box center [862, 256] width 104 height 26
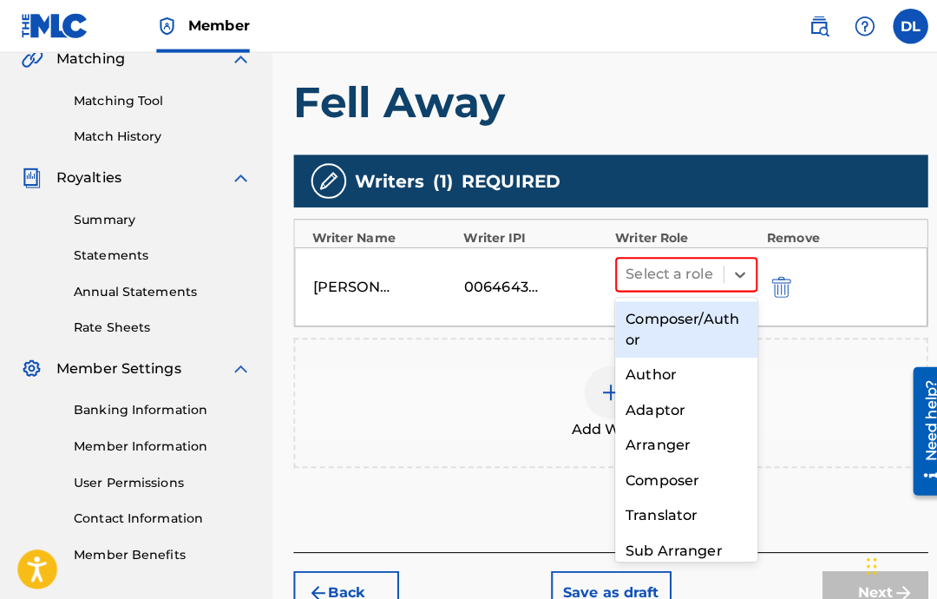
scroll to position [416, 0]
click at [702, 482] on div "Composer" at bounding box center [677, 474] width 141 height 35
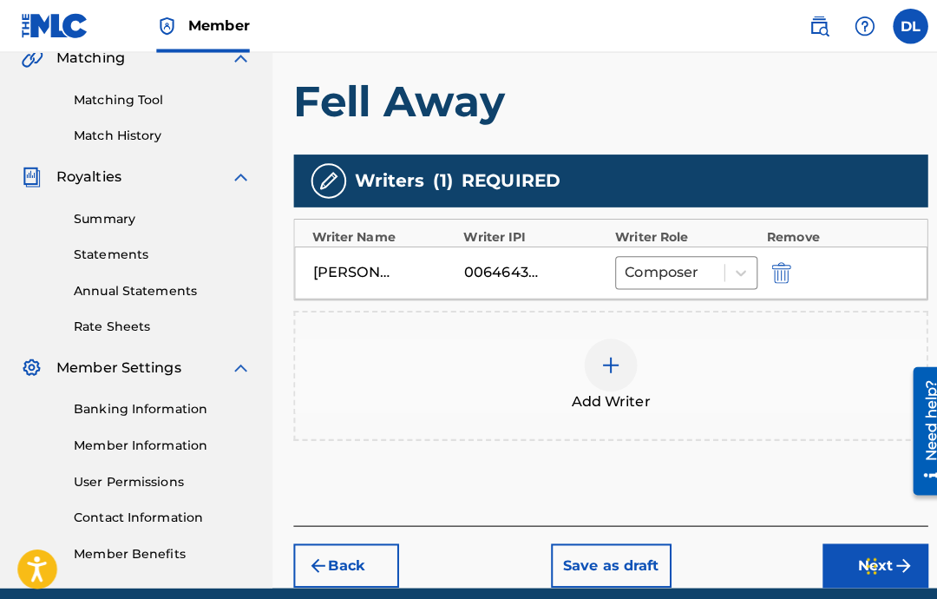
click at [864, 540] on button "Next" at bounding box center [864, 558] width 104 height 43
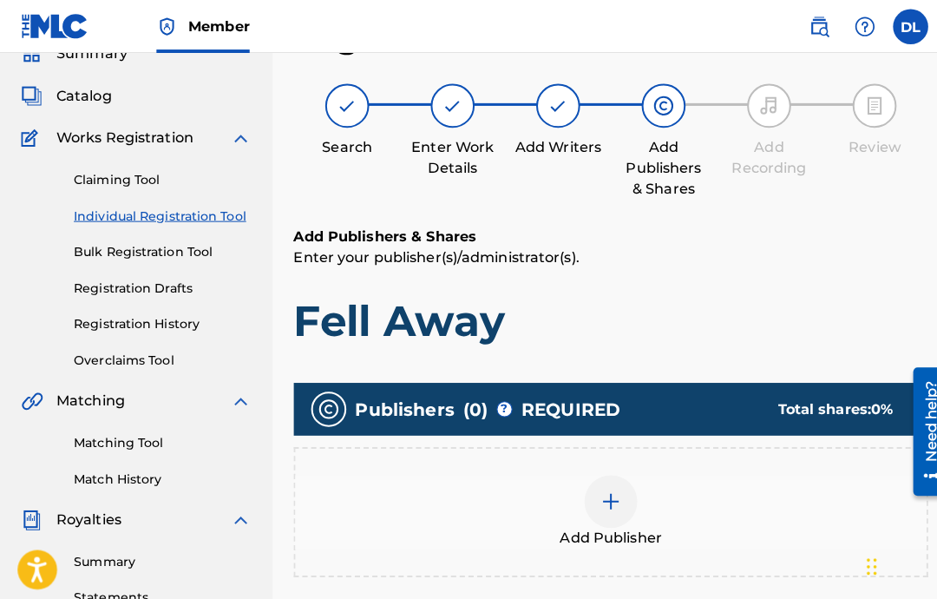
click at [602, 501] on img at bounding box center [603, 494] width 21 height 21
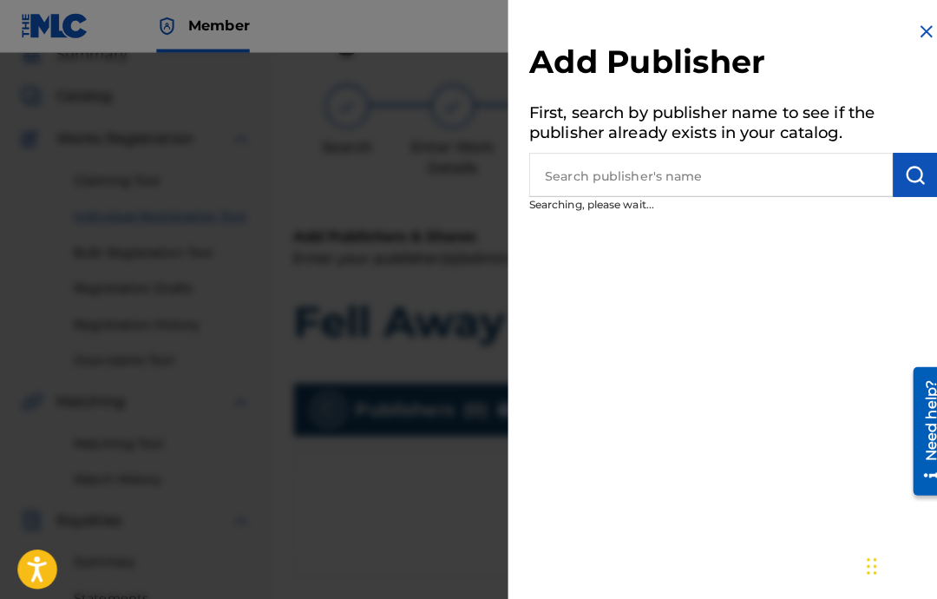
click at [862, 174] on input "text" at bounding box center [701, 172] width 359 height 43
click at [895, 53] on h2 "Add Publisher" at bounding box center [723, 64] width 403 height 44
click at [895, 52] on h2 "Add Publisher" at bounding box center [723, 64] width 403 height 44
click at [914, 31] on img at bounding box center [914, 31] width 21 height 21
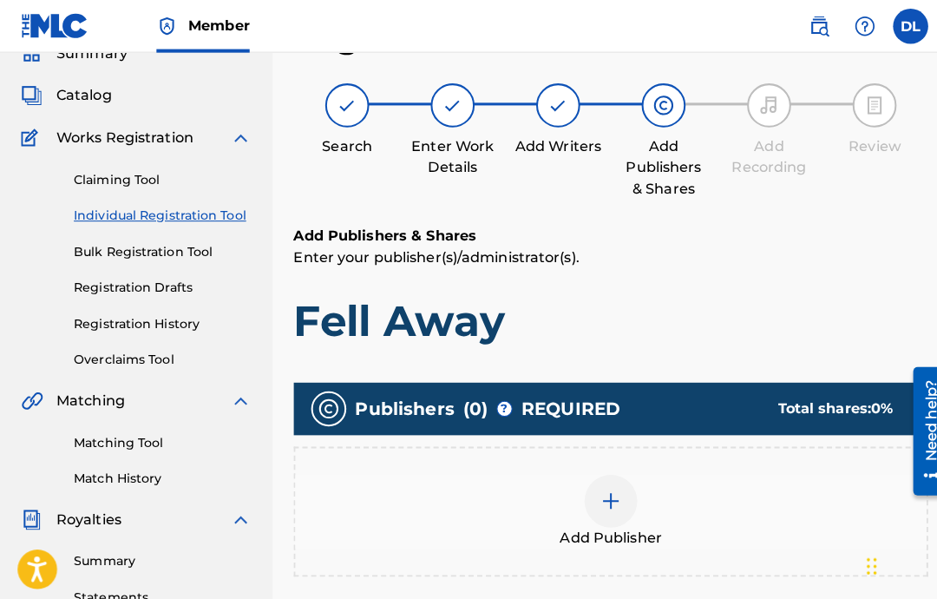
click at [914, 30] on label at bounding box center [899, 26] width 35 height 35
click at [899, 26] on input "DL Devon Lewis officialayodlo@gmail.com Notification Preferences Profile Log out" at bounding box center [899, 26] width 0 height 0
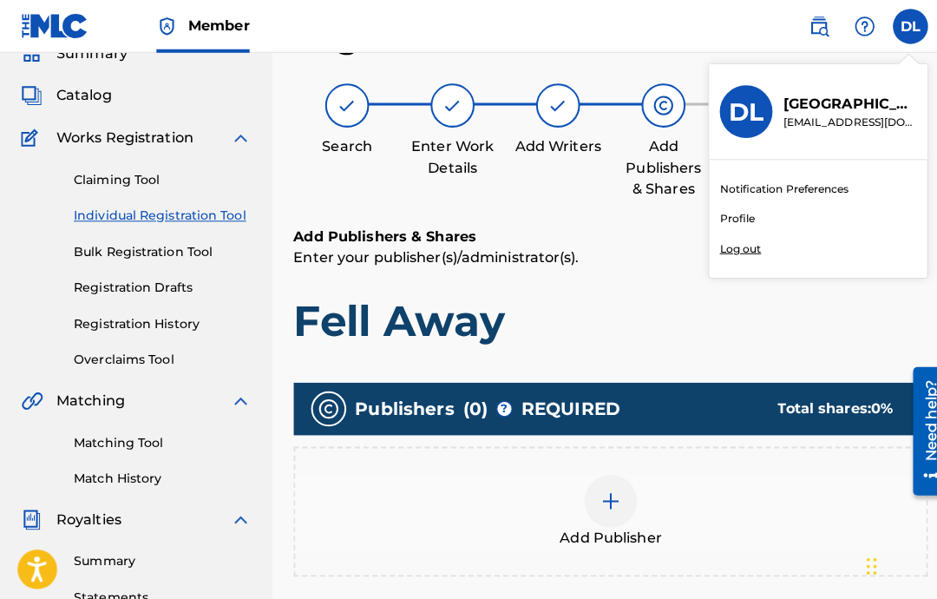
click at [709, 323] on h1 "Fell Away" at bounding box center [603, 317] width 626 height 52
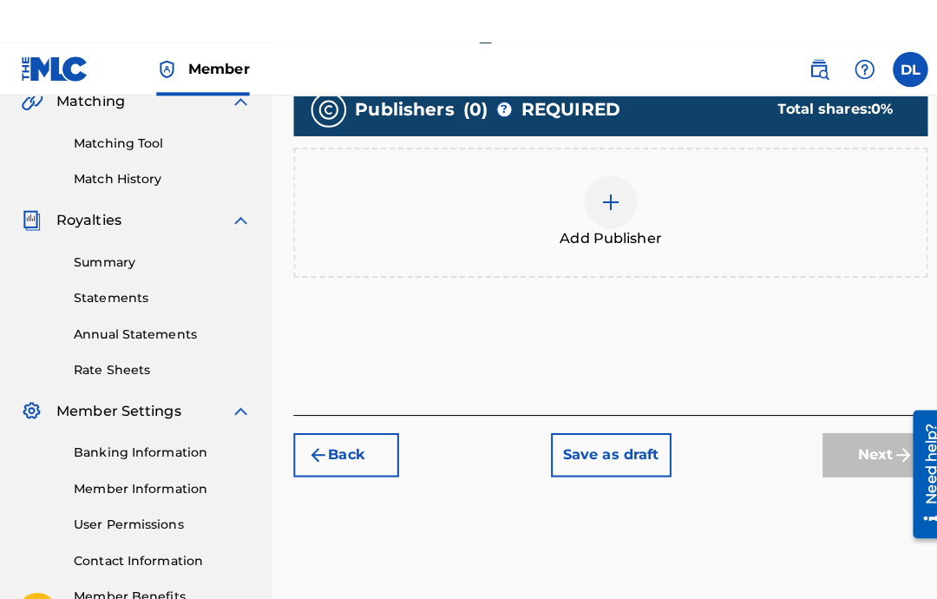
scroll to position [477, 0]
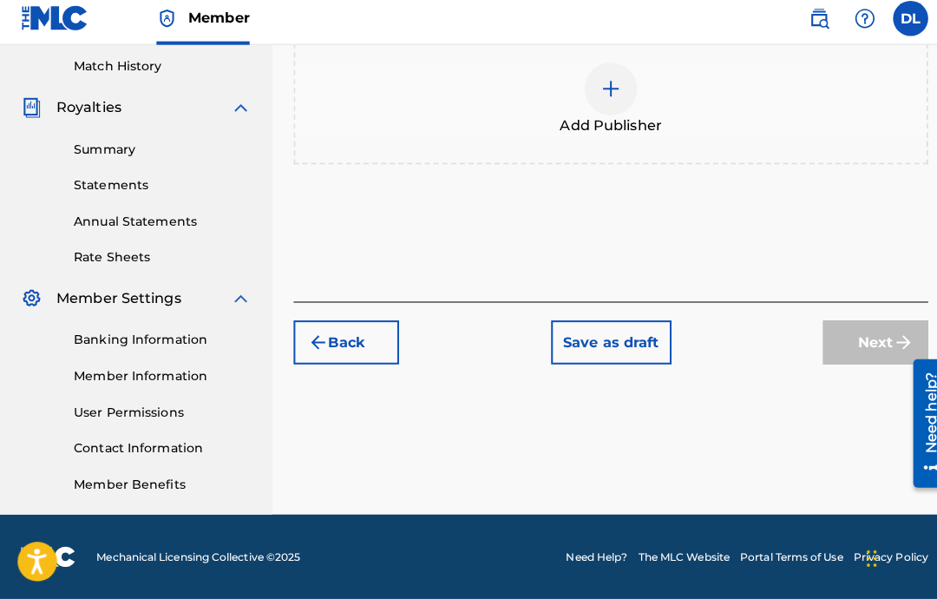
click at [327, 331] on button "Back" at bounding box center [342, 345] width 104 height 43
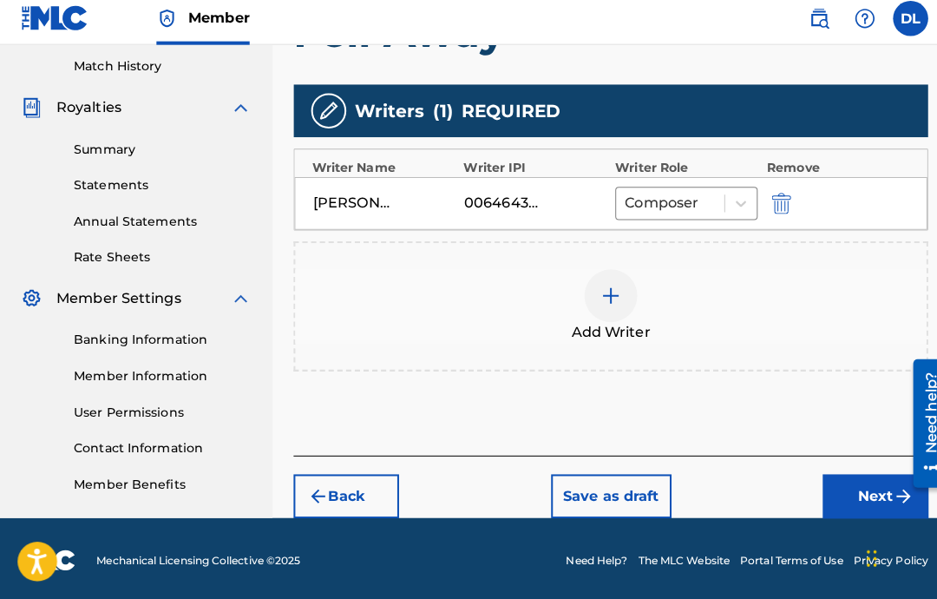
click at [501, 198] on div "00646434830" at bounding box center [497, 208] width 78 height 21
click at [508, 198] on div "00646434830" at bounding box center [497, 208] width 78 height 21
click at [361, 198] on div "[PERSON_NAME]" at bounding box center [348, 208] width 78 height 21
click at [360, 198] on div "[PERSON_NAME]" at bounding box center [348, 208] width 78 height 21
click at [773, 204] on img "submit" at bounding box center [771, 208] width 19 height 21
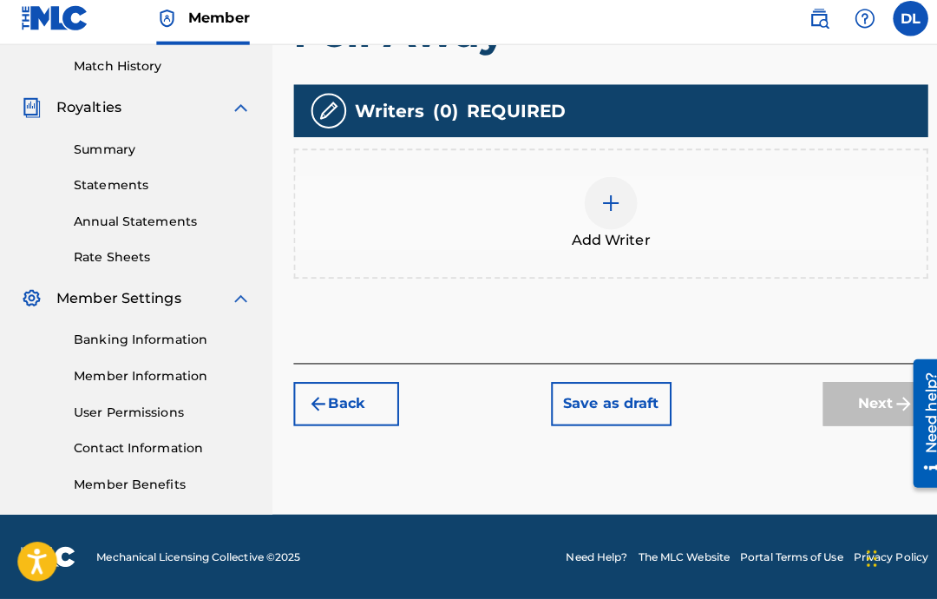
click at [598, 208] on img at bounding box center [603, 208] width 21 height 21
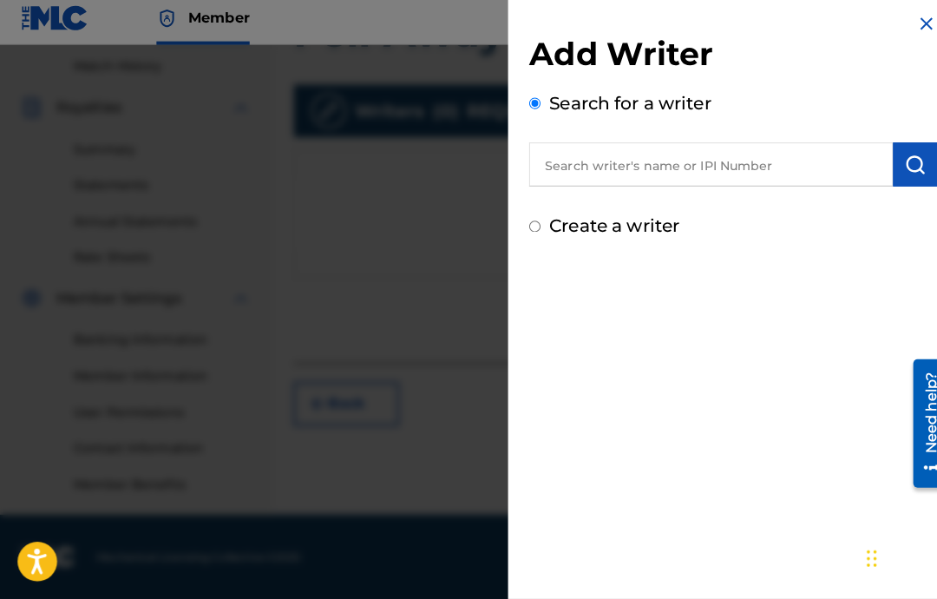
click at [726, 170] on input "text" at bounding box center [701, 169] width 359 height 43
type input "[PERSON_NAME]"
click at [903, 193] on div "Add Writer Search for a writer Devon Lewis Create a writer" at bounding box center [723, 143] width 403 height 202
click at [903, 192] on div "Add Writer Search for a writer Devon Lewis Create a writer" at bounding box center [723, 143] width 403 height 202
click at [901, 164] on img "submit" at bounding box center [903, 170] width 21 height 21
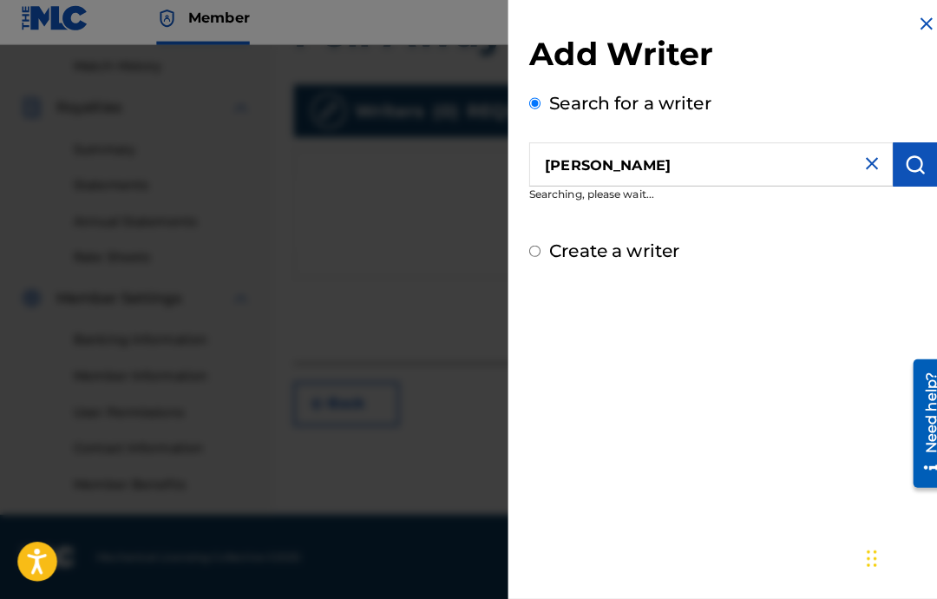
click at [740, 166] on input "[PERSON_NAME]" at bounding box center [701, 169] width 359 height 43
click at [924, 21] on img at bounding box center [914, 31] width 21 height 21
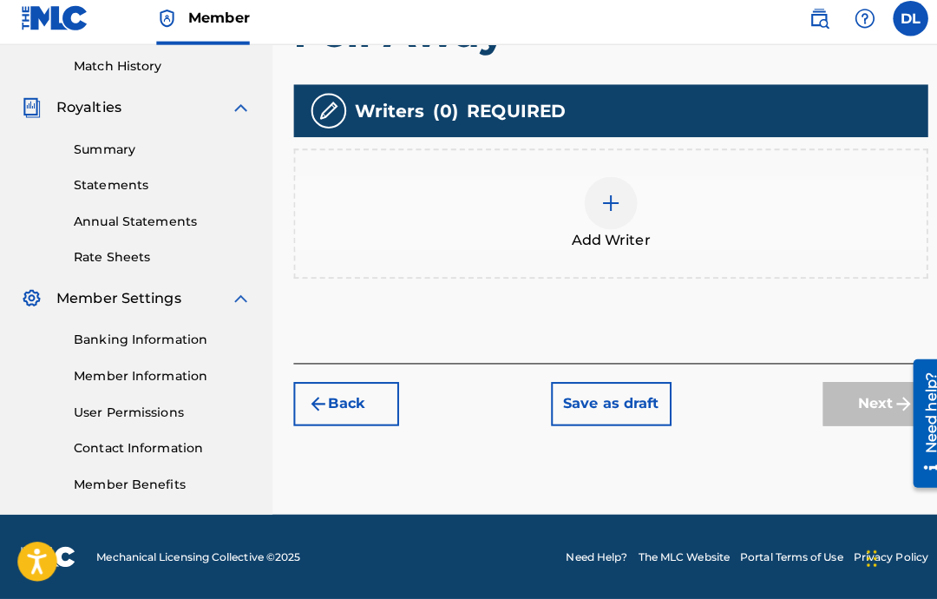
click at [599, 209] on img at bounding box center [603, 208] width 21 height 21
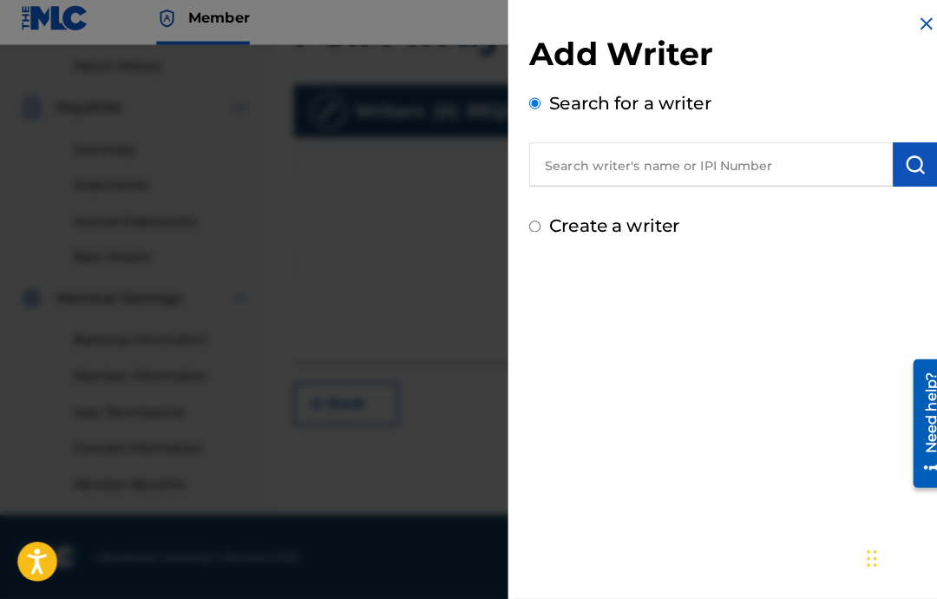
click at [709, 169] on input "text" at bounding box center [701, 169] width 359 height 43
paste input "00646434830"
type input "00646434830"
click at [899, 161] on img "submit" at bounding box center [903, 170] width 21 height 21
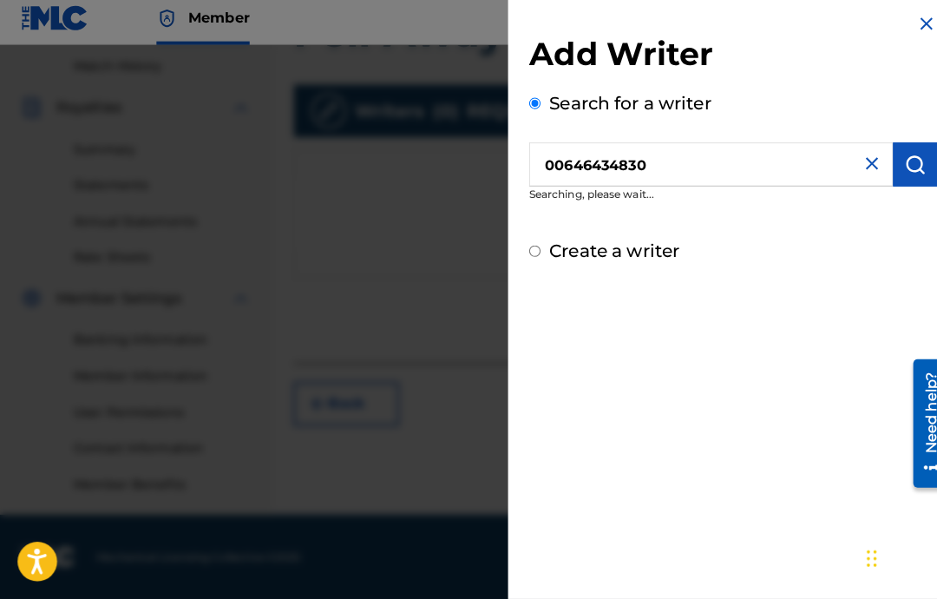
click at [908, 21] on img at bounding box center [914, 31] width 21 height 21
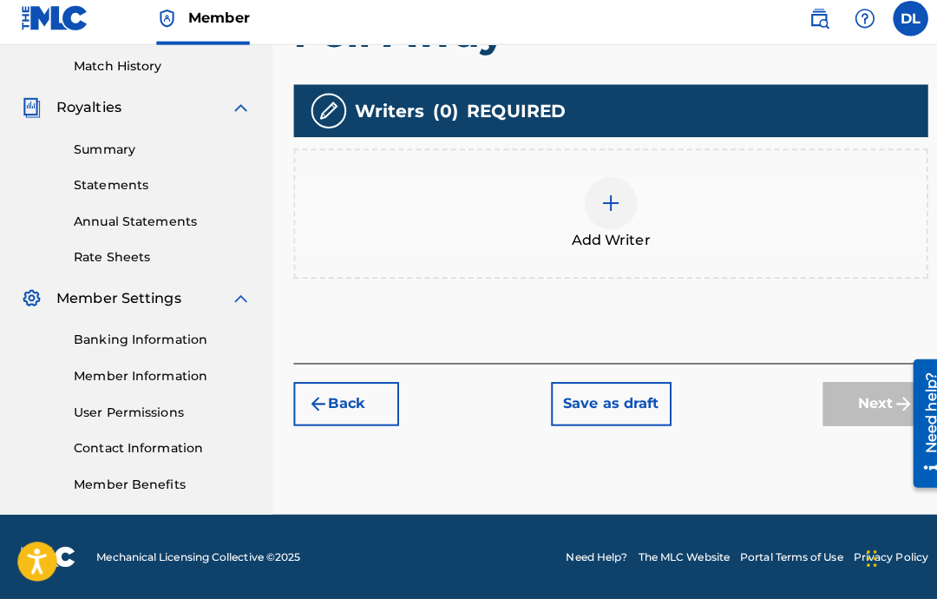
click at [630, 395] on button "Save as draft" at bounding box center [603, 405] width 119 height 43
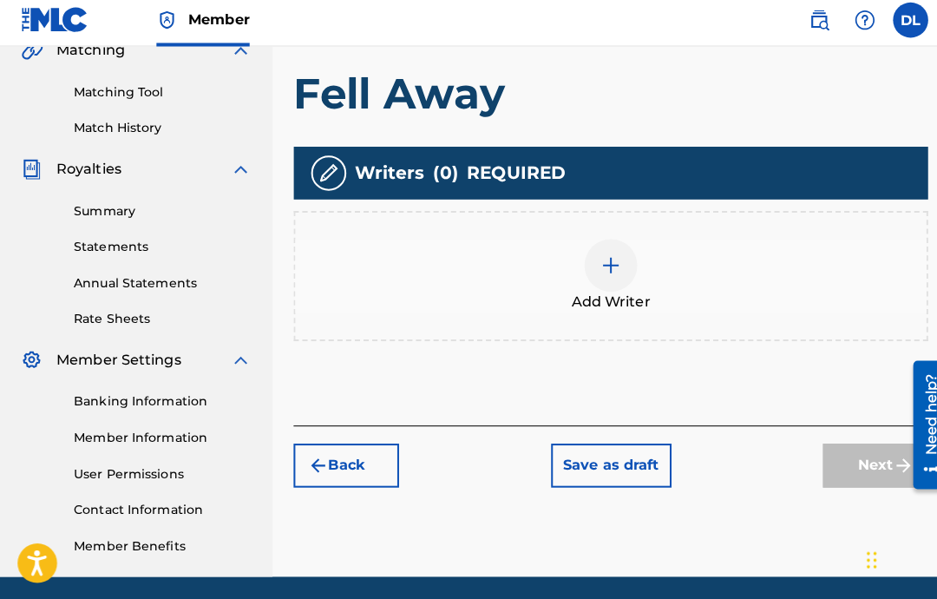
scroll to position [416, 0]
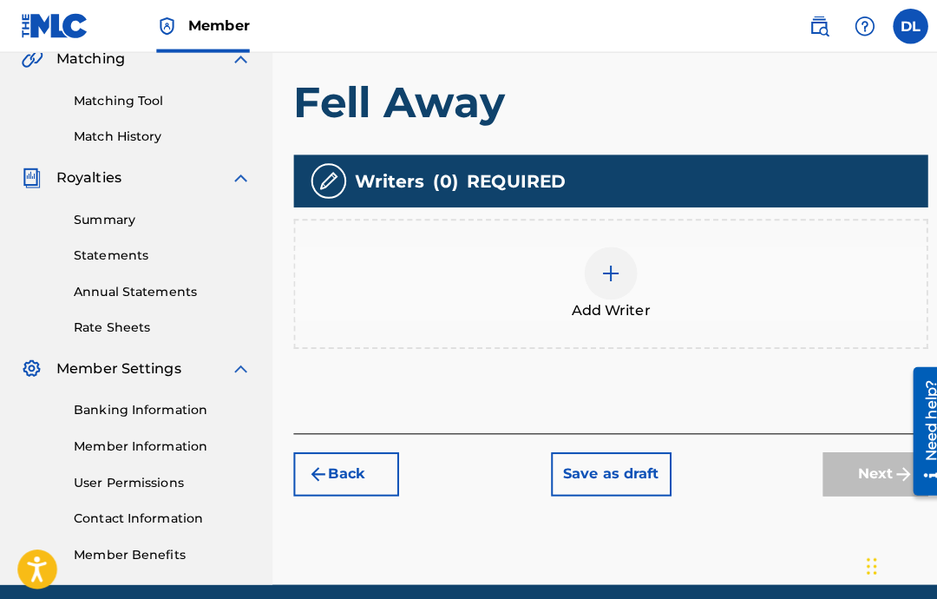
click at [618, 467] on button "Save as draft" at bounding box center [603, 467] width 119 height 43
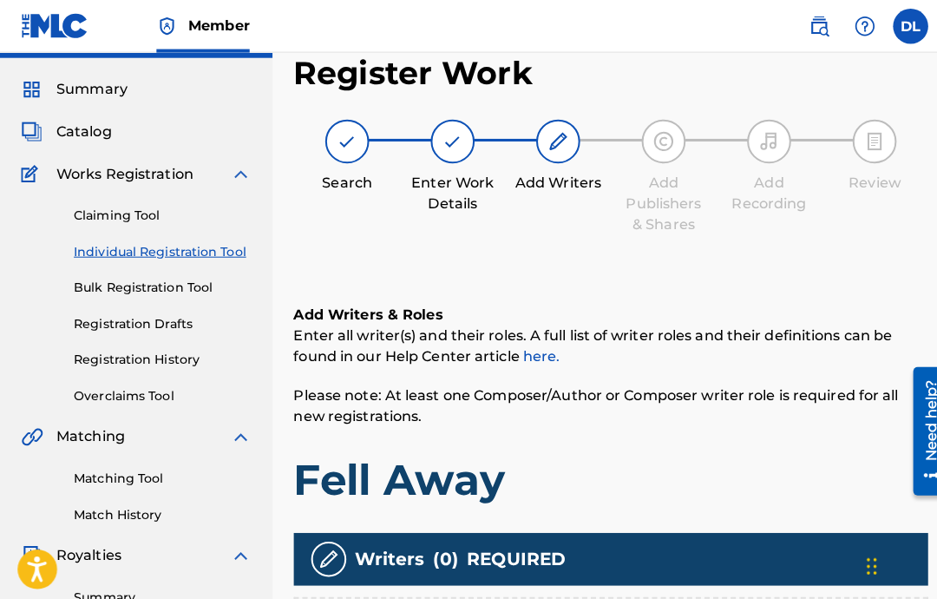
scroll to position [0, 0]
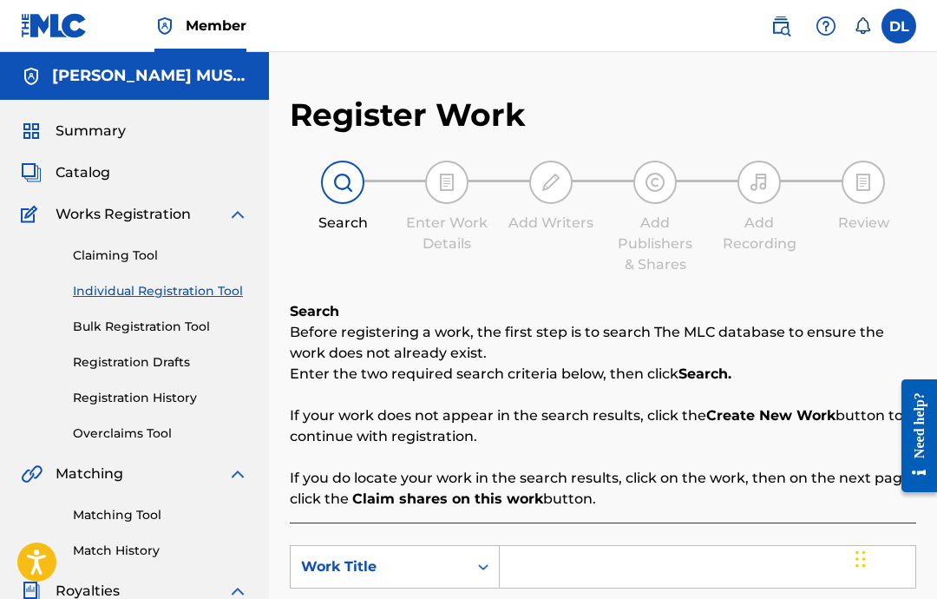
click at [161, 364] on link "Registration Drafts" at bounding box center [160, 362] width 175 height 18
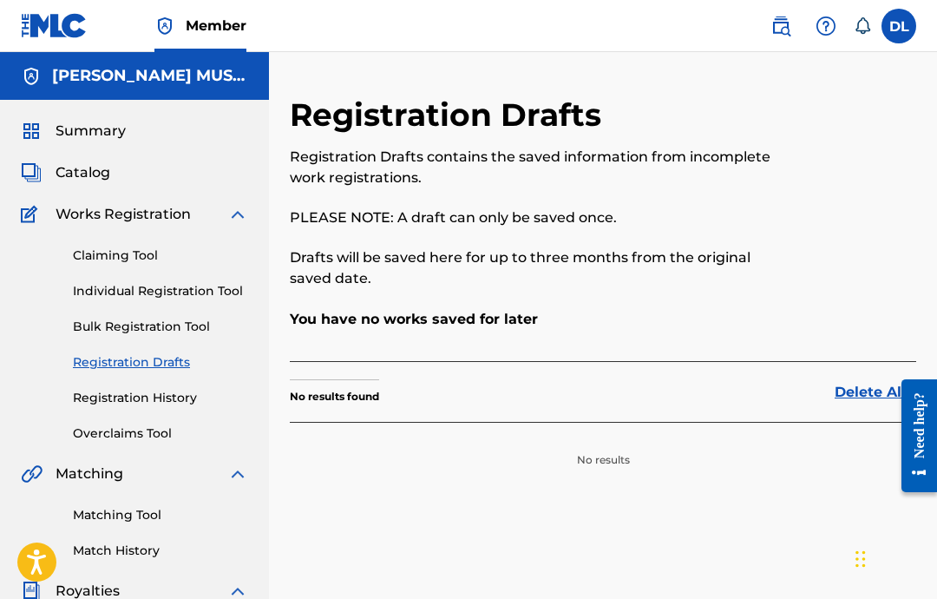
click at [229, 297] on link "Individual Registration Tool" at bounding box center [160, 291] width 175 height 18
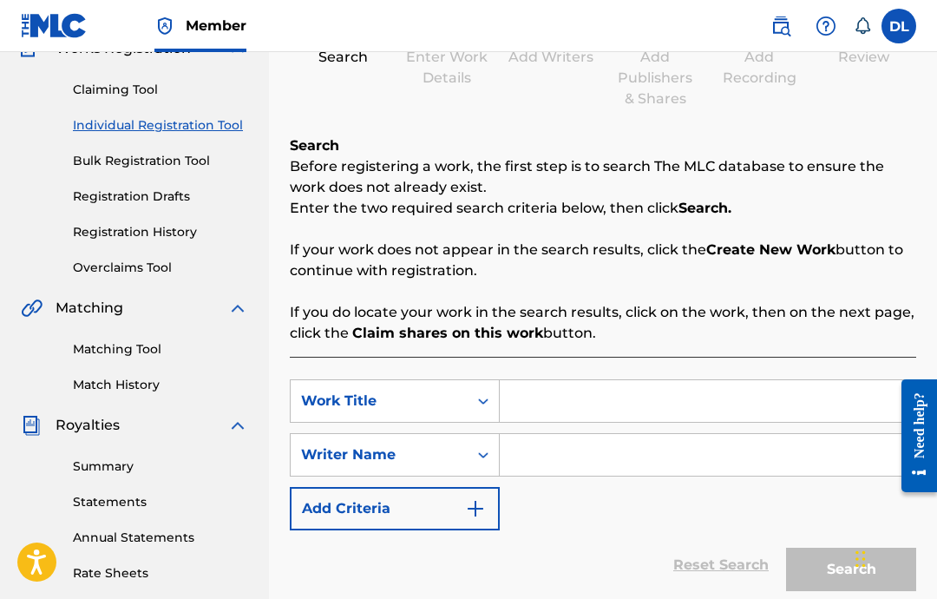
scroll to position [167, 0]
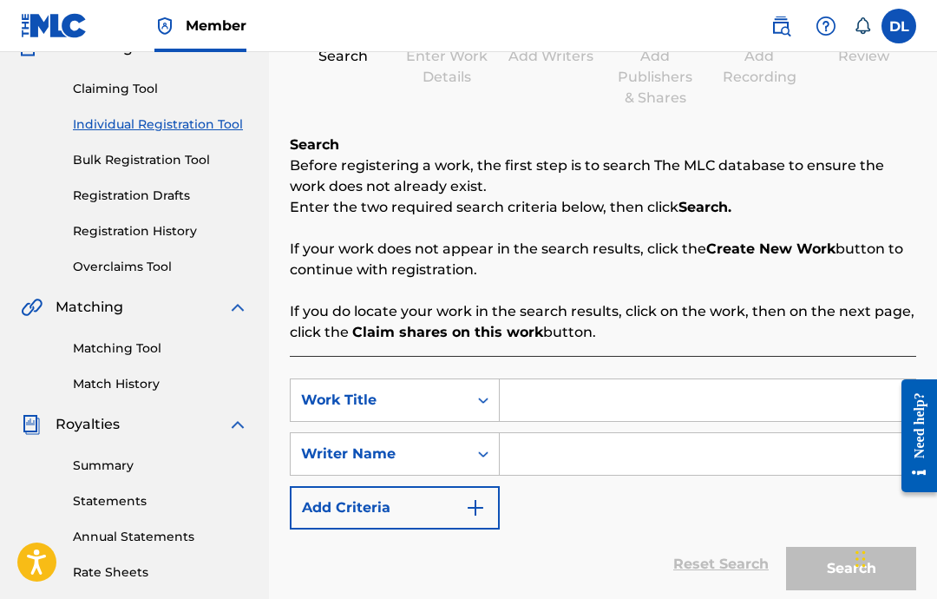
click at [577, 410] on input "Search Form" at bounding box center [708, 400] width 416 height 42
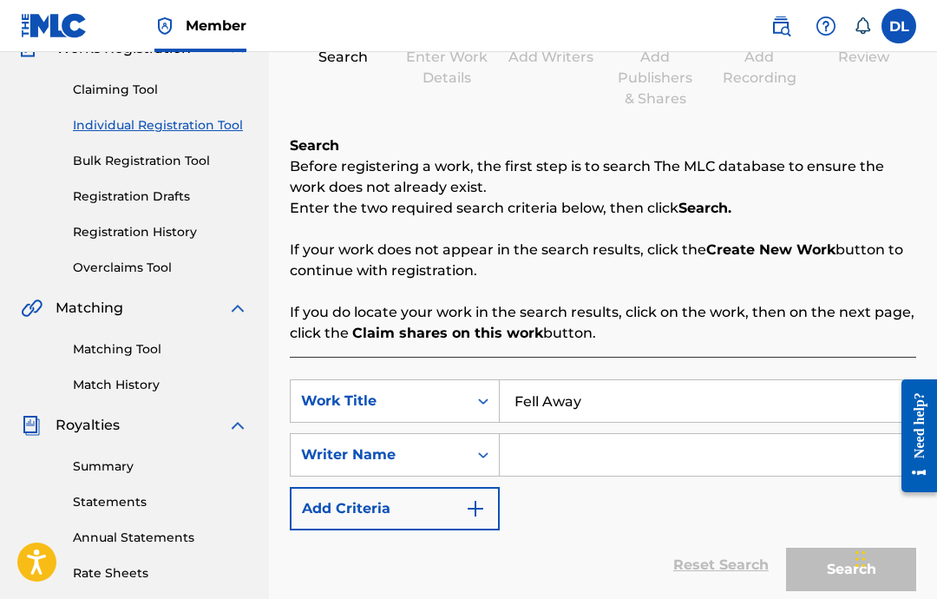
type input "Fell Away"
click at [777, 442] on input "Search Form" at bounding box center [708, 455] width 416 height 42
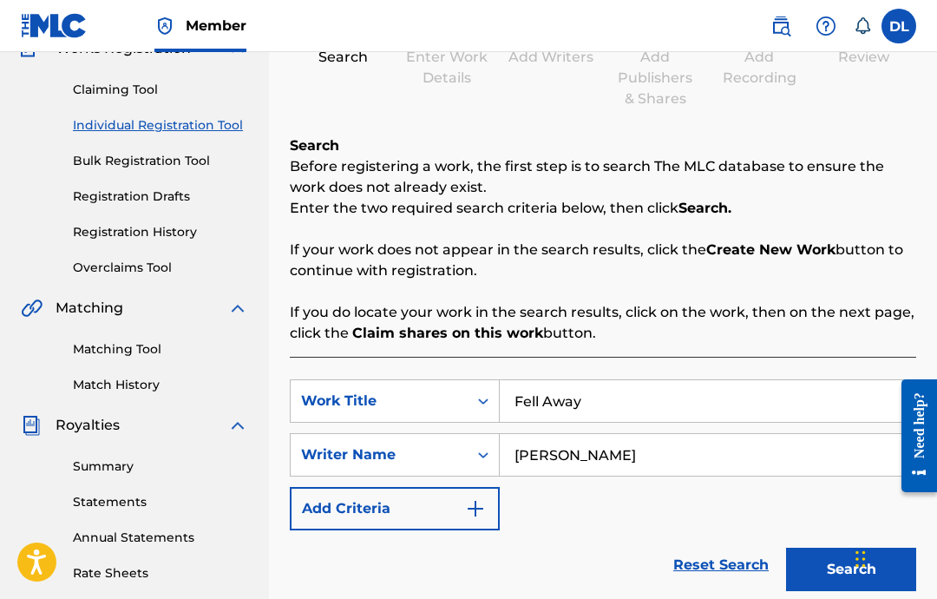
type input "[PERSON_NAME]"
click at [858, 549] on button "Search" at bounding box center [851, 568] width 130 height 43
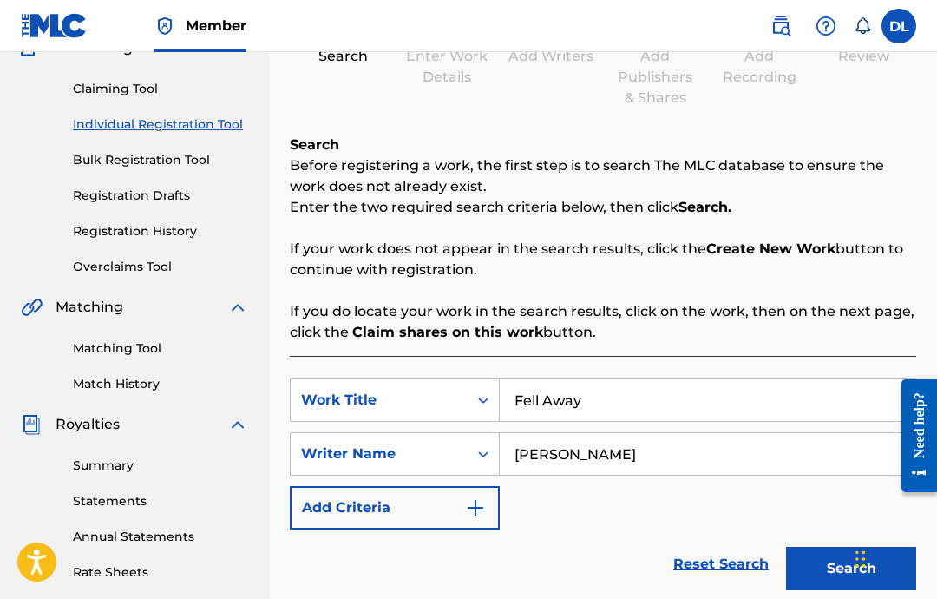
click at [869, 568] on button "Search" at bounding box center [851, 568] width 130 height 43
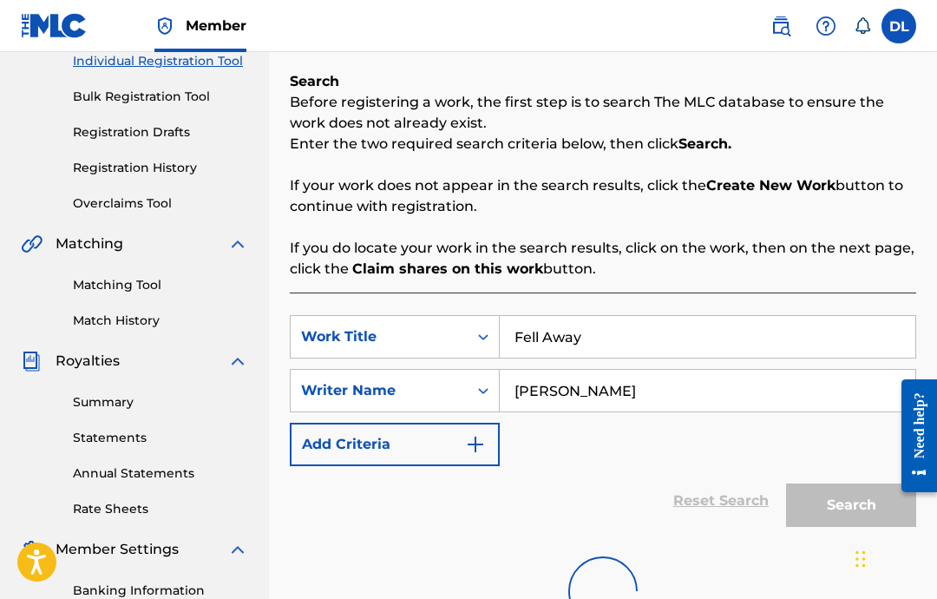
scroll to position [408, 0]
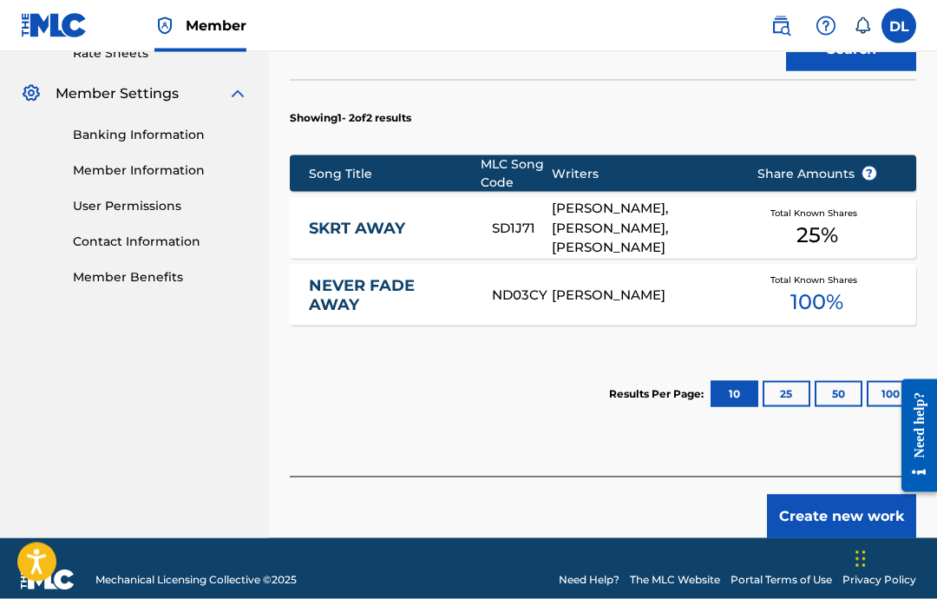
click at [808, 513] on button "Create new work" at bounding box center [841, 516] width 149 height 43
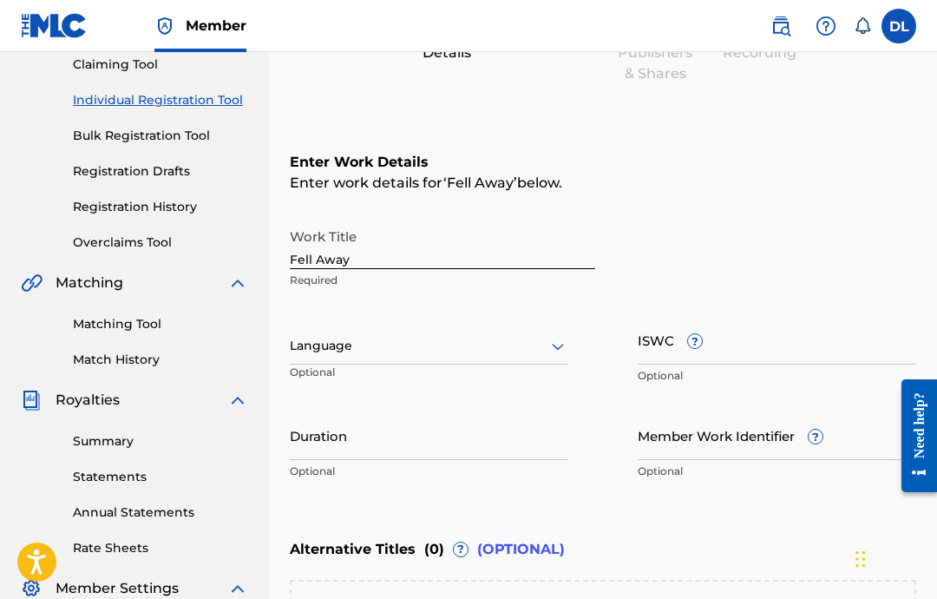
scroll to position [195, 0]
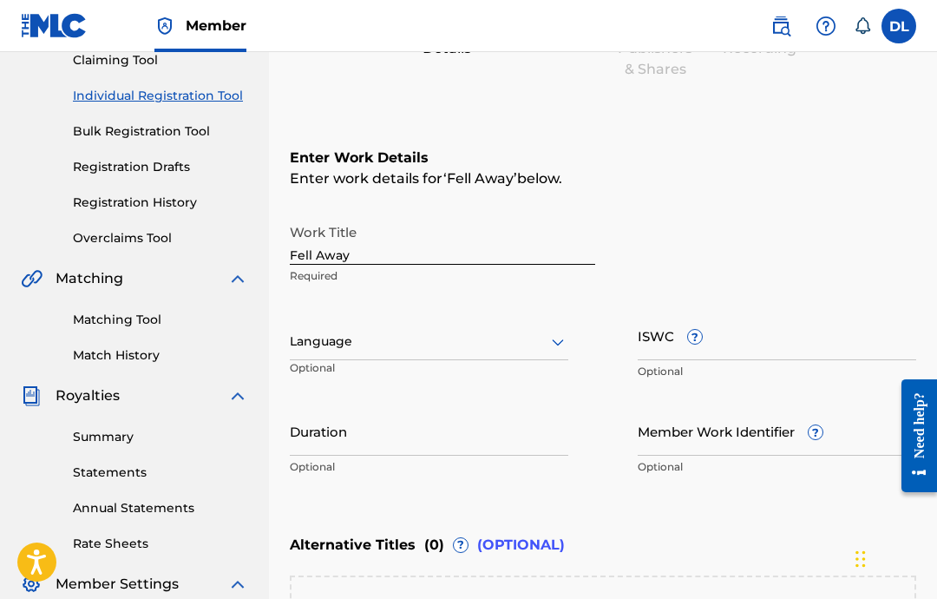
click at [754, 347] on input "ISWC ?" at bounding box center [777, 335] width 279 height 49
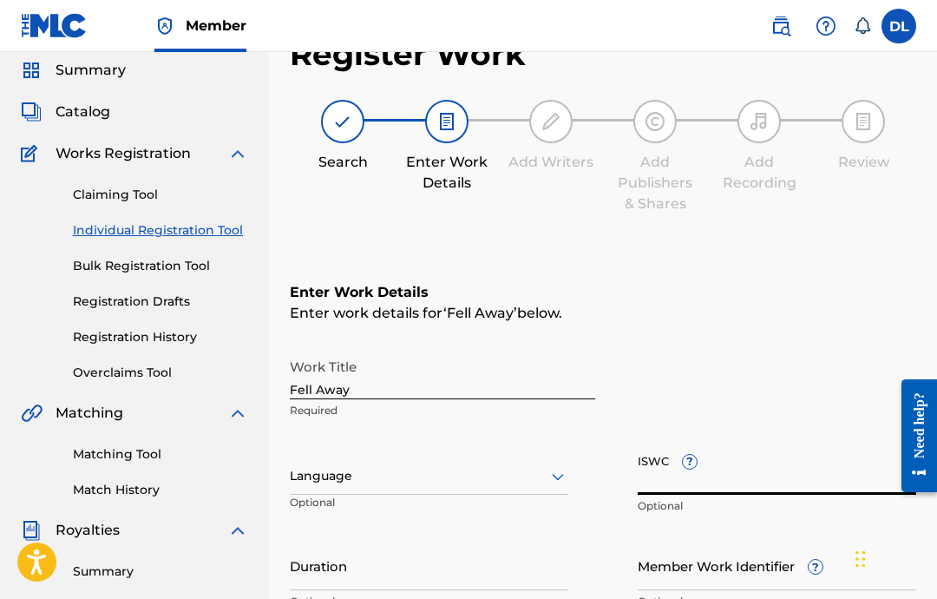
scroll to position [60, 0]
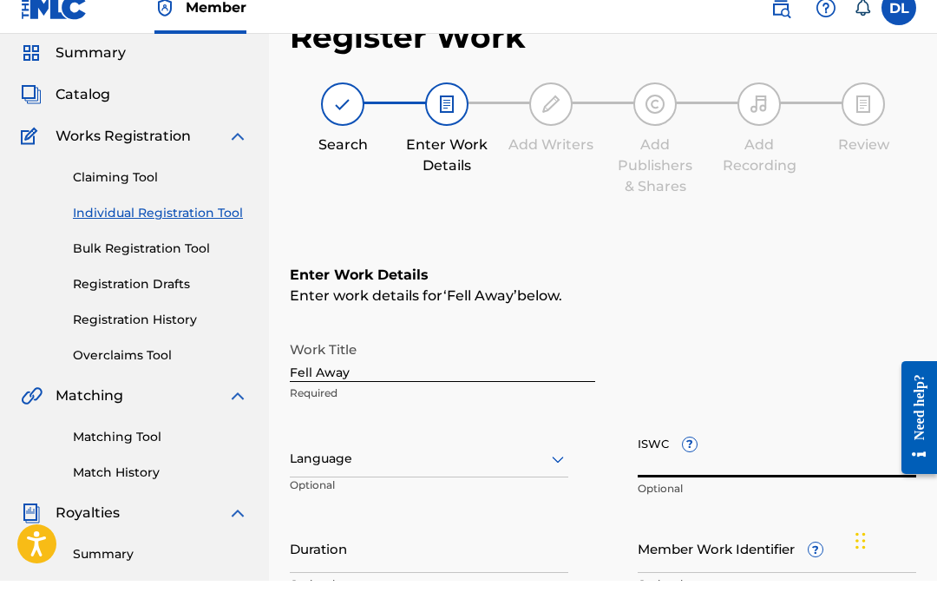
click at [568, 437] on div "Work Title Fell Away Required Language Optional ISWC ? Optional Duration Option…" at bounding box center [603, 485] width 626 height 269
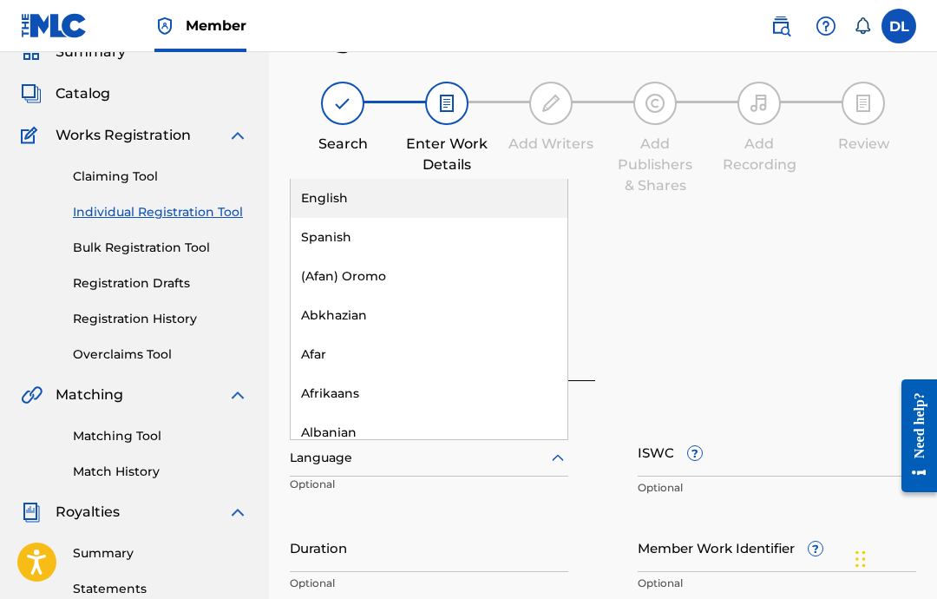
scroll to position [78, 0]
click at [543, 196] on div "English" at bounding box center [429, 199] width 277 height 39
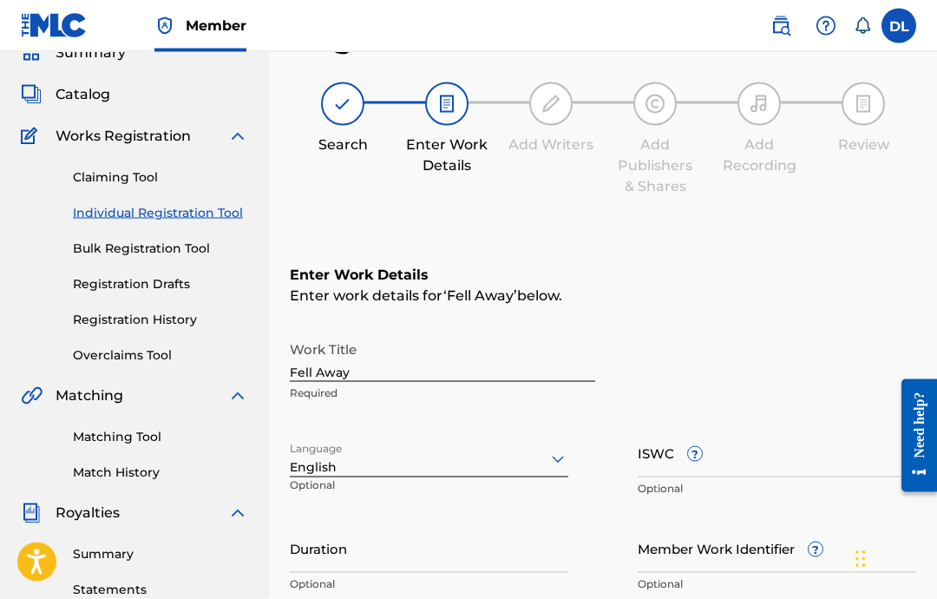
click at [493, 552] on input "Duration" at bounding box center [429, 547] width 279 height 49
type input "02:45"
click at [750, 456] on input "ISWC ?" at bounding box center [777, 452] width 279 height 49
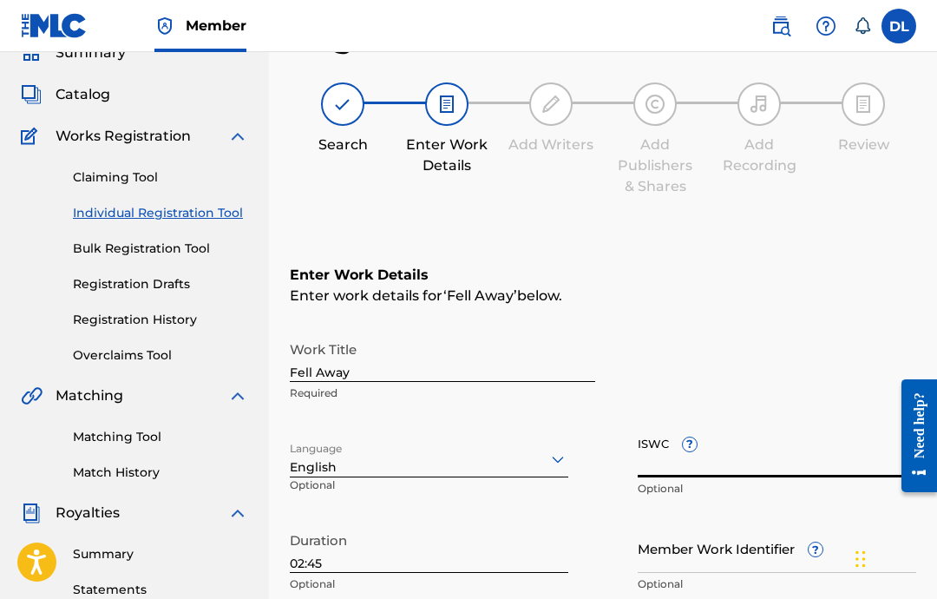
scroll to position [0, 0]
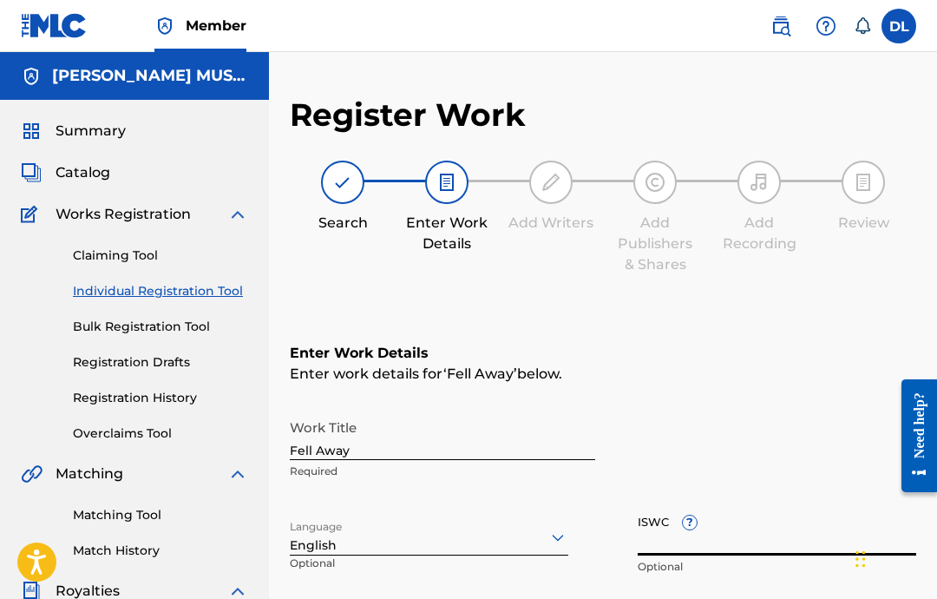
click at [746, 535] on input "ISWC ?" at bounding box center [777, 530] width 279 height 49
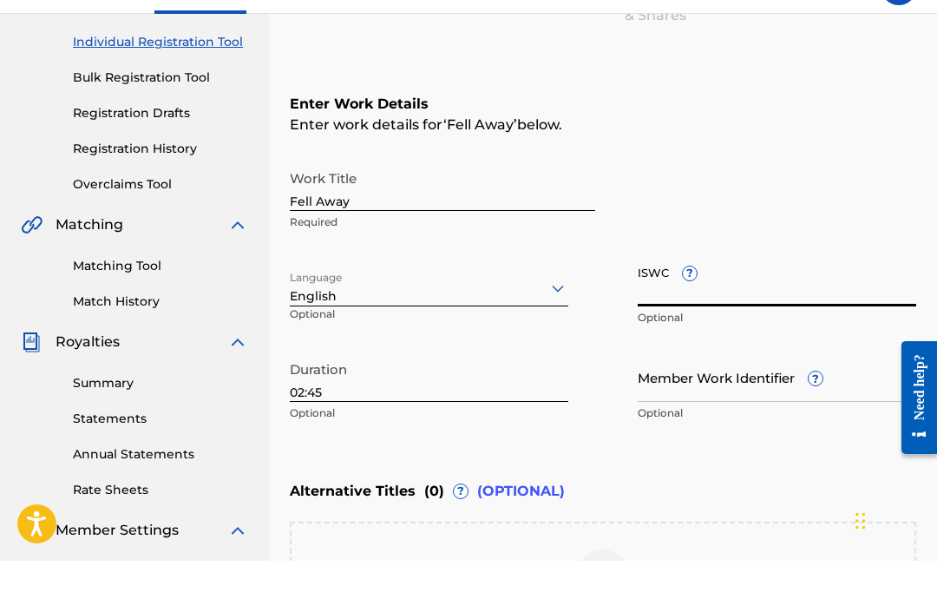
paste input "T-333.002.960-8"
type input "T-333.002.960-8"
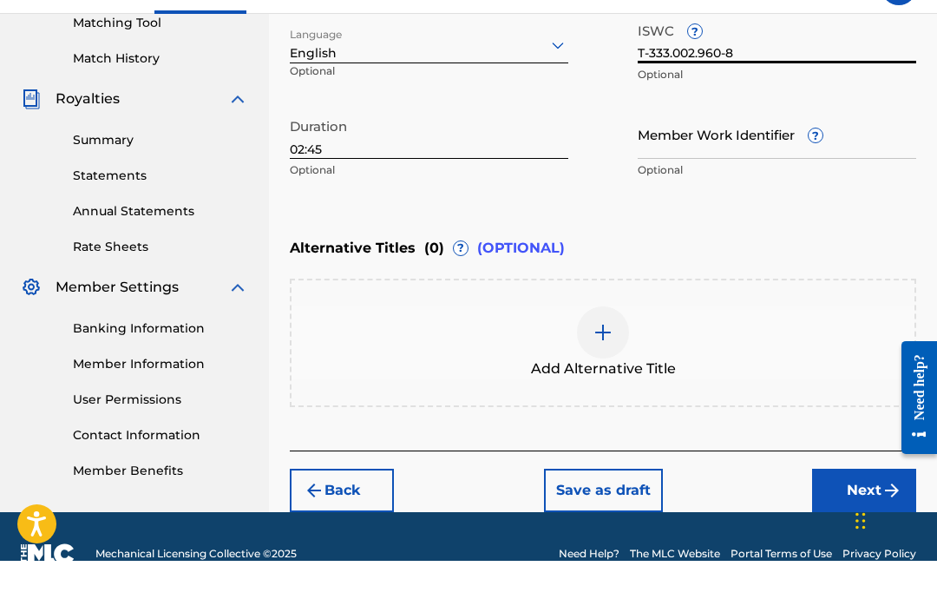
scroll to position [488, 0]
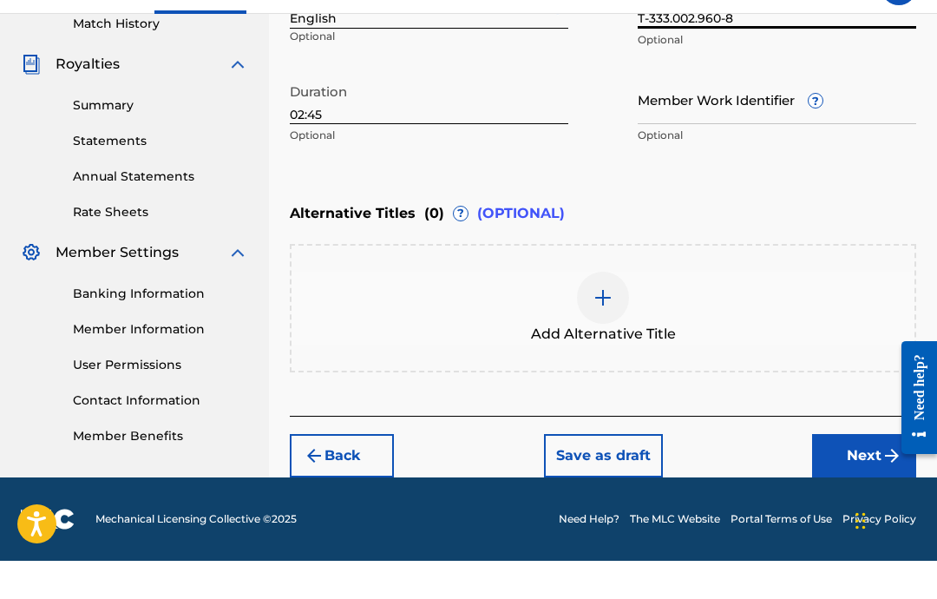
click at [837, 472] on button "Next" at bounding box center [864, 493] width 104 height 43
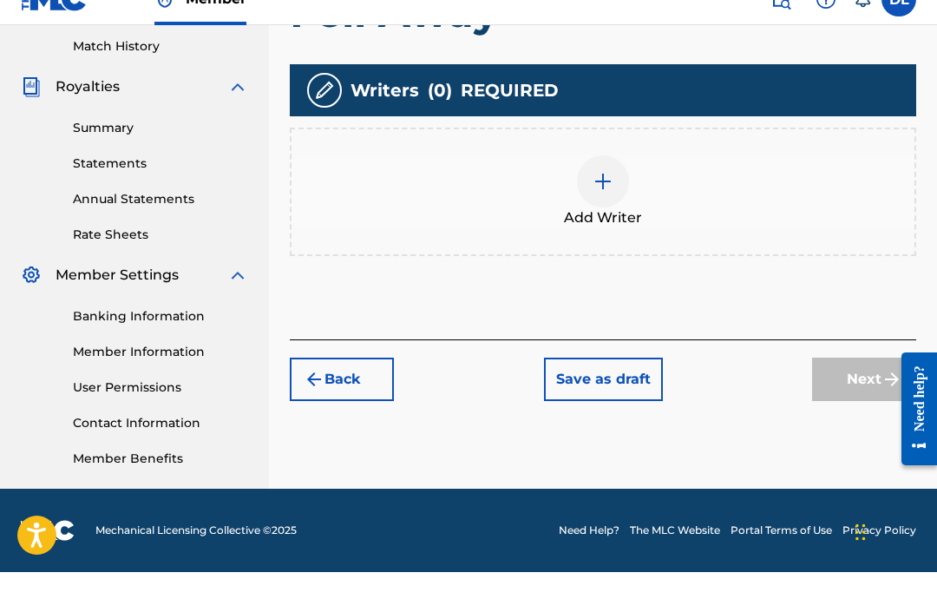
scroll to position [477, 0]
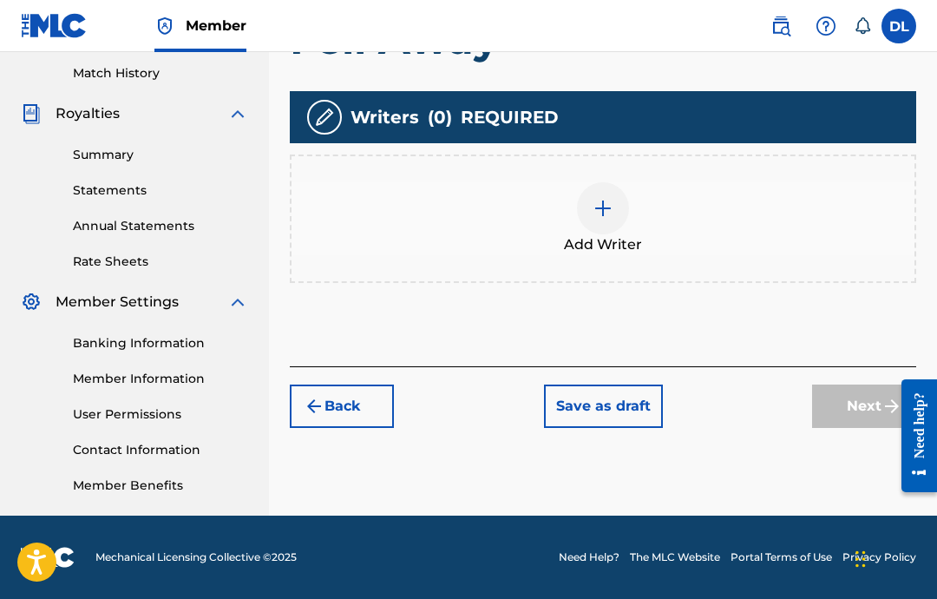
click at [665, 223] on div "Add Writer" at bounding box center [603, 218] width 623 height 73
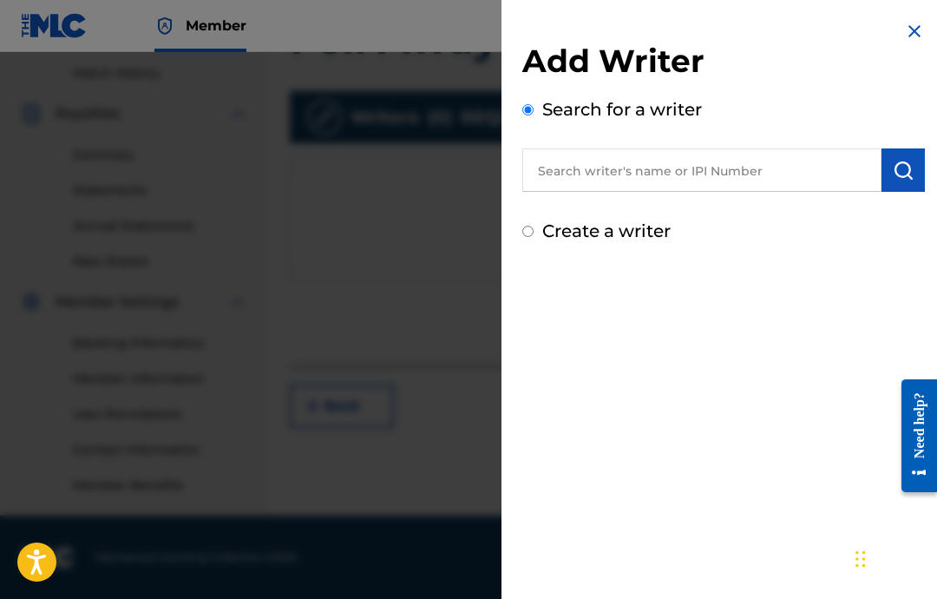
click at [731, 174] on input "text" at bounding box center [701, 169] width 359 height 43
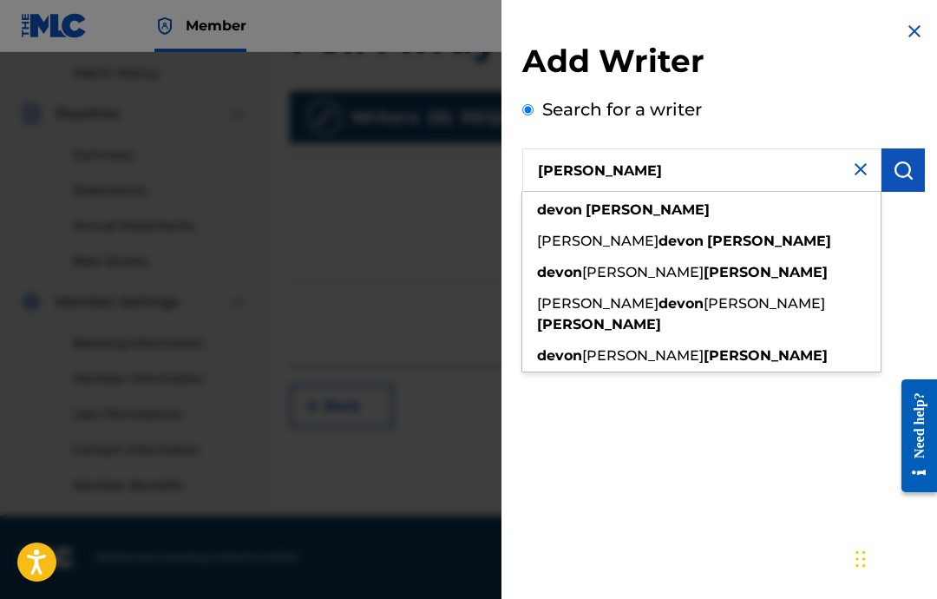
type input "[PERSON_NAME]"
click at [894, 178] on img "submit" at bounding box center [903, 170] width 21 height 21
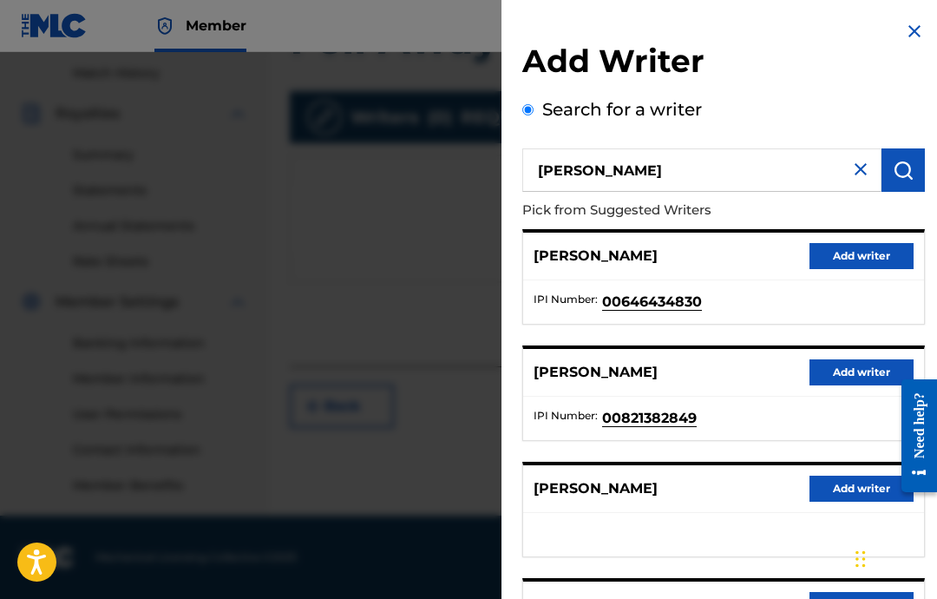
click at [874, 244] on button "Add writer" at bounding box center [862, 256] width 104 height 26
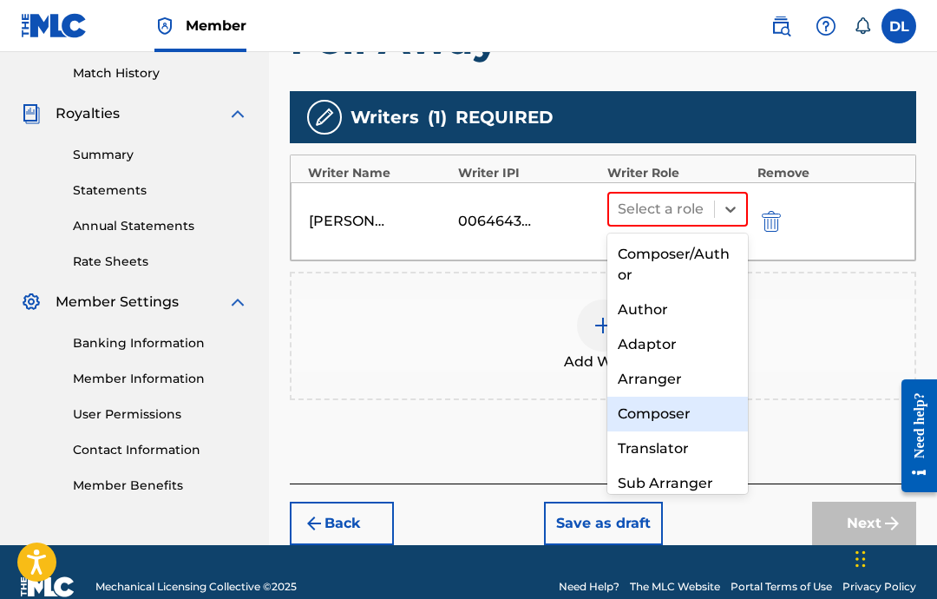
click at [686, 401] on div "Composer" at bounding box center [677, 414] width 141 height 35
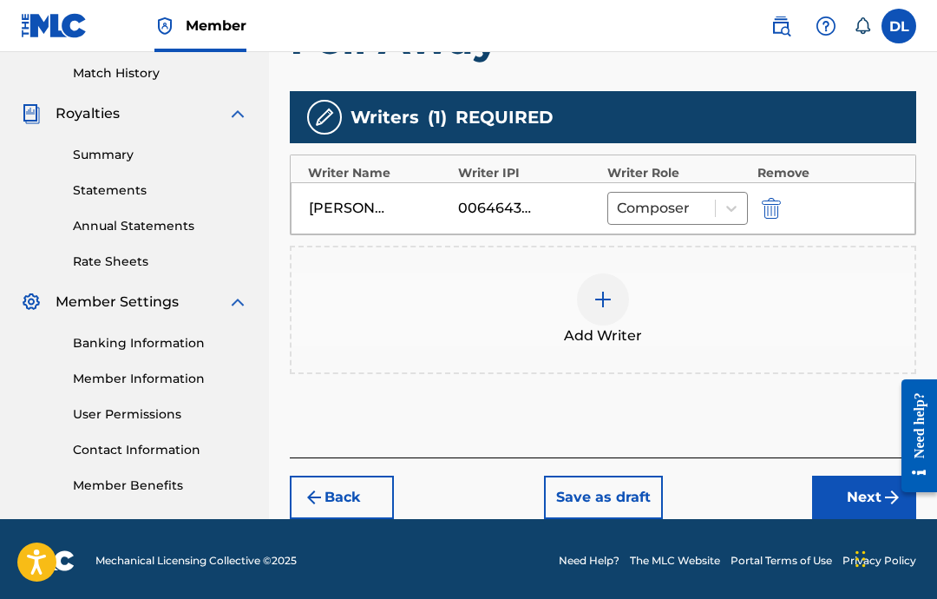
click at [840, 500] on button "Next" at bounding box center [864, 496] width 104 height 43
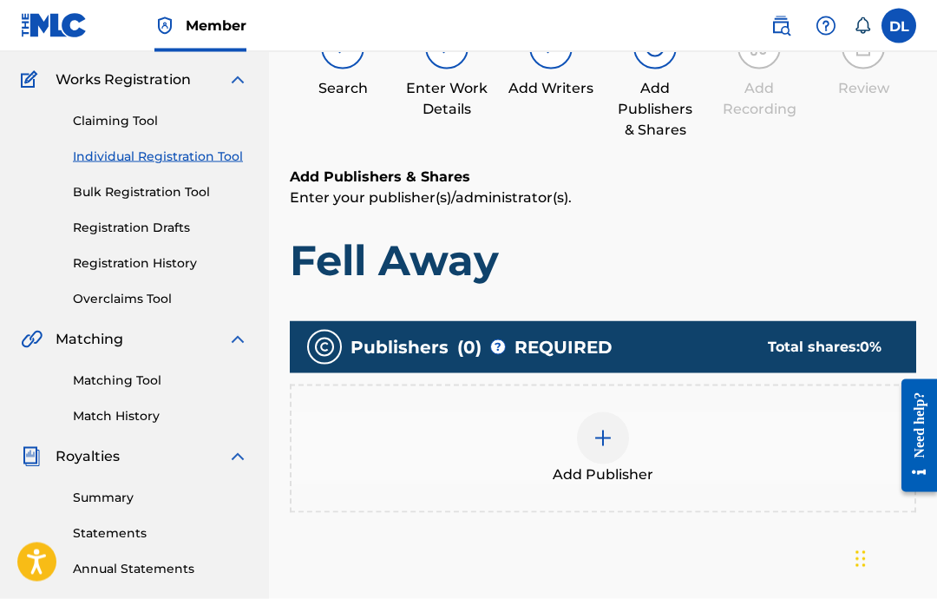
scroll to position [78, 0]
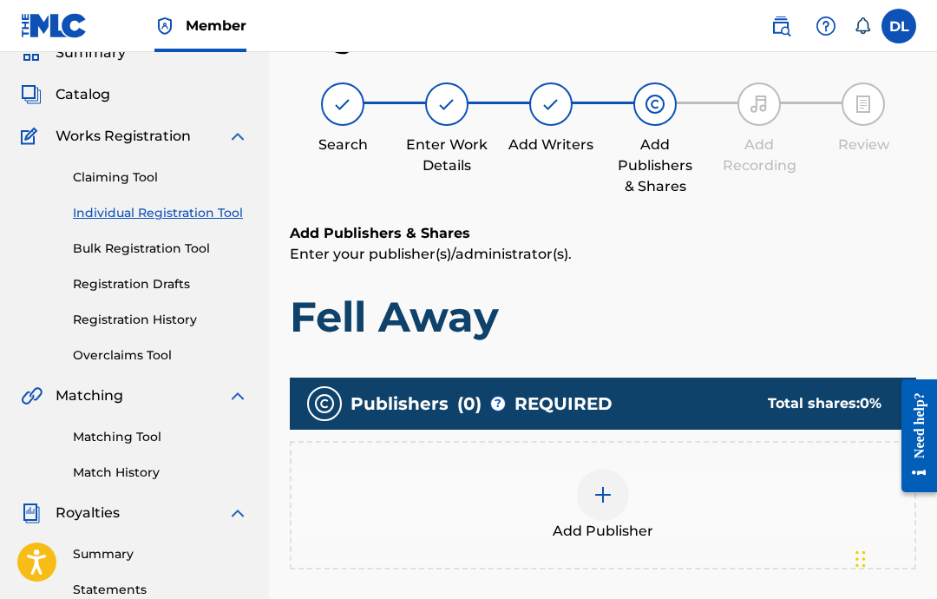
click at [601, 484] on img at bounding box center [603, 494] width 21 height 21
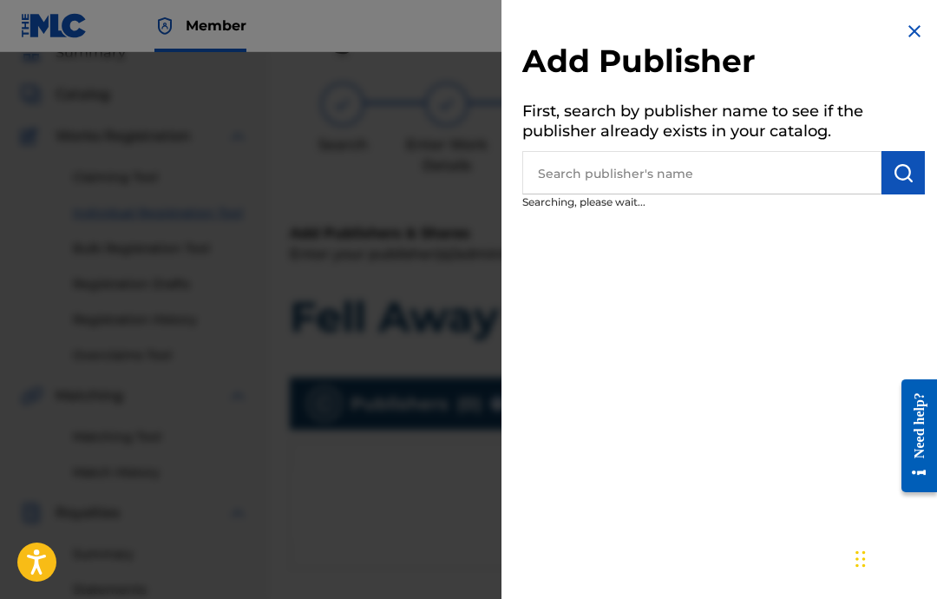
click at [804, 161] on input "text" at bounding box center [701, 172] width 359 height 43
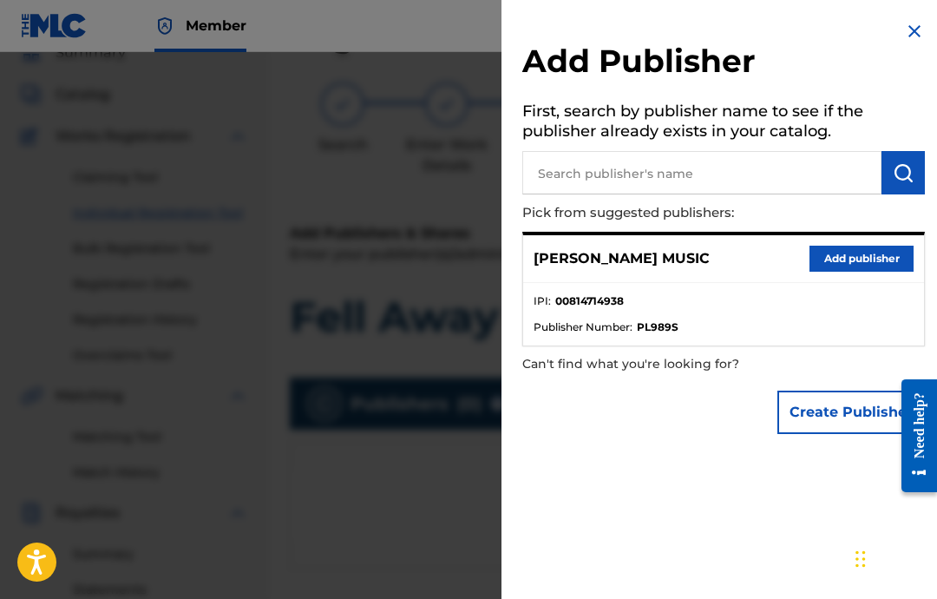
click at [884, 268] on button "Add publisher" at bounding box center [862, 259] width 104 height 26
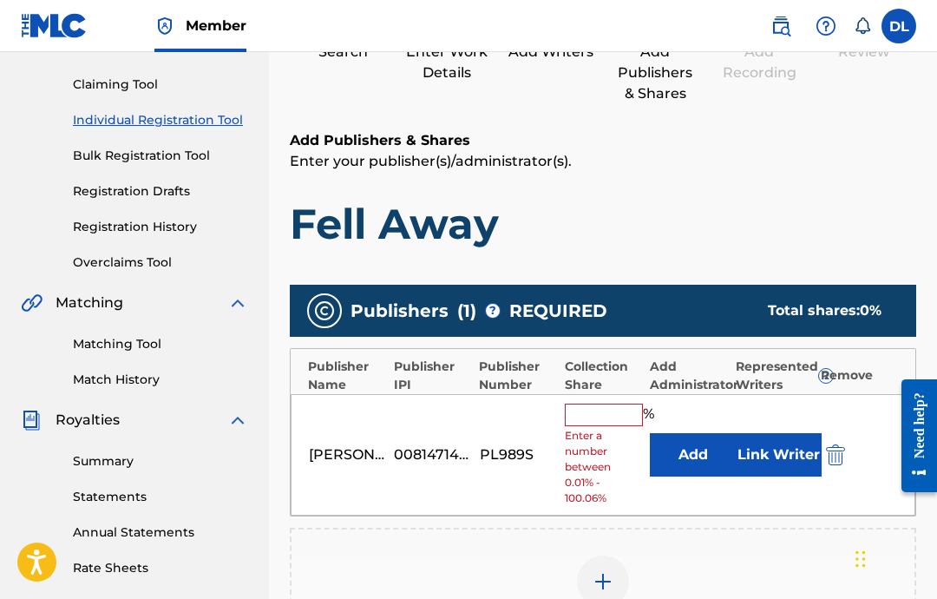
scroll to position [176, 0]
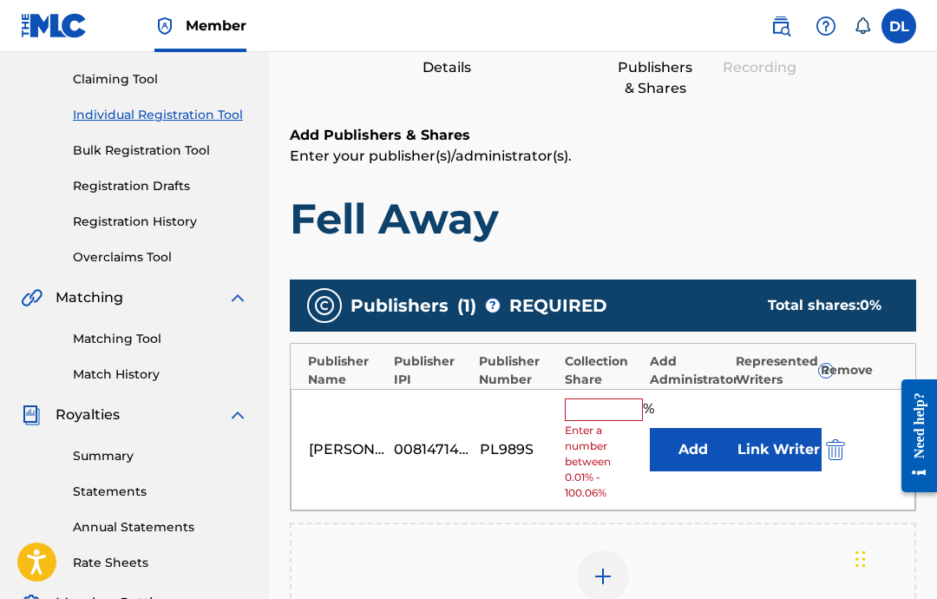
click at [618, 402] on input "text" at bounding box center [604, 409] width 78 height 23
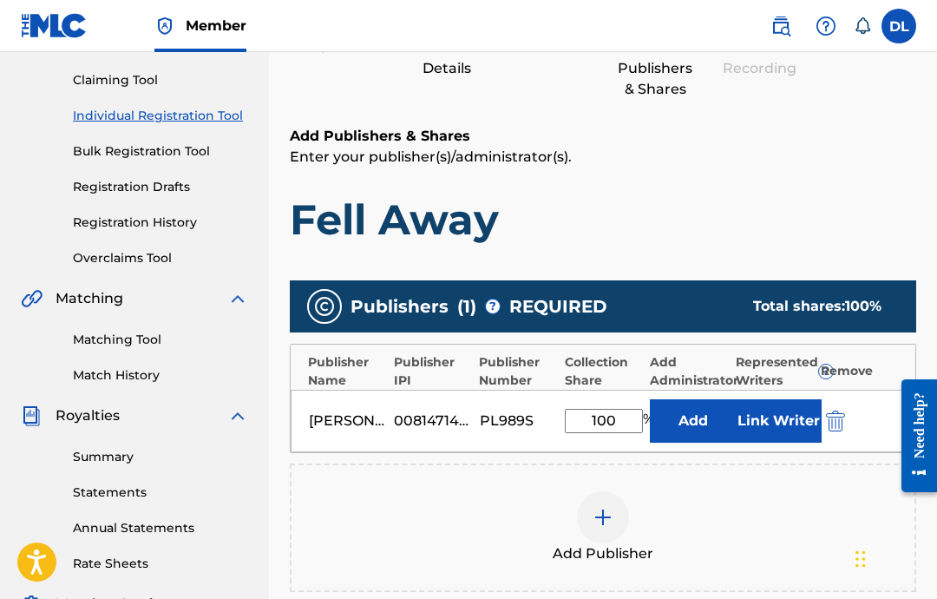
type input "100"
click at [763, 421] on button "Link Writer" at bounding box center [778, 420] width 87 height 43
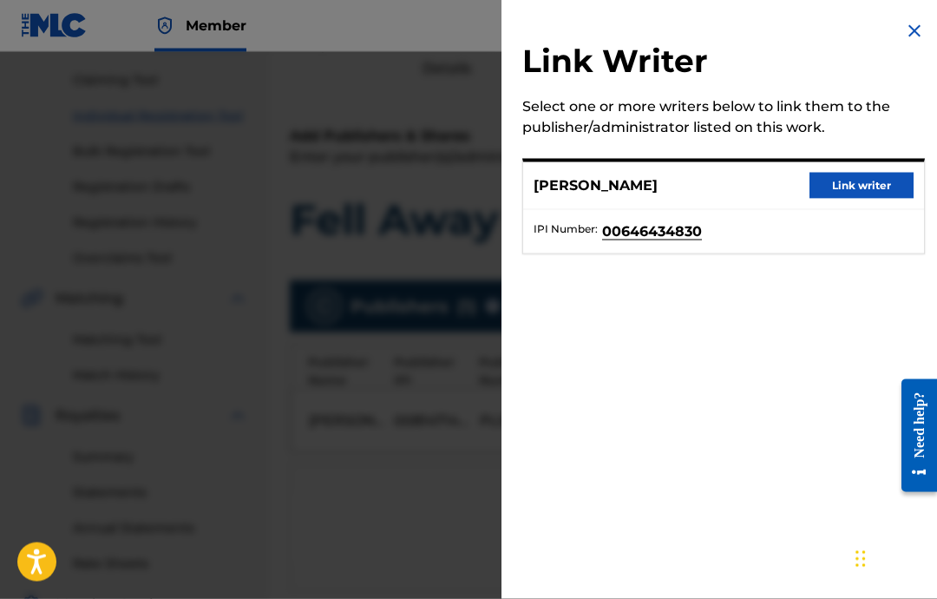
click at [879, 198] on button "Link writer" at bounding box center [862, 186] width 104 height 26
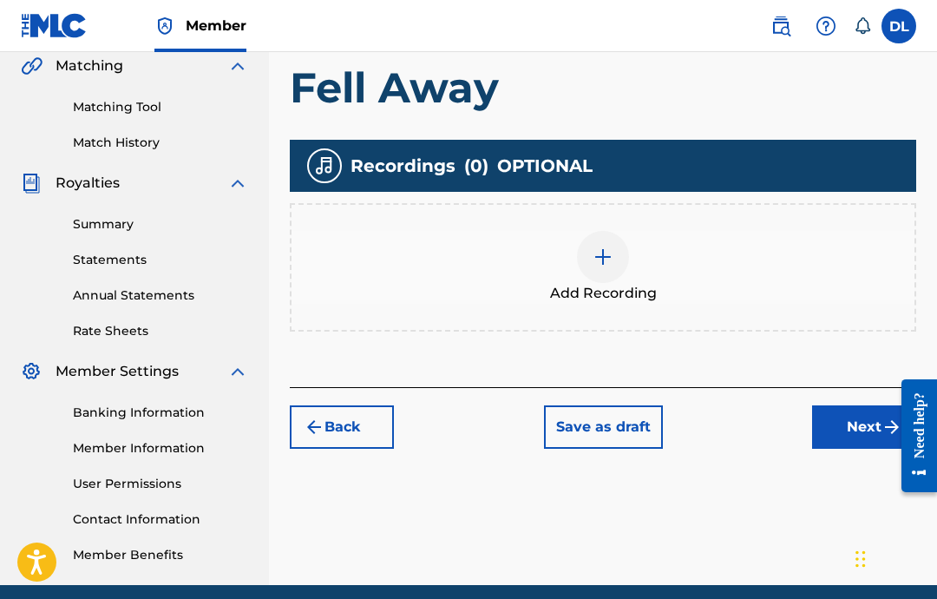
click at [771, 295] on div "Add Recording" at bounding box center [603, 267] width 623 height 73
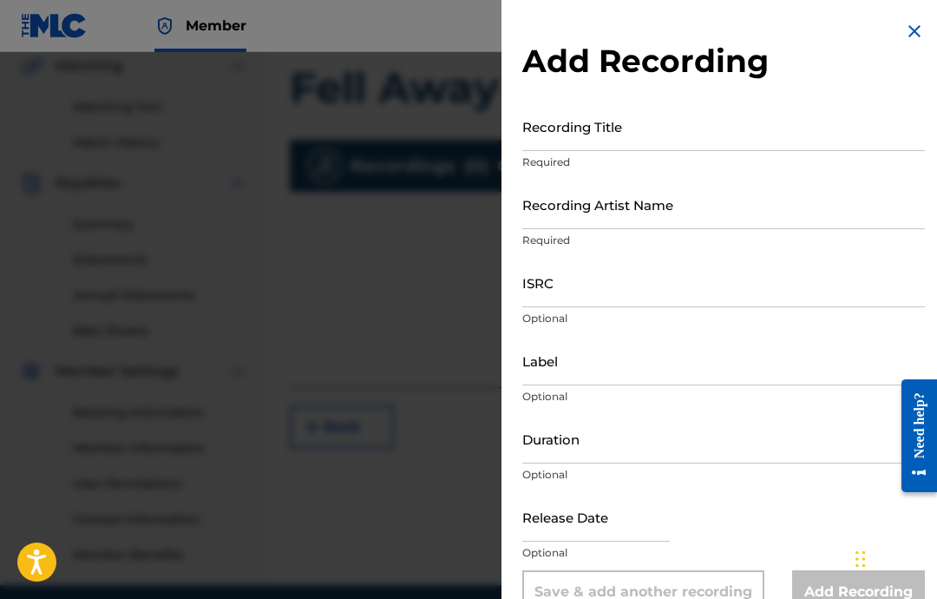
click at [817, 141] on input "Recording Title" at bounding box center [723, 126] width 403 height 49
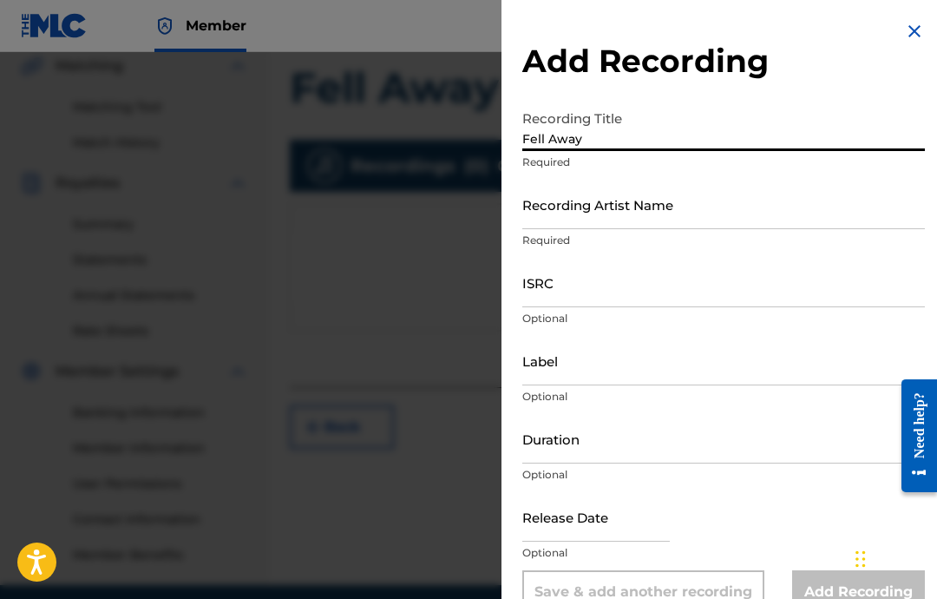
type input "Fell Away"
click at [773, 199] on input "Recording Artist Name" at bounding box center [723, 204] width 403 height 49
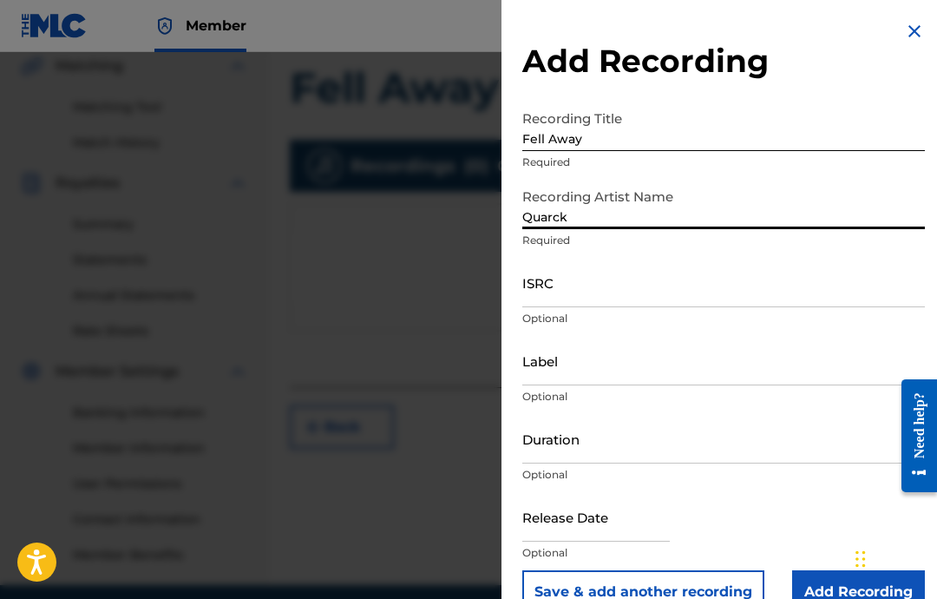
type input "Quarck"
click at [776, 298] on input "ISRC" at bounding box center [723, 282] width 403 height 49
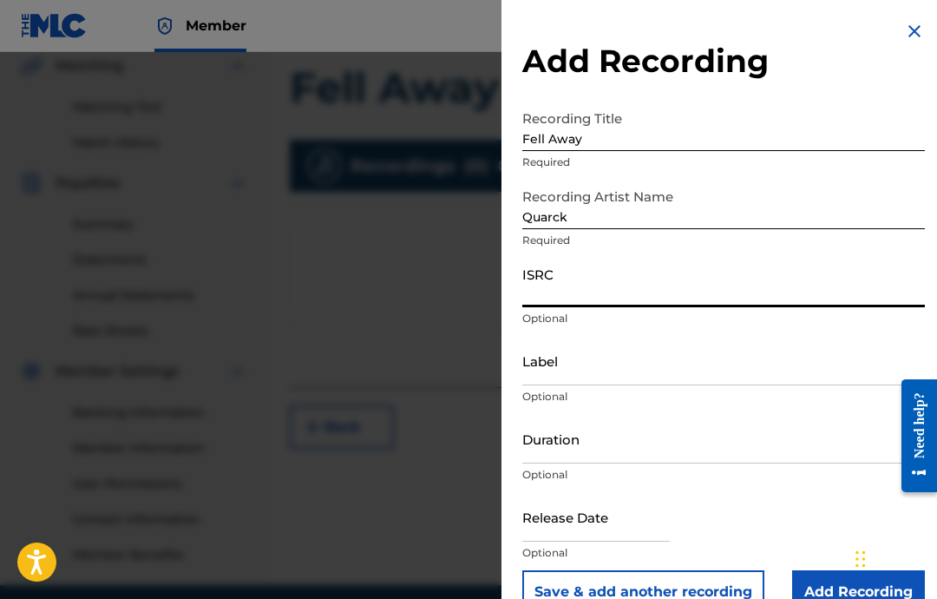
paste input "USA2P2512031"
type input "USA2P2512031"
click at [705, 368] on input "Label" at bounding box center [723, 360] width 403 height 49
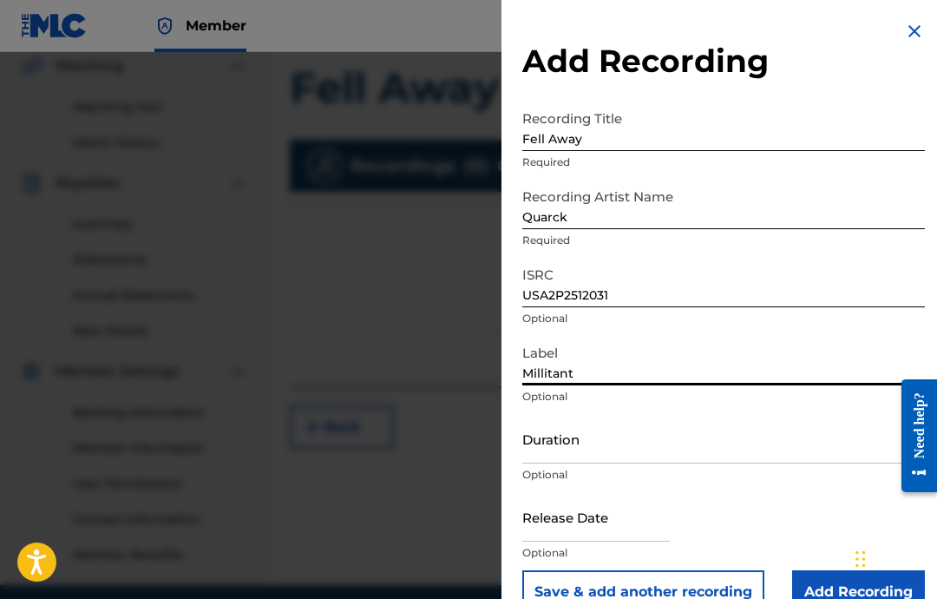
type input "Millitant"
click at [751, 462] on input "Duration" at bounding box center [723, 438] width 403 height 49
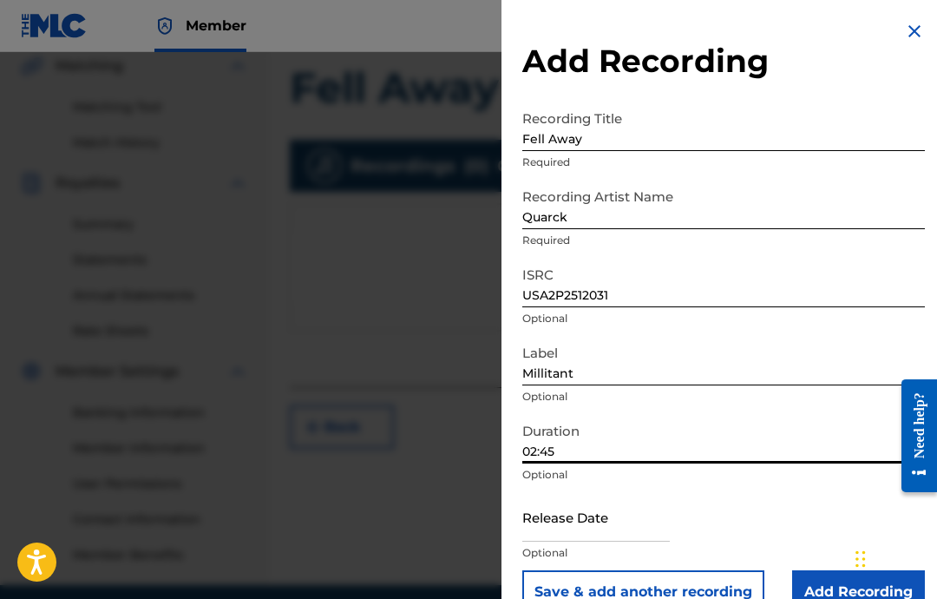
type input "02:45"
click at [626, 522] on input "text" at bounding box center [595, 516] width 147 height 49
select select "7"
select select "2025"
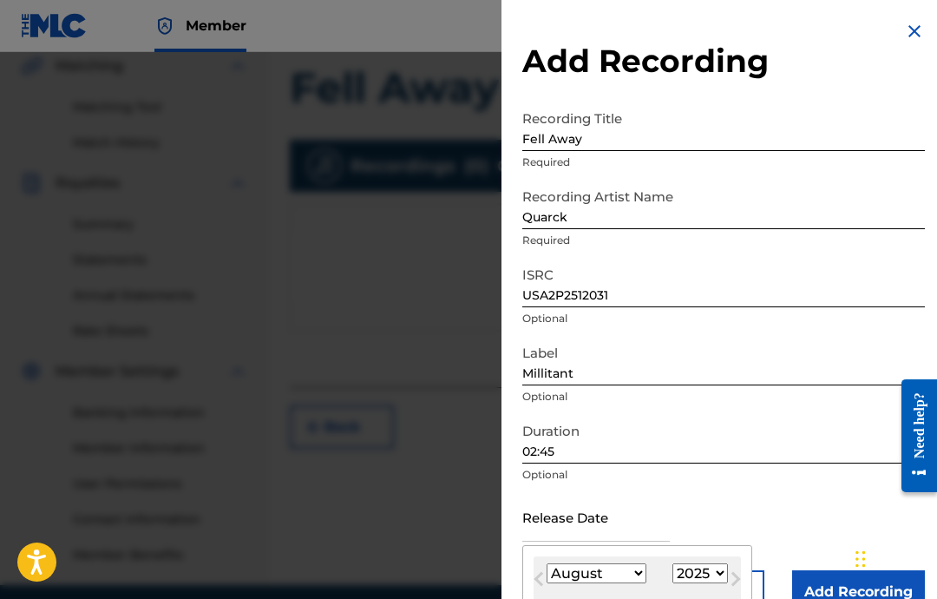
click at [641, 582] on select "January February March April May June July August September October November De…" at bounding box center [597, 573] width 100 height 20
click at [634, 567] on select "January February March April May June July August September October November De…" at bounding box center [597, 573] width 100 height 20
select select "2"
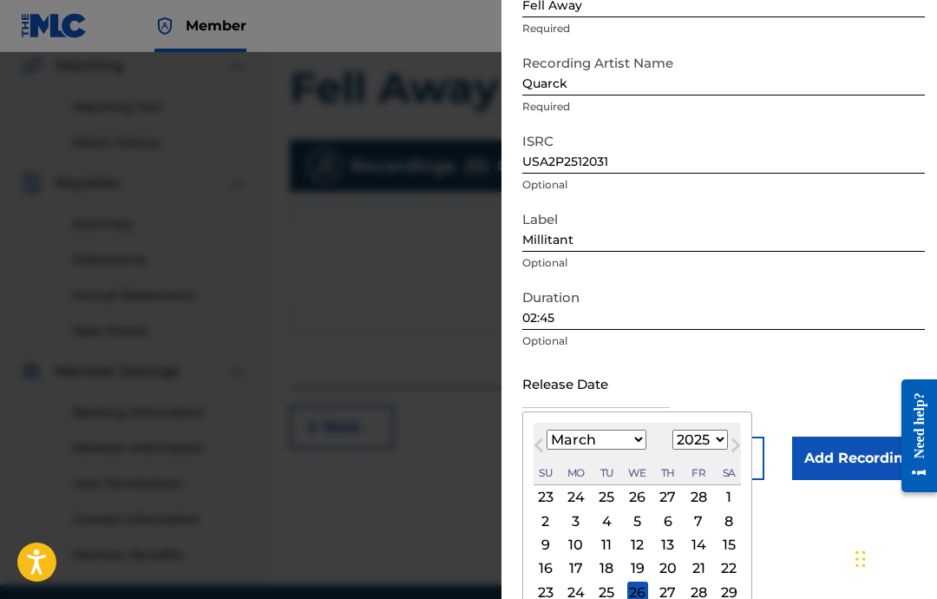
scroll to position [133, 0]
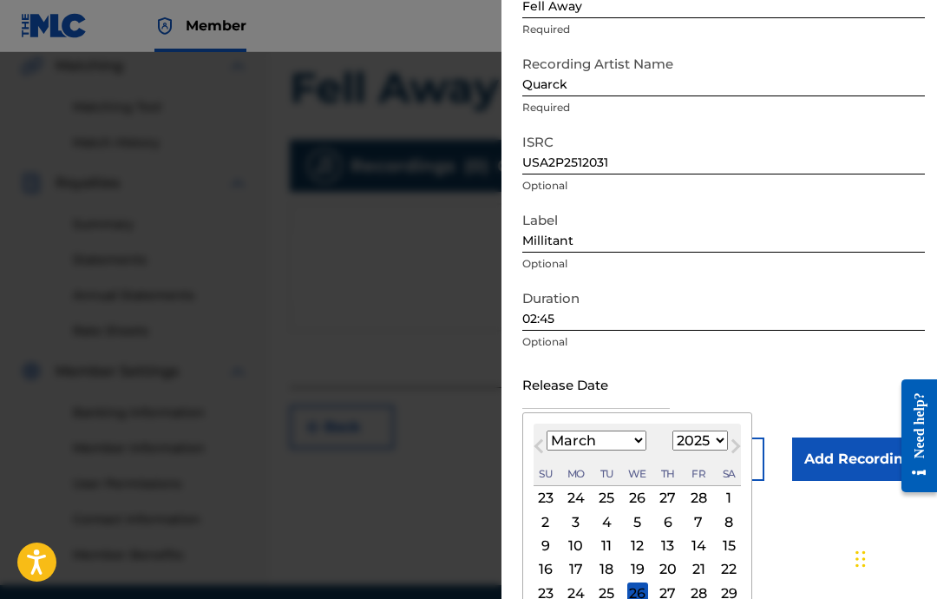
click at [739, 596] on div "29" at bounding box center [728, 592] width 21 height 21
type input "[DATE]"
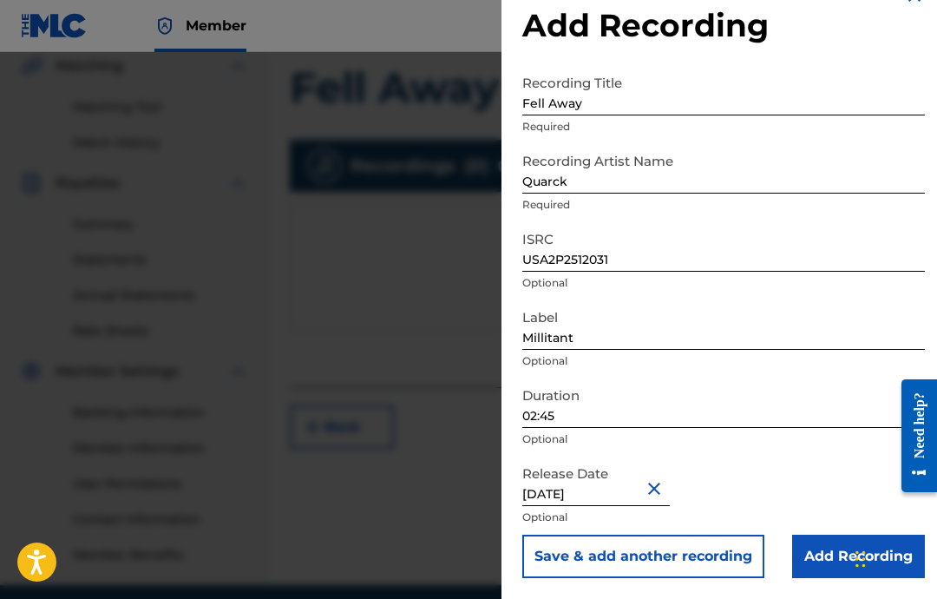
scroll to position [0, 0]
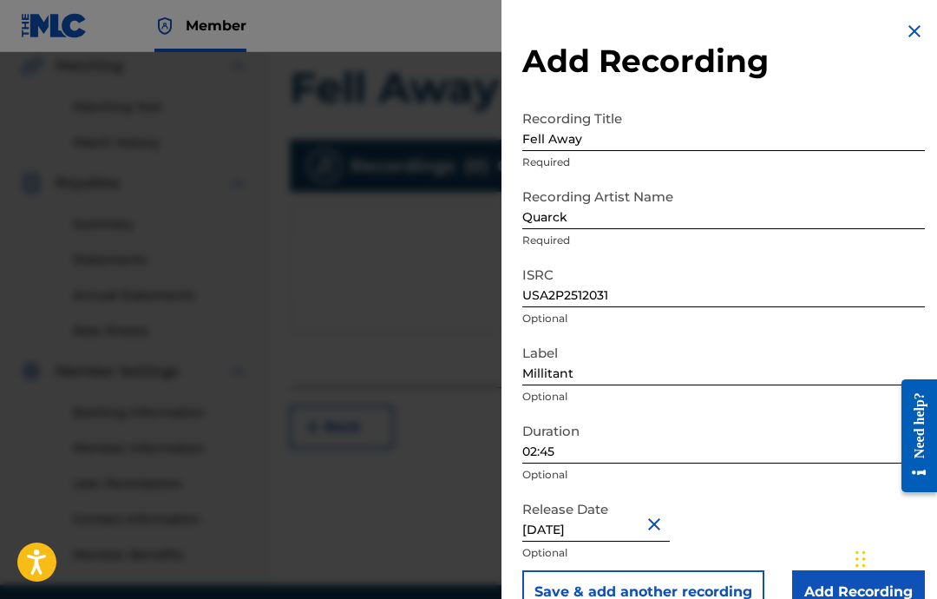
click at [830, 598] on input "Add Recording" at bounding box center [858, 591] width 133 height 43
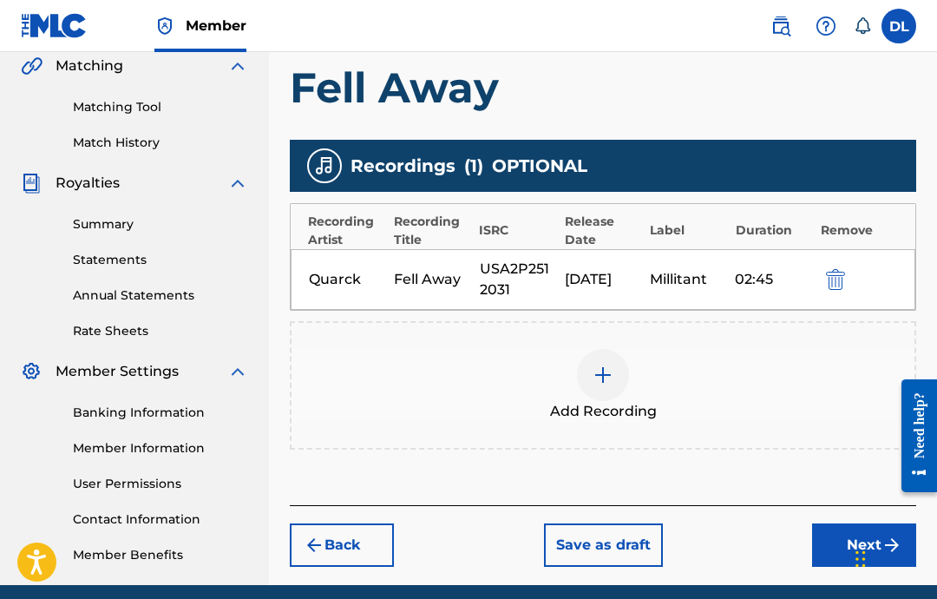
click at [856, 554] on button "Next" at bounding box center [864, 544] width 104 height 43
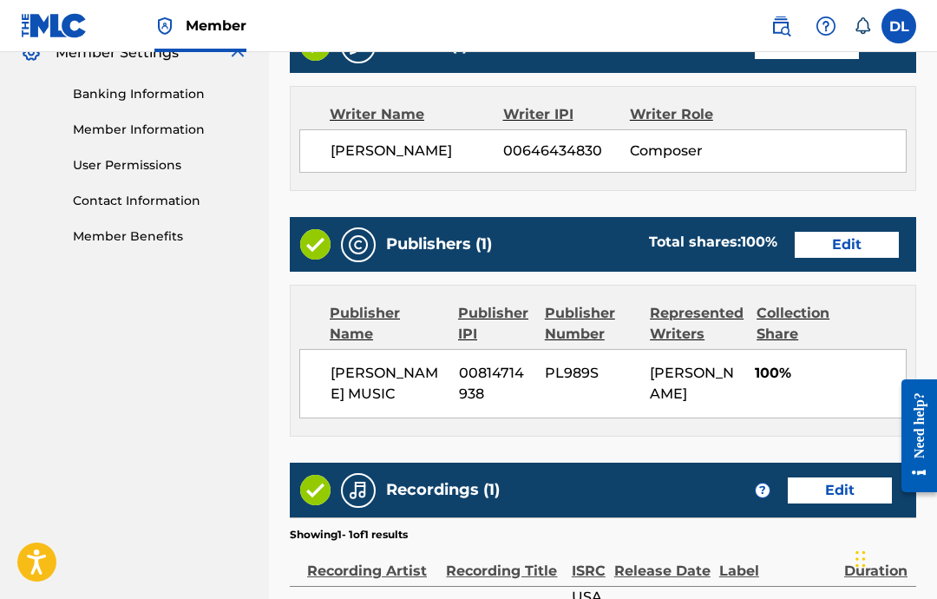
scroll to position [920, 0]
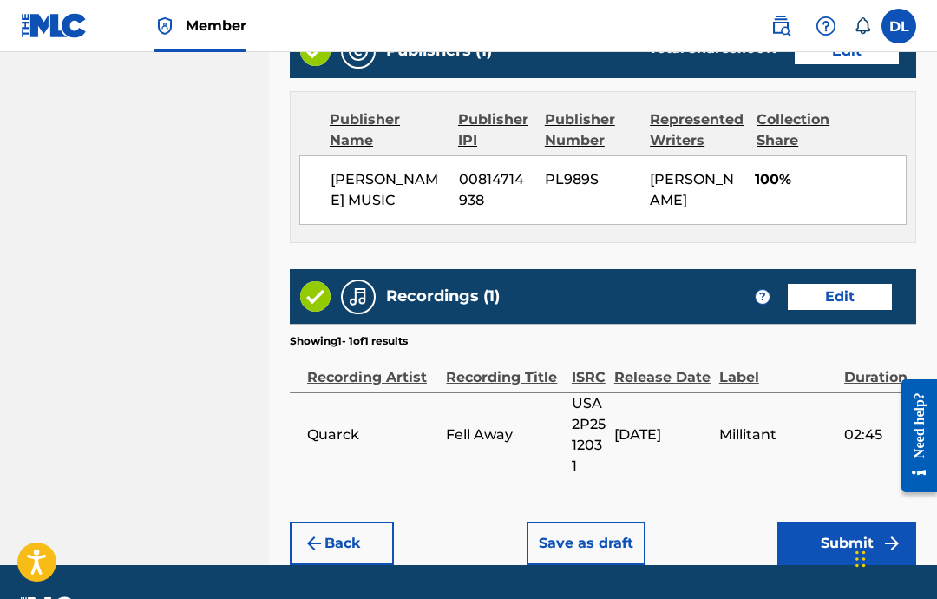
click at [820, 562] on button "Submit" at bounding box center [846, 542] width 139 height 43
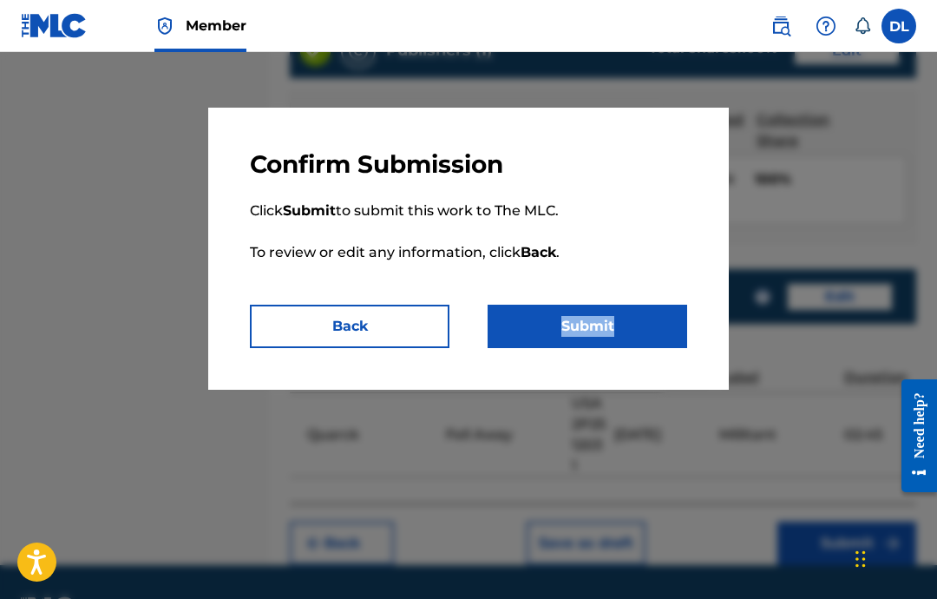
click at [656, 323] on button "Submit" at bounding box center [588, 326] width 200 height 43
click at [643, 324] on button "Submit" at bounding box center [588, 326] width 200 height 43
click at [633, 322] on button "Submit" at bounding box center [588, 326] width 200 height 43
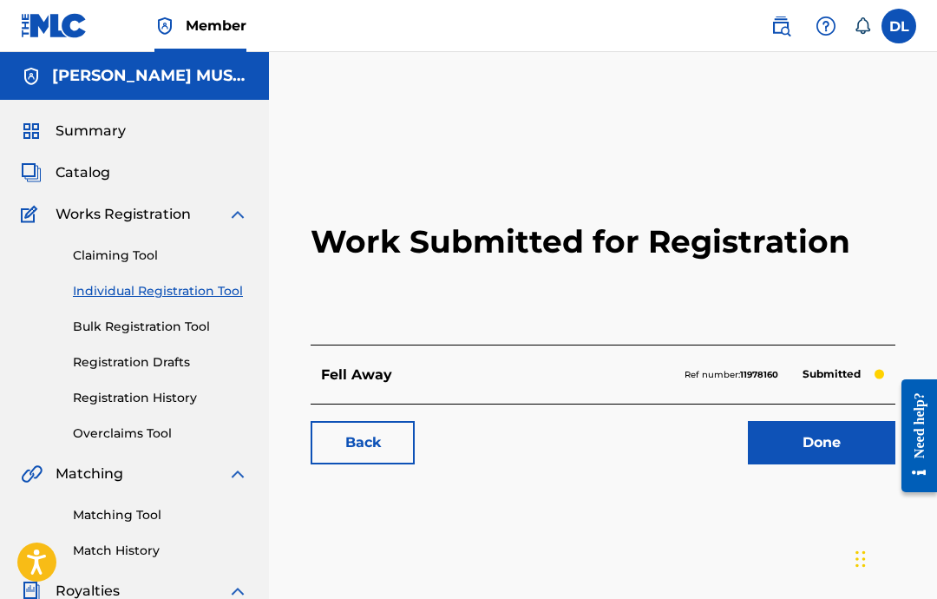
click at [120, 404] on link "Registration History" at bounding box center [160, 398] width 175 height 18
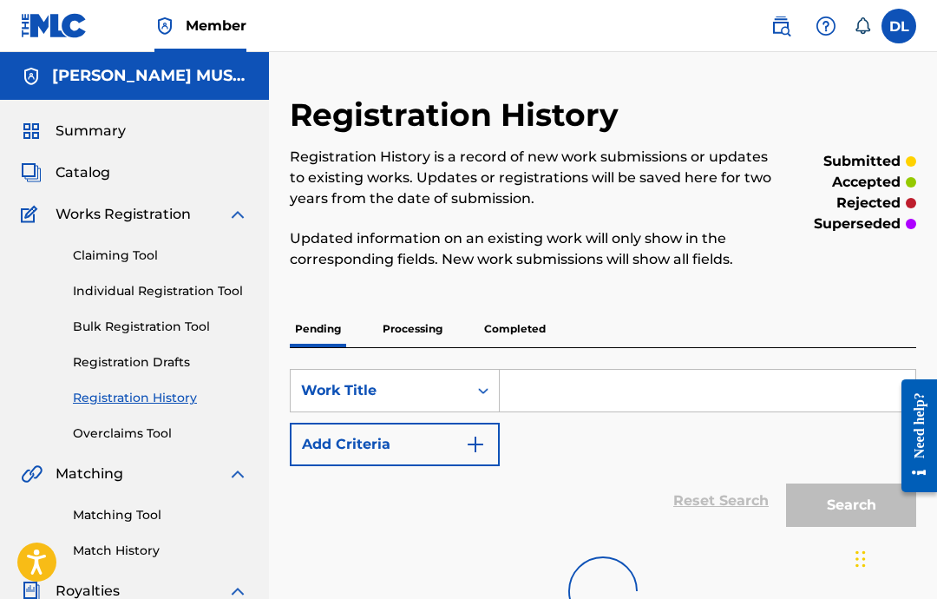
click at [128, 412] on div "Claiming Tool Individual Registration Tool Bulk Registration Tool Registration …" at bounding box center [134, 334] width 227 height 218
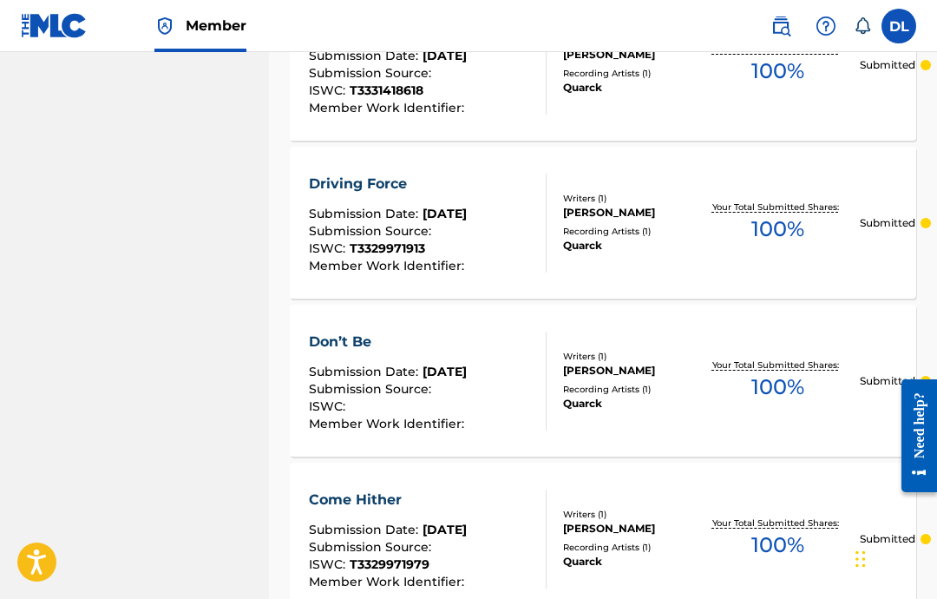
scroll to position [1223, 0]
click at [445, 188] on div "Driving Force" at bounding box center [389, 183] width 160 height 21
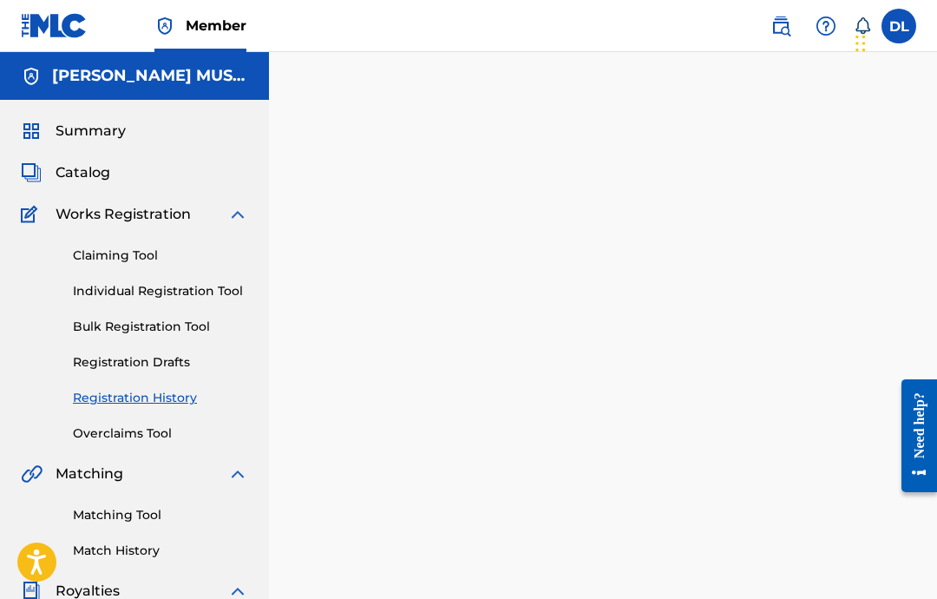
click at [371, 128] on div at bounding box center [603, 116] width 626 height 43
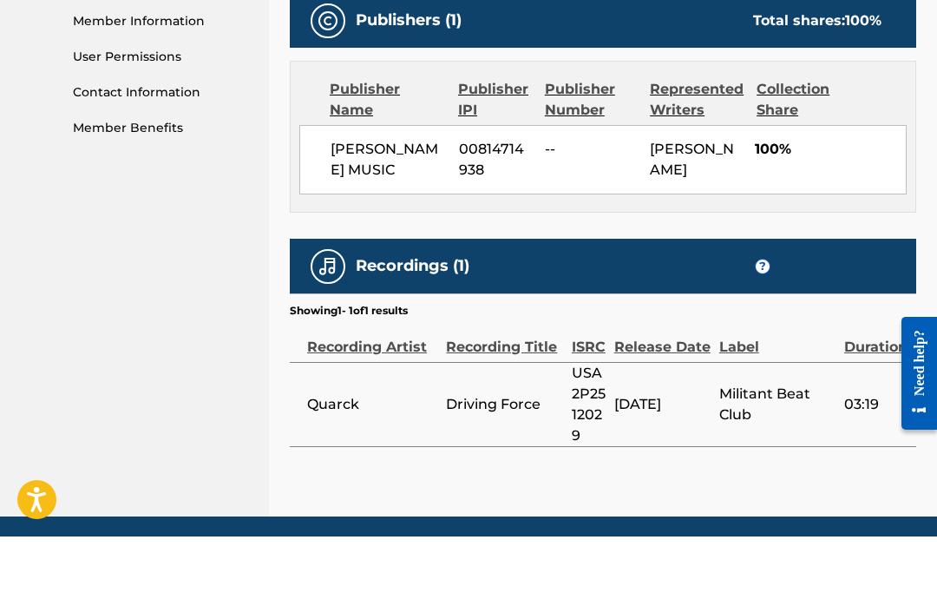
scroll to position [835, 0]
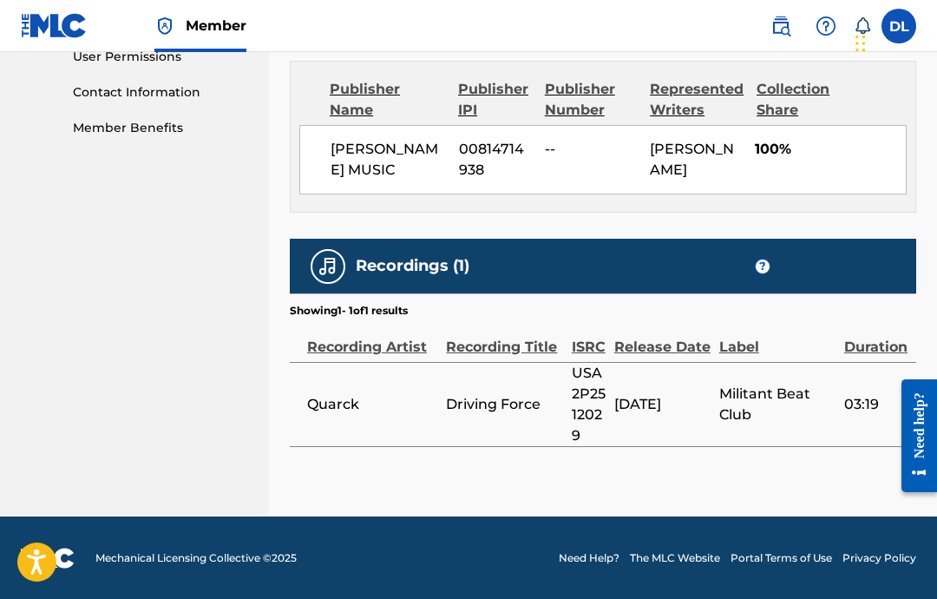
click at [751, 272] on div "Recordings (1) ?" at bounding box center [603, 266] width 626 height 55
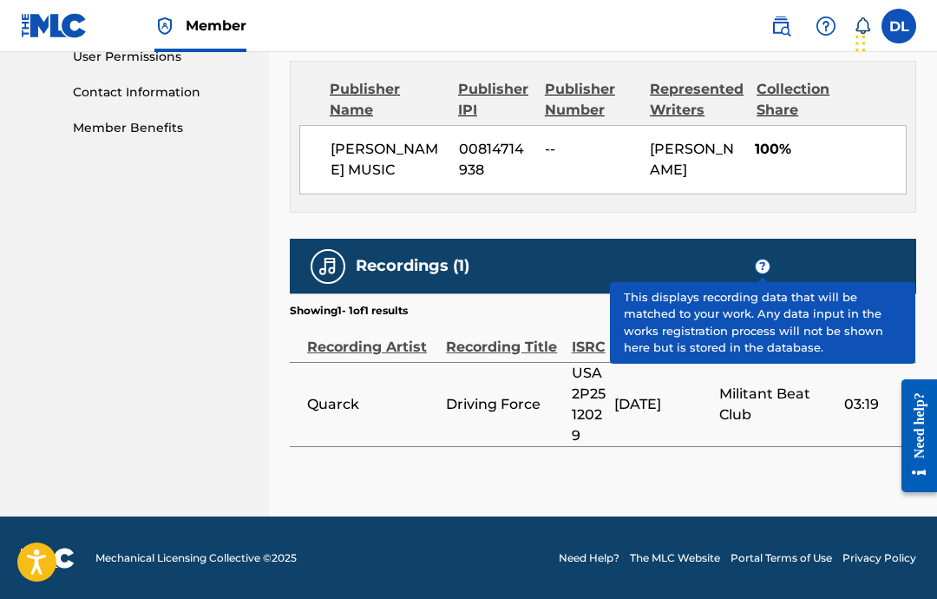
click at [763, 264] on span "?" at bounding box center [763, 266] width 14 height 14
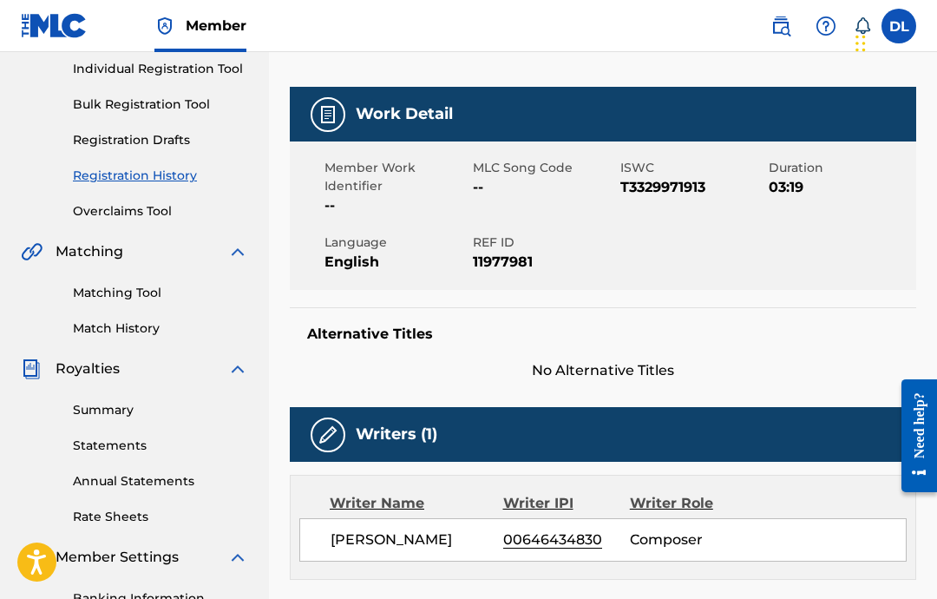
scroll to position [0, 0]
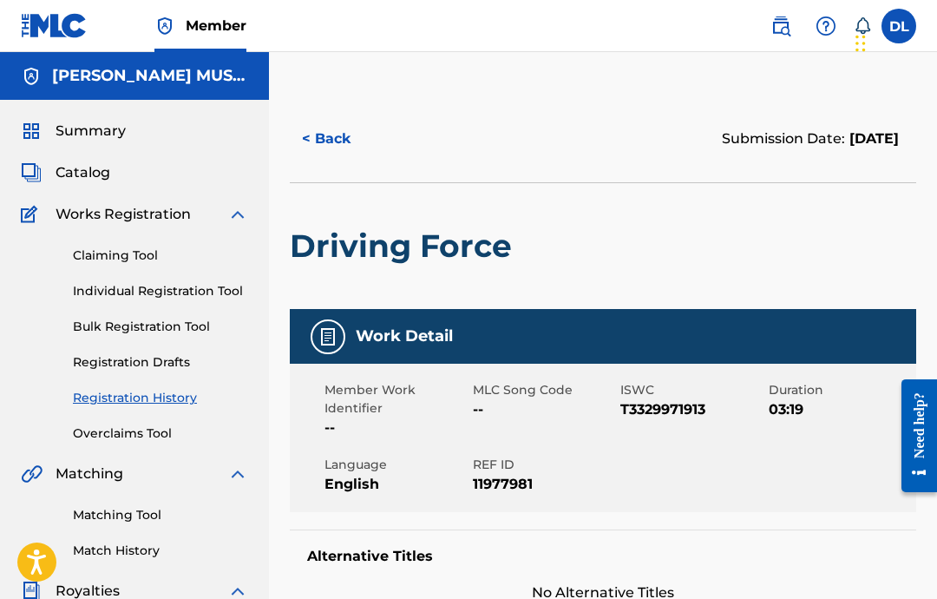
click at [199, 285] on link "Individual Registration Tool" at bounding box center [160, 291] width 175 height 18
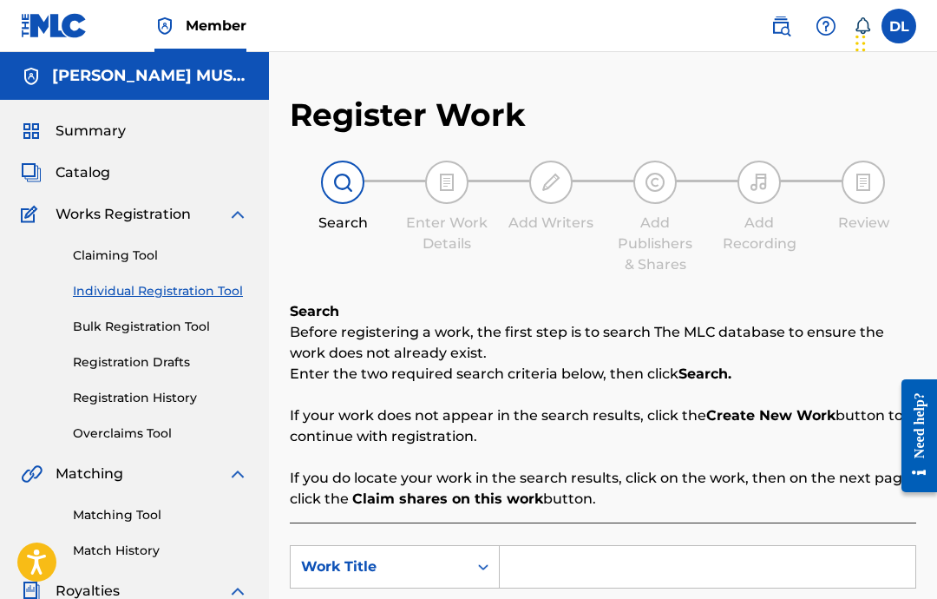
click at [198, 285] on link "Individual Registration Tool" at bounding box center [160, 291] width 175 height 18
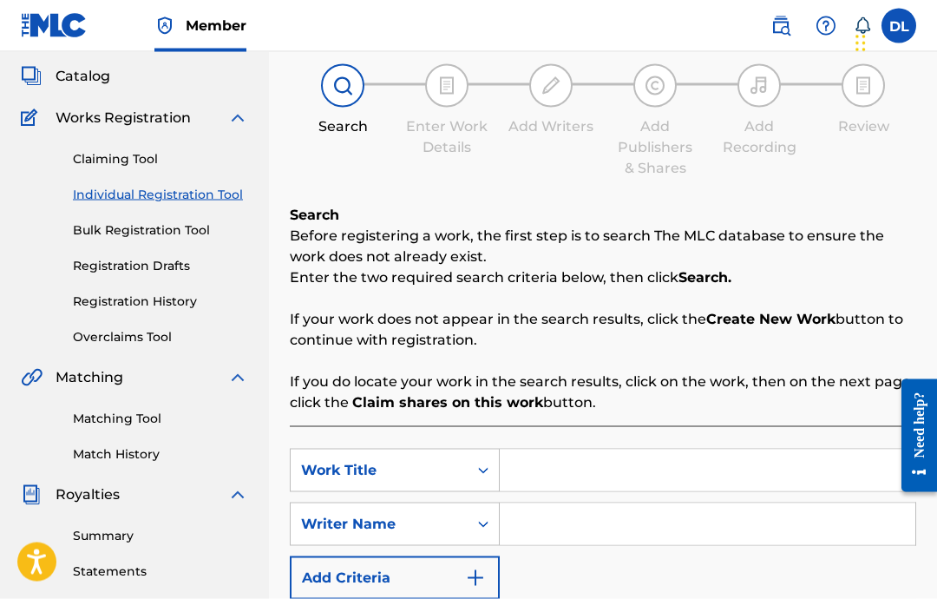
scroll to position [95, 0]
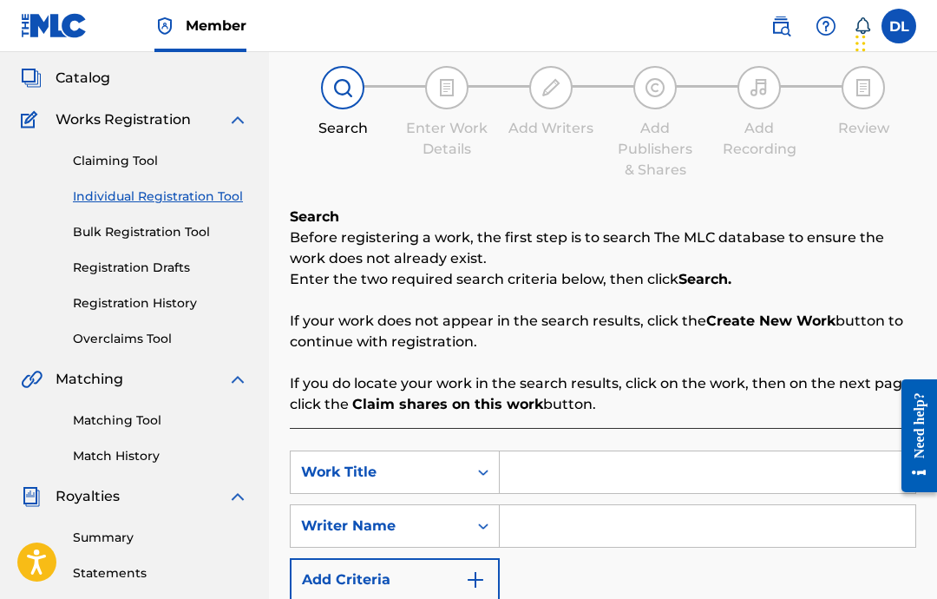
click at [659, 480] on input "Search Form" at bounding box center [708, 472] width 416 height 42
paste input "Limit Brake"
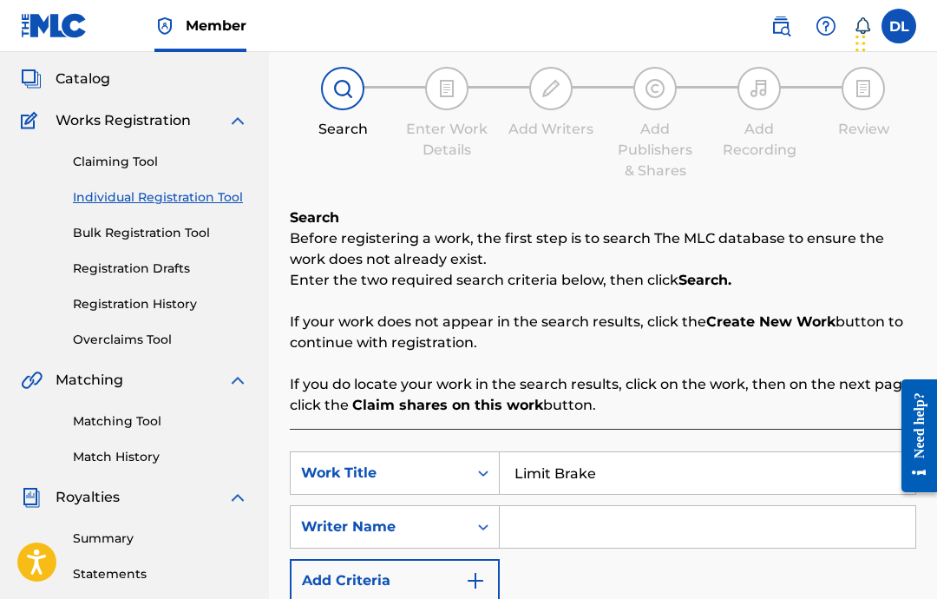
type input "Limit Brake"
click at [759, 525] on input "Search Form" at bounding box center [708, 527] width 416 height 42
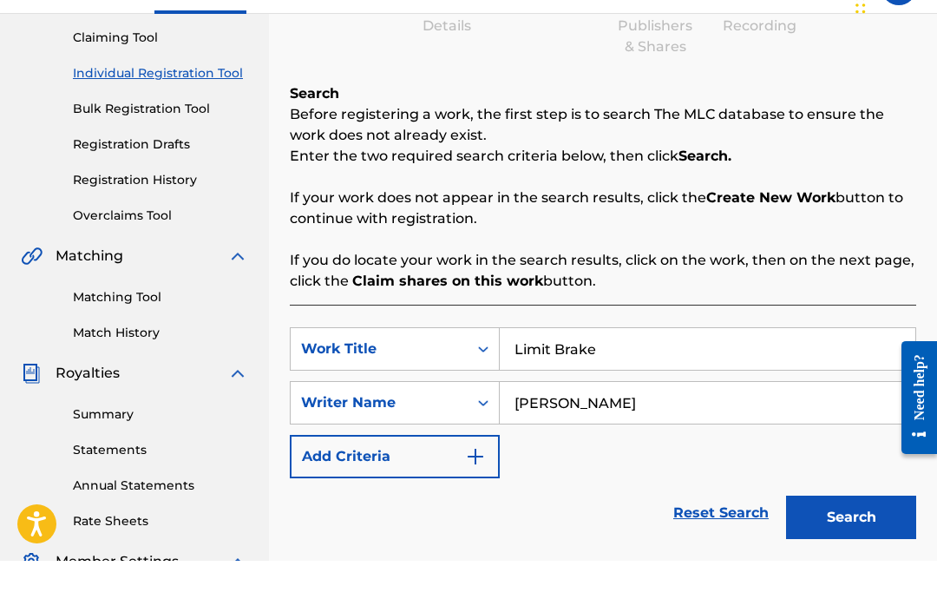
scroll to position [196, 0]
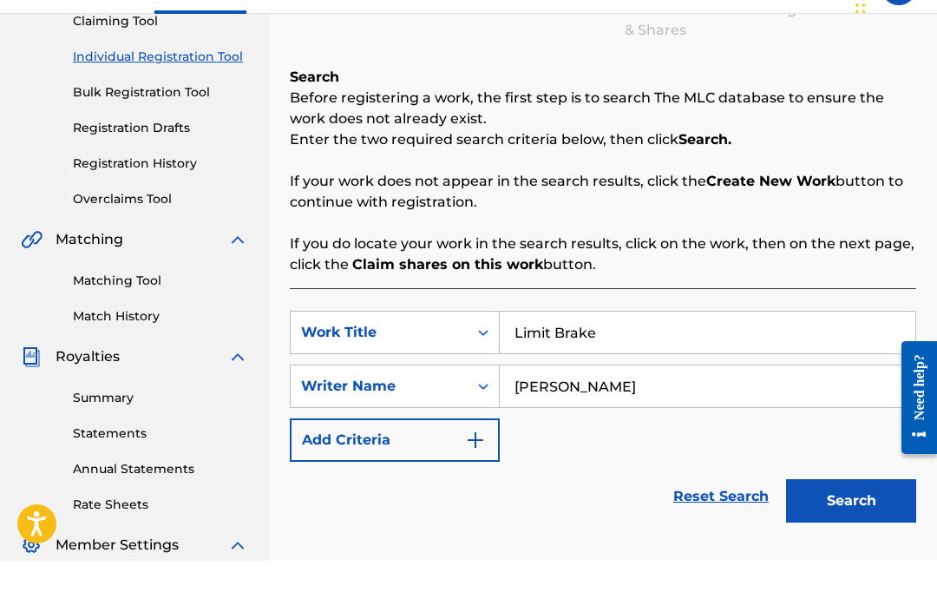
type input "[PERSON_NAME]"
click at [847, 517] on button "Search" at bounding box center [851, 538] width 130 height 43
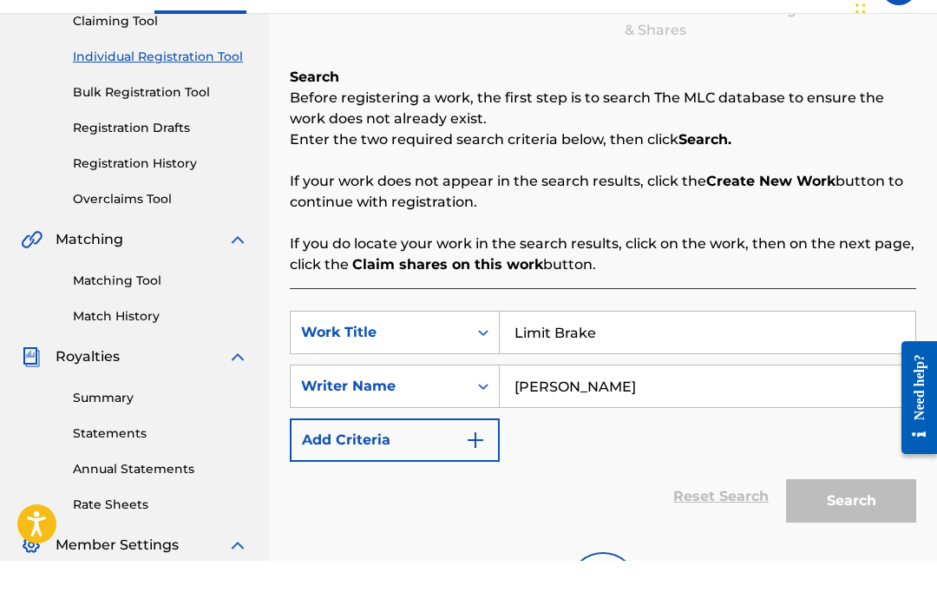
scroll to position [235, 0]
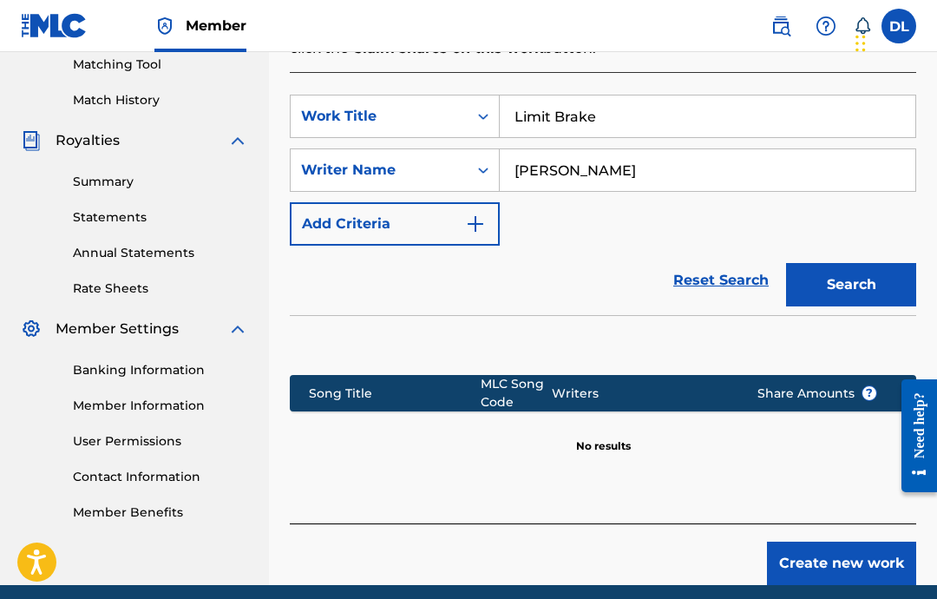
click at [842, 559] on button "Create new work" at bounding box center [841, 562] width 149 height 43
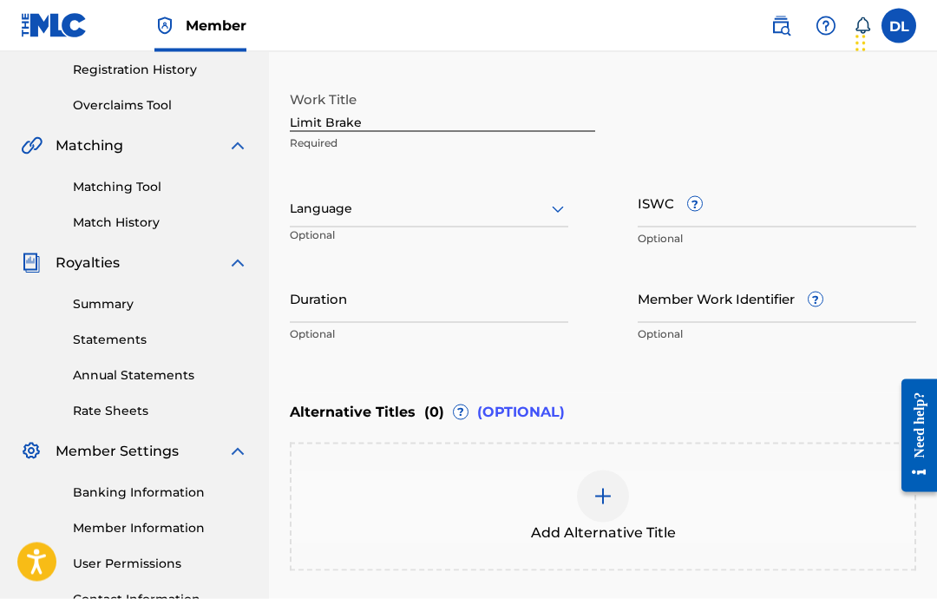
click at [504, 278] on input "Duration" at bounding box center [429, 297] width 279 height 49
type input "03:00"
click at [543, 238] on div "Language Optional" at bounding box center [429, 217] width 279 height 78
click at [569, 203] on div "Work Title Limit Brake Required Language Optional ISWC ? Optional Duration 03:0…" at bounding box center [603, 216] width 626 height 269
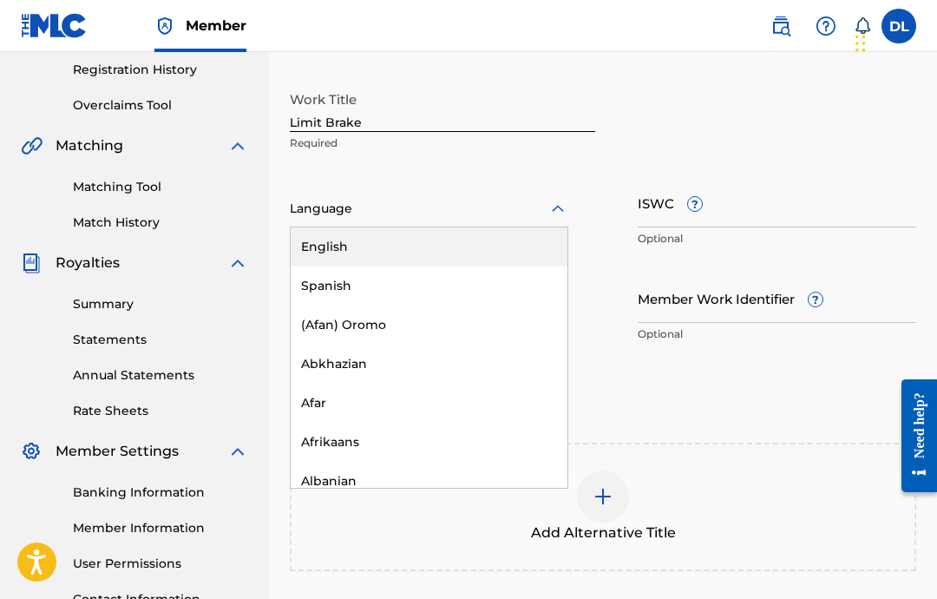
click at [458, 249] on div "English" at bounding box center [429, 246] width 277 height 39
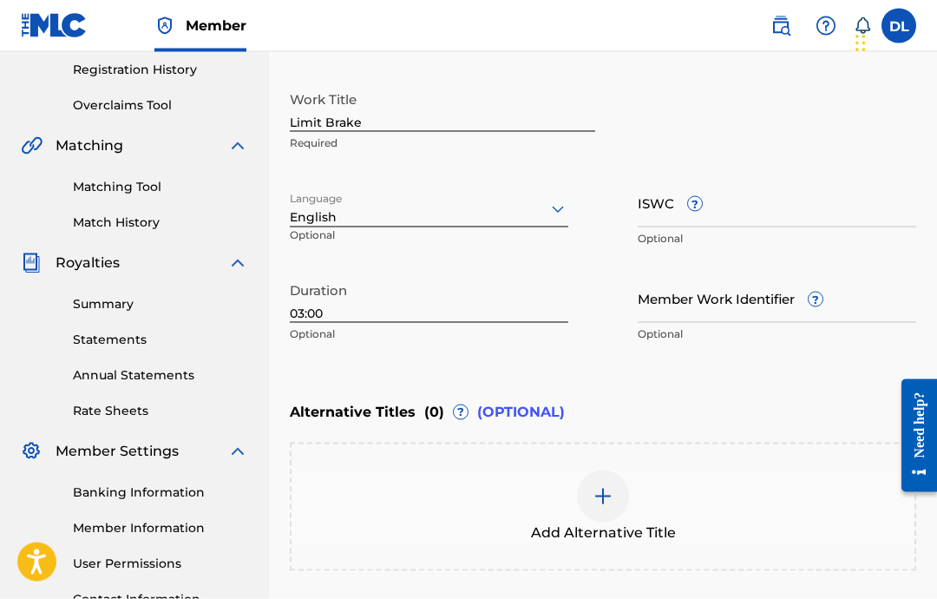
click at [798, 213] on input "ISWC ?" at bounding box center [777, 202] width 279 height 49
click at [729, 208] on input "ISWC ?" at bounding box center [777, 202] width 279 height 49
paste input "T-333.002.874-1"
type input "T-333.002.874-1"
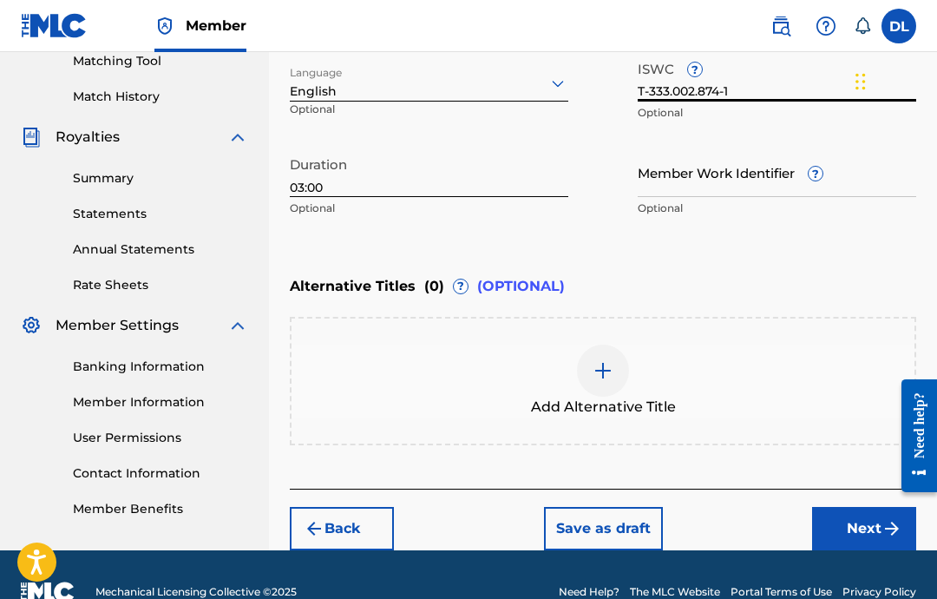
scroll to position [488, 0]
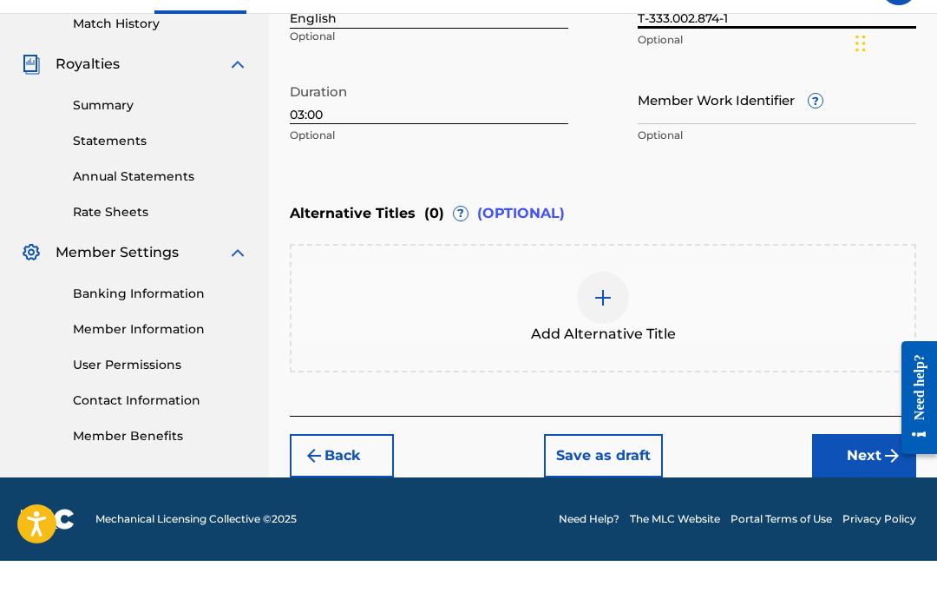
click at [849, 472] on button "Next" at bounding box center [864, 493] width 104 height 43
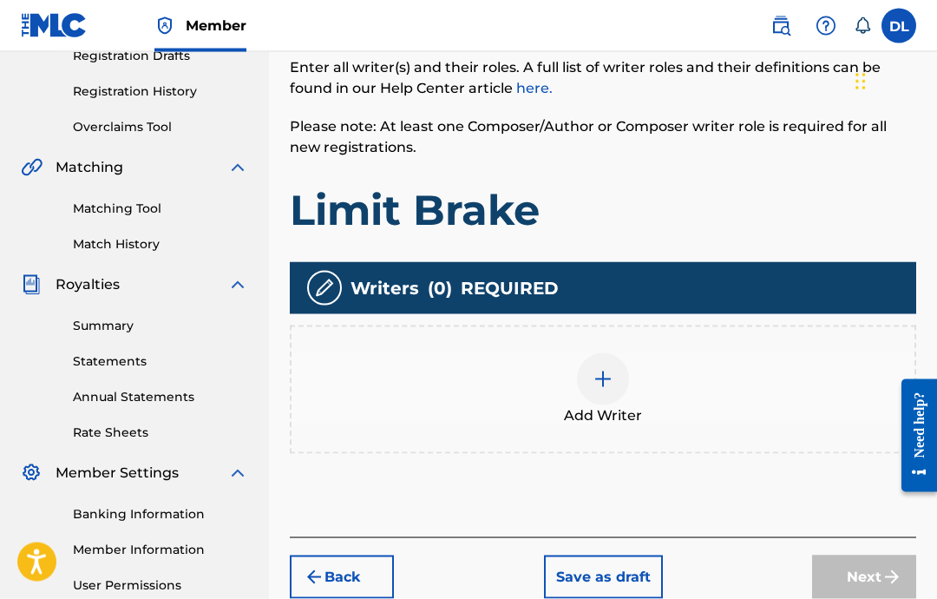
scroll to position [298, 0]
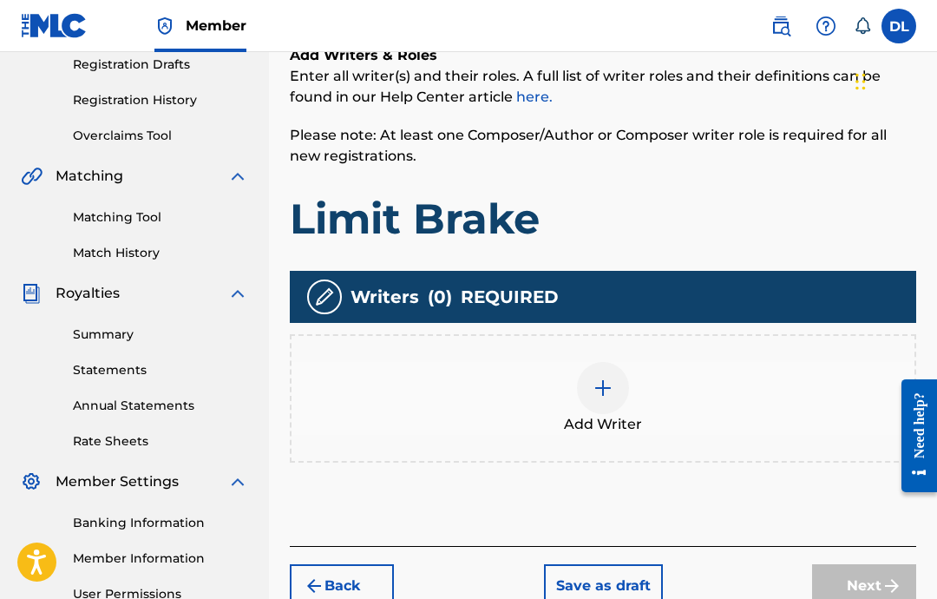
click at [610, 416] on span "Add Writer" at bounding box center [603, 424] width 78 height 21
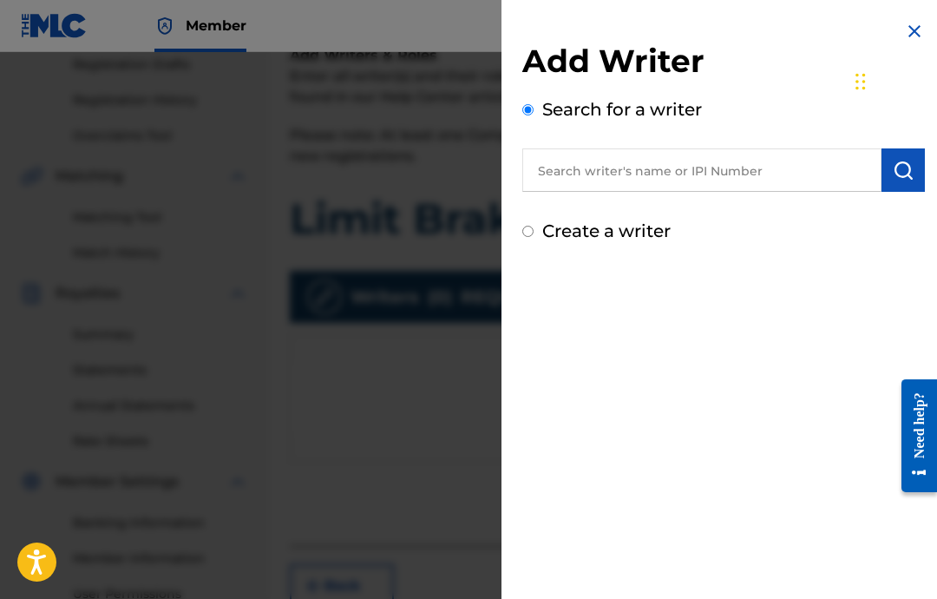
click at [809, 177] on input "text" at bounding box center [701, 169] width 359 height 43
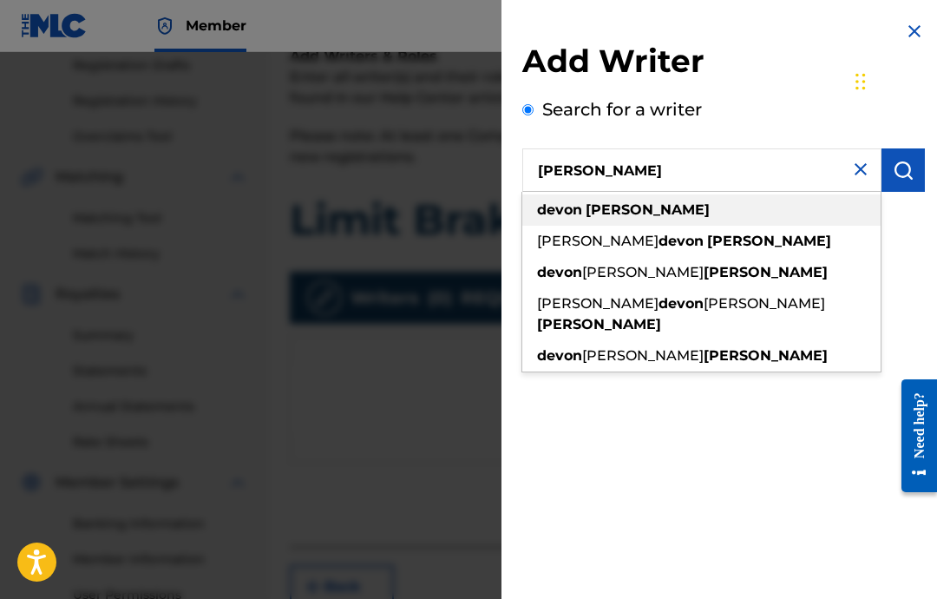
click at [684, 217] on div "[PERSON_NAME]" at bounding box center [701, 209] width 358 height 31
type input "[PERSON_NAME]"
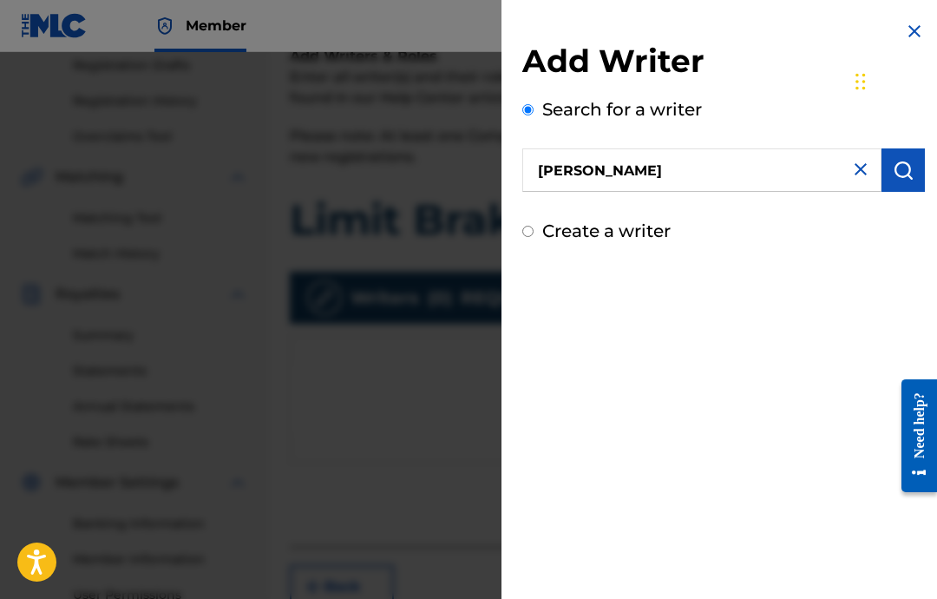
click at [899, 171] on img "submit" at bounding box center [903, 170] width 21 height 21
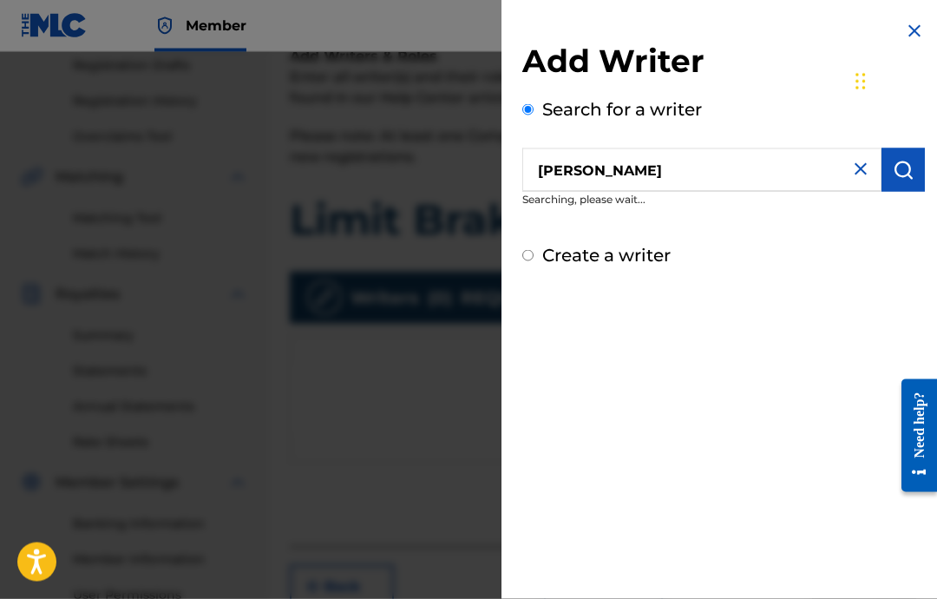
scroll to position [298, 0]
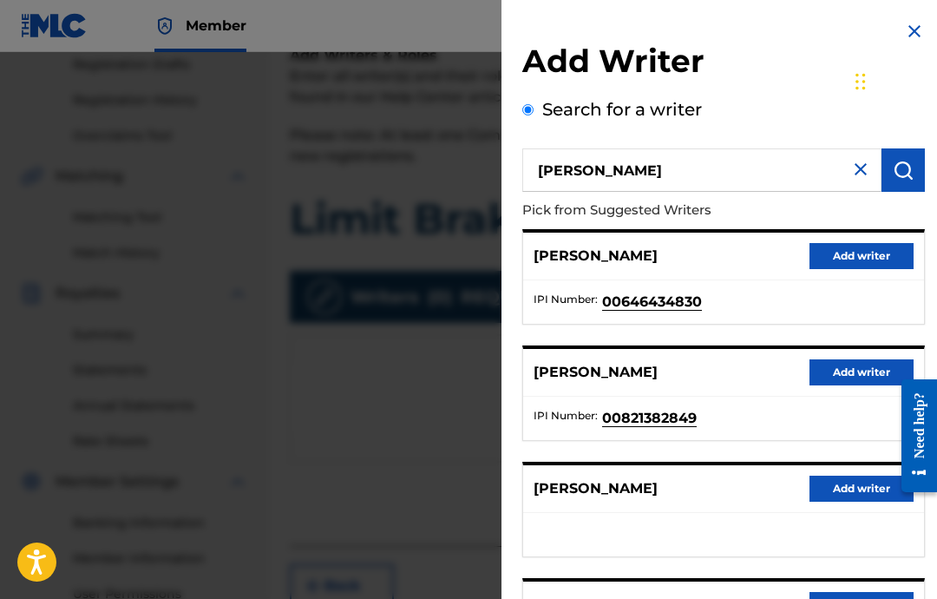
click at [859, 259] on button "Add writer" at bounding box center [862, 256] width 104 height 26
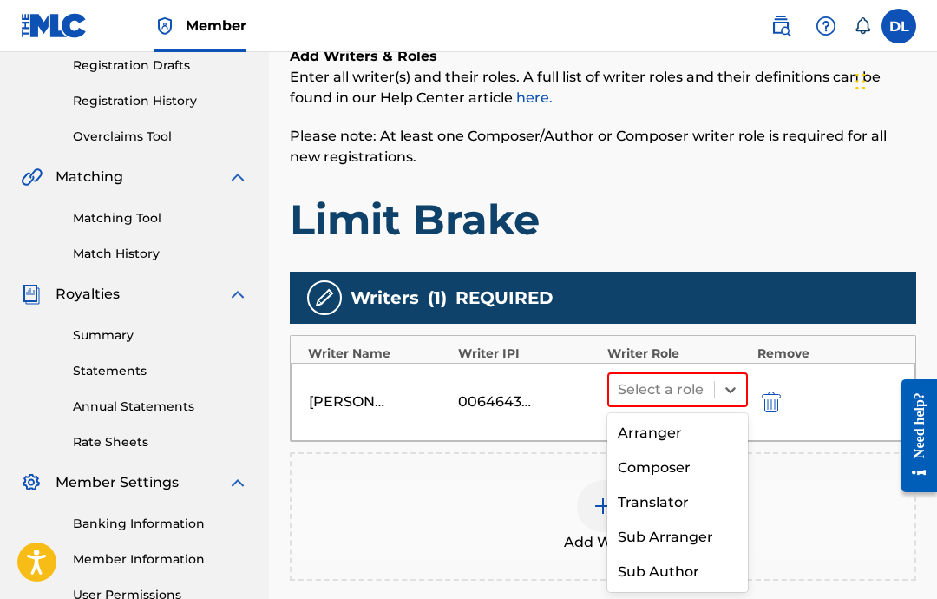
scroll to position [126, 0]
click at [693, 472] on div "Composer" at bounding box center [677, 467] width 141 height 35
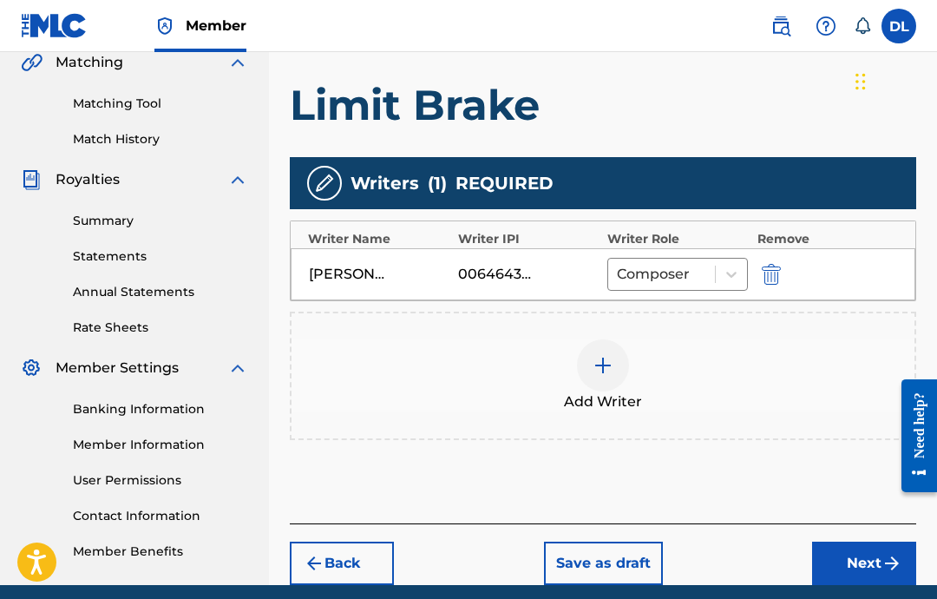
click at [856, 560] on button "Next" at bounding box center [864, 562] width 104 height 43
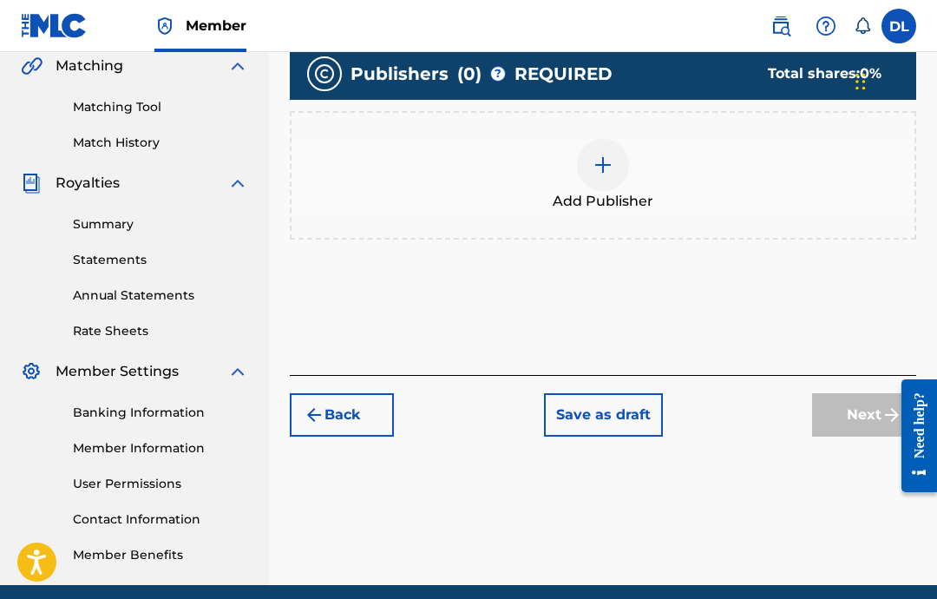
click at [619, 157] on div at bounding box center [603, 165] width 52 height 52
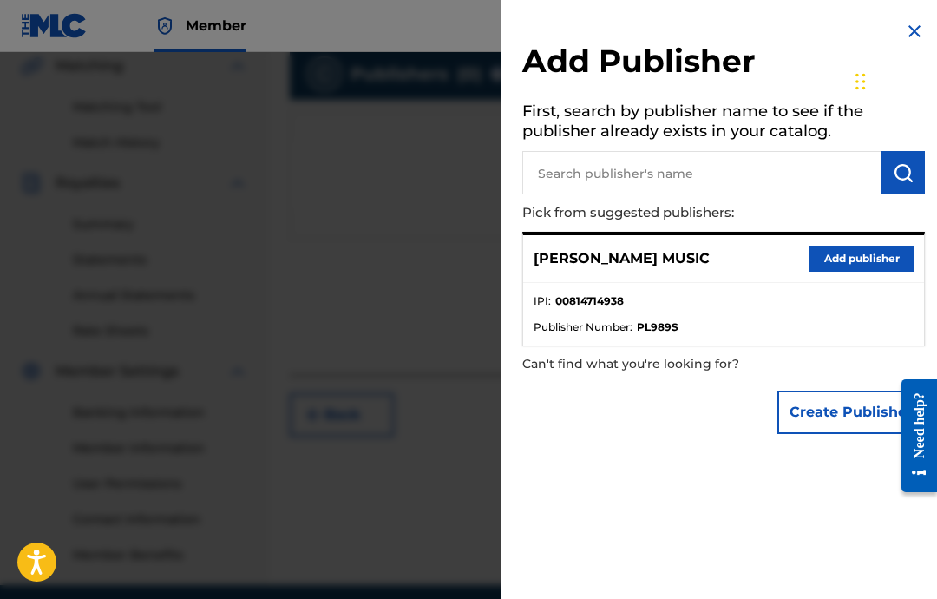
click at [876, 269] on button "Add publisher" at bounding box center [862, 259] width 104 height 26
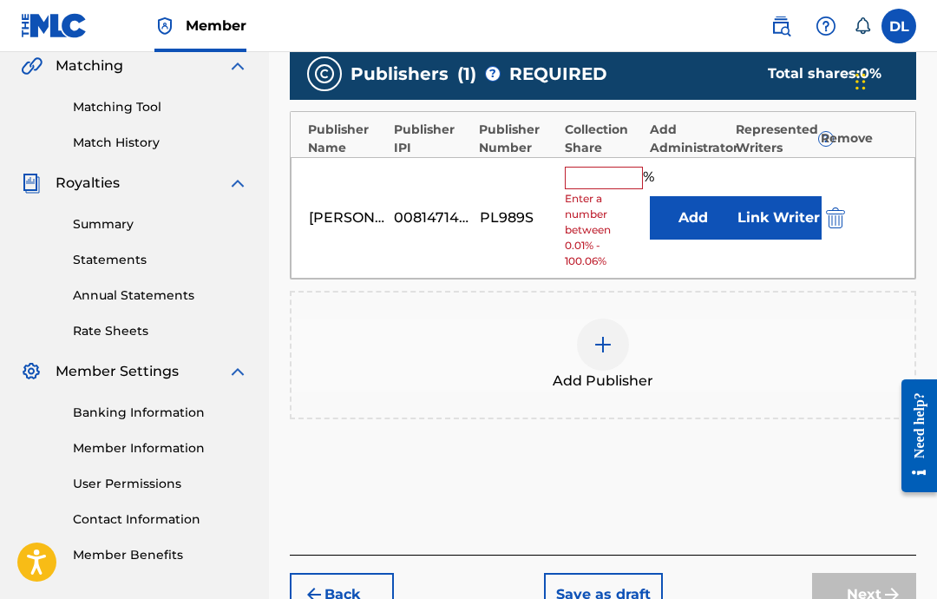
click at [613, 167] on input "text" at bounding box center [604, 178] width 78 height 23
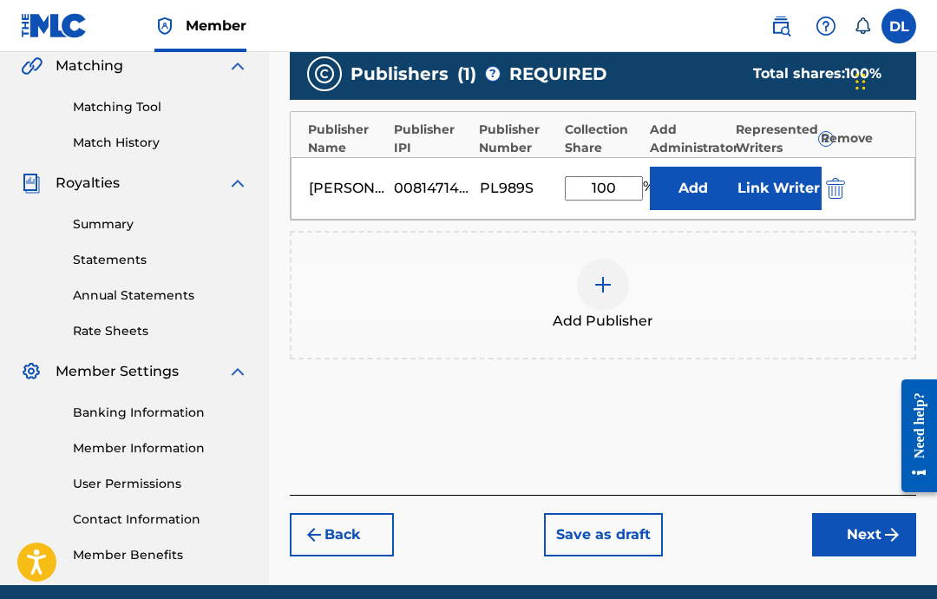
type input "100"
click at [776, 187] on button "Link Writer" at bounding box center [778, 188] width 87 height 43
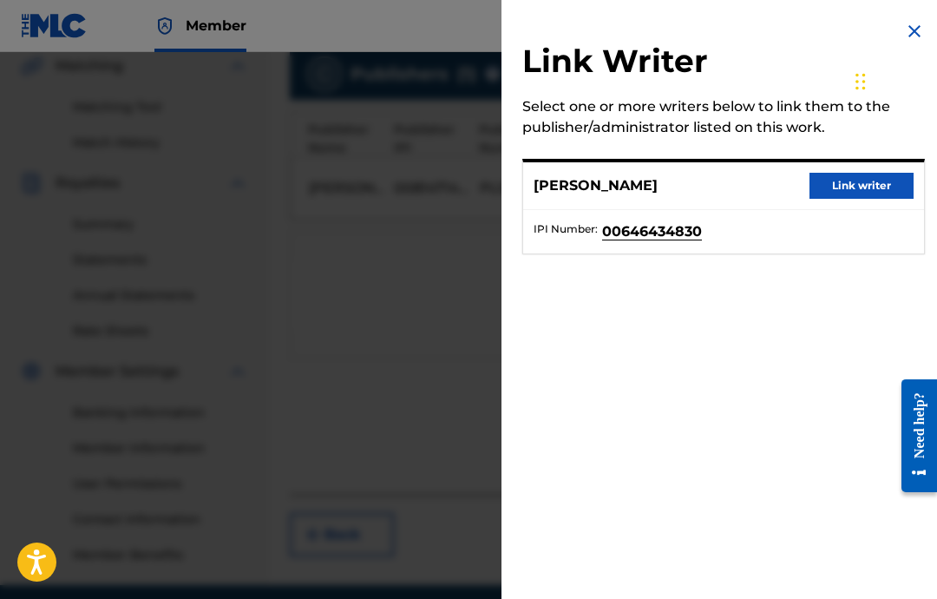
click at [842, 180] on button "Link writer" at bounding box center [862, 186] width 104 height 26
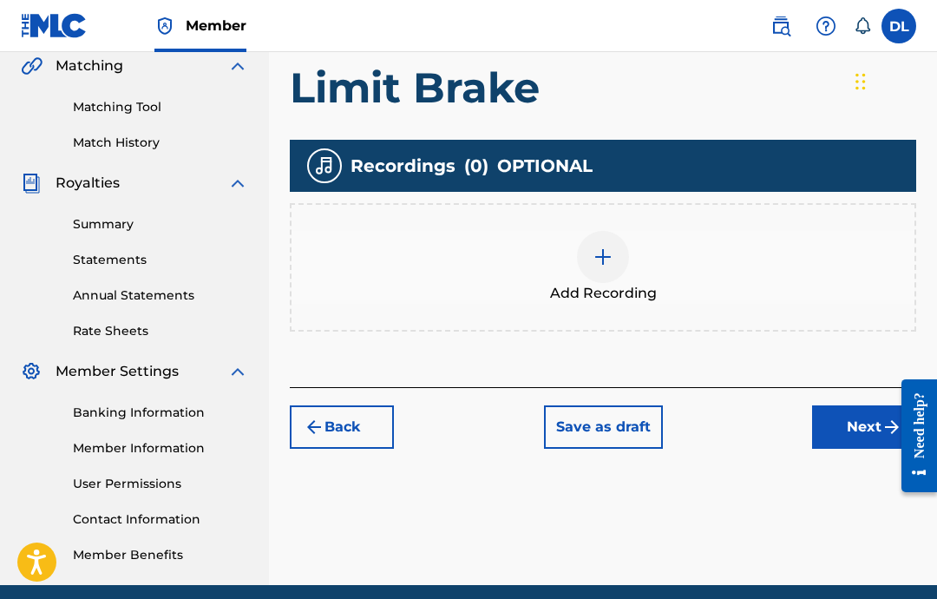
click at [855, 427] on button "Next" at bounding box center [864, 426] width 104 height 43
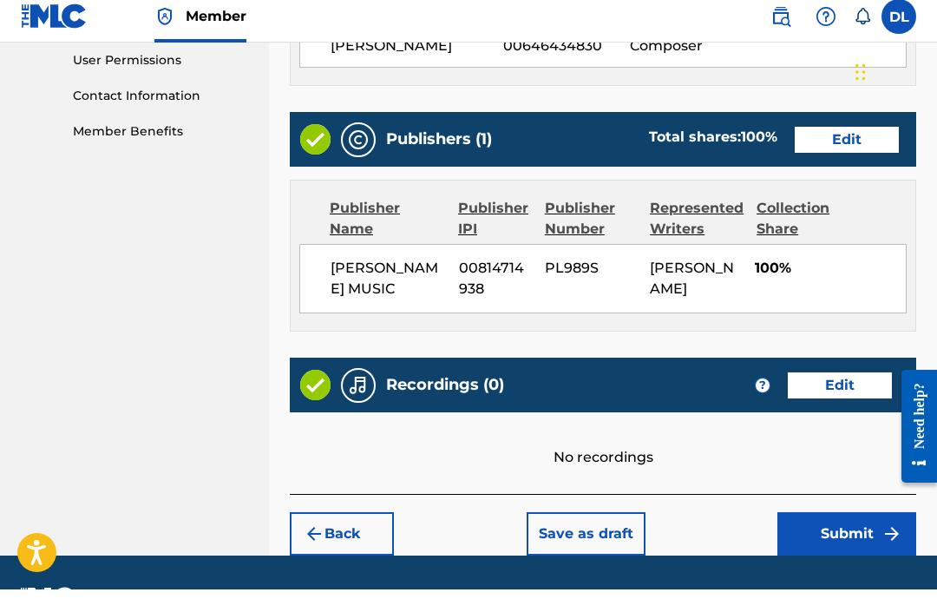
scroll to position [891, 0]
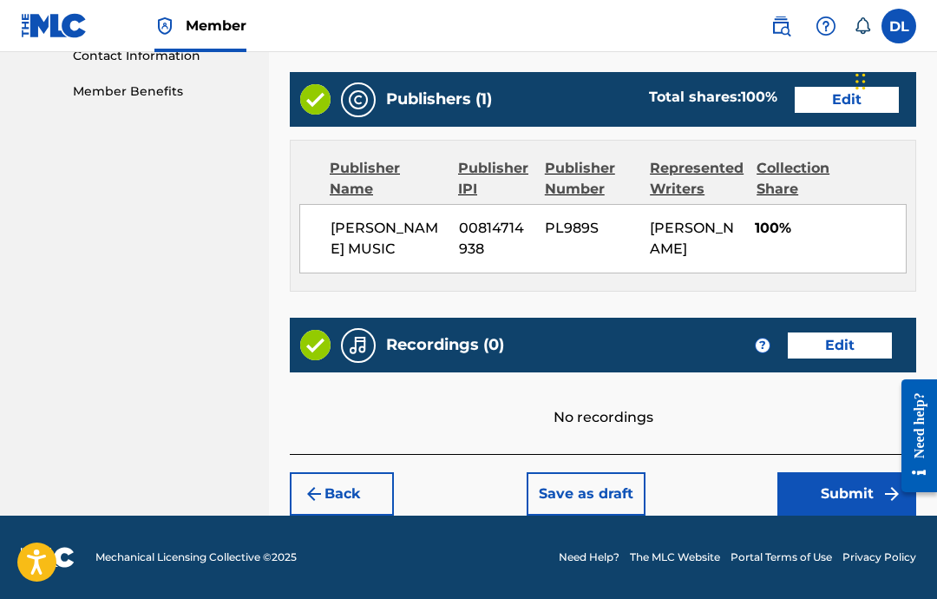
click at [354, 492] on button "Back" at bounding box center [342, 493] width 104 height 43
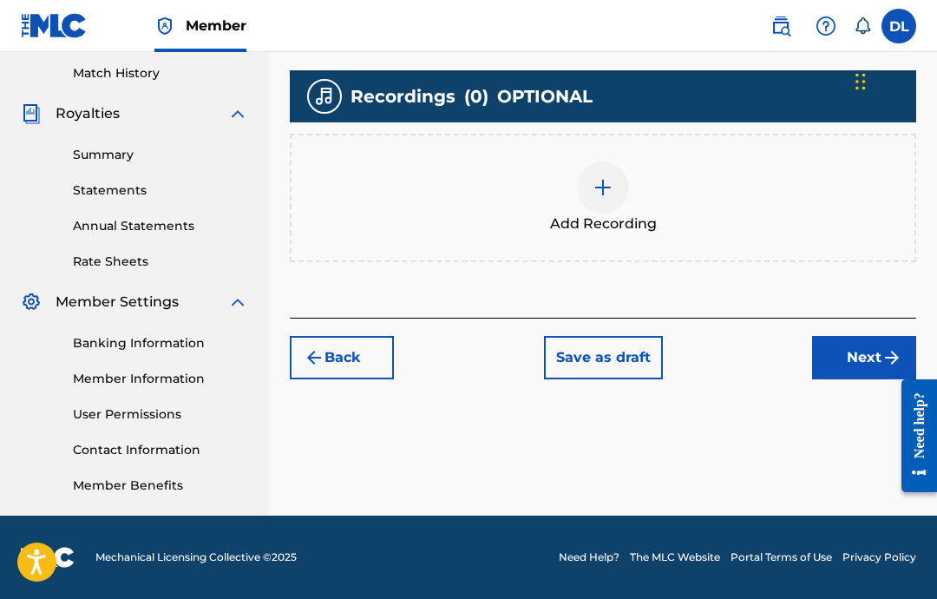
click at [603, 177] on img at bounding box center [603, 187] width 21 height 21
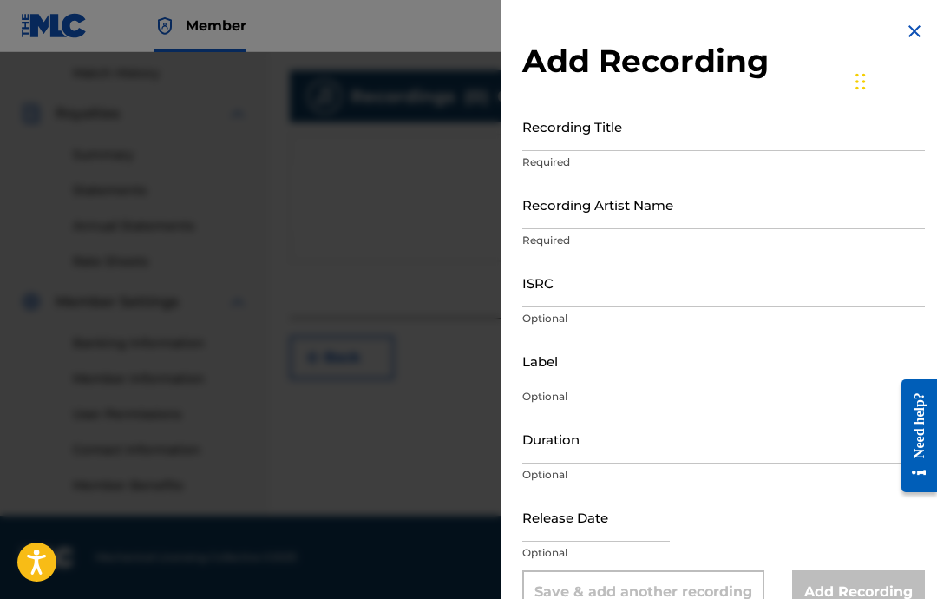
click at [747, 130] on input "Recording Title" at bounding box center [723, 126] width 403 height 49
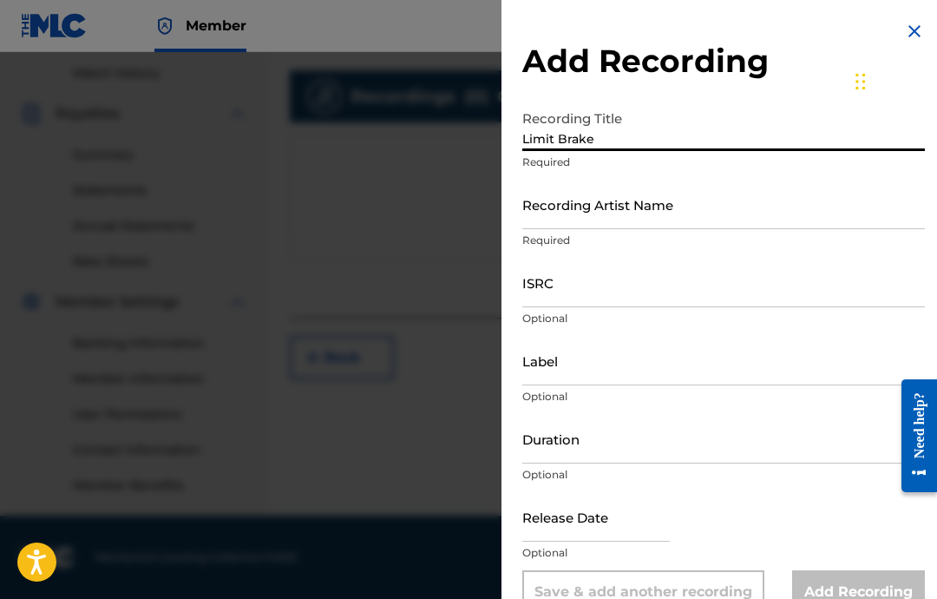
type input "Limit Brake"
click at [844, 215] on input "Recording Artist Name" at bounding box center [723, 204] width 403 height 49
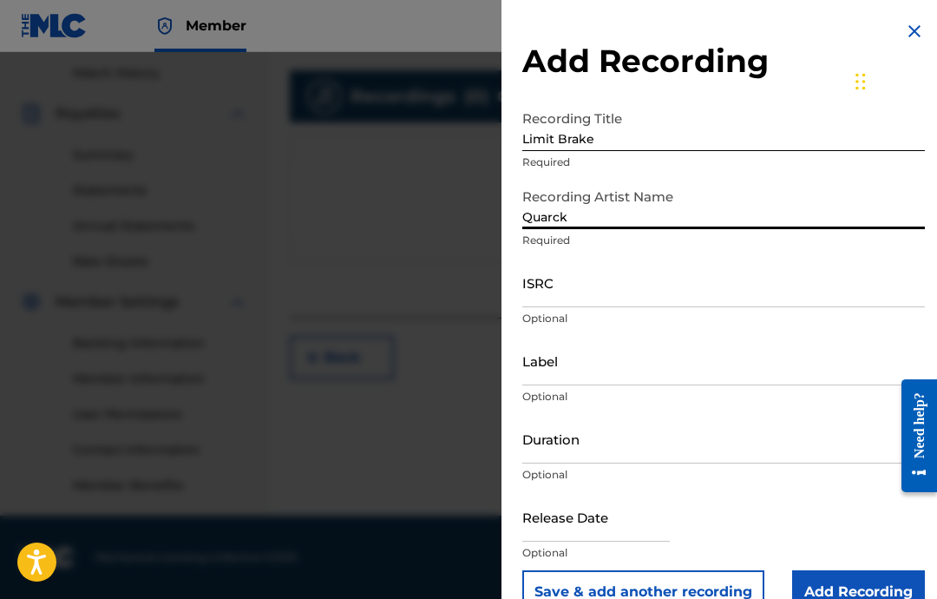
type input "Quarck"
click at [794, 285] on input "ISRC" at bounding box center [723, 282] width 403 height 49
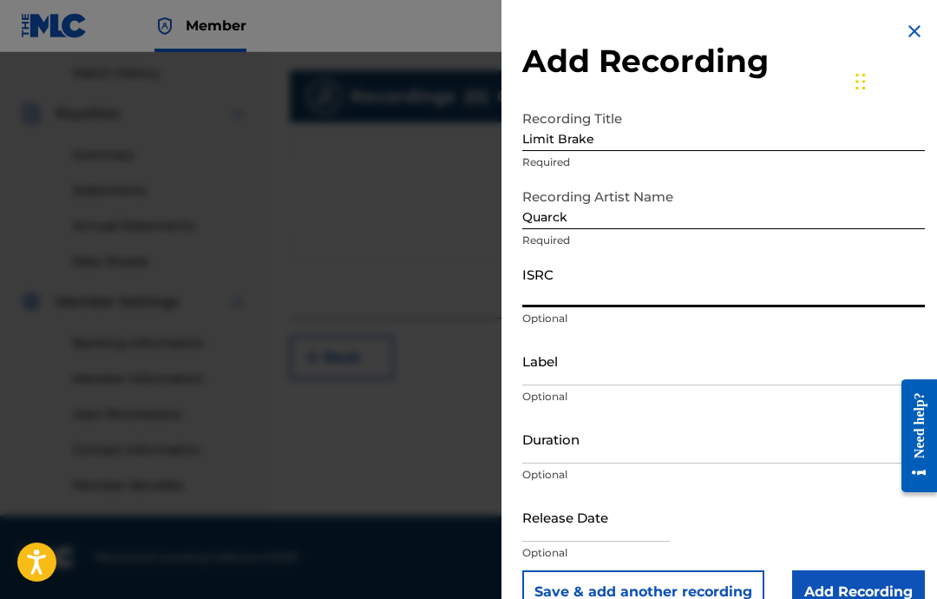
paste input "USA2P2512033"
type input "USA2P2512033"
click at [737, 374] on input "Label" at bounding box center [723, 360] width 403 height 49
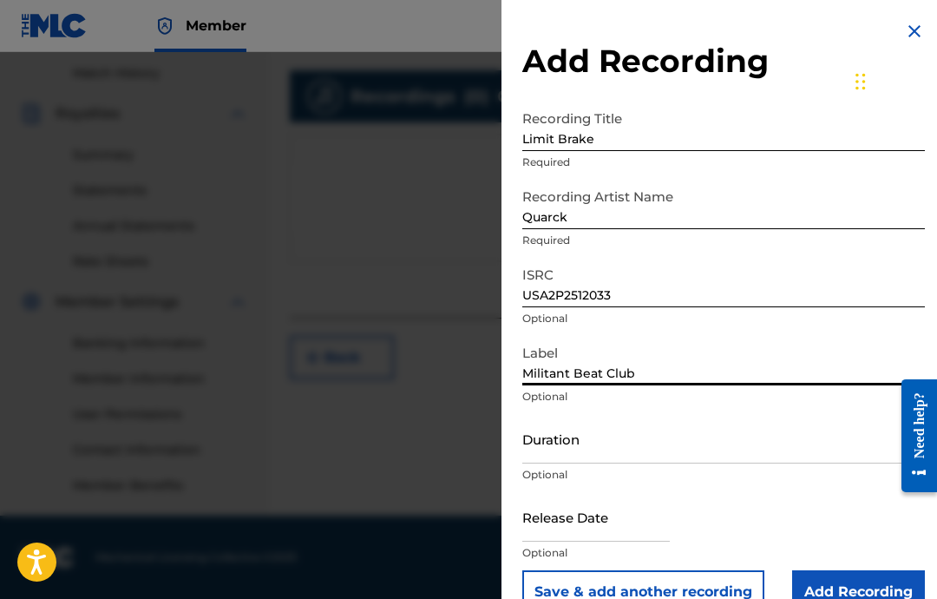
type input "Militant Beat Club"
click at [737, 451] on input "Duration" at bounding box center [723, 438] width 403 height 49
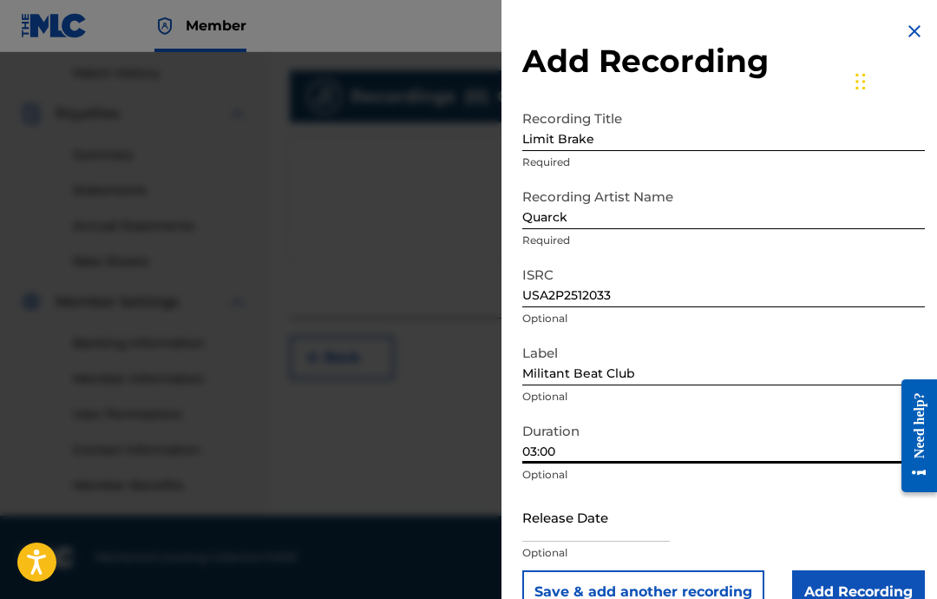
type input "03:00"
click at [601, 535] on input "text" at bounding box center [595, 516] width 147 height 49
select select "7"
select select "2025"
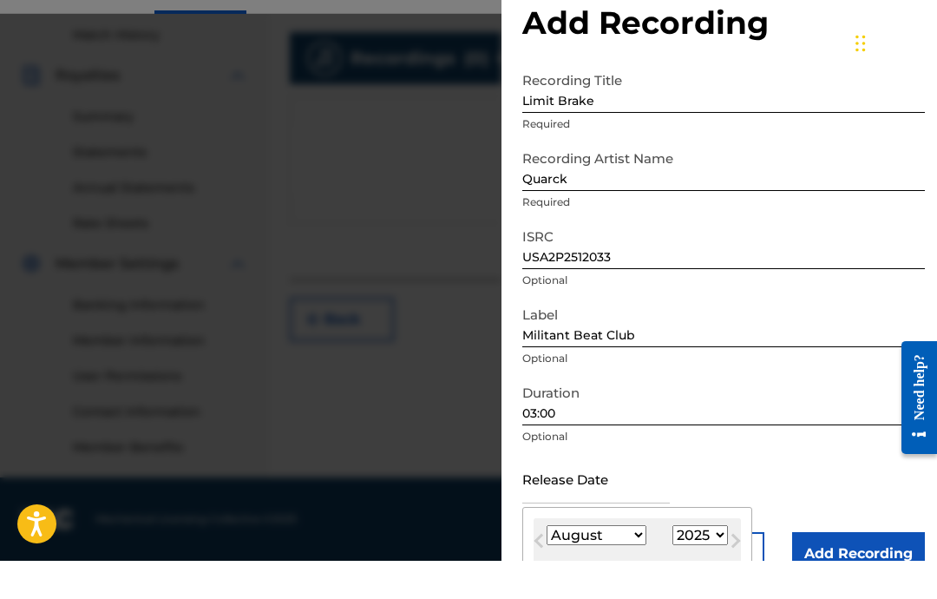
click at [615, 563] on select "January February March April May June July August September October November De…" at bounding box center [597, 573] width 100 height 20
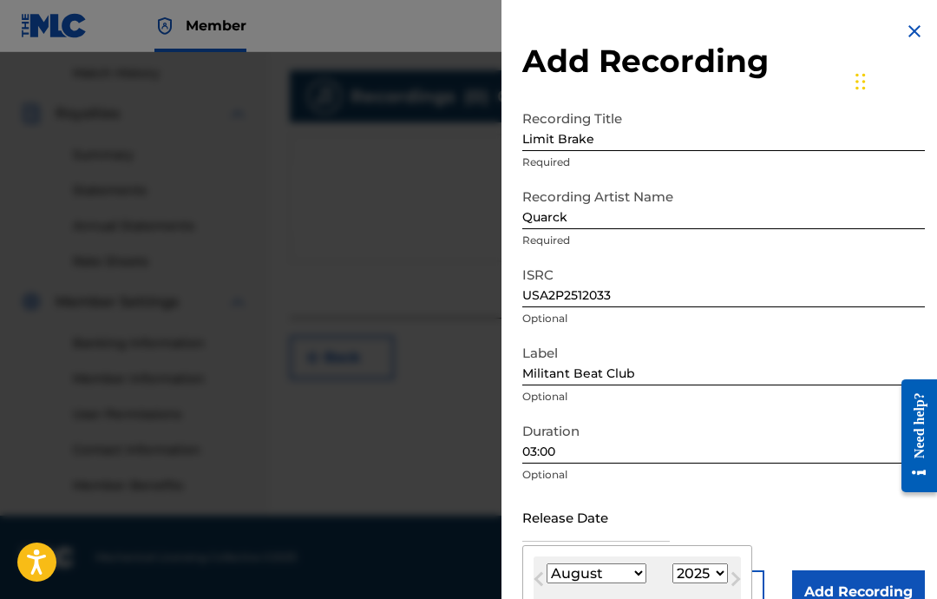
click at [601, 582] on select "January February March April May June July August September October November De…" at bounding box center [597, 573] width 100 height 20
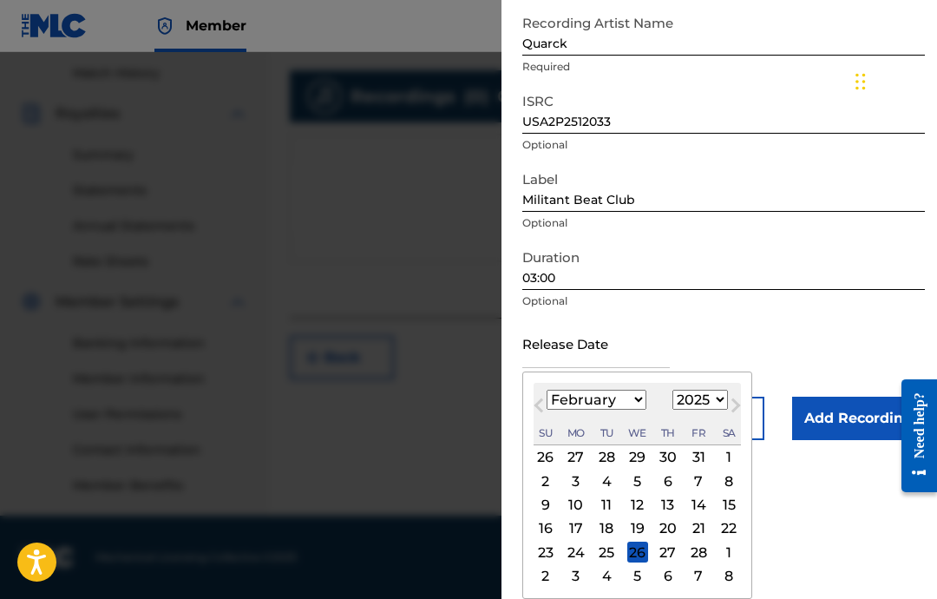
scroll to position [178, 0]
click at [637, 390] on select "January February March April May June July August September October November De…" at bounding box center [597, 400] width 100 height 20
select select "2"
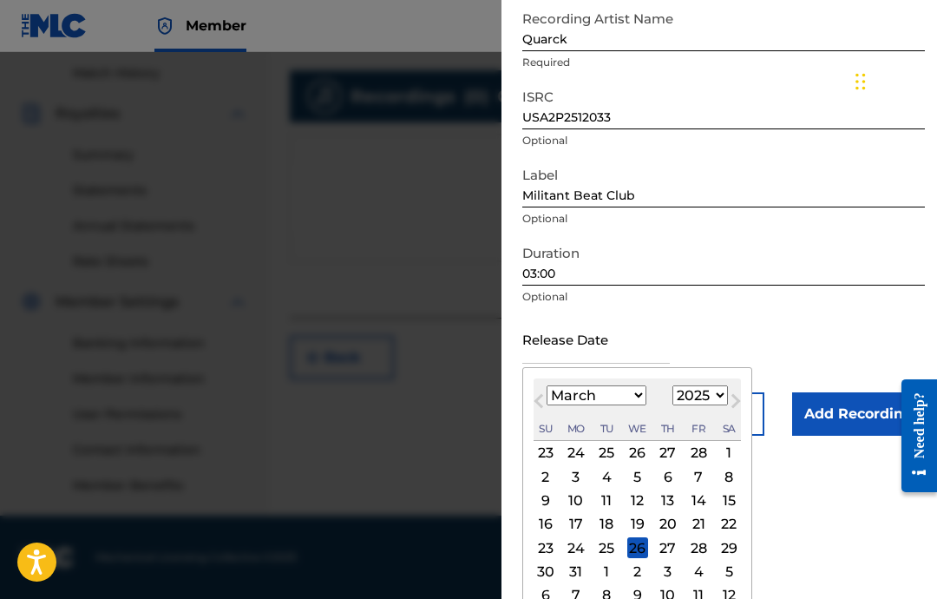
click at [633, 393] on select "January February March April May June July August September October November De…" at bounding box center [597, 395] width 100 height 20
click at [739, 548] on div "29" at bounding box center [728, 547] width 21 height 21
type input "[DATE]"
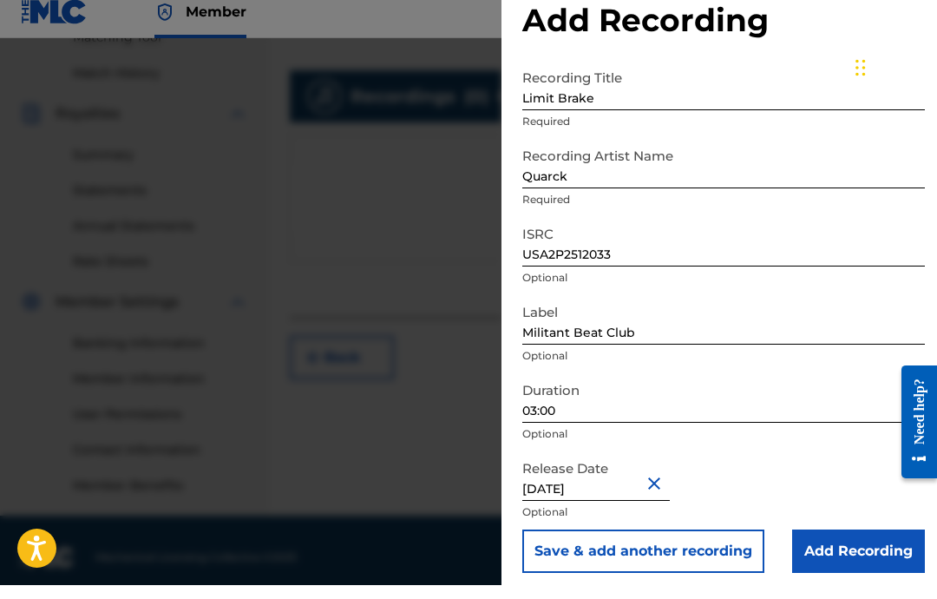
scroll to position [4, 0]
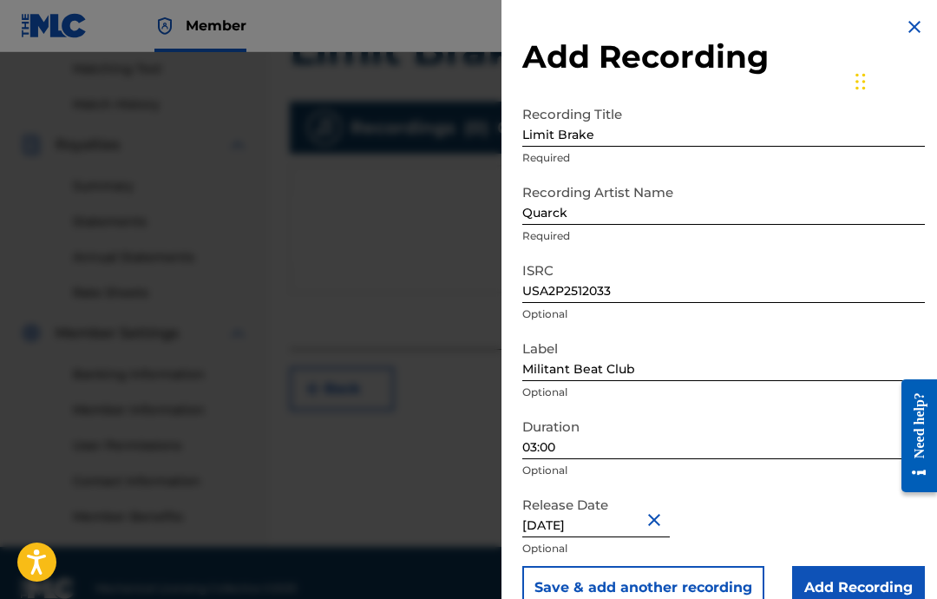
click at [773, 490] on div "Release Date [DATE] Optional" at bounding box center [723, 527] width 403 height 78
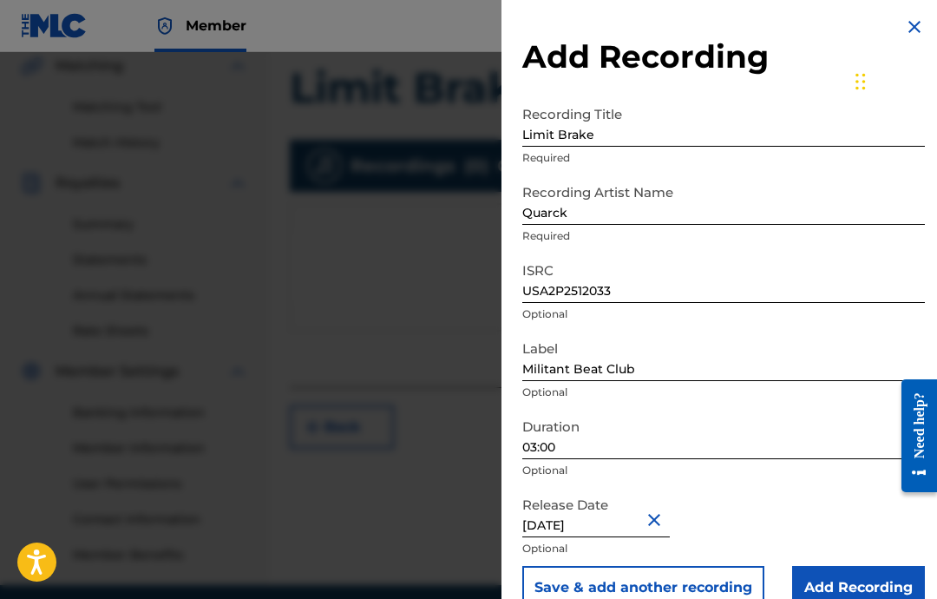
scroll to position [0, 0]
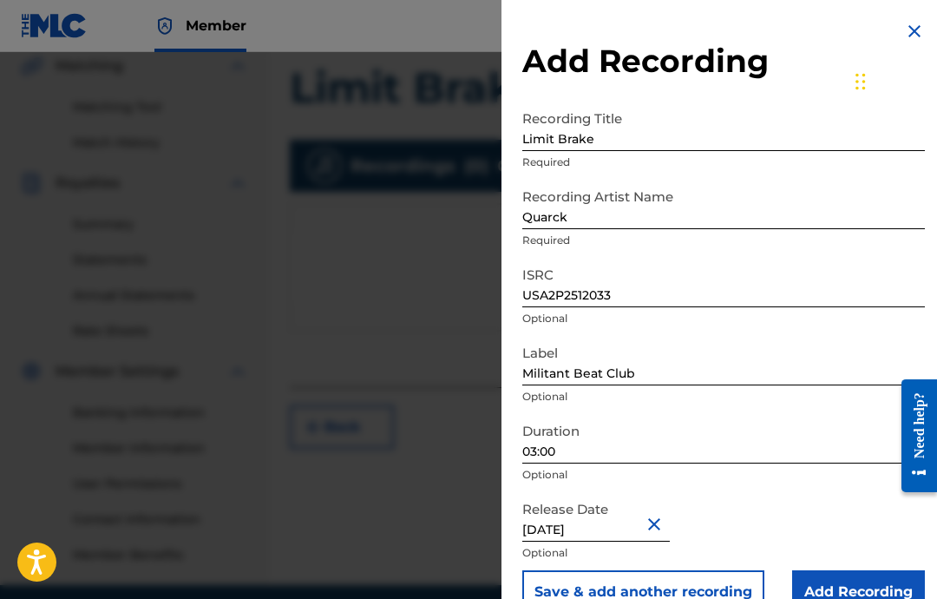
click at [838, 597] on input "Add Recording" at bounding box center [858, 591] width 133 height 43
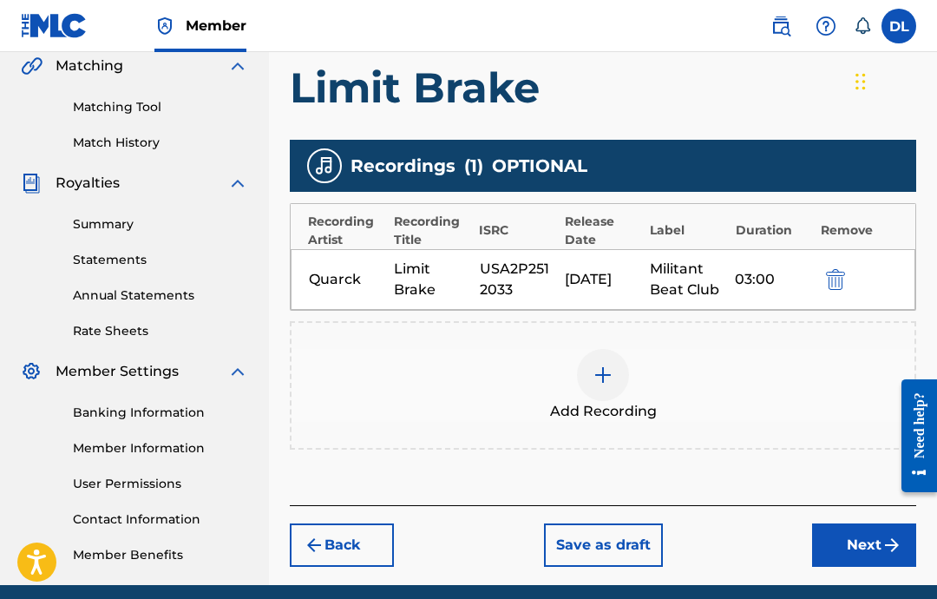
click at [847, 547] on button "Next" at bounding box center [864, 544] width 104 height 43
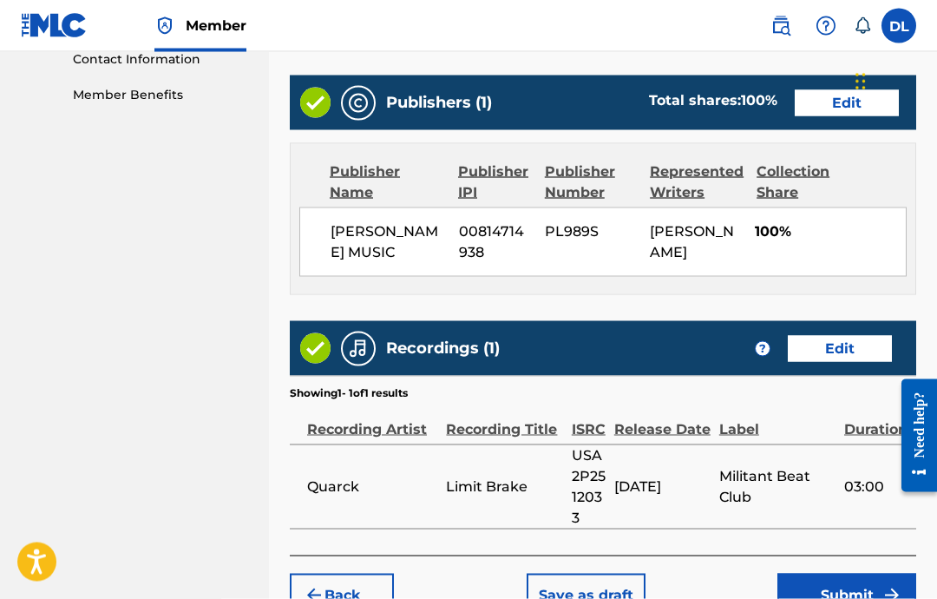
scroll to position [920, 0]
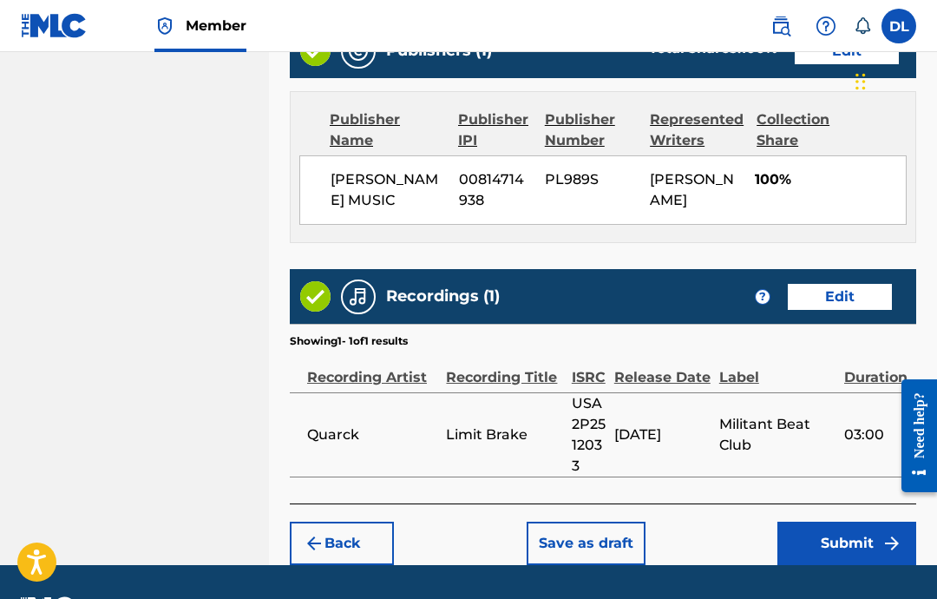
click at [858, 565] on button "Submit" at bounding box center [846, 542] width 139 height 43
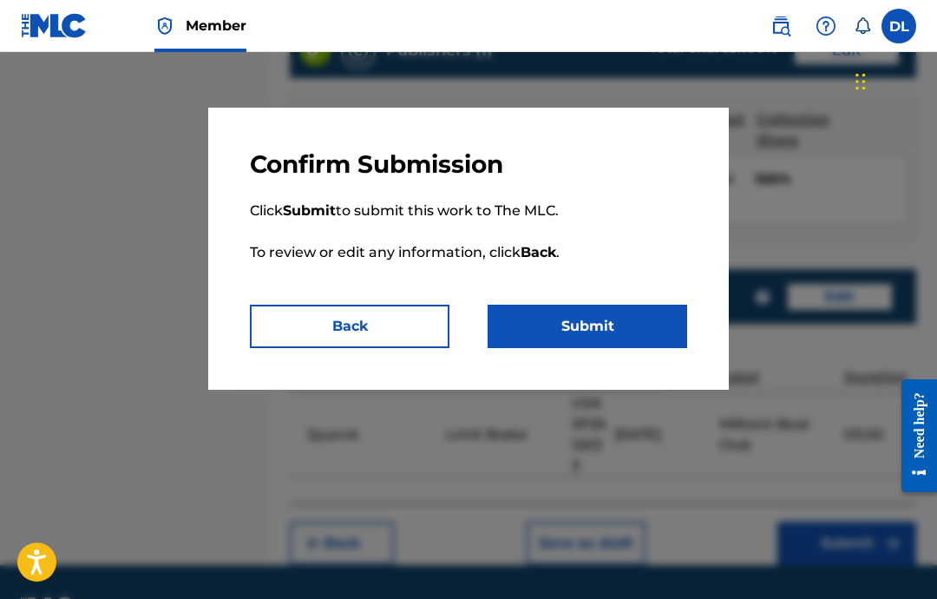
click at [652, 323] on button "Submit" at bounding box center [588, 326] width 200 height 43
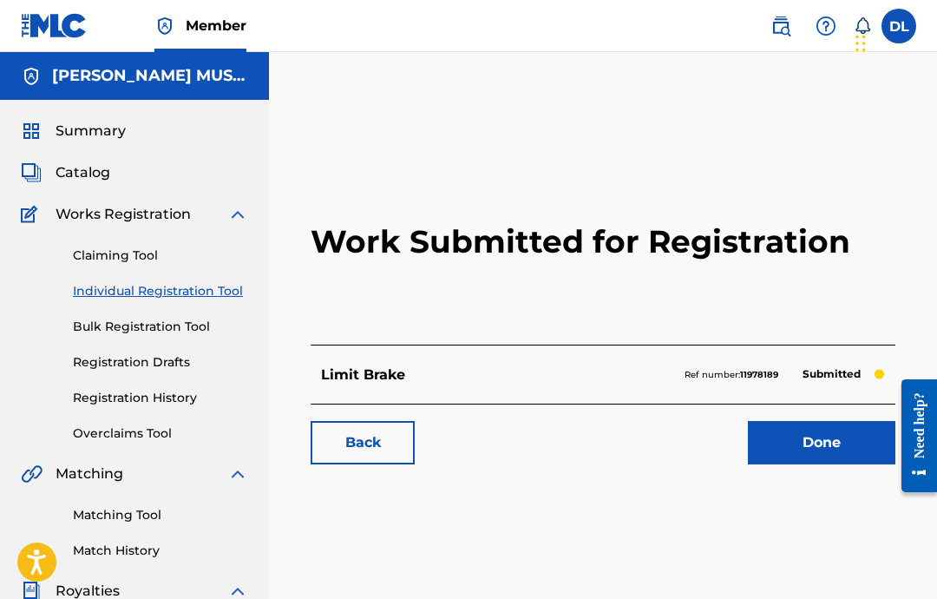
click at [782, 438] on link "Done" at bounding box center [821, 442] width 147 height 43
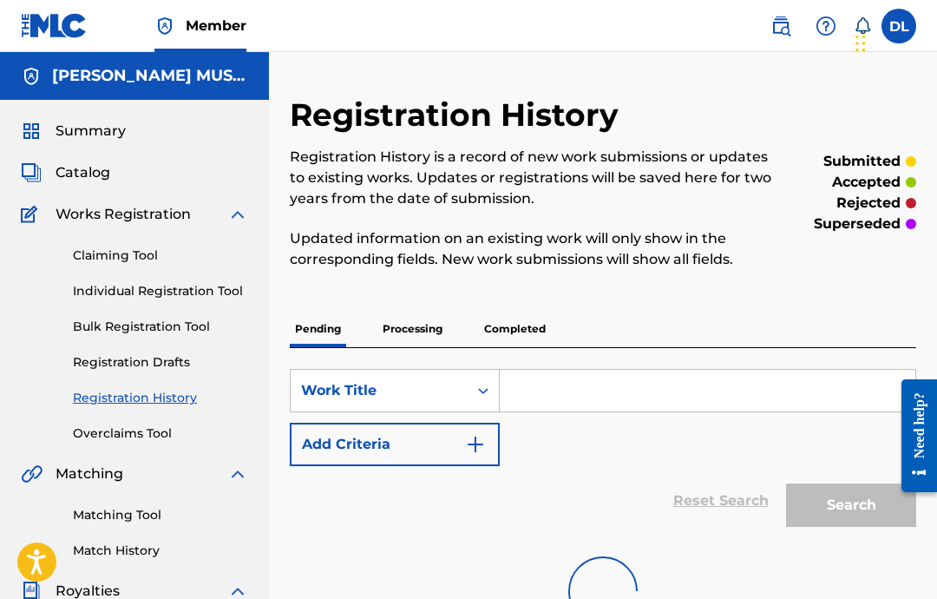
click at [225, 273] on div "Claiming Tool Individual Registration Tool Bulk Registration Tool Registration …" at bounding box center [134, 334] width 227 height 218
click at [224, 273] on div "Claiming Tool Individual Registration Tool Bulk Registration Tool Registration …" at bounding box center [134, 334] width 227 height 218
click at [200, 278] on div "Claiming Tool Individual Registration Tool Bulk Registration Tool Registration …" at bounding box center [134, 334] width 227 height 218
click at [192, 297] on link "Individual Registration Tool" at bounding box center [160, 291] width 175 height 18
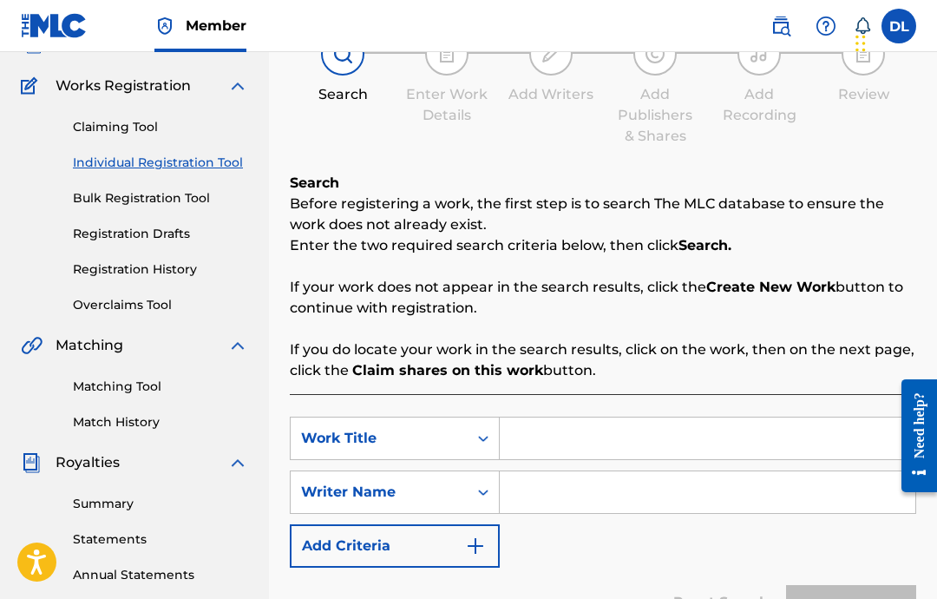
scroll to position [159, 0]
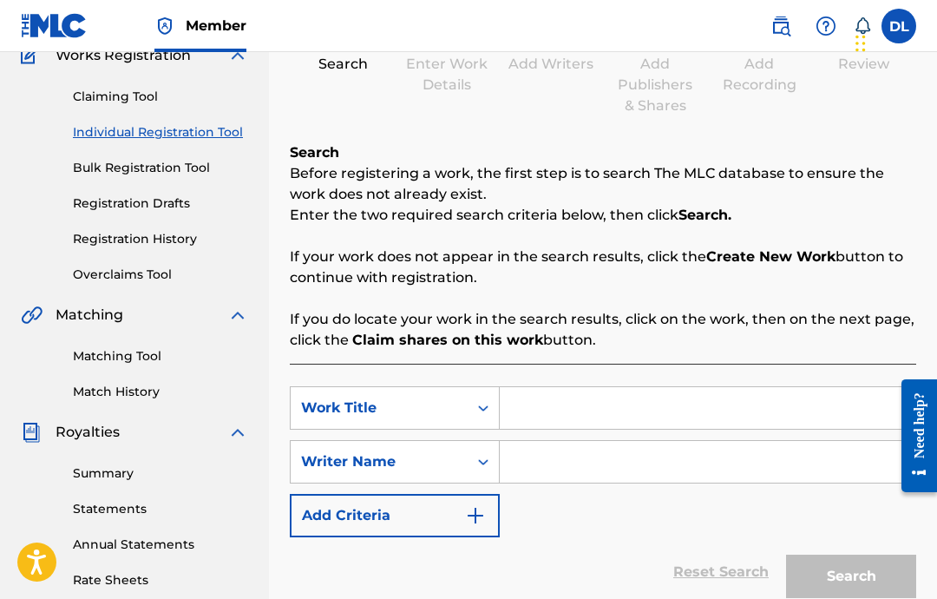
click at [615, 415] on input "Search Form" at bounding box center [708, 408] width 416 height 42
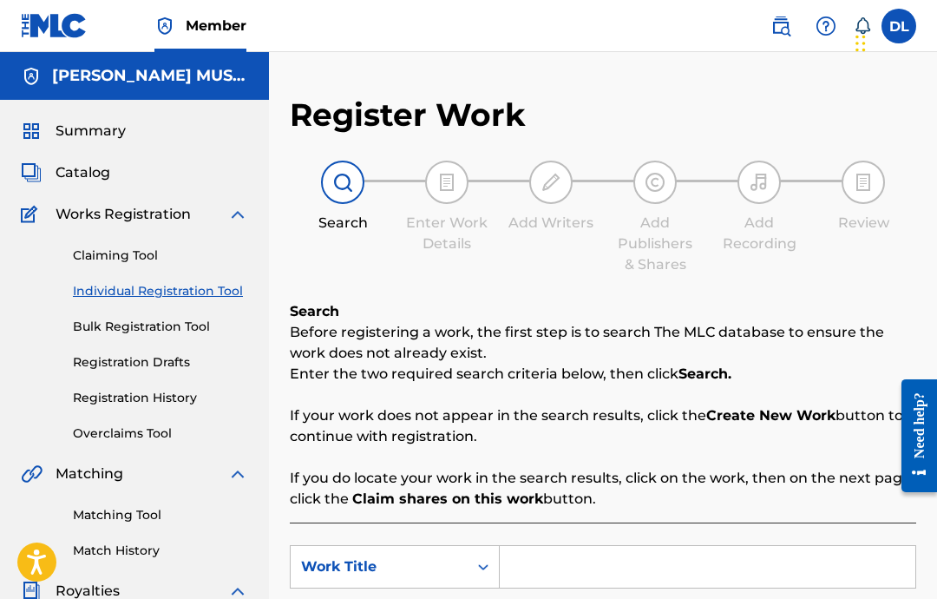
scroll to position [128, 0]
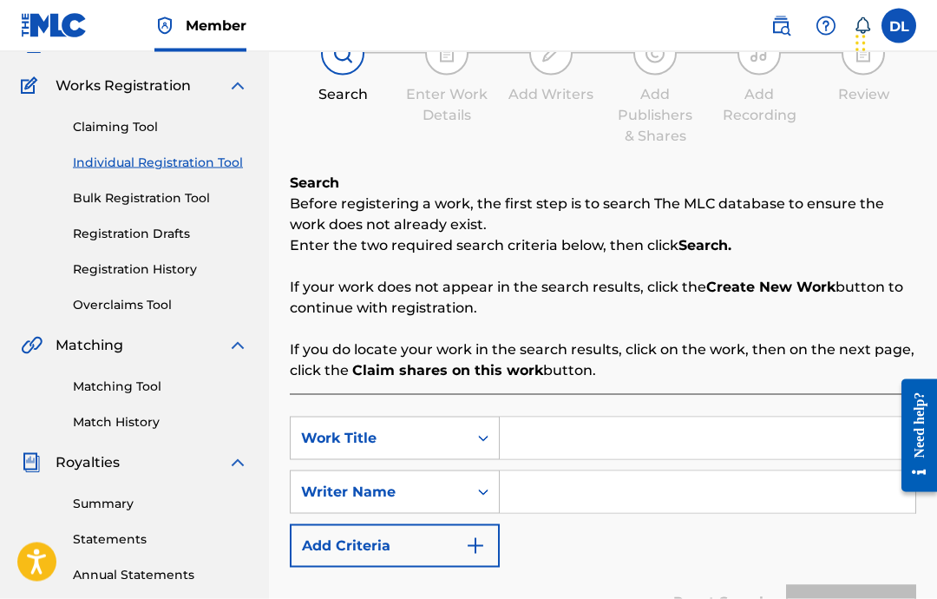
click at [725, 441] on input "Search Form" at bounding box center [708, 438] width 416 height 42
paste input "Spoonfed"
type input "Spoonfed"
click at [743, 509] on input "Search Form" at bounding box center [708, 492] width 416 height 42
type input "[PERSON_NAME]"
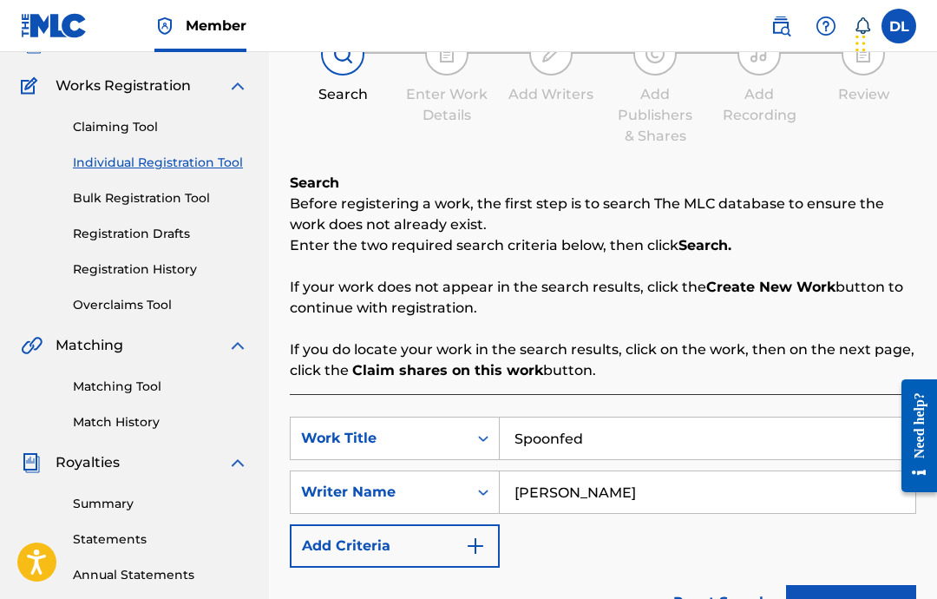
click at [822, 598] on button "Search" at bounding box center [851, 606] width 130 height 43
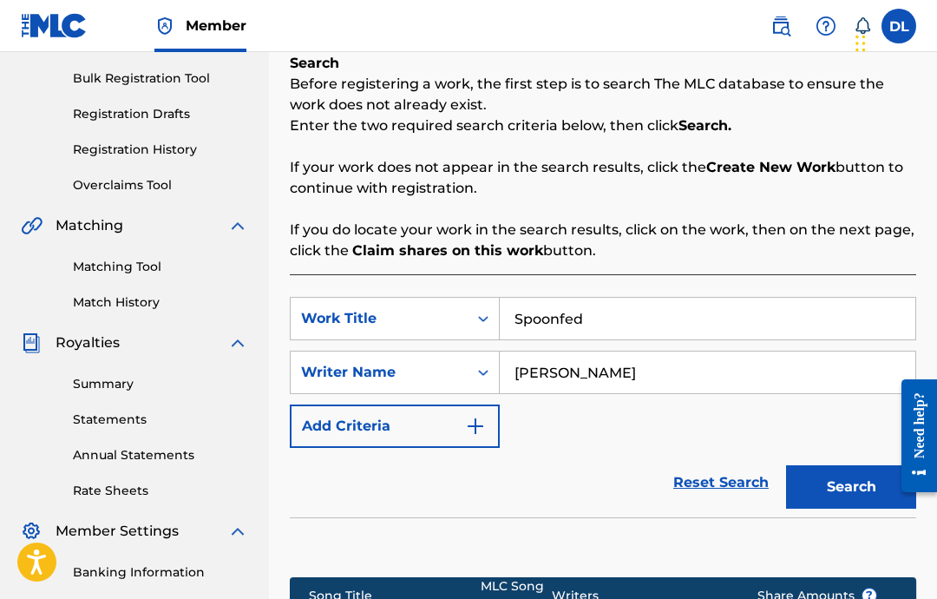
scroll to position [450, 0]
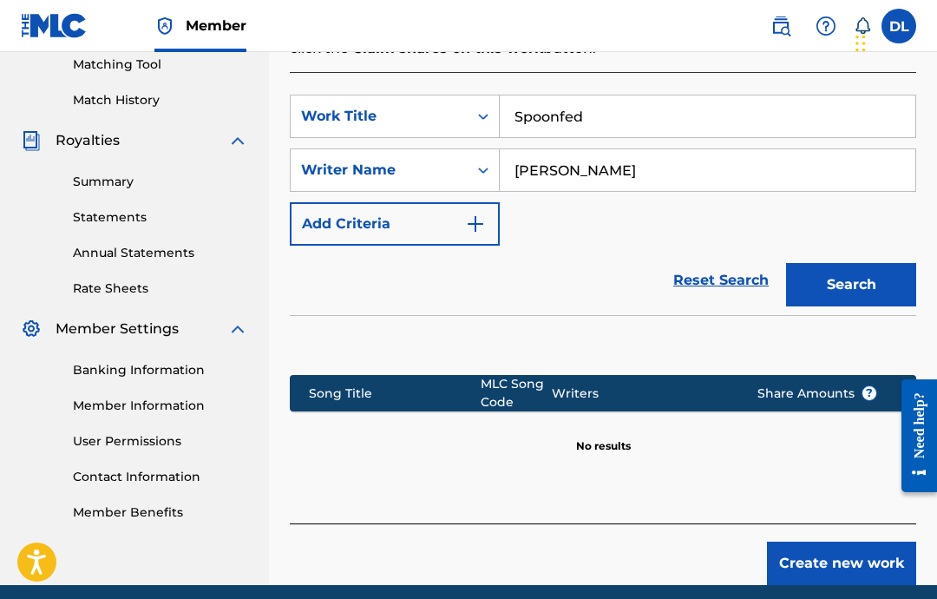
click at [842, 563] on button "Create new work" at bounding box center [841, 562] width 149 height 43
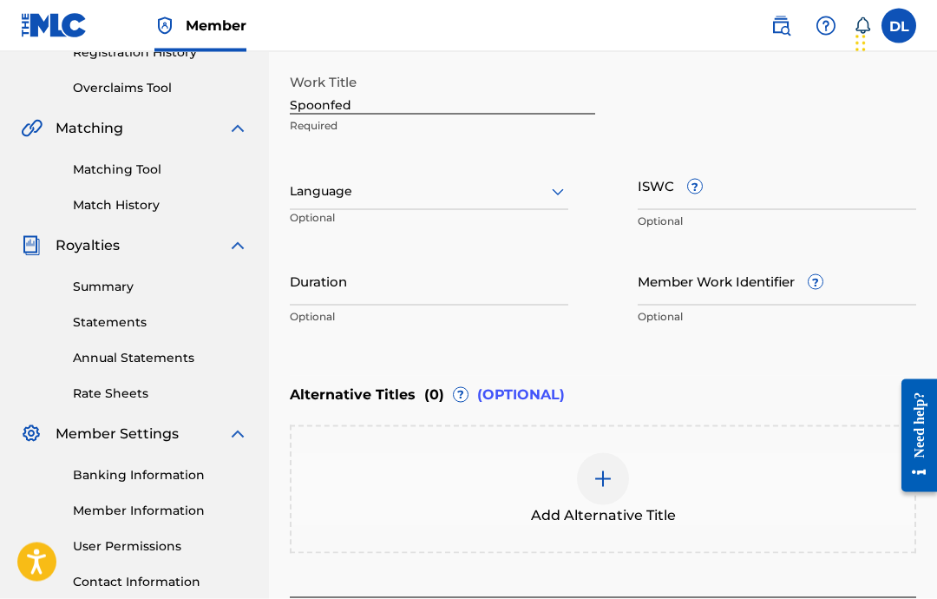
scroll to position [323, 0]
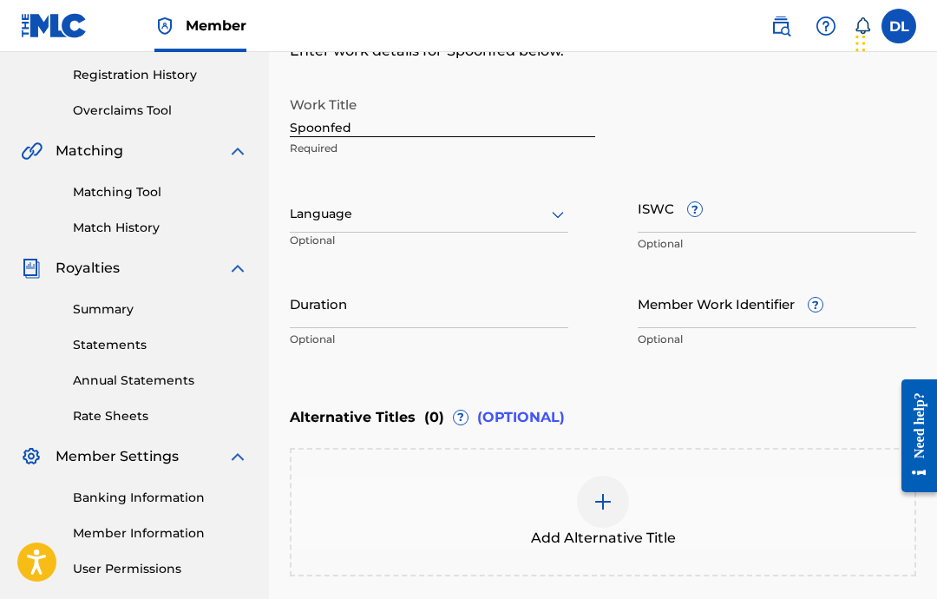
click at [503, 320] on input "Duration" at bounding box center [429, 303] width 279 height 49
type input "03:07"
click at [755, 217] on input "ISWC ?" at bounding box center [777, 207] width 279 height 49
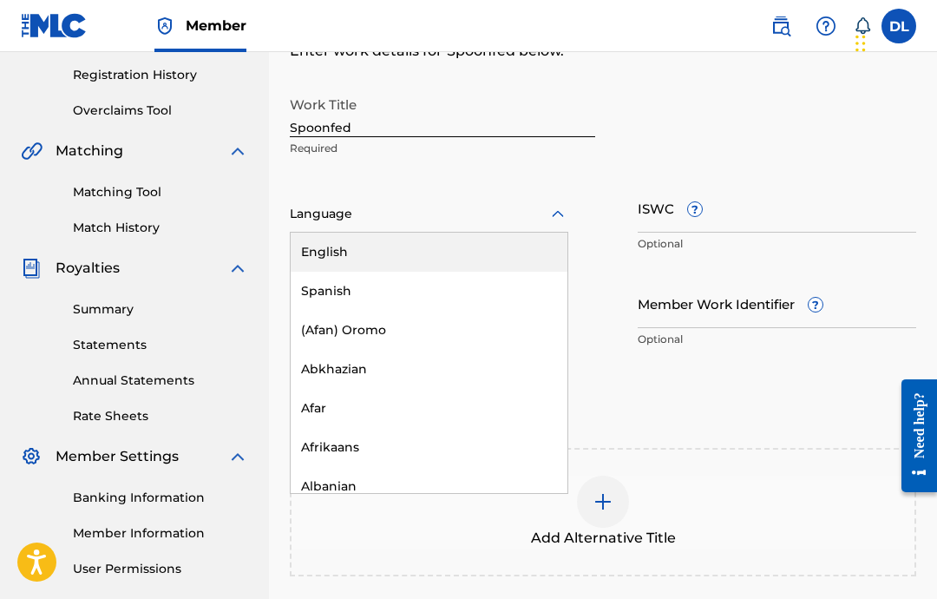
click at [507, 252] on div "English" at bounding box center [429, 252] width 277 height 39
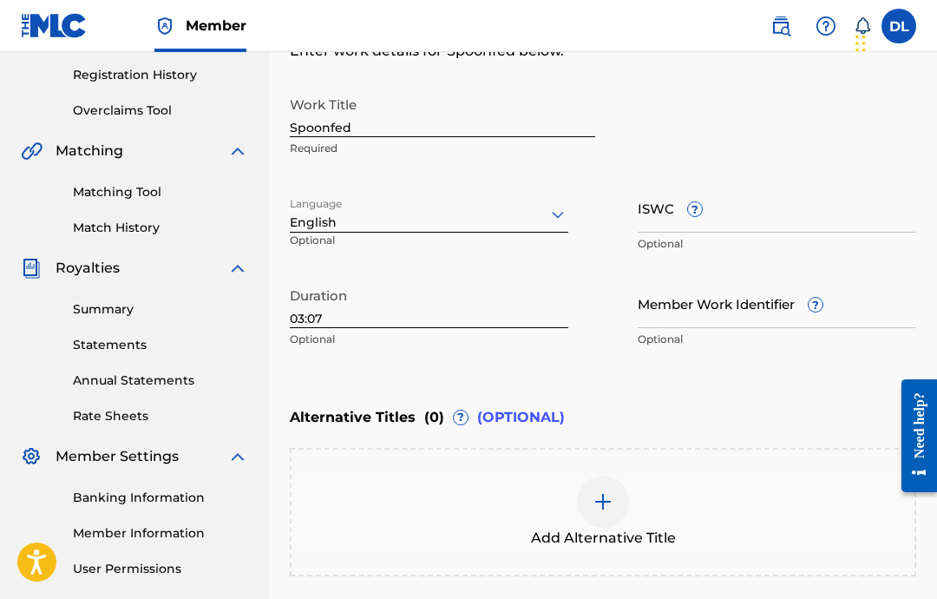
click at [763, 204] on input "ISWC ?" at bounding box center [777, 207] width 279 height 49
click at [779, 217] on input "ISWC ?" at bounding box center [777, 207] width 279 height 49
paste input "T-333.002.954-0"
type input "T-333.002.954-0"
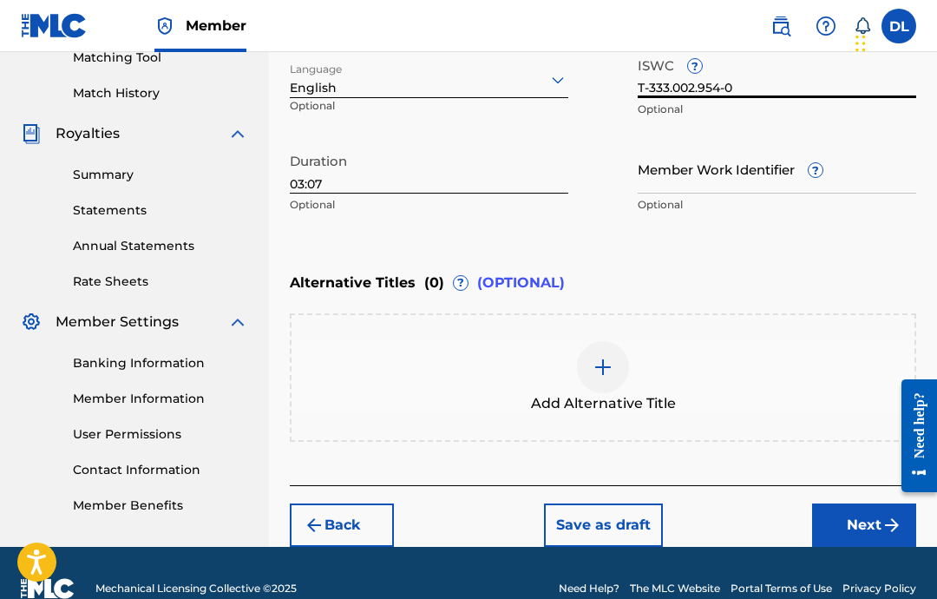
click at [850, 532] on button "Next" at bounding box center [864, 524] width 104 height 43
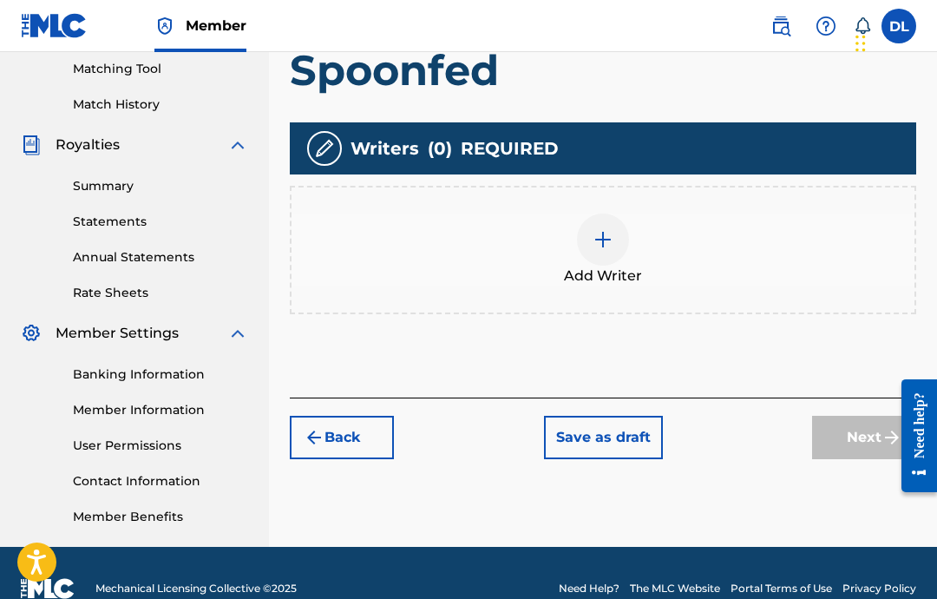
scroll to position [408, 0]
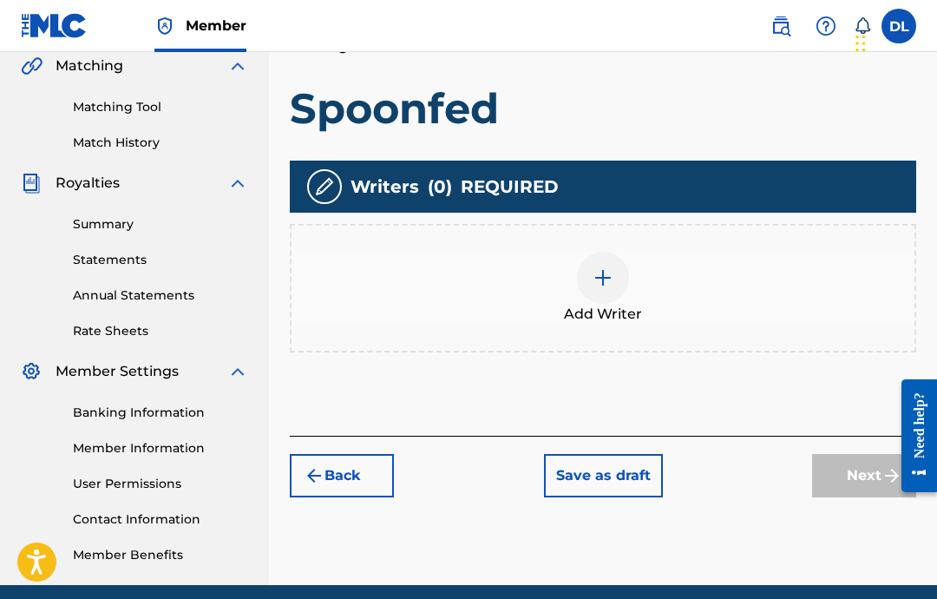
click at [579, 295] on div "Add Writer" at bounding box center [603, 288] width 623 height 73
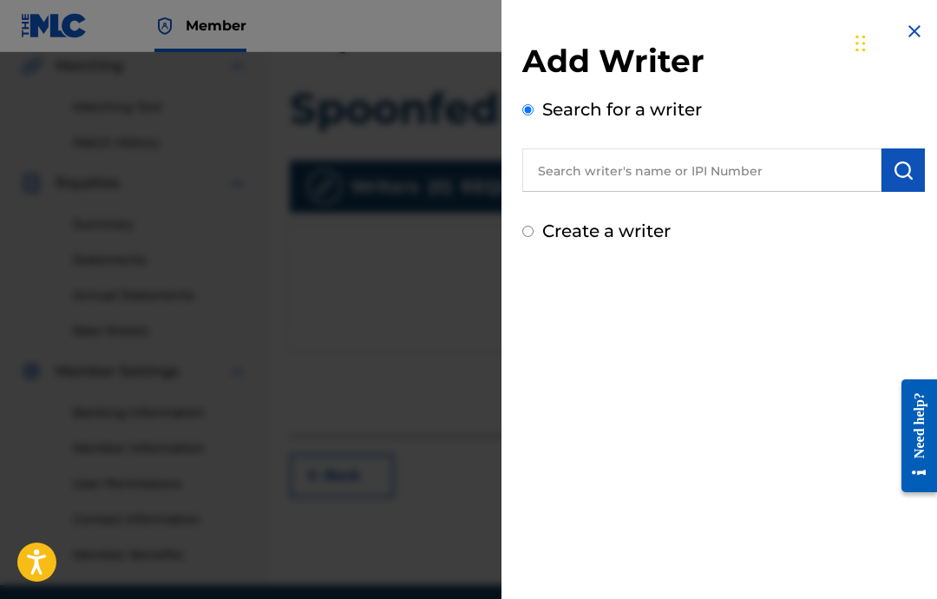
click at [778, 182] on input "text" at bounding box center [701, 169] width 359 height 43
type input "[PERSON_NAME]"
click at [905, 167] on img "submit" at bounding box center [903, 170] width 21 height 21
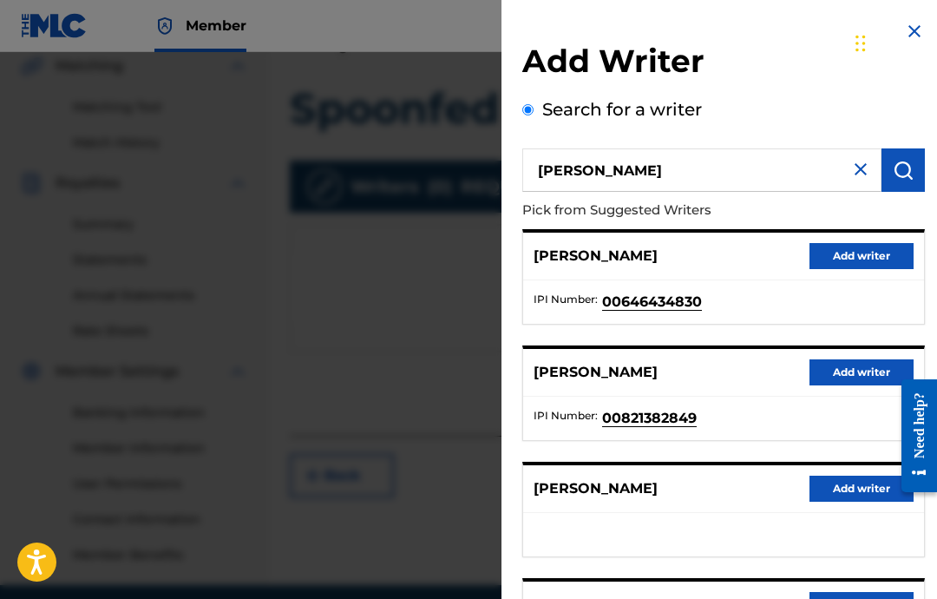
click at [874, 254] on button "Add writer" at bounding box center [862, 256] width 104 height 26
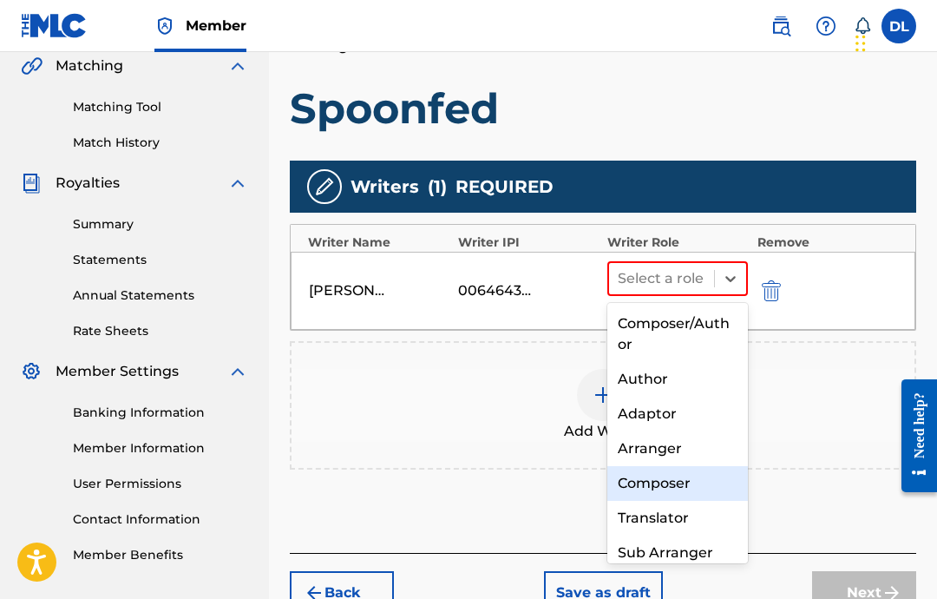
click at [720, 484] on div "Composer" at bounding box center [677, 483] width 141 height 35
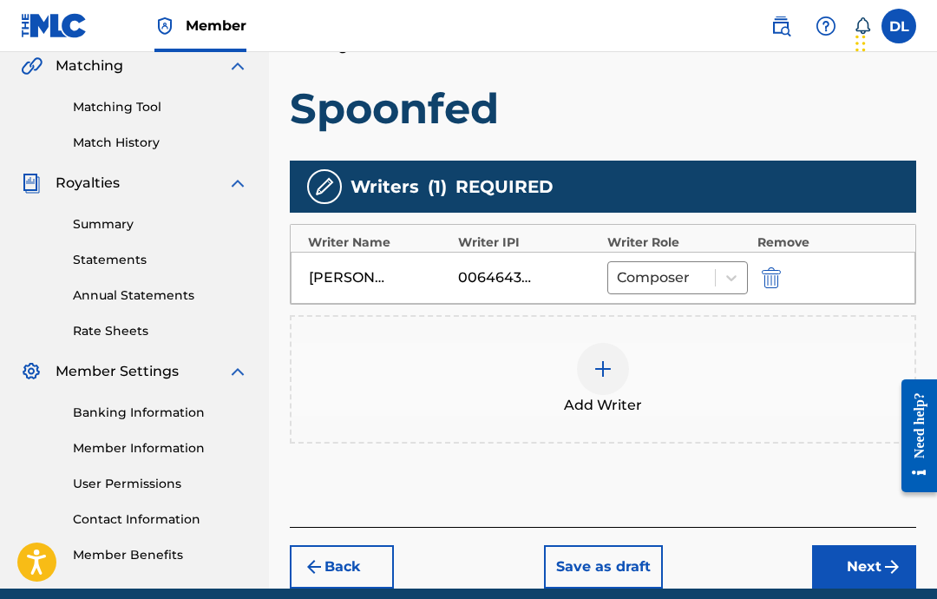
click at [834, 563] on button "Next" at bounding box center [864, 566] width 104 height 43
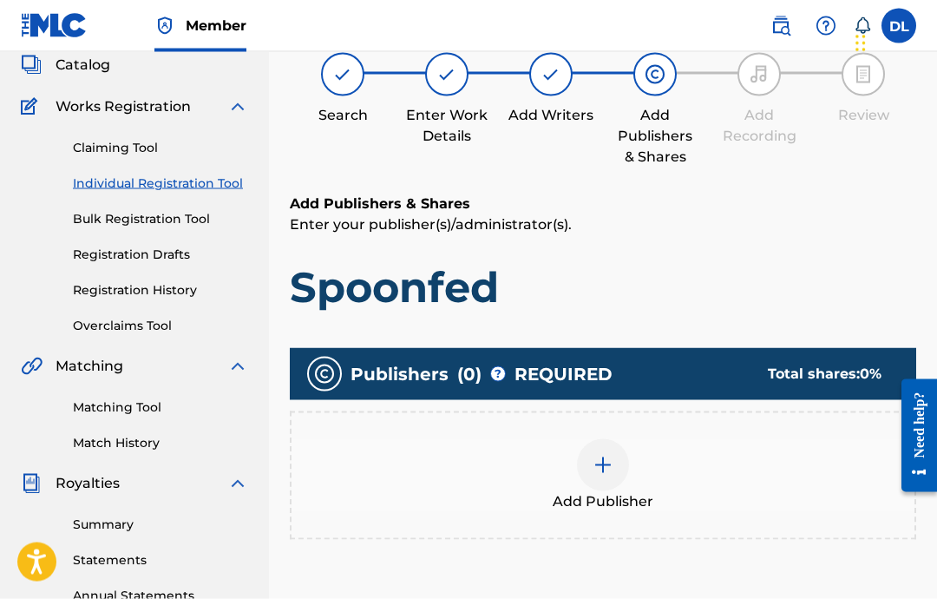
scroll to position [78, 0]
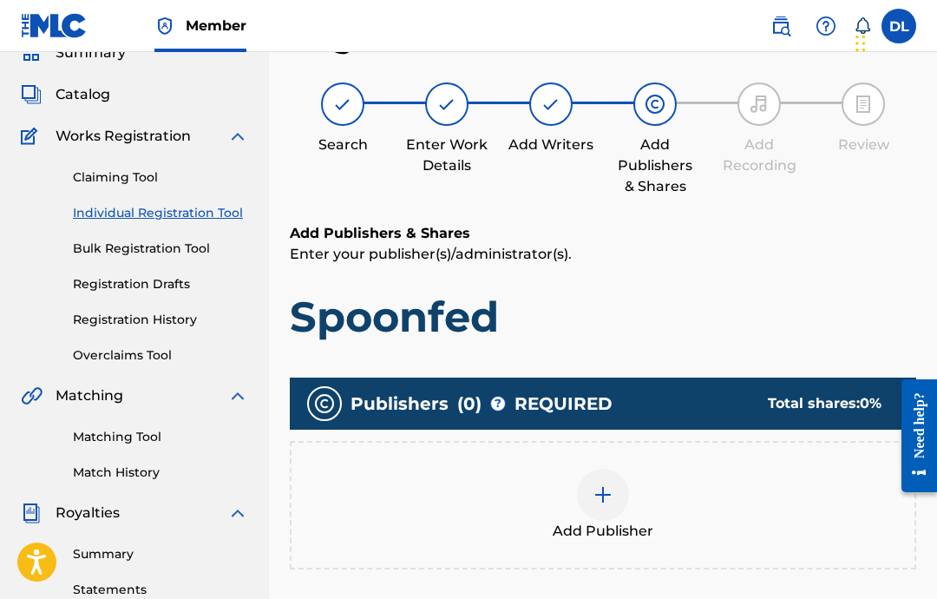
click at [596, 503] on img at bounding box center [603, 494] width 21 height 21
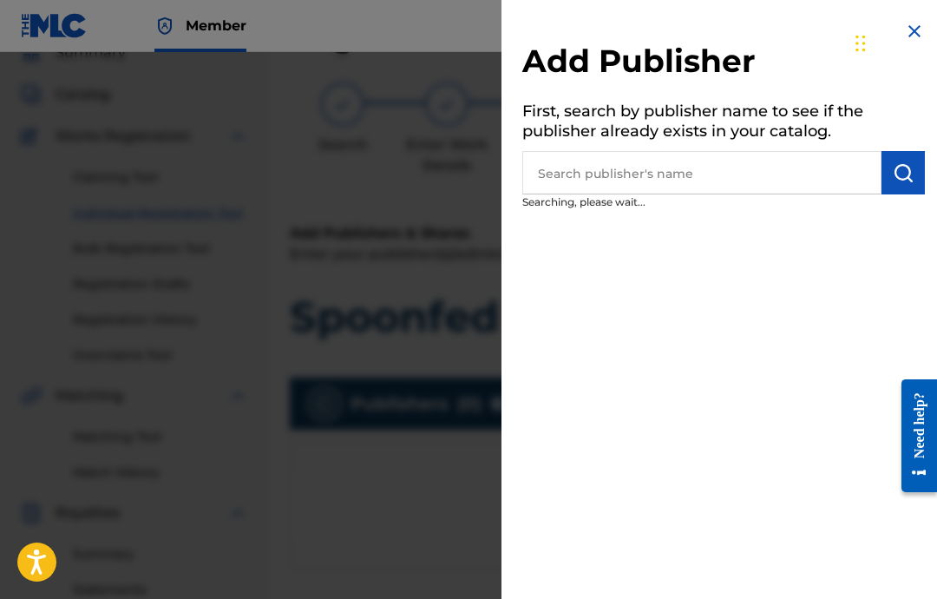
click at [808, 178] on input "text" at bounding box center [701, 172] width 359 height 43
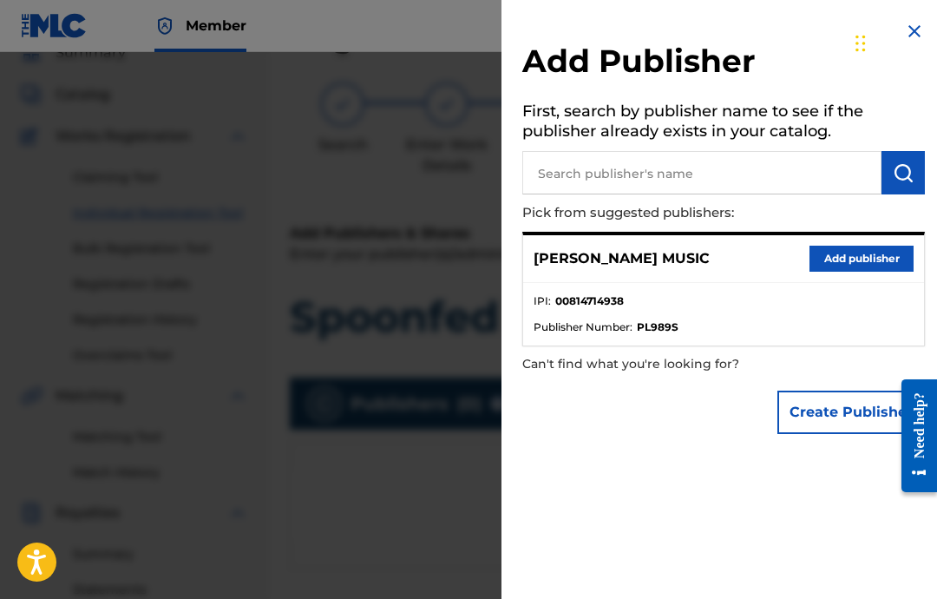
click at [860, 267] on button "Add publisher" at bounding box center [862, 259] width 104 height 26
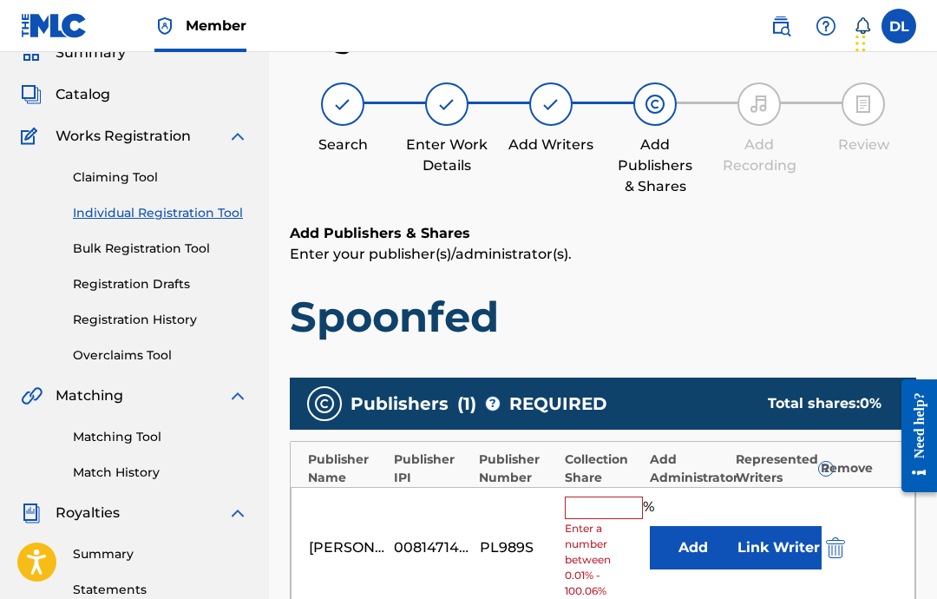
click at [613, 509] on input "text" at bounding box center [604, 507] width 78 height 23
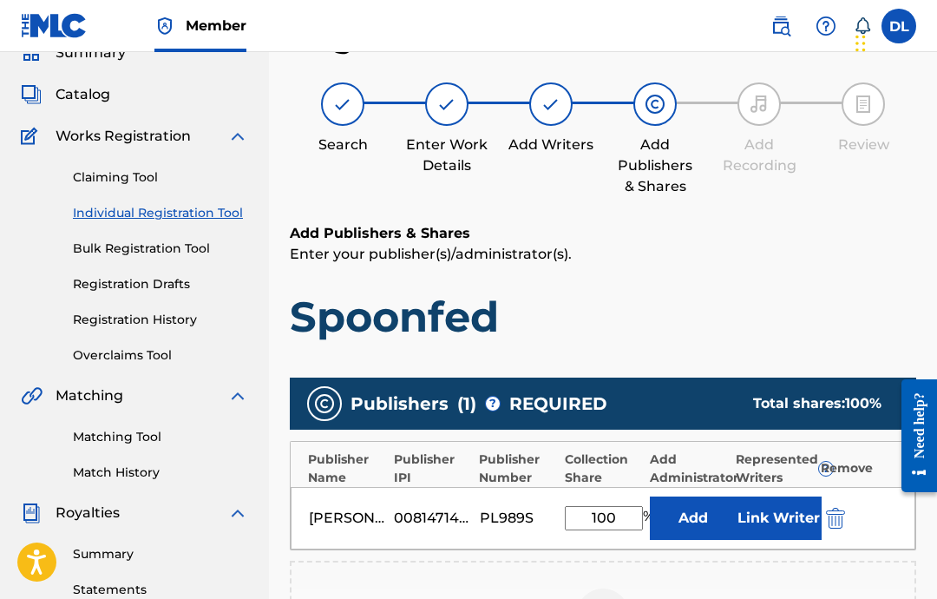
type input "100"
click at [785, 528] on button "Link Writer" at bounding box center [778, 517] width 87 height 43
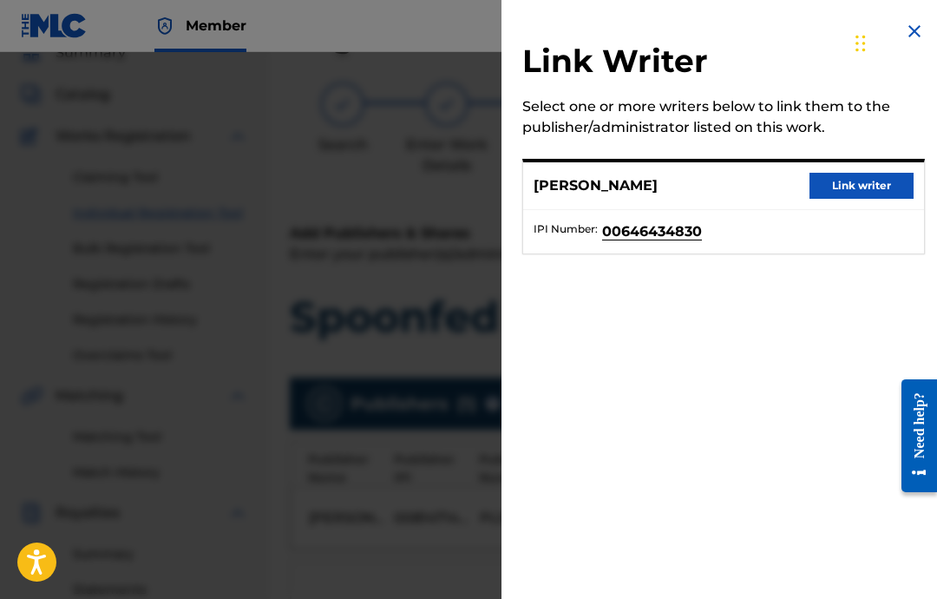
click at [888, 186] on button "Link writer" at bounding box center [862, 186] width 104 height 26
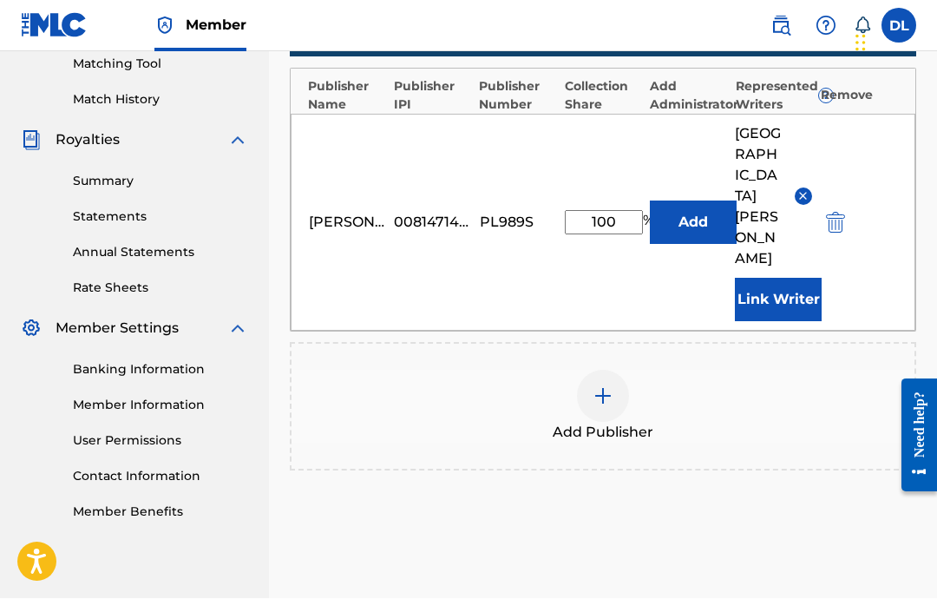
scroll to position [520, 0]
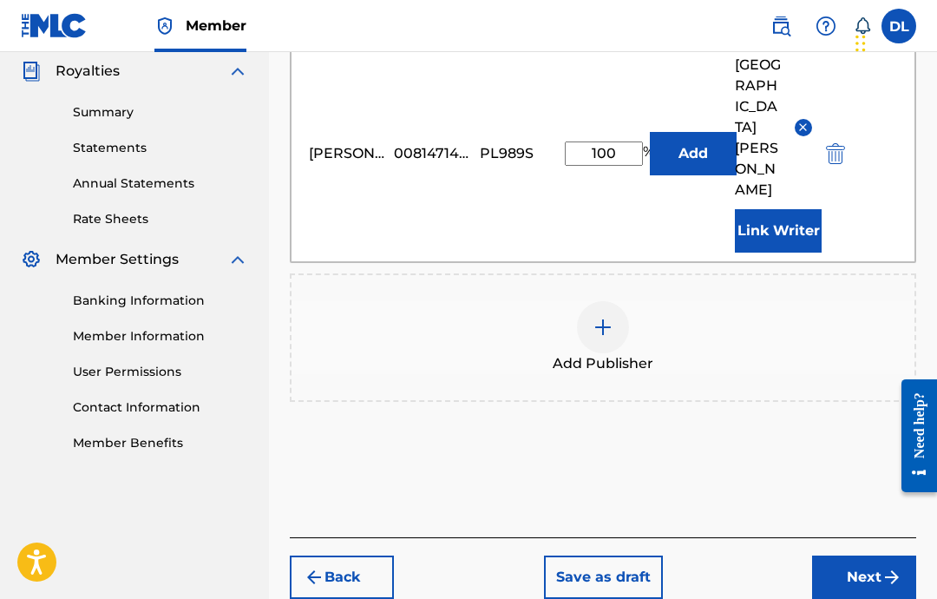
click at [833, 555] on button "Next" at bounding box center [864, 576] width 104 height 43
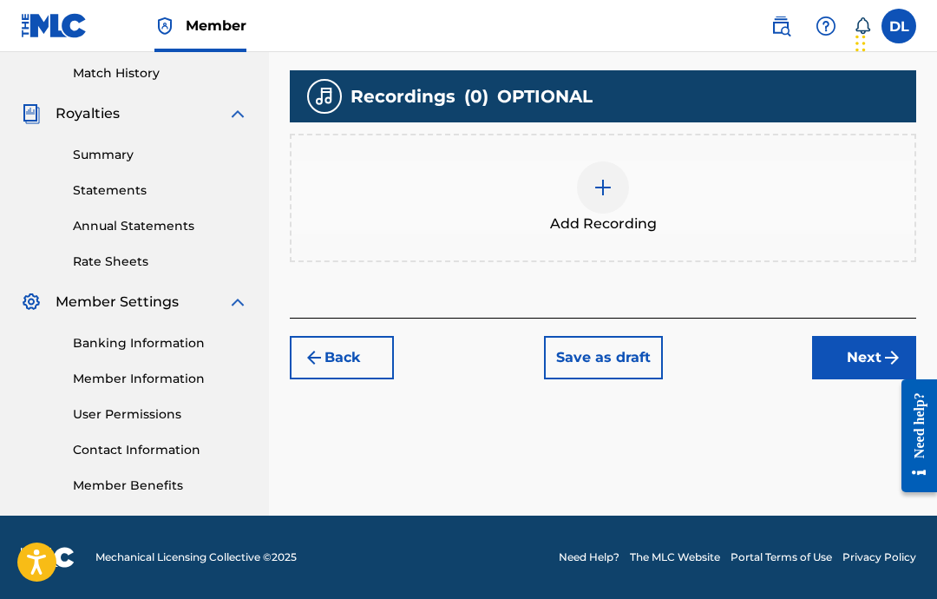
click at [582, 193] on div at bounding box center [603, 187] width 52 height 52
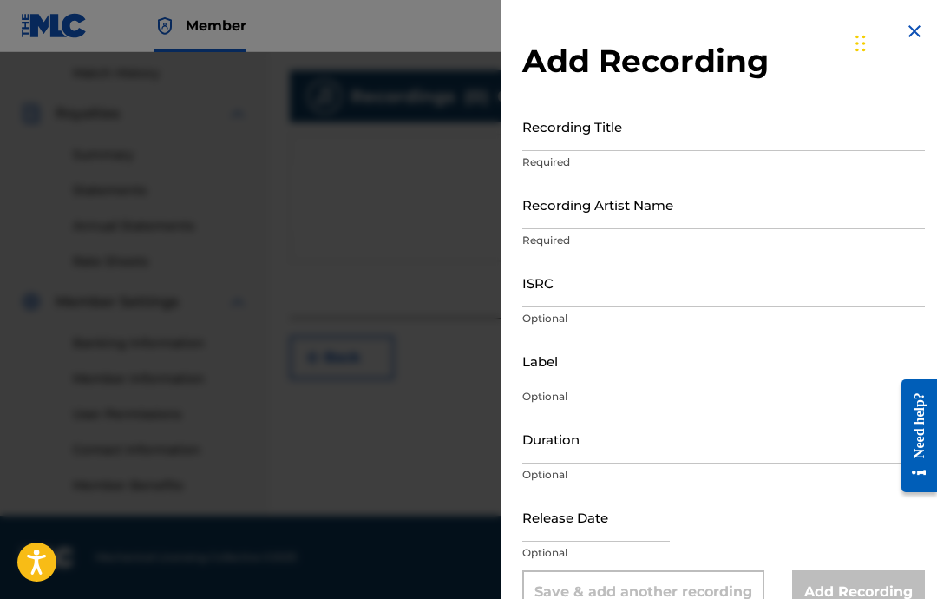
click at [761, 123] on input "Recording Title" at bounding box center [723, 126] width 403 height 49
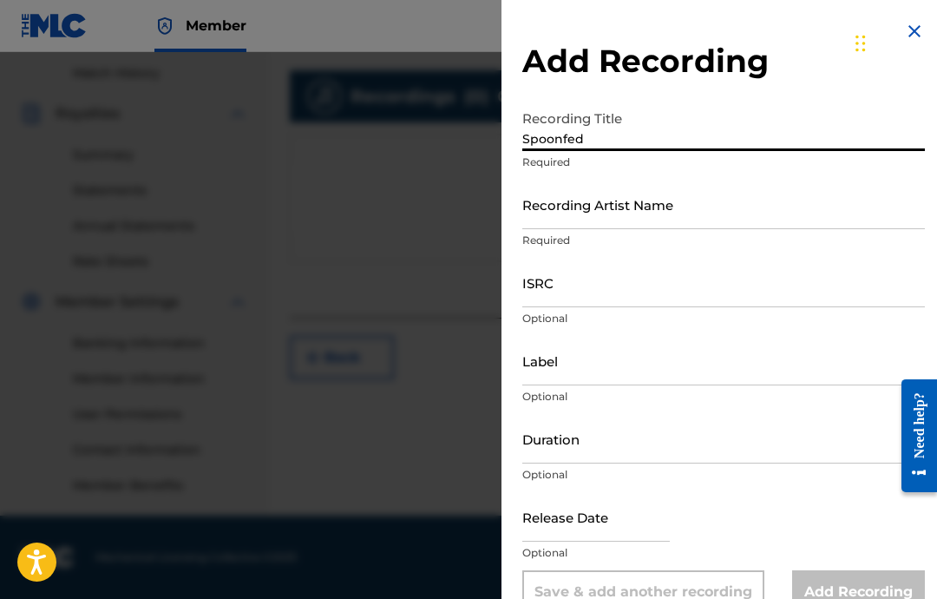
type input "Spoonfed"
click at [737, 208] on input "Recording Artist Name" at bounding box center [723, 204] width 403 height 49
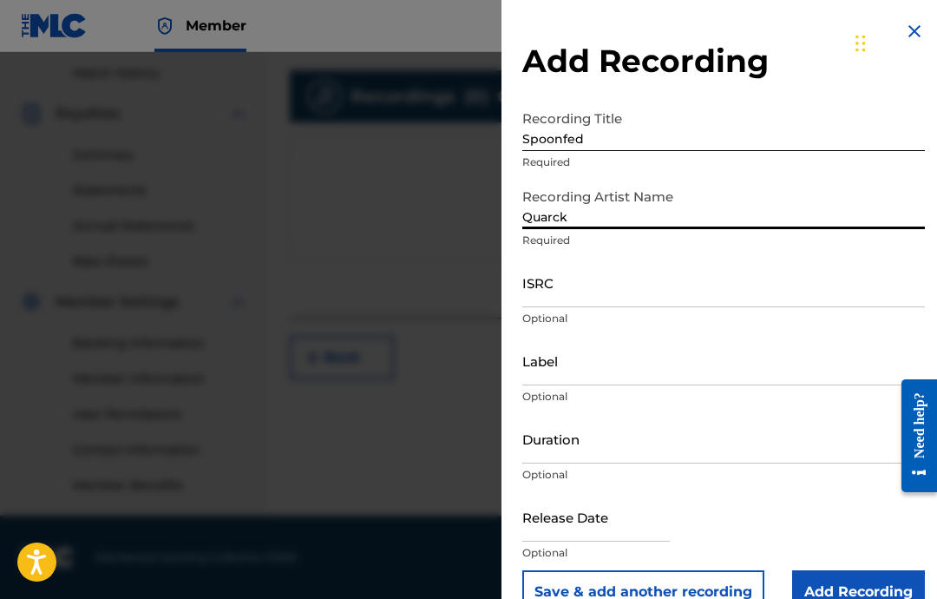
type input "Quarck"
click at [692, 265] on input "ISRC" at bounding box center [723, 282] width 403 height 49
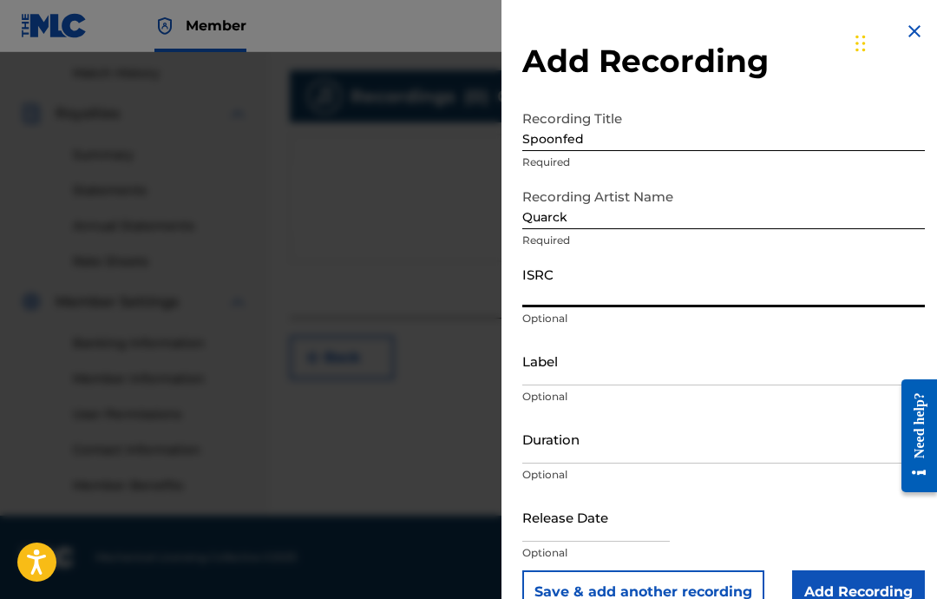
paste input "USA2P2512032"
type input "USA2P2512032"
click at [626, 383] on input "Label" at bounding box center [723, 360] width 403 height 49
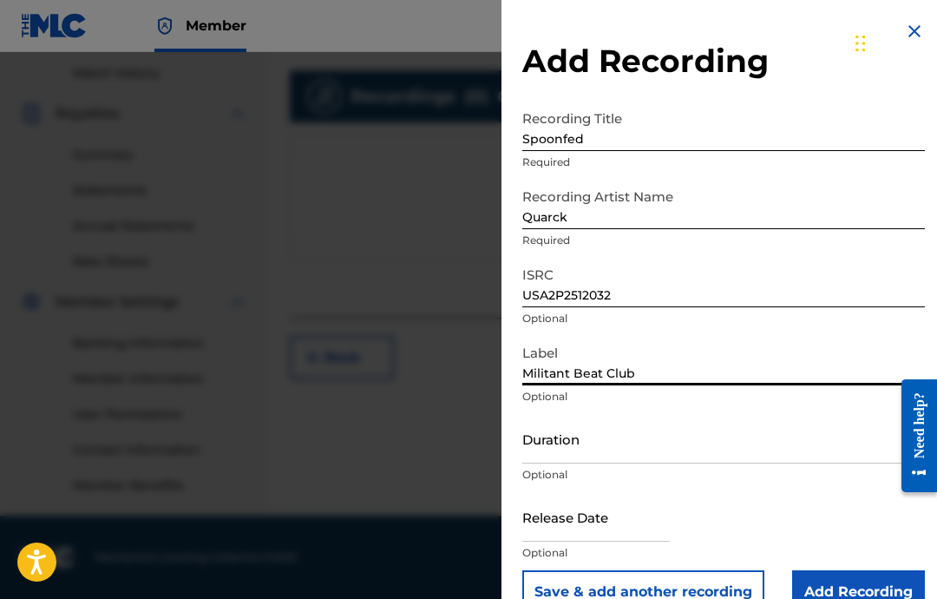
type input "Militant Beat Club"
click at [722, 453] on input "Duration" at bounding box center [723, 438] width 403 height 49
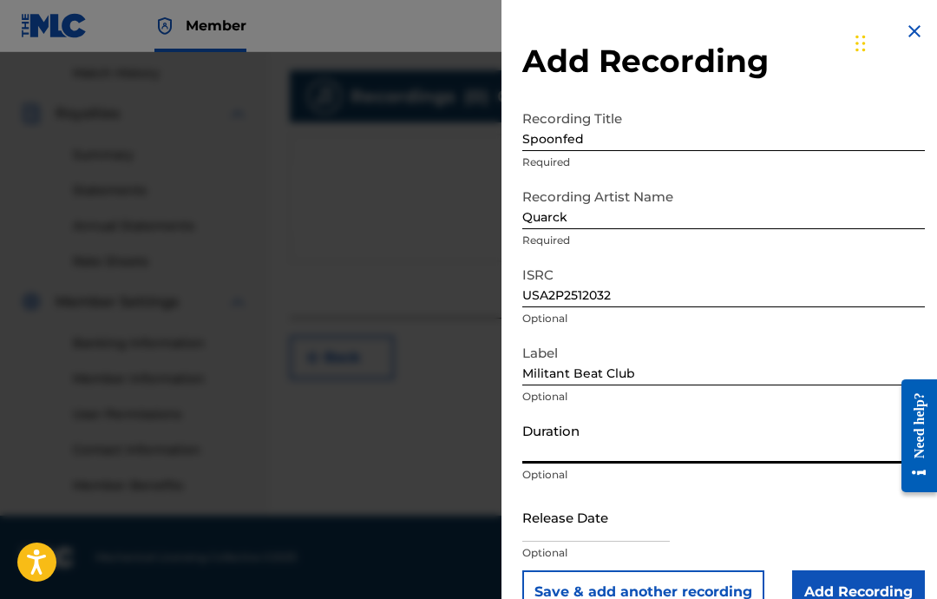
type input "2"
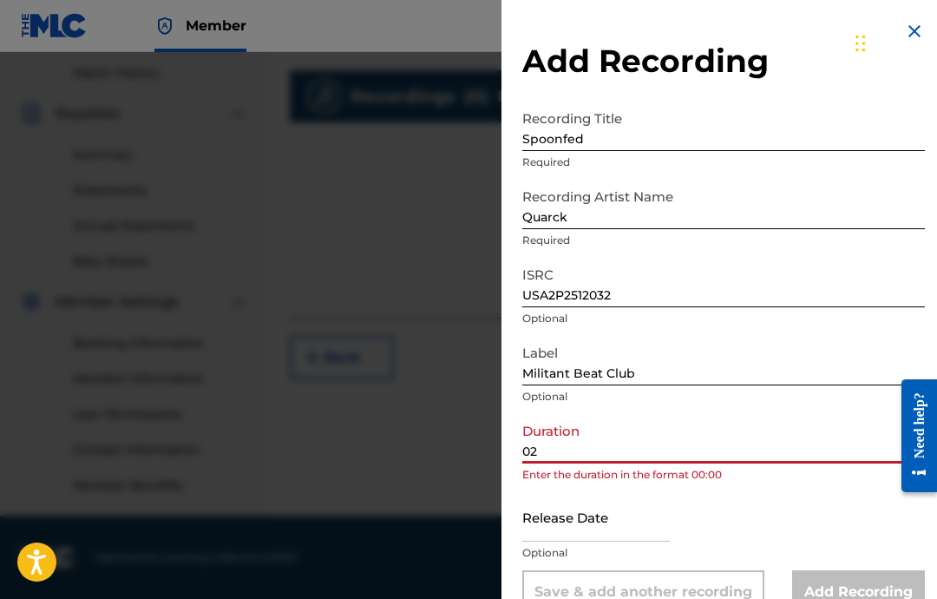
type input "0"
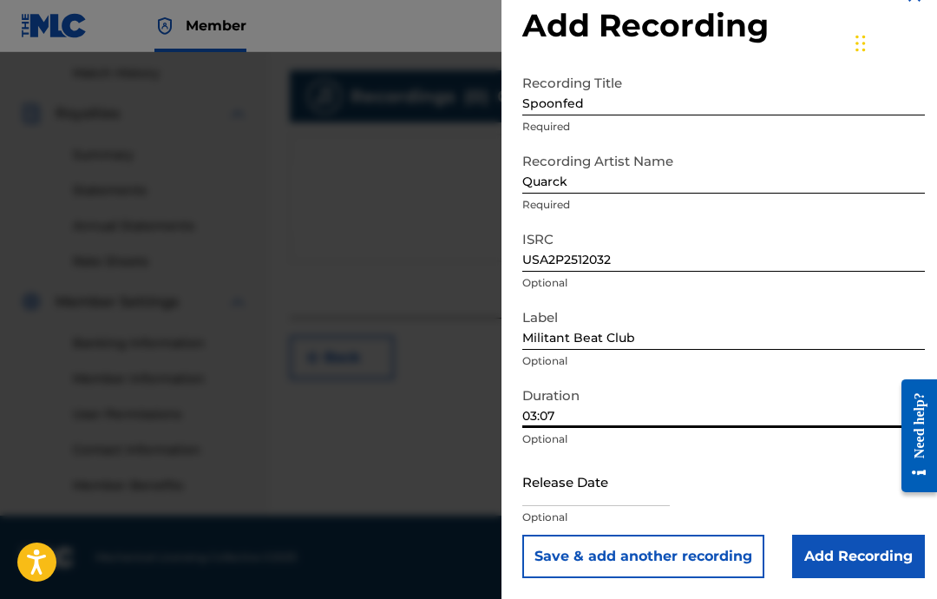
scroll to position [36, 0]
type input "03:07"
click at [580, 486] on input "text" at bounding box center [595, 480] width 147 height 49
select select "7"
select select "2025"
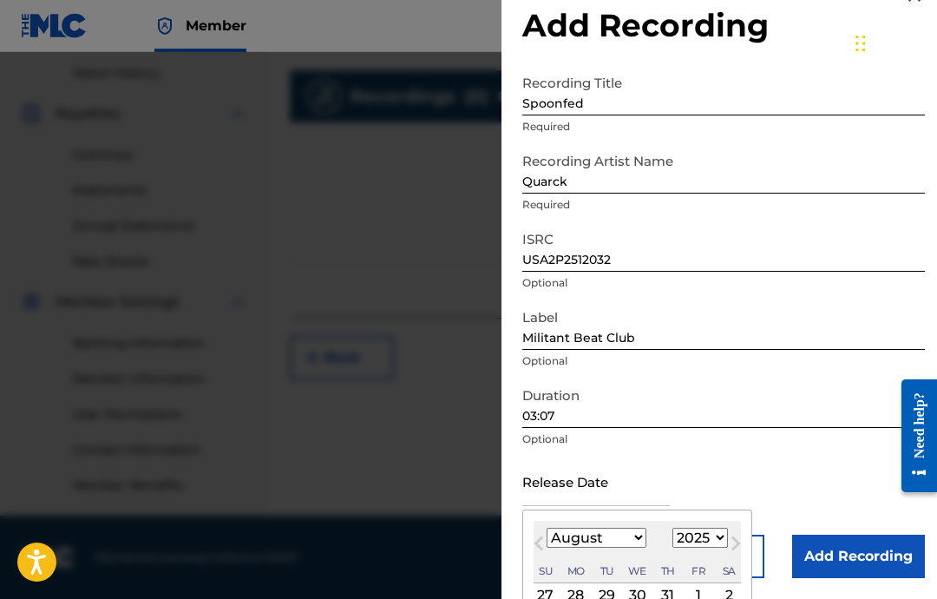
scroll to position [121, 0]
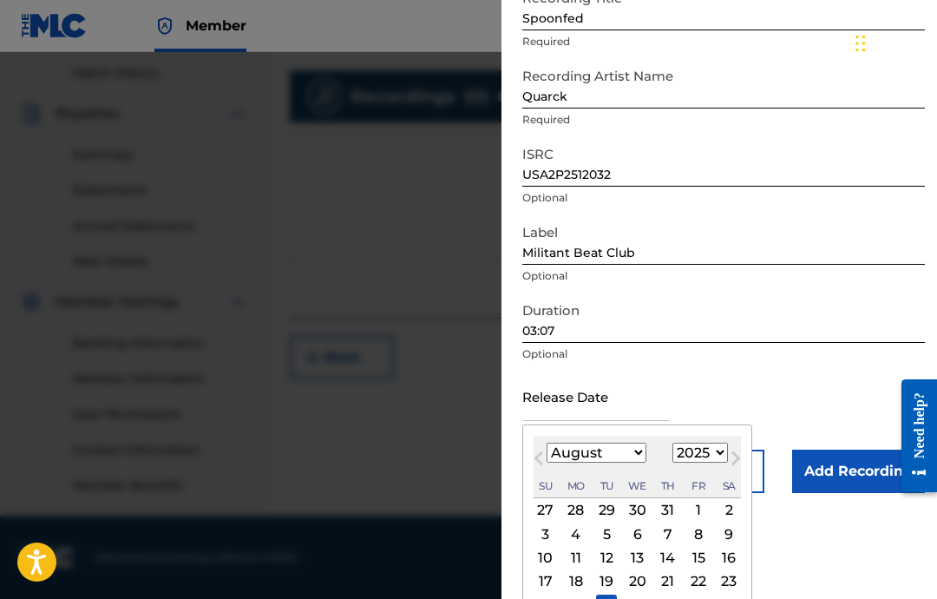
click at [620, 462] on select "January February March April May June July August September October November De…" at bounding box center [597, 452] width 100 height 20
click at [626, 459] on select "January February March April May June July August September October November De…" at bounding box center [597, 452] width 100 height 20
select select "2"
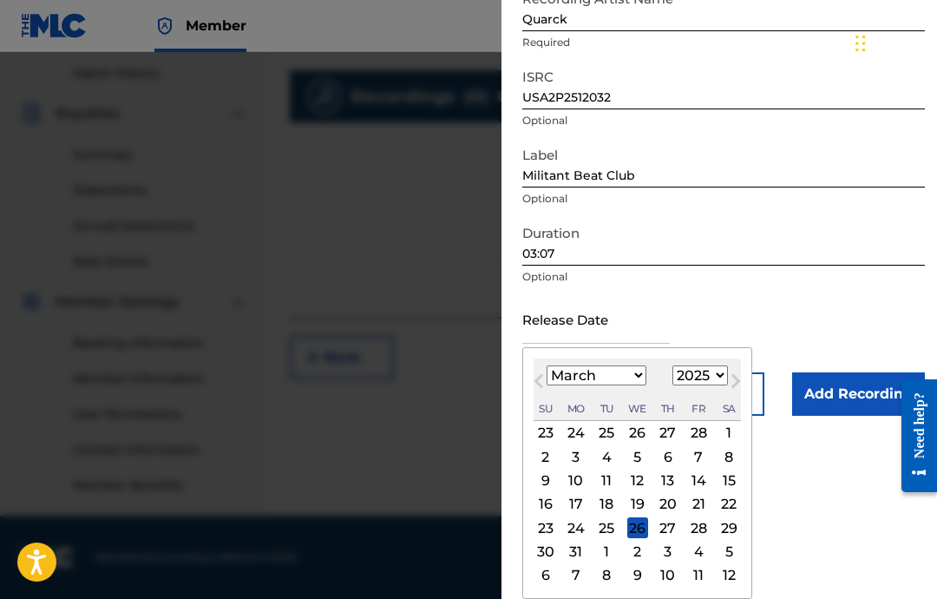
click at [739, 529] on div "29" at bounding box center [728, 527] width 21 height 21
type input "[DATE]"
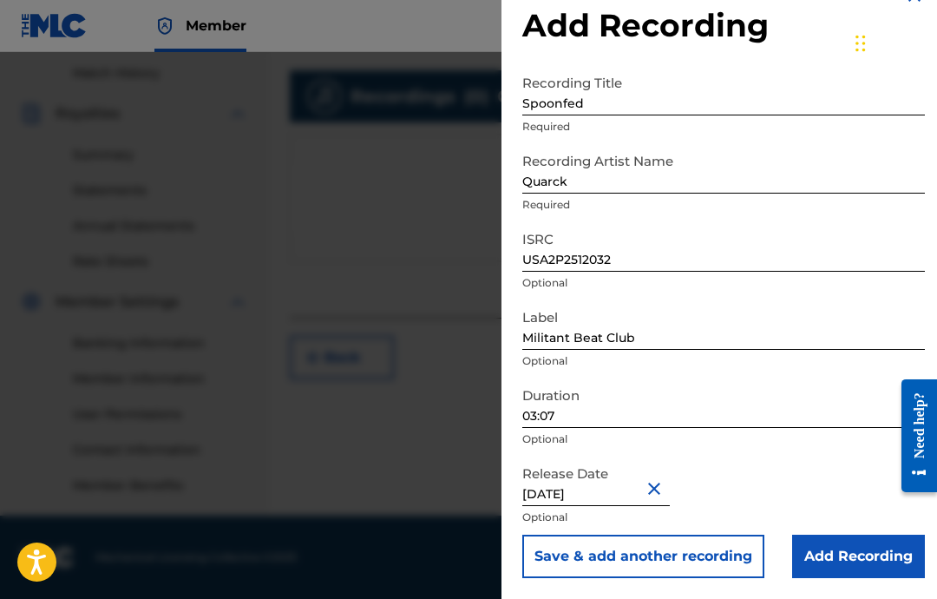
scroll to position [36, 0]
click at [850, 554] on input "Add Recording" at bounding box center [858, 555] width 133 height 43
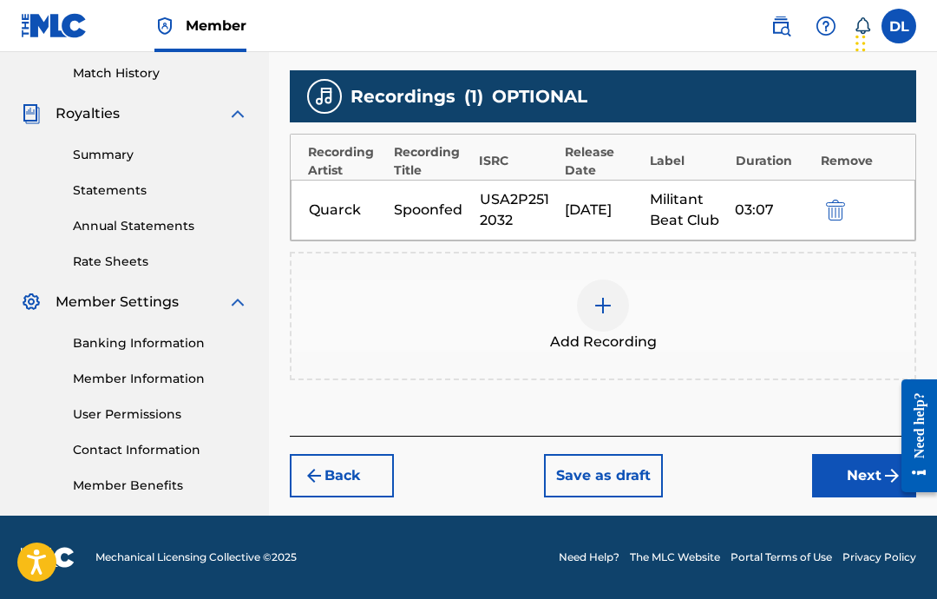
click at [844, 488] on button "Next" at bounding box center [864, 475] width 104 height 43
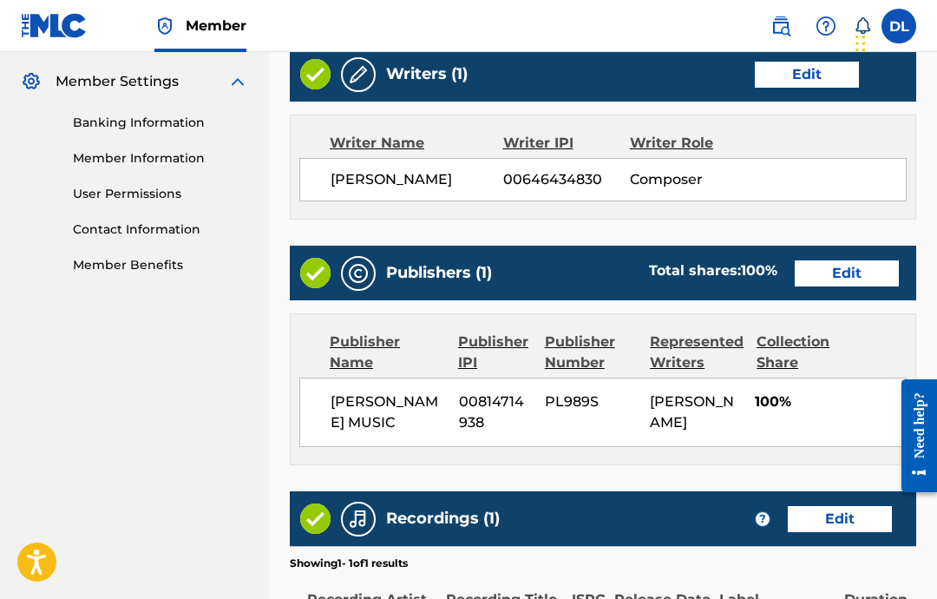
scroll to position [920, 0]
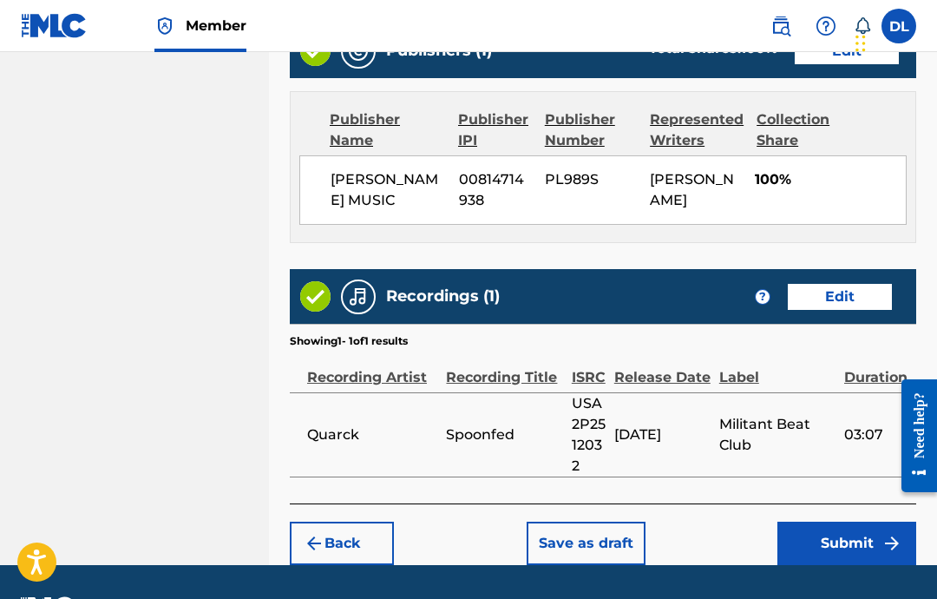
click at [844, 562] on button "Submit" at bounding box center [846, 542] width 139 height 43
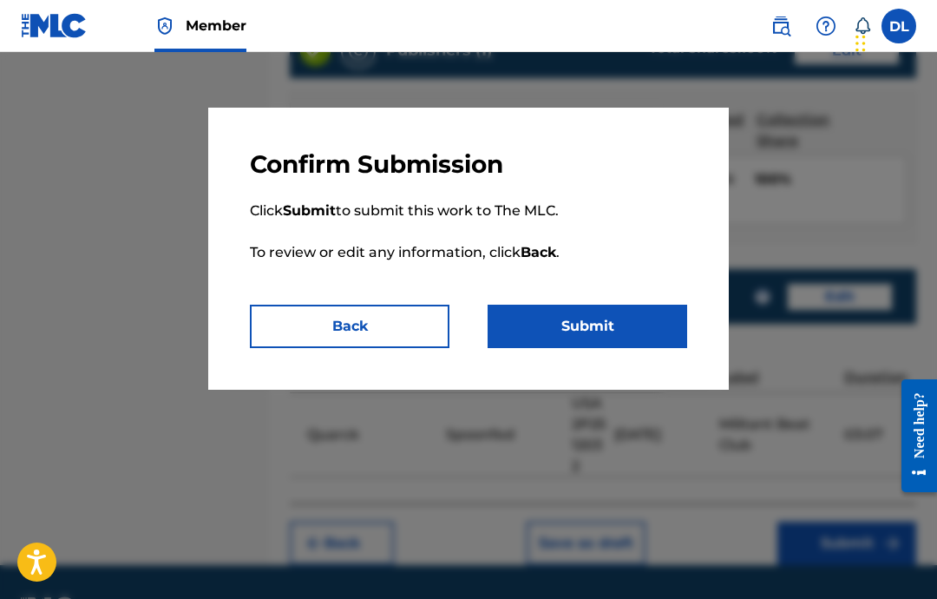
click at [622, 332] on button "Submit" at bounding box center [588, 326] width 200 height 43
click at [629, 332] on button "Submit" at bounding box center [588, 326] width 200 height 43
click at [633, 328] on button "Submit" at bounding box center [588, 326] width 200 height 43
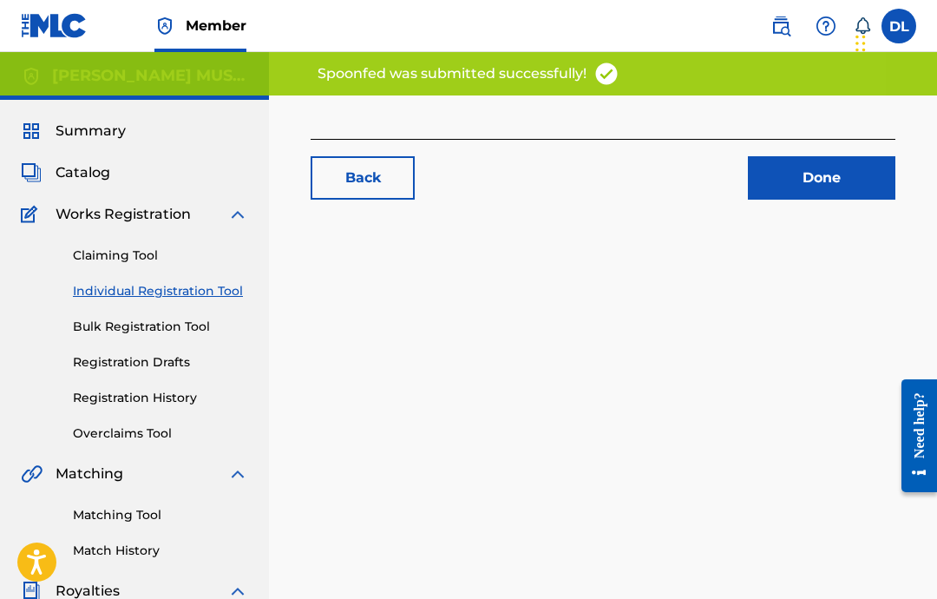
click at [647, 244] on div "Back Done" at bounding box center [603, 543] width 668 height 897
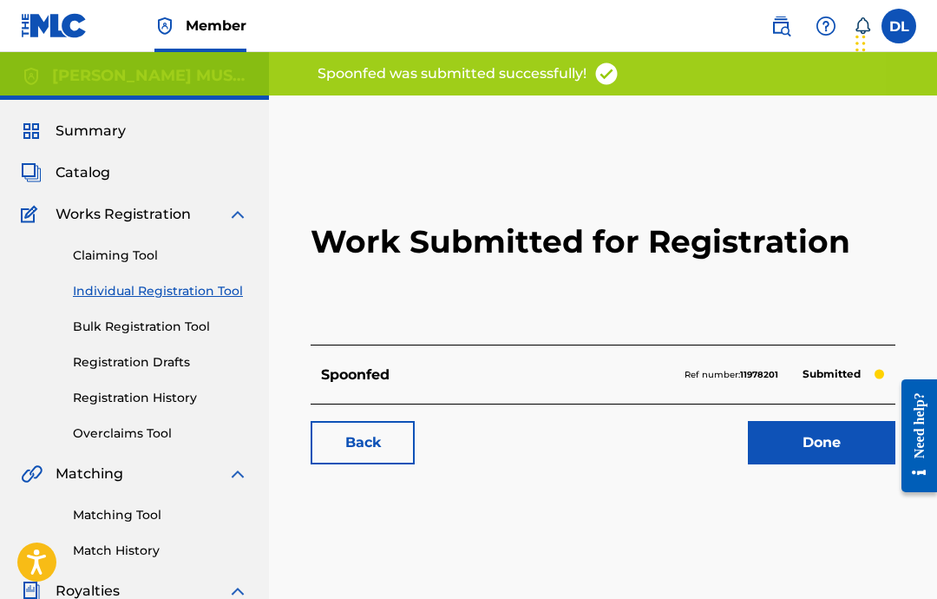
click at [836, 447] on link "Done" at bounding box center [821, 442] width 147 height 43
